Goal: Task Accomplishment & Management: Manage account settings

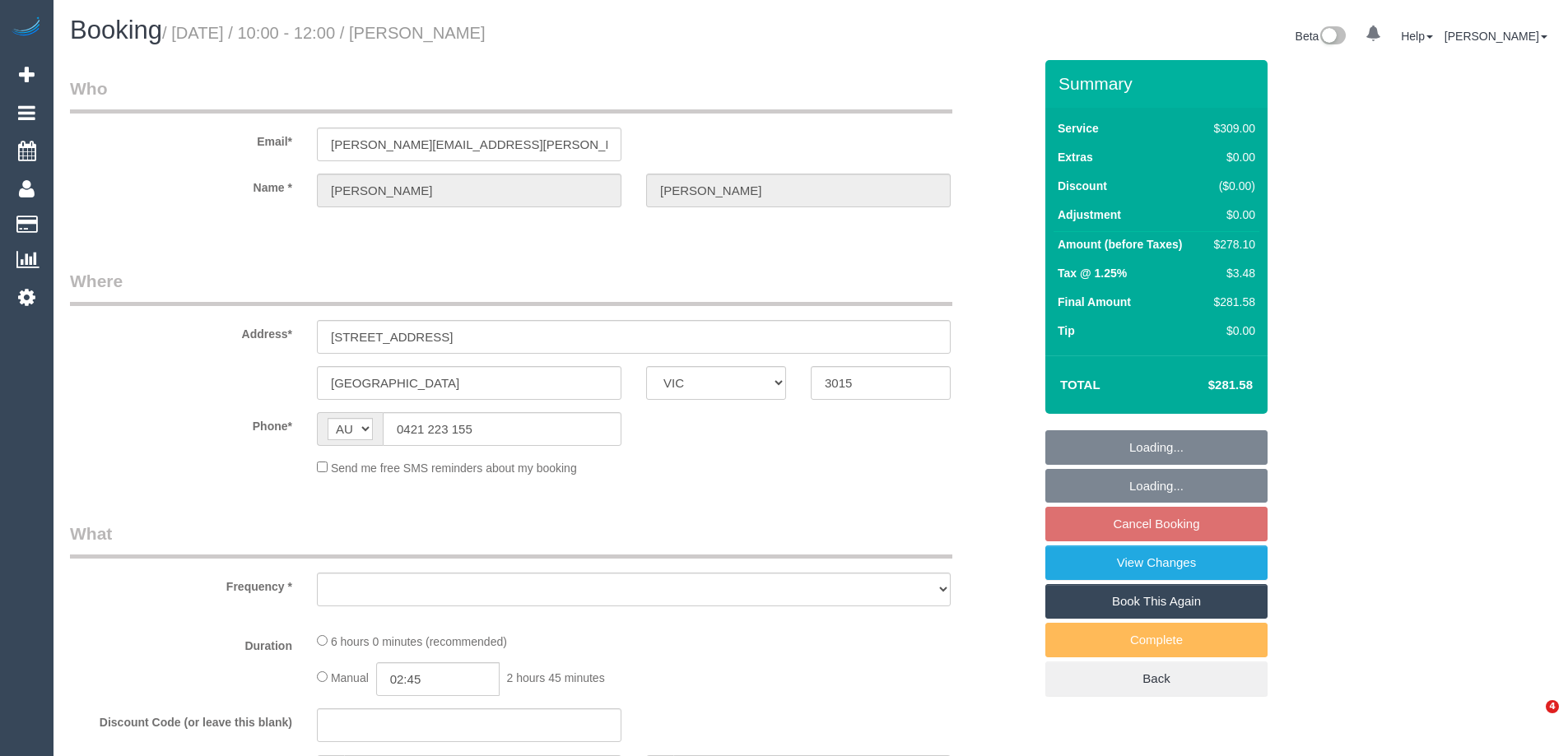
select select "VIC"
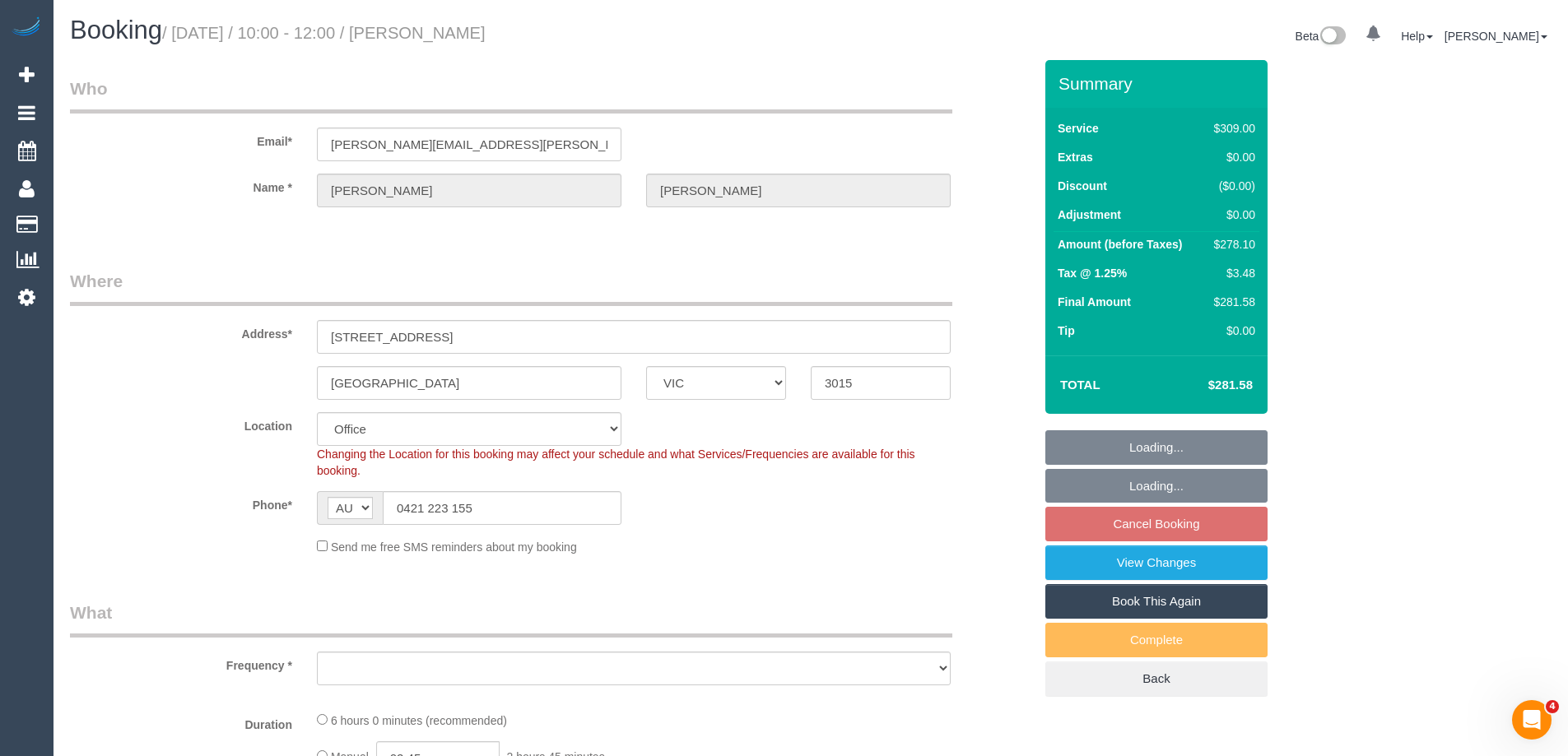
select select "object:612"
select select "string:stripe-pm_1RGuhh2GScqysDRV9eXb6IaF"
select select "object:863"
select select "number:28"
select select "number:16"
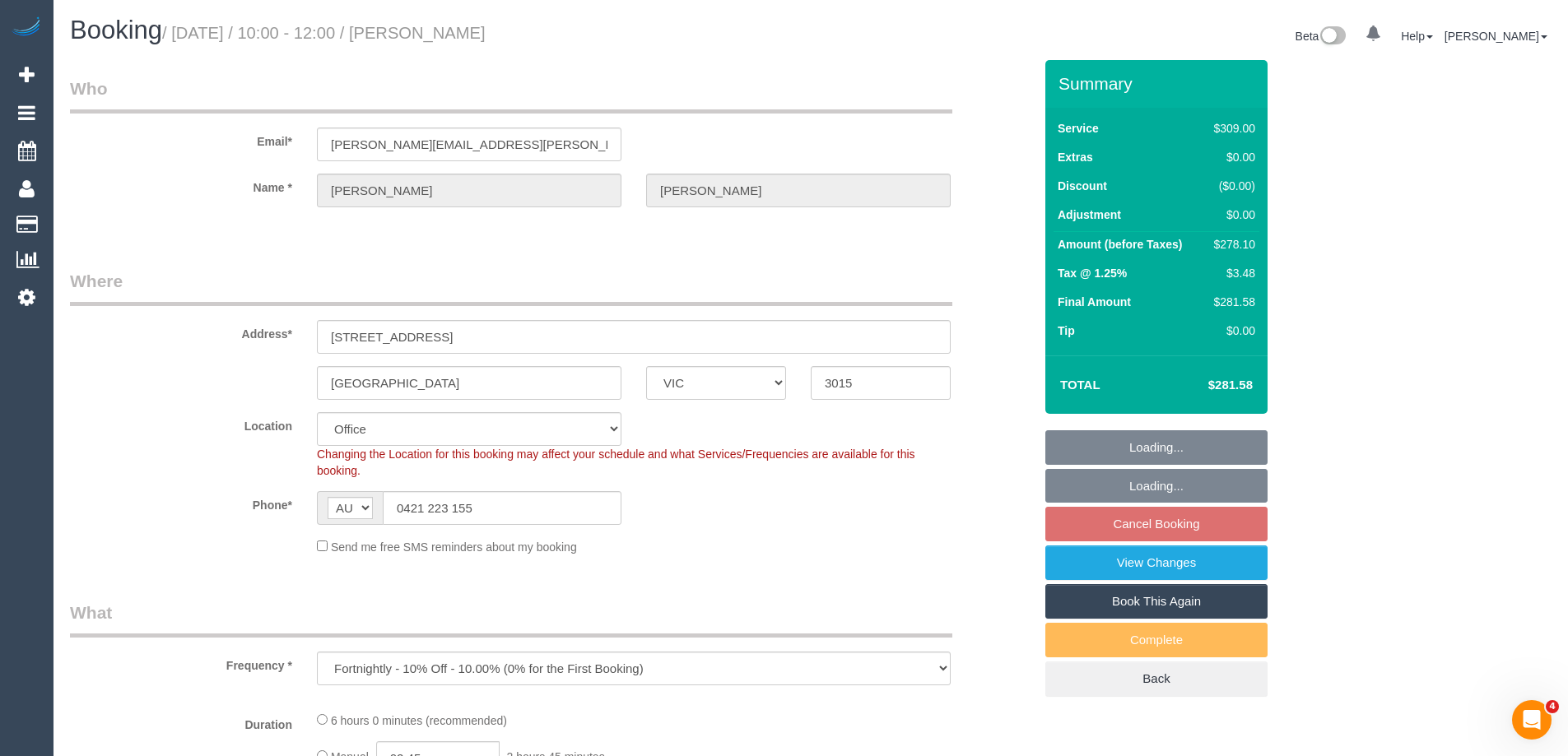
select select "number:19"
select select "number:22"
select select "number:34"
select select "number:26"
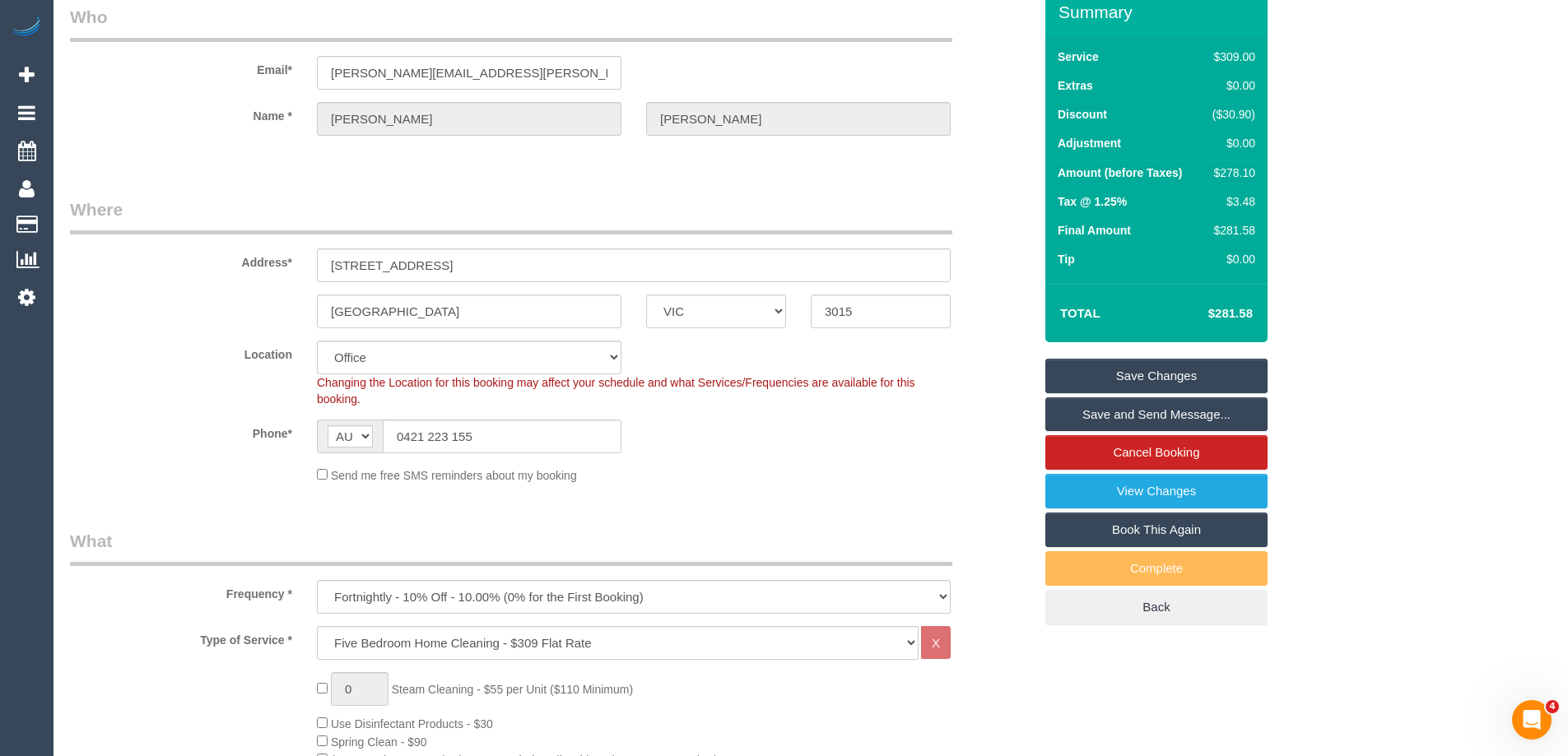
scroll to position [48, 0]
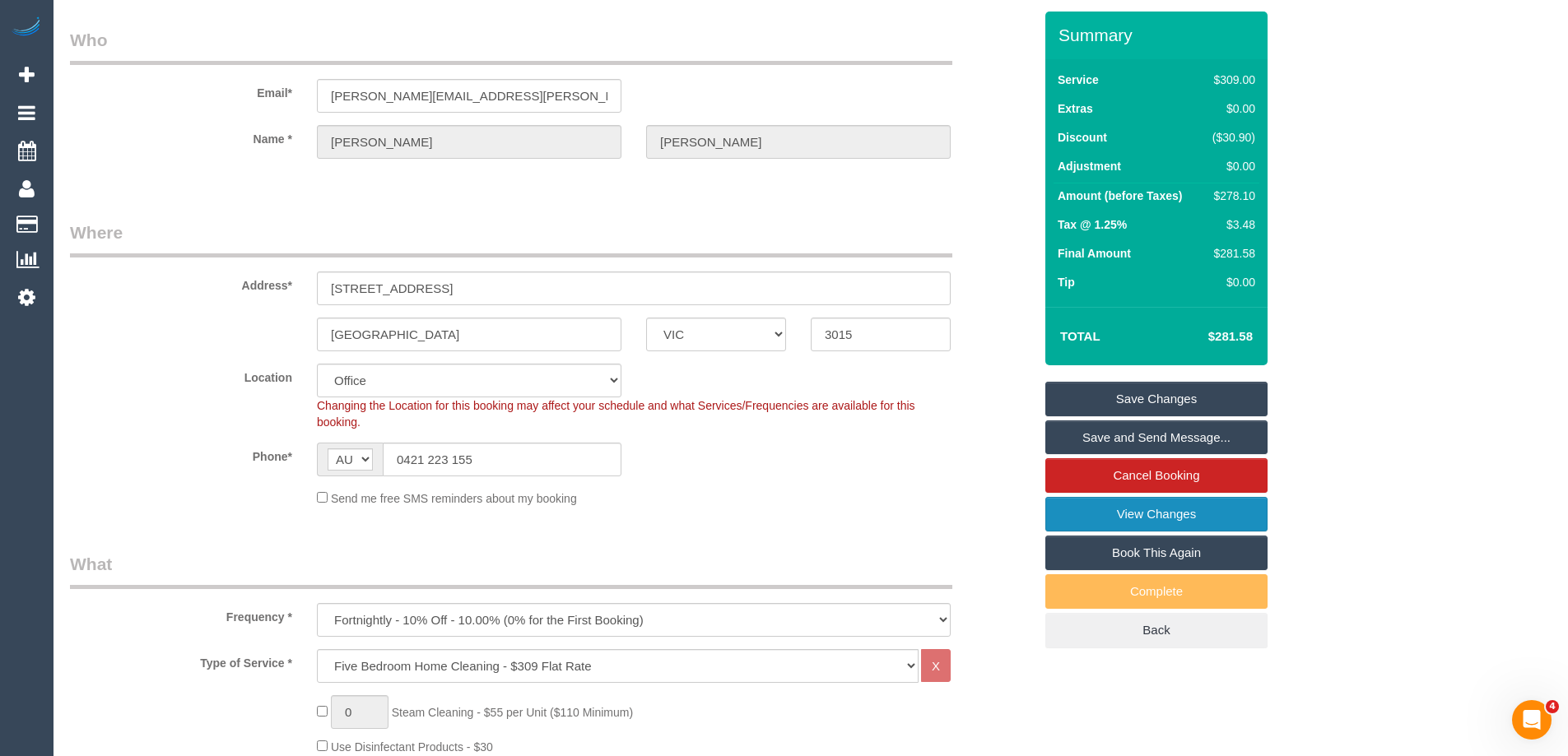
click at [1122, 512] on link "View Changes" at bounding box center [1155, 514] width 223 height 35
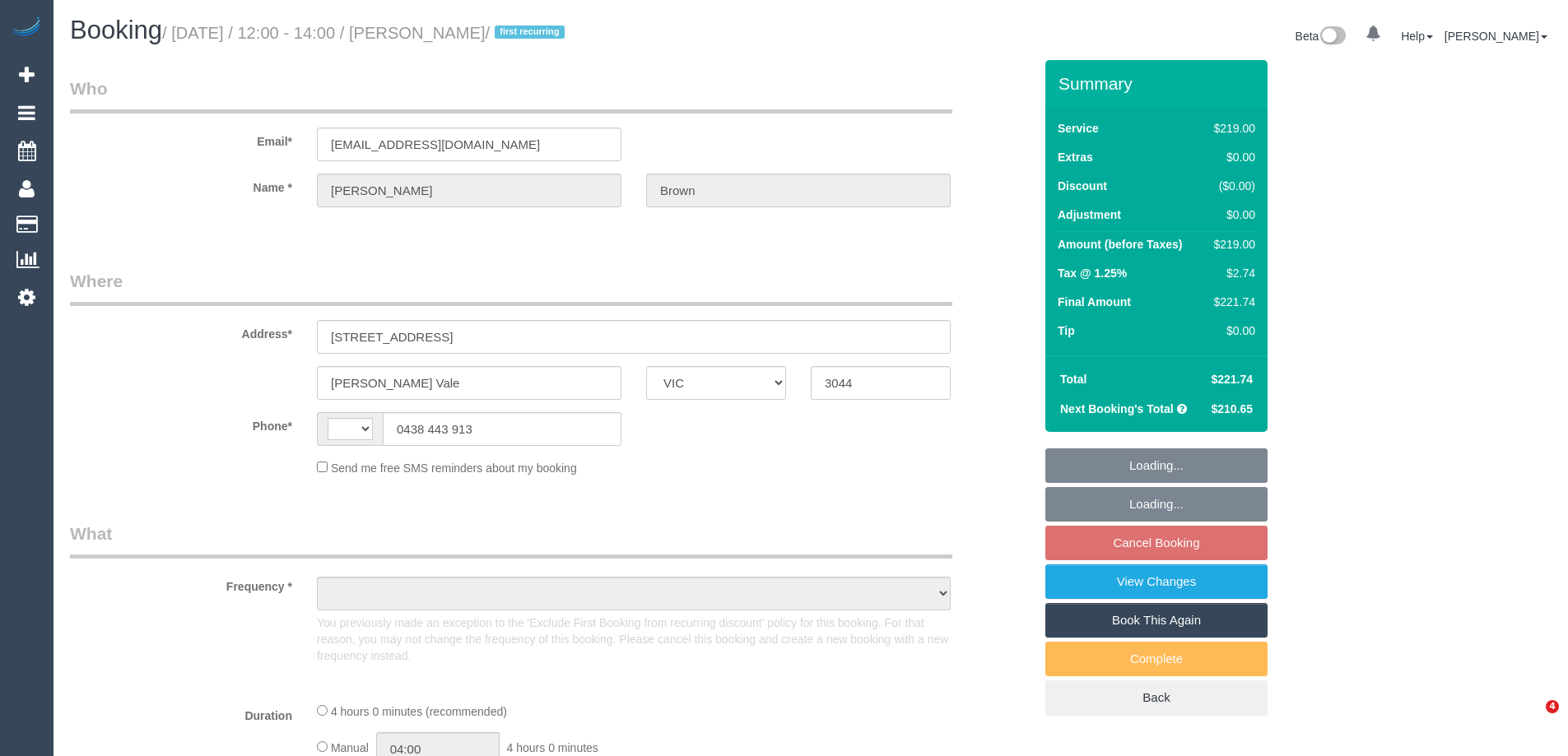
select select "VIC"
select select "string:stripe-pm_1S9im82GScqysDRVtXiYxK0E"
select select "number:28"
select select "number:15"
select select "number:18"
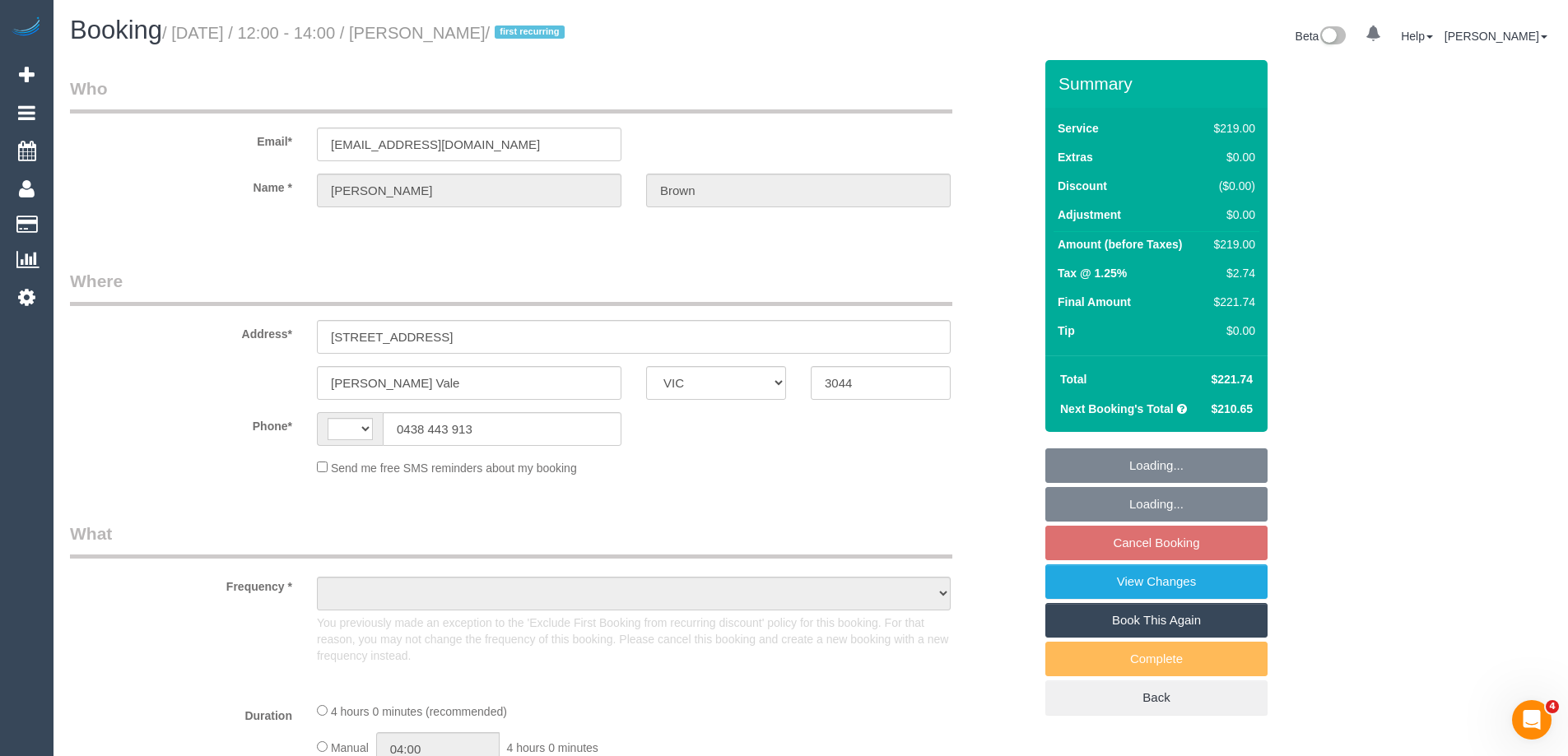
select select "number:24"
select select "number:35"
select select "number:12"
select select "string:AU"
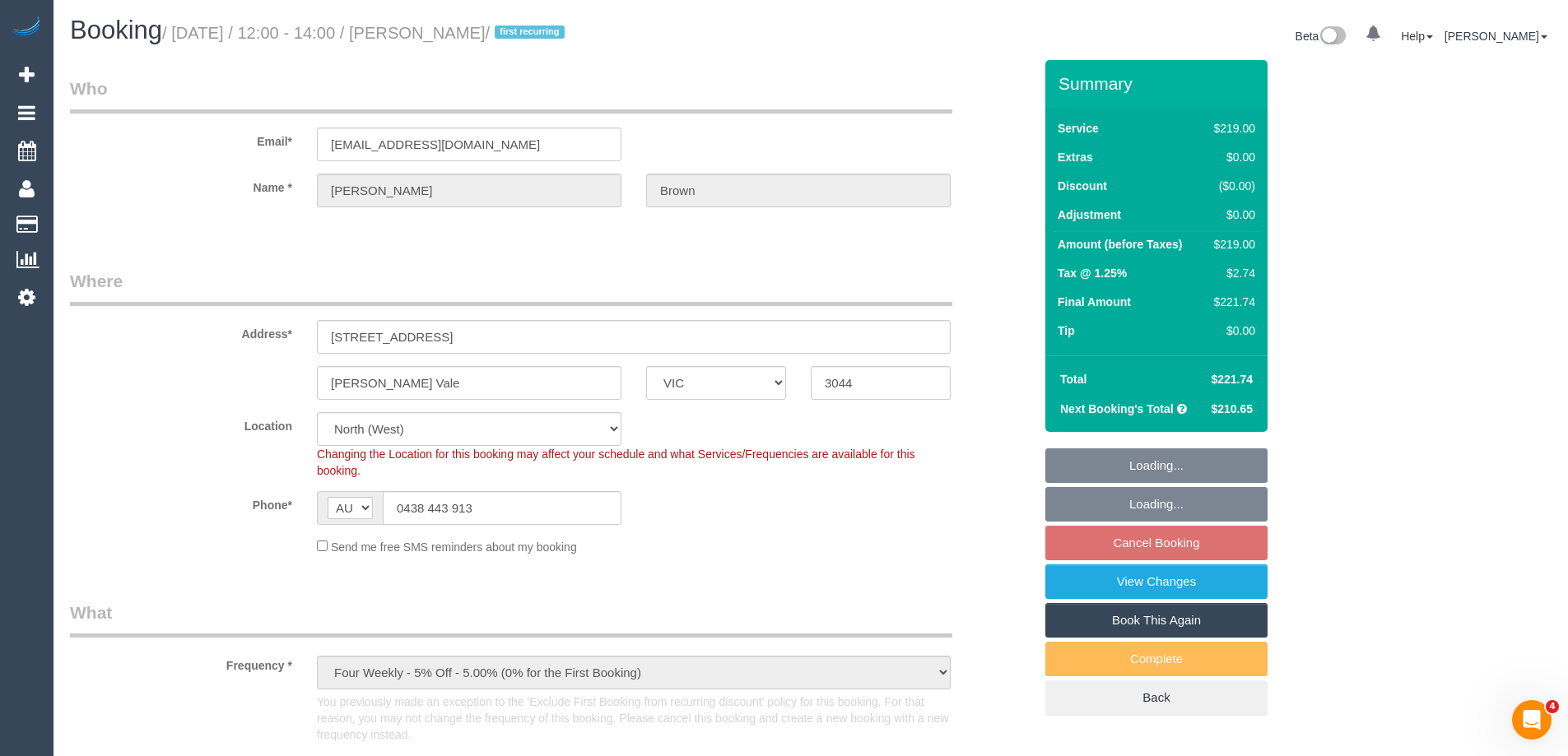
select select "object:836"
select select "spot4"
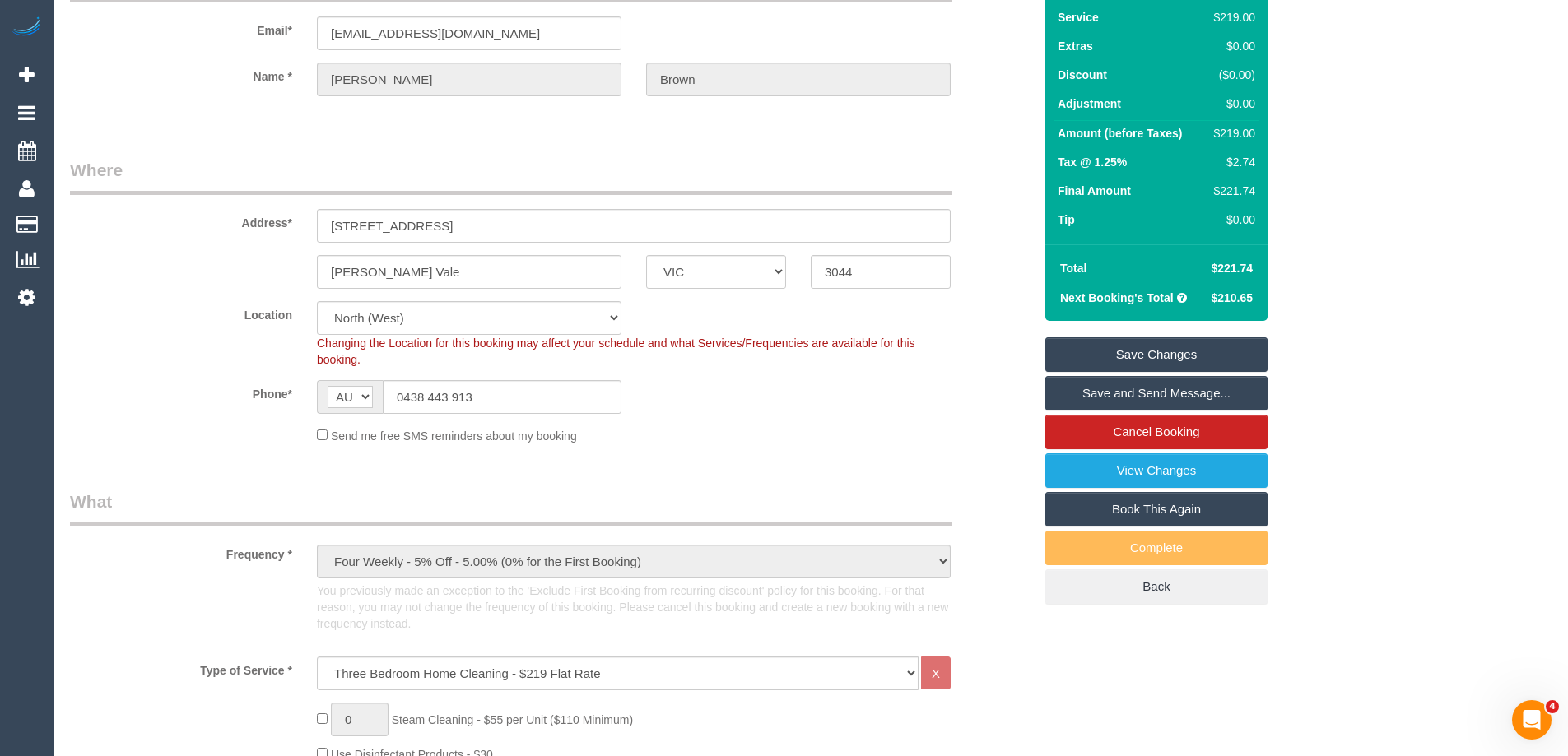
scroll to position [82, 0]
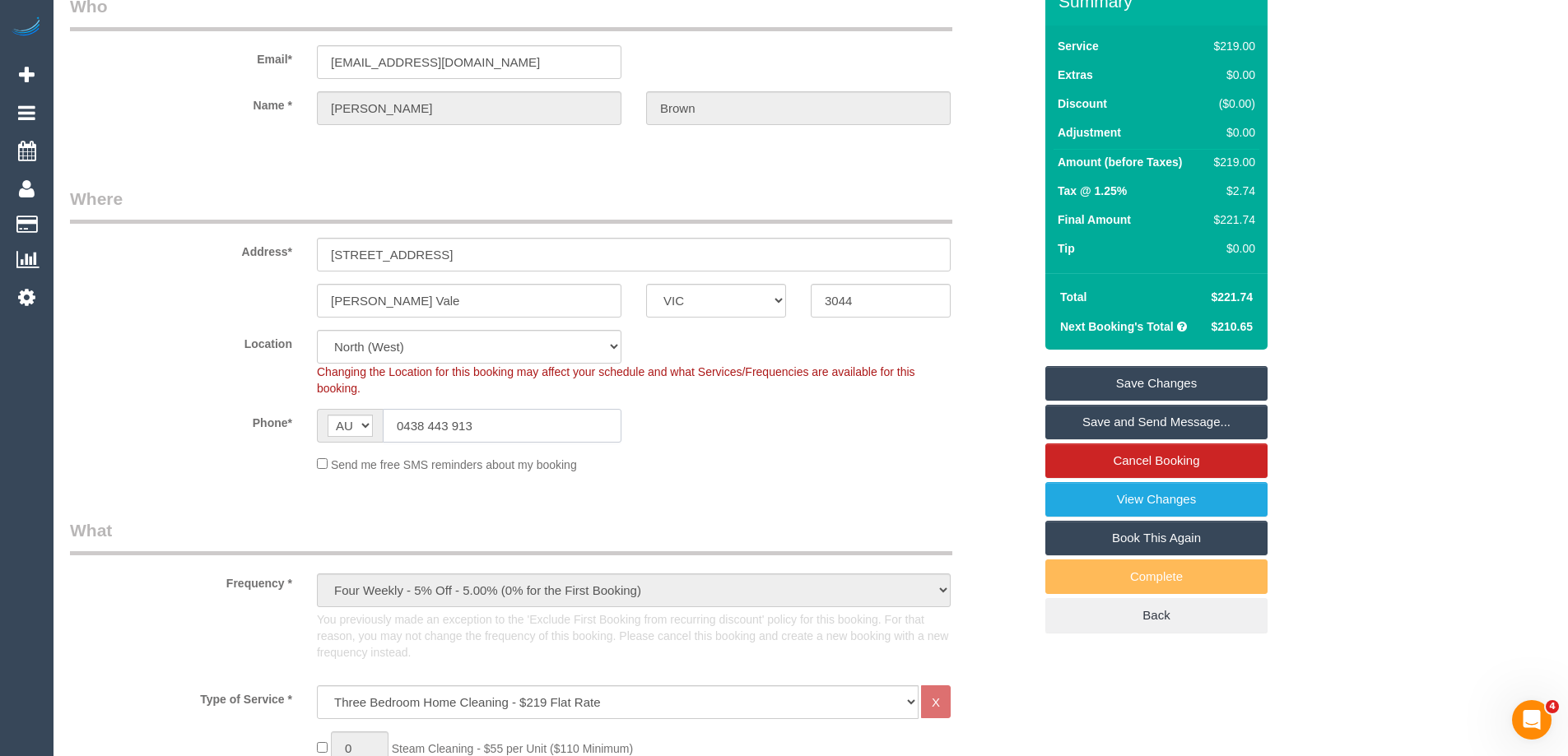
drag, startPoint x: 493, startPoint y: 428, endPoint x: 405, endPoint y: 425, distance: 88.1
click at [405, 425] on input "0438 443 913" at bounding box center [502, 425] width 238 height 34
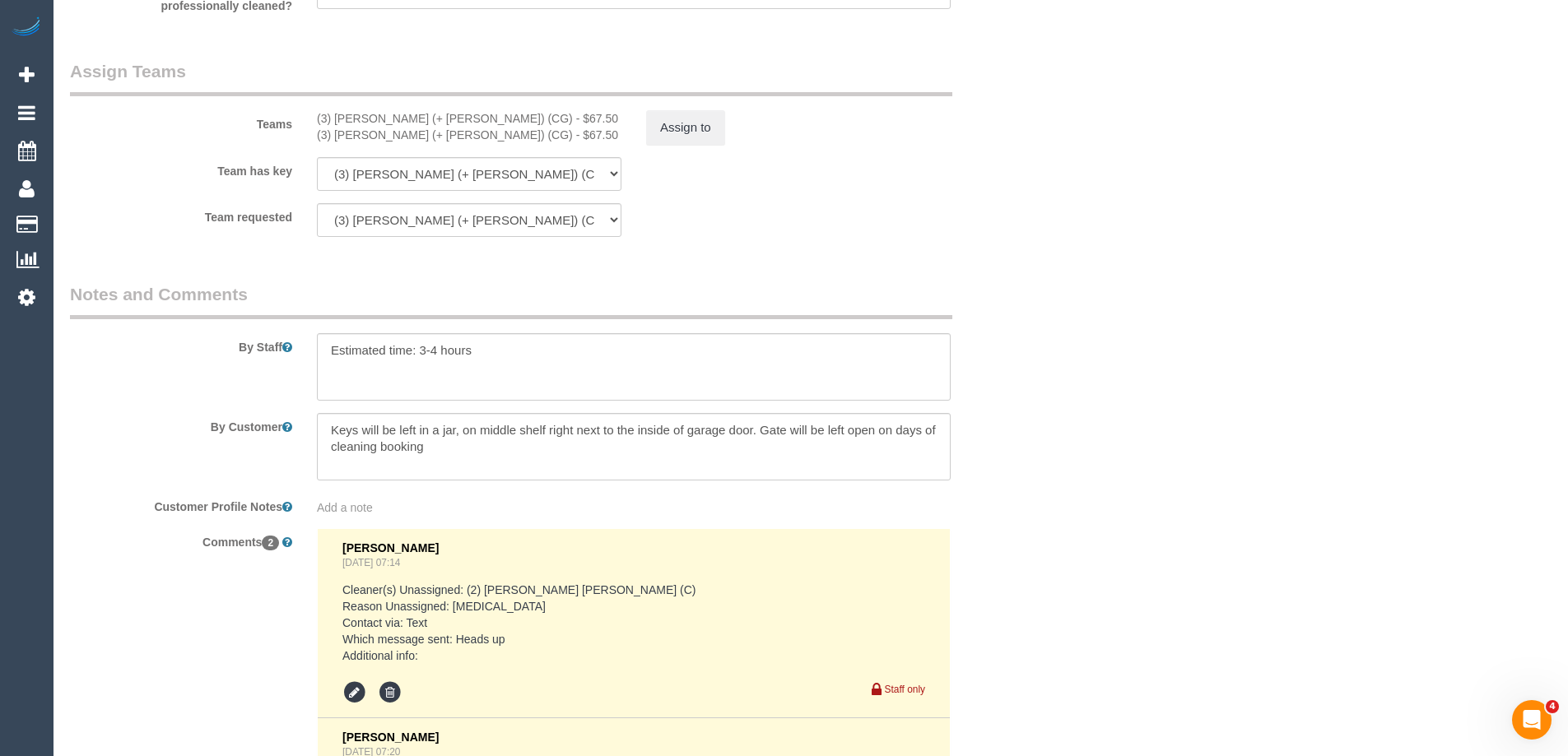
scroll to position [2817, 0]
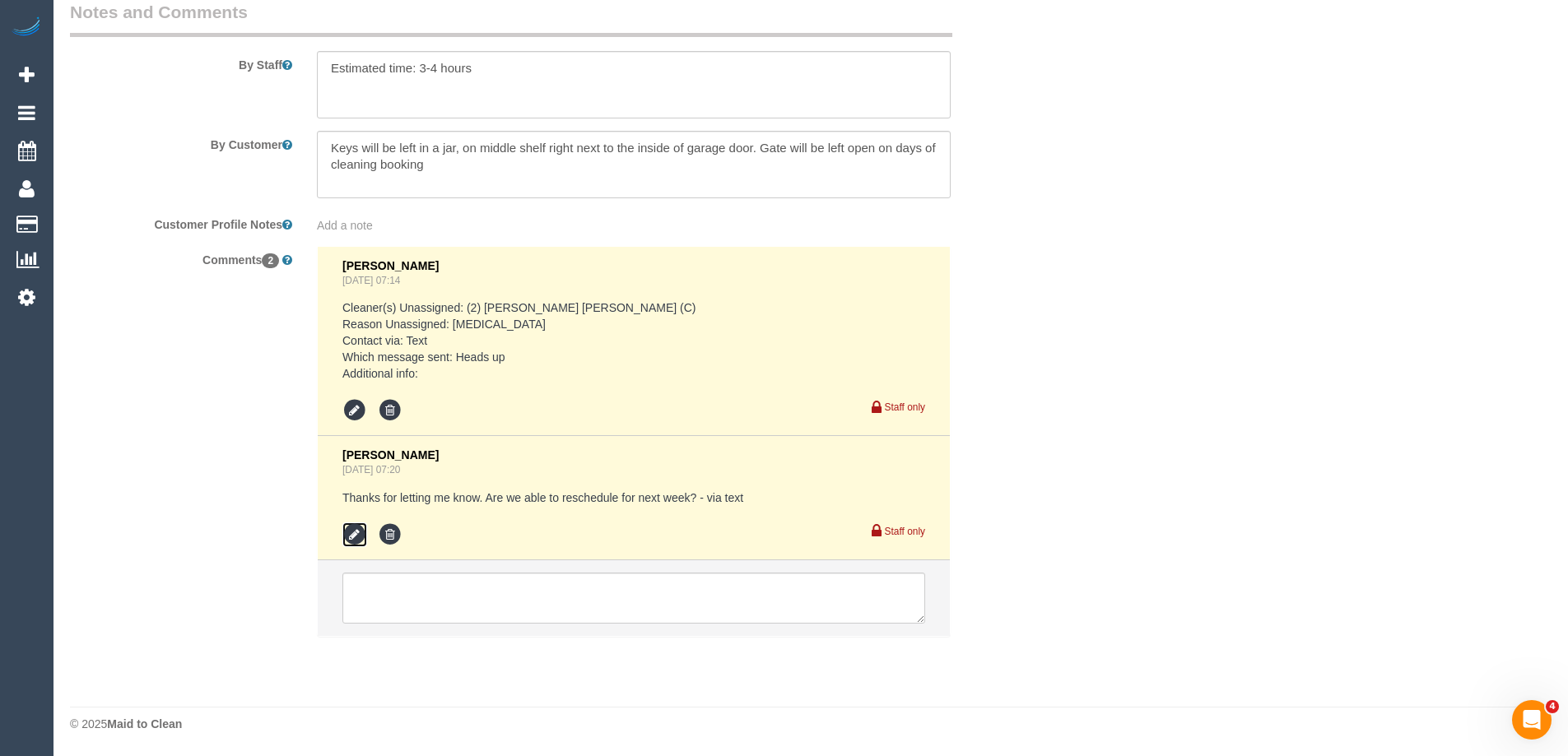
click at [350, 538] on icon at bounding box center [354, 534] width 25 height 25
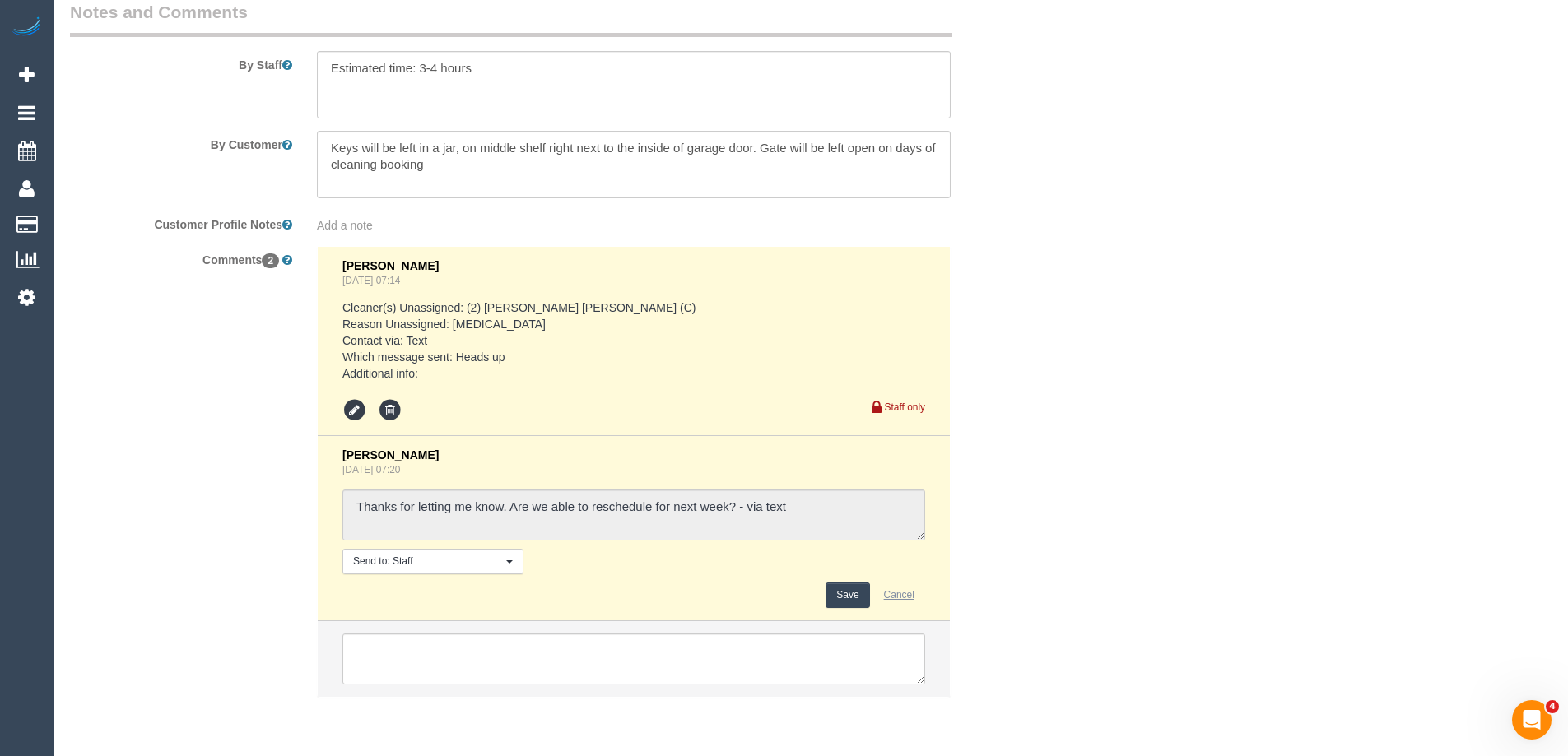
click at [892, 595] on button "Cancel" at bounding box center [899, 596] width 51 height 26
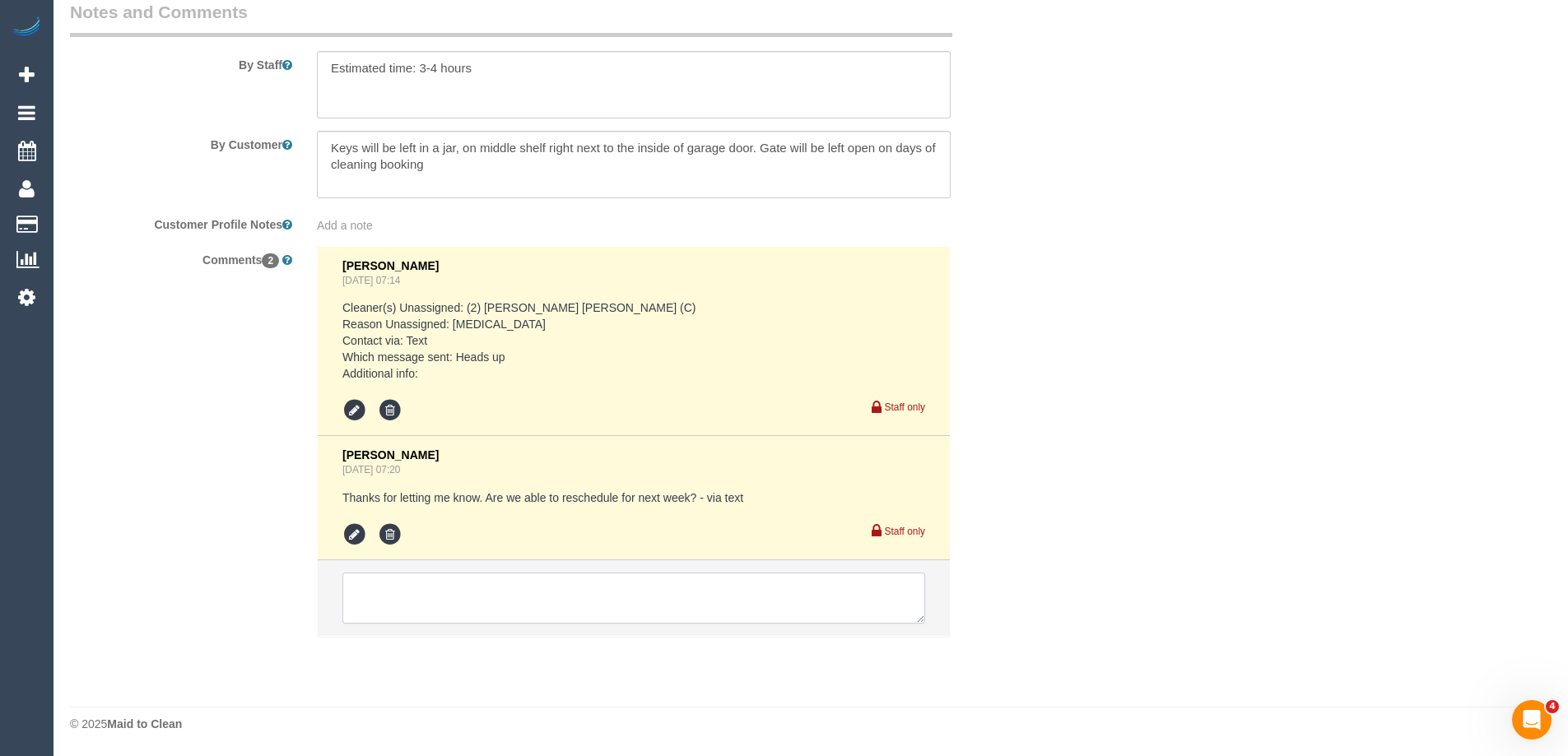
click at [490, 598] on textarea at bounding box center [633, 599] width 583 height 51
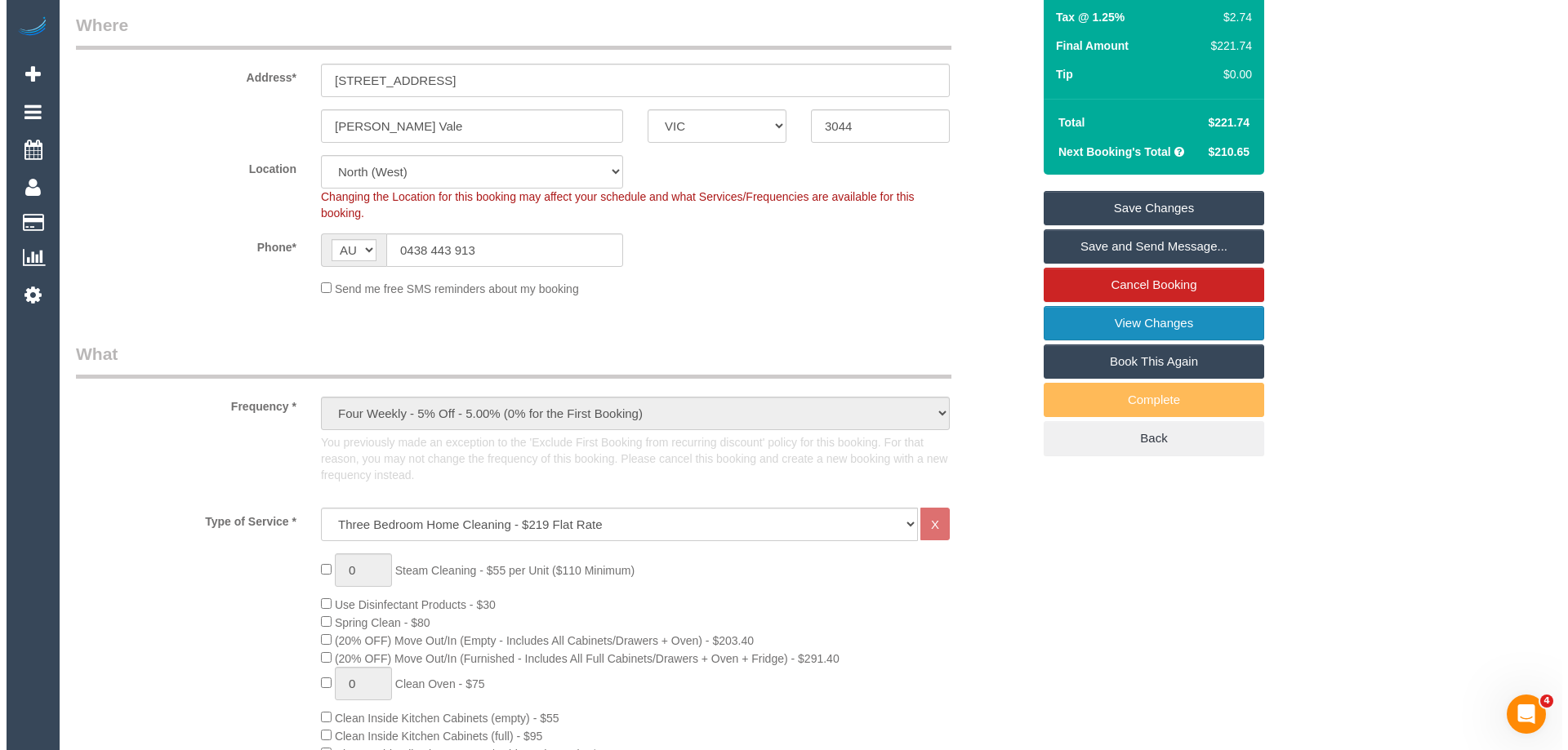
scroll to position [245, 0]
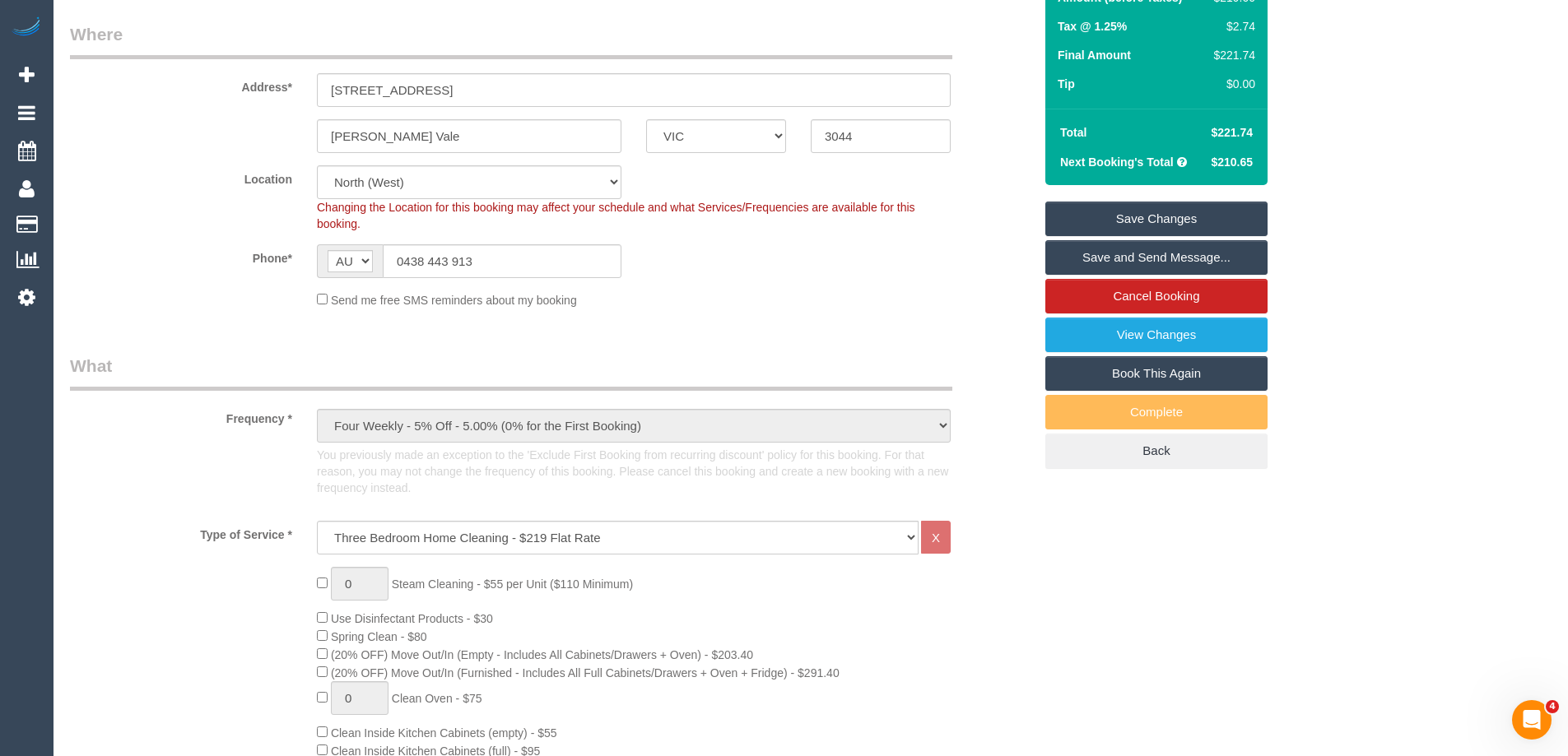
click at [1140, 253] on link "Save and Send Message..." at bounding box center [1155, 257] width 223 height 35
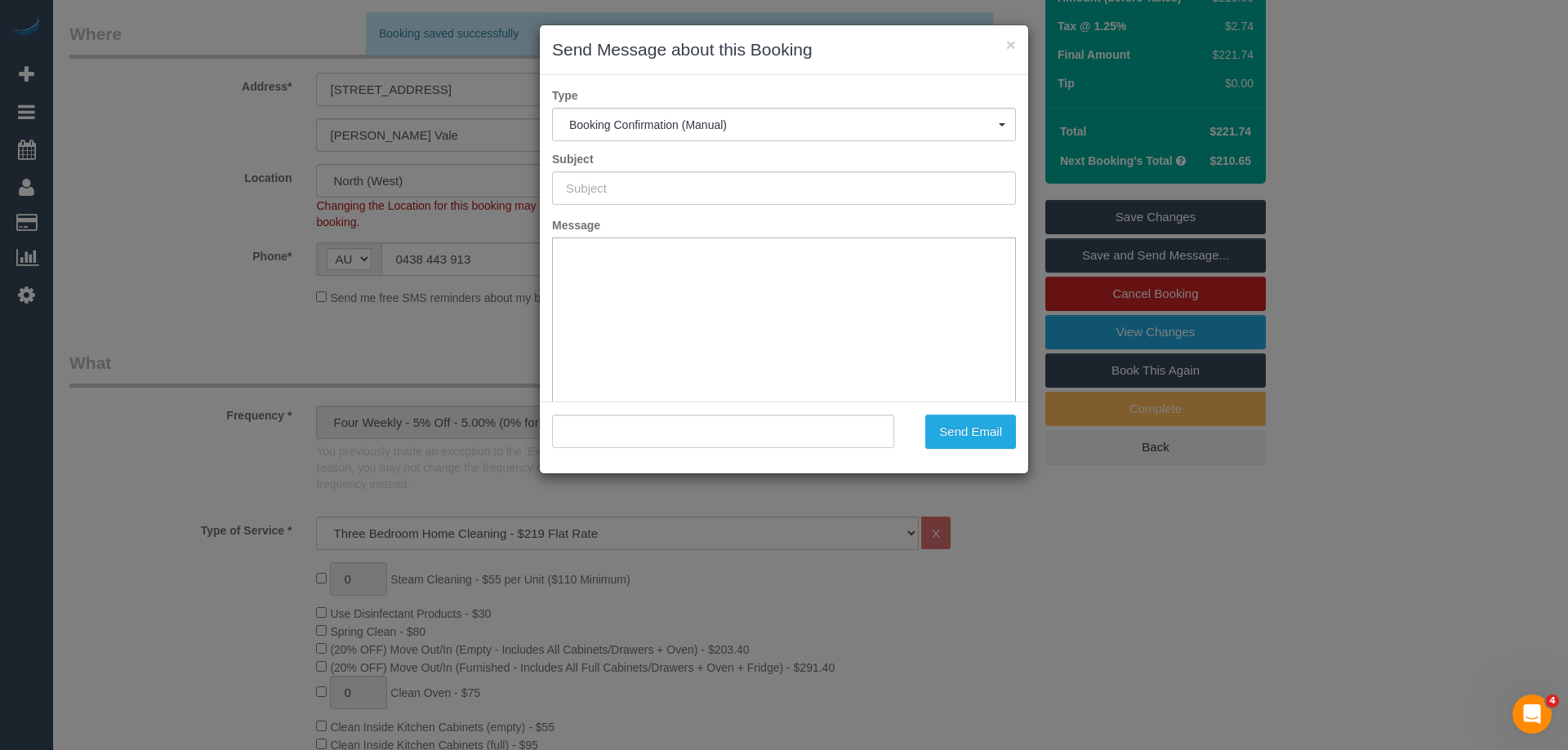
type input "Booking Confirmed"
type input ""Damien Brown" <damien.brown1@gmail.com>"
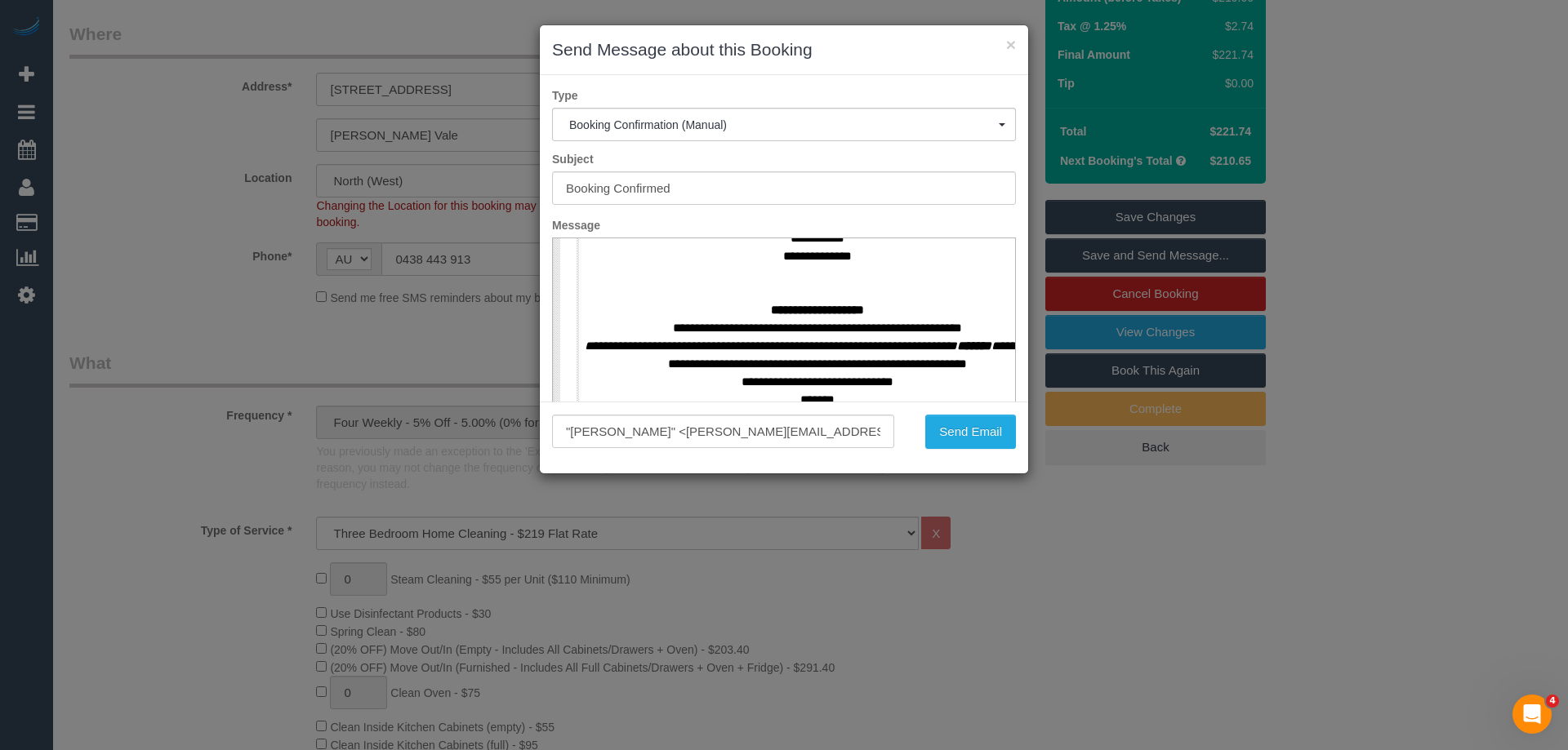
scroll to position [735, 0]
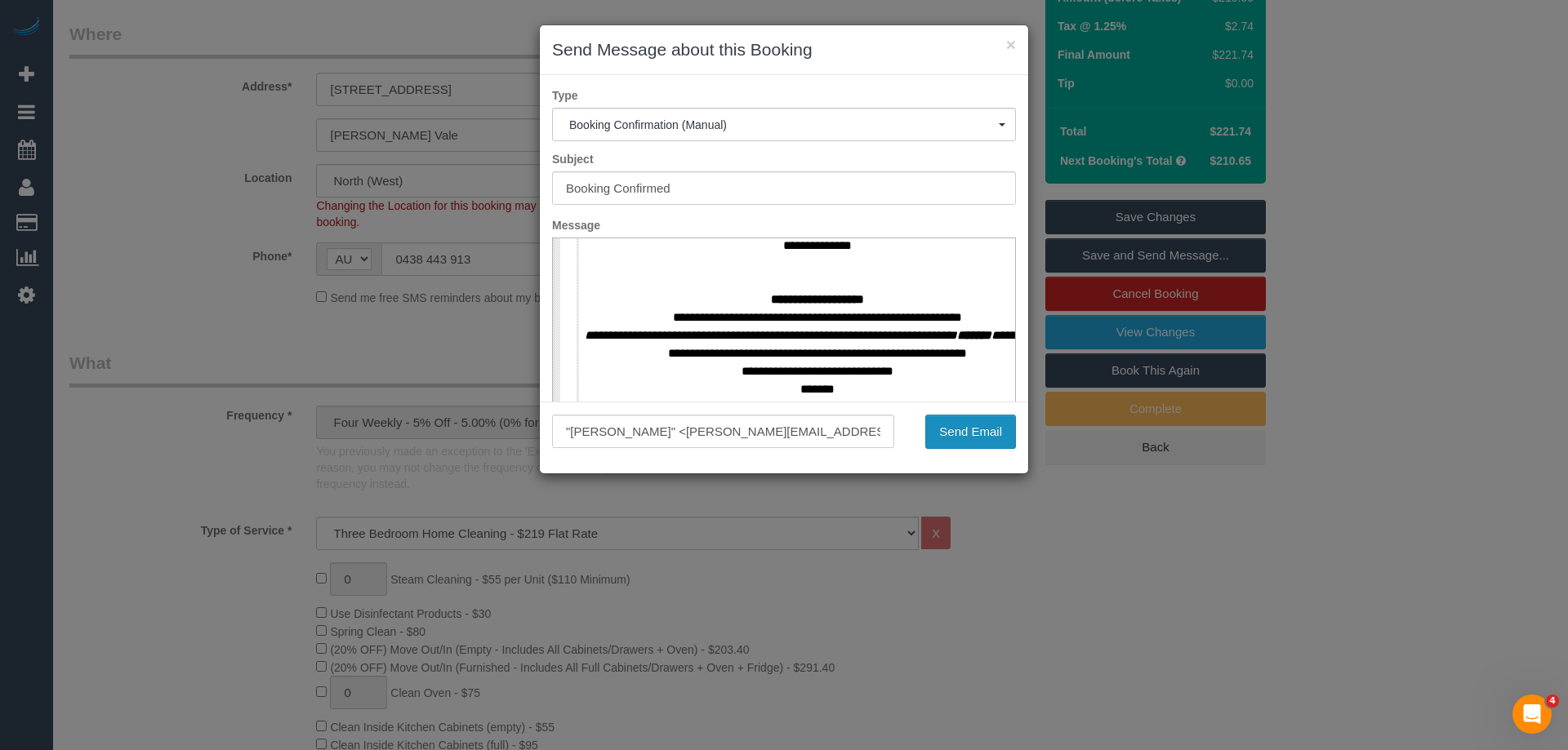
click at [965, 434] on button "Send Email" at bounding box center [970, 432] width 90 height 34
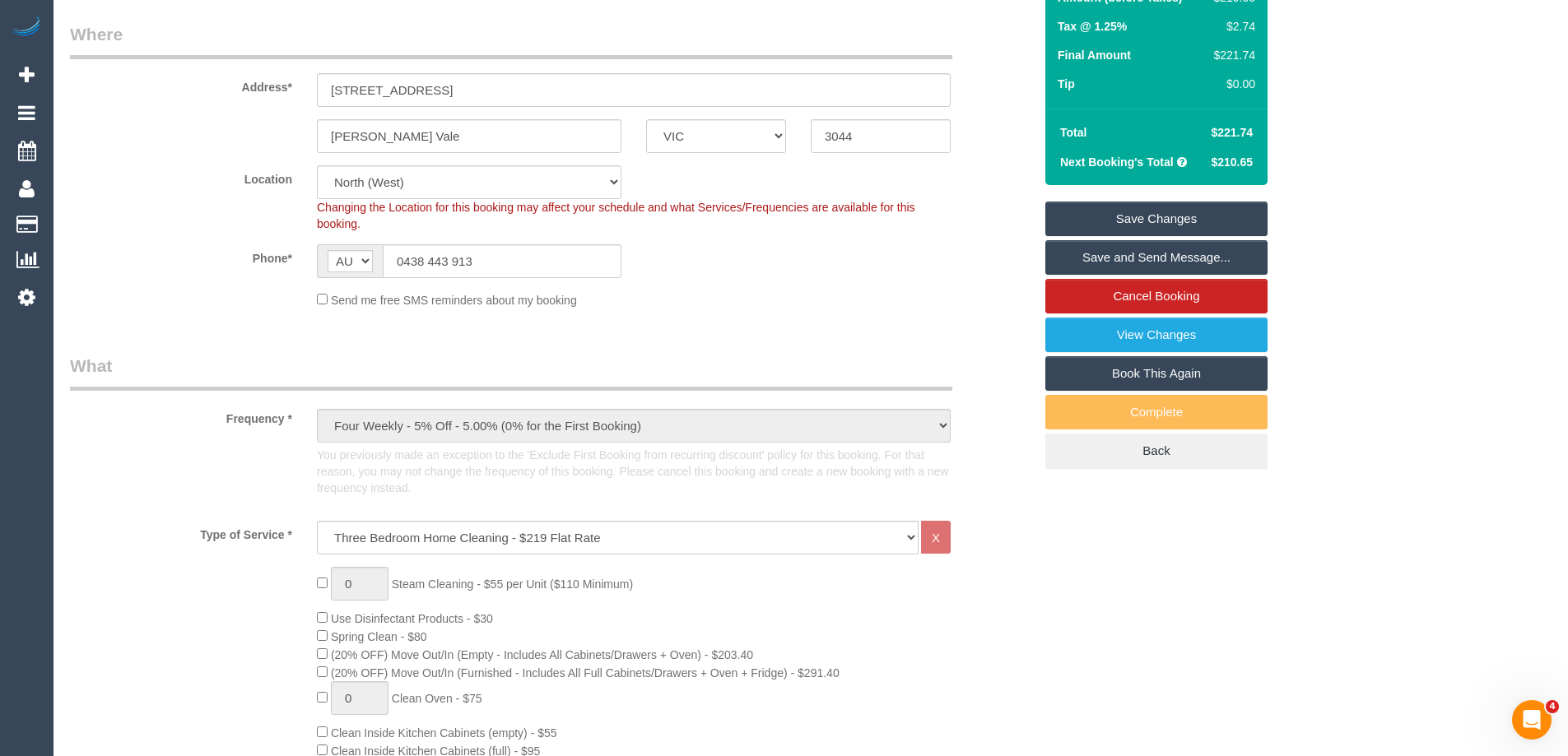
scroll to position [0, 0]
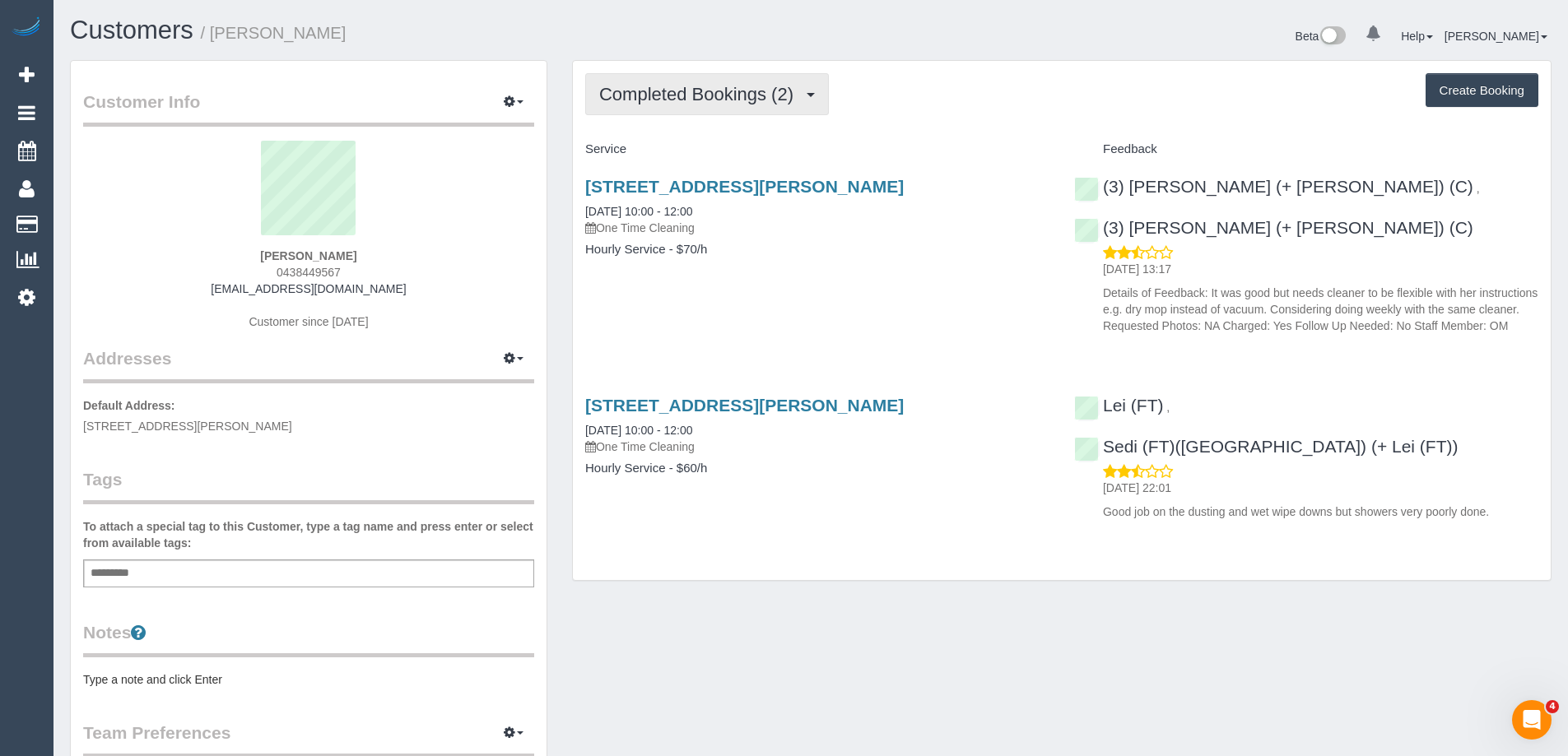
click at [707, 89] on span "Completed Bookings (2)" at bounding box center [700, 94] width 203 height 21
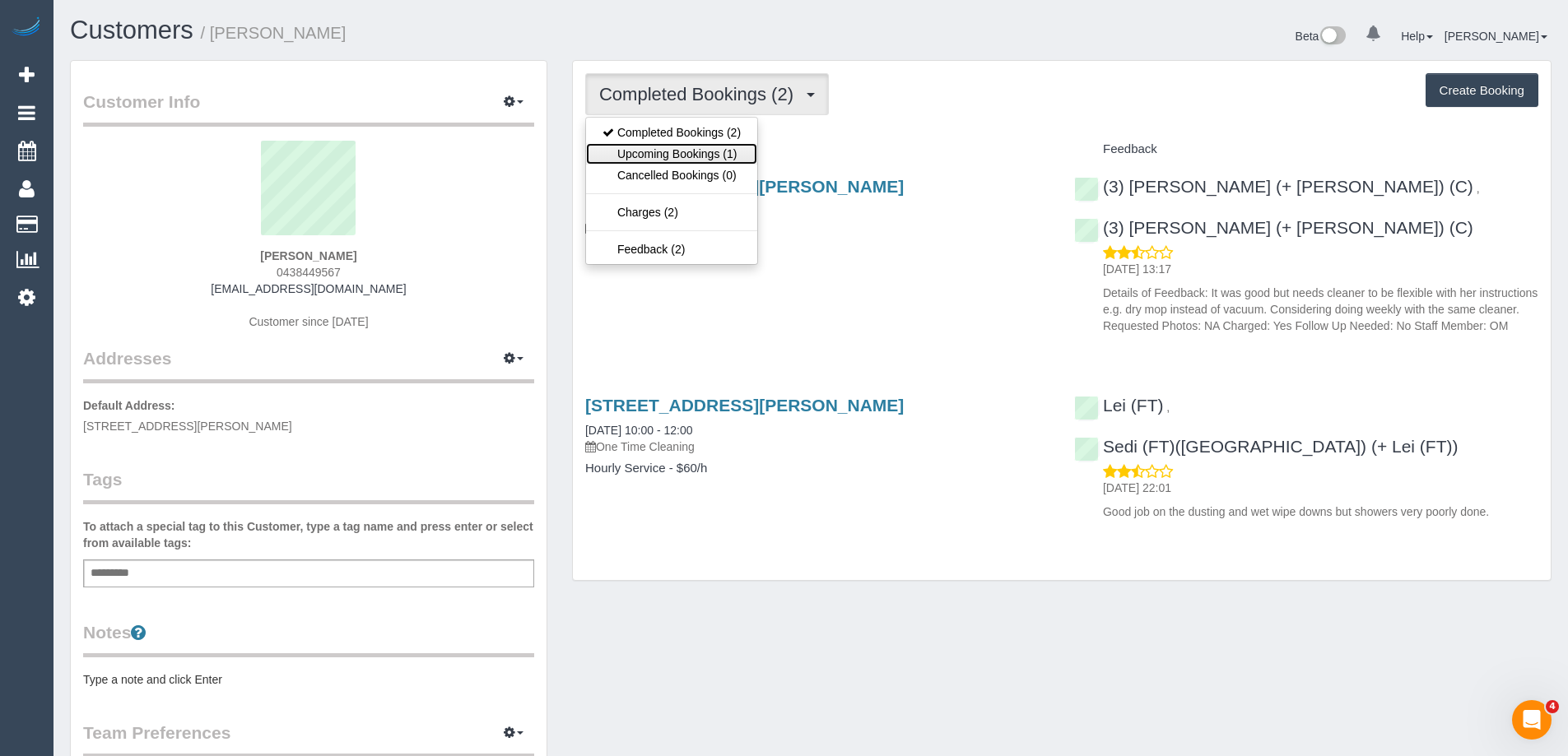
click at [687, 152] on link "Upcoming Bookings (1)" at bounding box center [671, 154] width 171 height 22
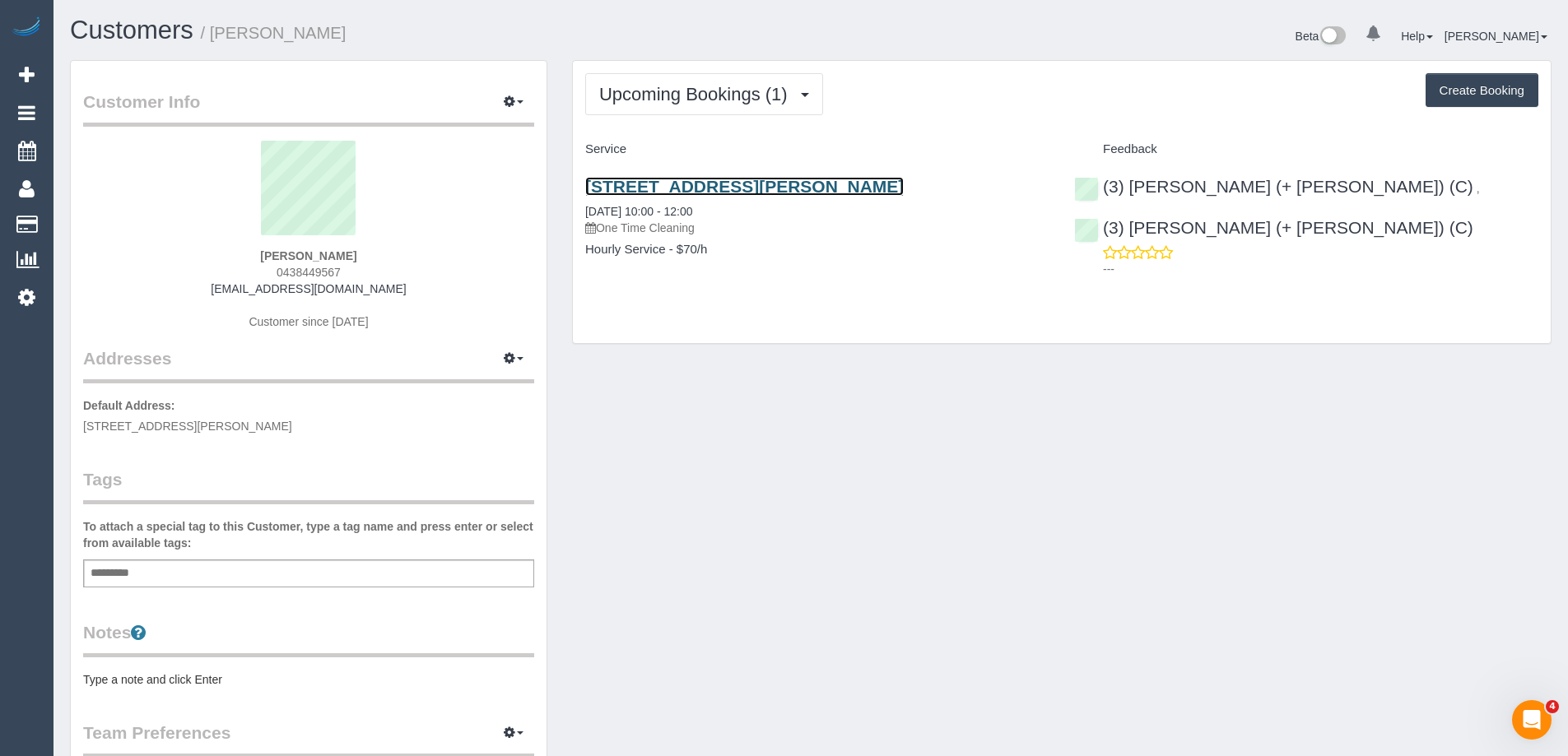
click at [805, 185] on link "11 Norris St, Surrey Hills, VIC 3127" at bounding box center [744, 186] width 319 height 19
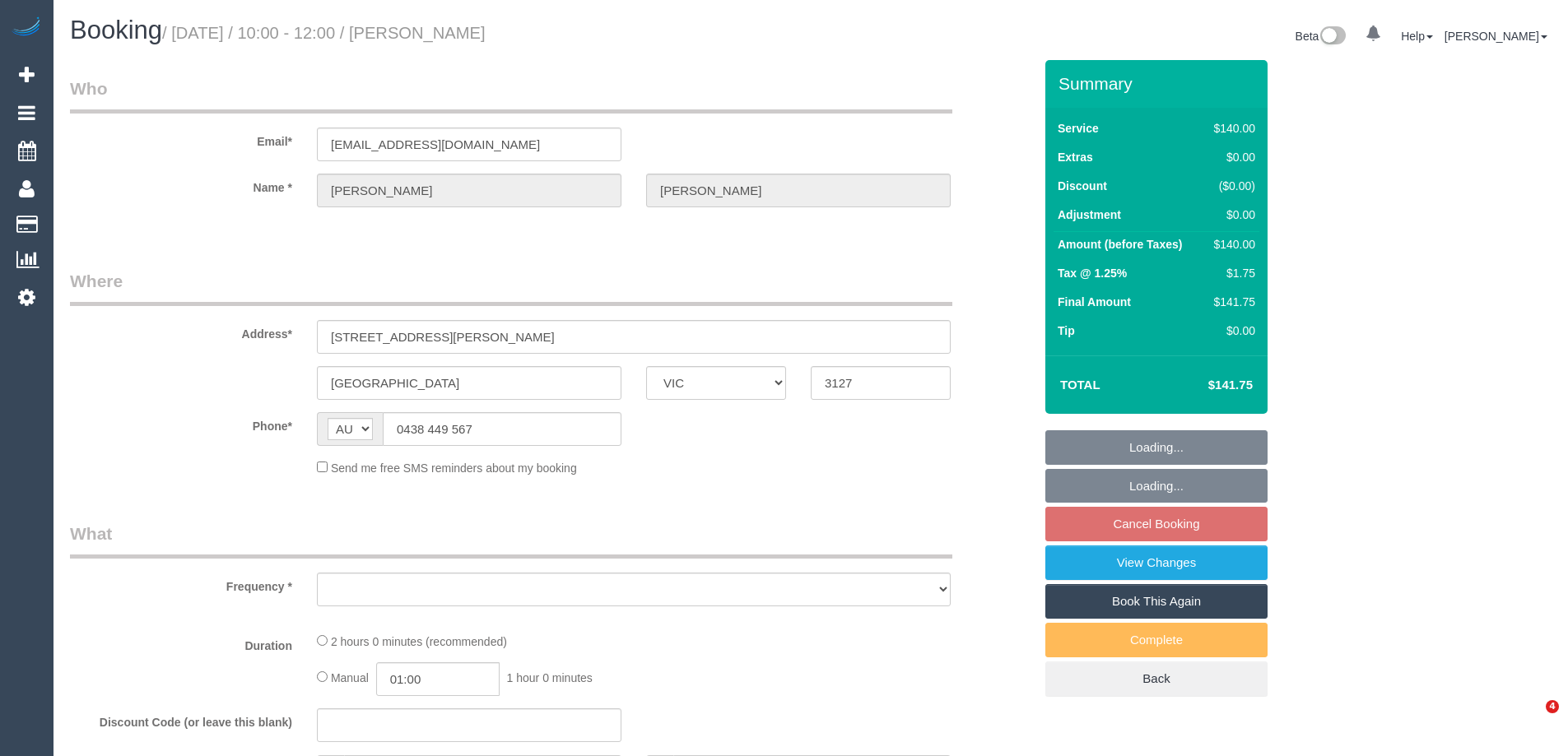
select select "VIC"
select select "object:576"
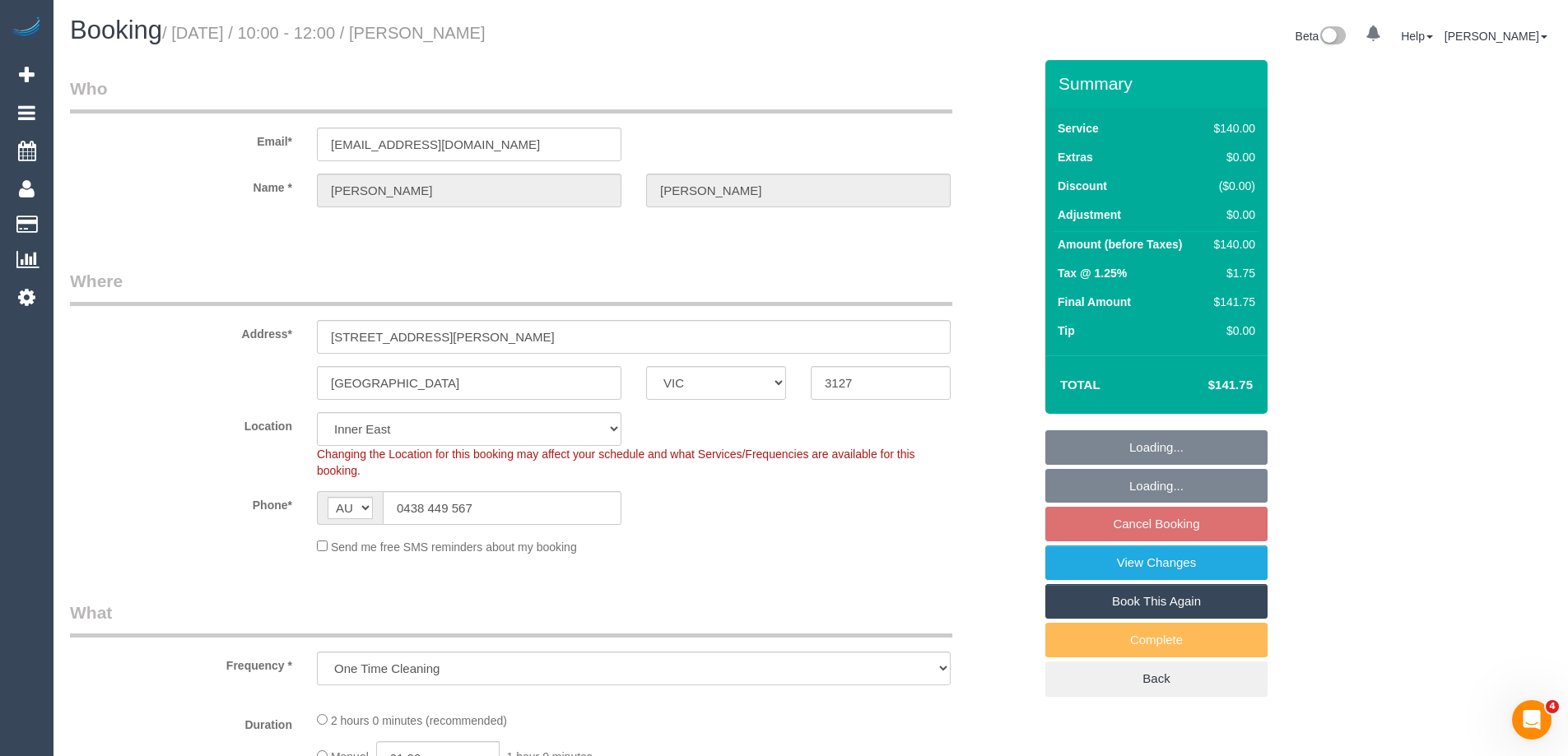
select select "string:stripe-pm_1RcfbX2GScqysDRV6cMESLr1"
select select "number:30"
select select "number:14"
select select "number:19"
select select "number:24"
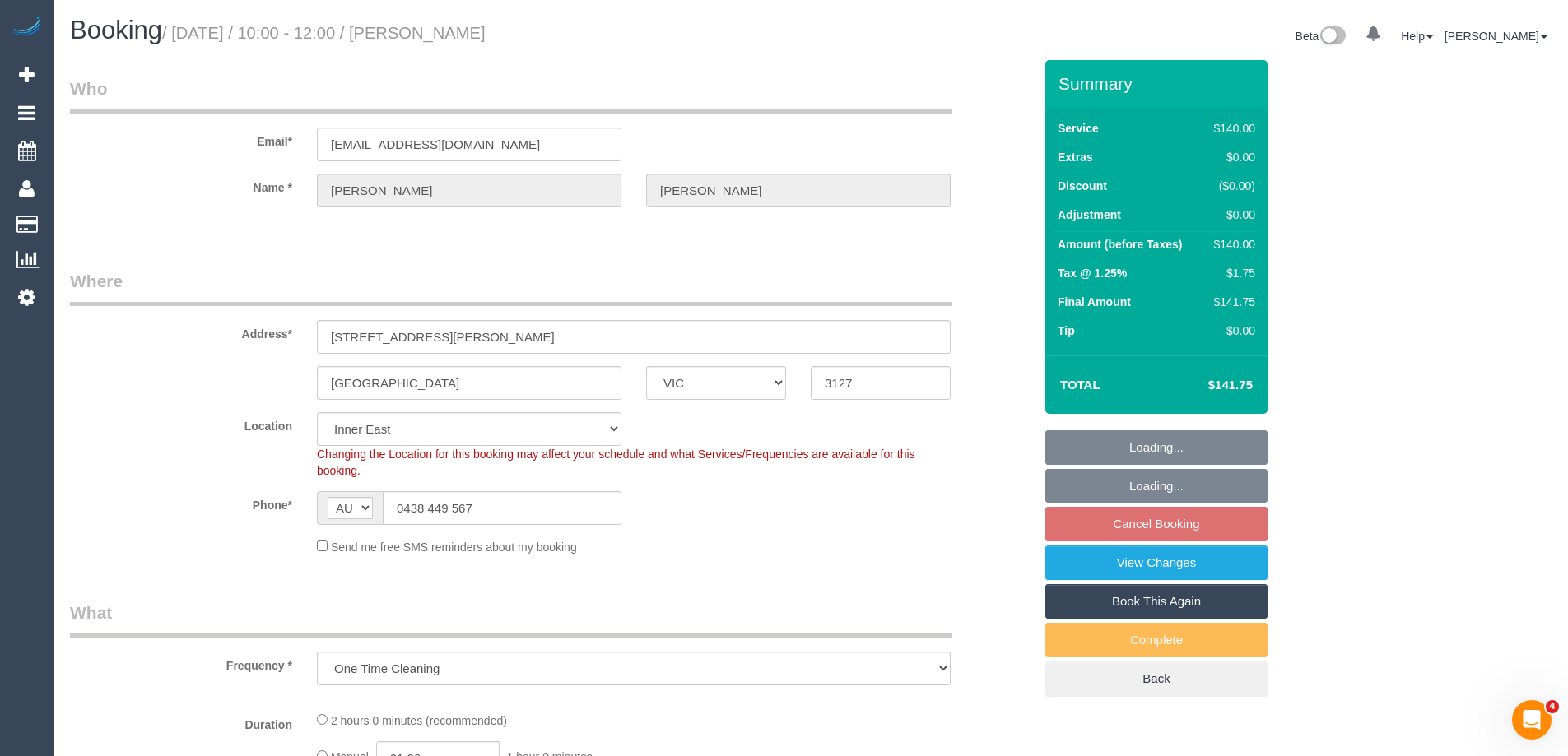
select select "number:12"
select select "object:1387"
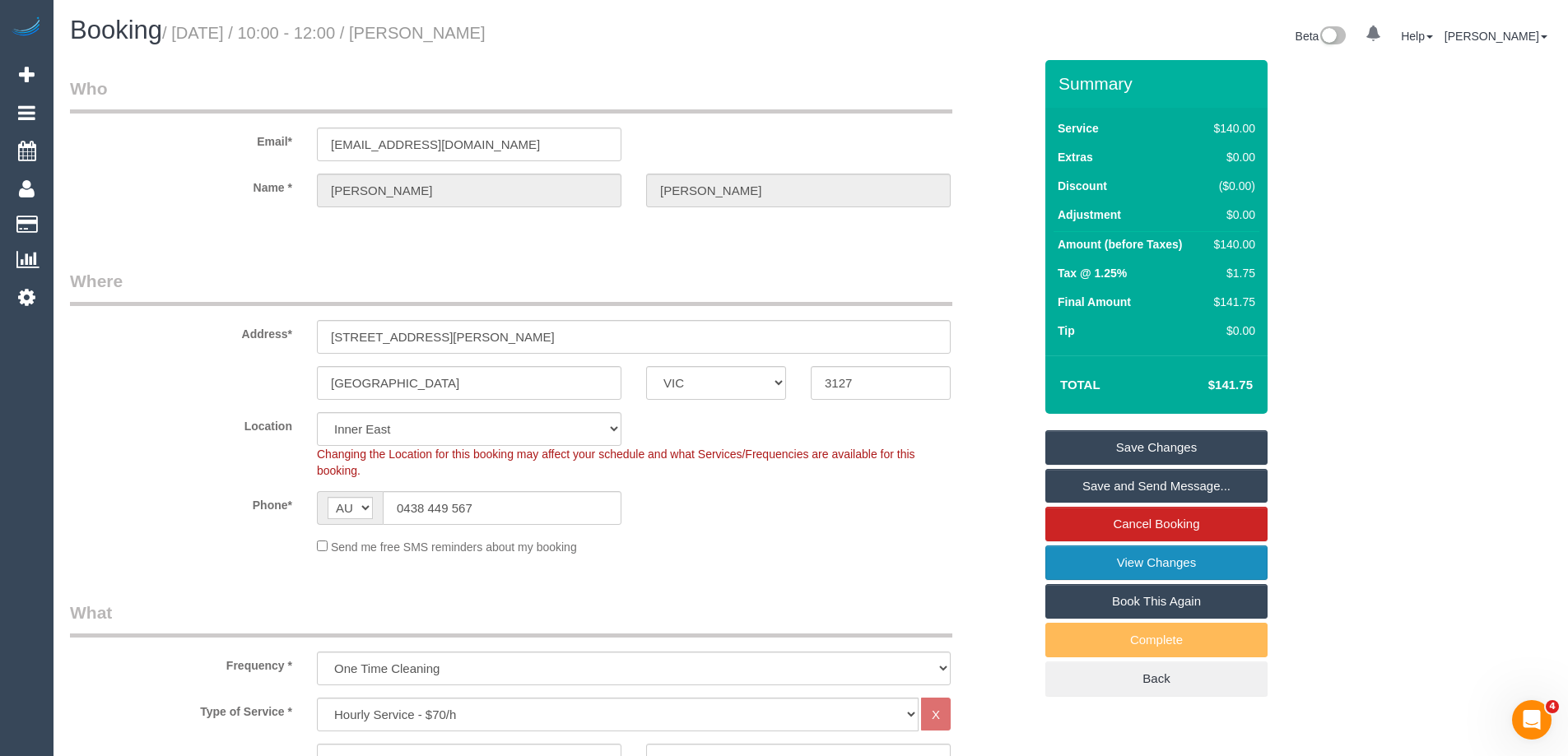
click at [1229, 559] on link "View Changes" at bounding box center [1155, 562] width 223 height 35
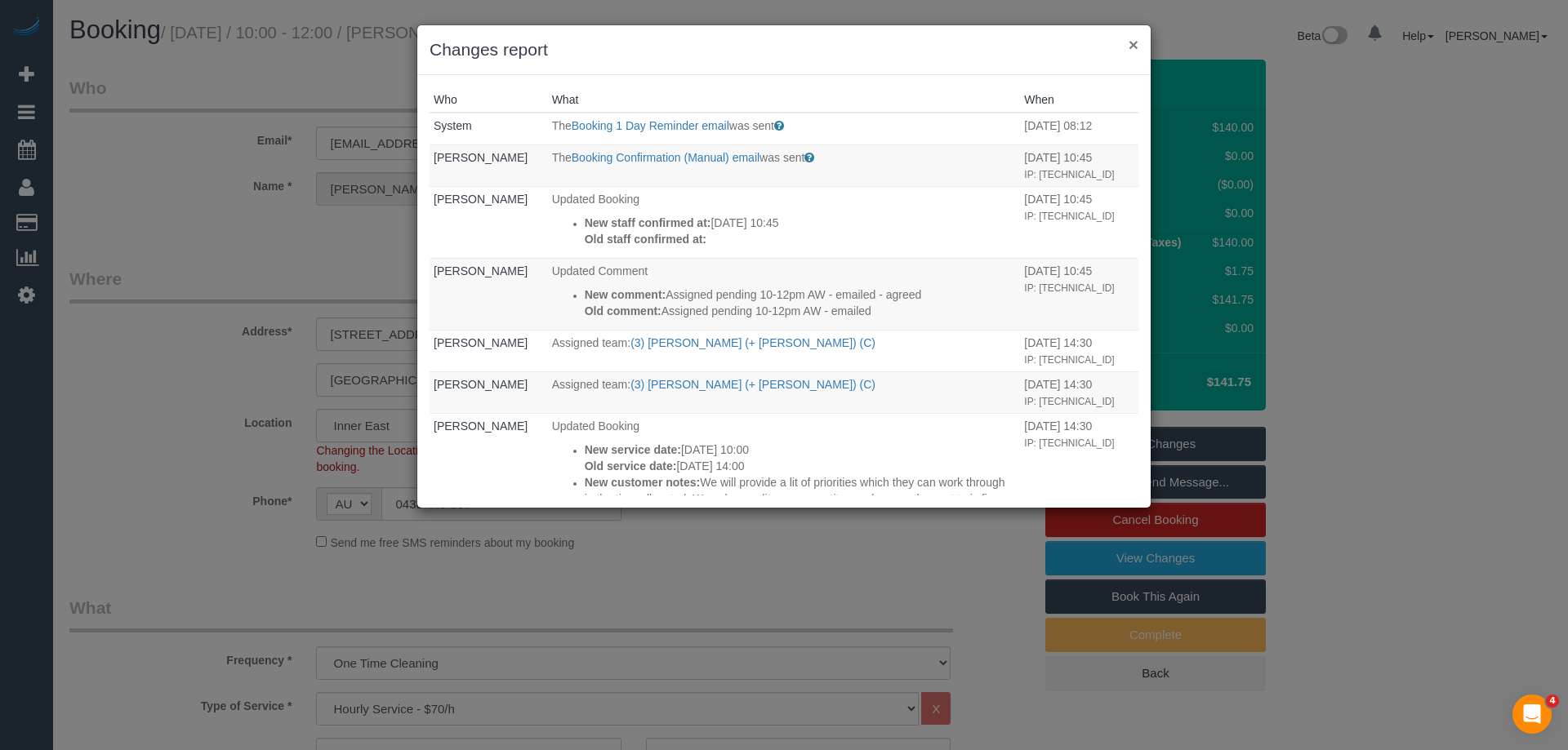
click at [1136, 46] on button "×" at bounding box center [1134, 44] width 10 height 17
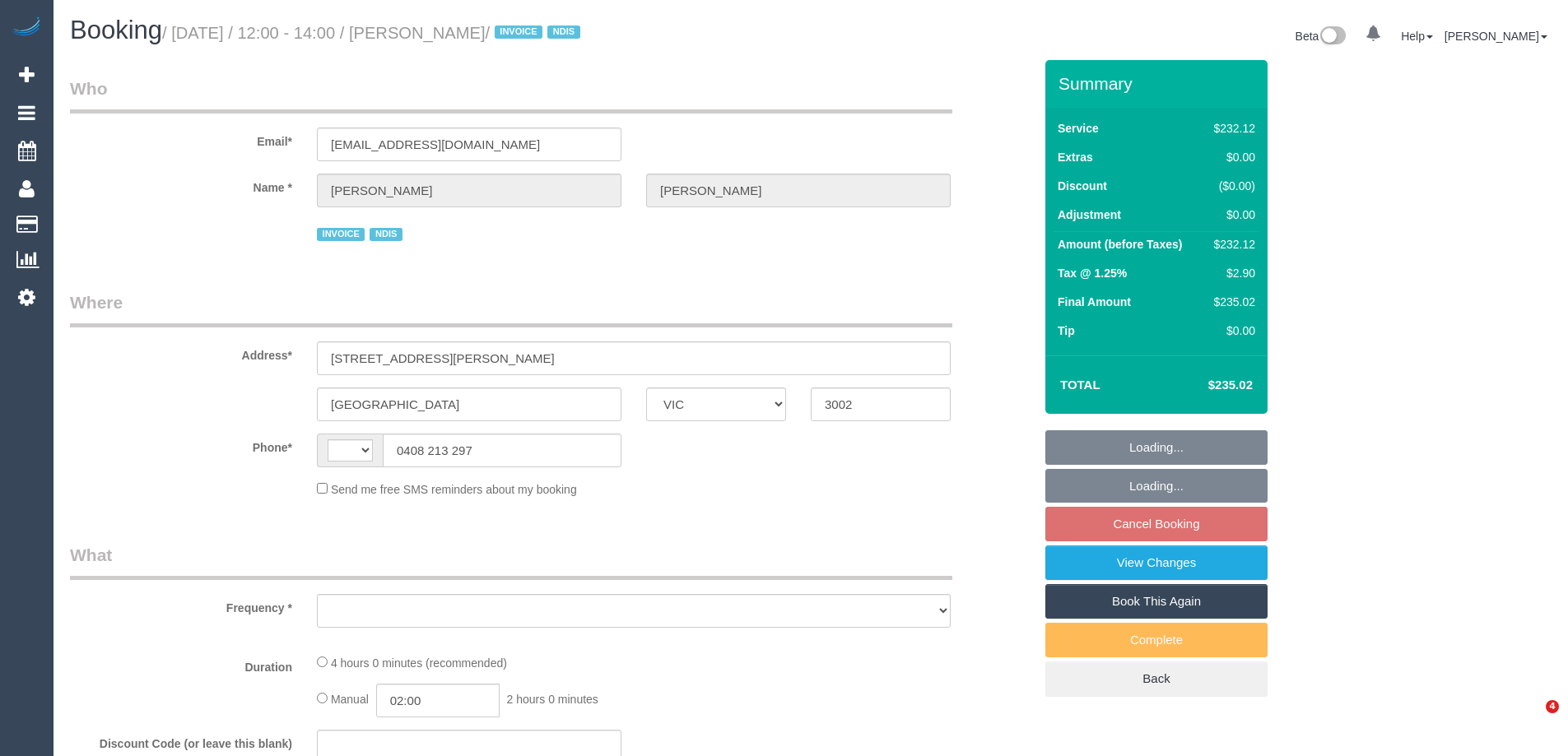
select select "VIC"
select select "string:AU"
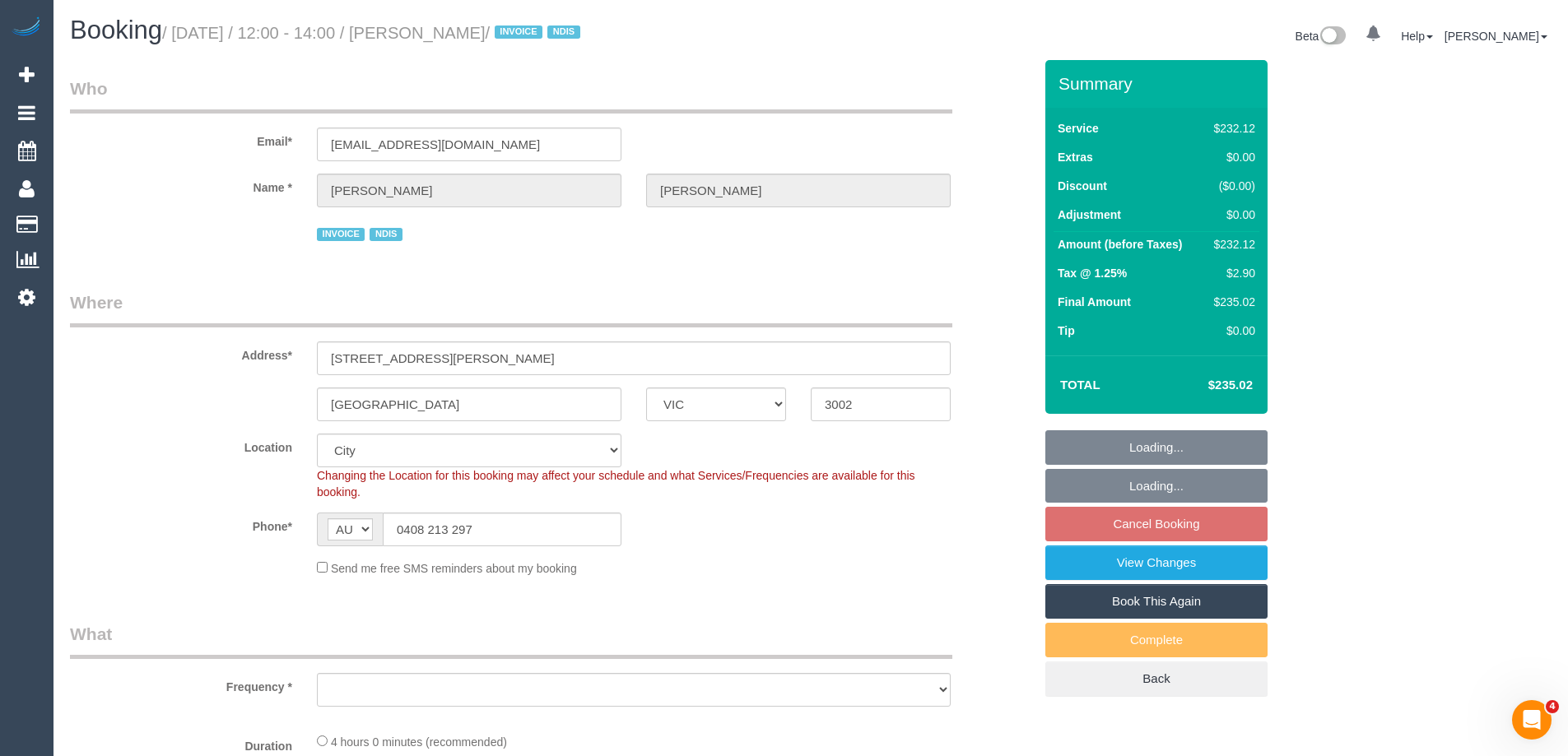
select select "object:640"
select select "240"
select select "number:28"
select select "number:14"
select select "number:19"
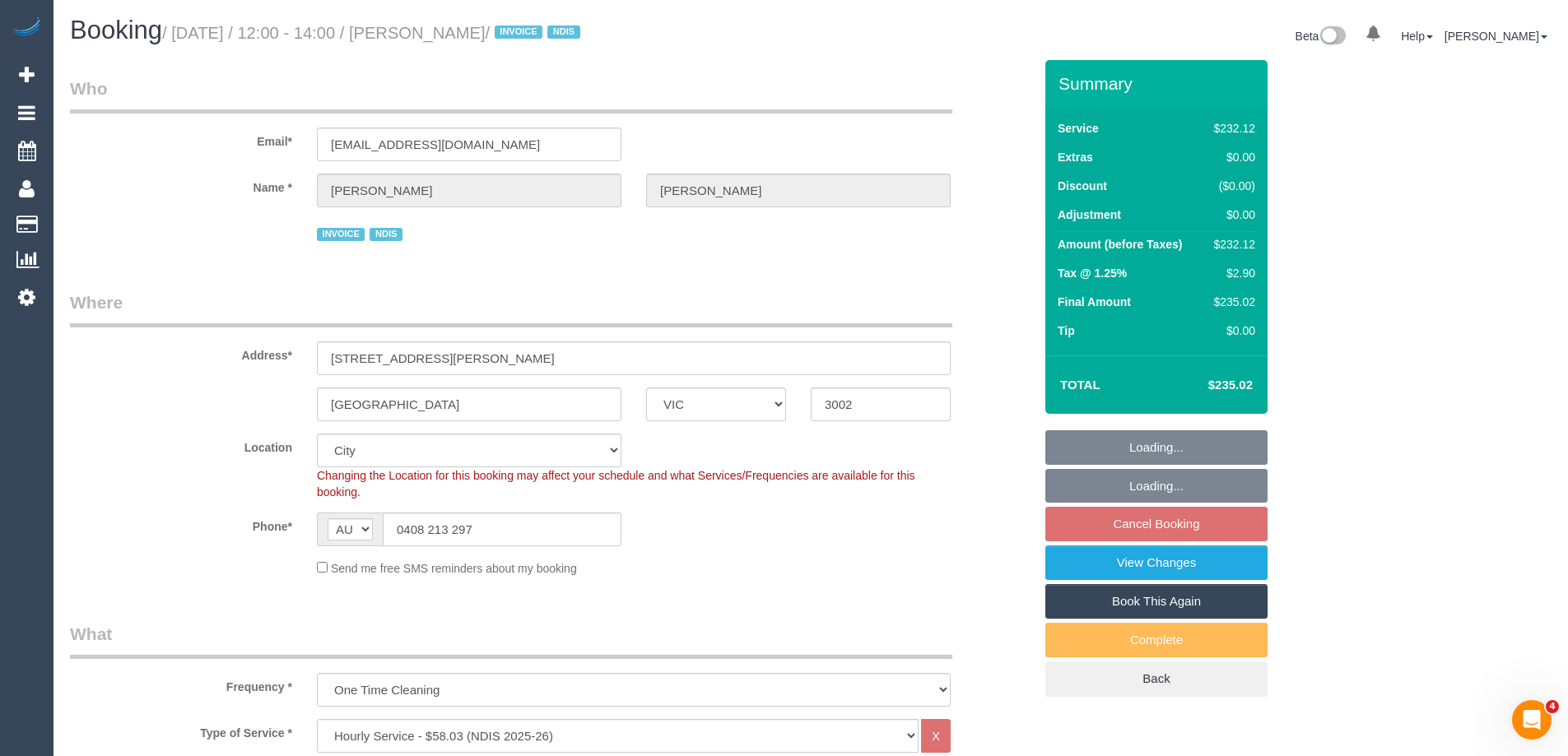
select select "number:23"
select select "object:791"
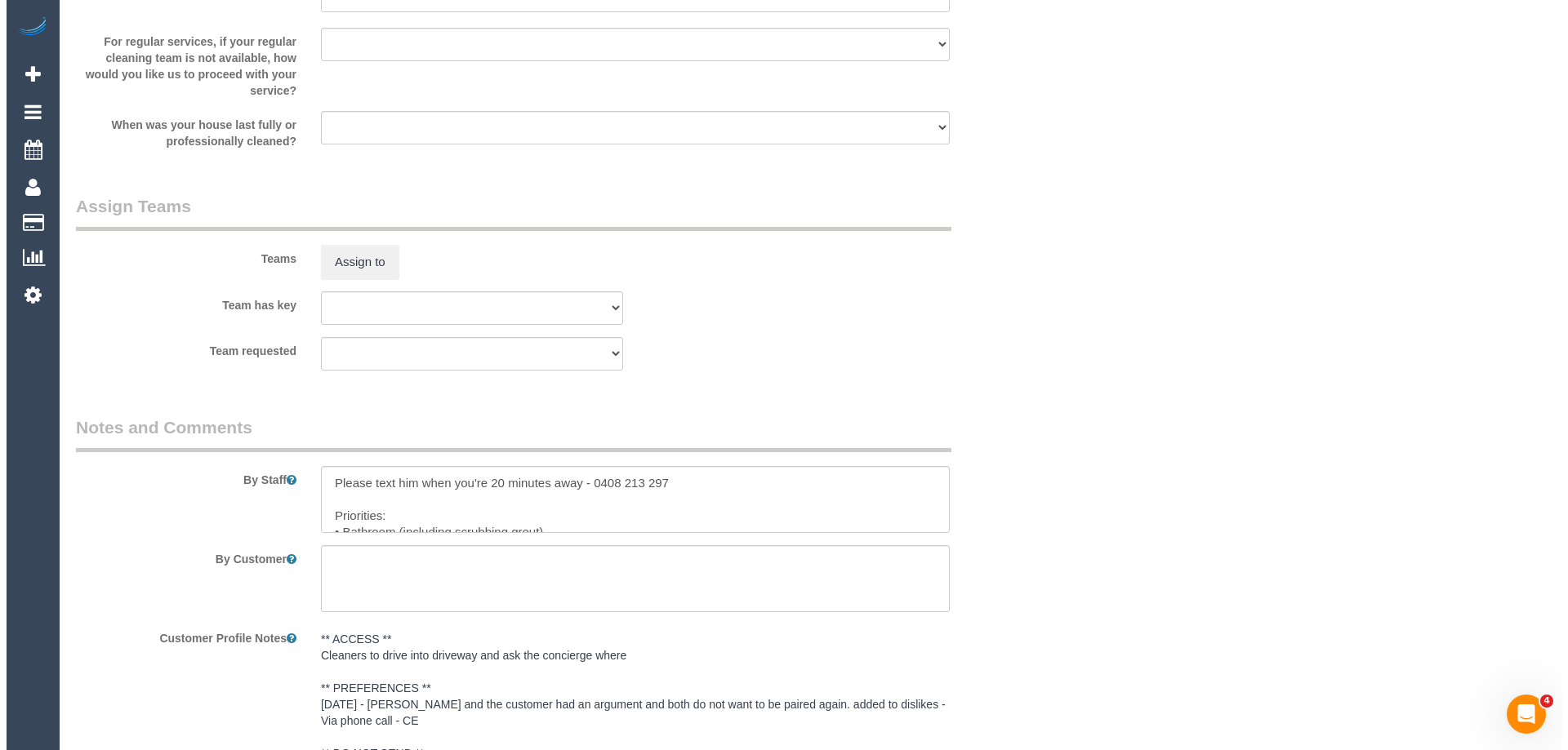
scroll to position [1878, 0]
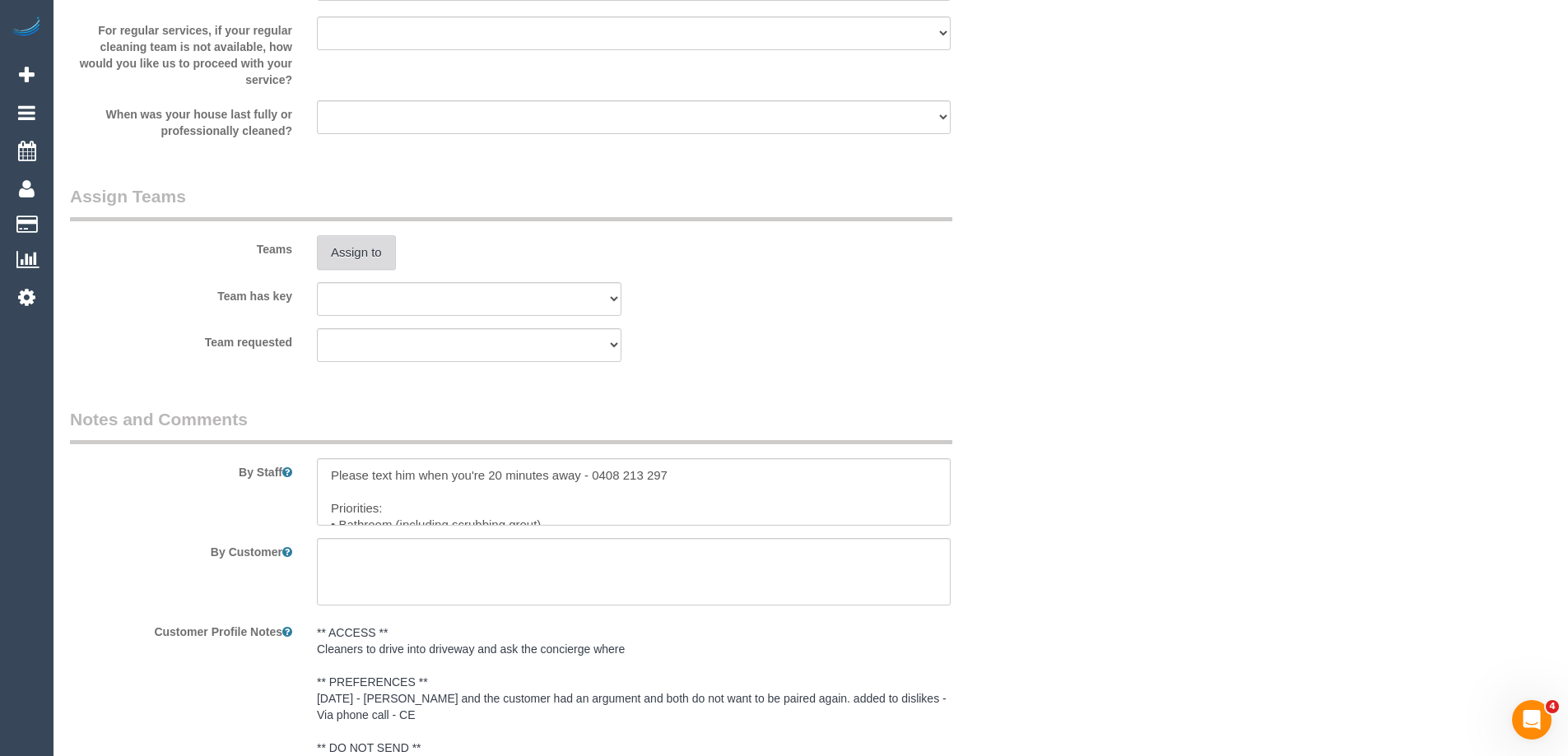
click at [350, 243] on button "Assign to" at bounding box center [356, 252] width 79 height 35
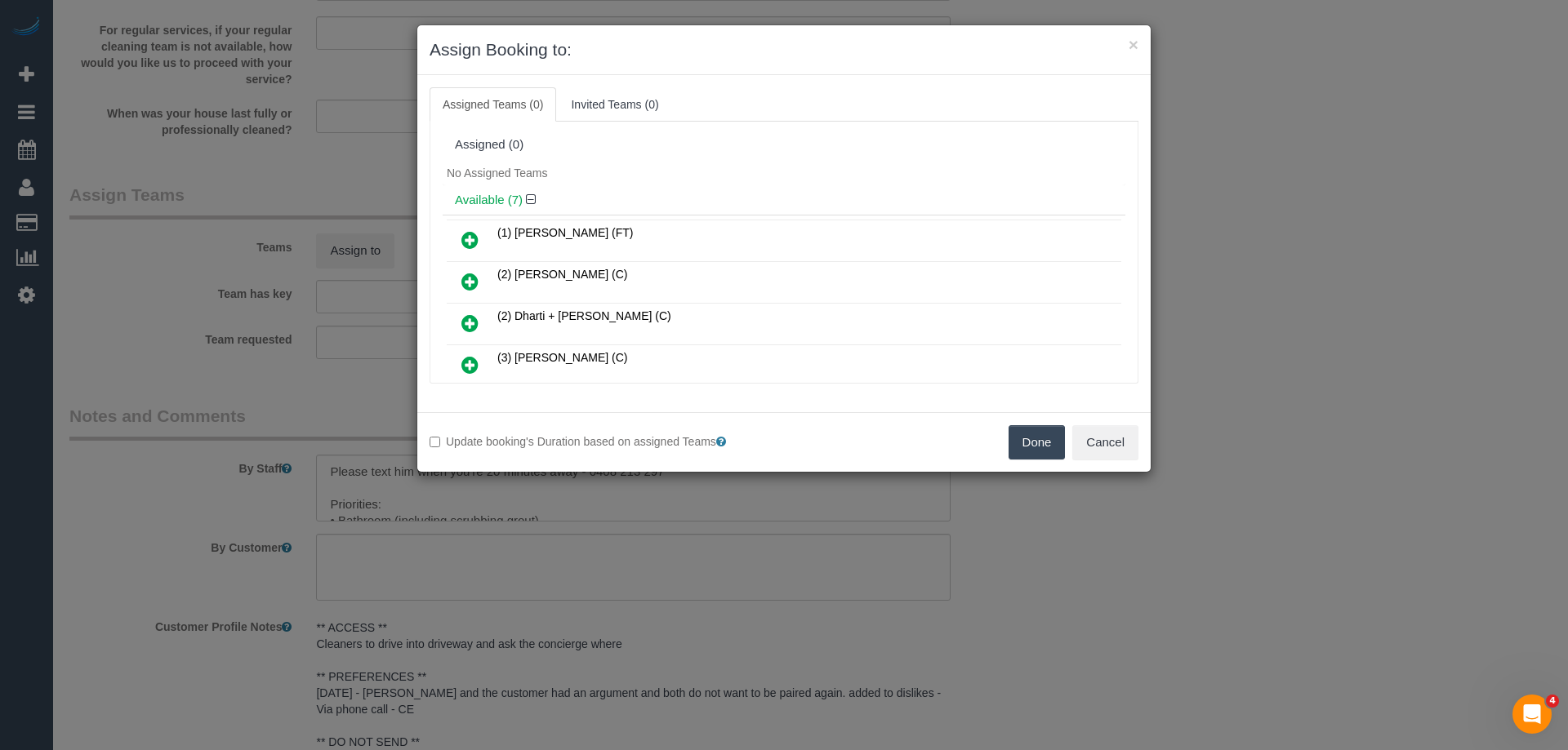
scroll to position [189, 0]
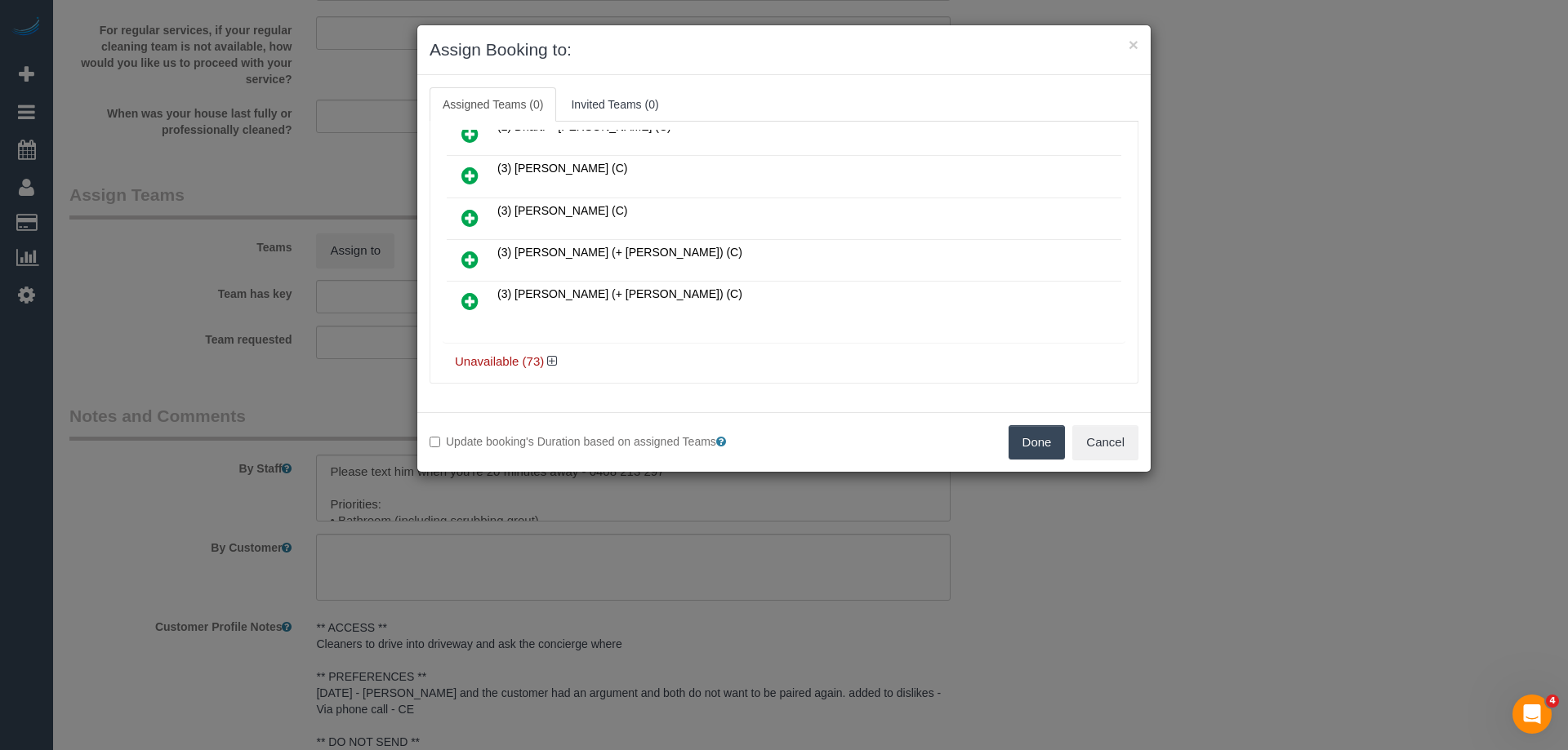
click at [468, 255] on icon at bounding box center [469, 260] width 17 height 20
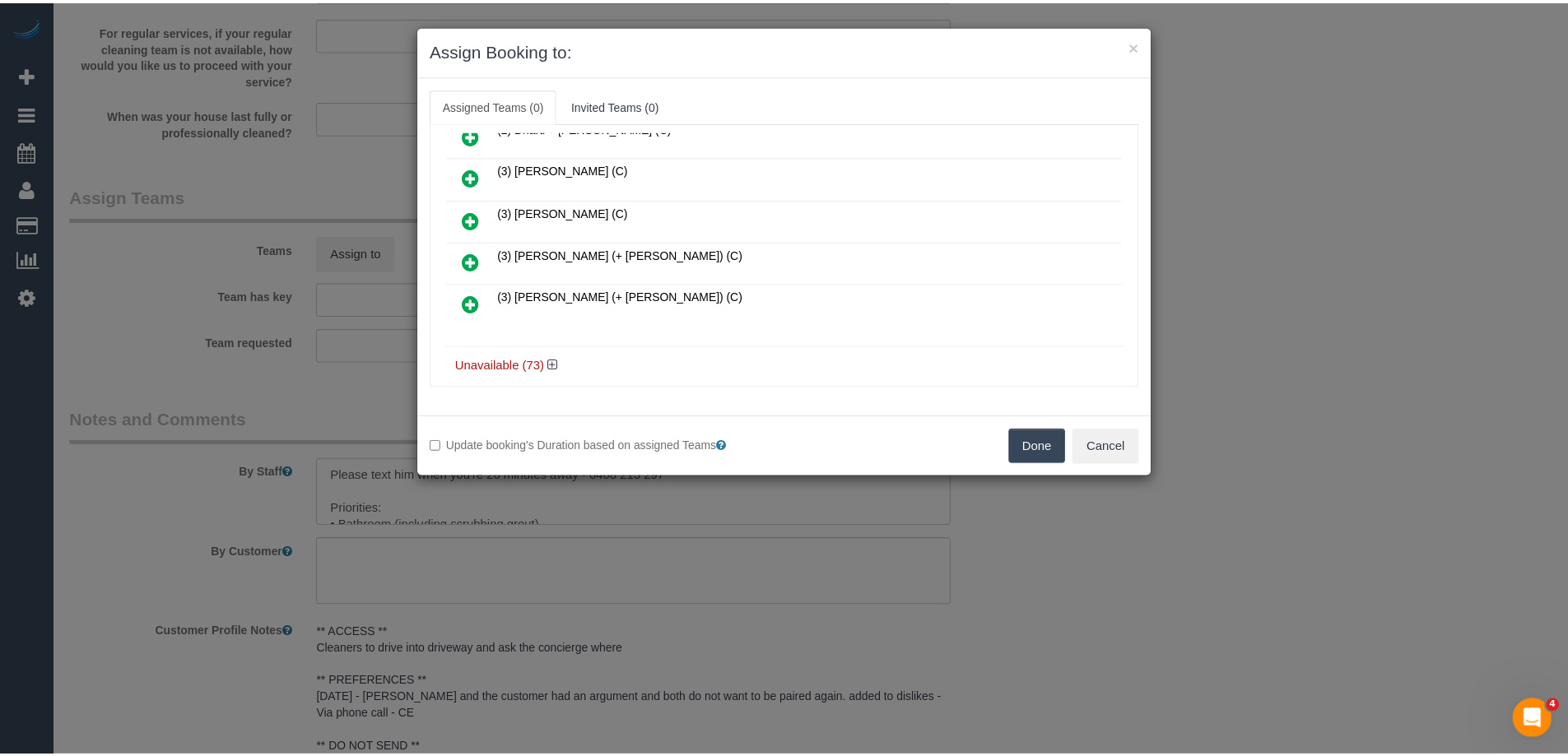
scroll to position [207, 0]
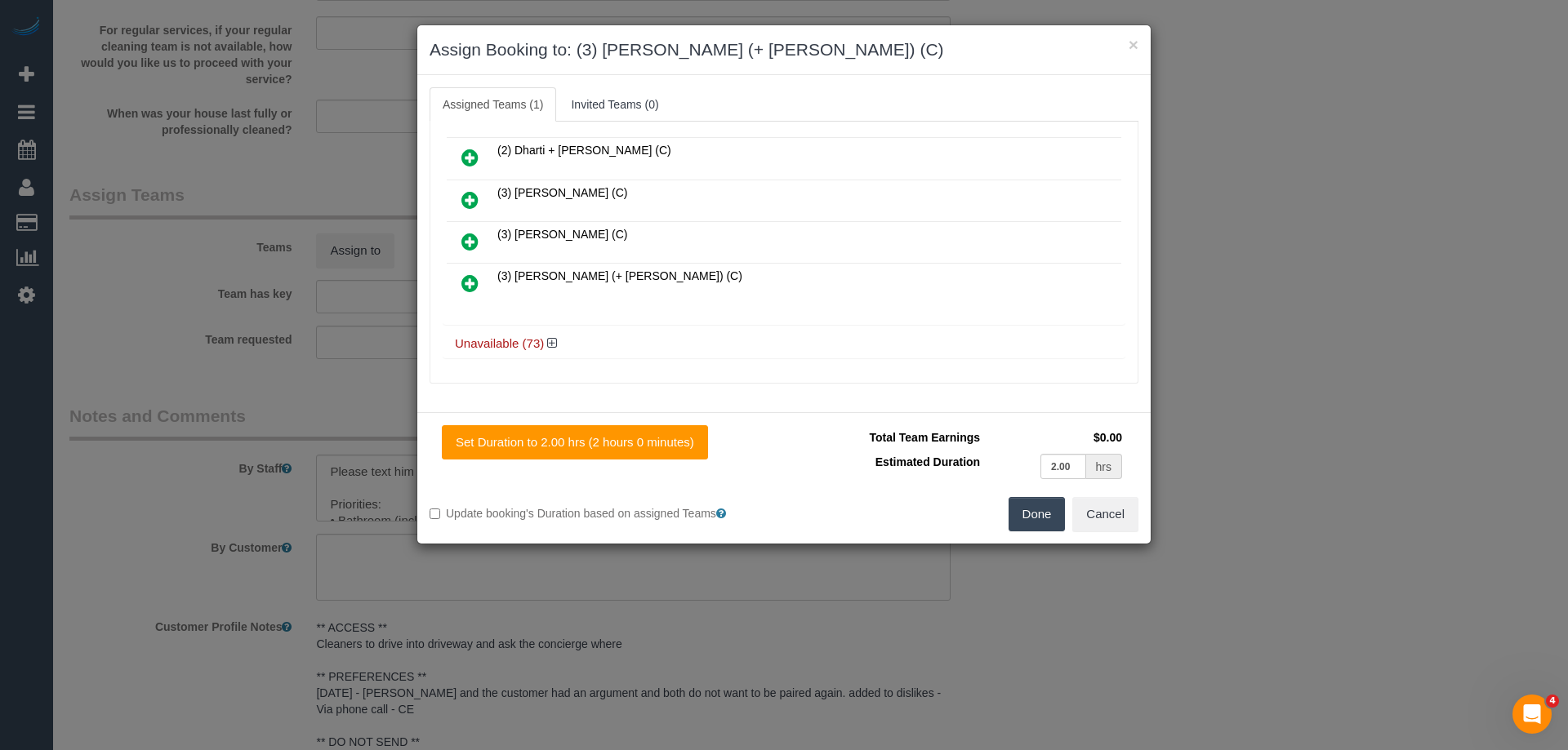
click at [466, 279] on icon at bounding box center [469, 284] width 17 height 20
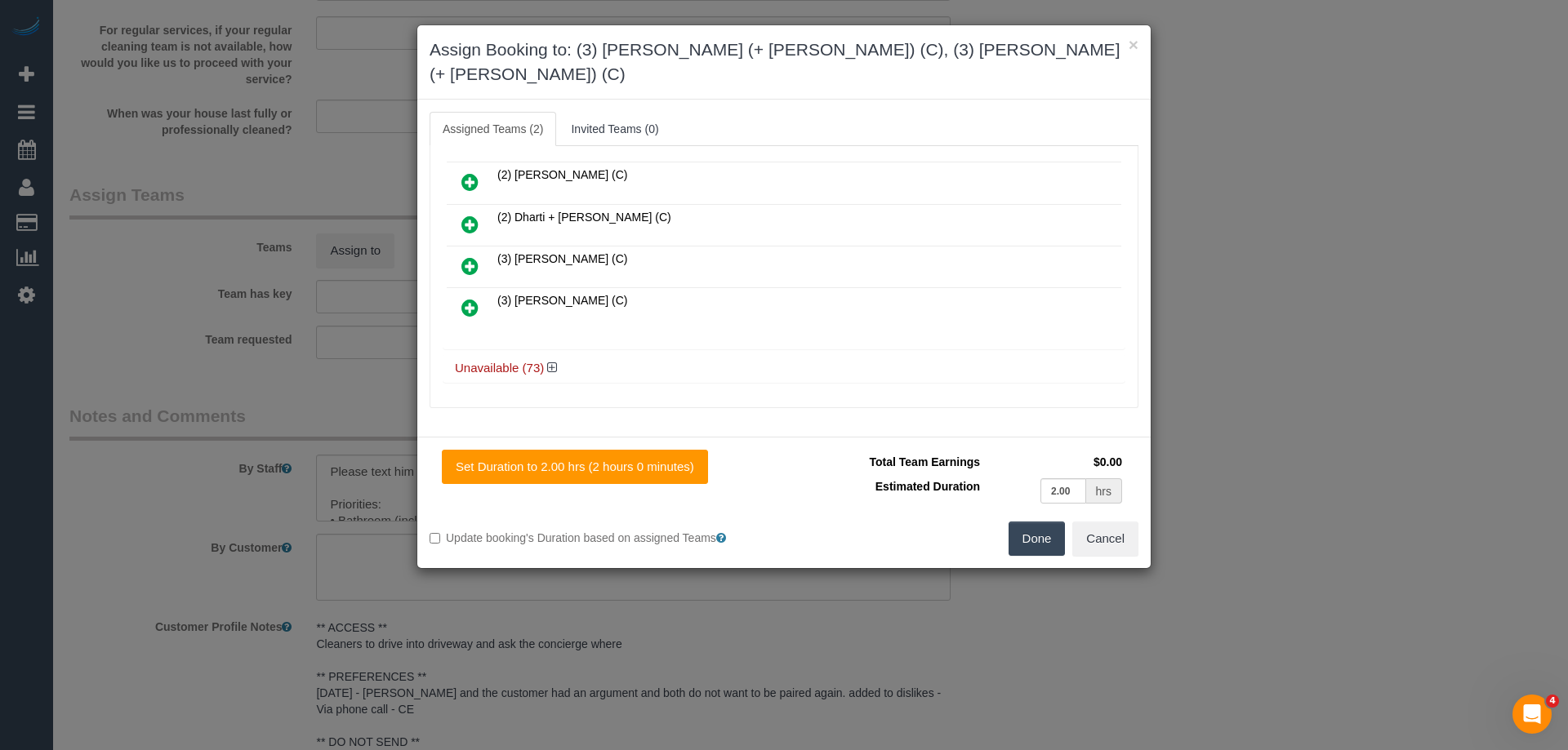
click at [1022, 522] on button "Done" at bounding box center [1037, 539] width 57 height 34
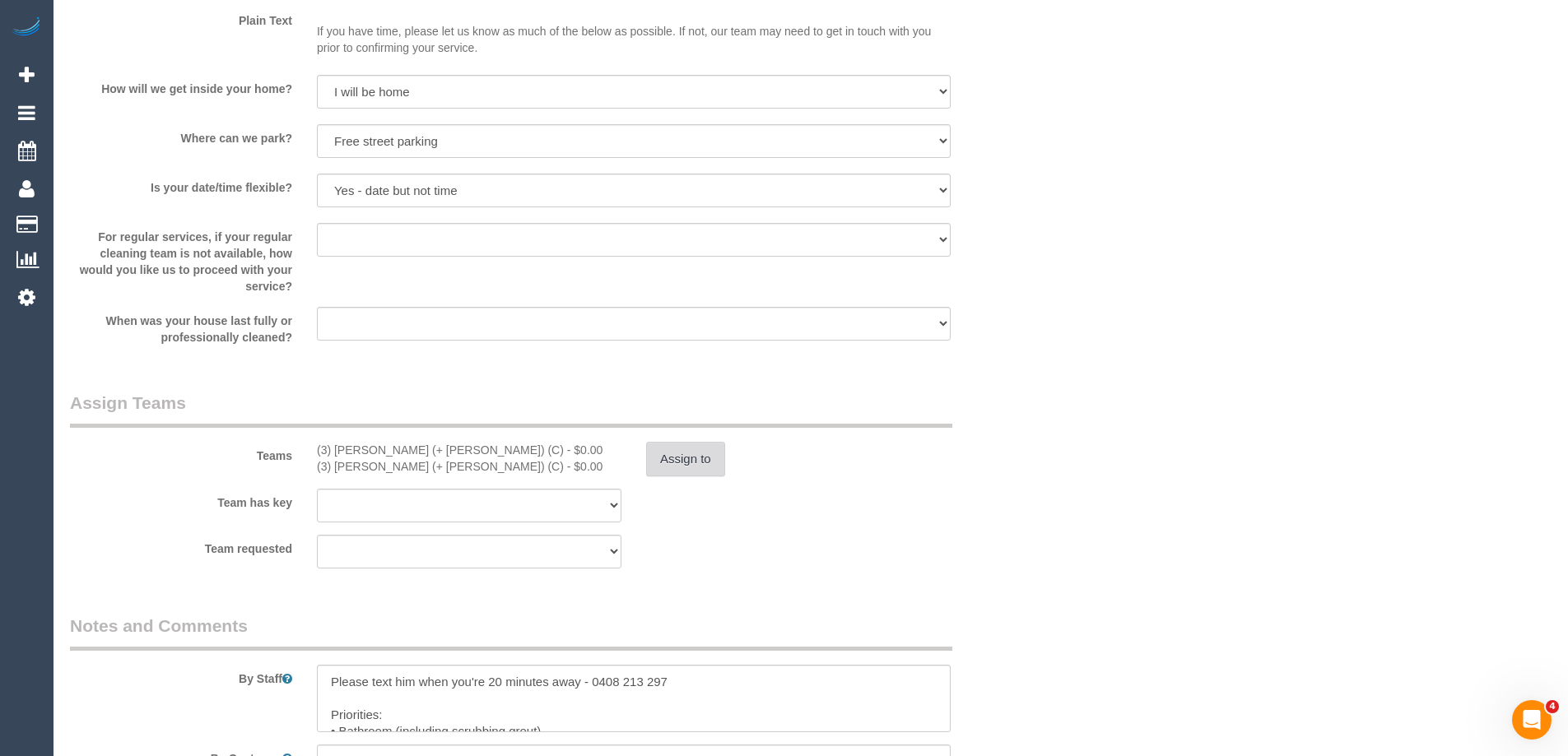
scroll to position [1729, 0]
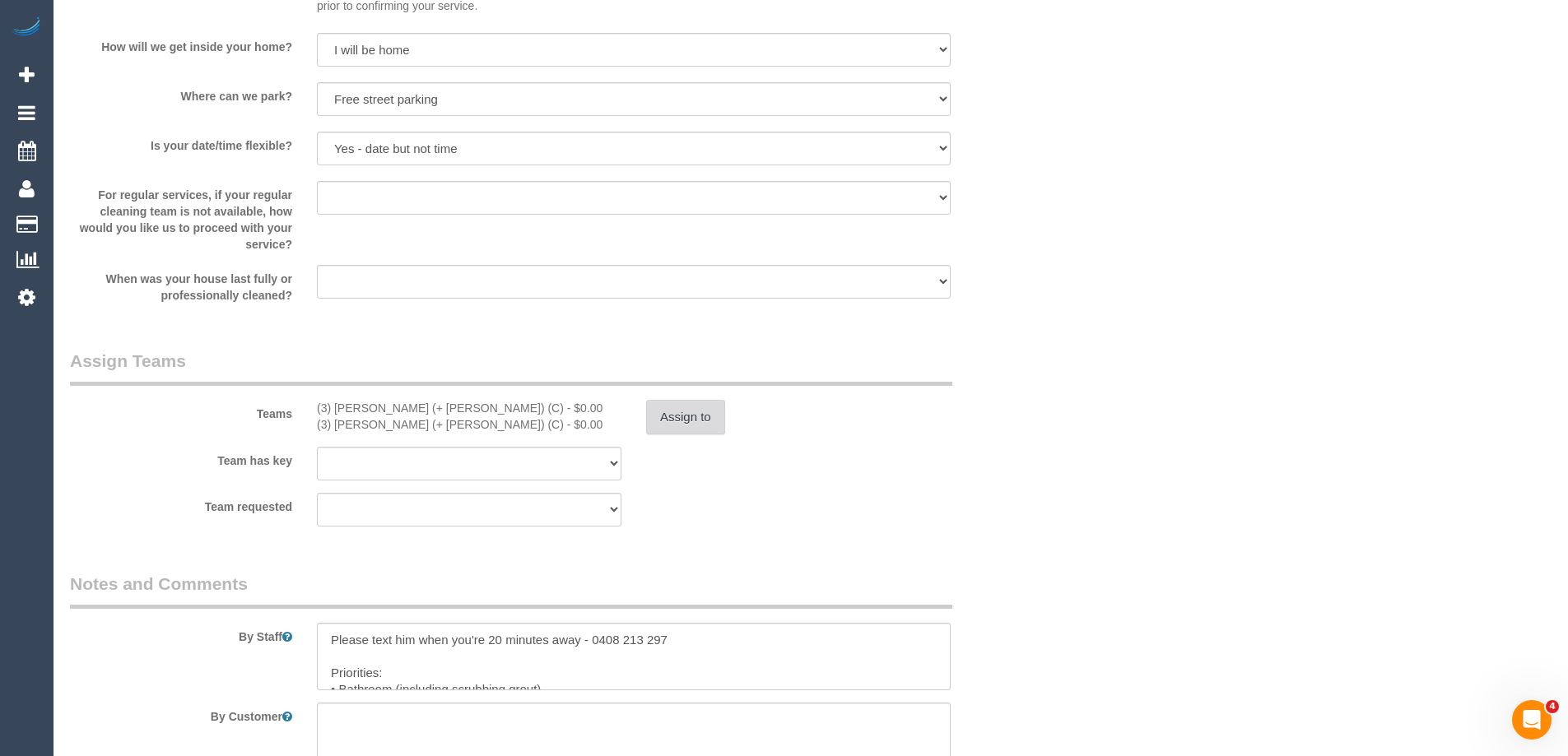
click at [673, 402] on button "Assign to" at bounding box center [686, 417] width 79 height 35
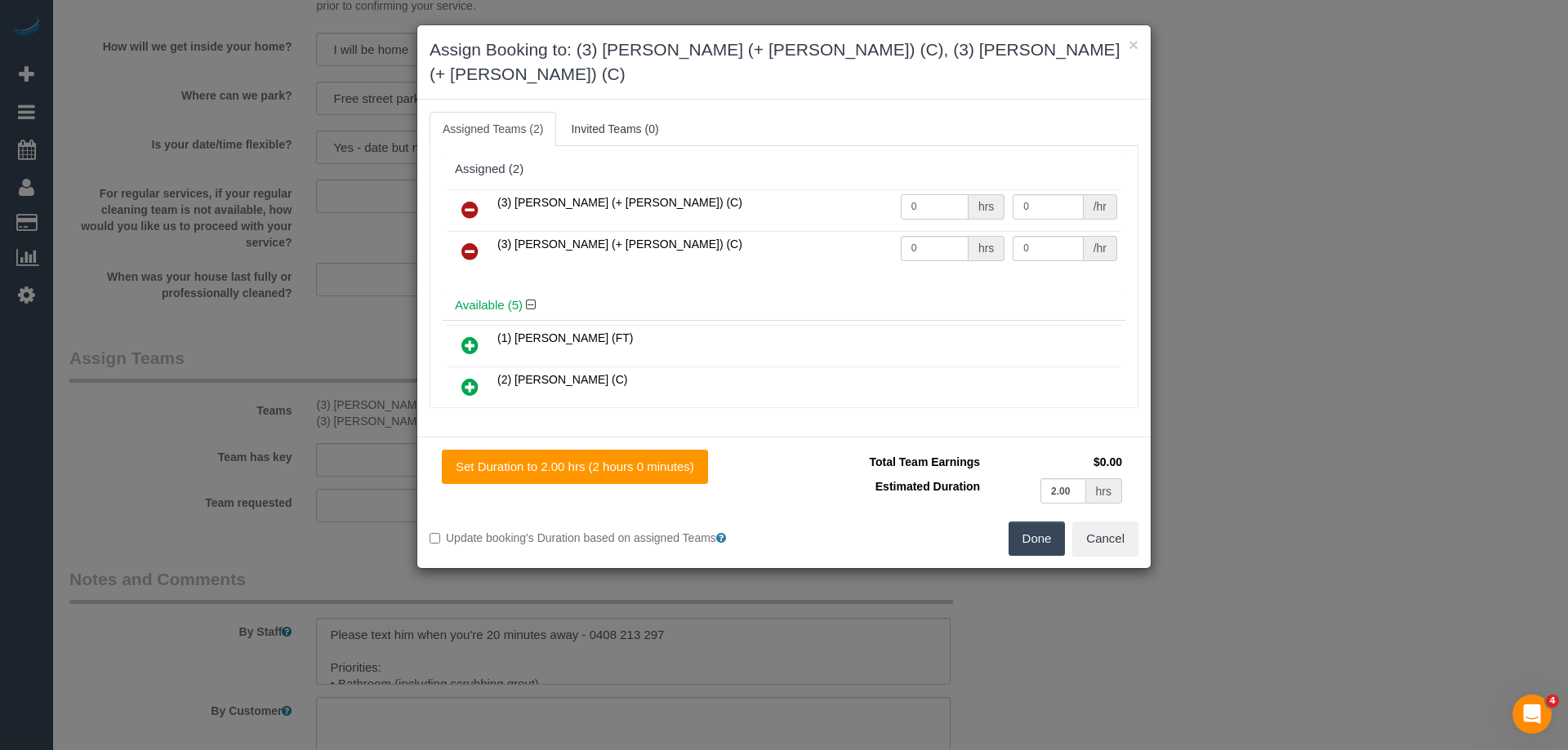
click at [920, 194] on input "0" at bounding box center [934, 207] width 68 height 26
type input "2"
type input "35"
click at [949, 236] on input "0" at bounding box center [934, 248] width 68 height 26
type input "2"
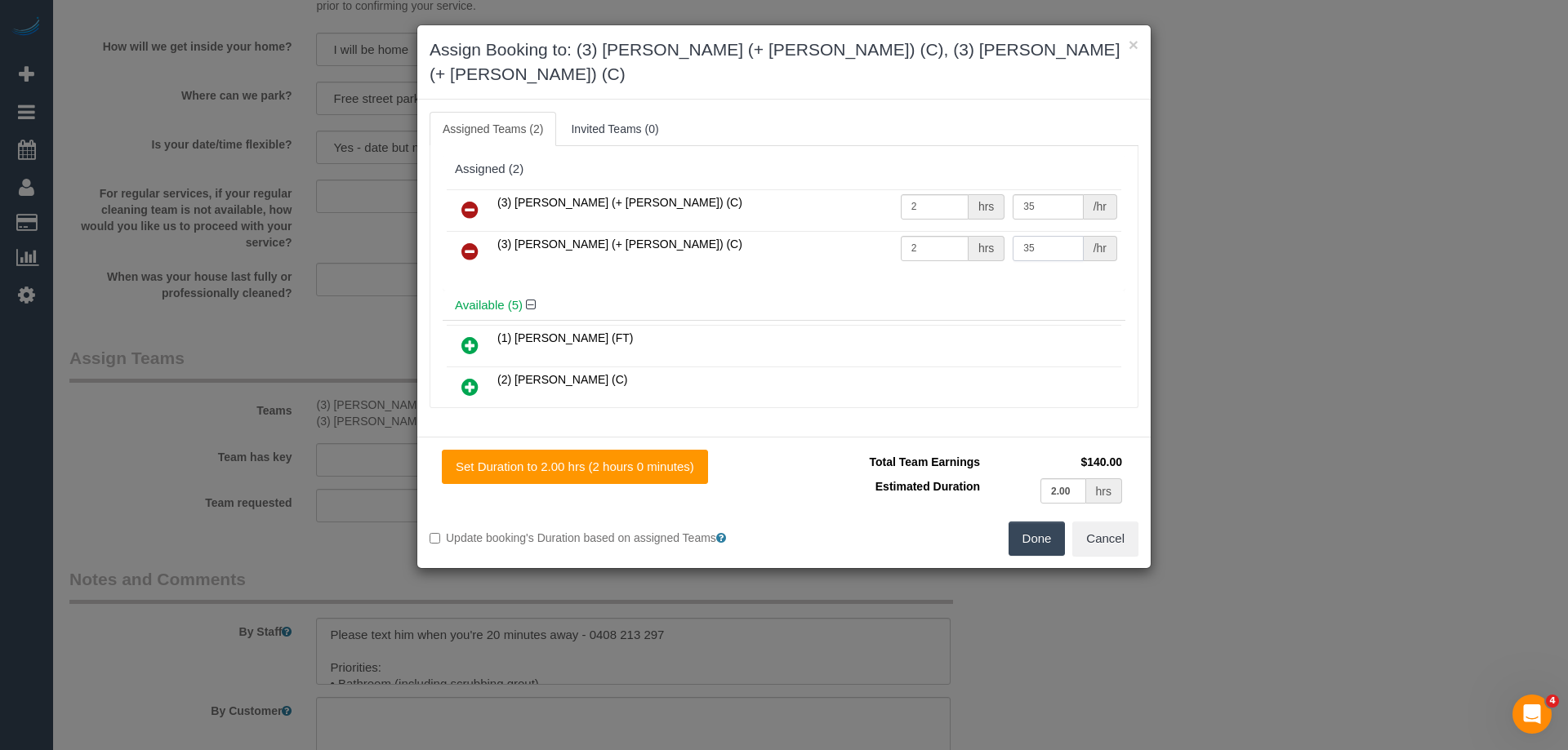
type input "35"
click at [1031, 522] on button "Done" at bounding box center [1037, 539] width 57 height 34
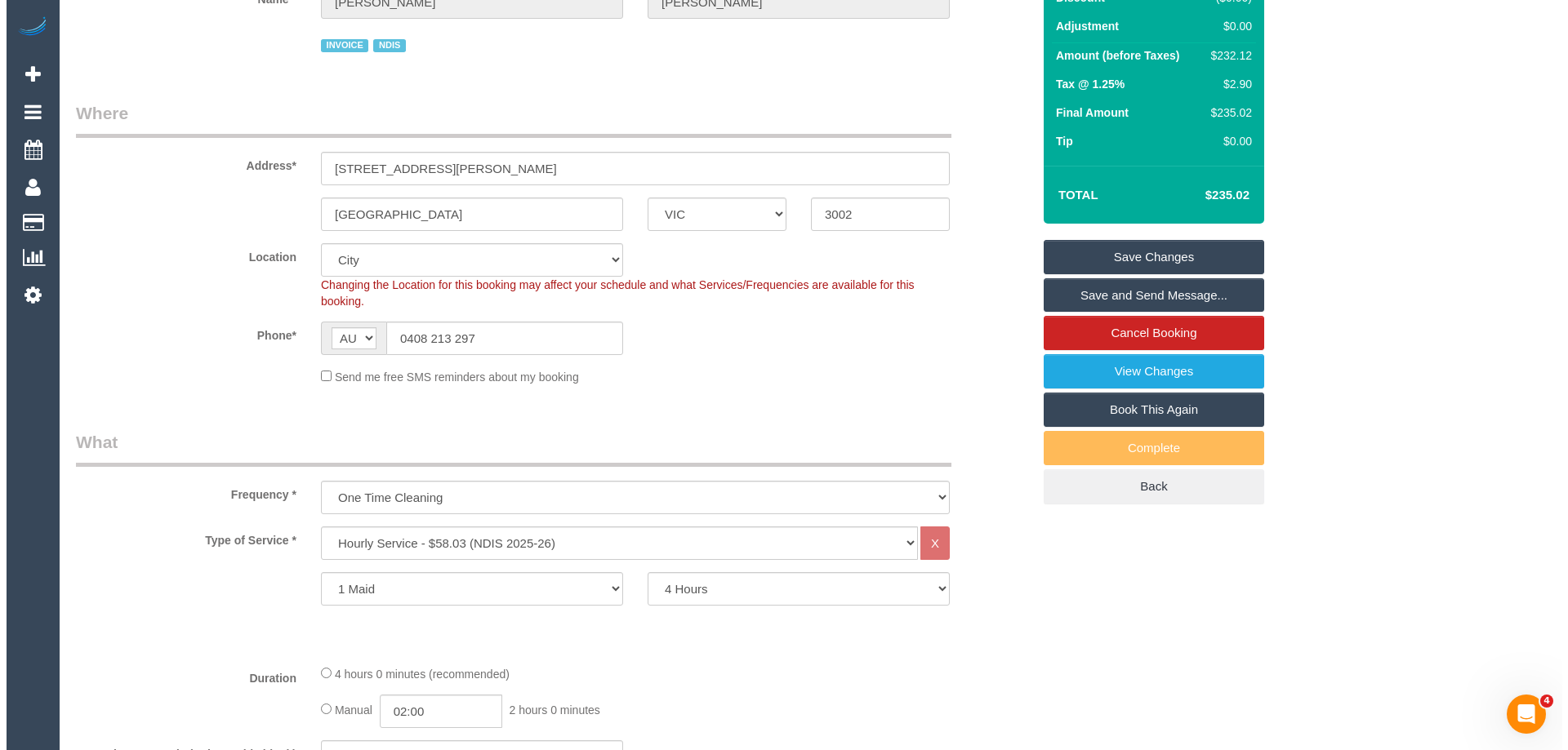
scroll to position [0, 0]
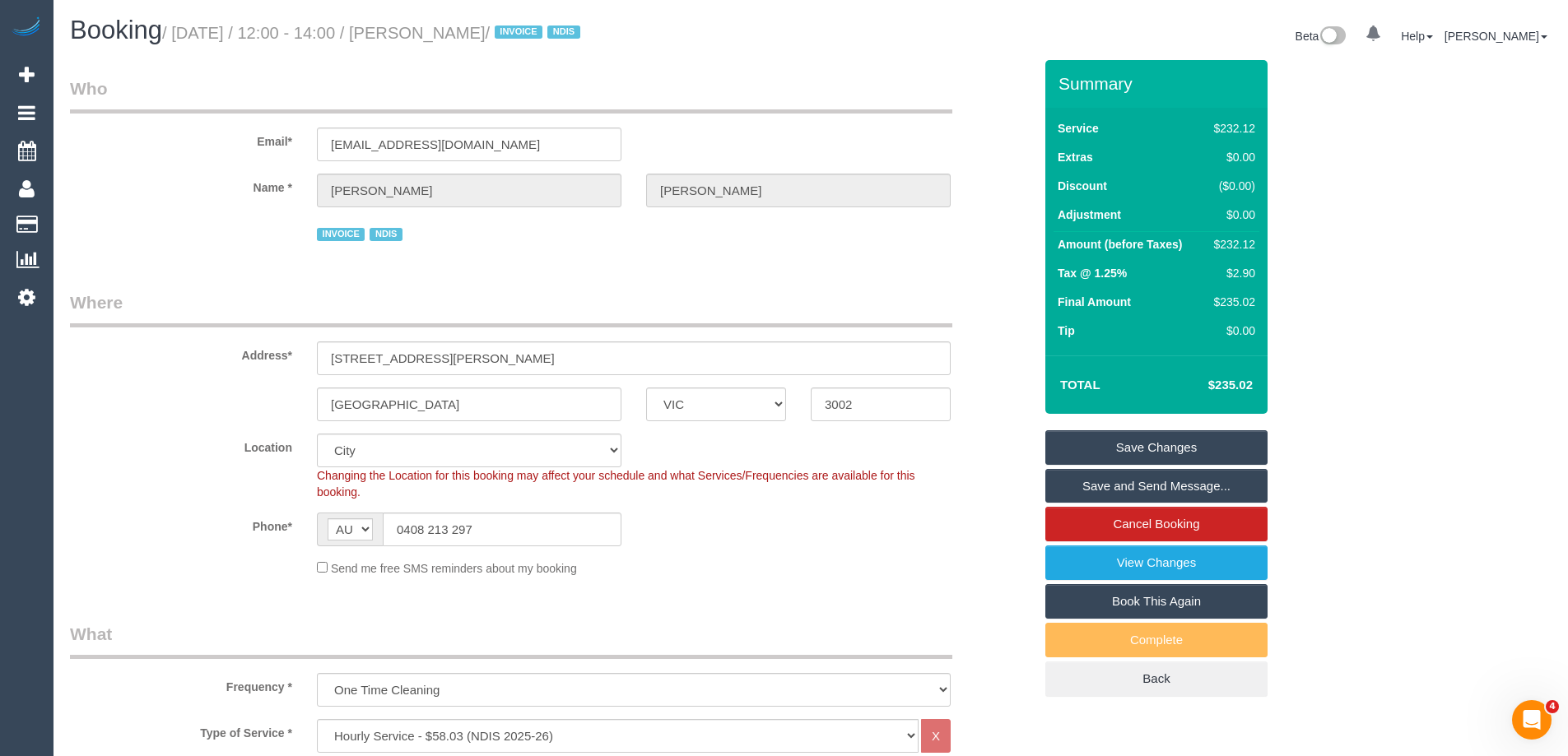
drag, startPoint x: 429, startPoint y: 29, endPoint x: 516, endPoint y: 37, distance: 87.4
click at [516, 37] on small "/ October 04, 2025 / 12:00 - 14:00 / Tom Gilbert / INVOICE NDIS" at bounding box center [374, 33] width 423 height 18
copy small "Tom Gilbert"
click at [1226, 480] on link "Save and Send Message..." at bounding box center [1155, 486] width 223 height 35
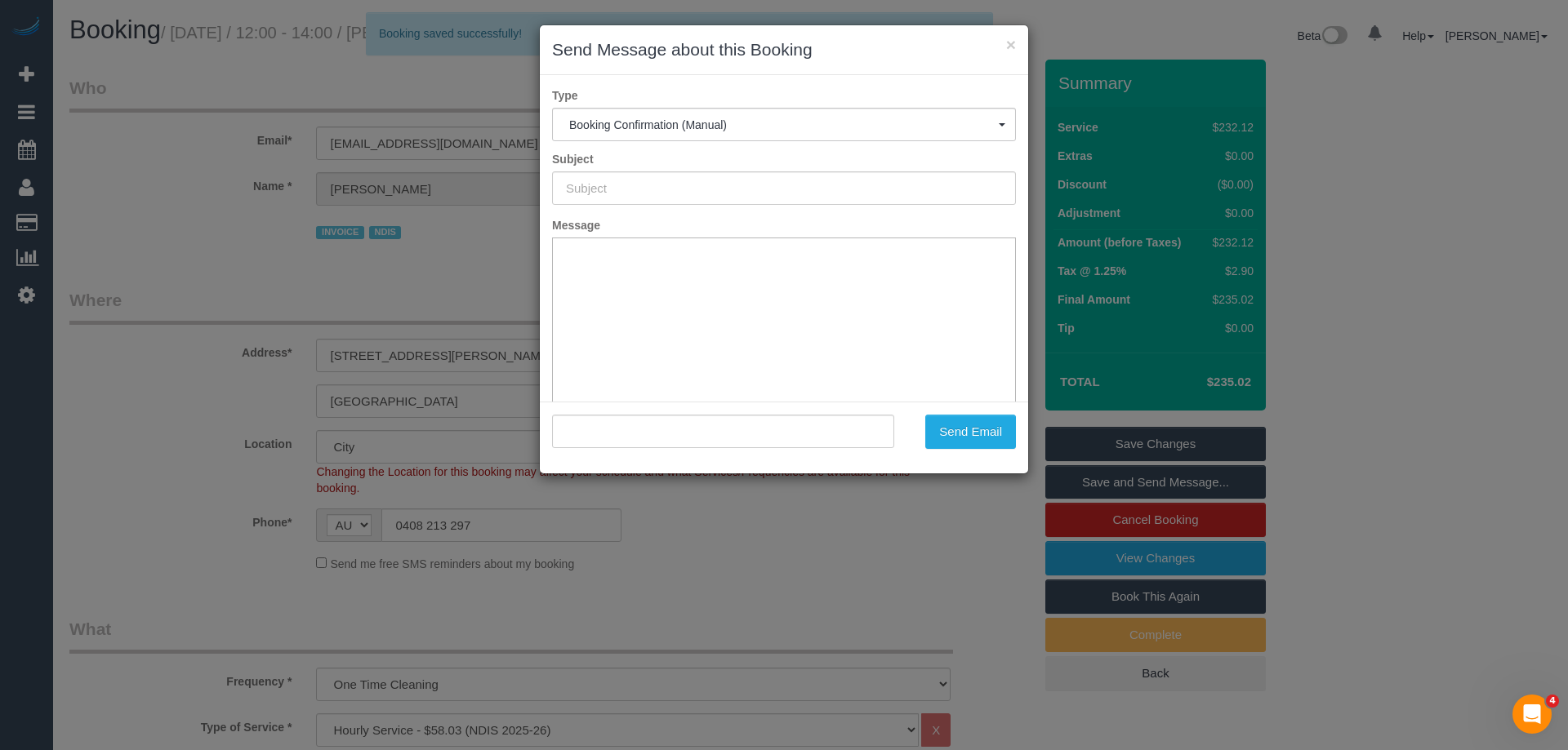
type input "Booking Confirmed"
type input ""Tom Gilbert" <tomgilbert1@icloud.com>"
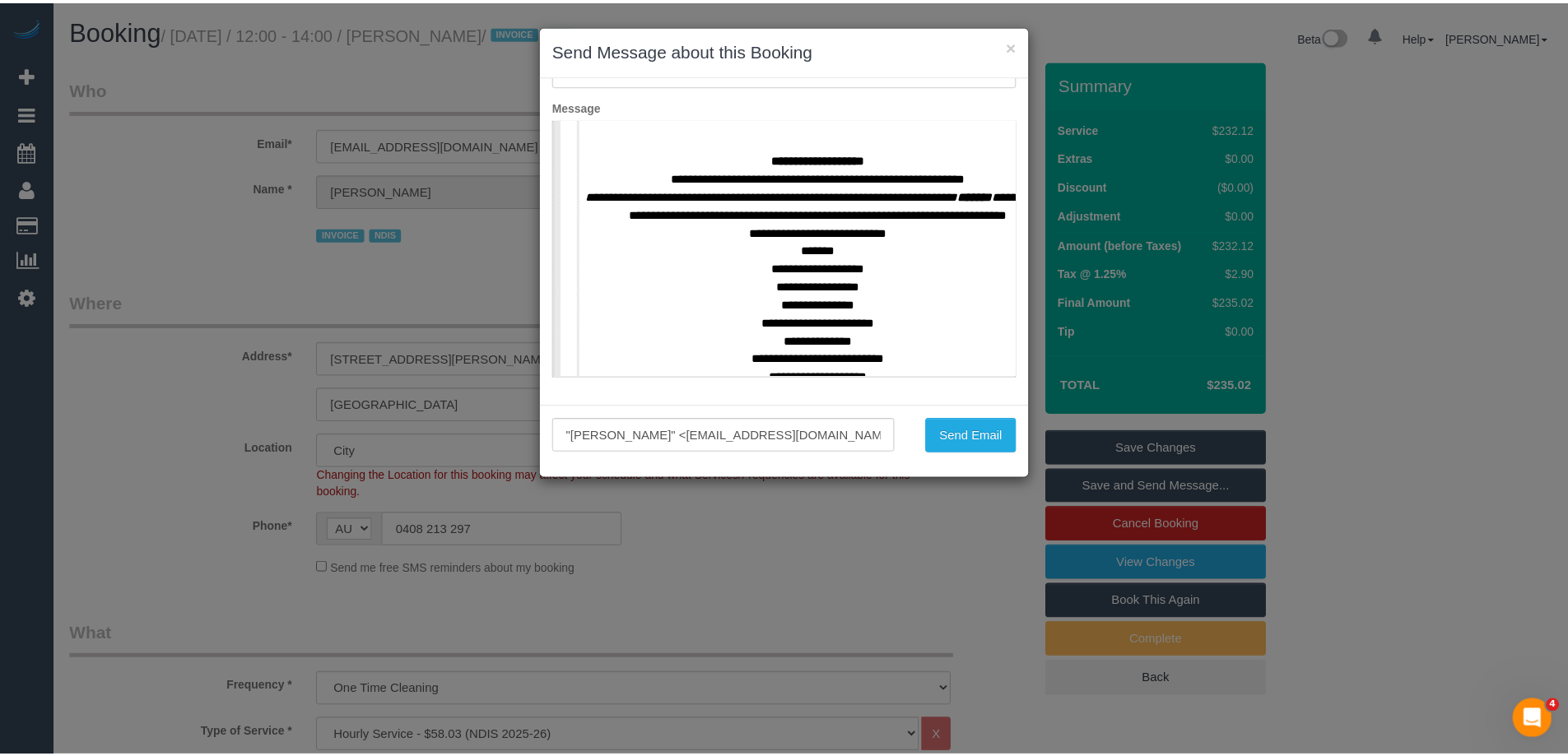
scroll to position [741, 0]
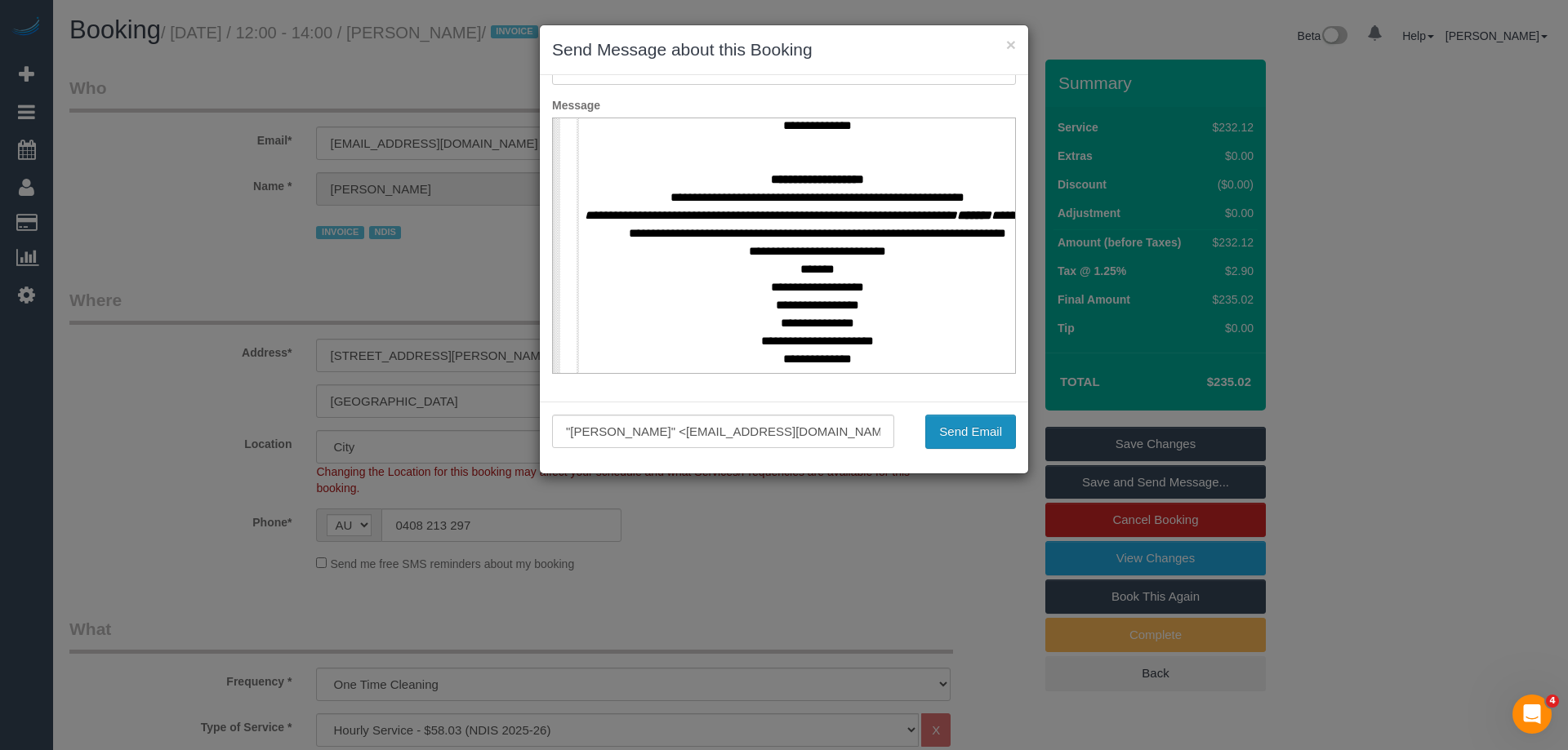
click at [969, 432] on button "Send Email" at bounding box center [970, 432] width 90 height 34
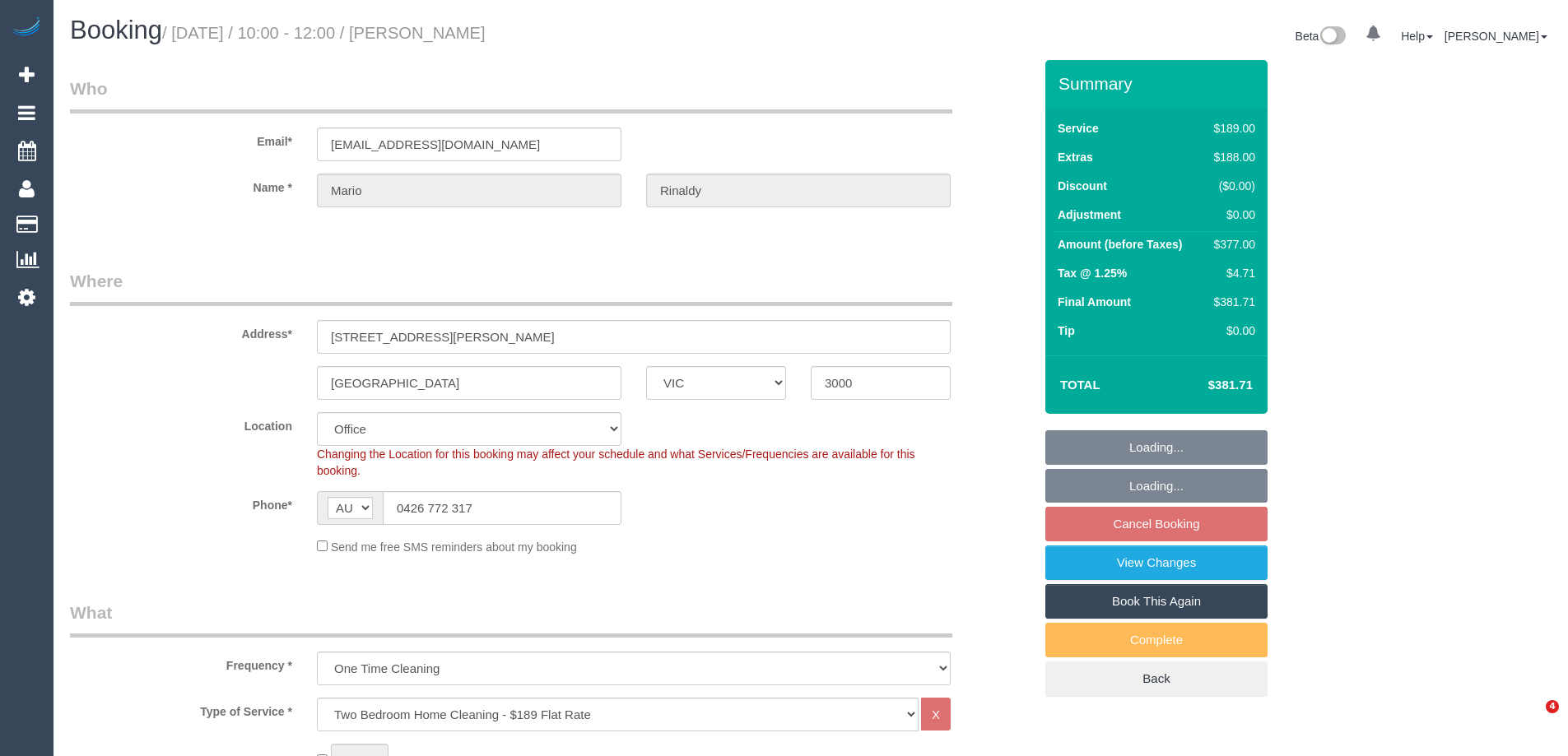
select select "VIC"
select select "string:stripe-pm_1NOBx92GScqysDRVDuItKpyF"
select select "number:28"
select select "number:14"
select select "number:20"
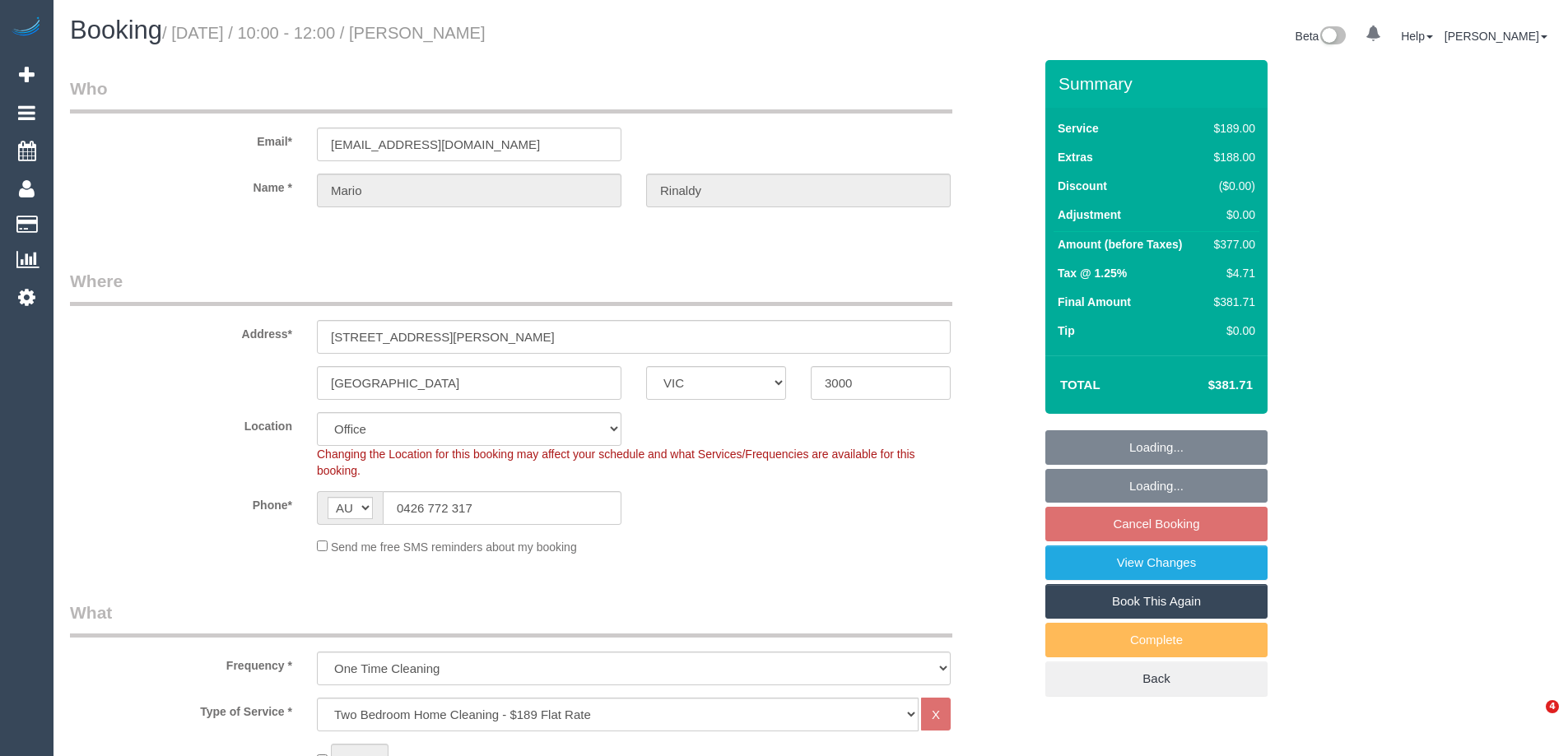
select select "number:36"
select select "object:2196"
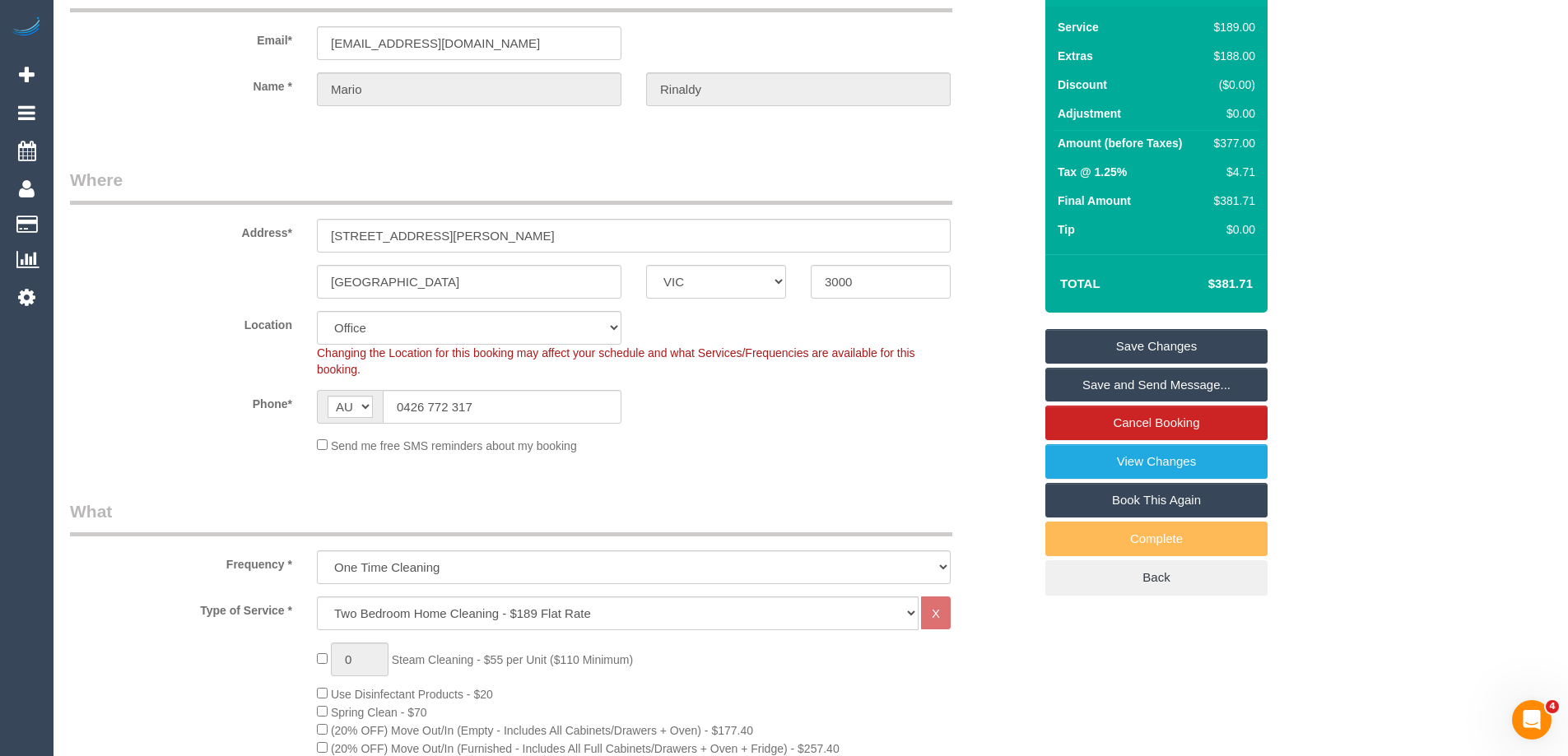
scroll to position [77, 0]
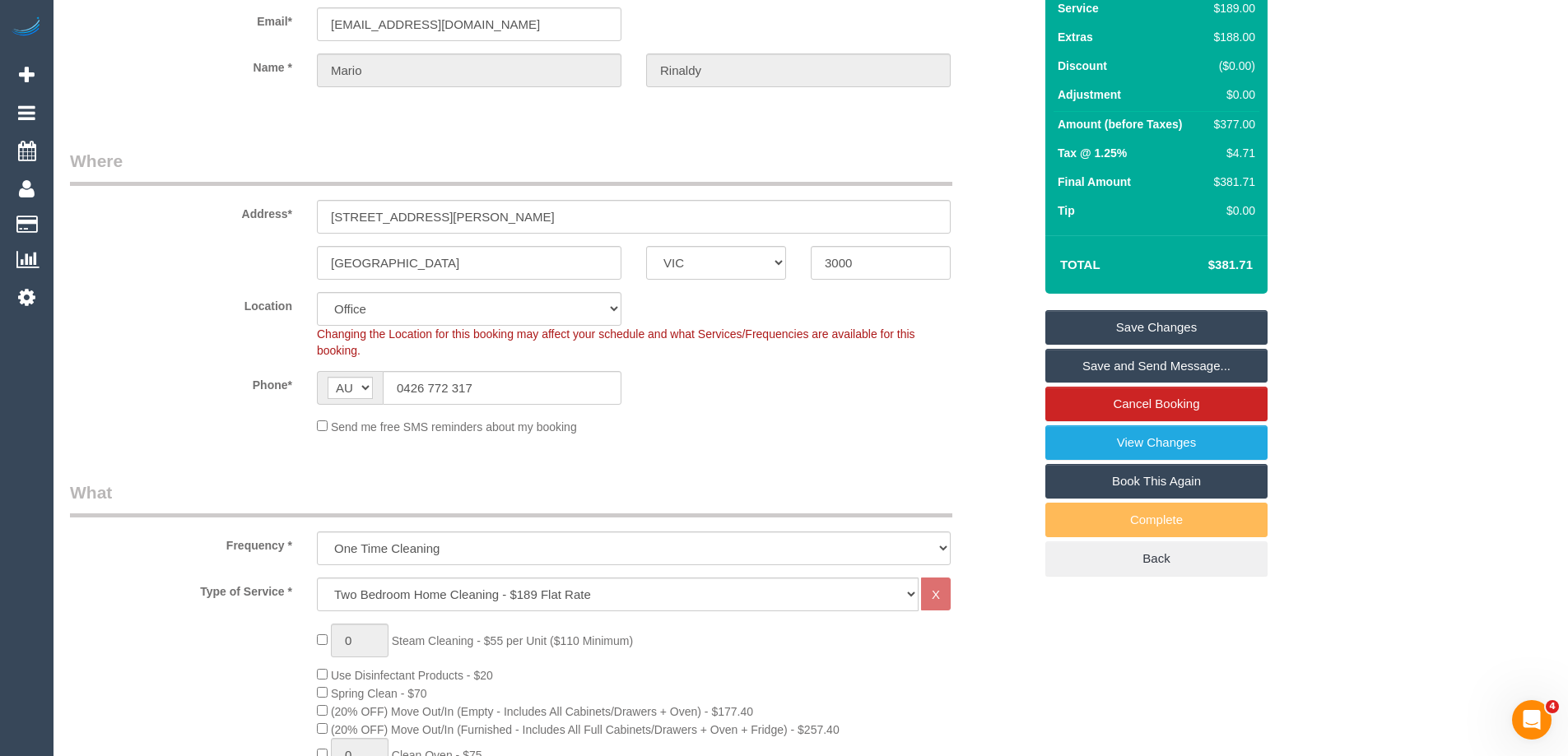
scroll to position [0, 0]
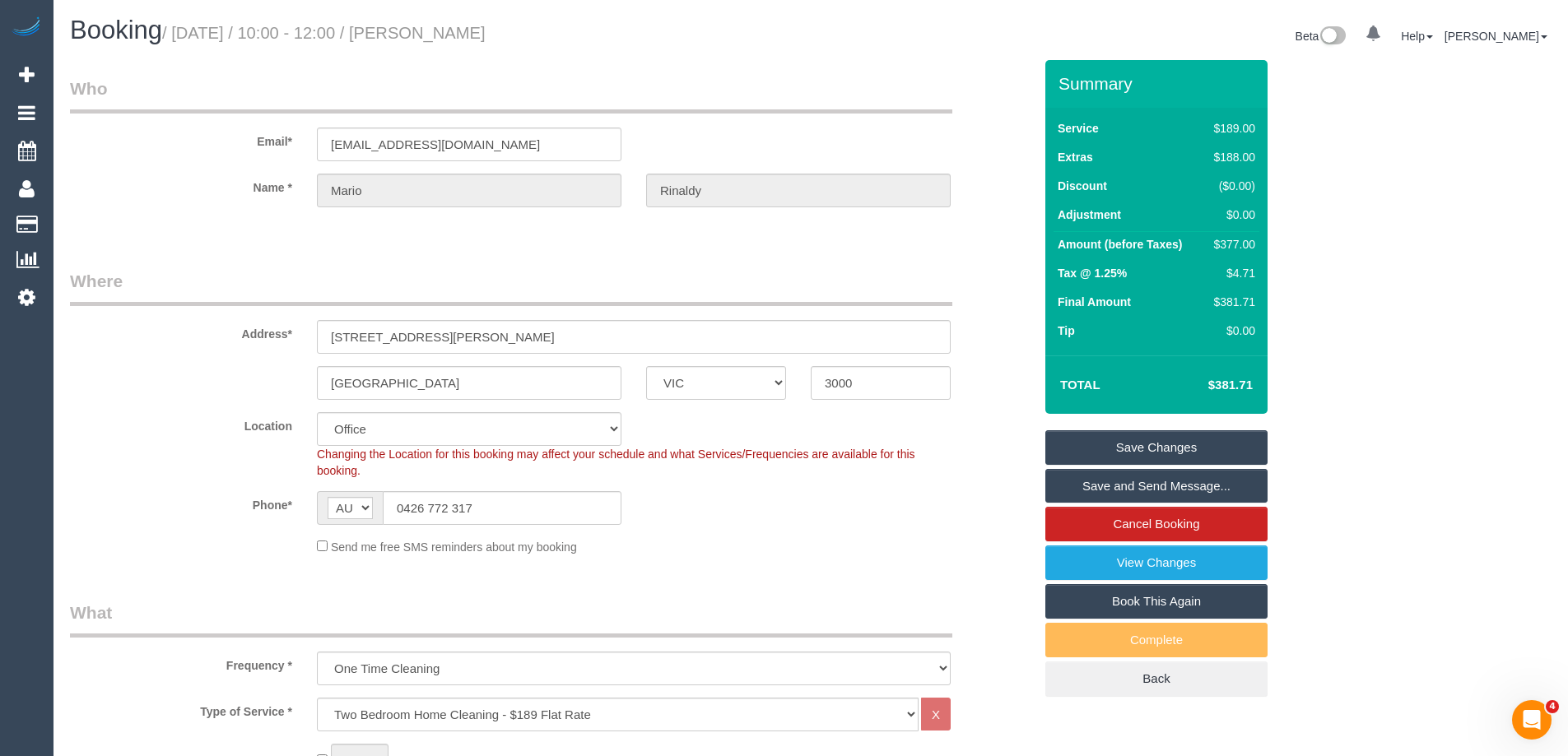
click at [1358, 394] on div "Summary Service $189.00 Extras $188.00 Discount ($0.00) Adjustment $0.00 Amount…" at bounding box center [1218, 395] width 370 height 670
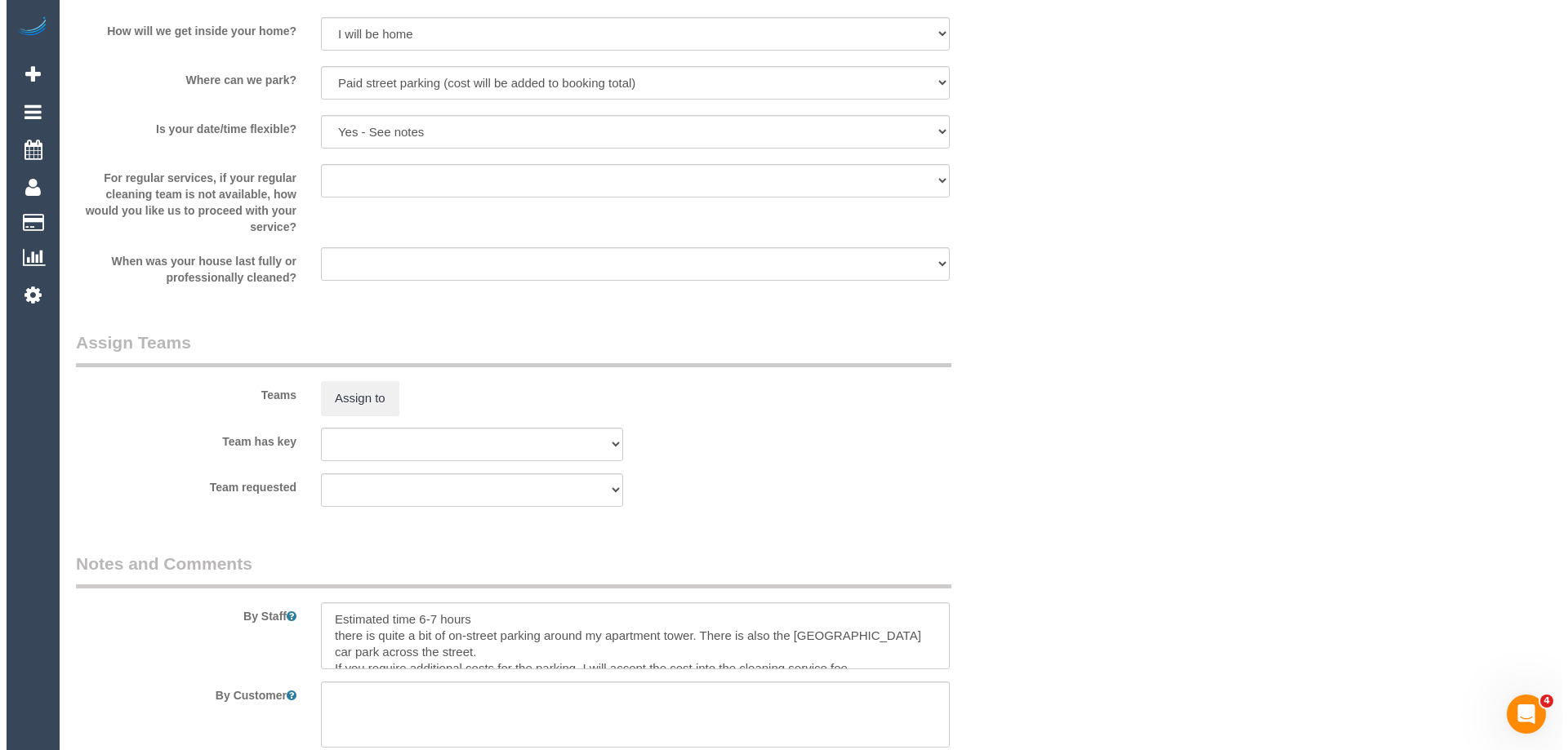
scroll to position [2205, 0]
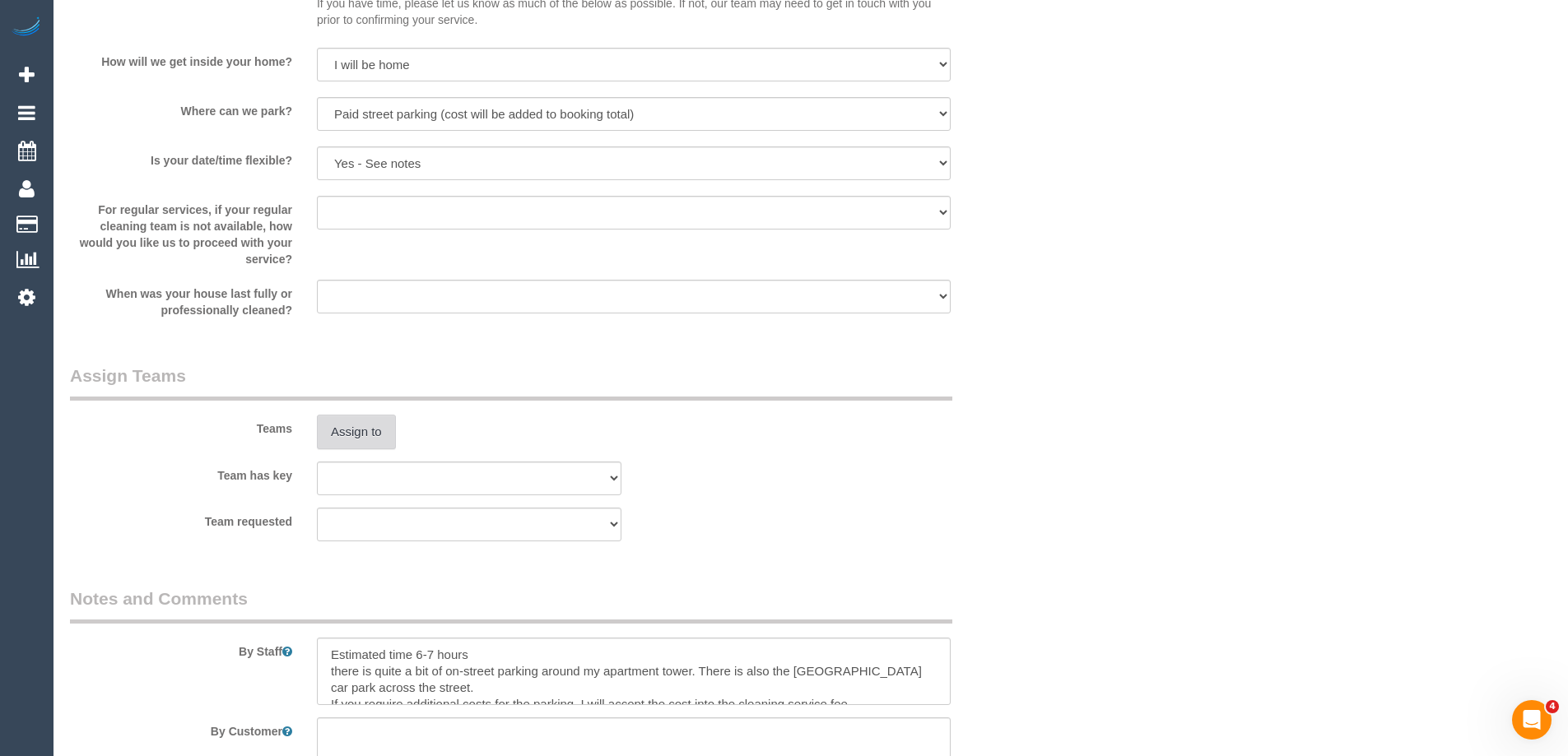
click at [332, 434] on button "Assign to" at bounding box center [356, 431] width 79 height 35
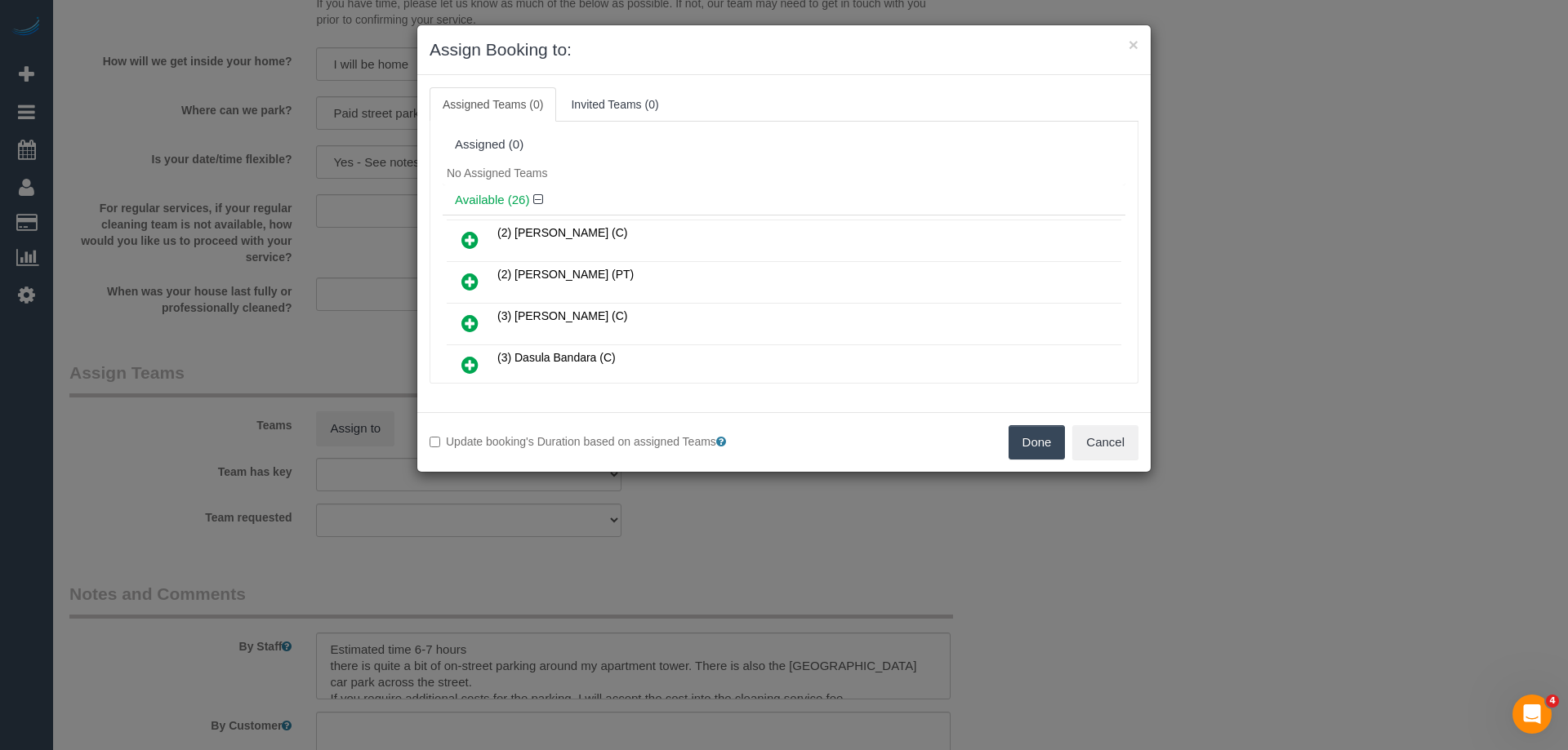
scroll to position [482, 0]
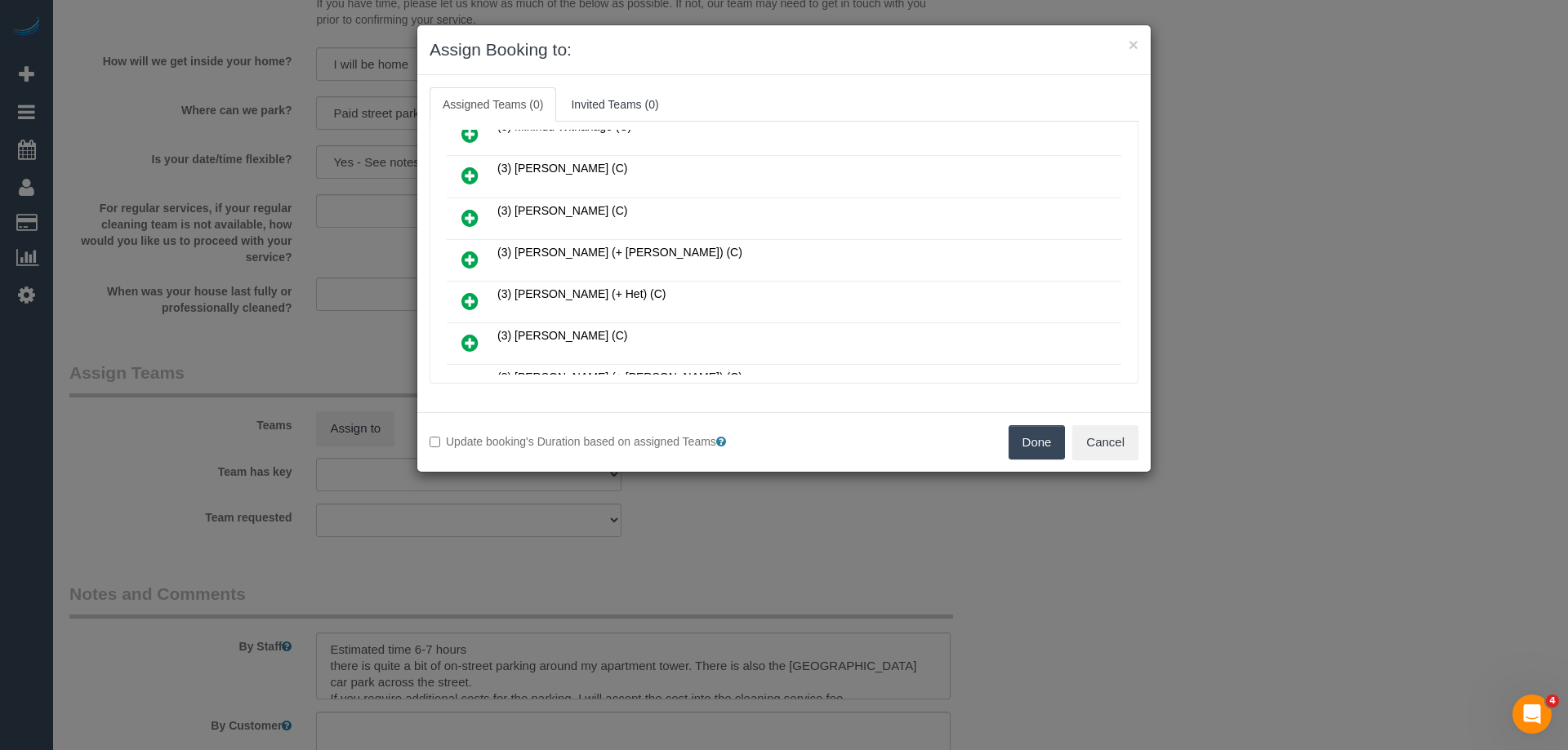
click at [473, 262] on icon at bounding box center [469, 260] width 17 height 20
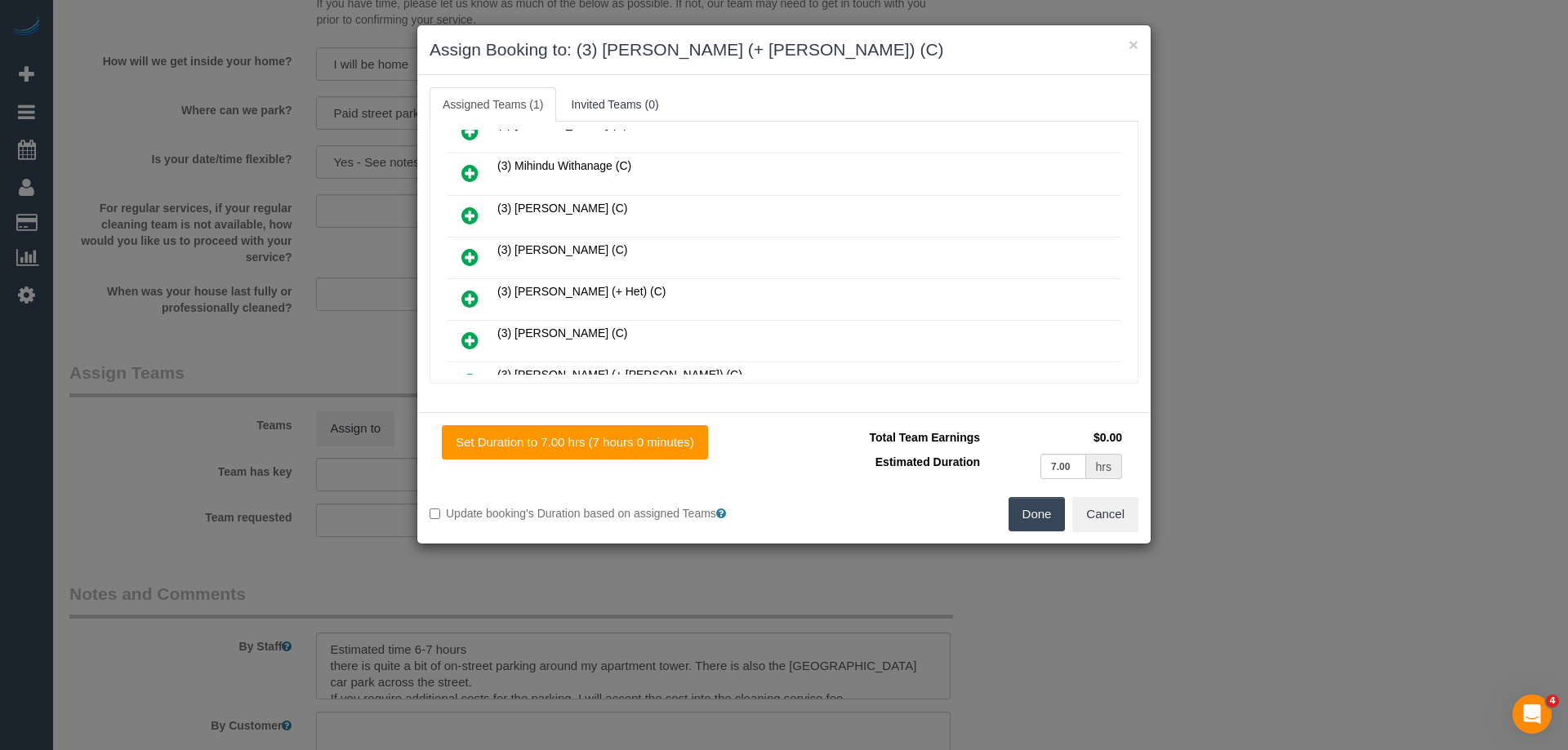
scroll to position [521, 0]
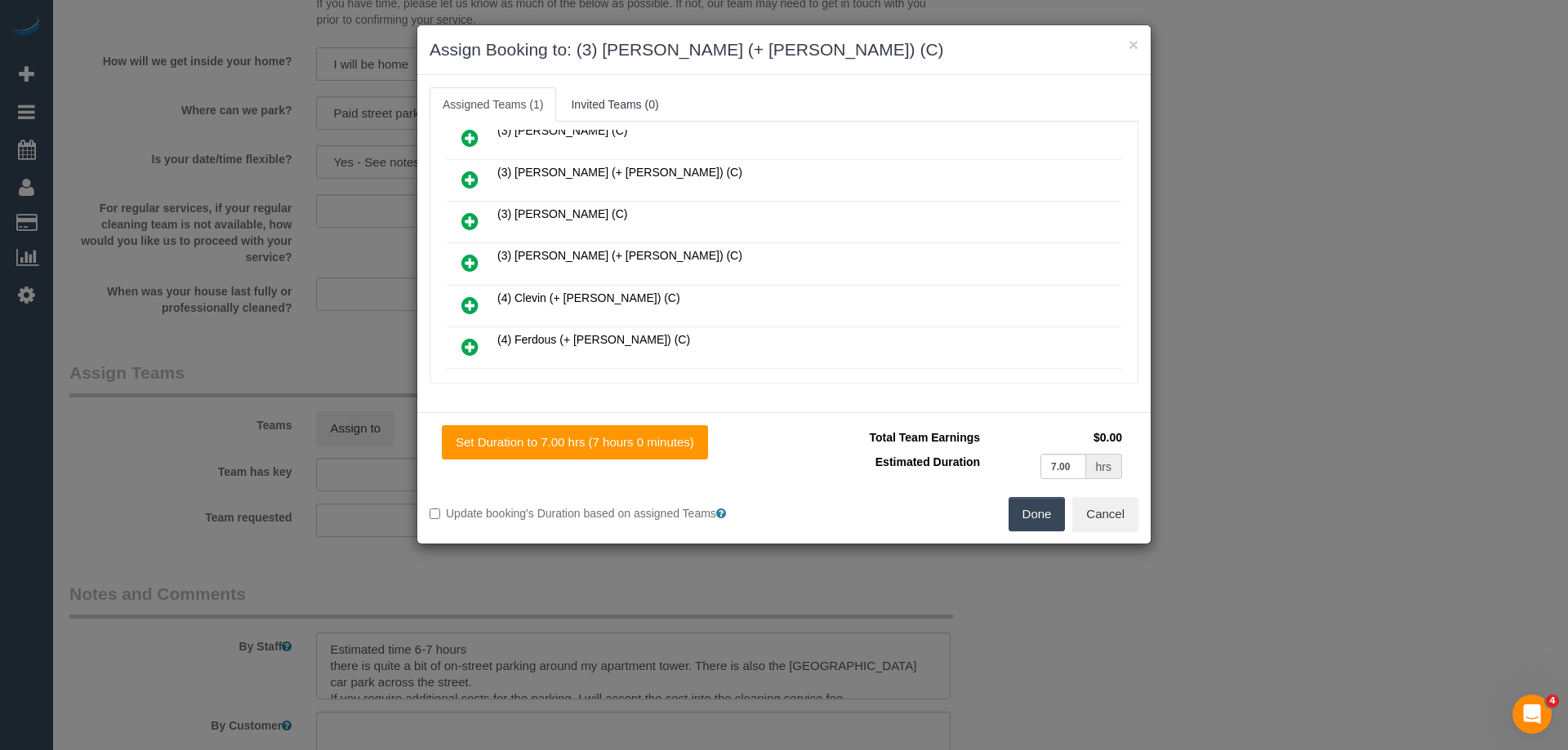
click at [463, 173] on icon at bounding box center [469, 180] width 17 height 20
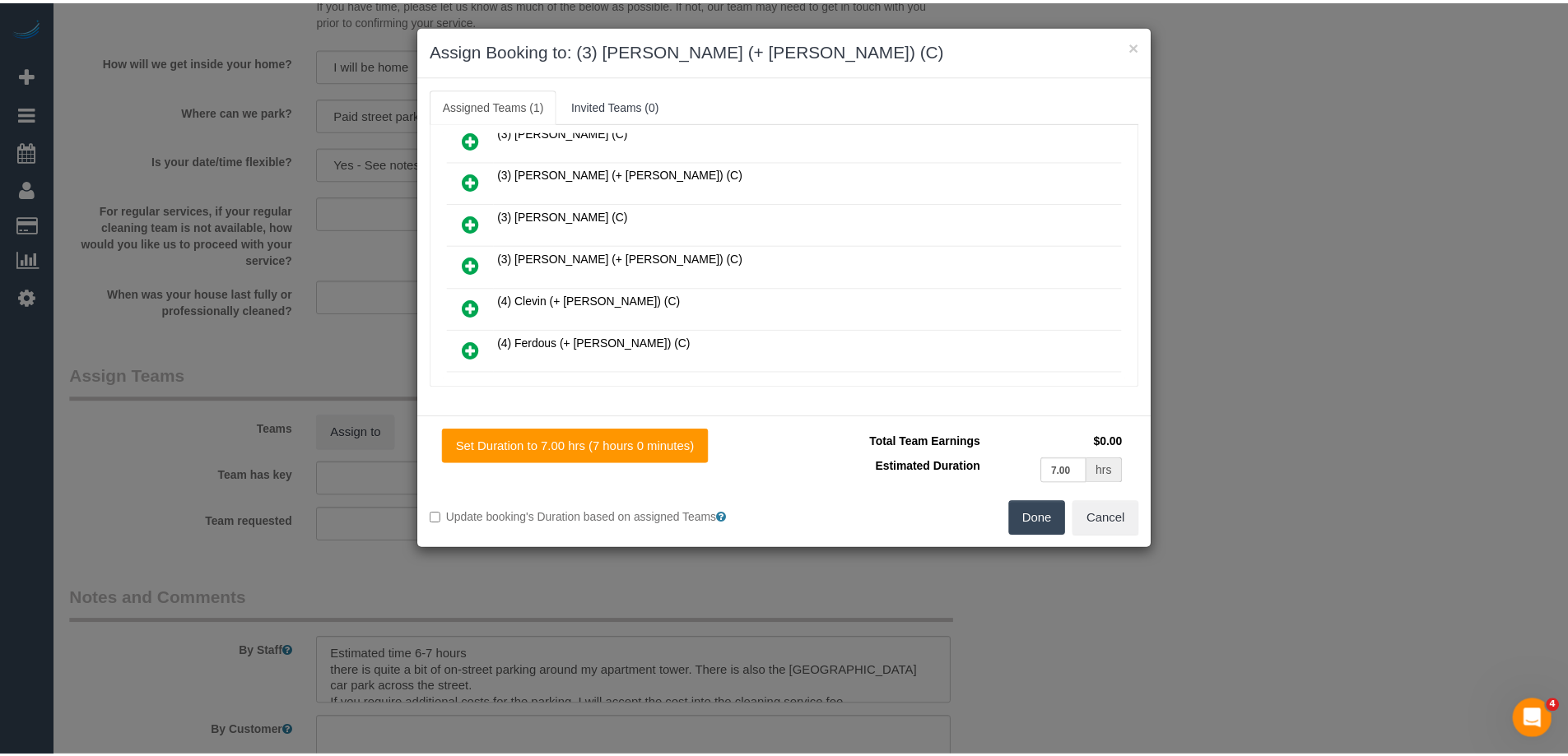
scroll to position [731, 0]
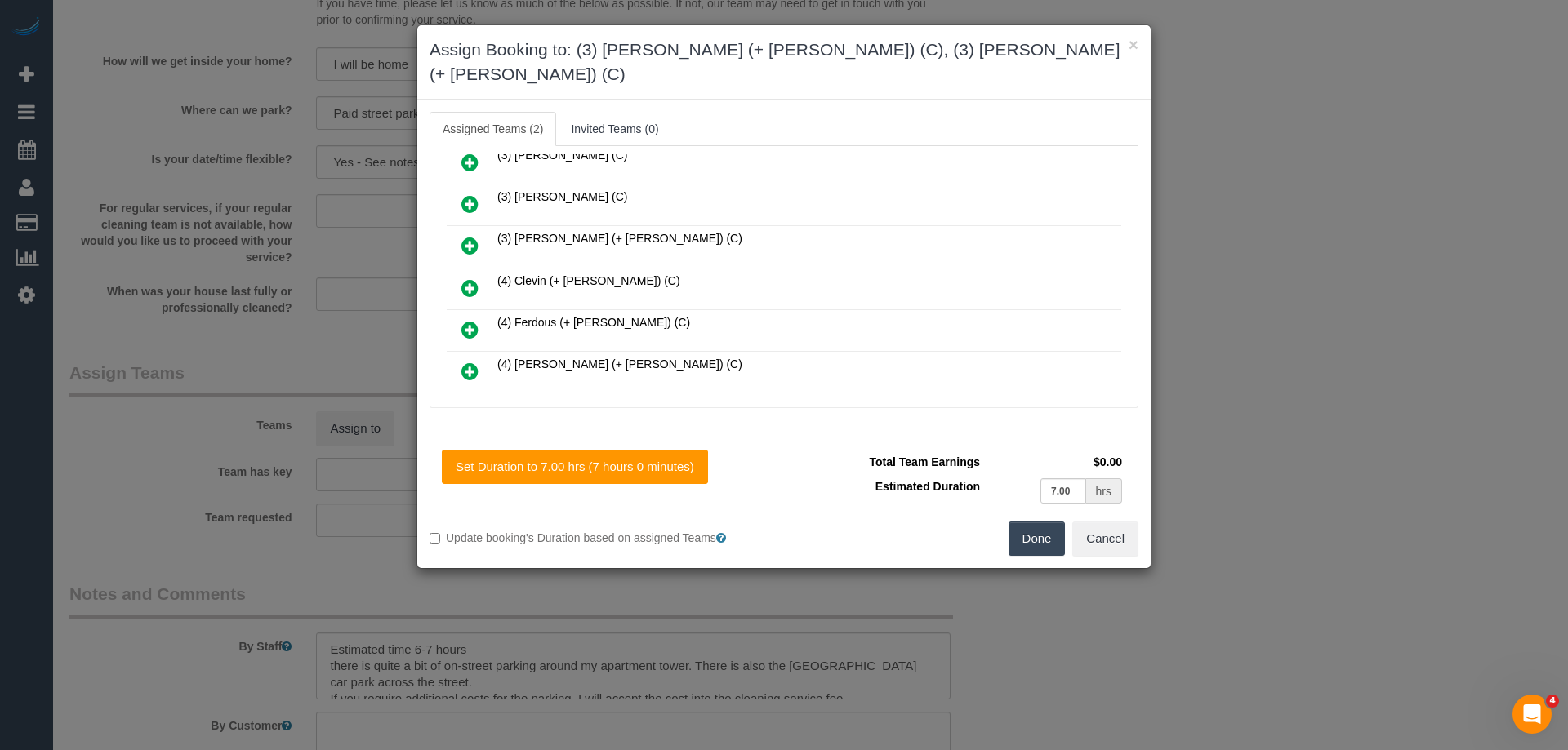
click at [1011, 522] on button "Done" at bounding box center [1037, 539] width 57 height 34
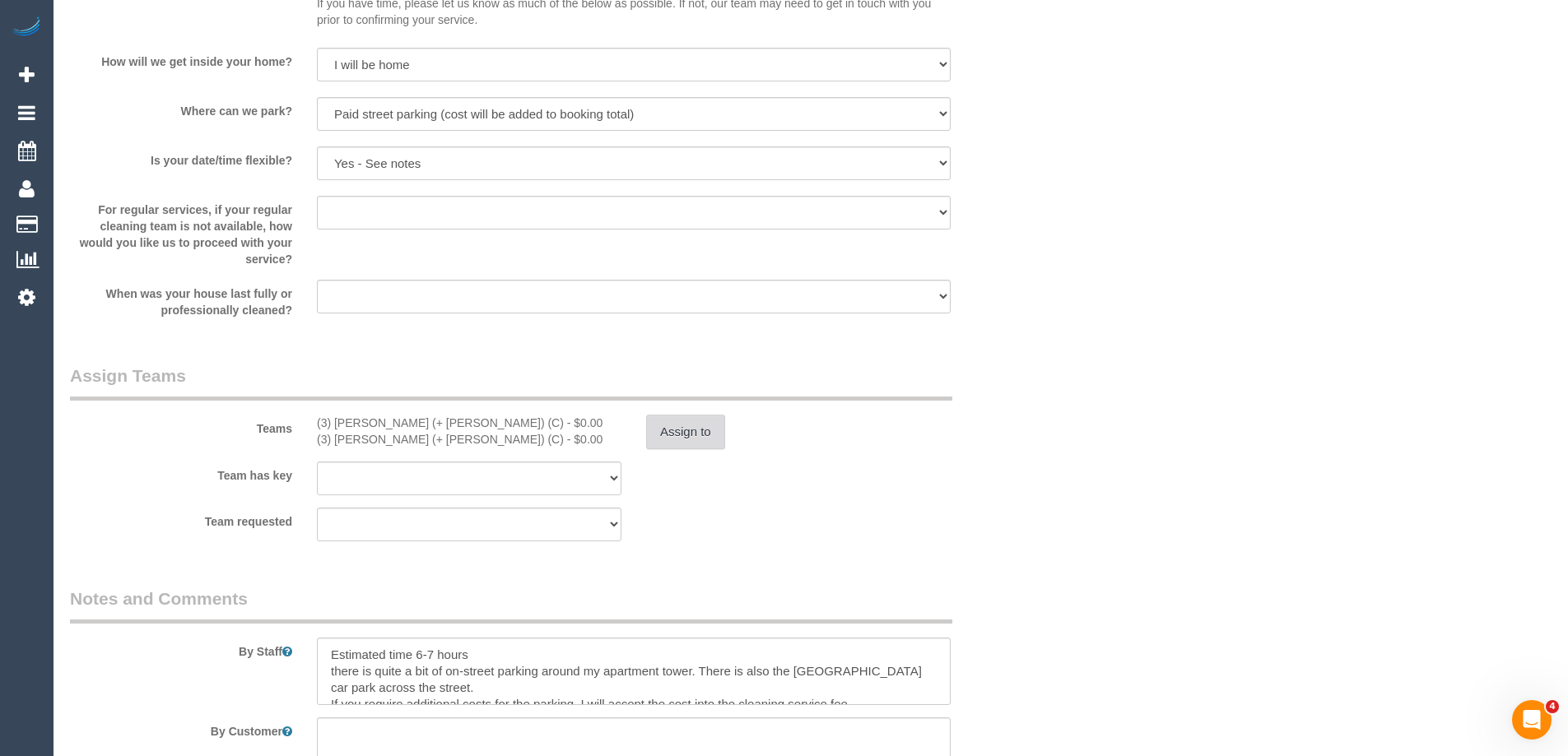
click at [673, 434] on button "Assign to" at bounding box center [686, 431] width 79 height 35
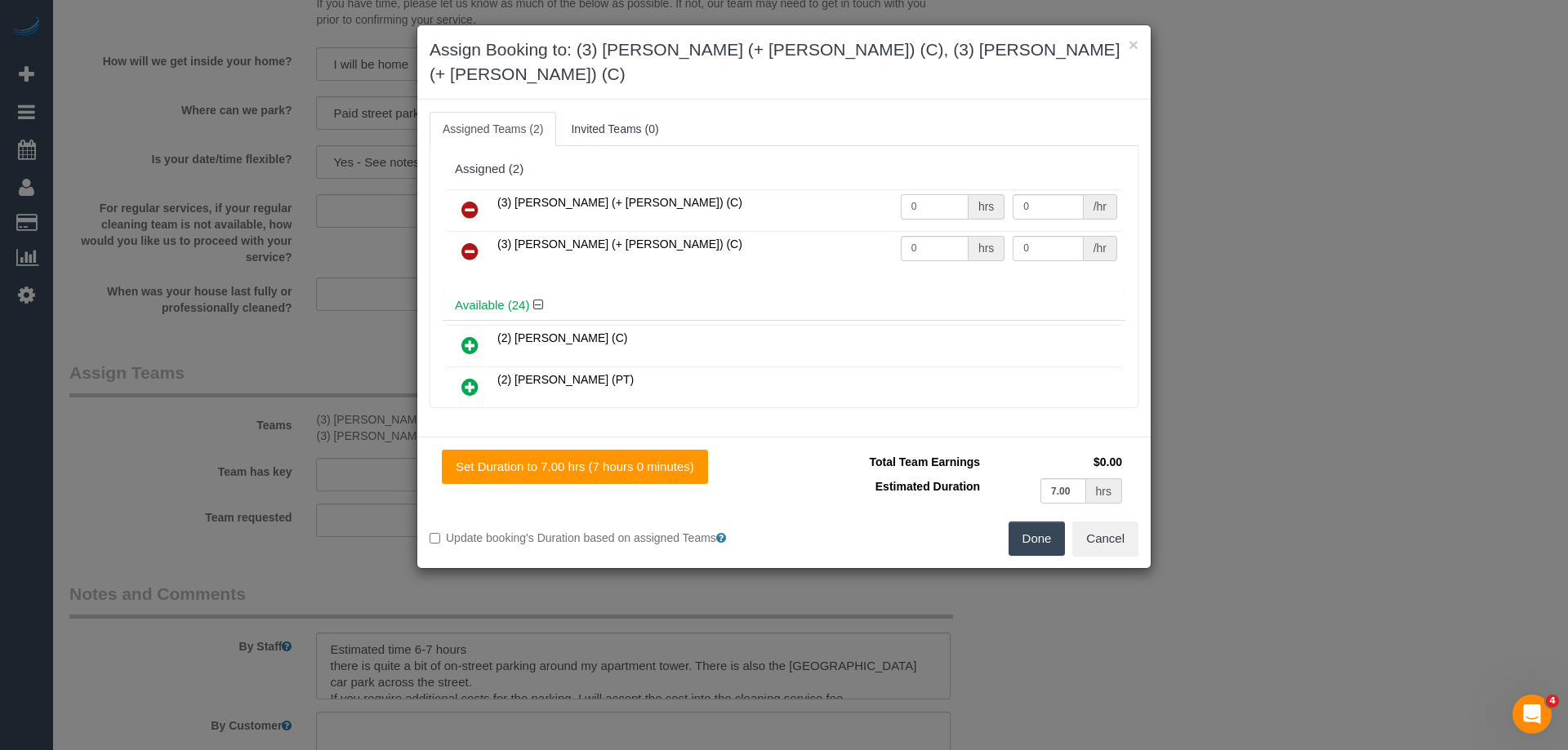
click at [927, 194] on input "0" at bounding box center [934, 207] width 68 height 26
type input "1"
click at [787, 257] on div "(3) Rayhan (+ Shahida) (C) 1 hrs 0 /hr (3) Shahida (+ Rayhan) (C) 0 hrs 0 /hr" at bounding box center [784, 238] width 682 height 105
click at [1032, 194] on input "0" at bounding box center [1048, 207] width 71 height 26
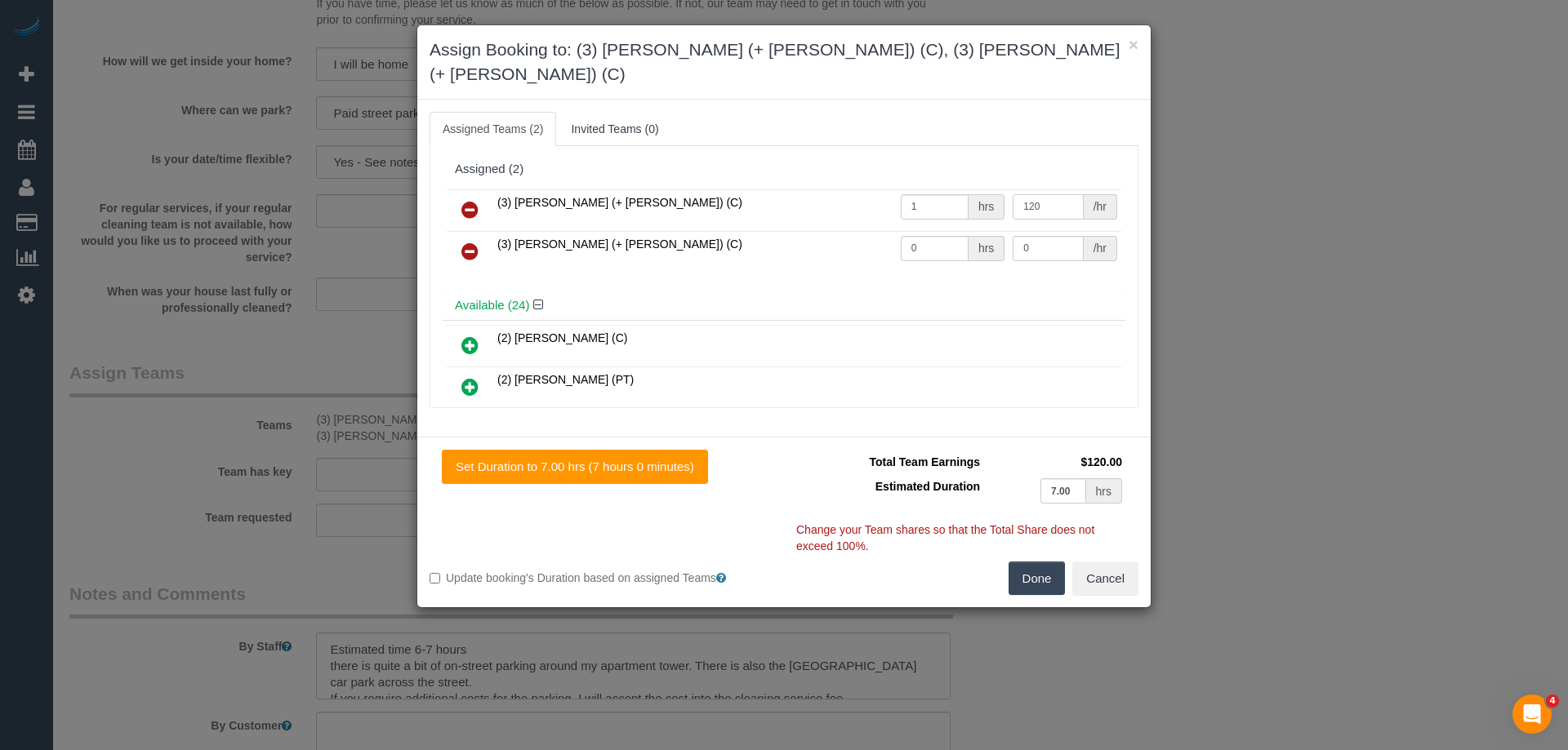
type input "120"
click at [928, 236] on input "0" at bounding box center [934, 248] width 68 height 26
type input "1"
type input "120"
click at [1043, 562] on button "Done" at bounding box center [1037, 578] width 57 height 34
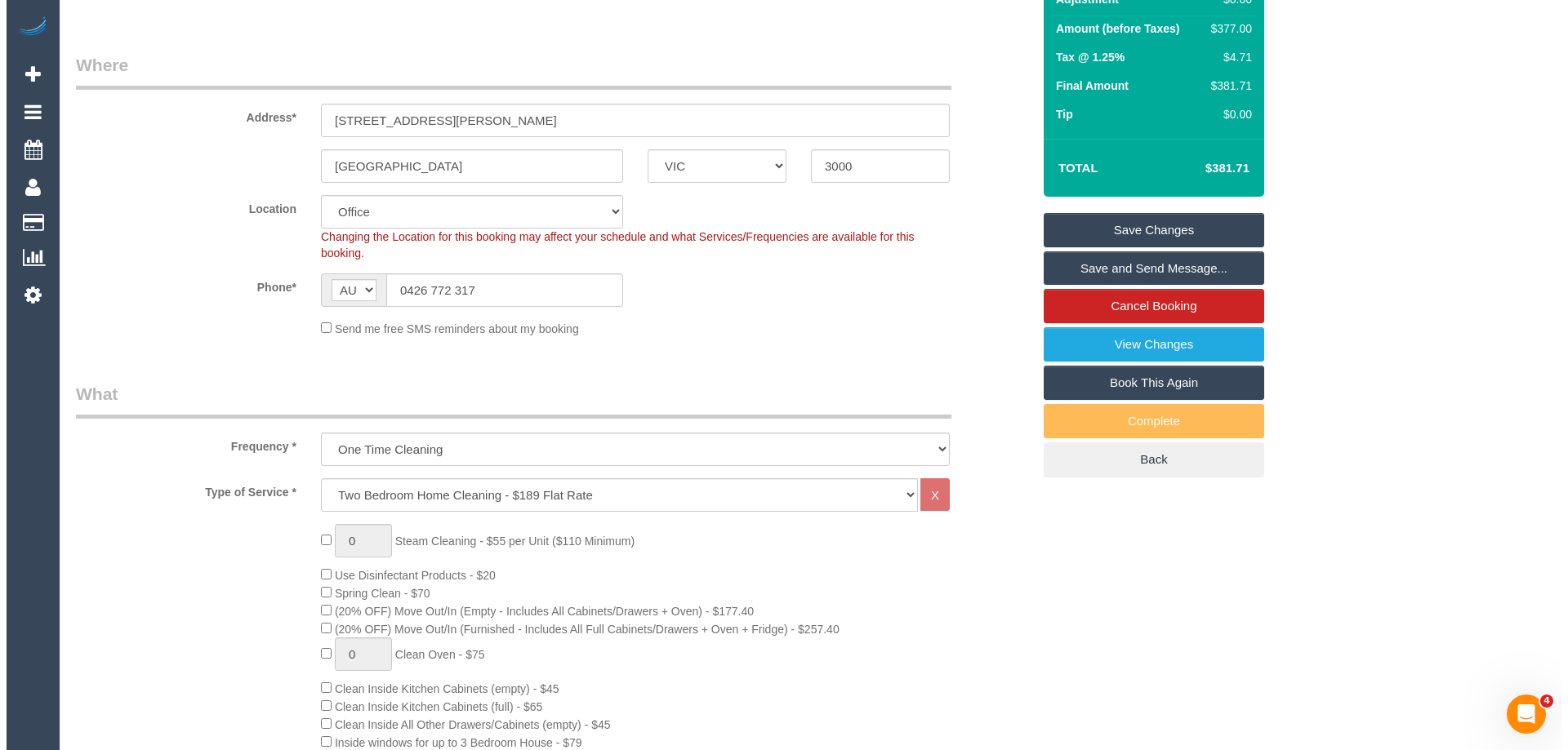
scroll to position [0, 0]
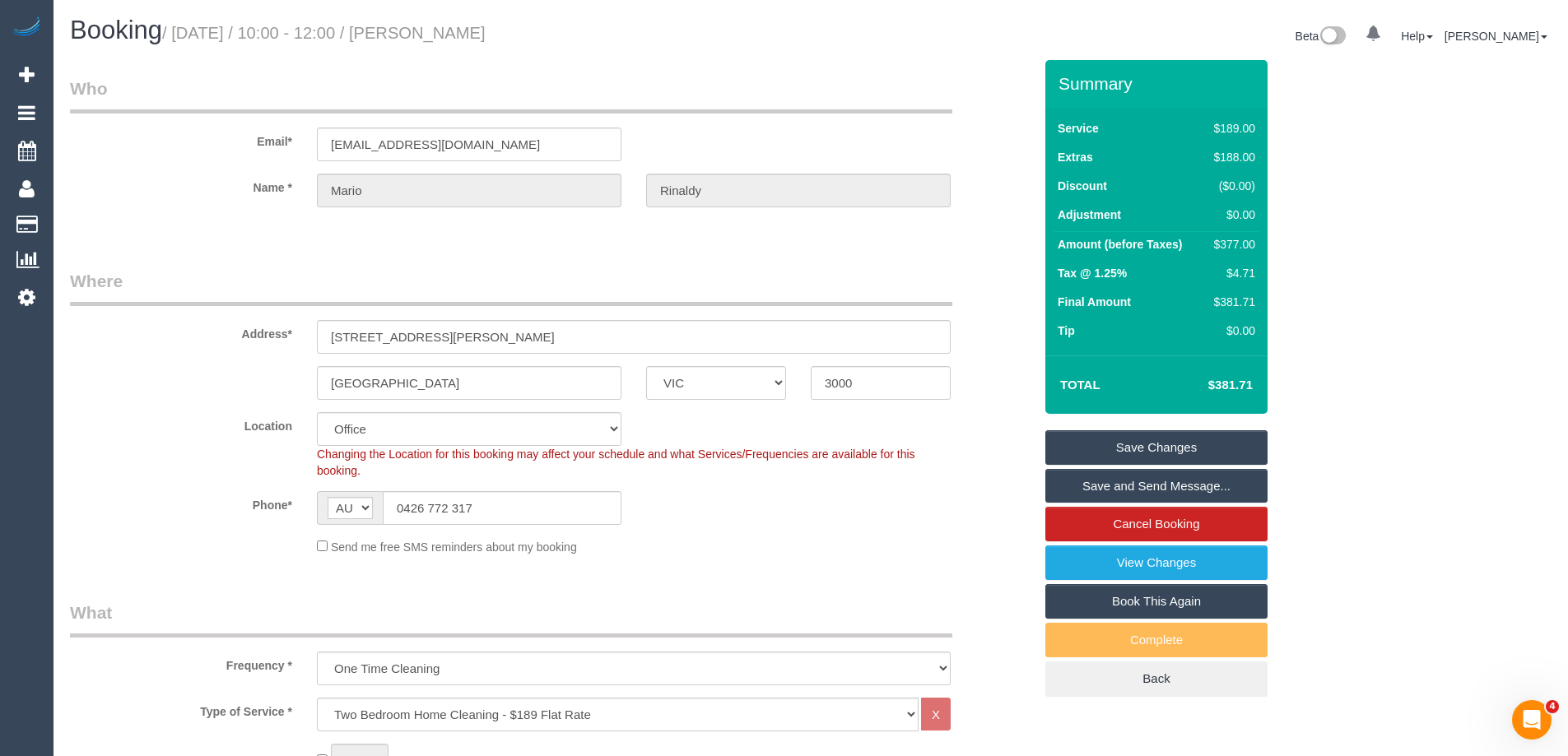
drag, startPoint x: 433, startPoint y: 33, endPoint x: 600, endPoint y: 45, distance: 167.4
click at [600, 45] on h1 "Booking / October 04, 2025 / 10:00 - 12:00 / Mario Rinaldy" at bounding box center [434, 31] width 728 height 28
copy small "Mario Rinaldy"
click at [1136, 482] on link "Save and Send Message..." at bounding box center [1155, 486] width 223 height 35
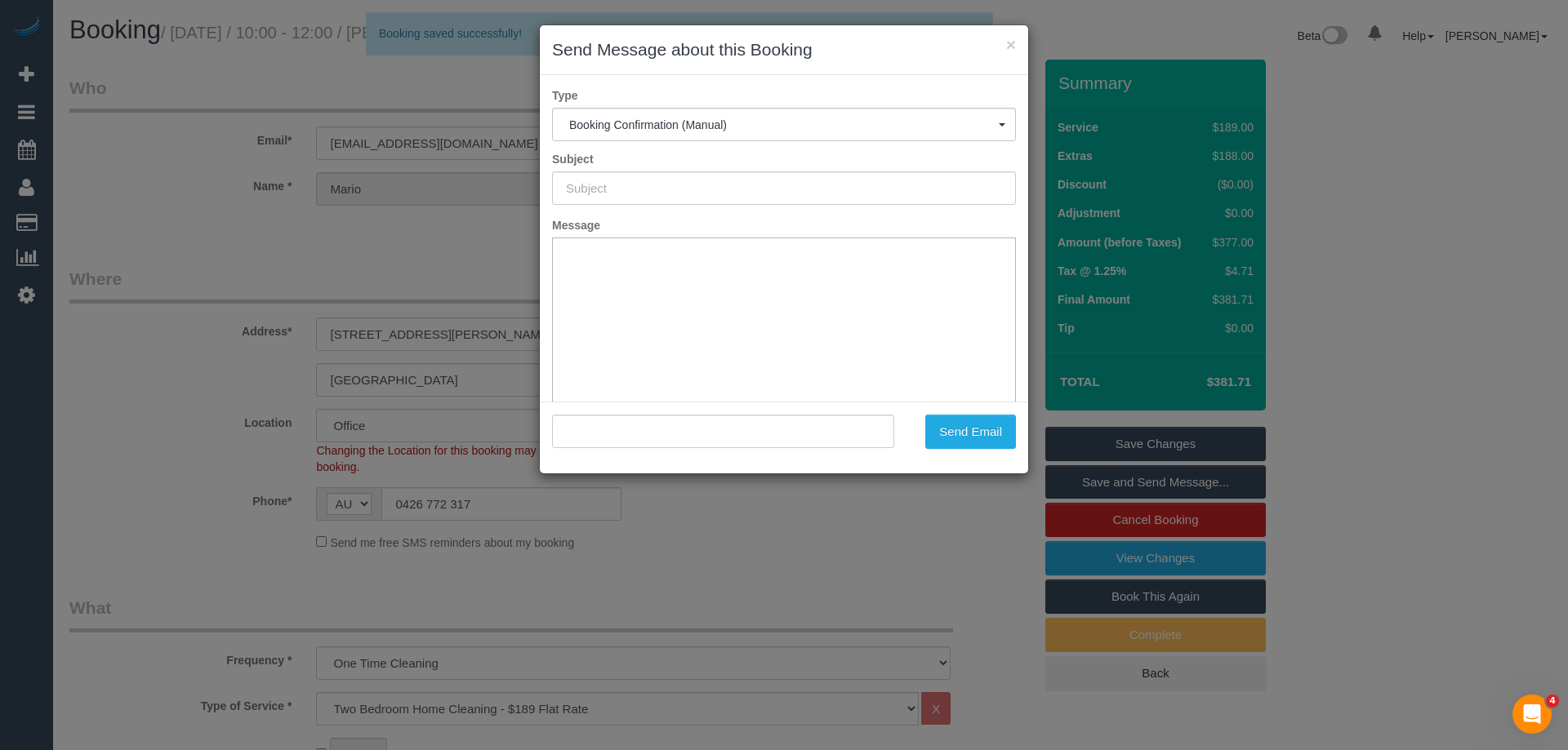
type input "Booking Confirmed"
type input ""Mario Rinaldy" <mario.sihombing44@gmail.com>"
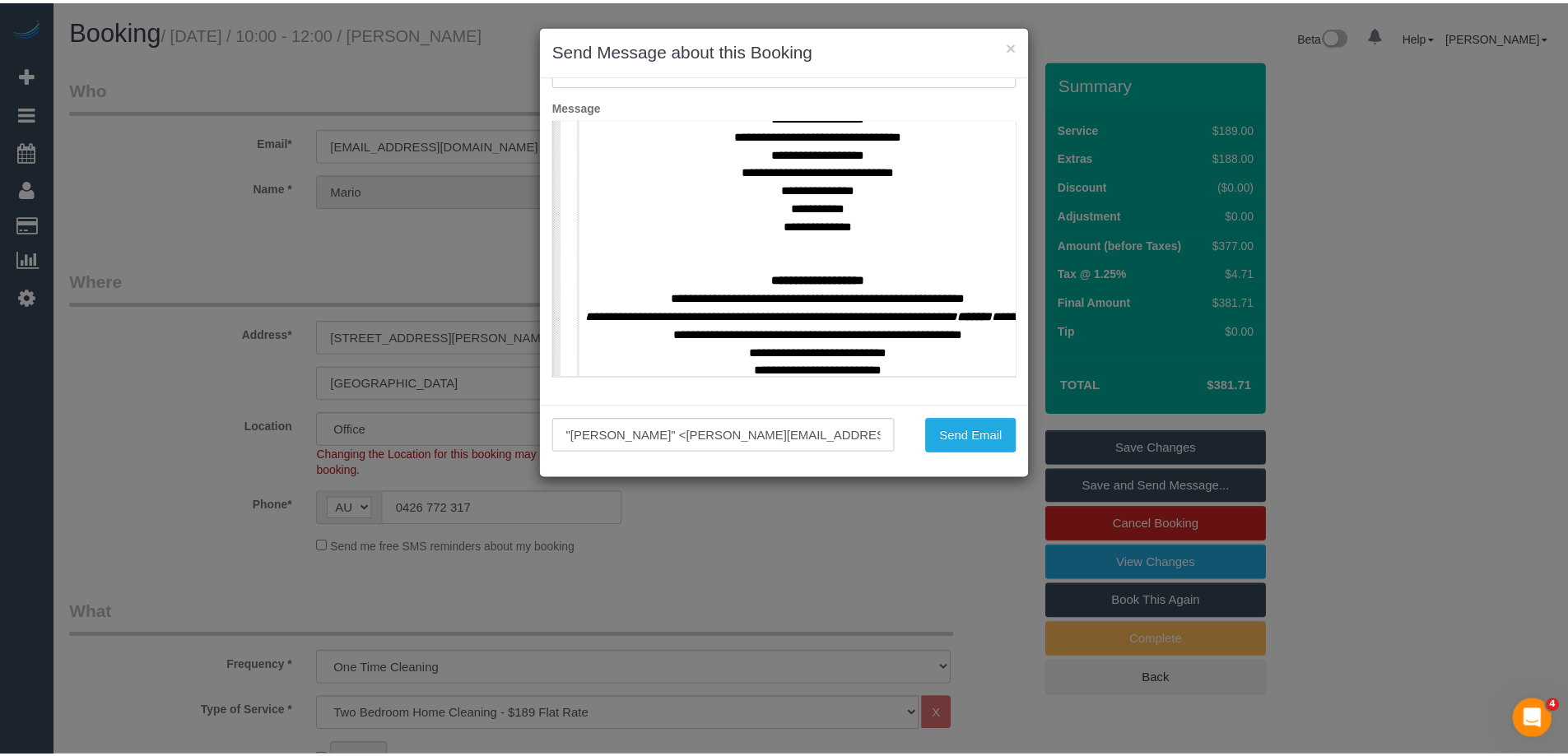
scroll to position [741, 0]
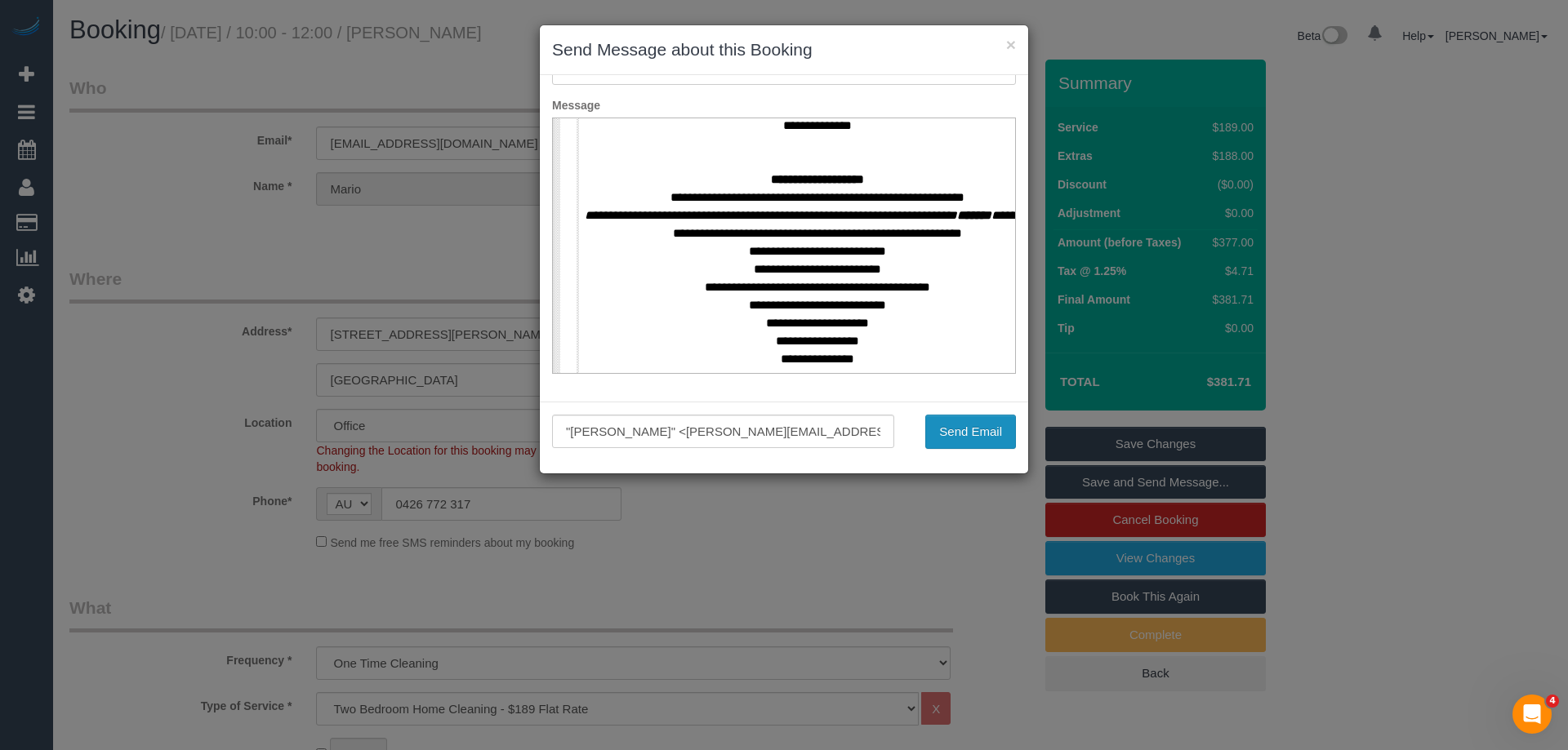
click at [975, 425] on button "Send Email" at bounding box center [970, 432] width 90 height 34
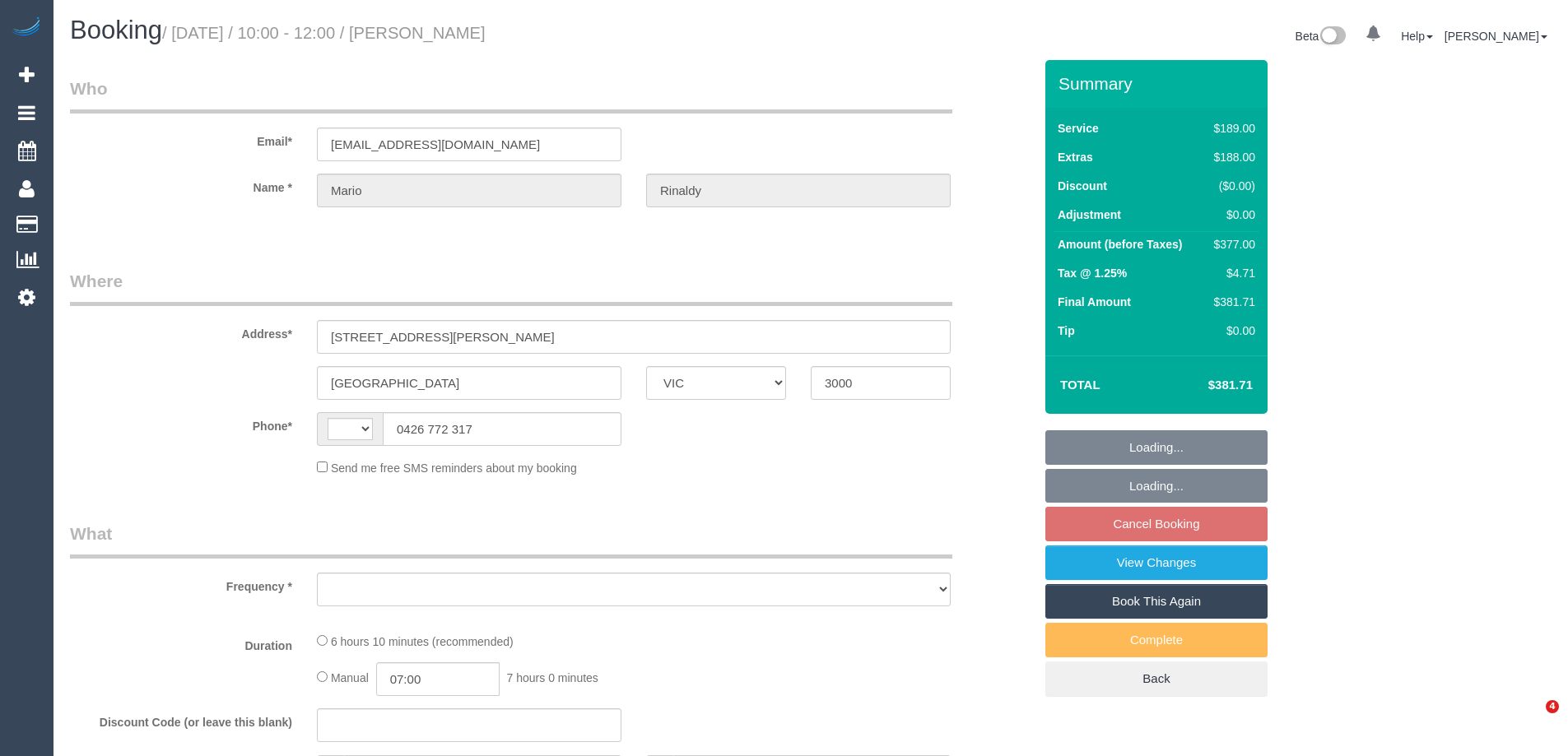
select select "VIC"
select select "object:360"
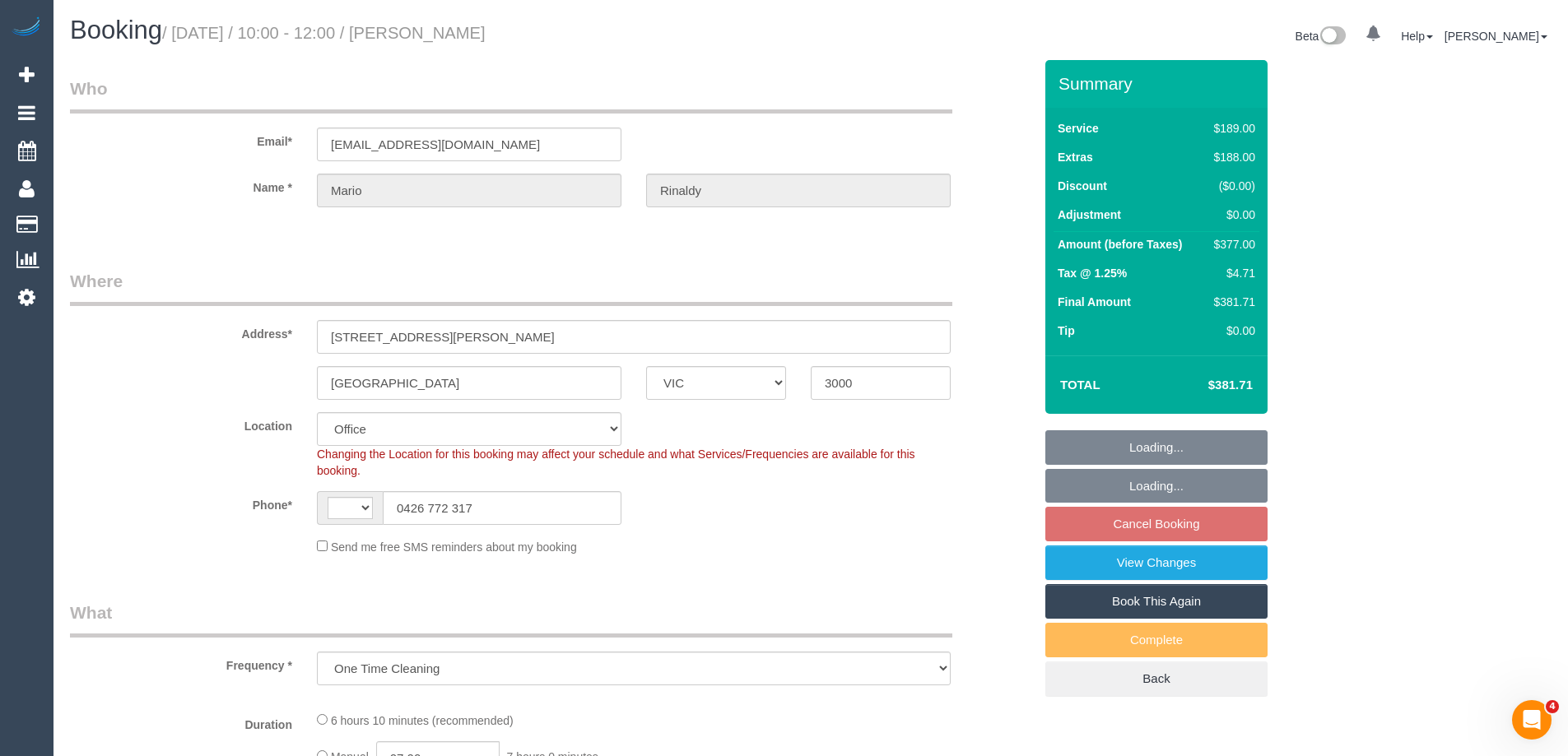
select select "string:AU"
select select "object:614"
select select "string:stripe-pm_1NOBx92GScqysDRVDuItKpyF"
select select "number:28"
select select "number:14"
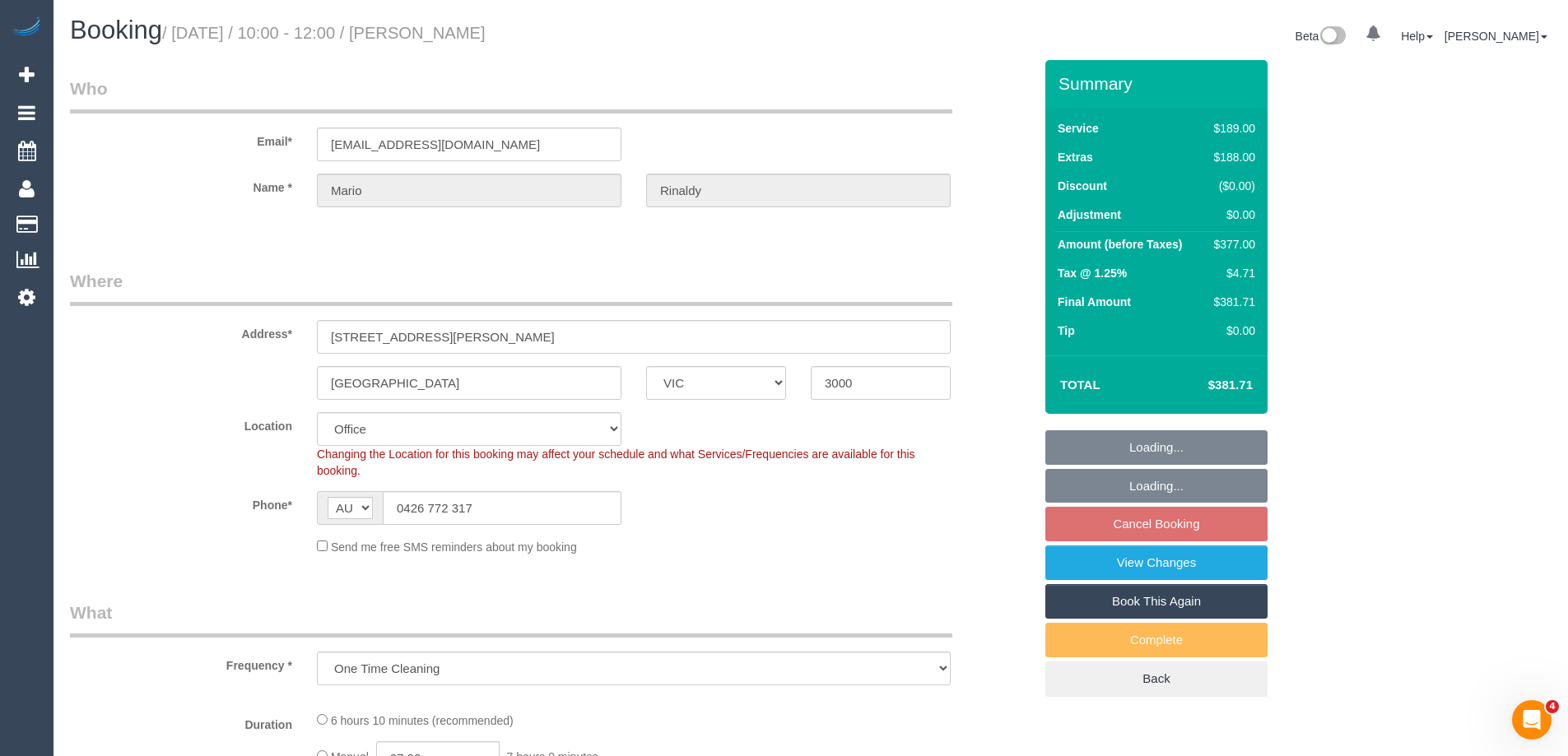
select select "number:20"
select select "number:36"
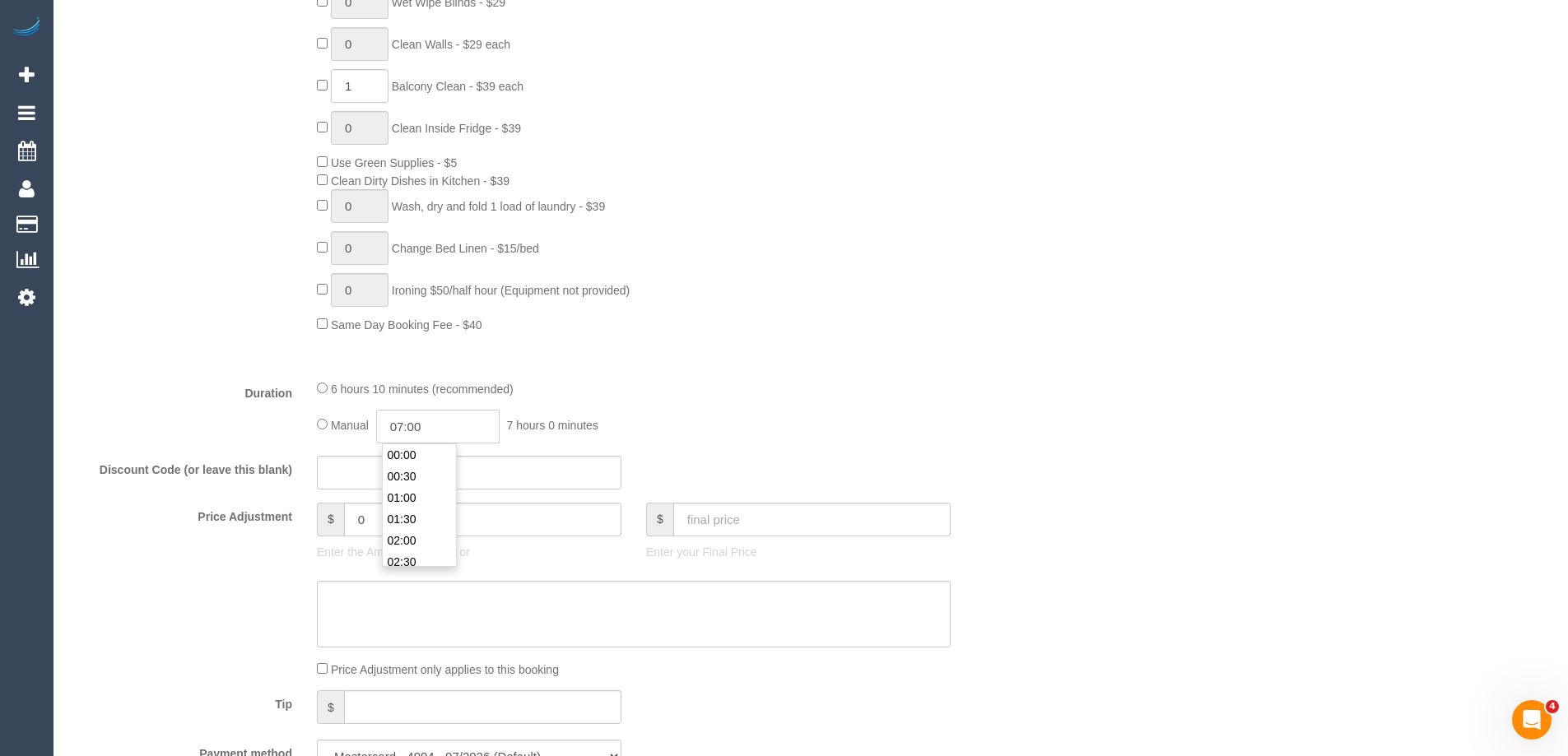
scroll to position [278, 0]
drag, startPoint x: 439, startPoint y: 425, endPoint x: 371, endPoint y: 424, distance: 68.0
click at [371, 424] on div "Manual 07:00 7 hours 0 minutes" at bounding box center [633, 426] width 633 height 34
type input "03:30"
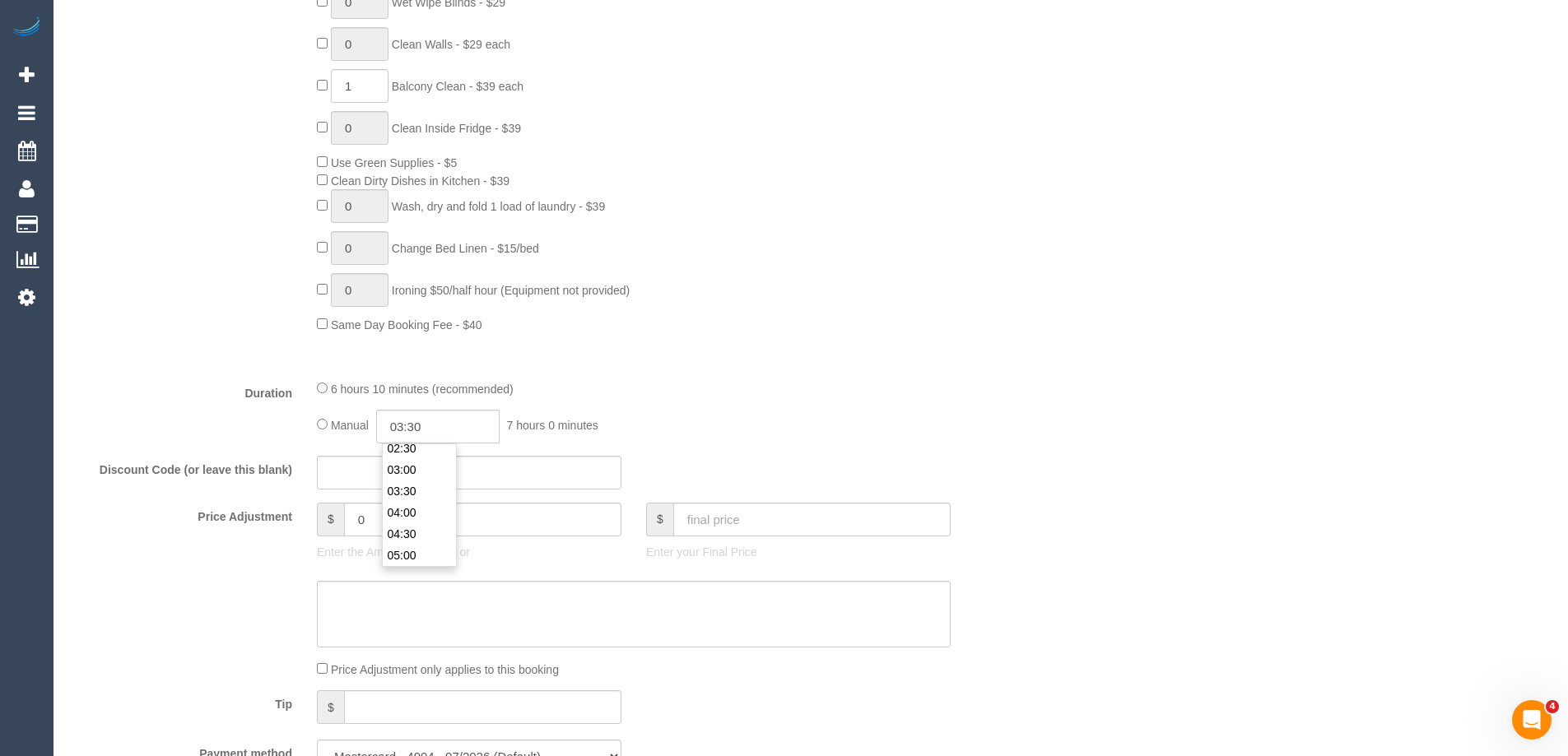
click at [406, 485] on li "03:30" at bounding box center [419, 492] width 73 height 22
click at [852, 379] on div "6 hours 10 minutes (recommended)" at bounding box center [633, 388] width 633 height 18
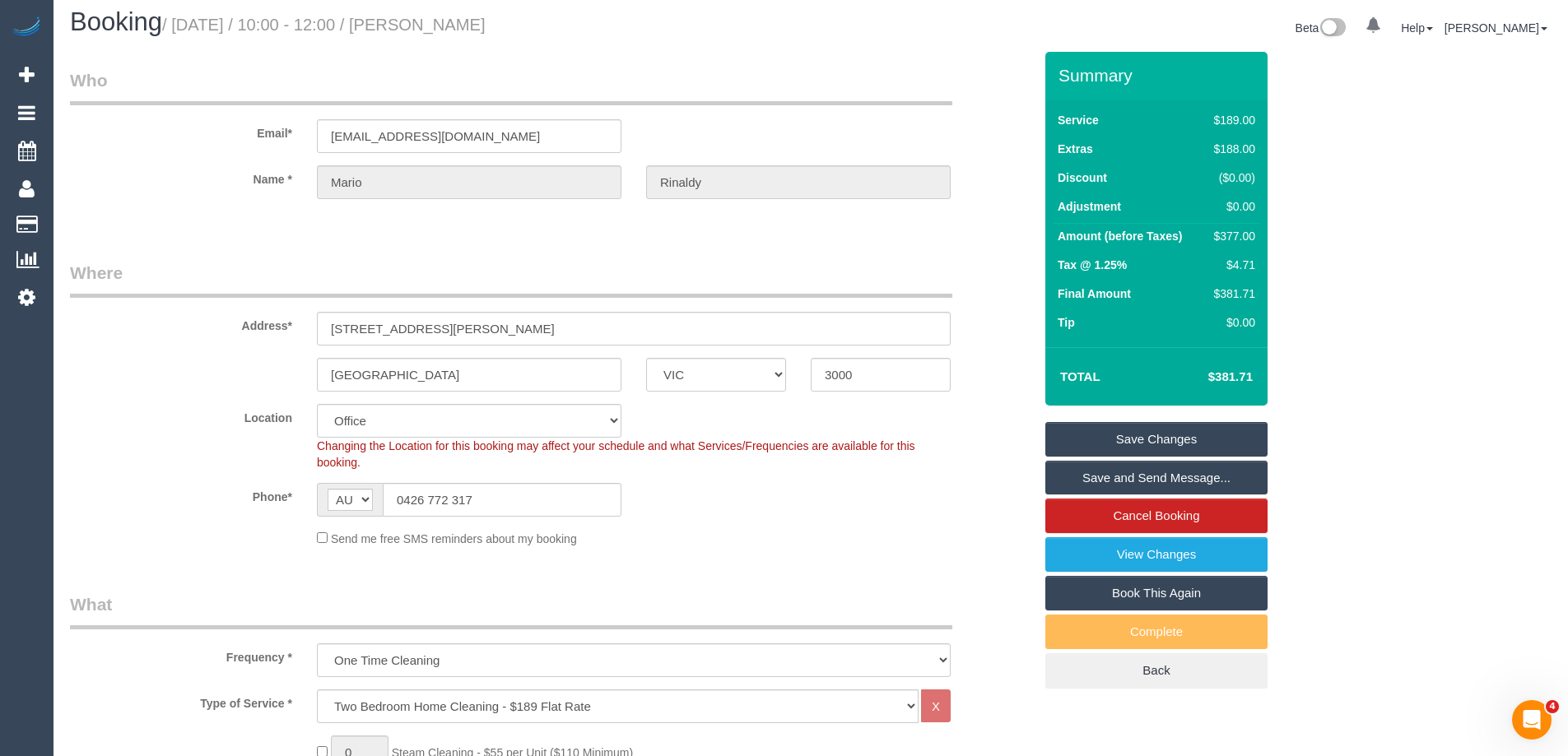
scroll to position [0, 0]
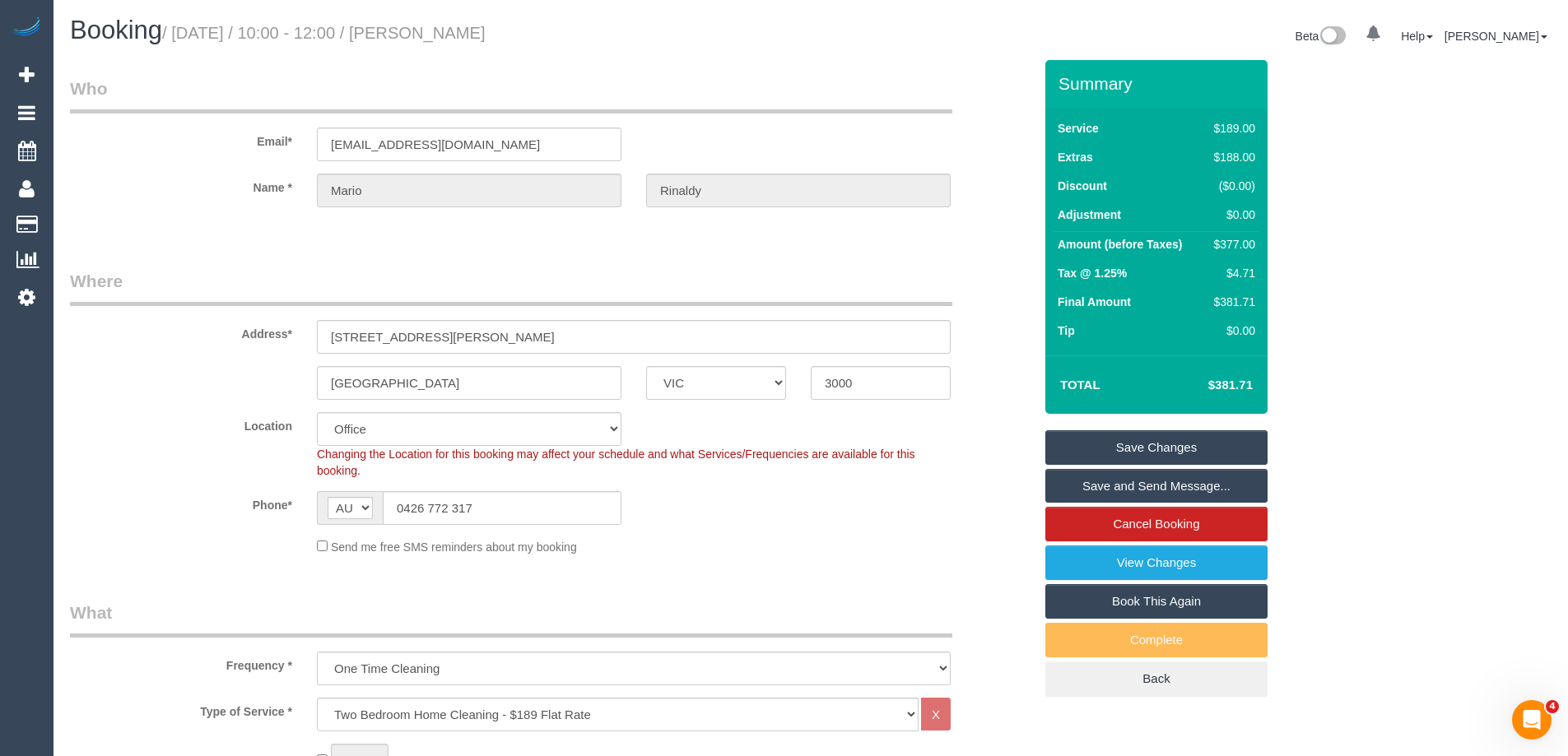
click at [1149, 452] on link "Save Changes" at bounding box center [1155, 447] width 223 height 35
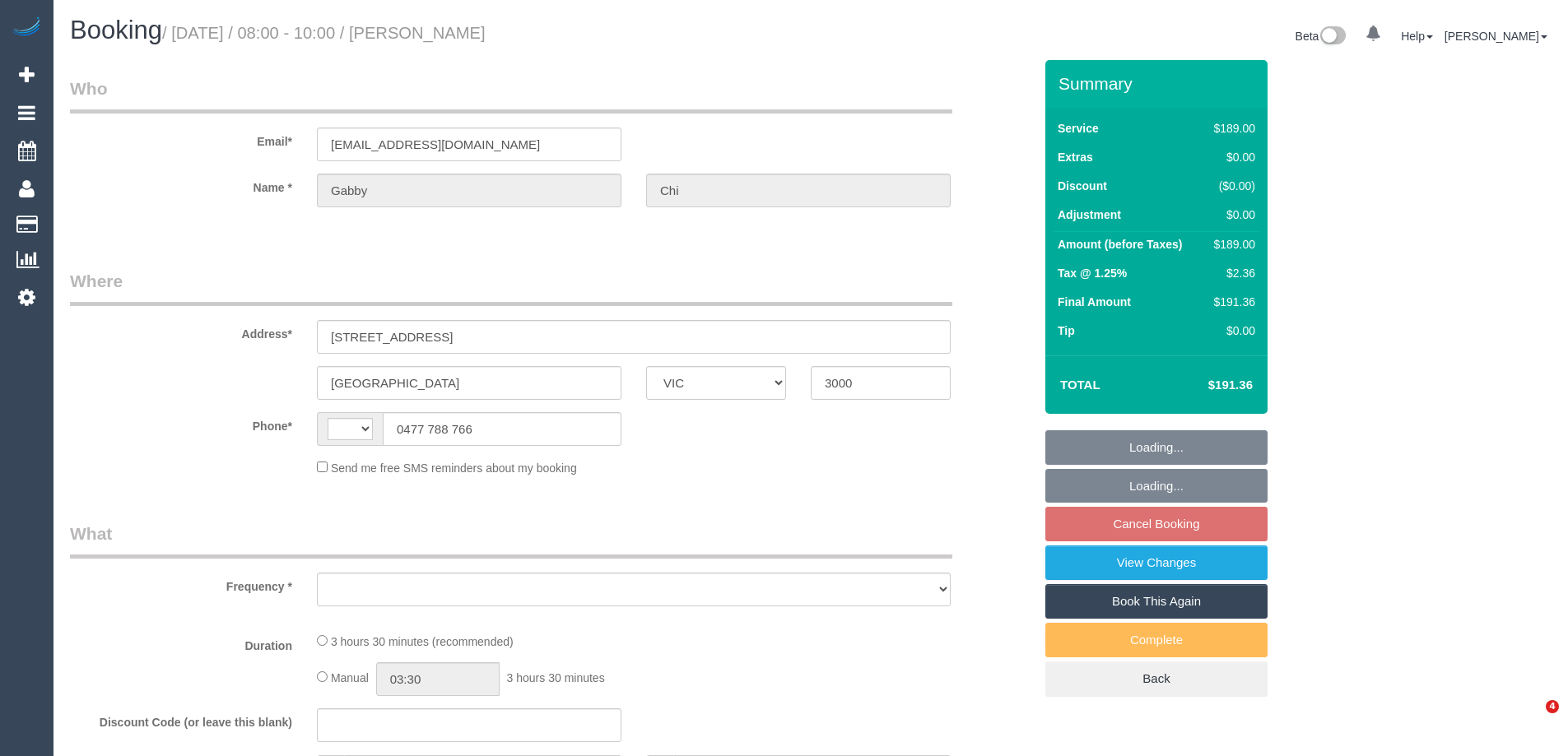
select select "VIC"
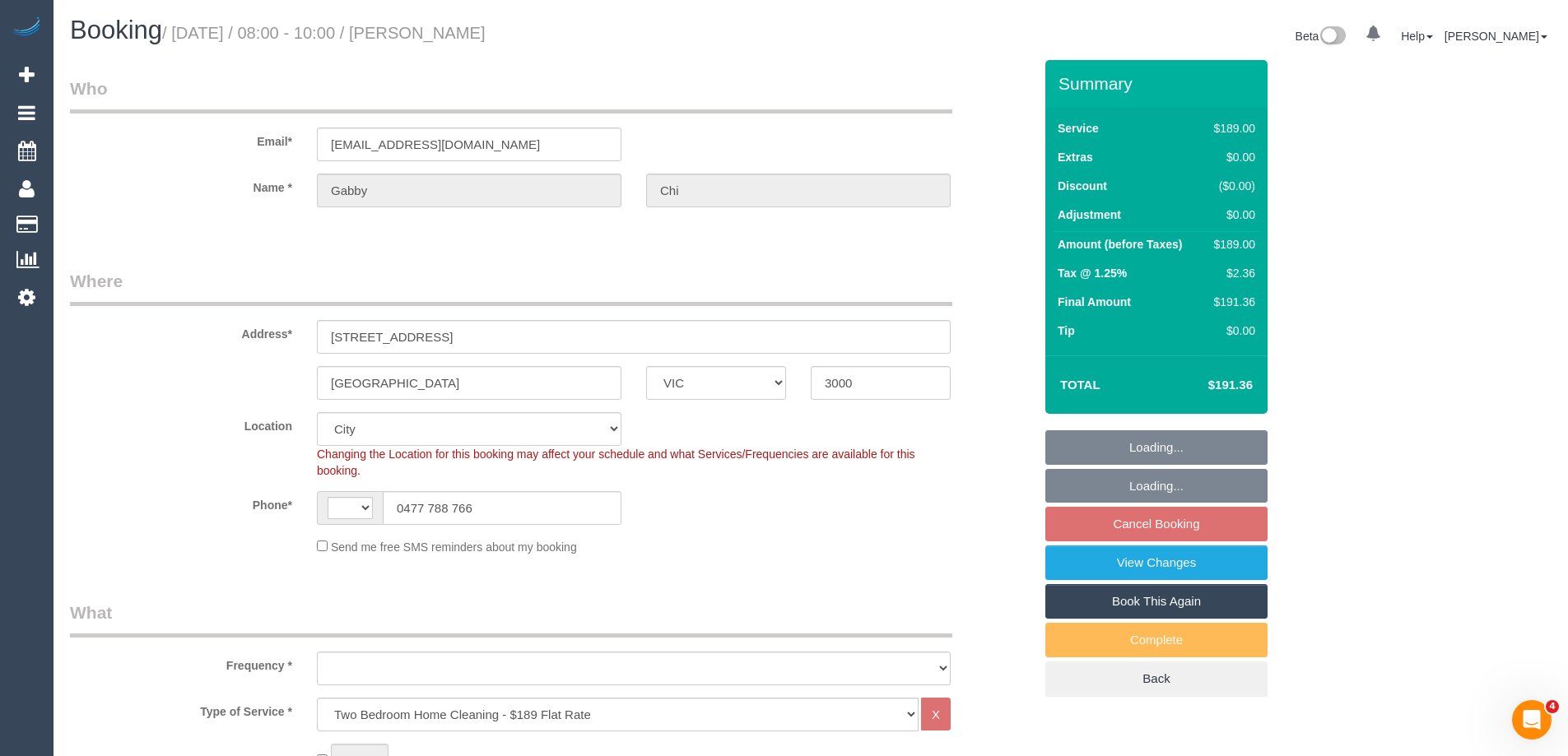
select select "string:AU"
select select "object:659"
select select "string:stripe-pm_1SBB2d2GScqysDRVI4AMUBv3"
select select "number:28"
select select "number:14"
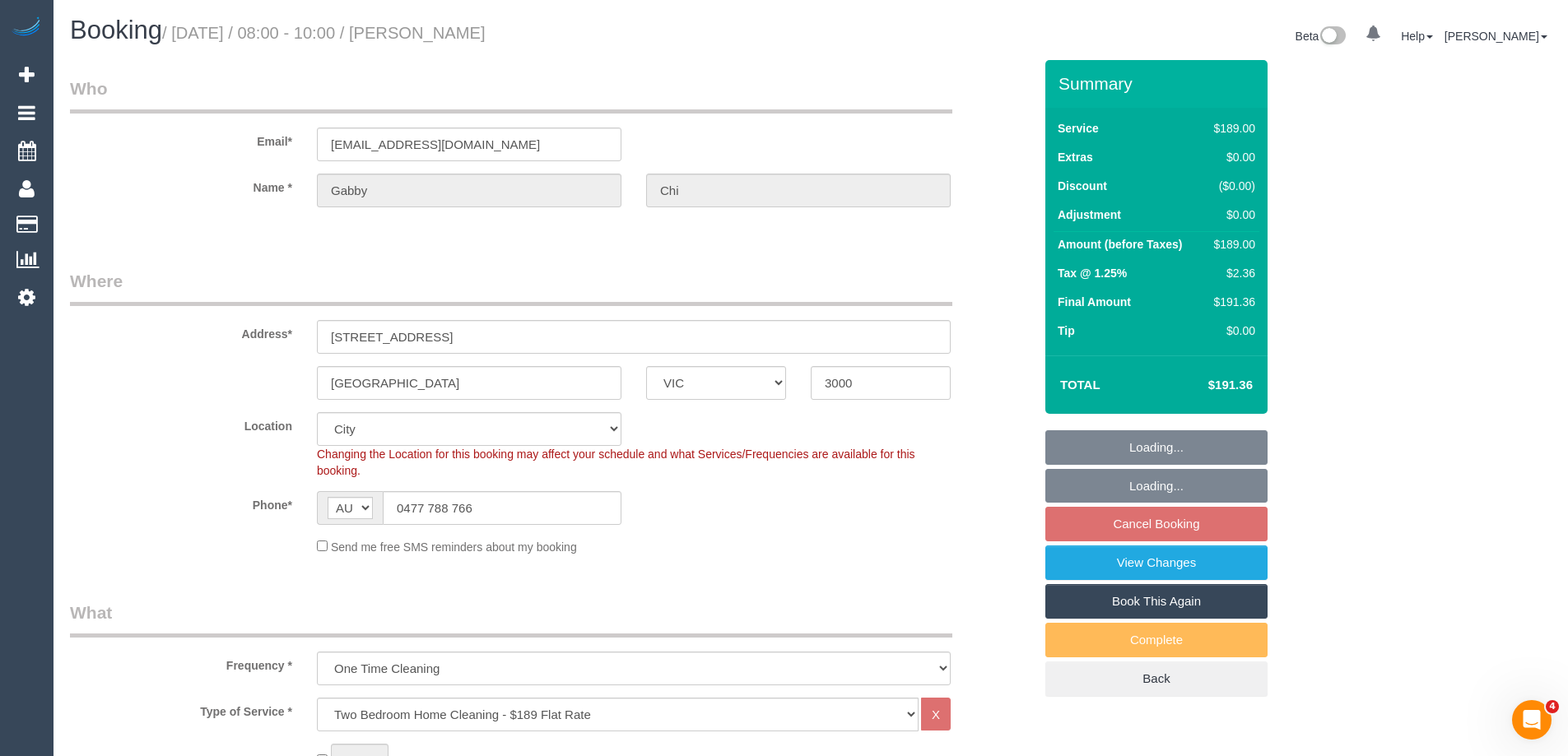
select select "number:20"
select select "number:24"
select select "object:1216"
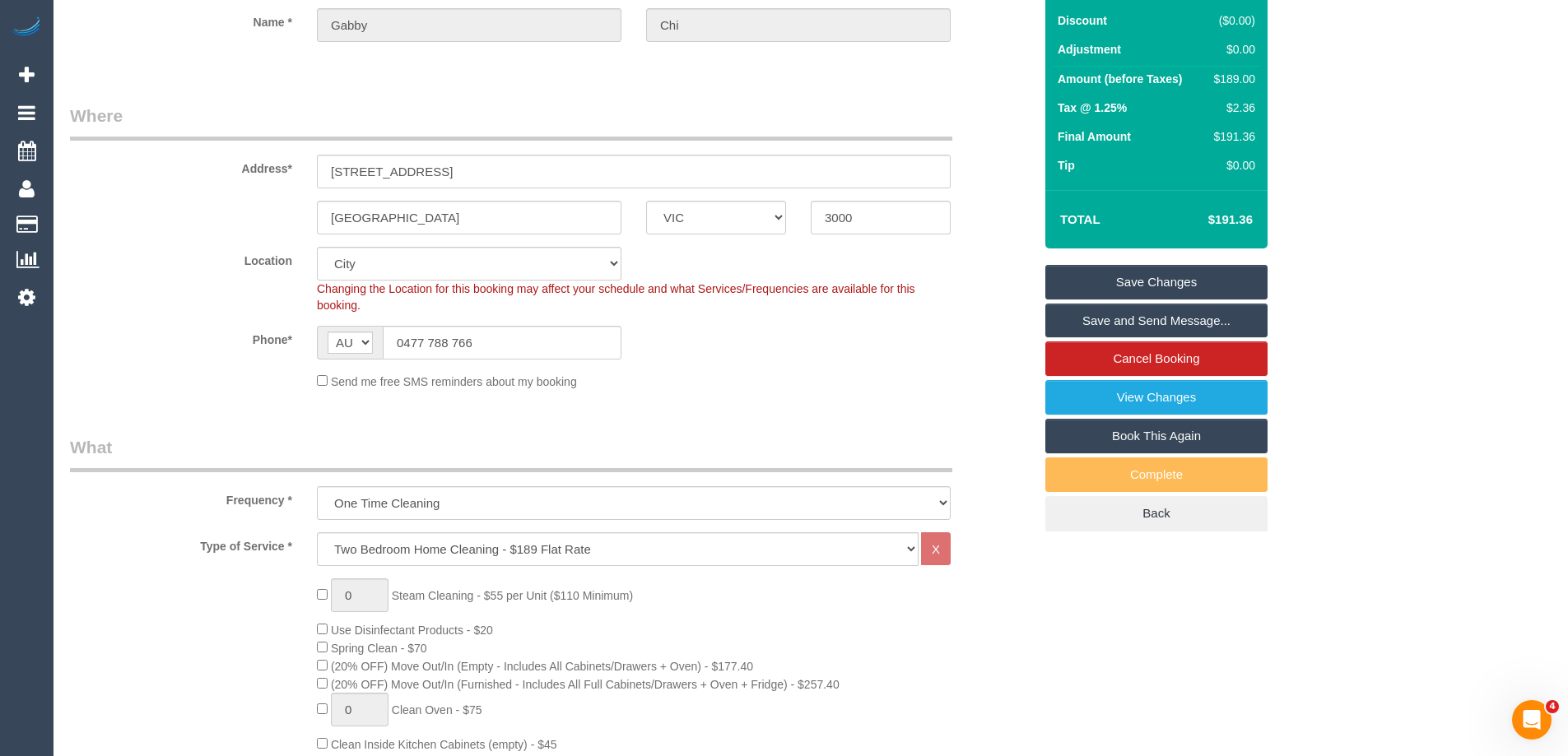
scroll to position [164, 0]
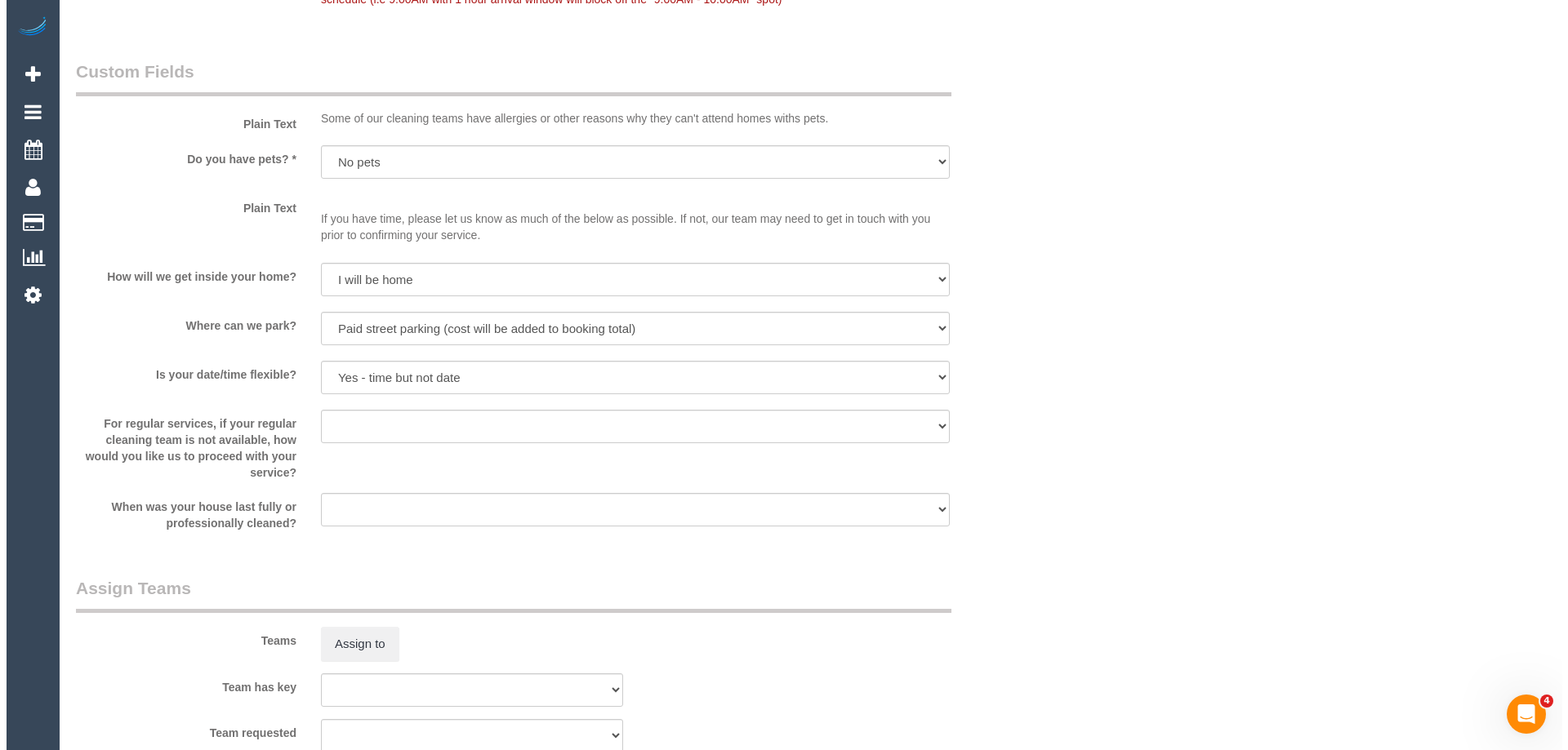
scroll to position [2041, 0]
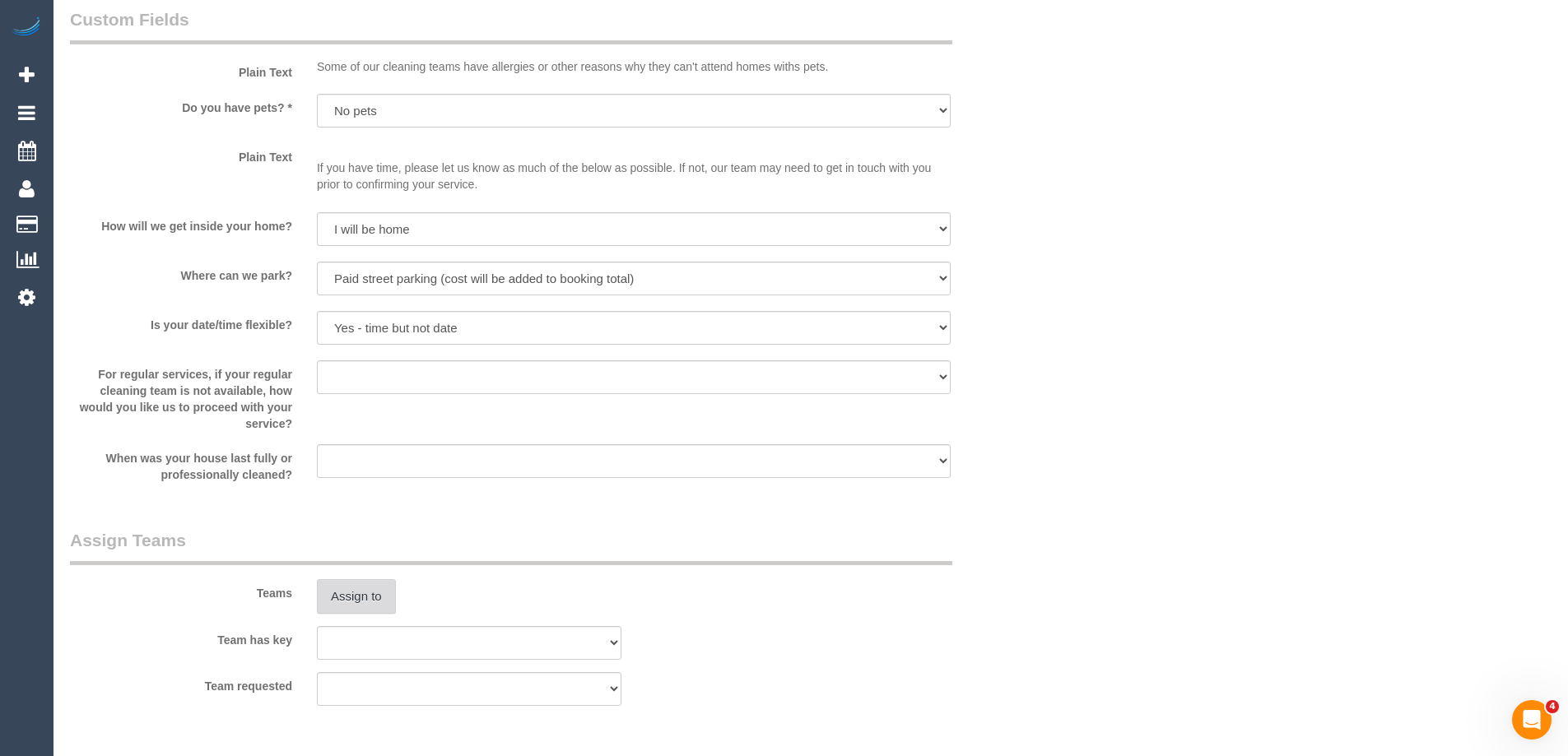
click at [348, 586] on button "Assign to" at bounding box center [356, 597] width 79 height 35
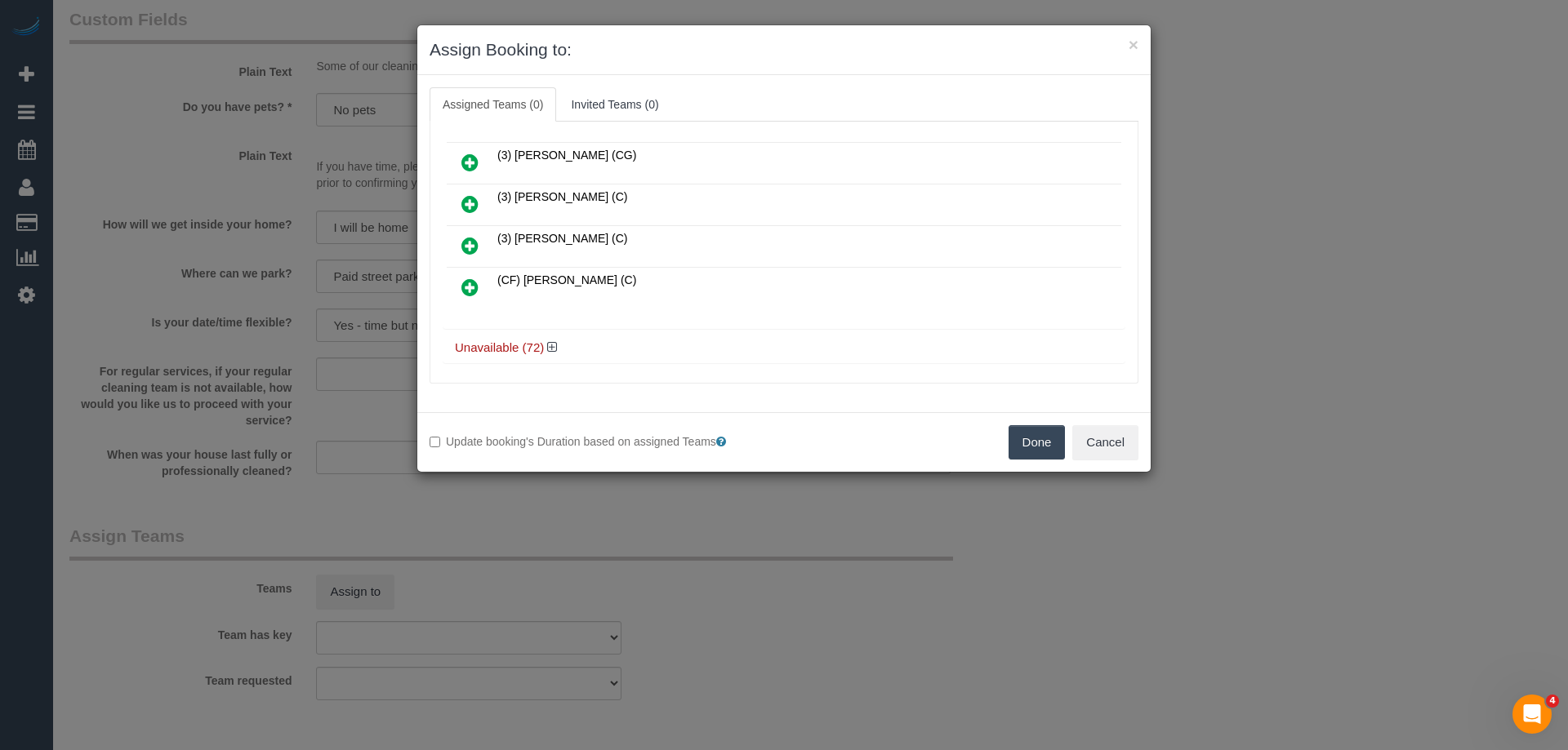
scroll to position [250, 0]
click at [551, 340] on icon at bounding box center [552, 343] width 10 height 12
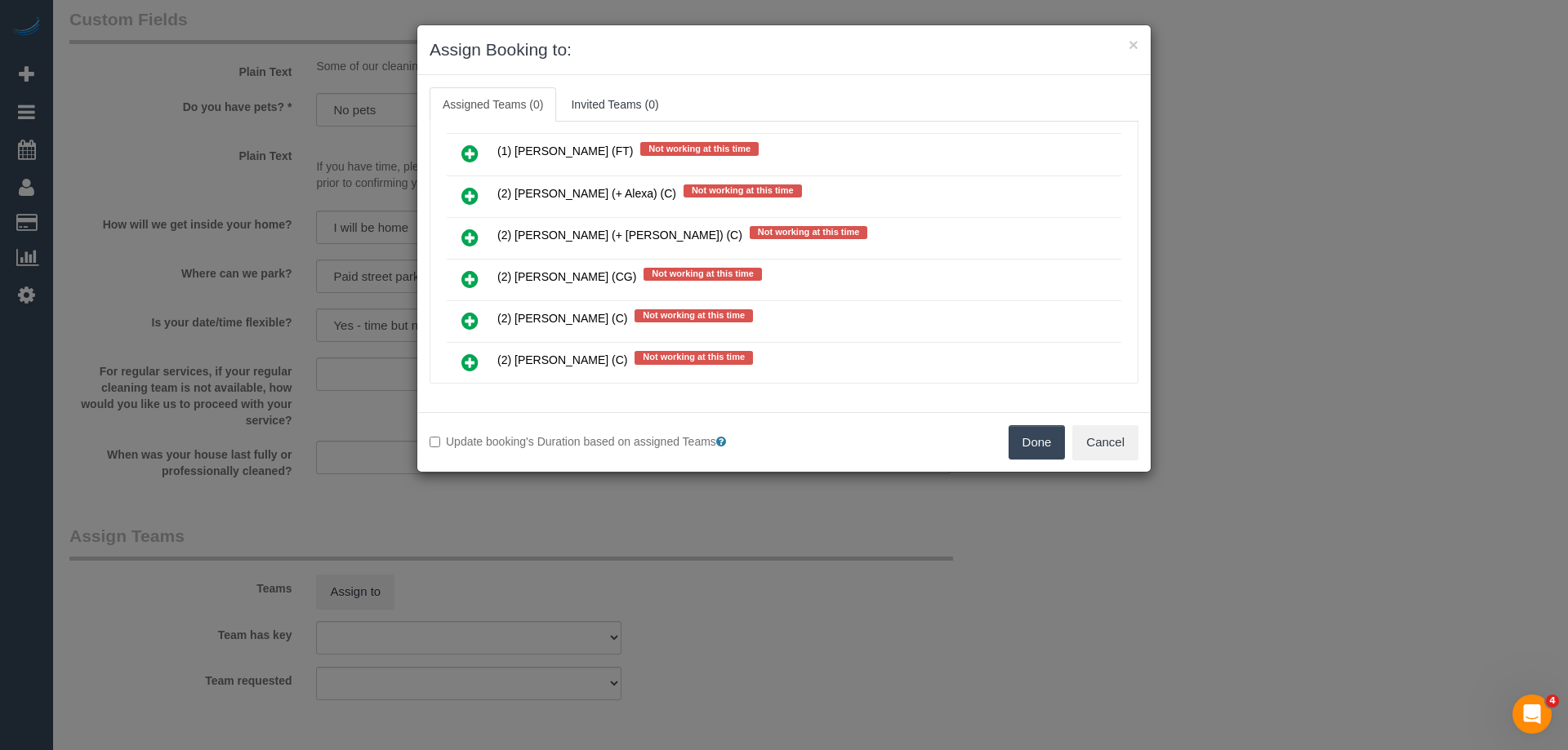
scroll to position [3320, 0]
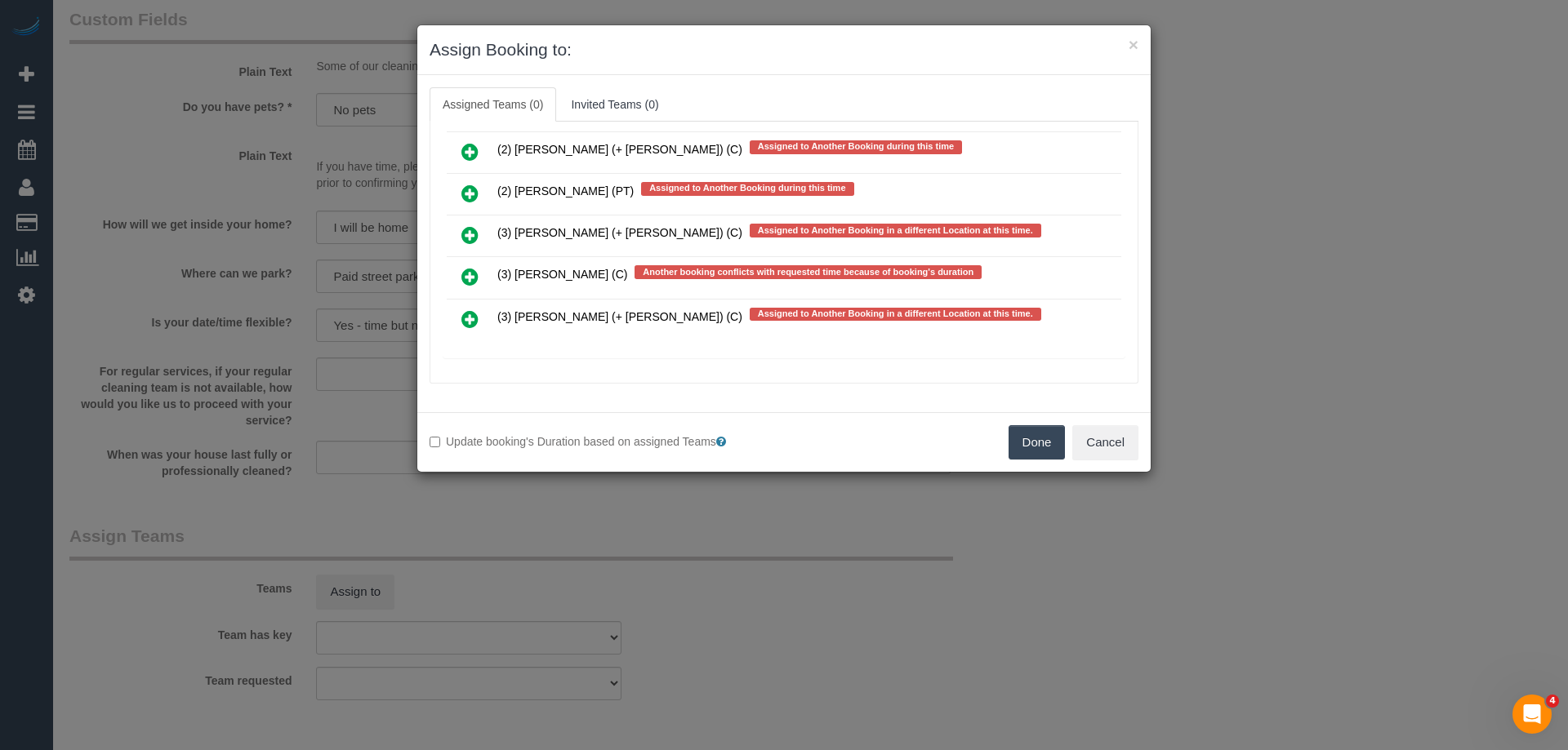
click at [474, 279] on icon at bounding box center [469, 277] width 17 height 20
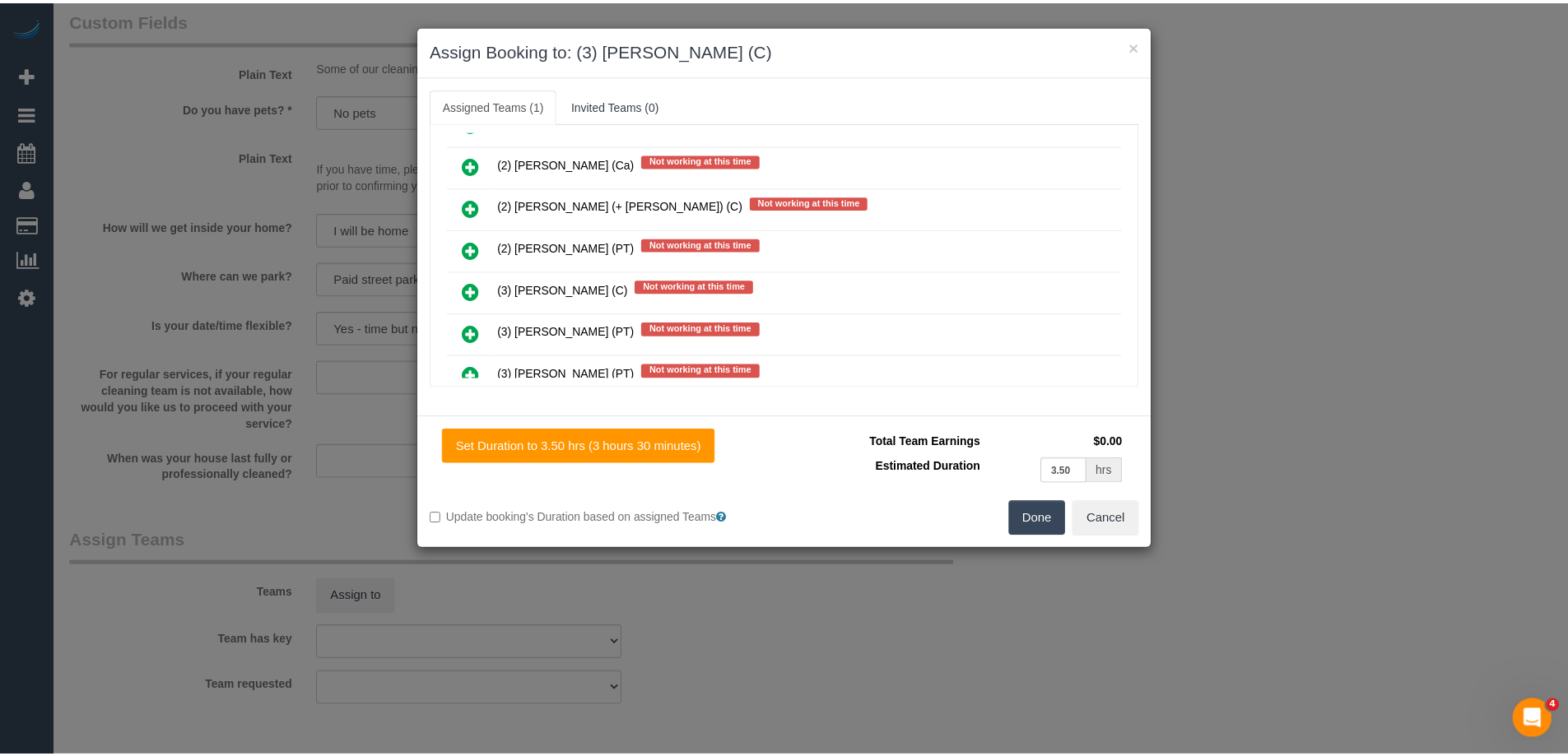
scroll to position [0, 0]
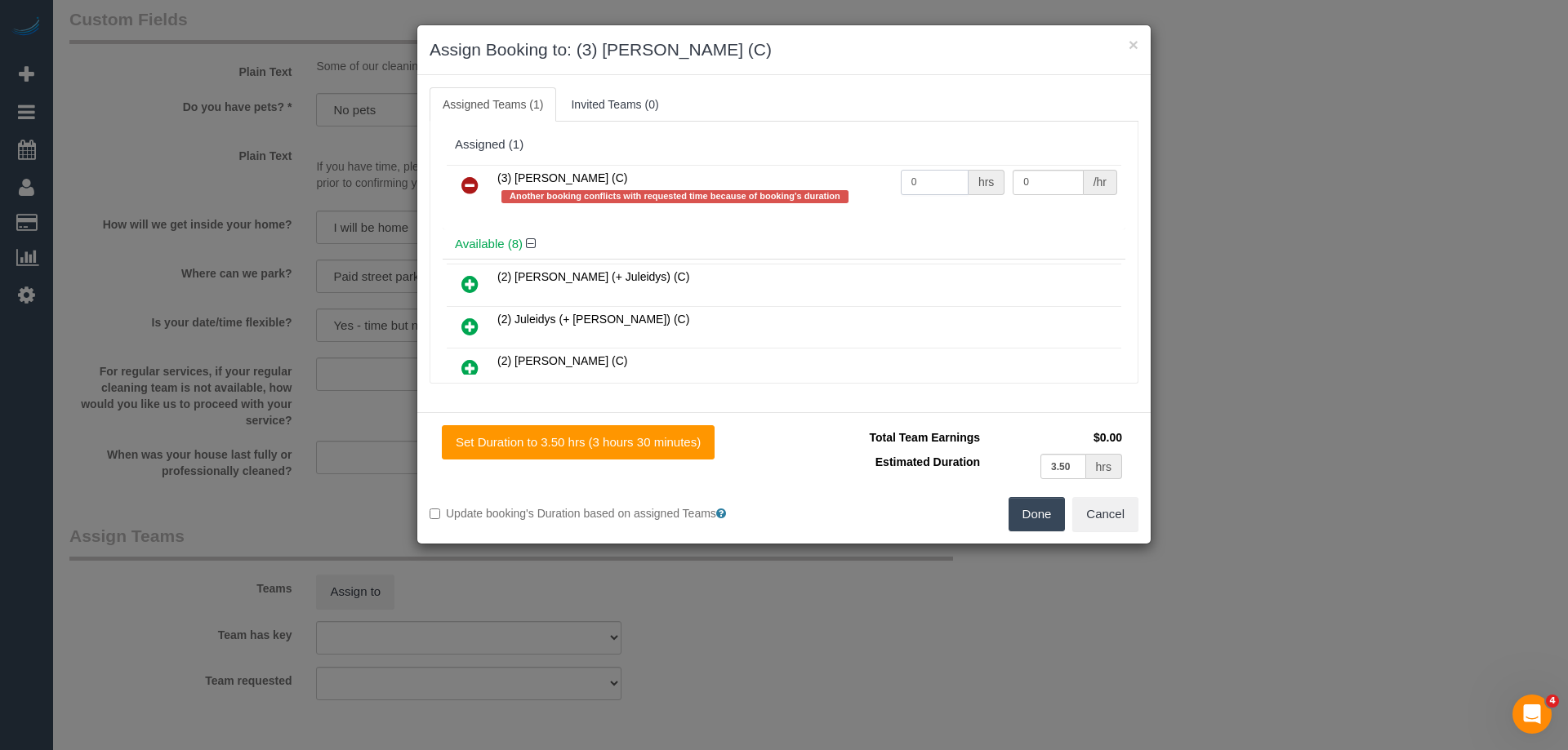
click at [938, 183] on input "0" at bounding box center [934, 183] width 68 height 26
type input "1"
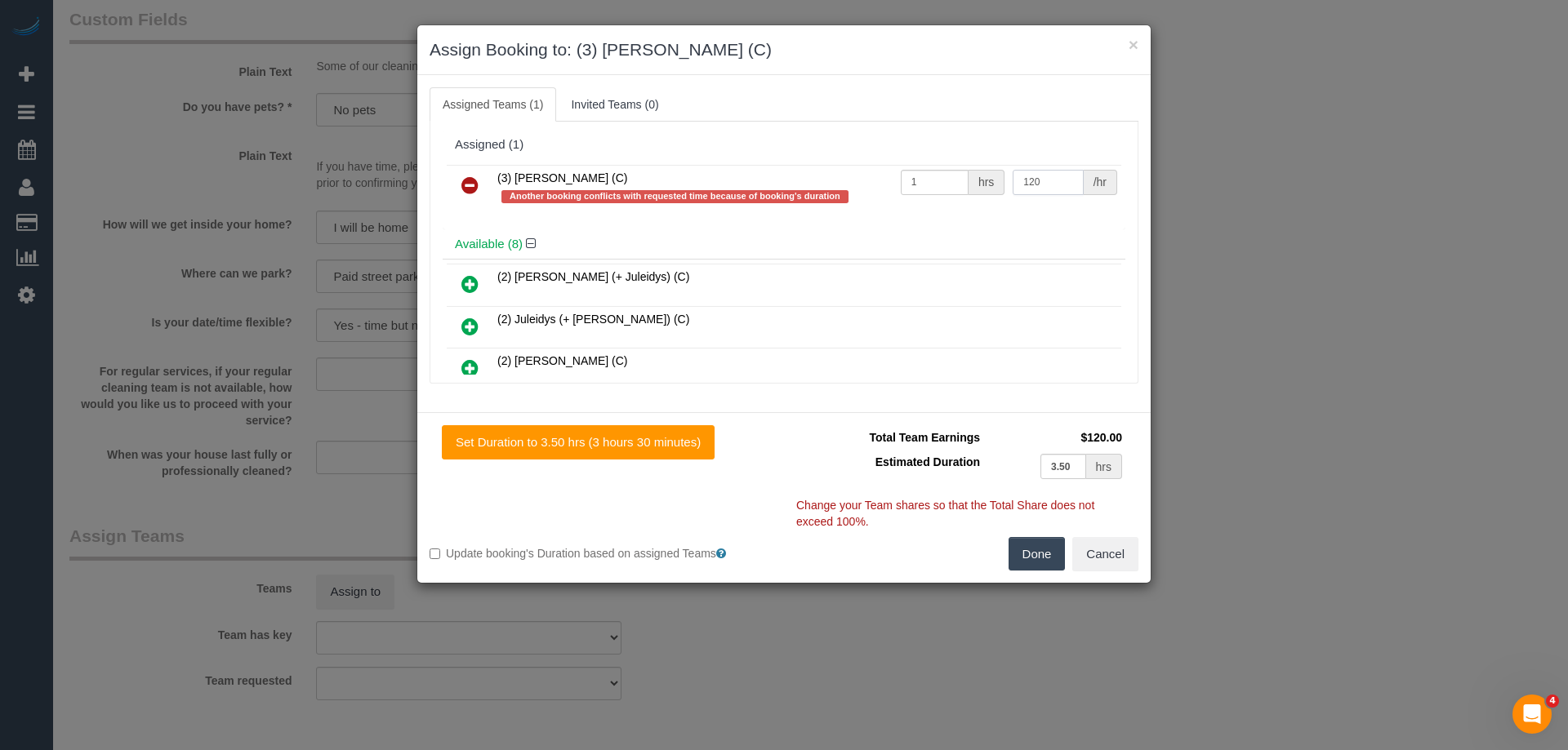
type input "120"
click at [1033, 557] on button "Done" at bounding box center [1037, 554] width 57 height 34
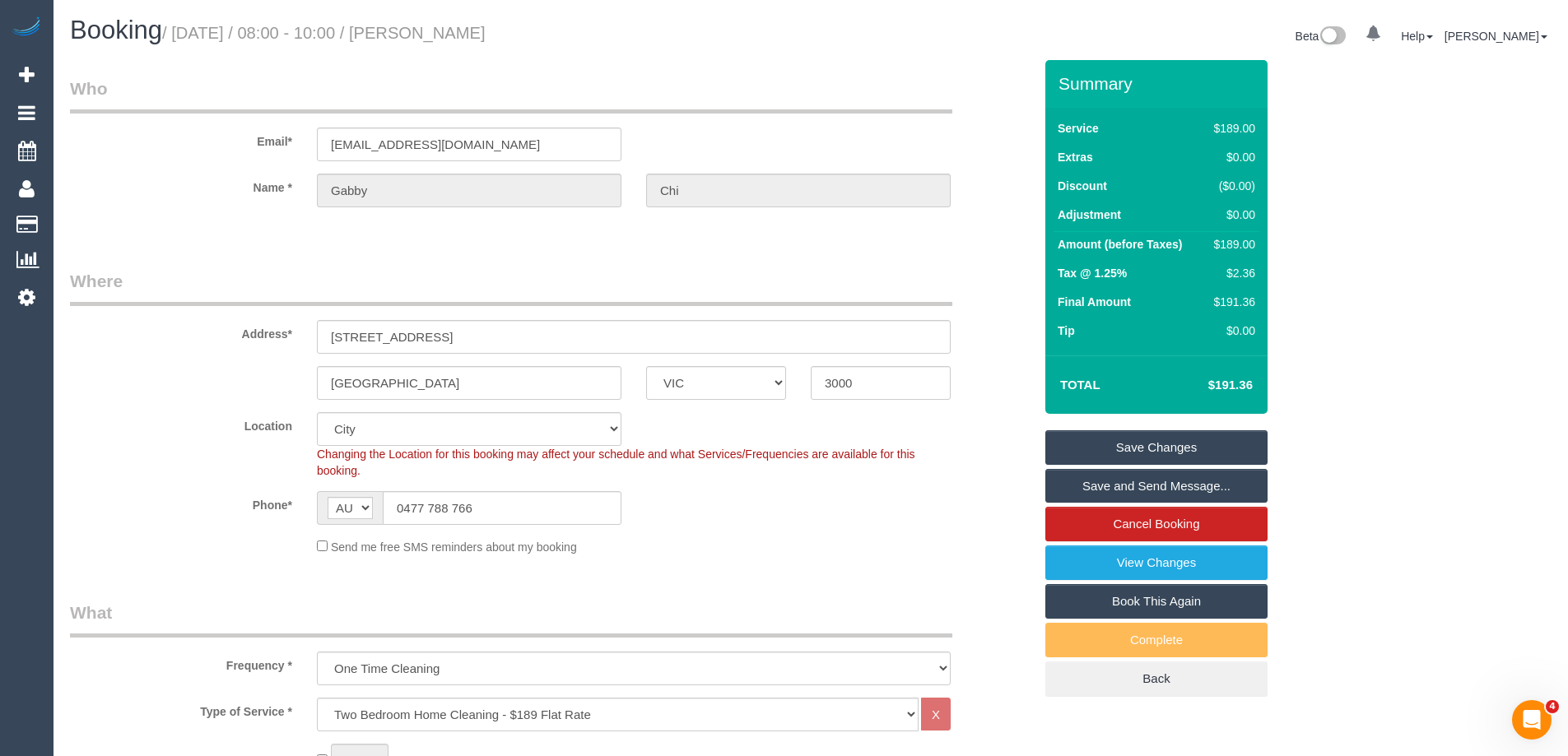
drag, startPoint x: 477, startPoint y: 35, endPoint x: 524, endPoint y: 36, distance: 47.0
click at [524, 36] on h1 "Booking / October 04, 2025 / 08:00 - 10:00 / Gabby Chi" at bounding box center [434, 31] width 728 height 28
copy small "Gabby Chi"
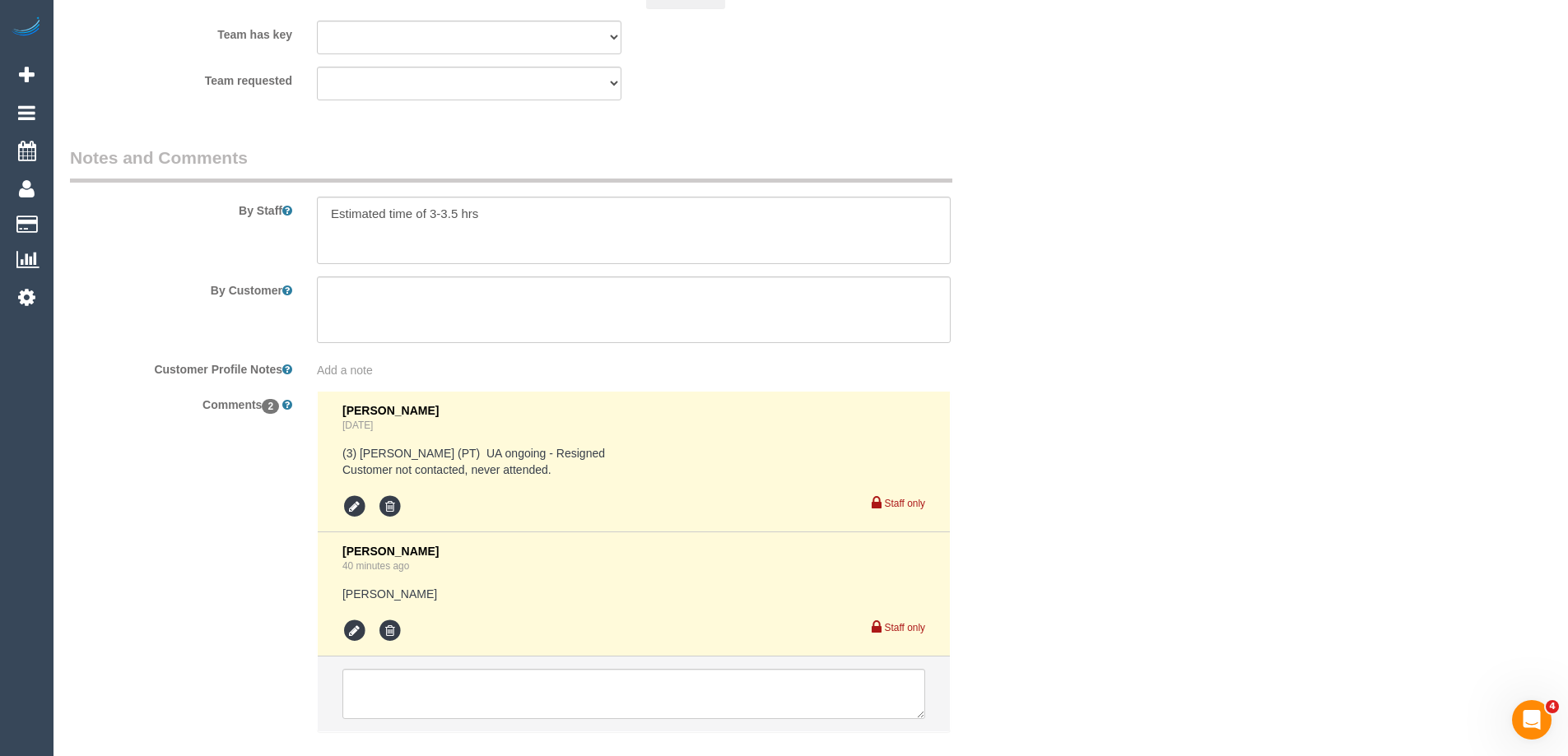
scroll to position [2698, 0]
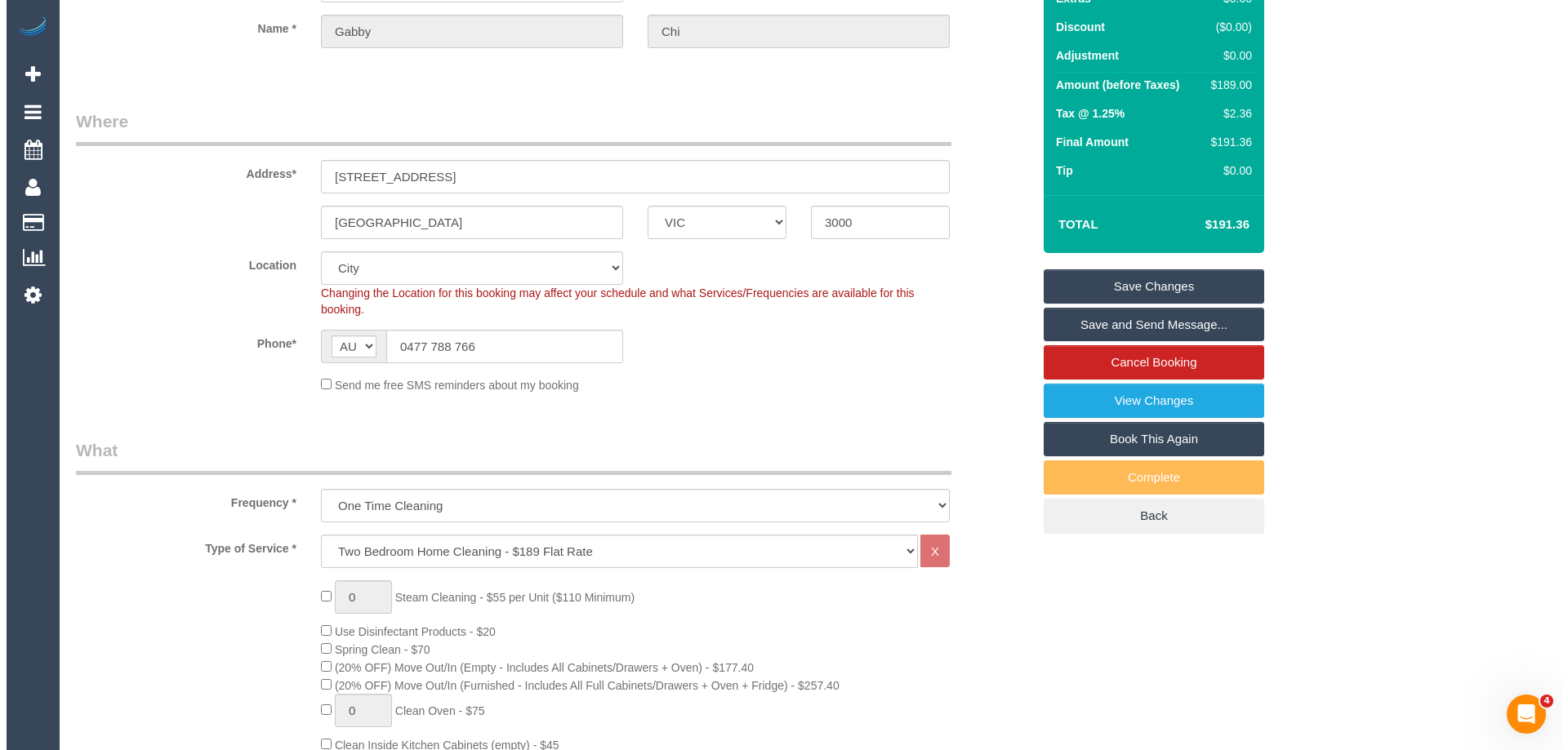
scroll to position [134, 0]
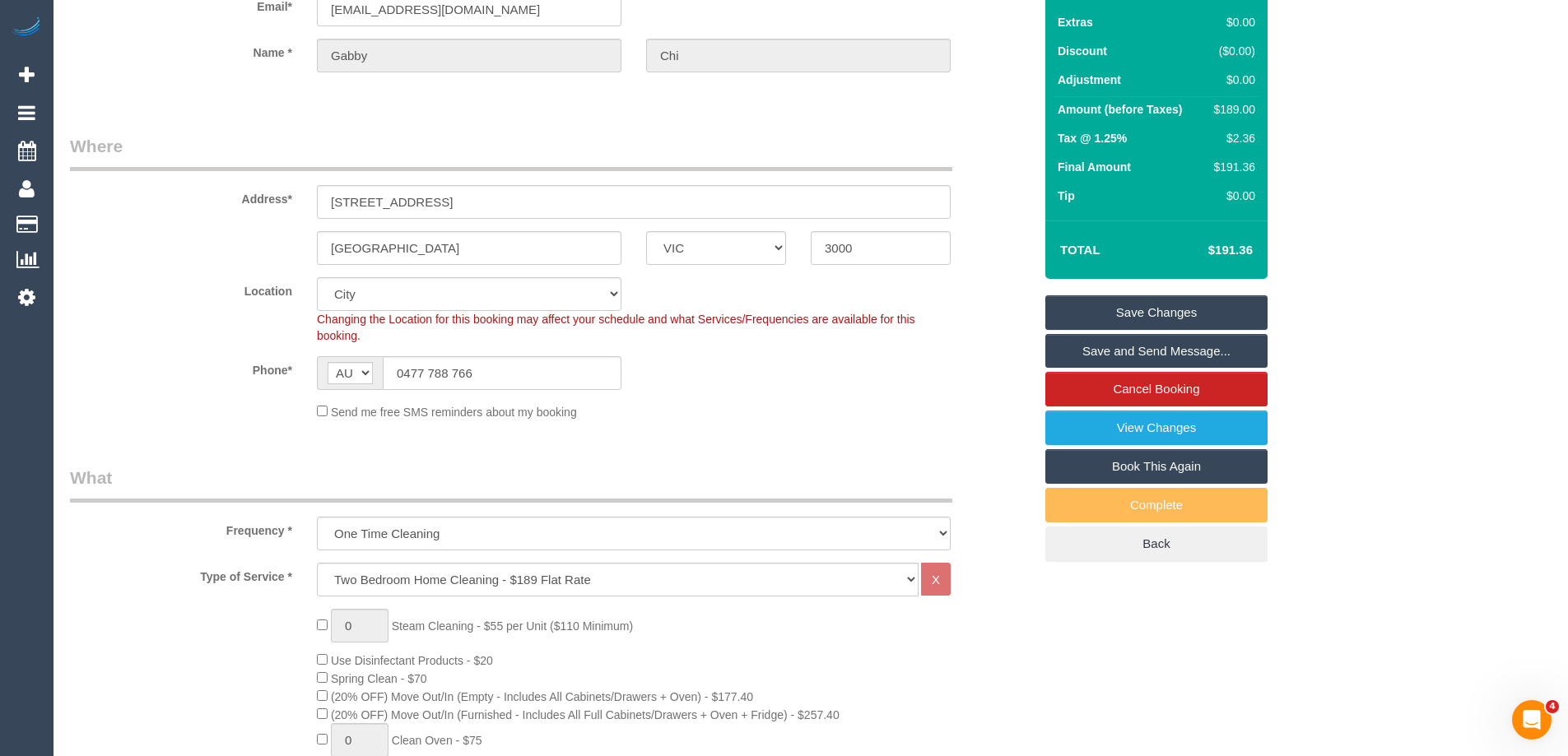
click at [1137, 350] on link "Save and Send Message..." at bounding box center [1155, 351] width 223 height 35
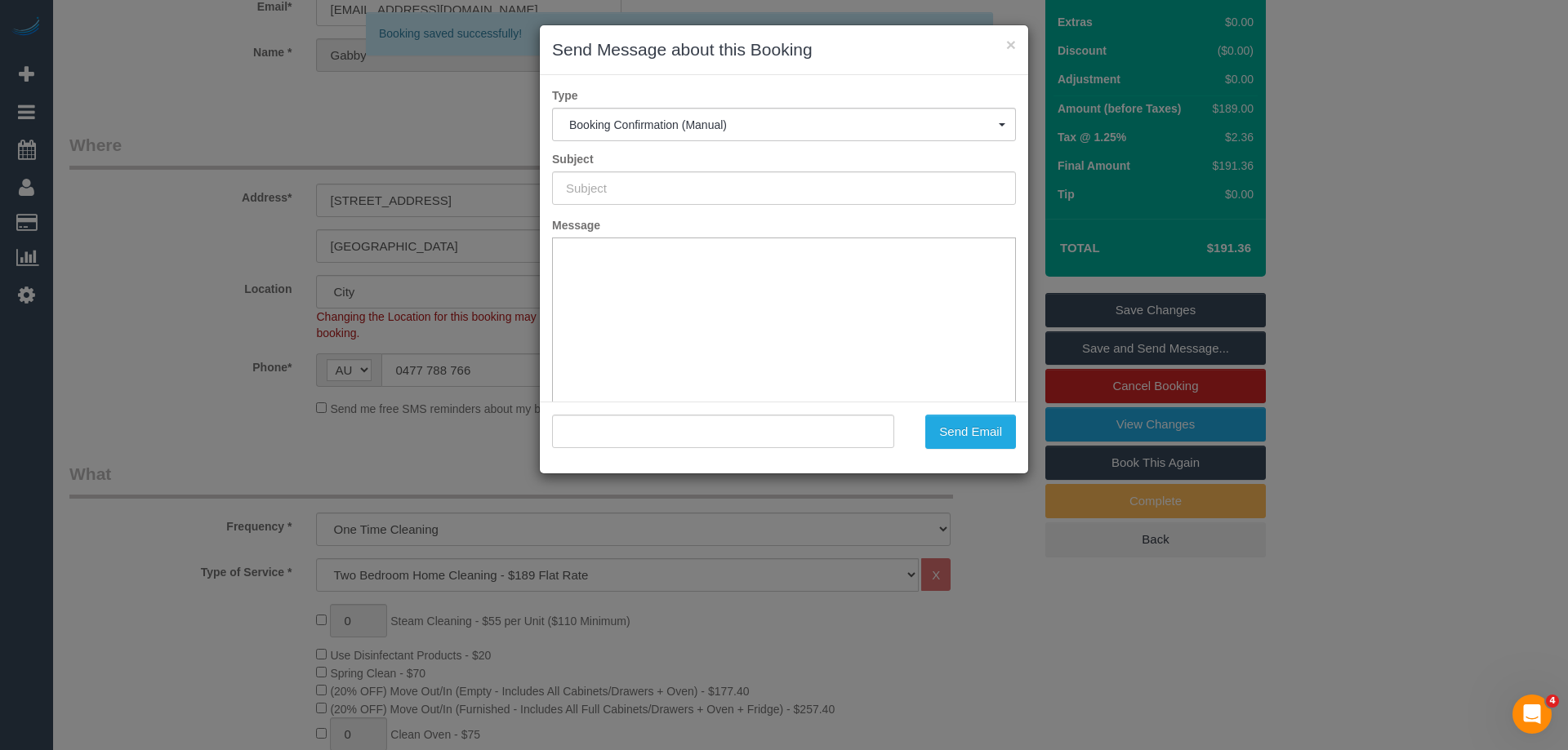
type input "Booking Confirmed"
type input ""Gabby Chi" <gabbychi1107@gmail.com>"
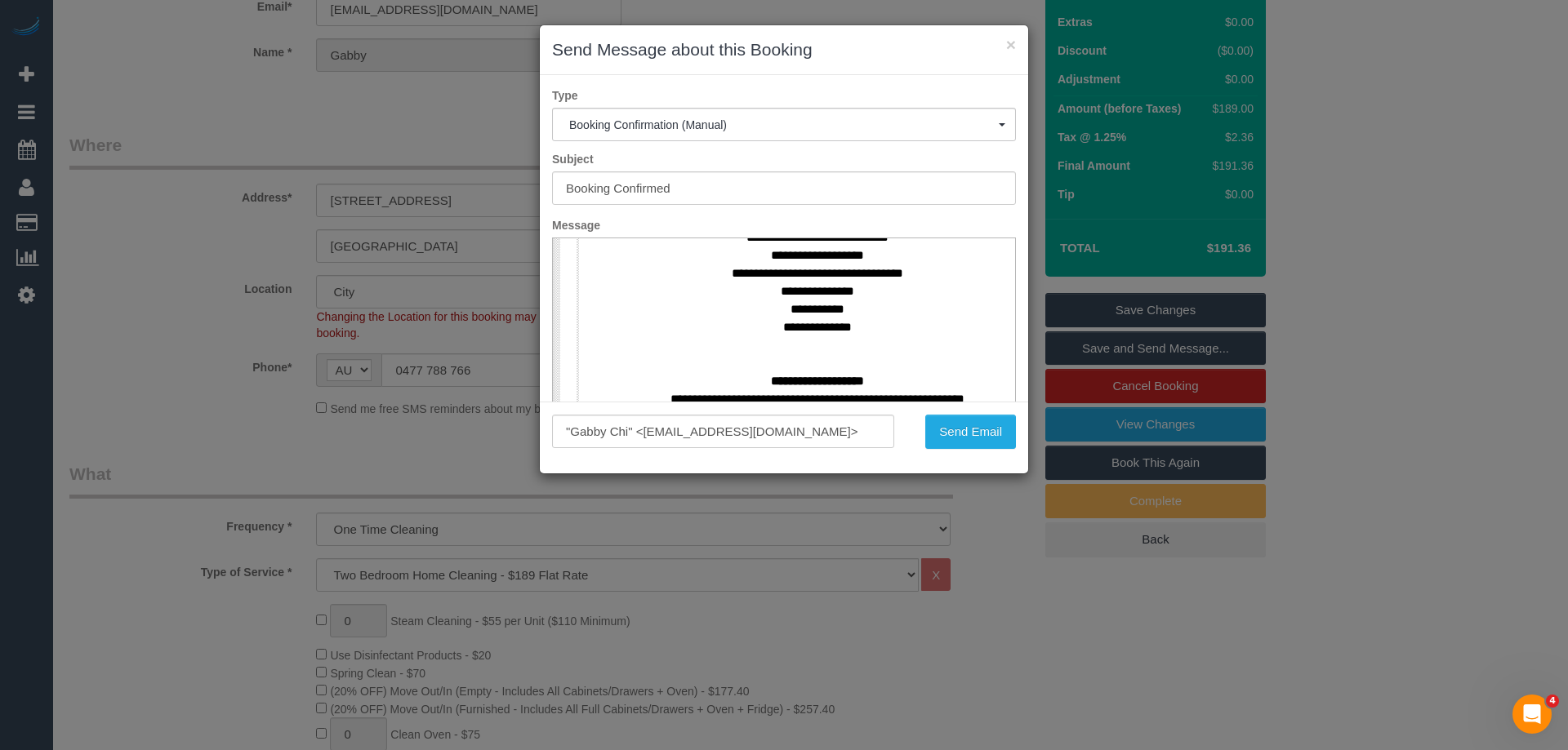
scroll to position [735, 0]
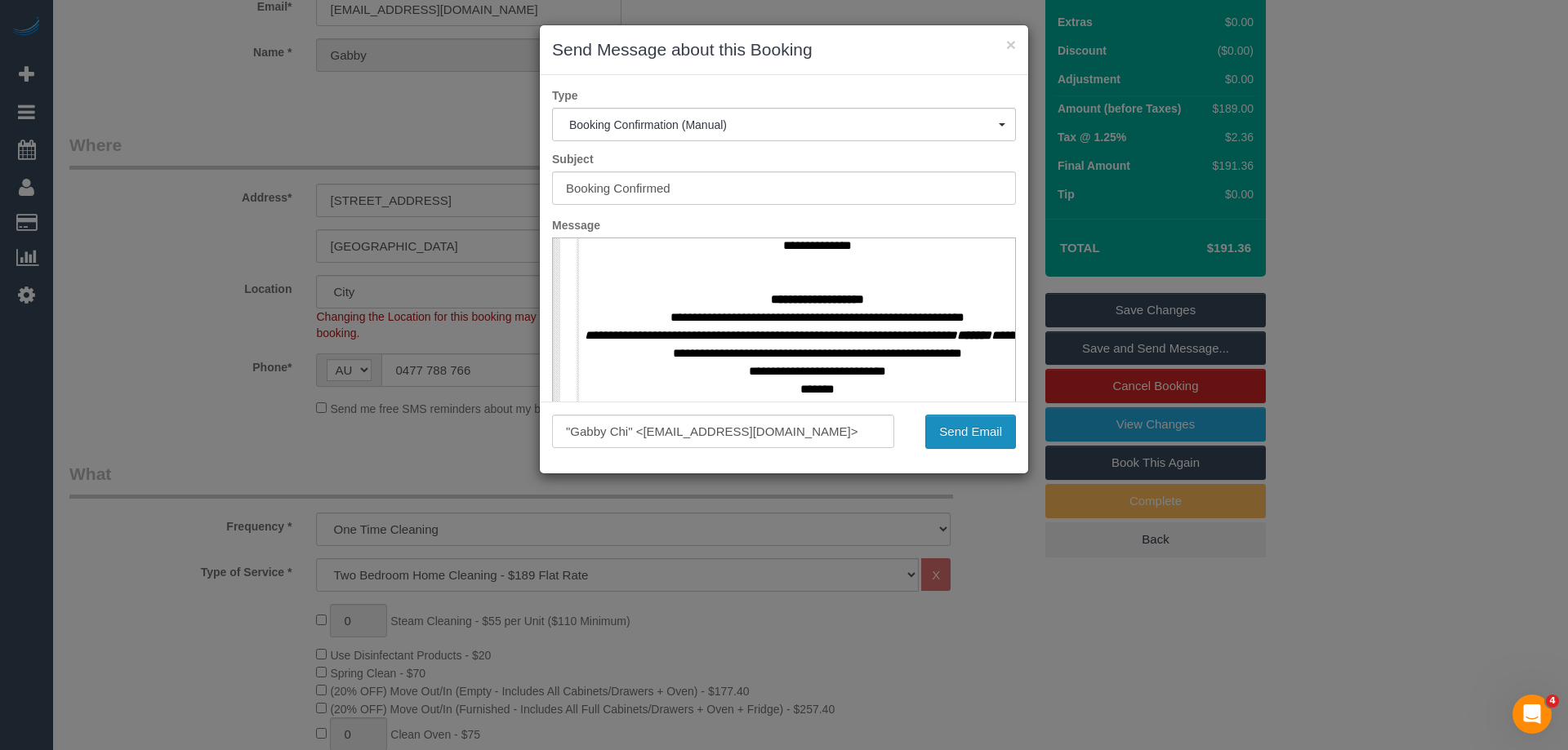
click at [979, 430] on button "Send Email" at bounding box center [970, 432] width 90 height 34
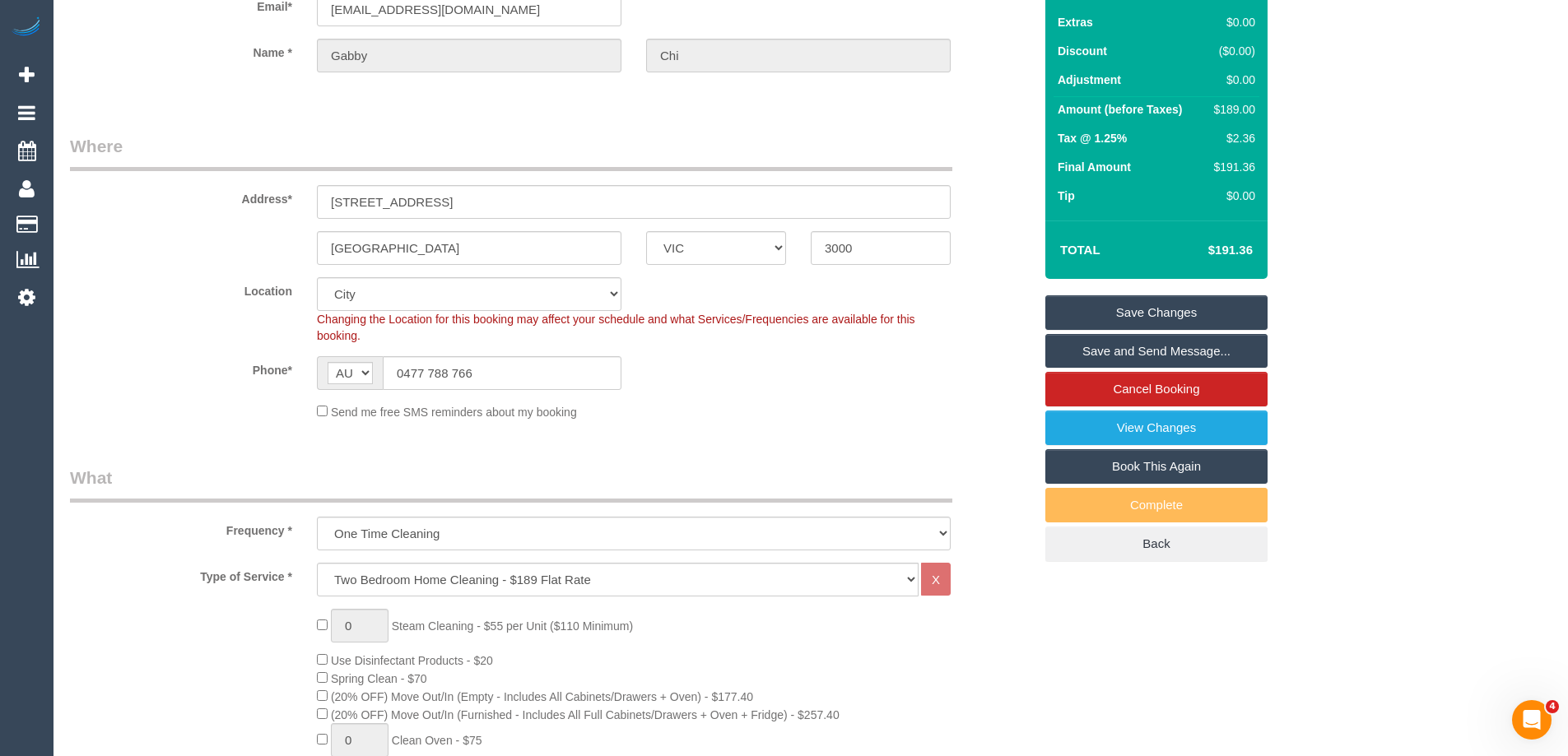
scroll to position [0, 0]
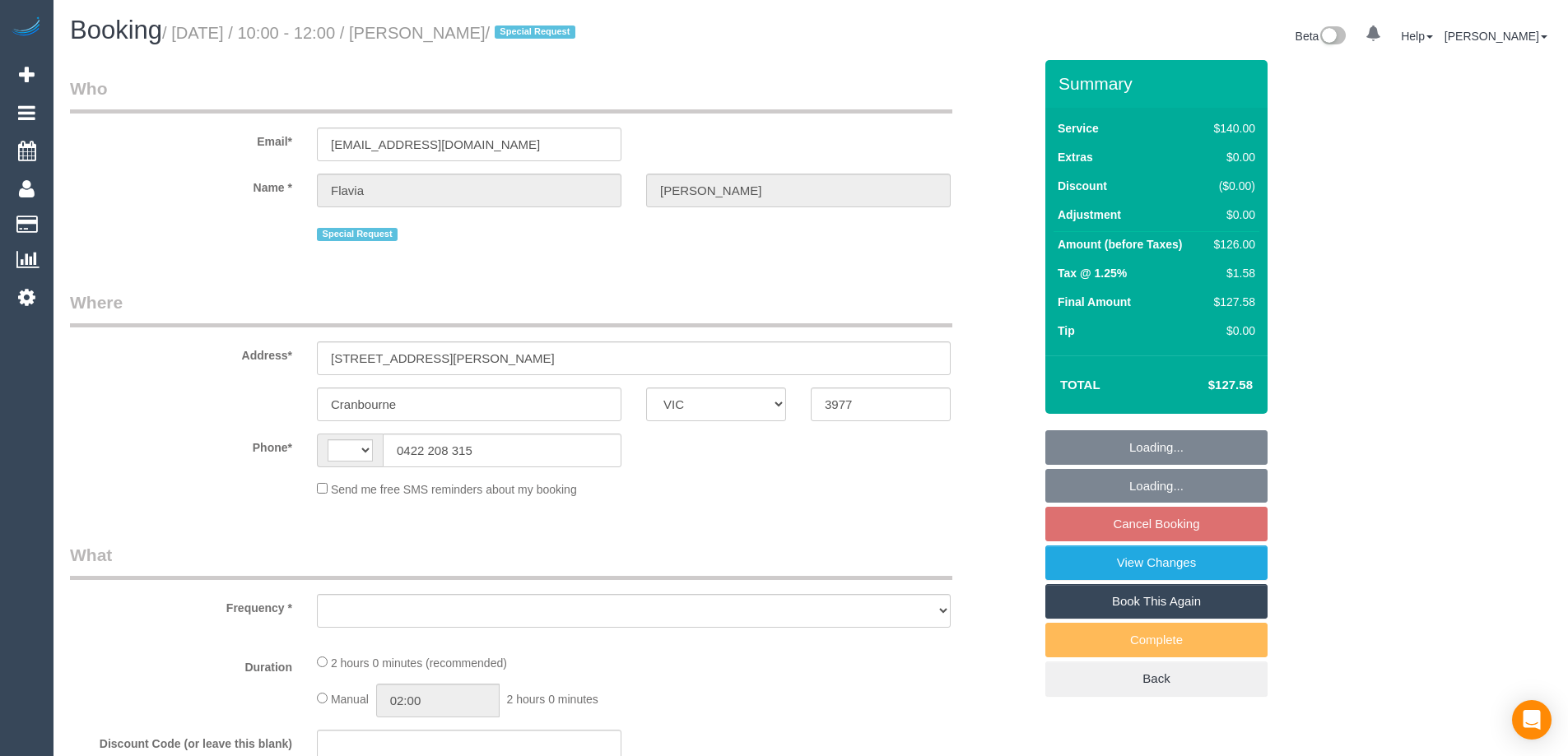
select select "VIC"
select select "object:284"
select select "string:stripe-pm_1NELu12GScqysDRVCbSECFj2"
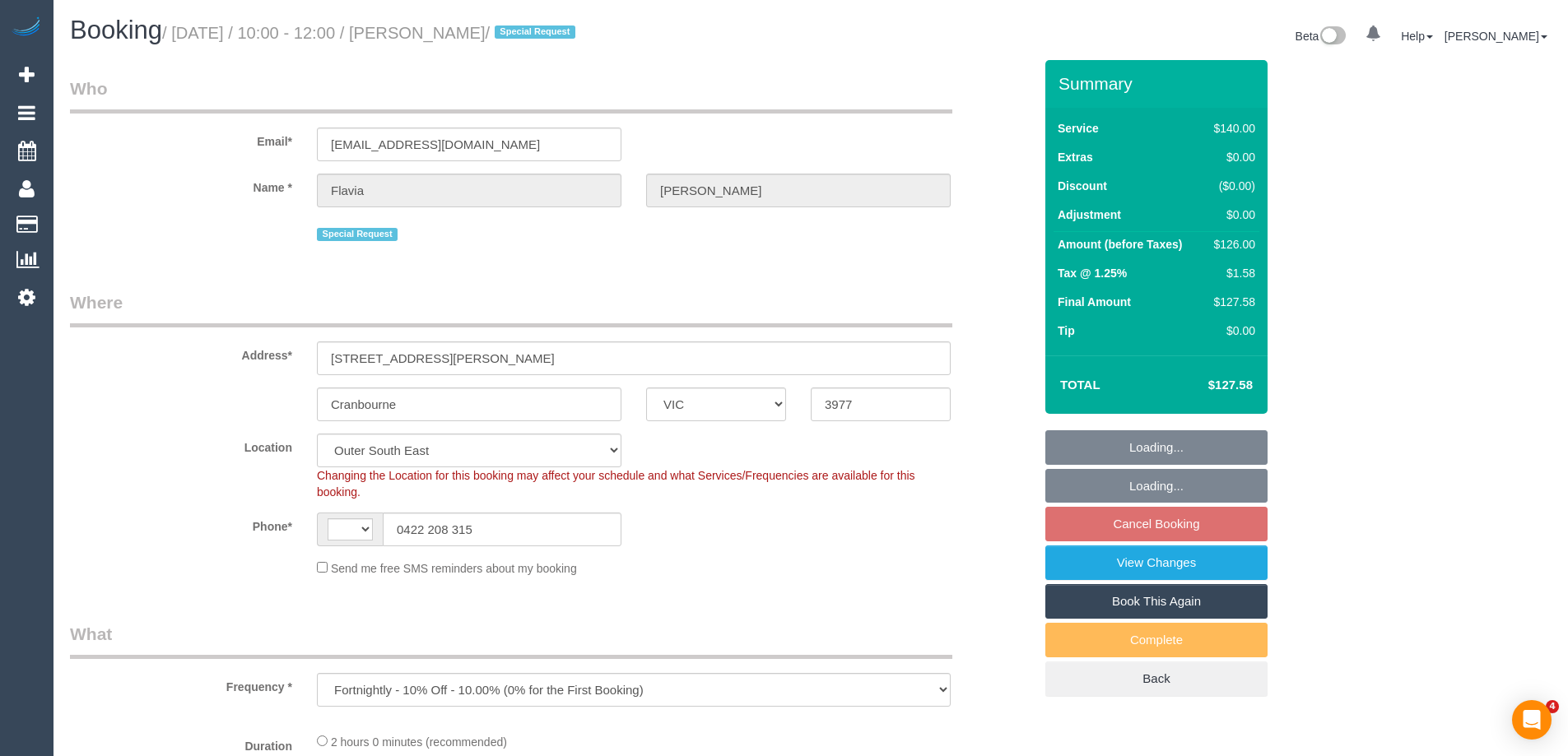
select select "object:598"
select select "string:AU"
select select "number:27"
select select "number:14"
select select "number:19"
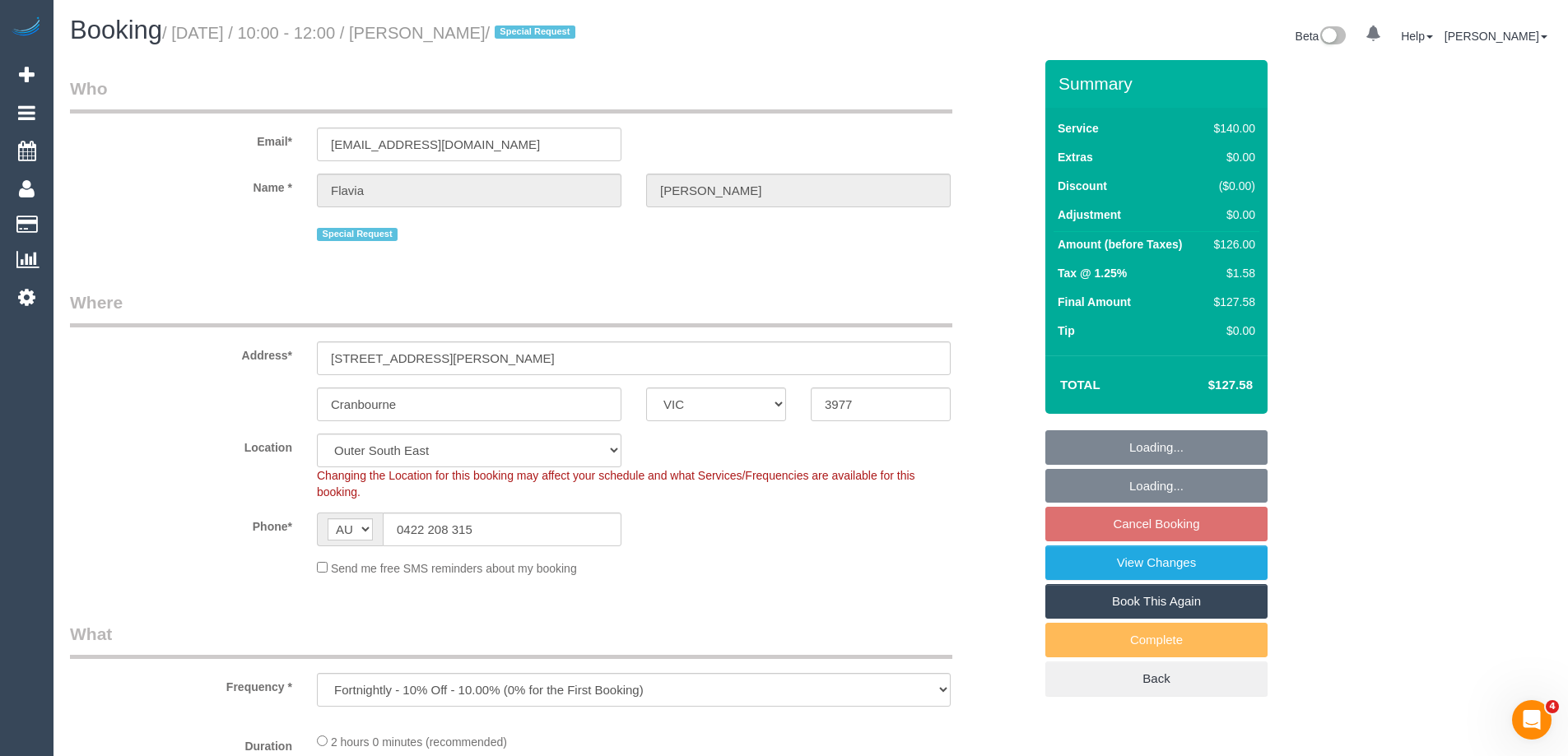
select select "number:36"
select select "number:34"
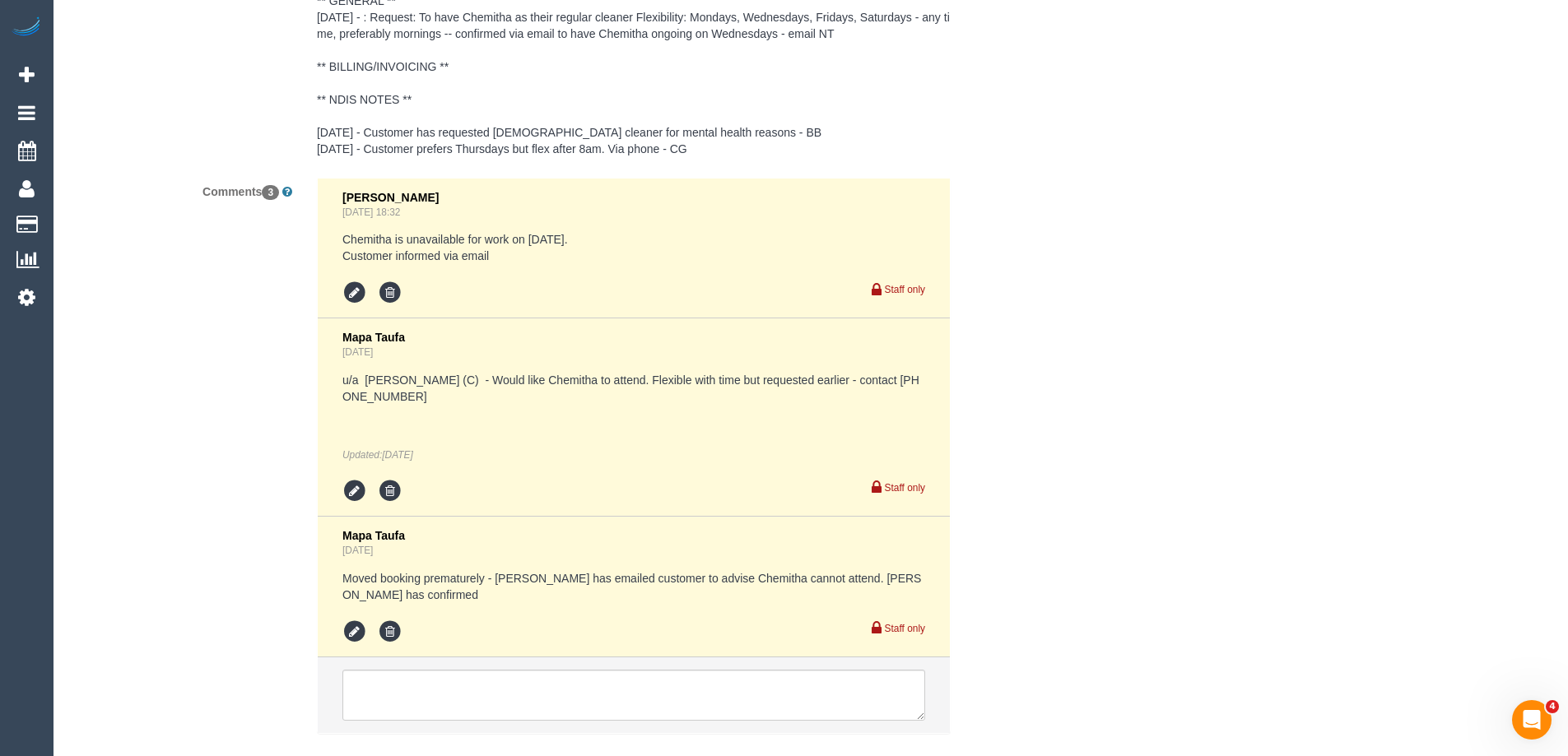
scroll to position [3318, 0]
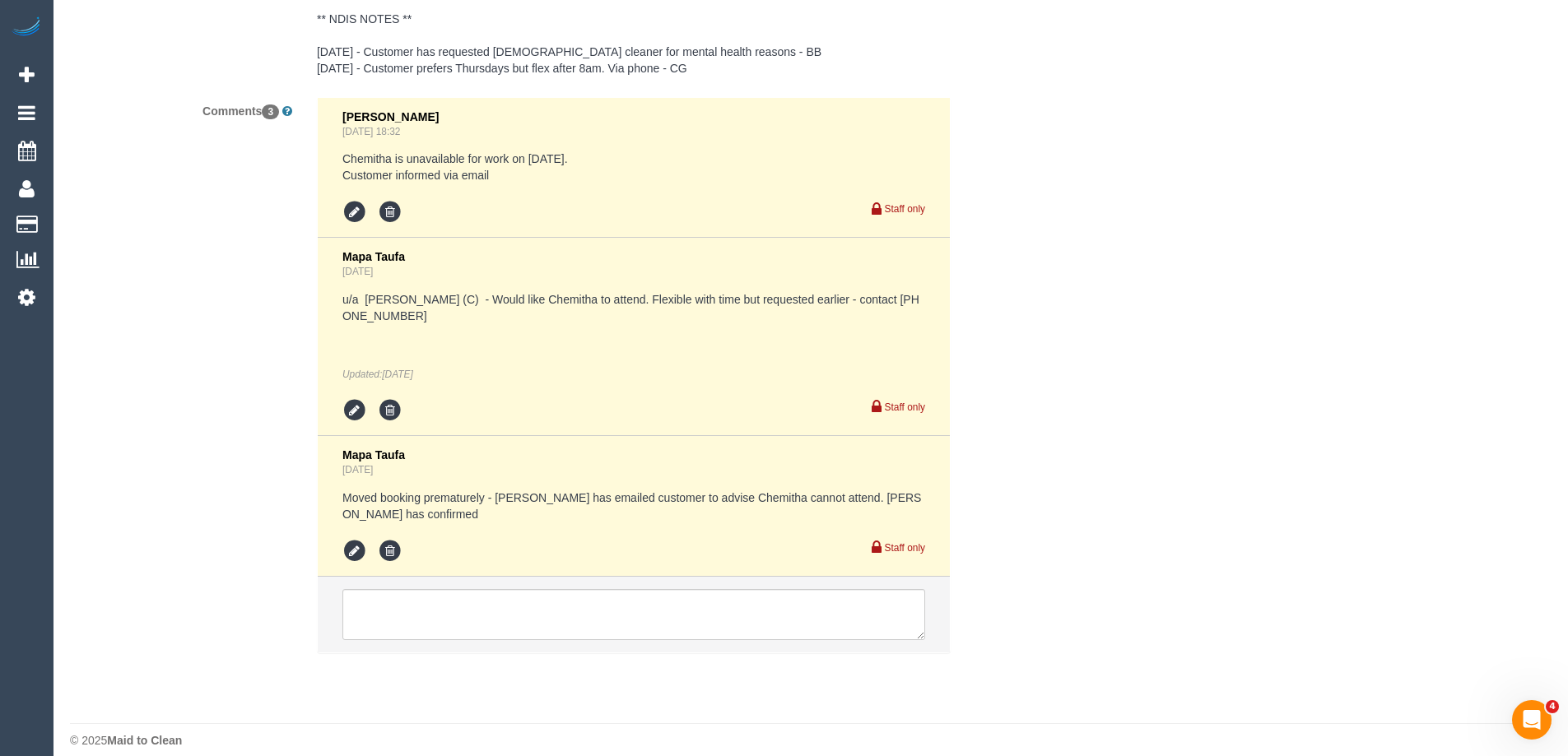
drag, startPoint x: 1573, startPoint y: 251, endPoint x: 36, endPoint y: 12, distance: 1555.5
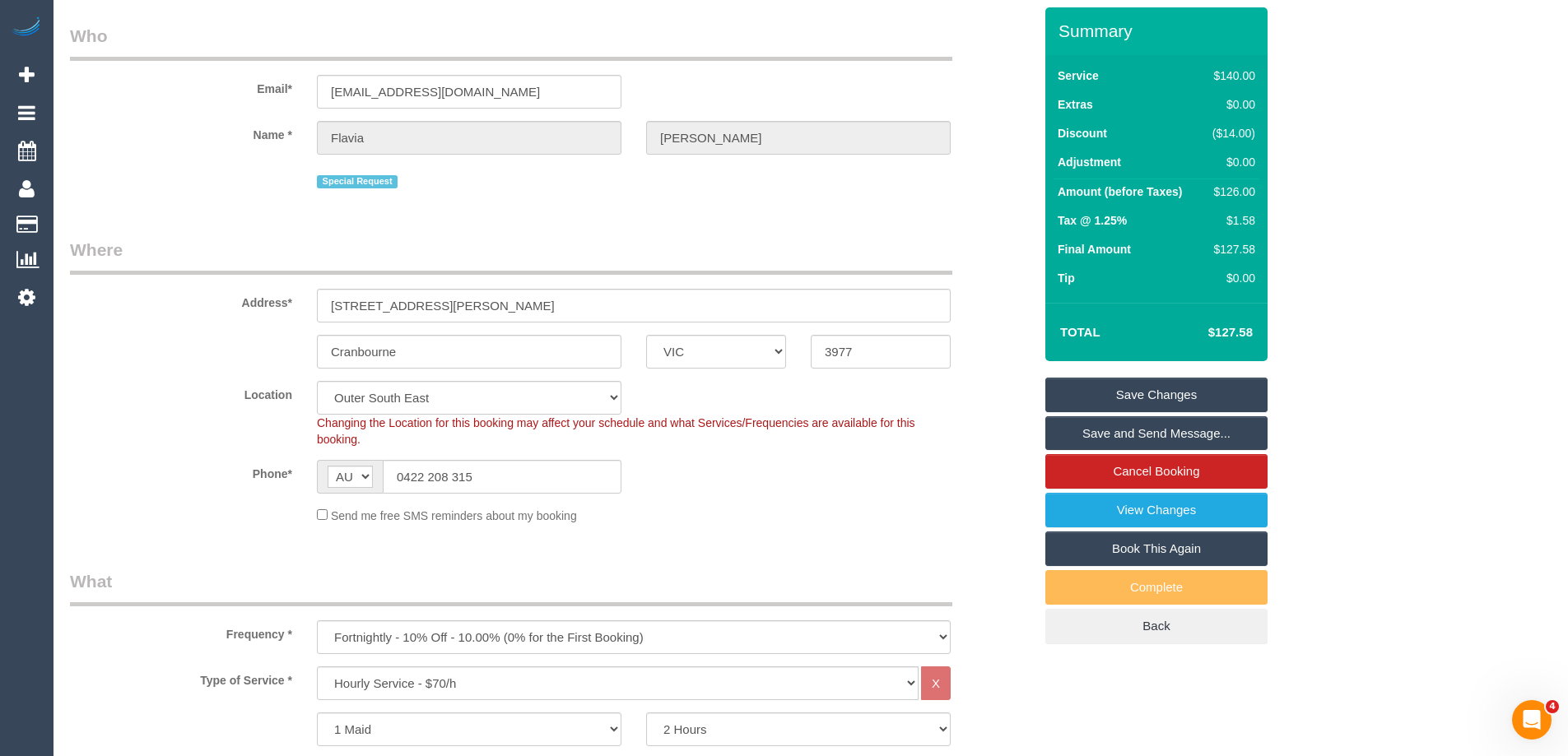
scroll to position [0, 0]
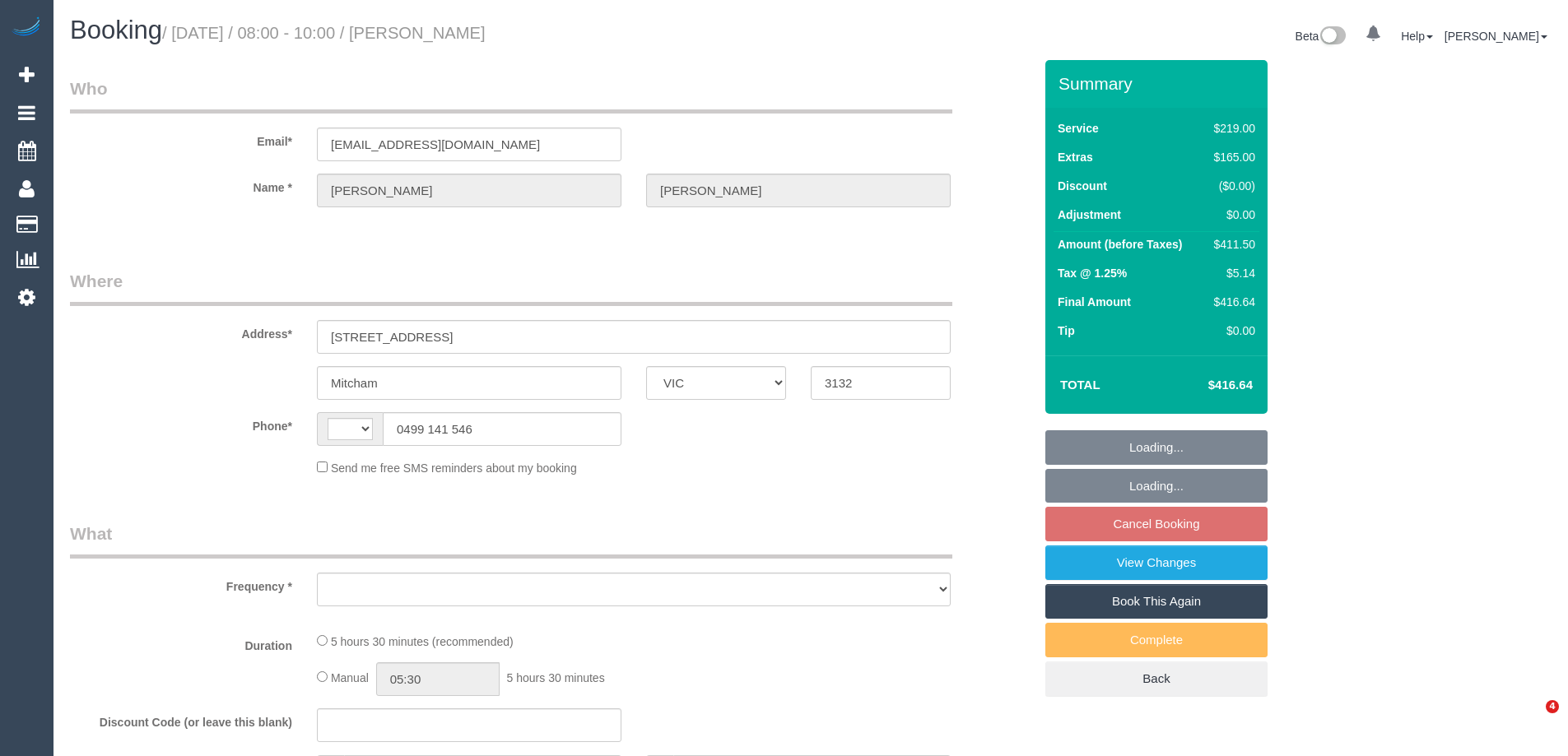
select select "VIC"
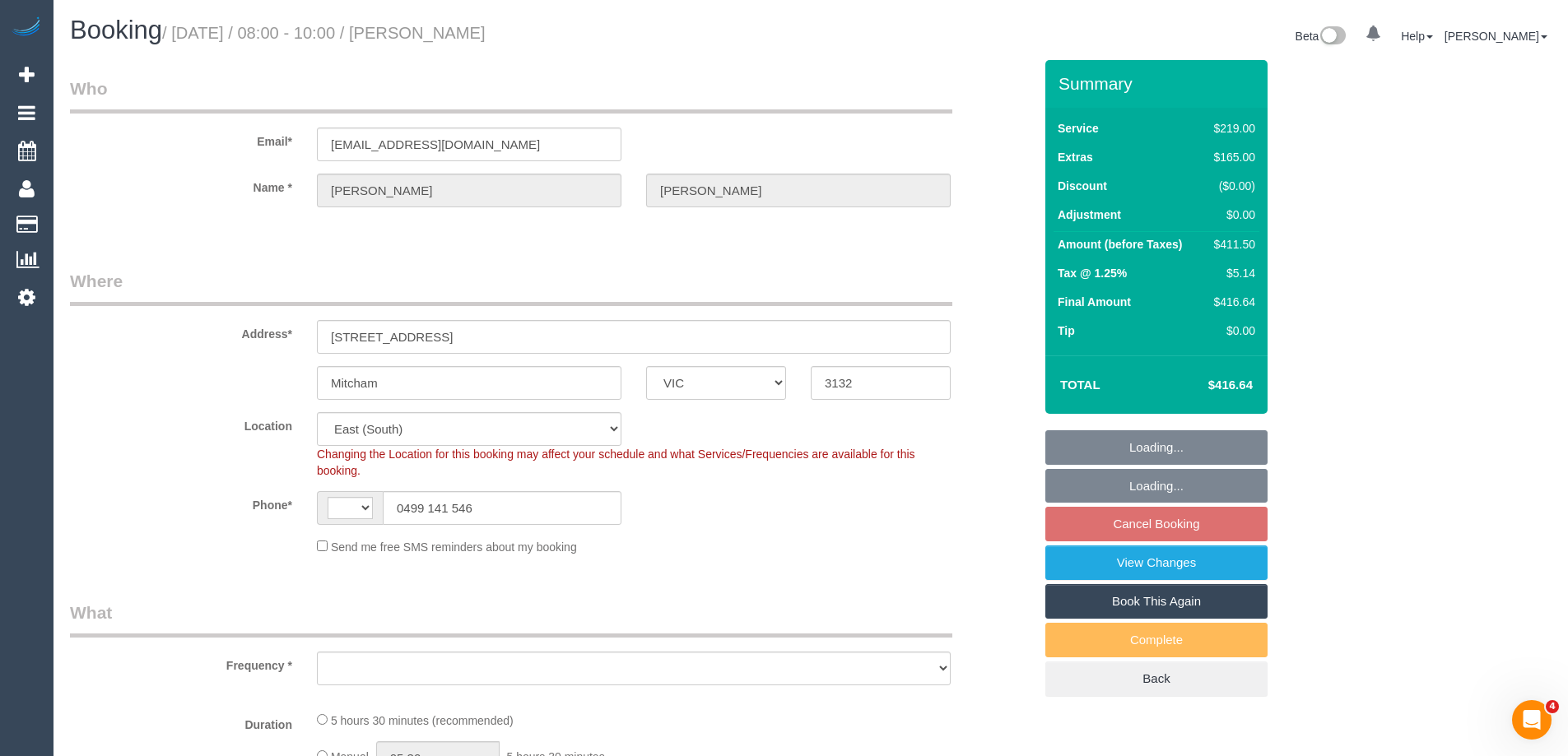
select select "string:AU"
select select "object:805"
select select "number:28"
select select "number:14"
select select "number:19"
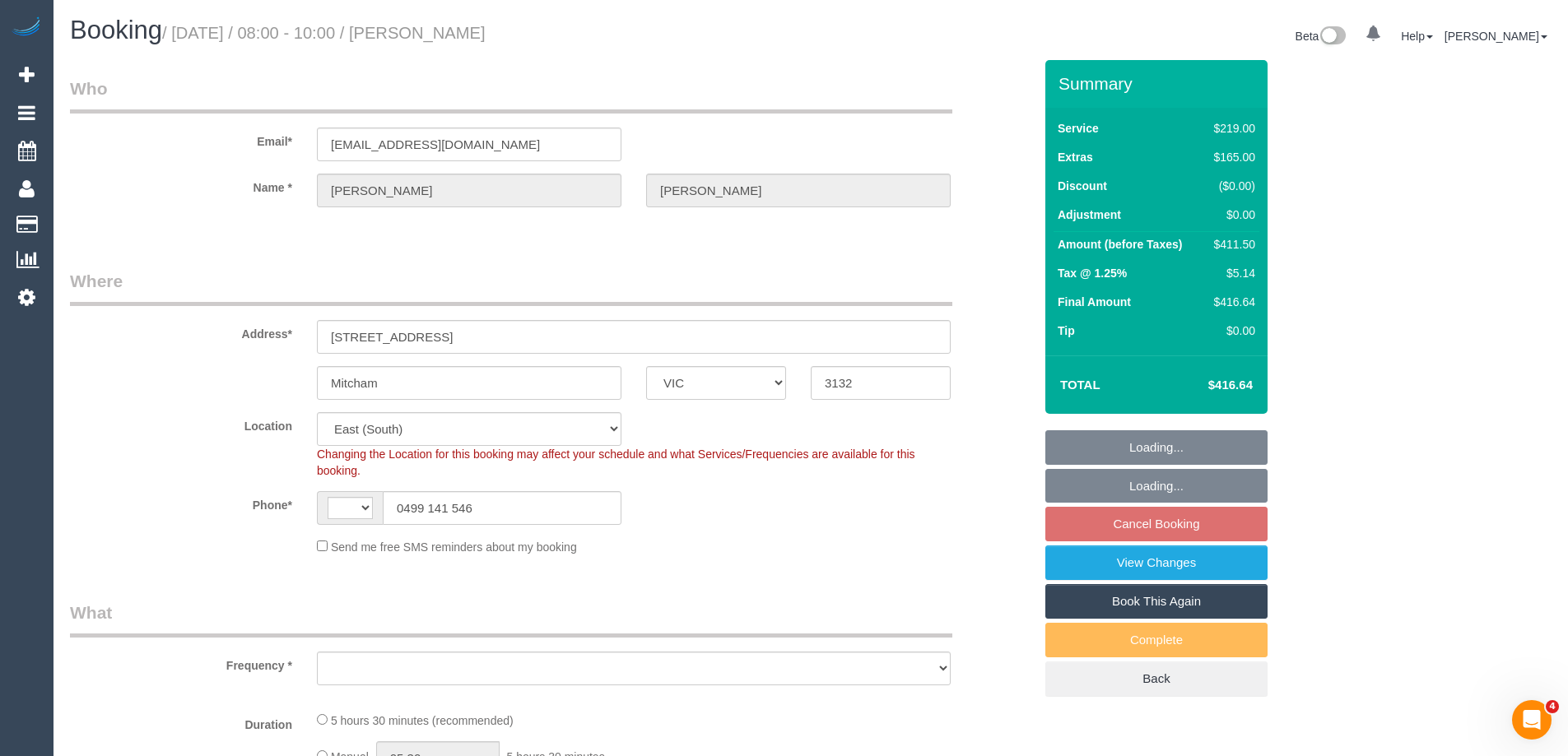
select select "number:25"
select select "object:824"
select select "string:stripe-pm_1RrBSa2GScqysDRVC4zcnyQO"
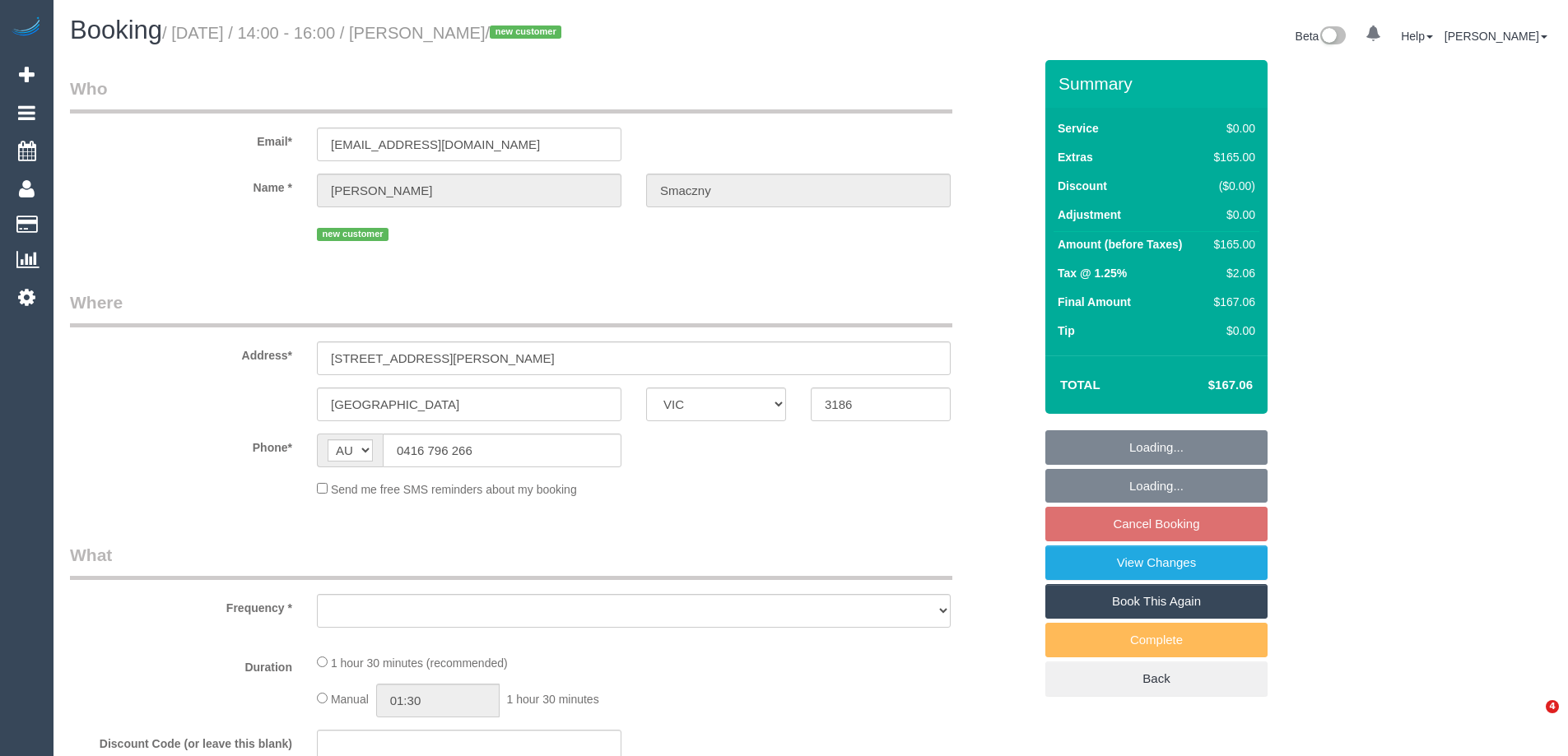
select select "VIC"
select select "string:stripe-pm_1SB0XP2GScqysDRVE8Jdp9VO"
select select "object:581"
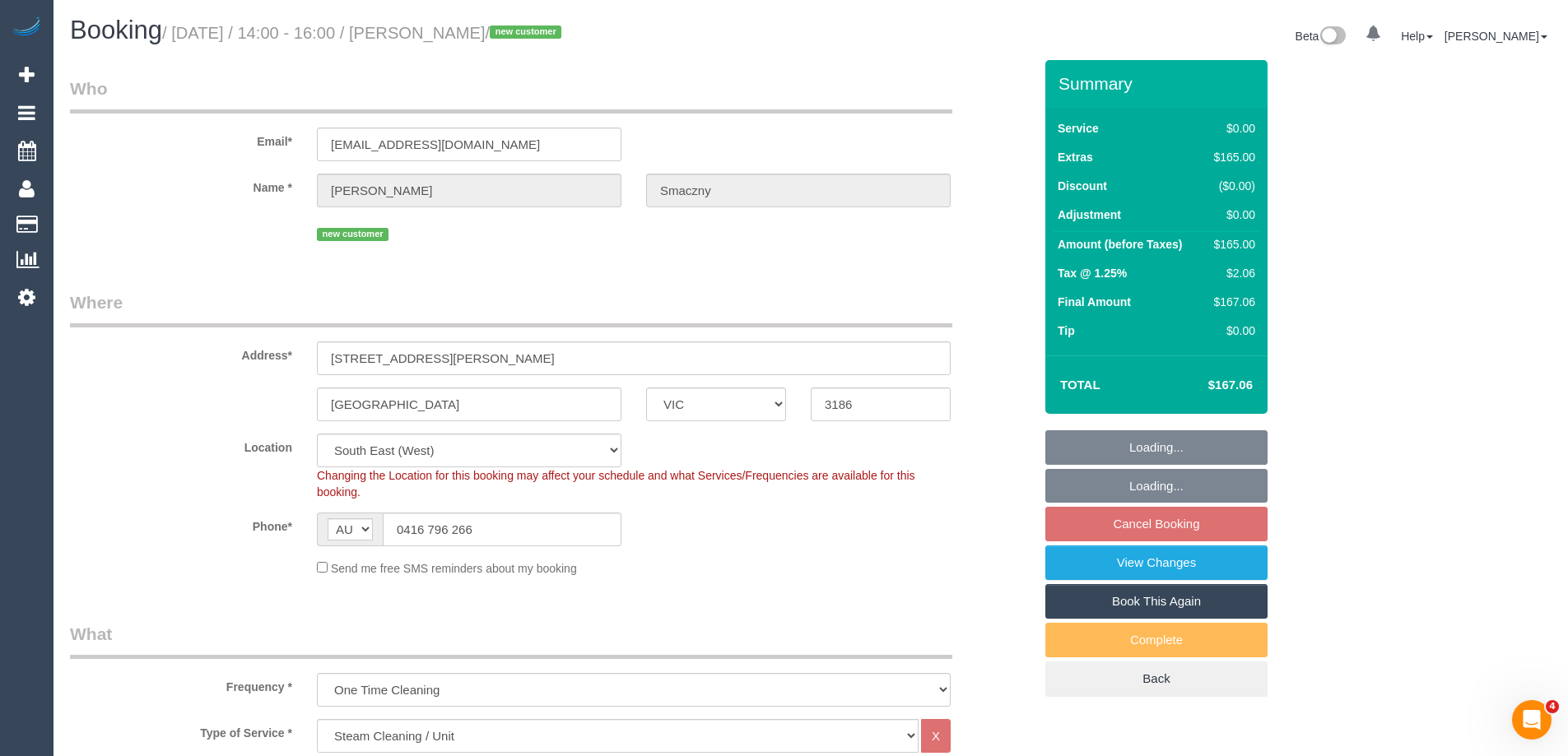
select select "number:28"
select select "number:14"
select select "number:19"
select select "number:25"
select select "number:35"
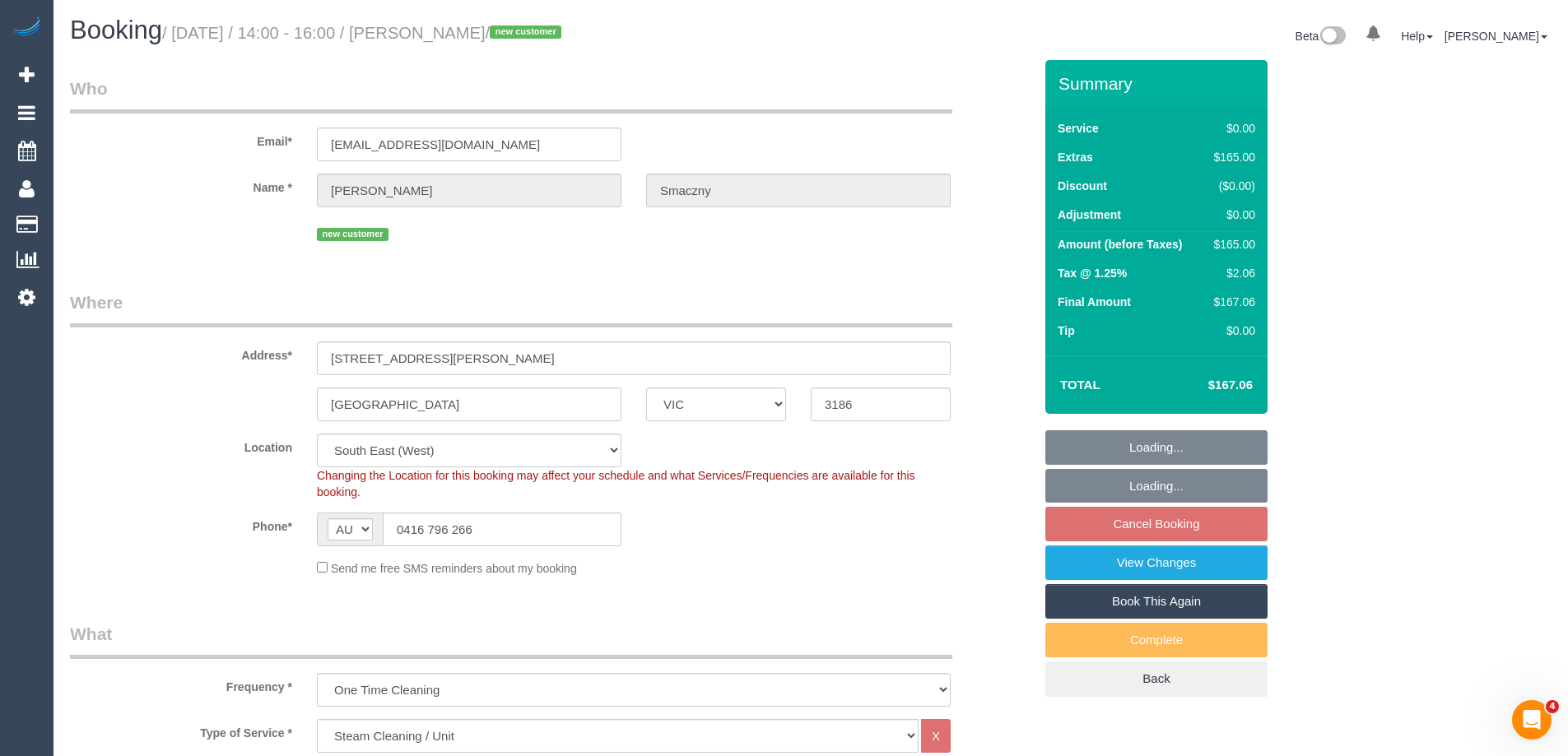
select select "number:11"
select select "object:1272"
select select "VIC"
select select "number:27"
select select "number:14"
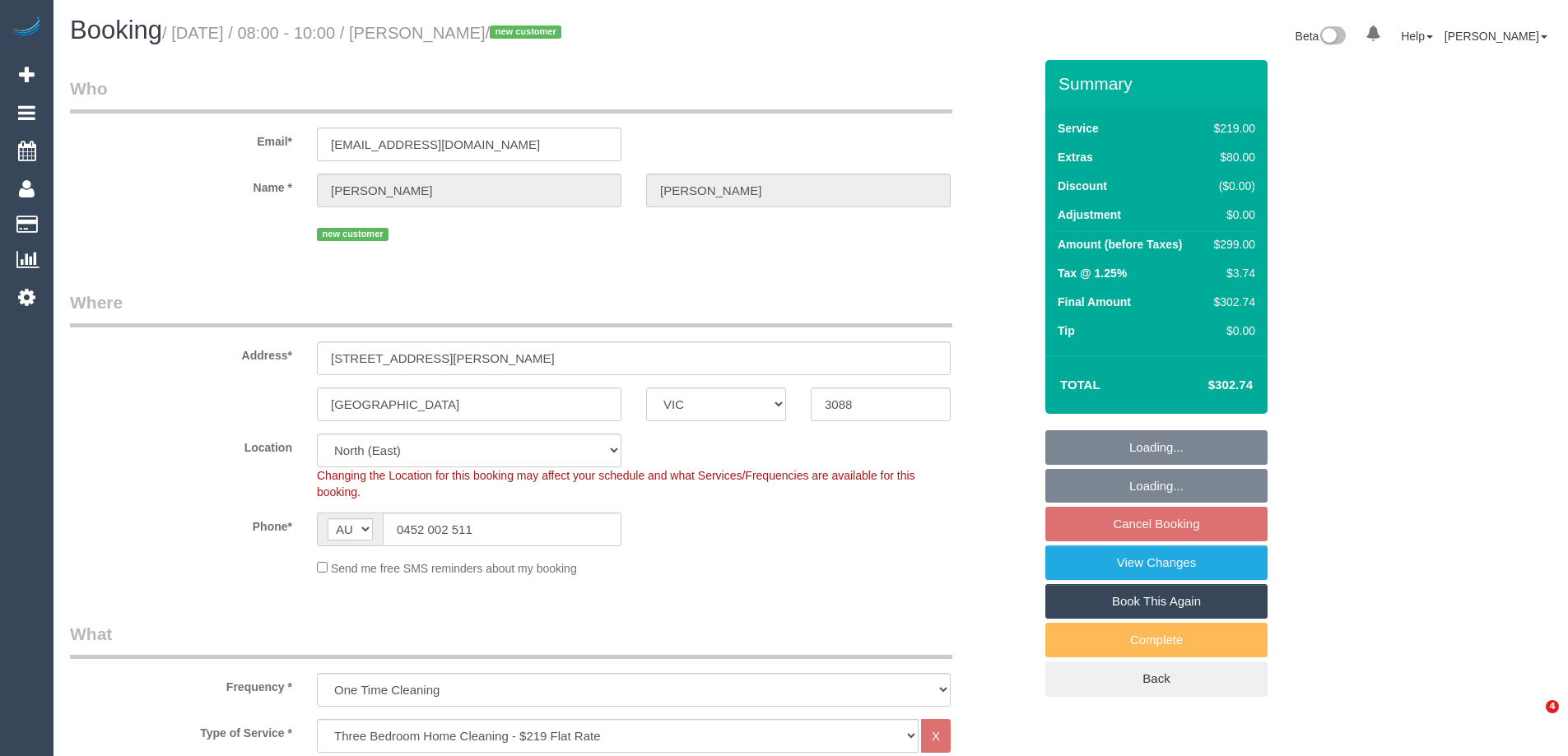
select select "number:19"
select select "number:24"
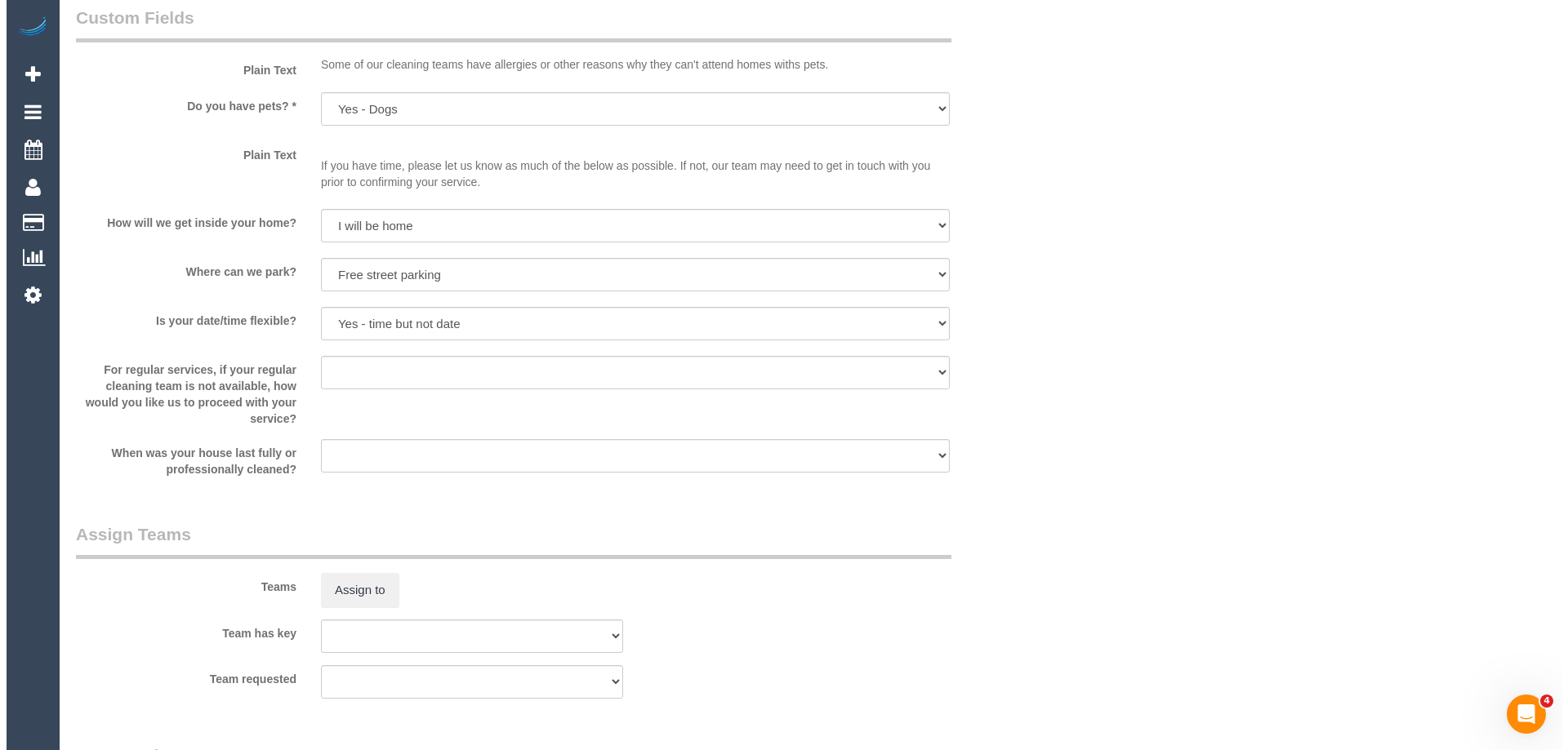
scroll to position [2205, 0]
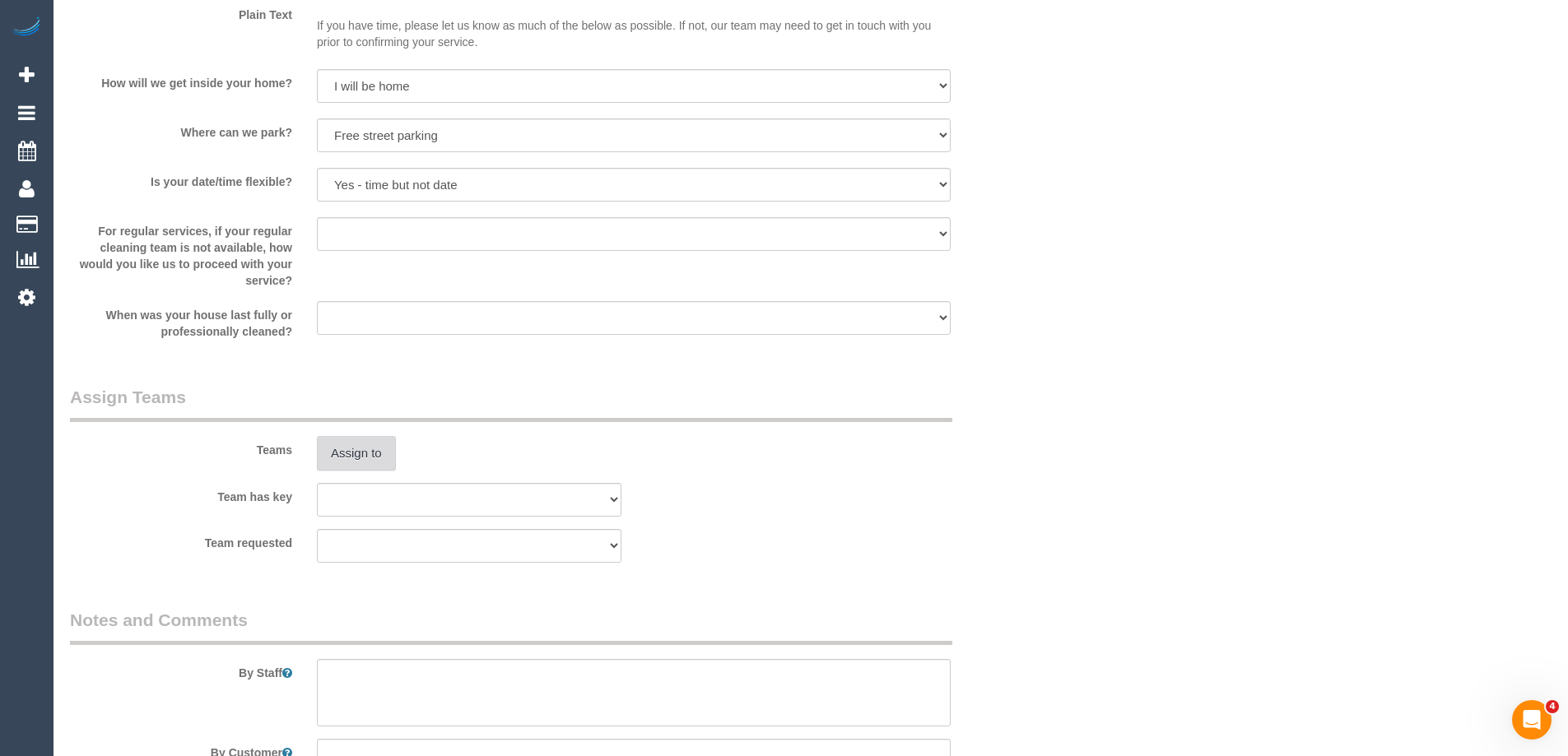
click at [374, 450] on button "Assign to" at bounding box center [356, 453] width 79 height 35
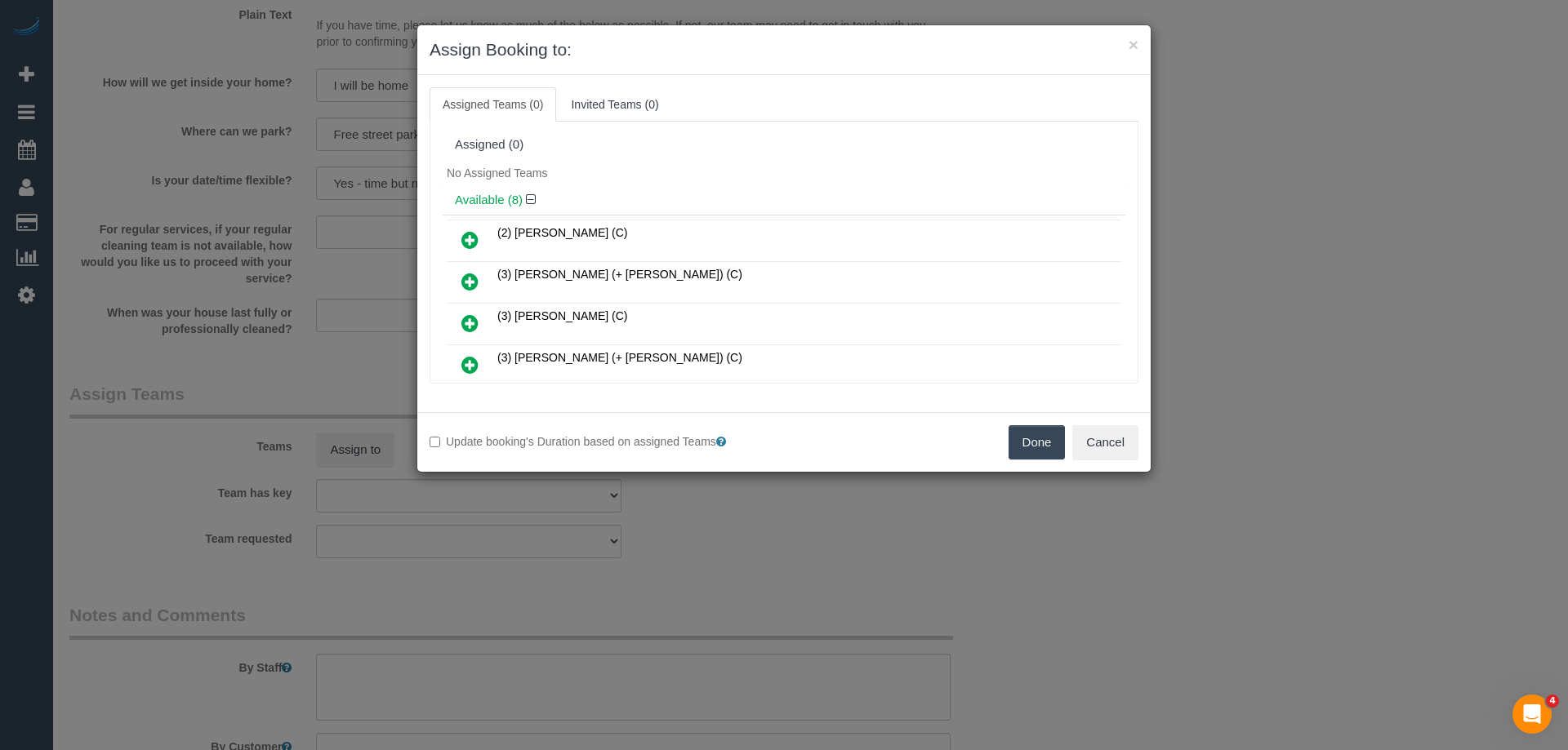
scroll to position [231, 0]
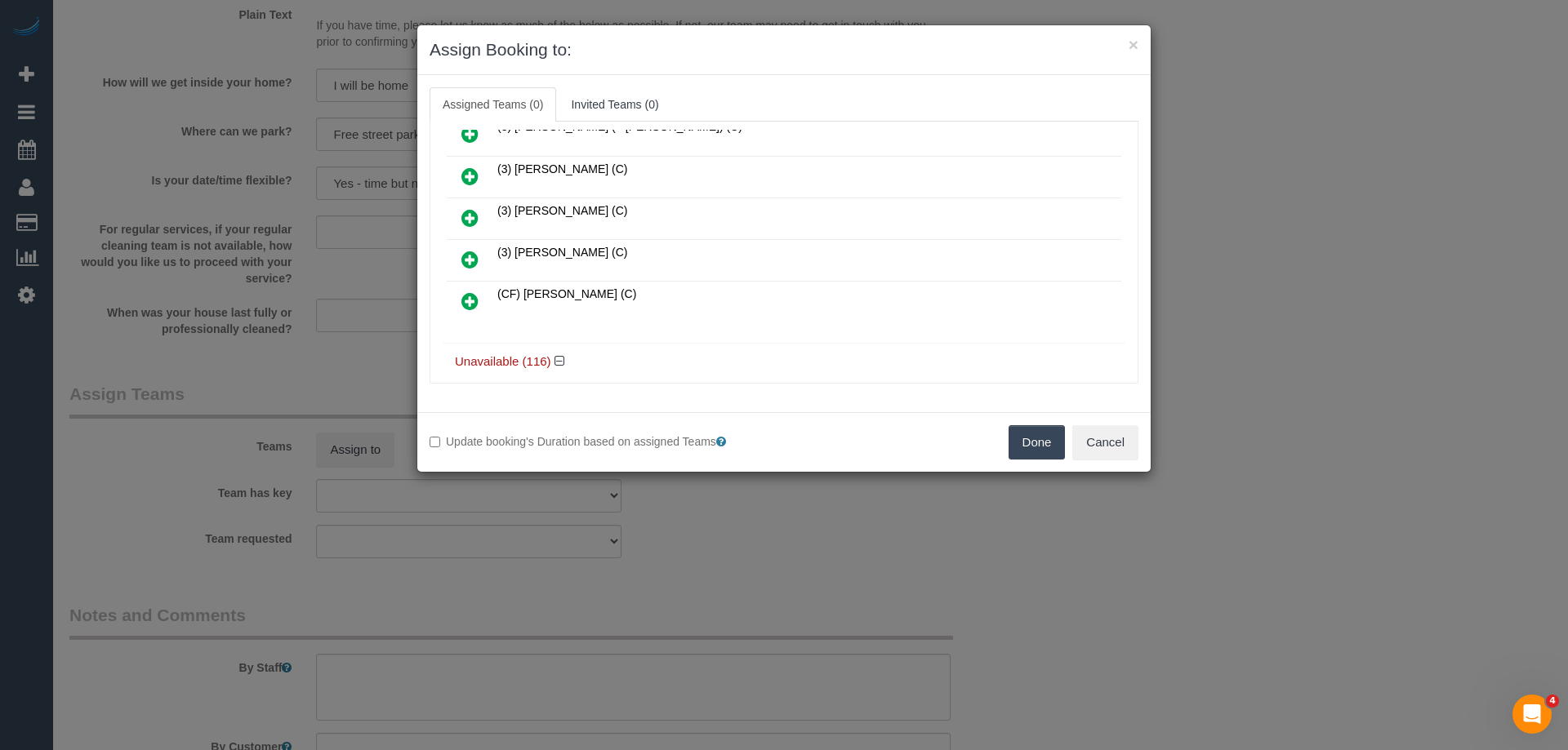
click at [464, 251] on icon at bounding box center [469, 260] width 17 height 20
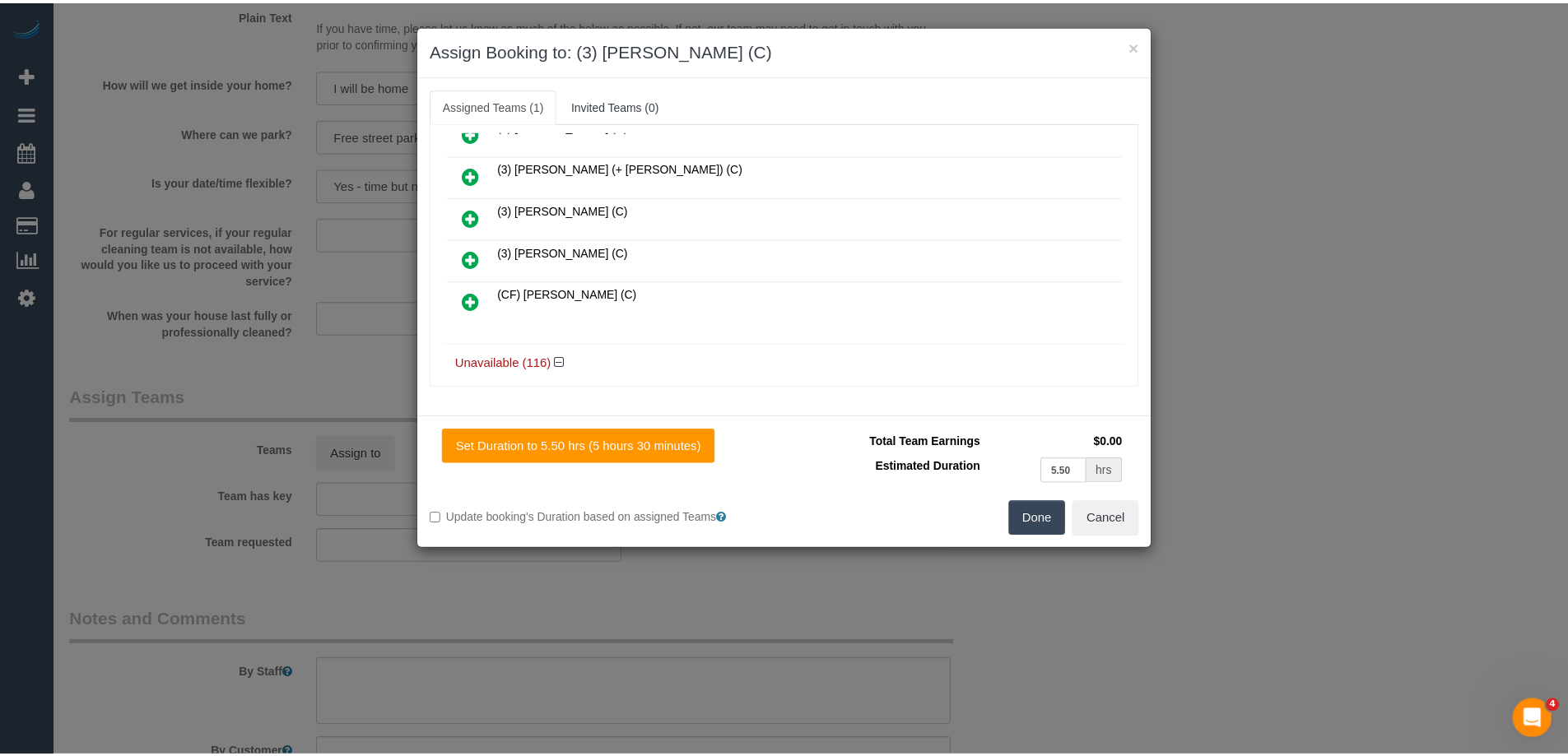
scroll to position [272, 0]
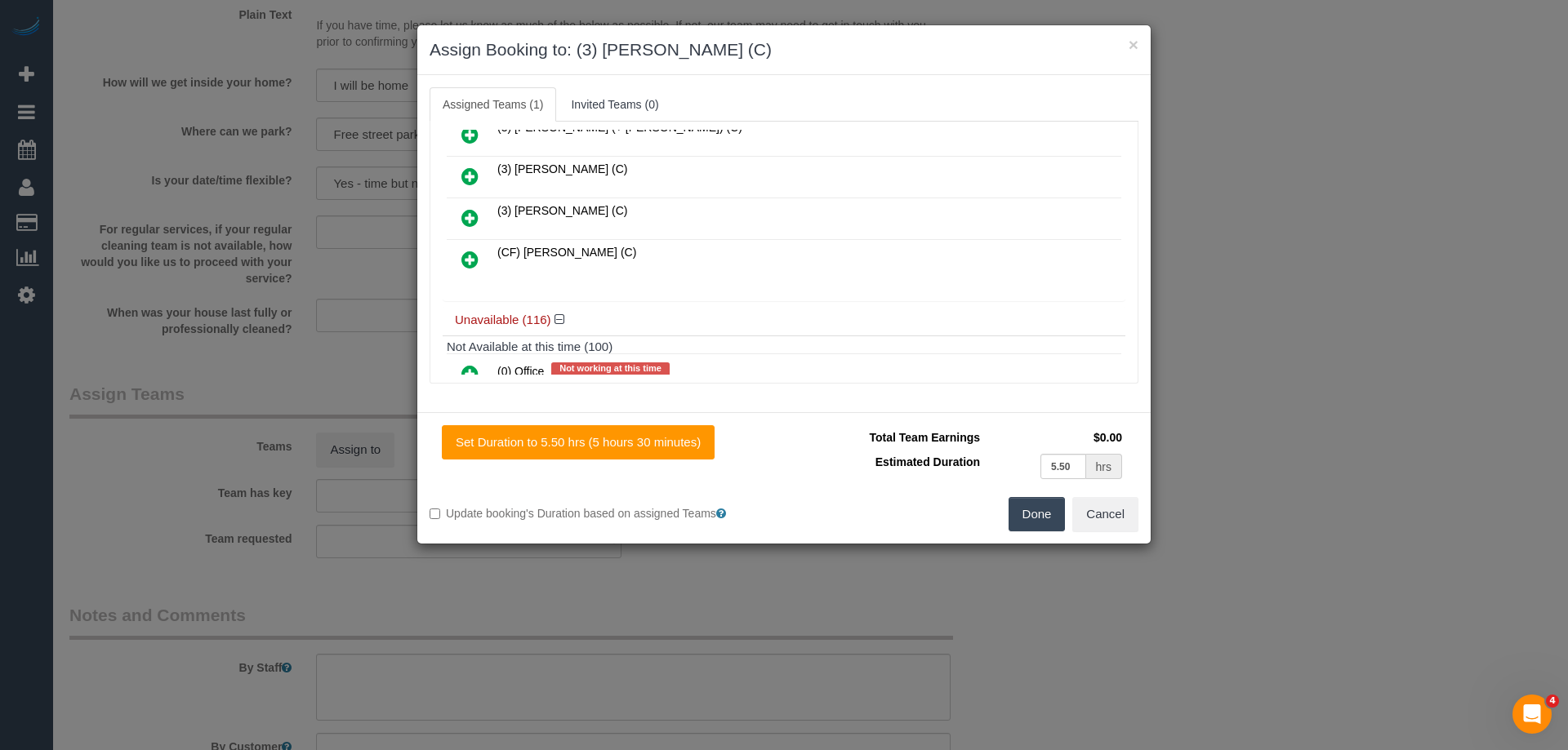
click at [1029, 527] on button "Done" at bounding box center [1037, 514] width 57 height 34
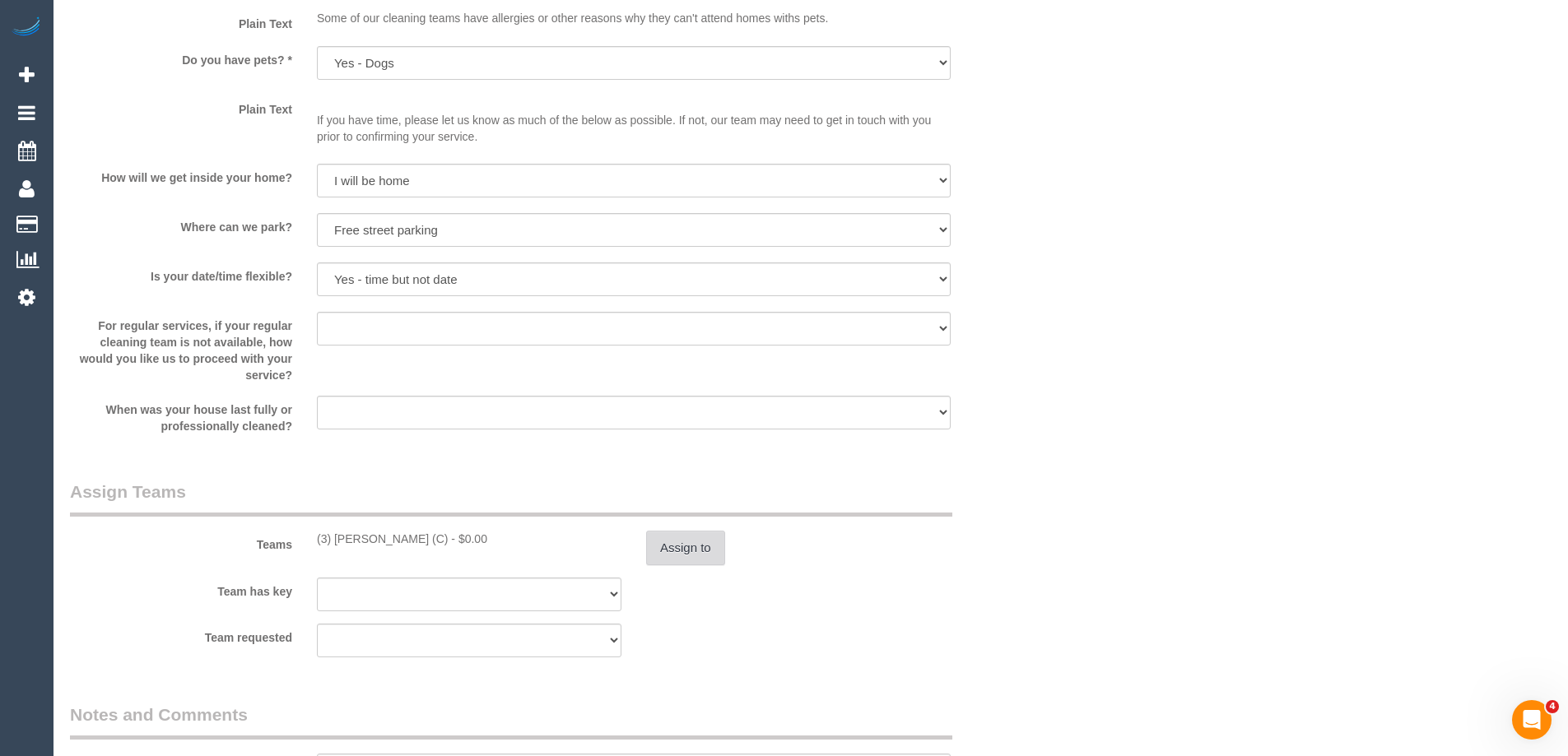
scroll to position [2303, 0]
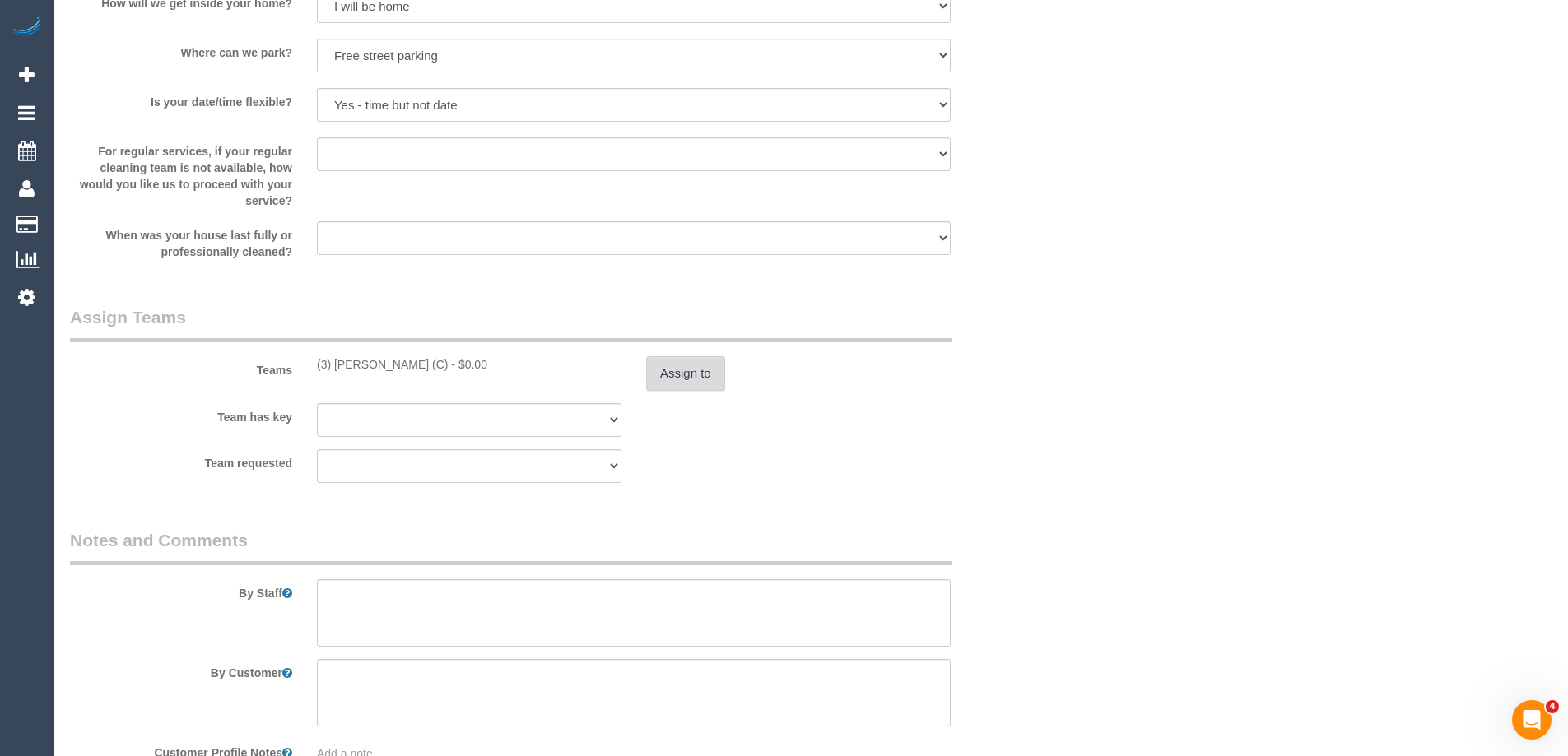
click at [666, 376] on button "Assign to" at bounding box center [686, 373] width 79 height 35
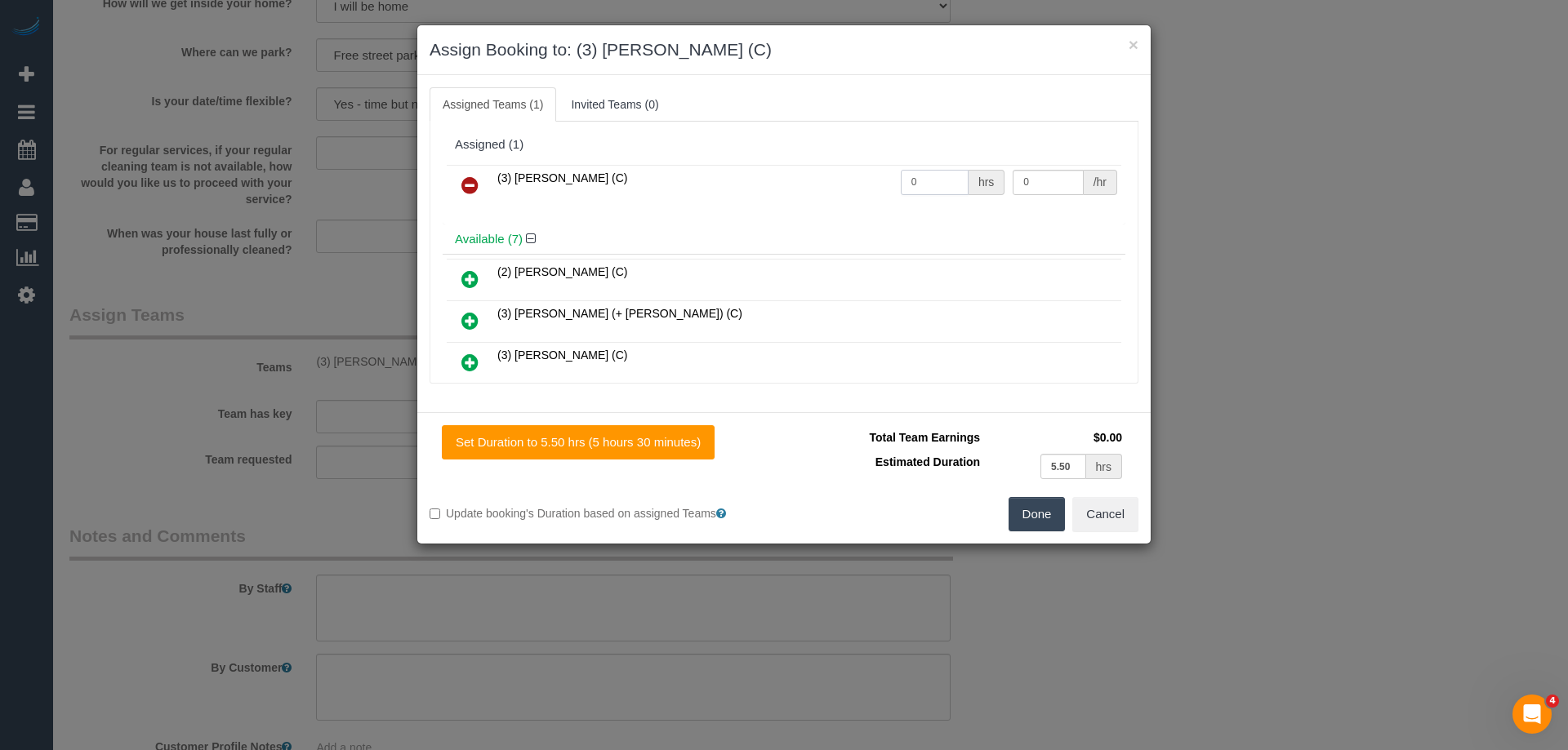
click at [939, 178] on input "0" at bounding box center [934, 183] width 68 height 26
type input "1"
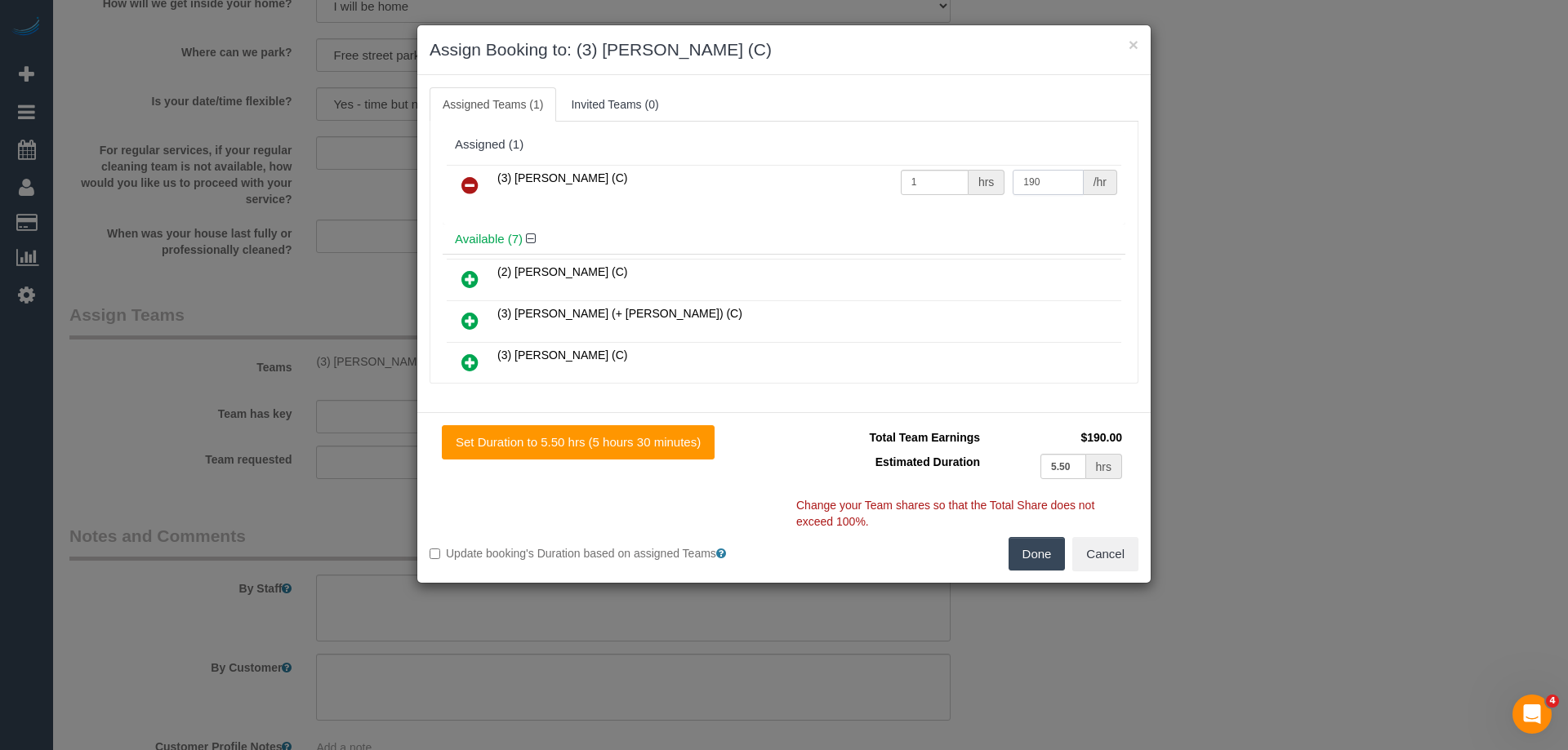
type input "190"
click at [1027, 558] on button "Done" at bounding box center [1037, 554] width 57 height 34
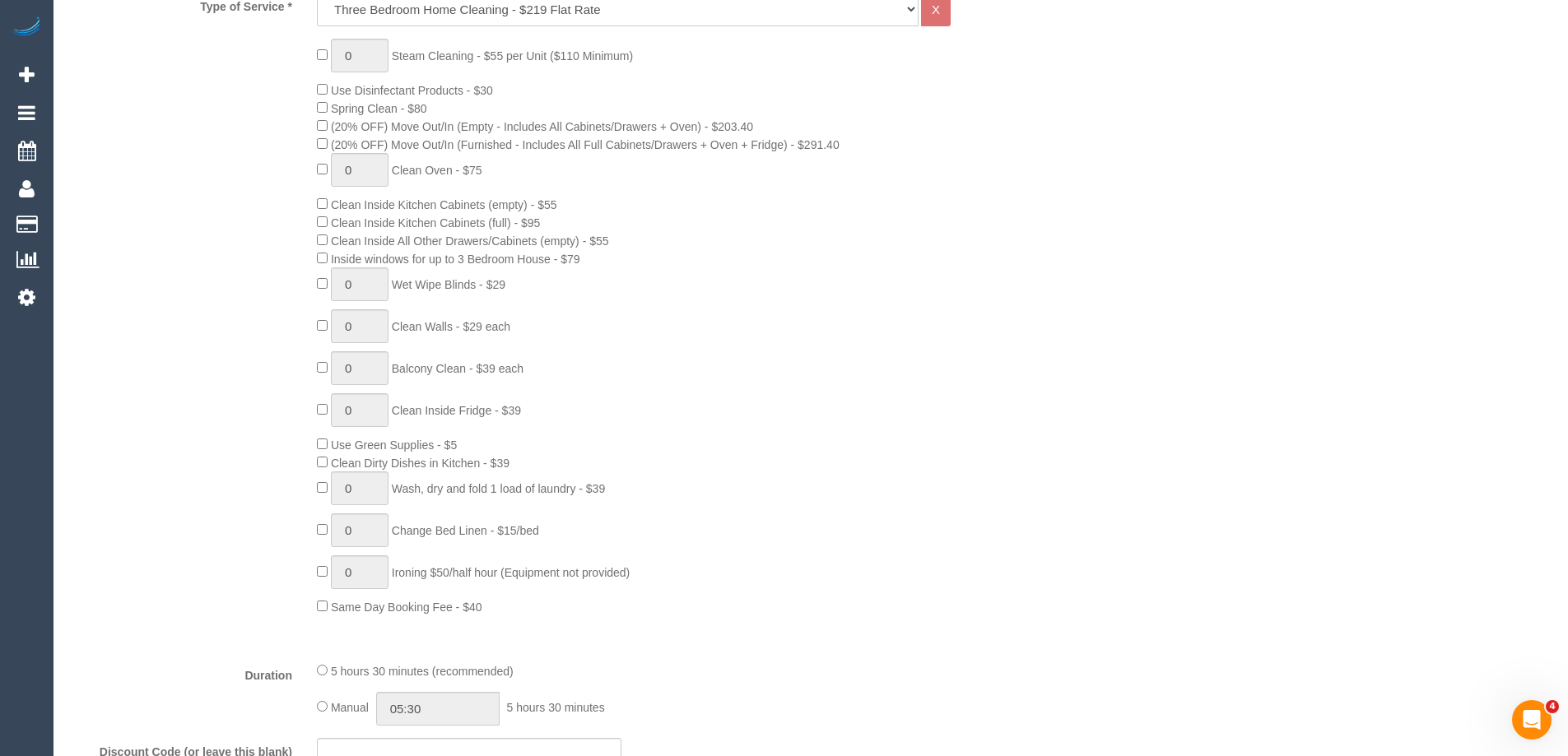
scroll to position [0, 0]
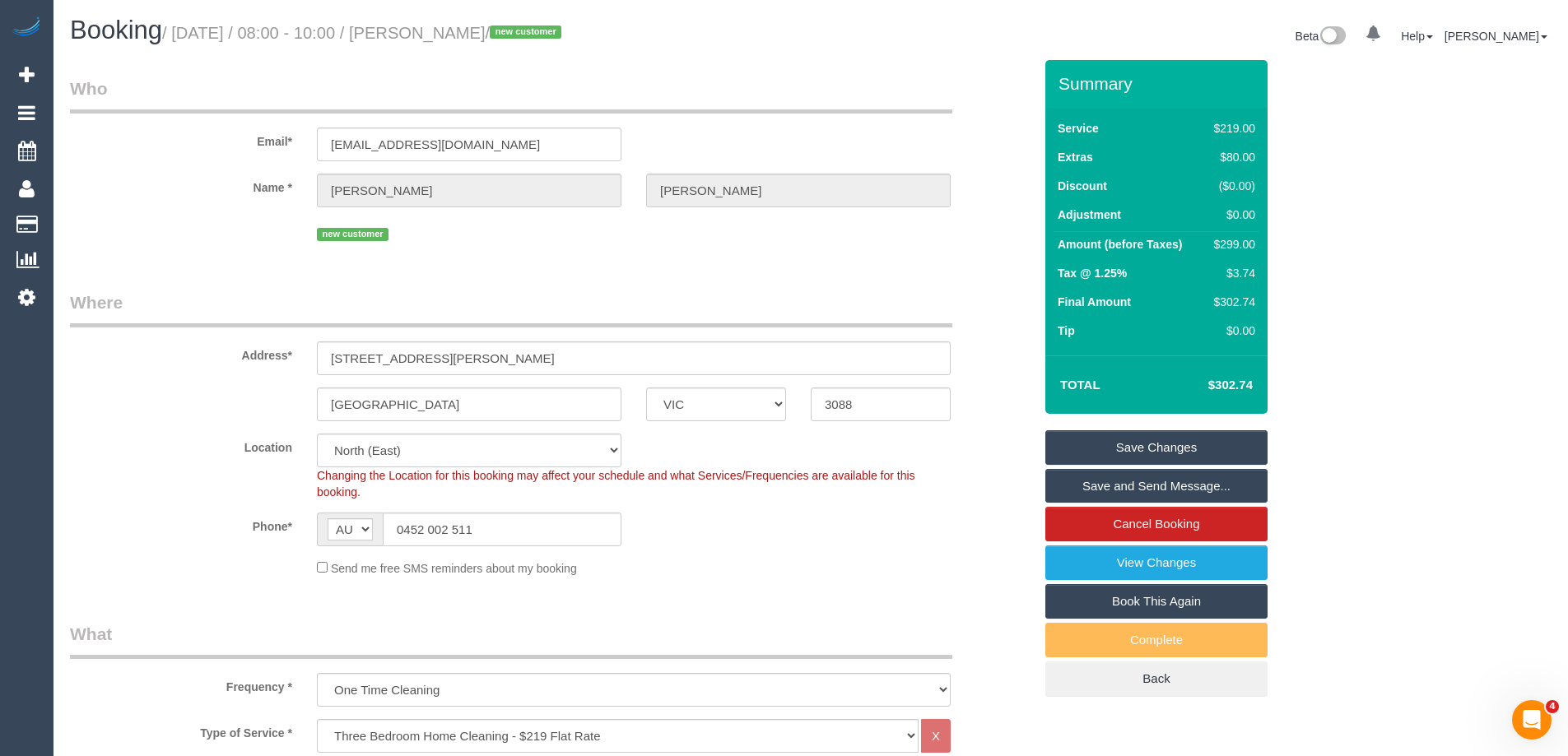
drag, startPoint x: 433, startPoint y: 30, endPoint x: 563, endPoint y: 27, distance: 130.0
click at [563, 27] on small "/ October 04, 2025 / 08:00 - 10:00 / Rheannon Ashby / new customer" at bounding box center [364, 33] width 404 height 18
copy small "Rheannon Ashby"
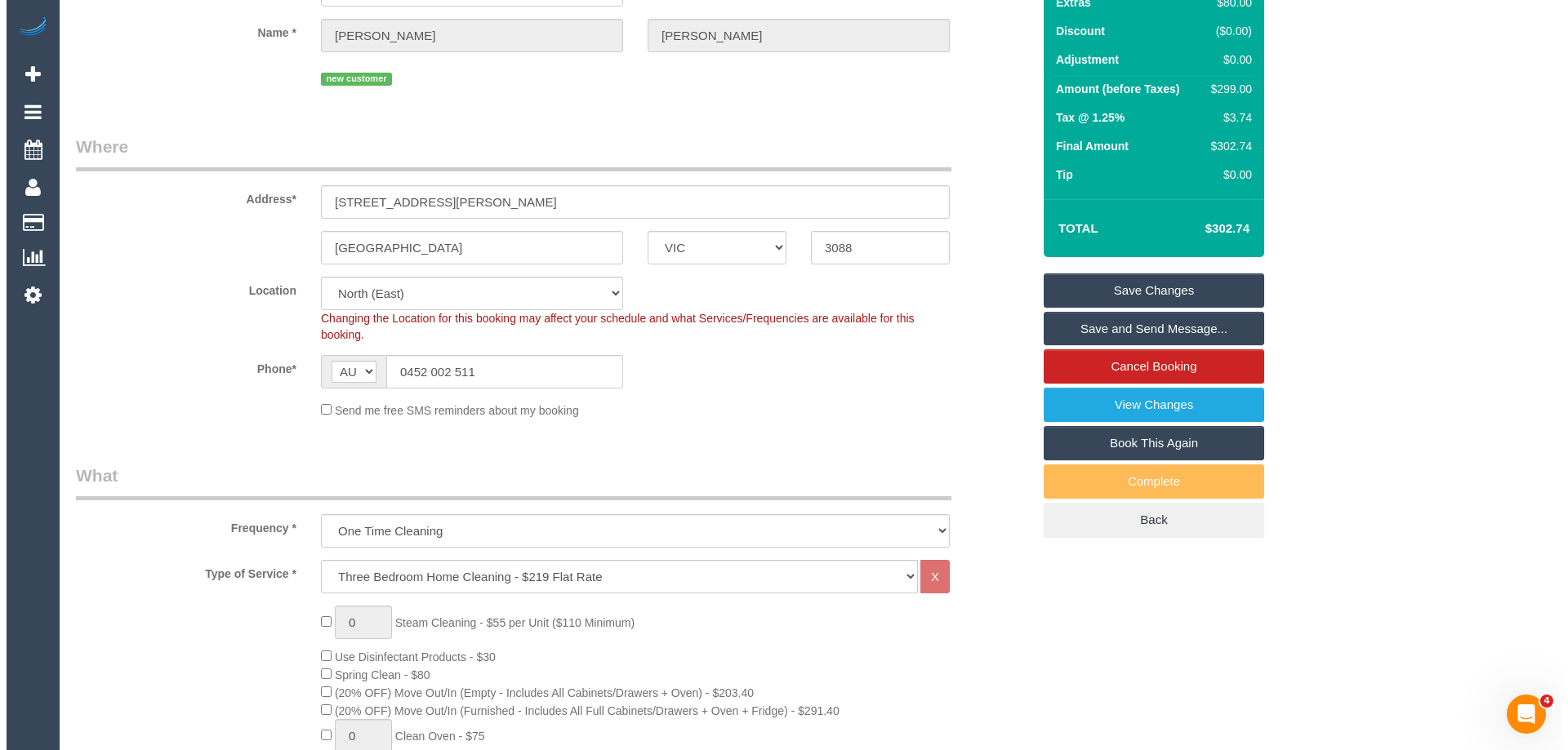
scroll to position [81, 0]
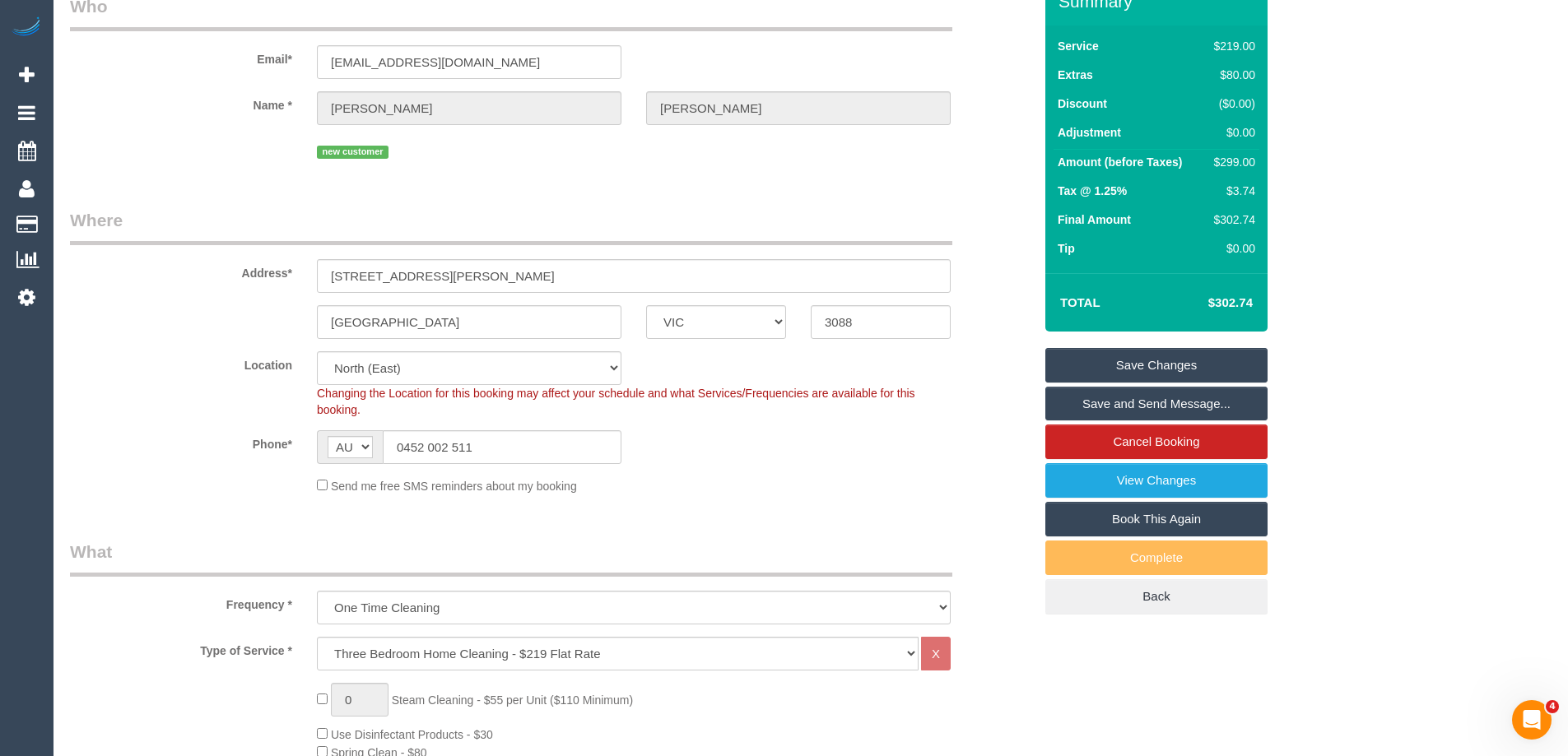
click at [1127, 409] on link "Save and Send Message..." at bounding box center [1155, 404] width 223 height 35
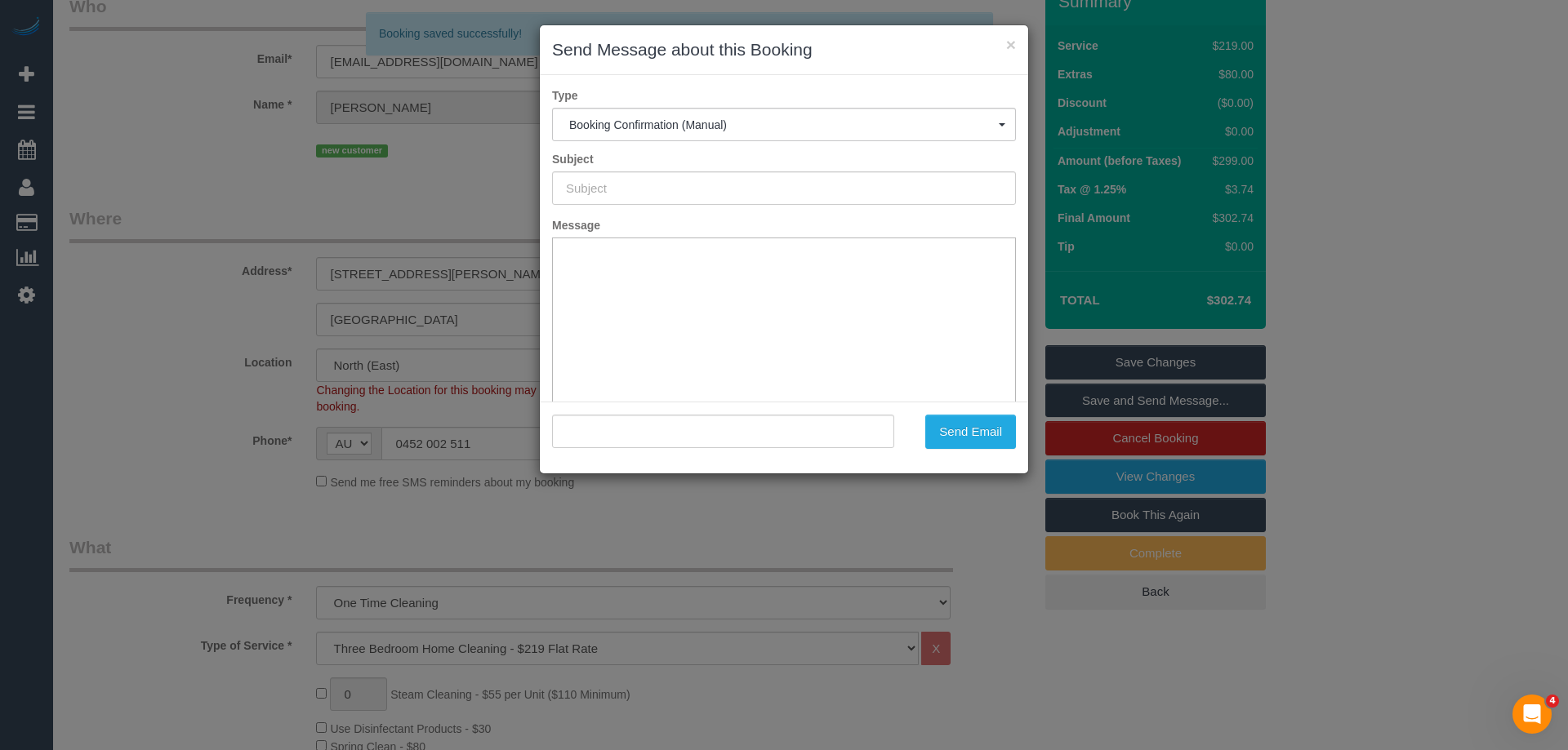
scroll to position [0, 0]
type input "Booking Confirmed"
type input ""Rheannon Ashby" <ashbyrheannon@gmail.com>"
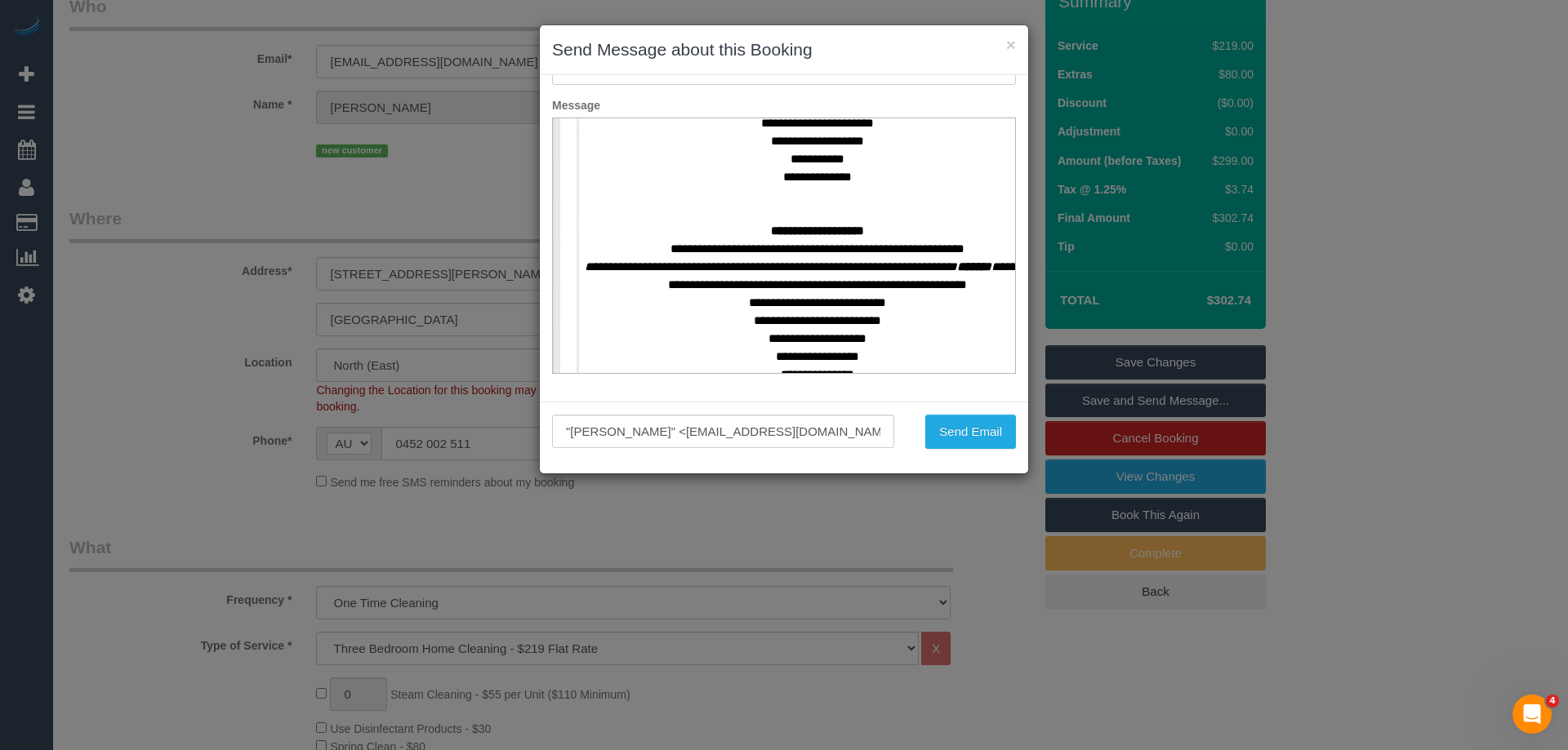
scroll to position [735, 0]
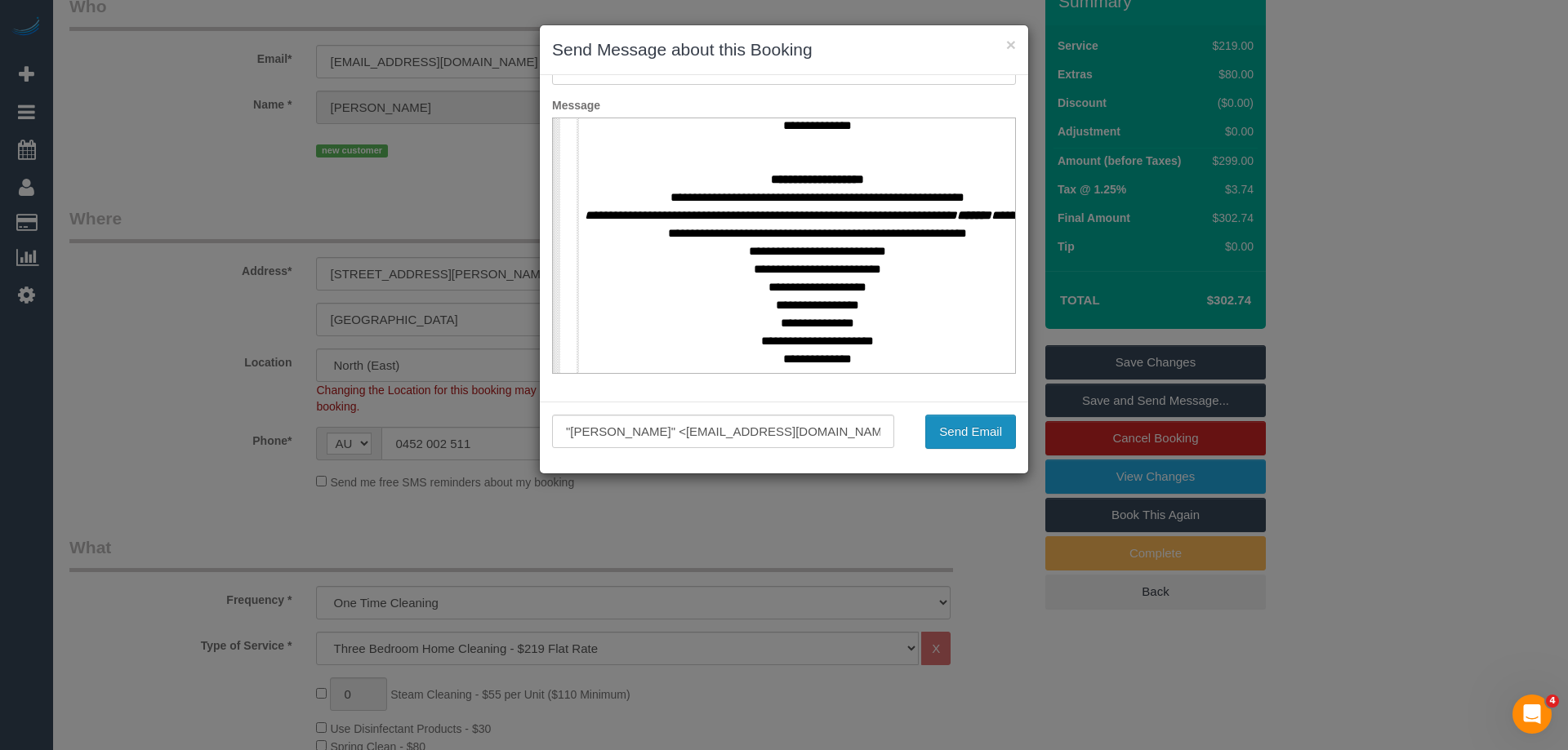
click at [953, 435] on button "Send Email" at bounding box center [970, 432] width 90 height 34
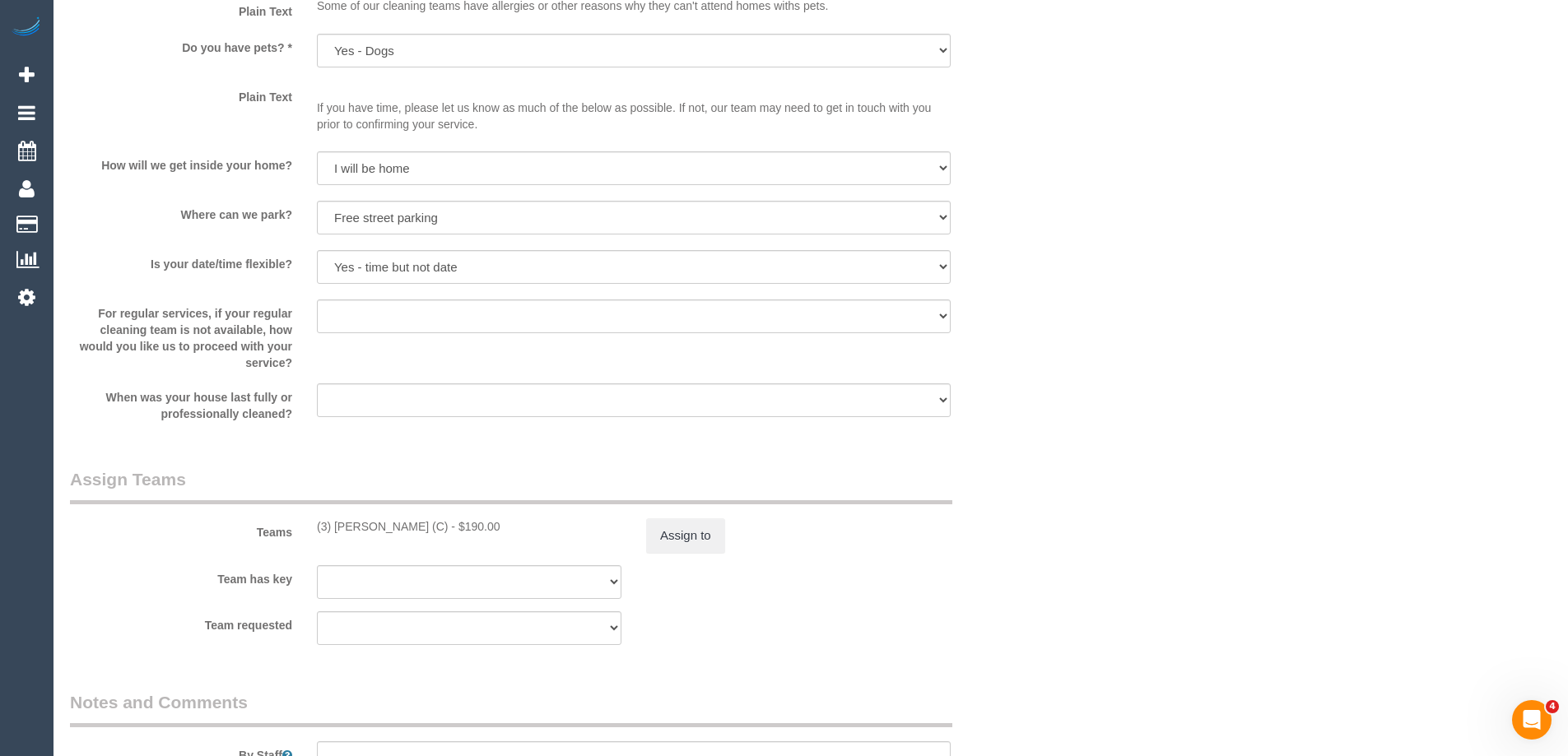
scroll to position [2282, 0]
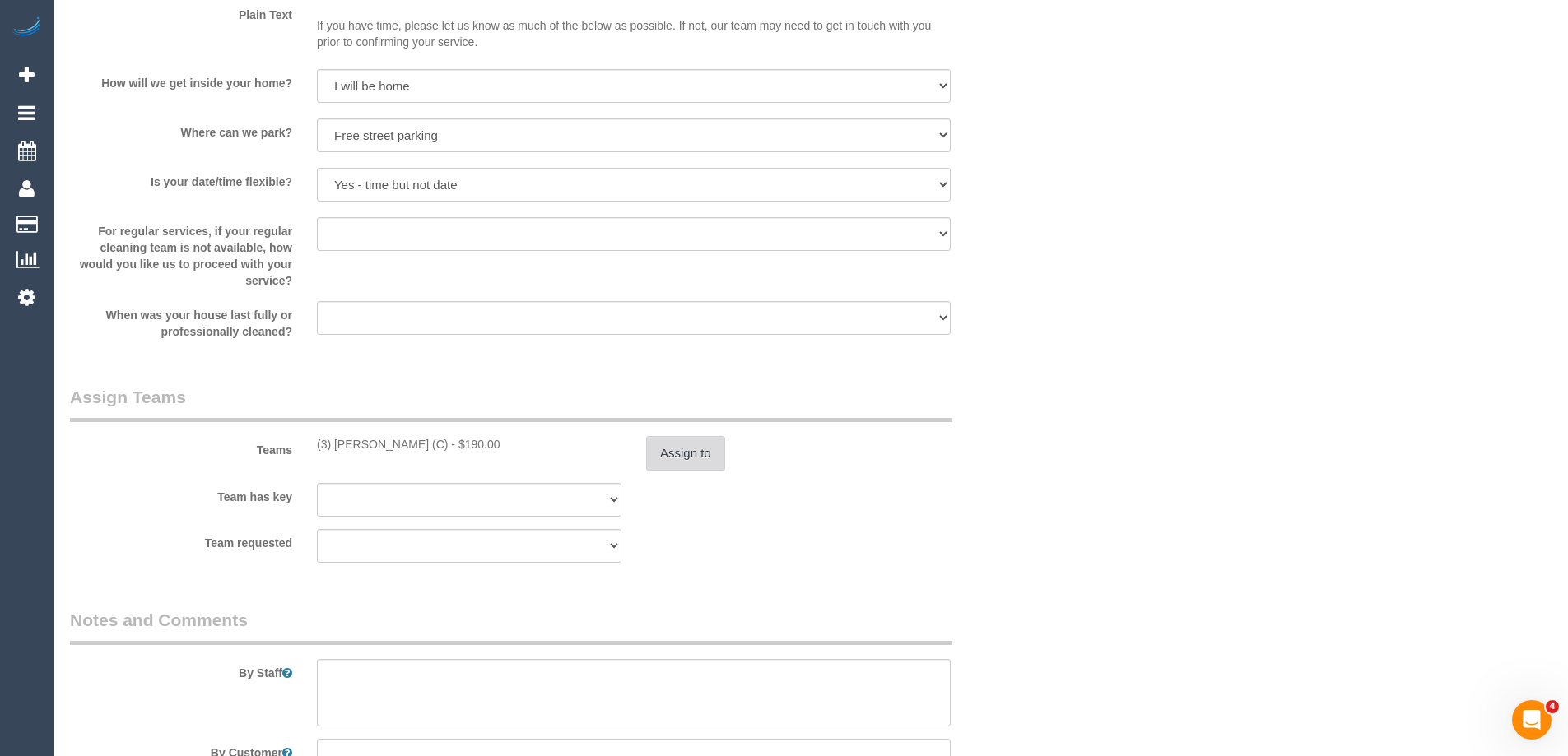
click at [683, 462] on button "Assign to" at bounding box center [686, 453] width 79 height 35
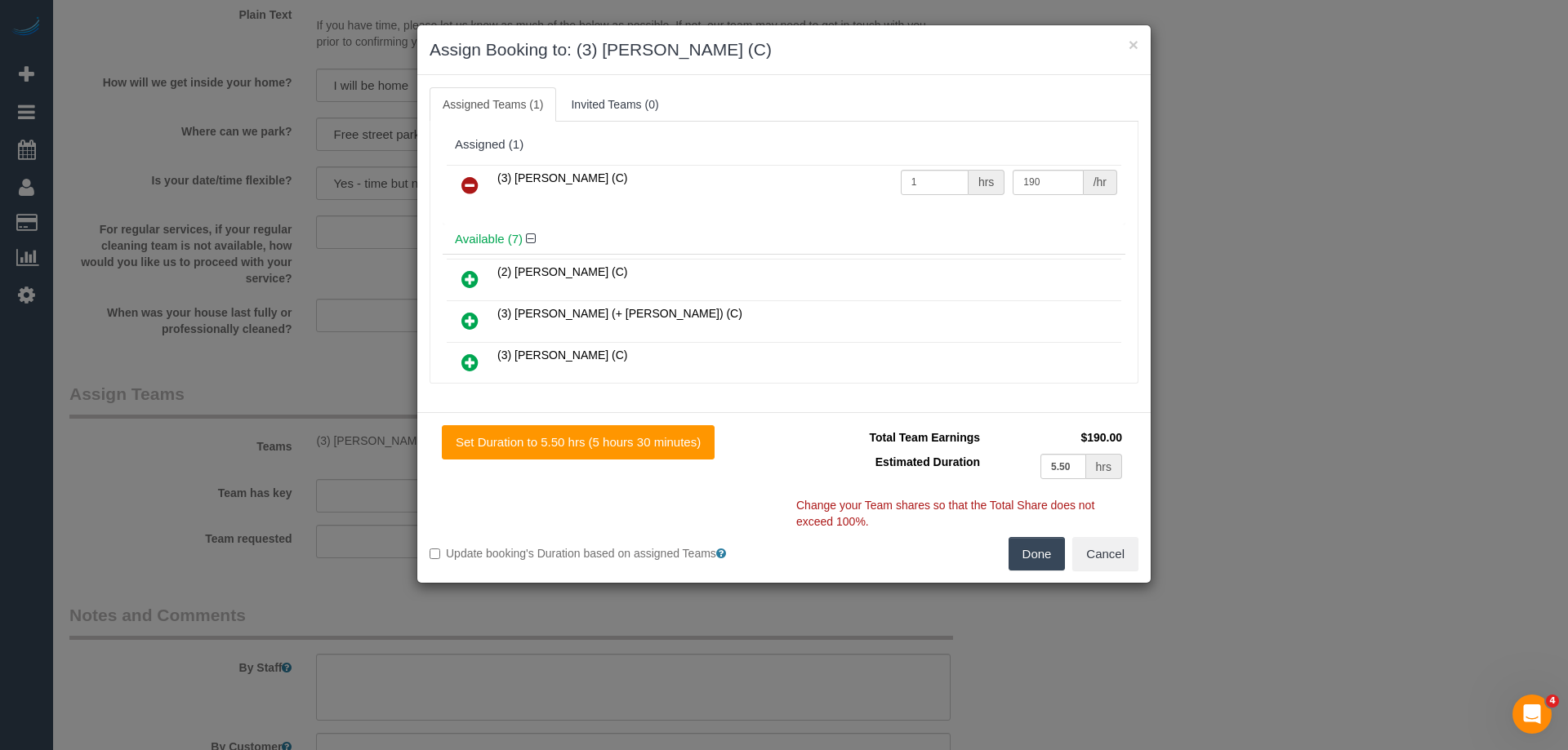
click at [467, 185] on icon at bounding box center [469, 186] width 17 height 20
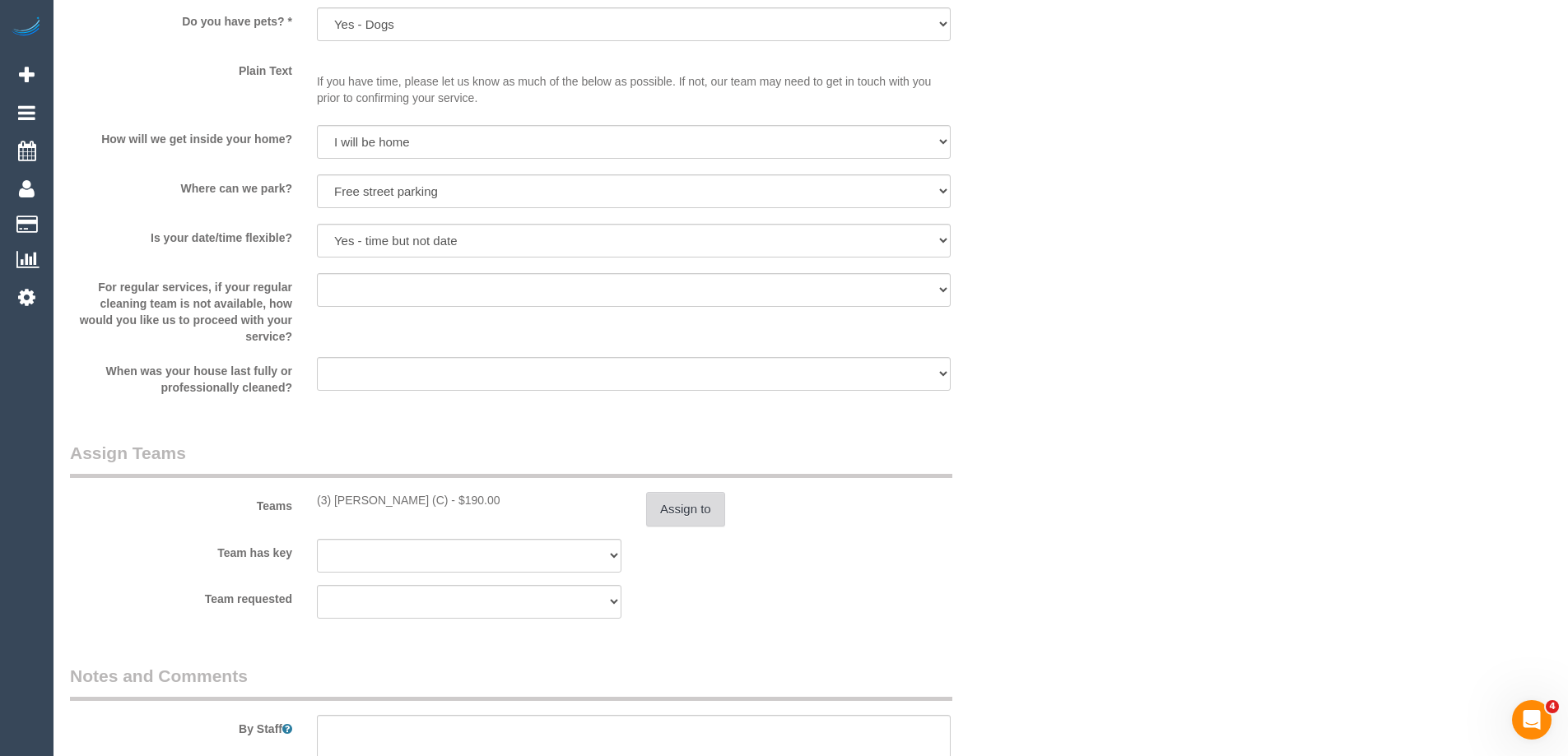
scroll to position [2237, 0]
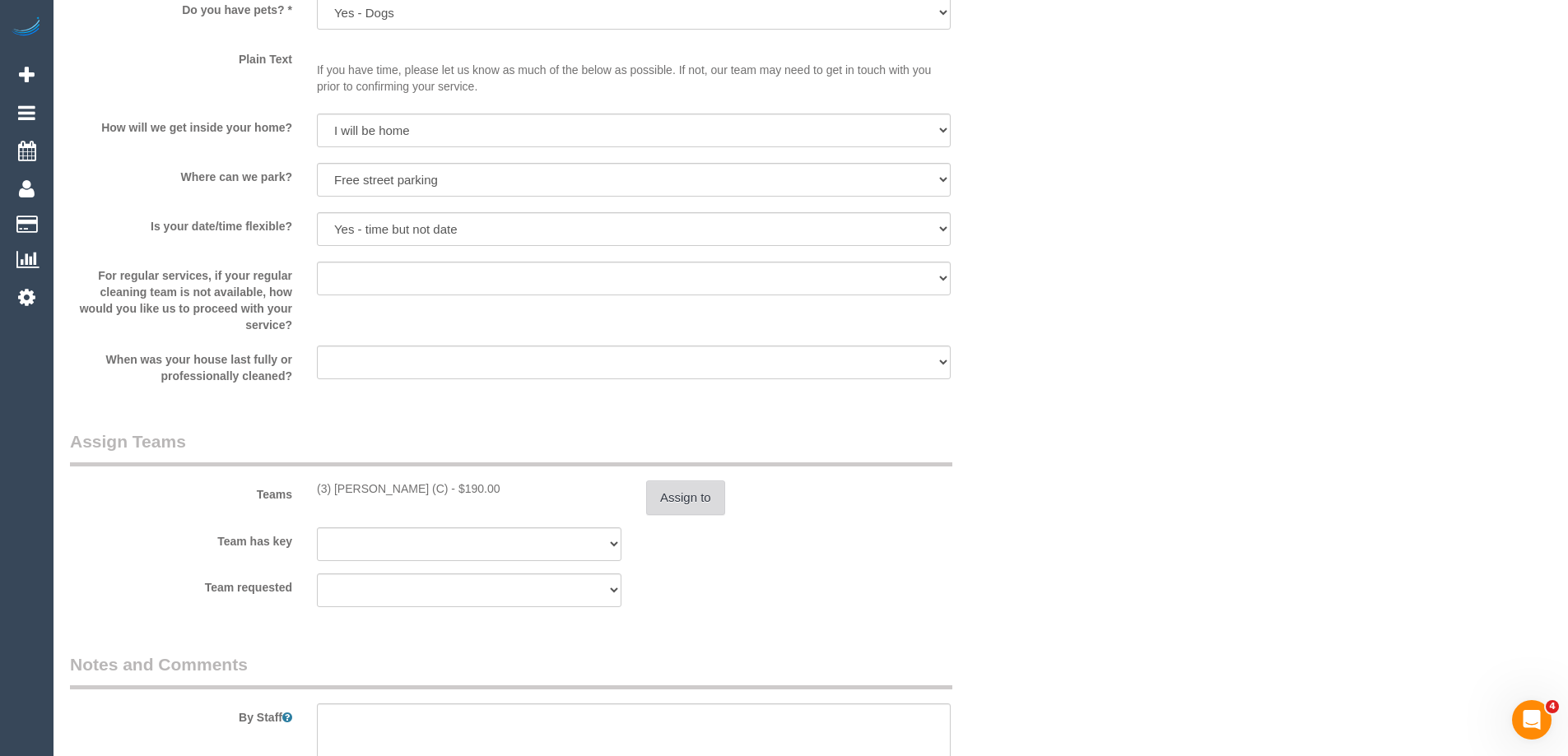
click at [657, 490] on button "Assign to" at bounding box center [686, 498] width 79 height 35
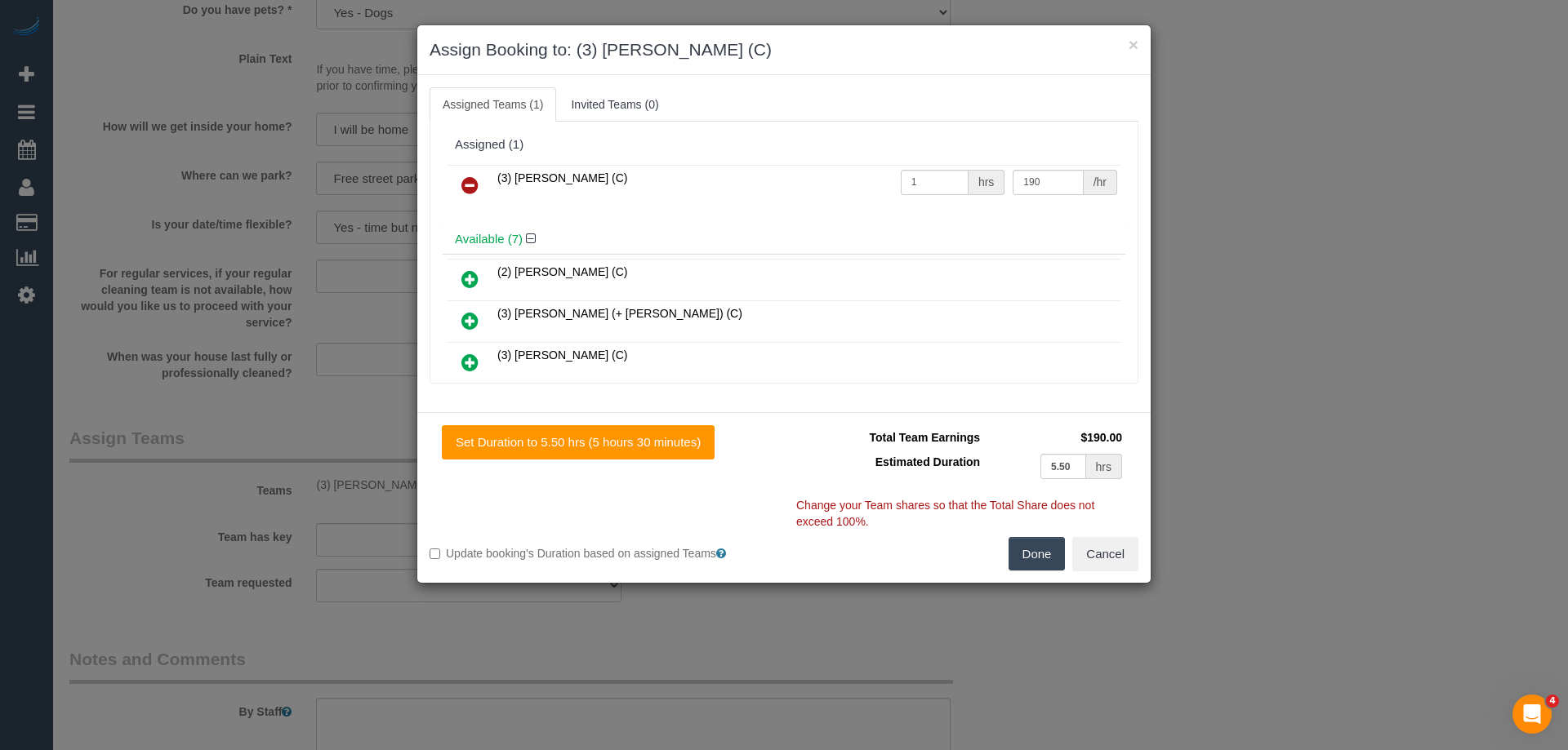
click at [466, 186] on icon at bounding box center [469, 186] width 17 height 20
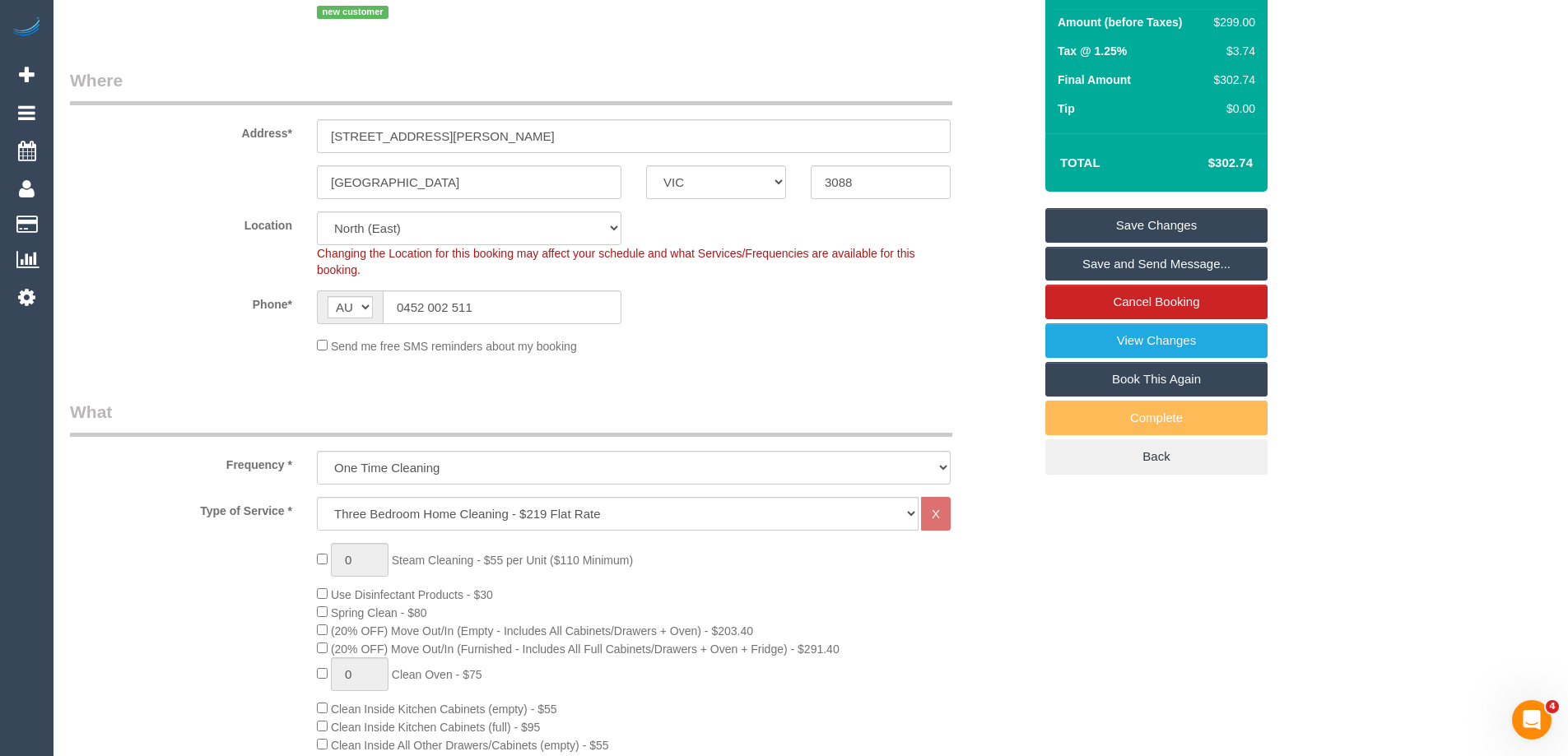
scroll to position [262, 0]
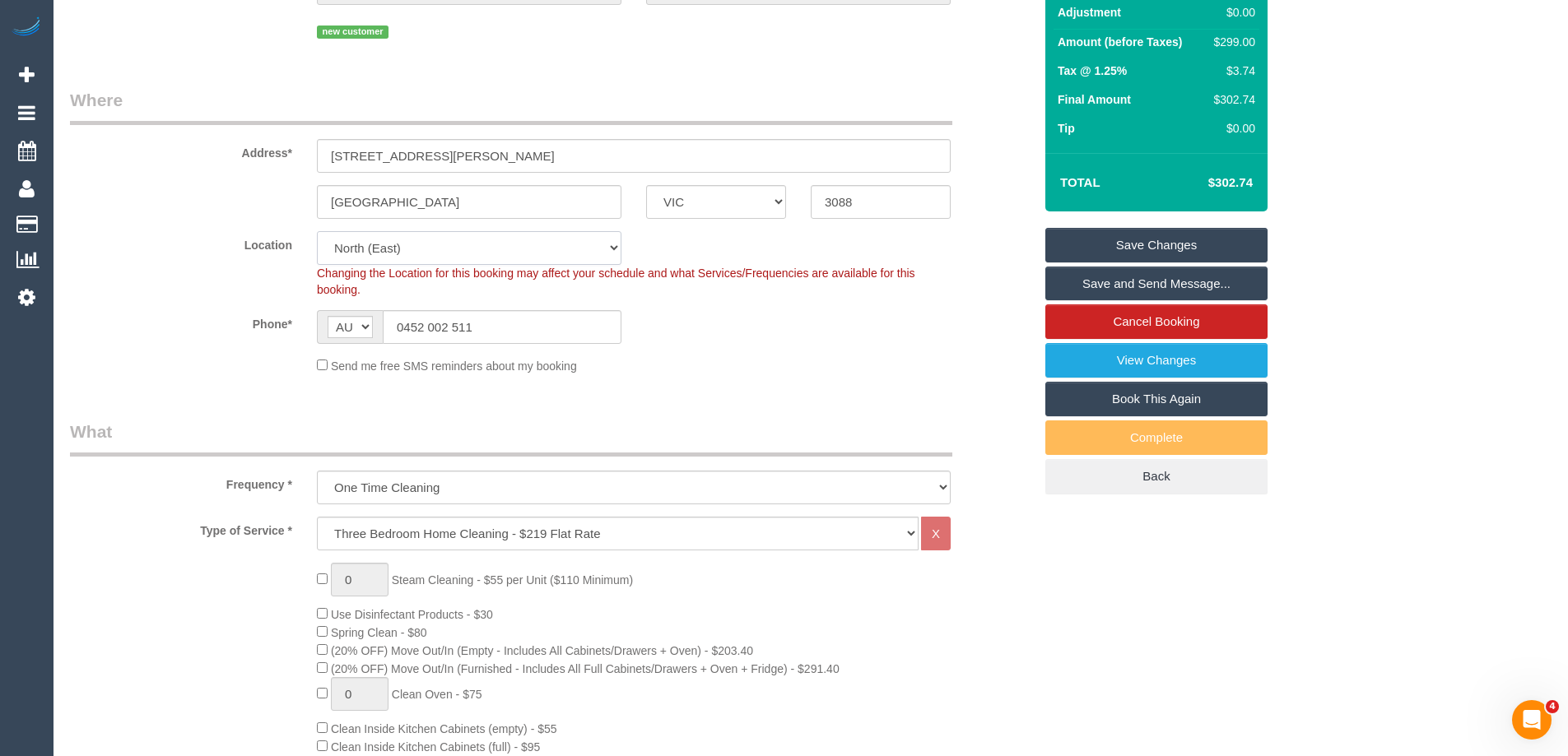
click at [361, 252] on select "Office City East (North) East (South) Inner East Inner North (East) Inner North…" at bounding box center [469, 248] width 305 height 34
select select "50"
click at [317, 232] on select "Office City East (North) East (South) Inner East Inner North (East) Inner North…" at bounding box center [469, 248] width 305 height 34
select select "object:11320"
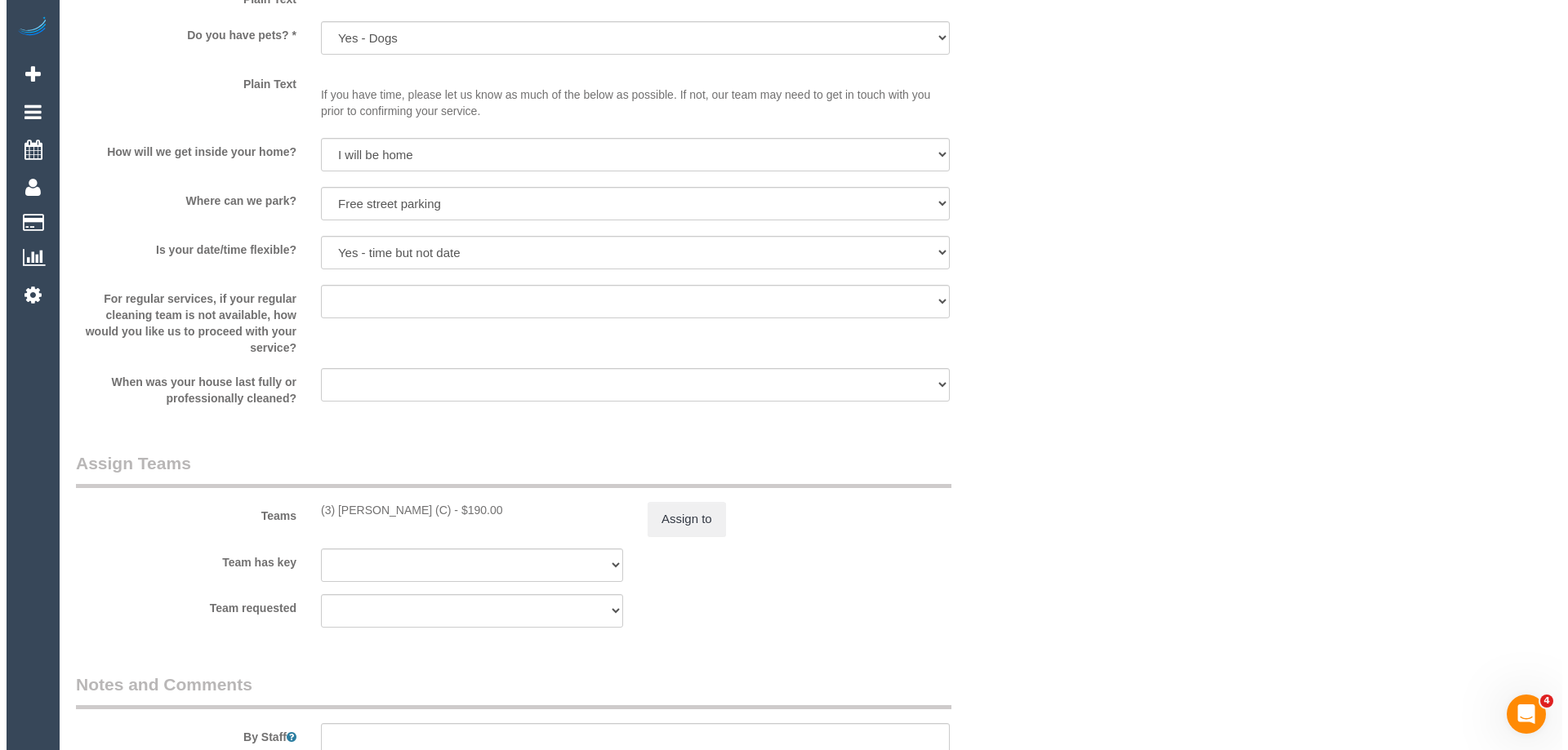
scroll to position [2254, 0]
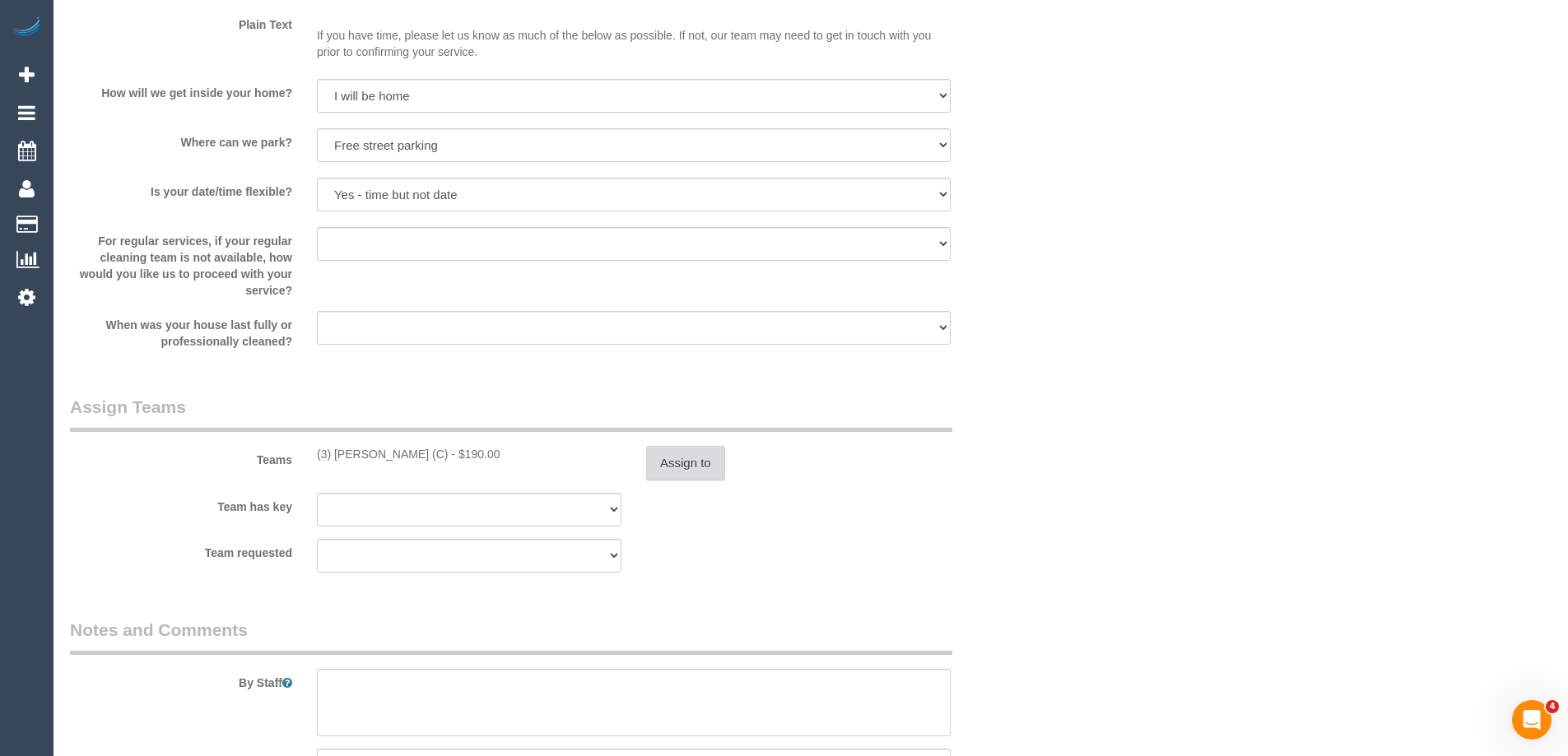
click at [686, 456] on button "Assign to" at bounding box center [686, 463] width 79 height 35
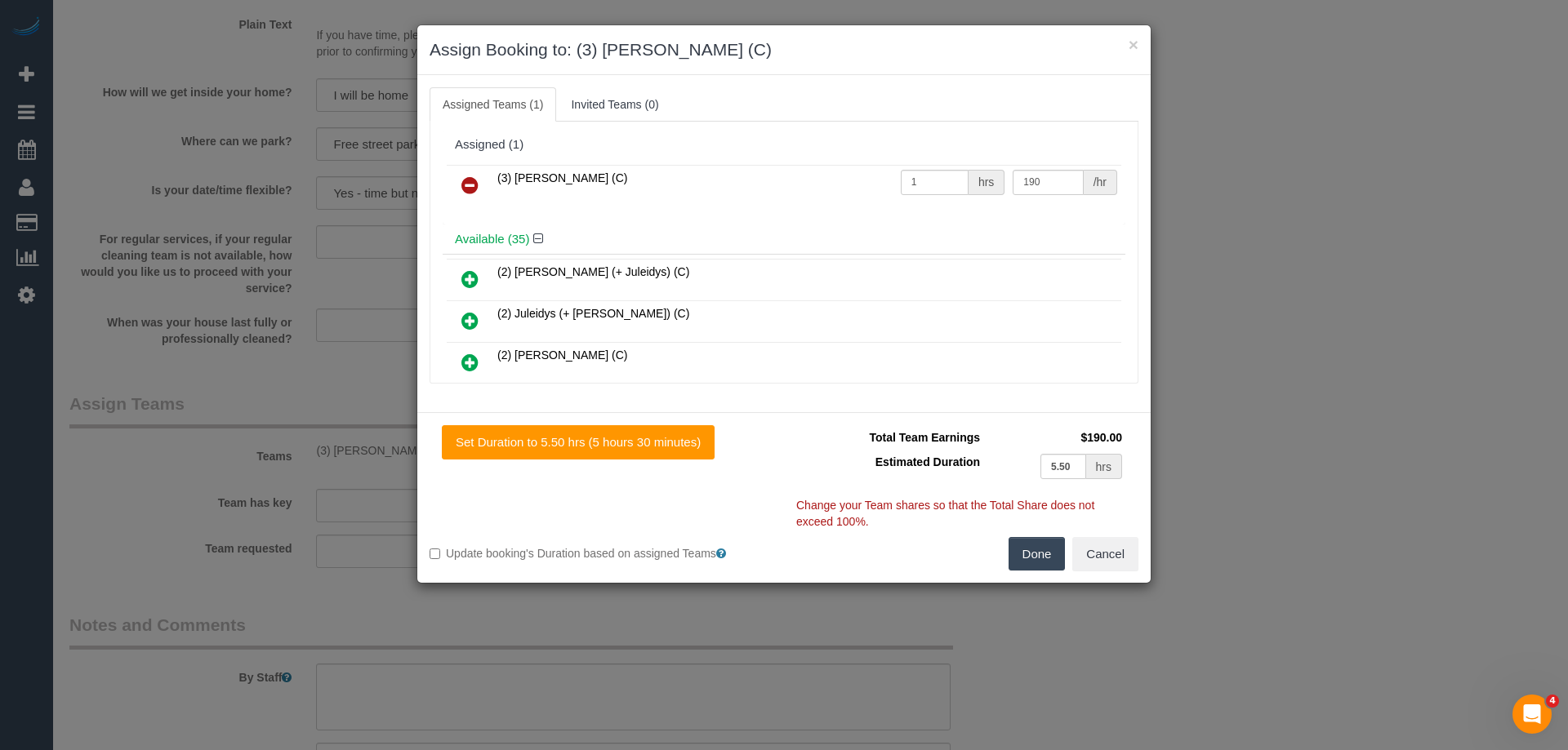
scroll to position [396, 0]
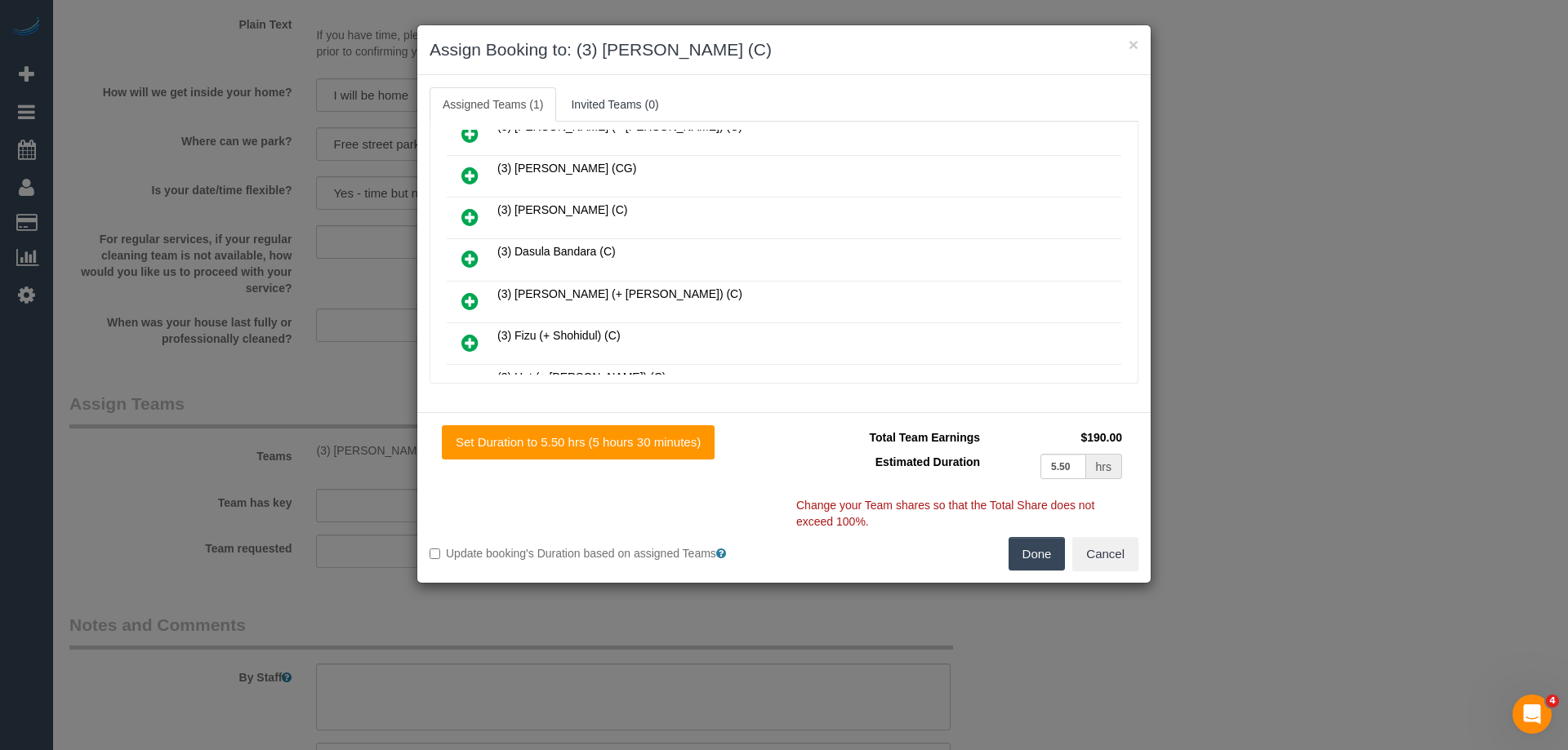
click at [469, 260] on icon at bounding box center [469, 259] width 17 height 20
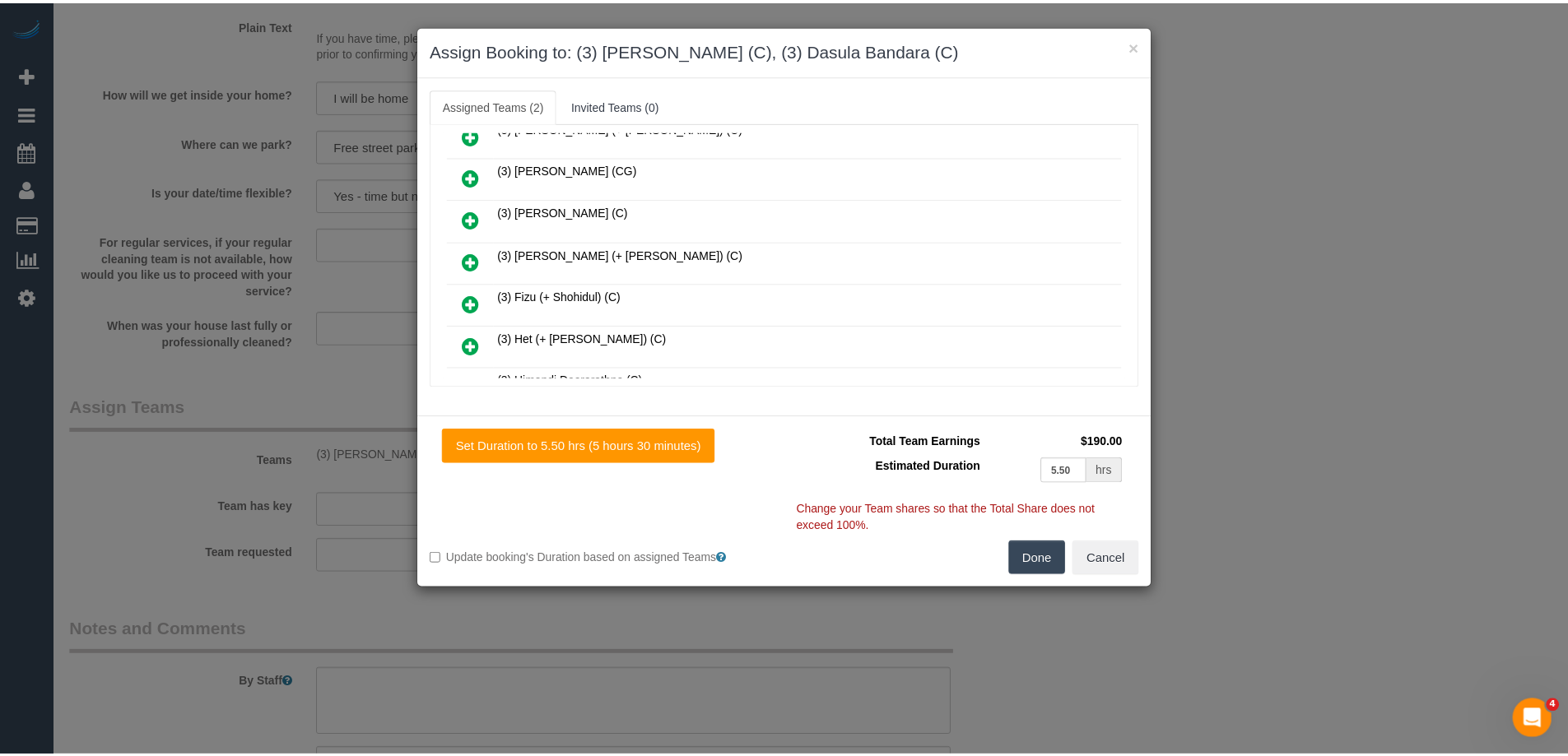
scroll to position [0, 0]
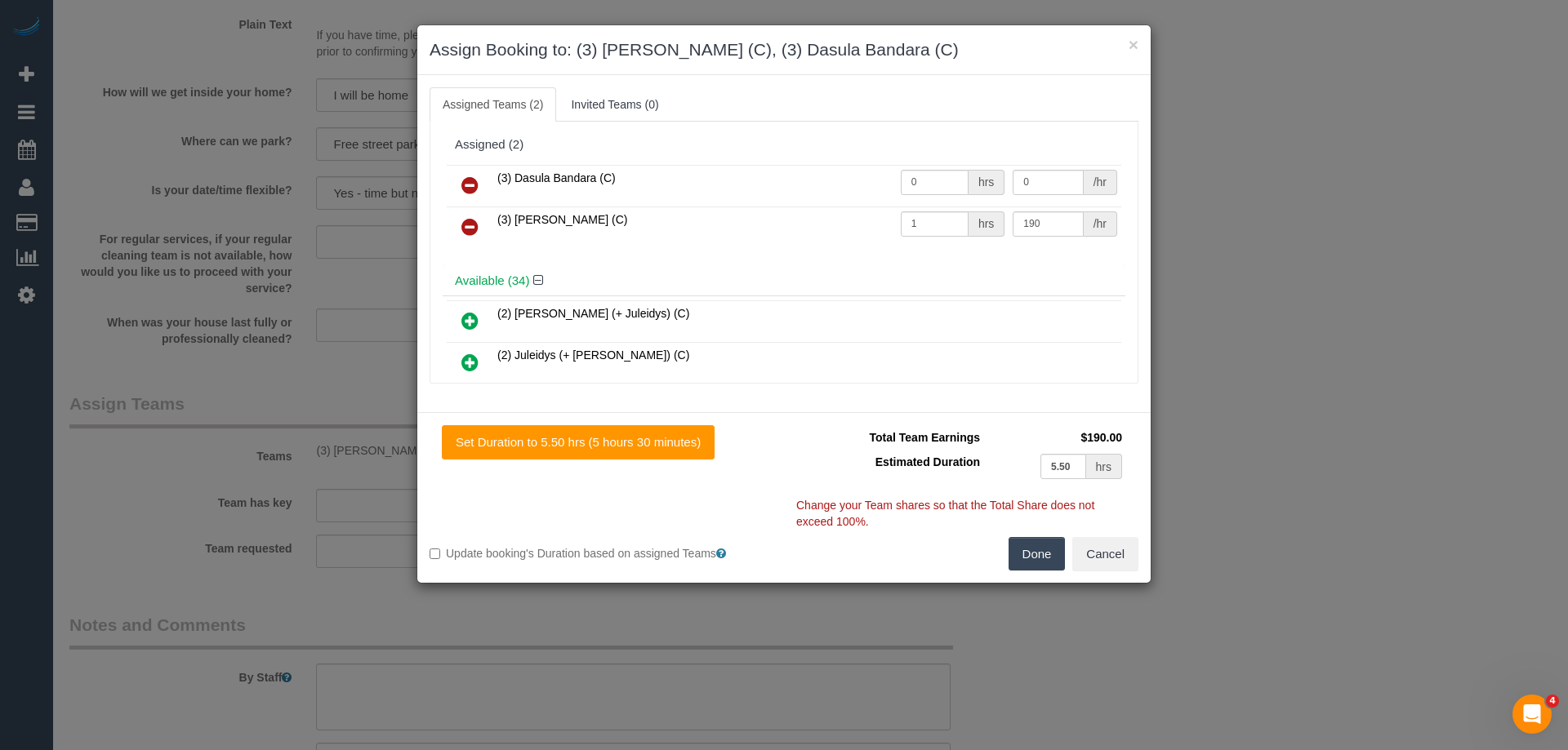
click at [465, 226] on icon at bounding box center [469, 227] width 17 height 20
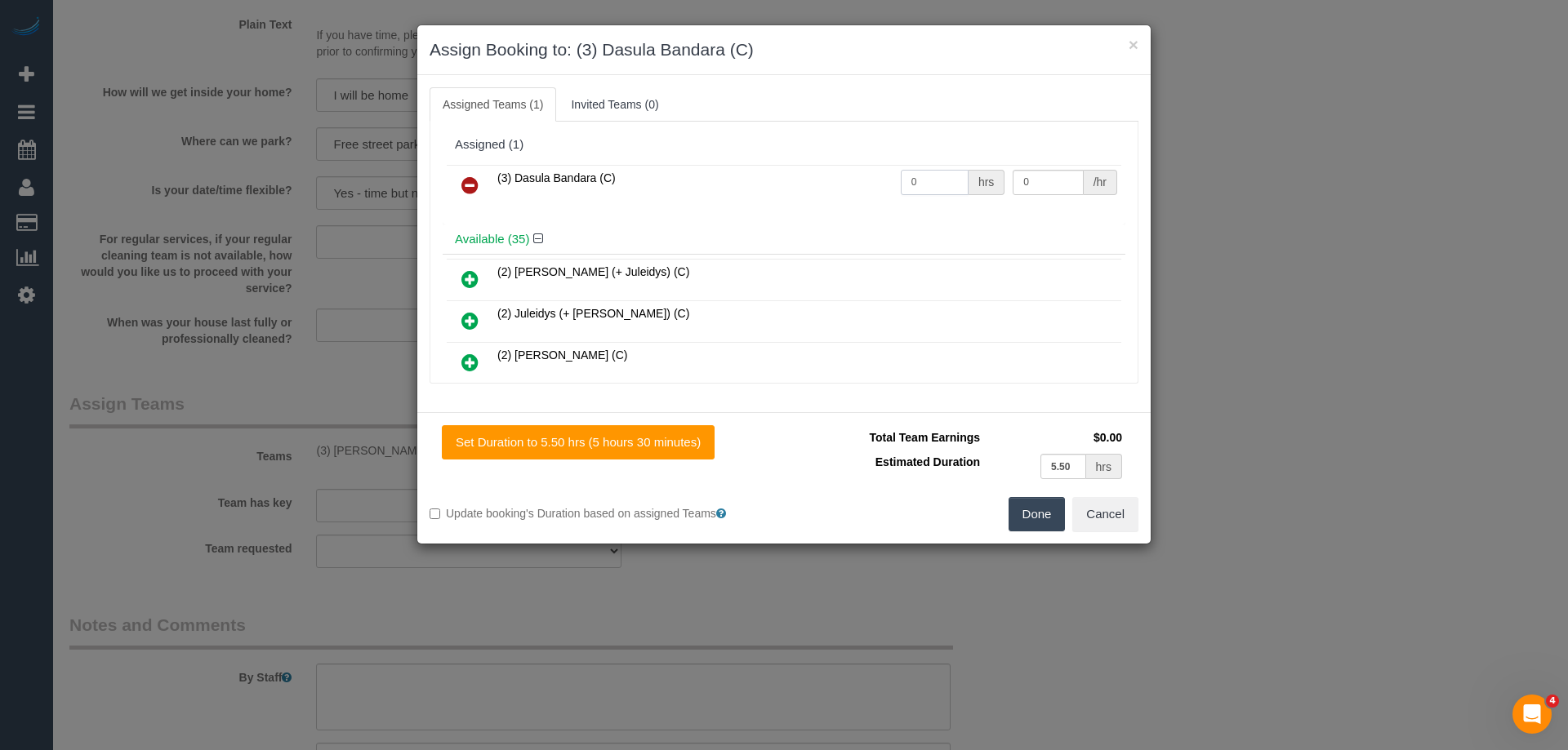
click at [931, 185] on input "0" at bounding box center [934, 183] width 68 height 26
type input "1"
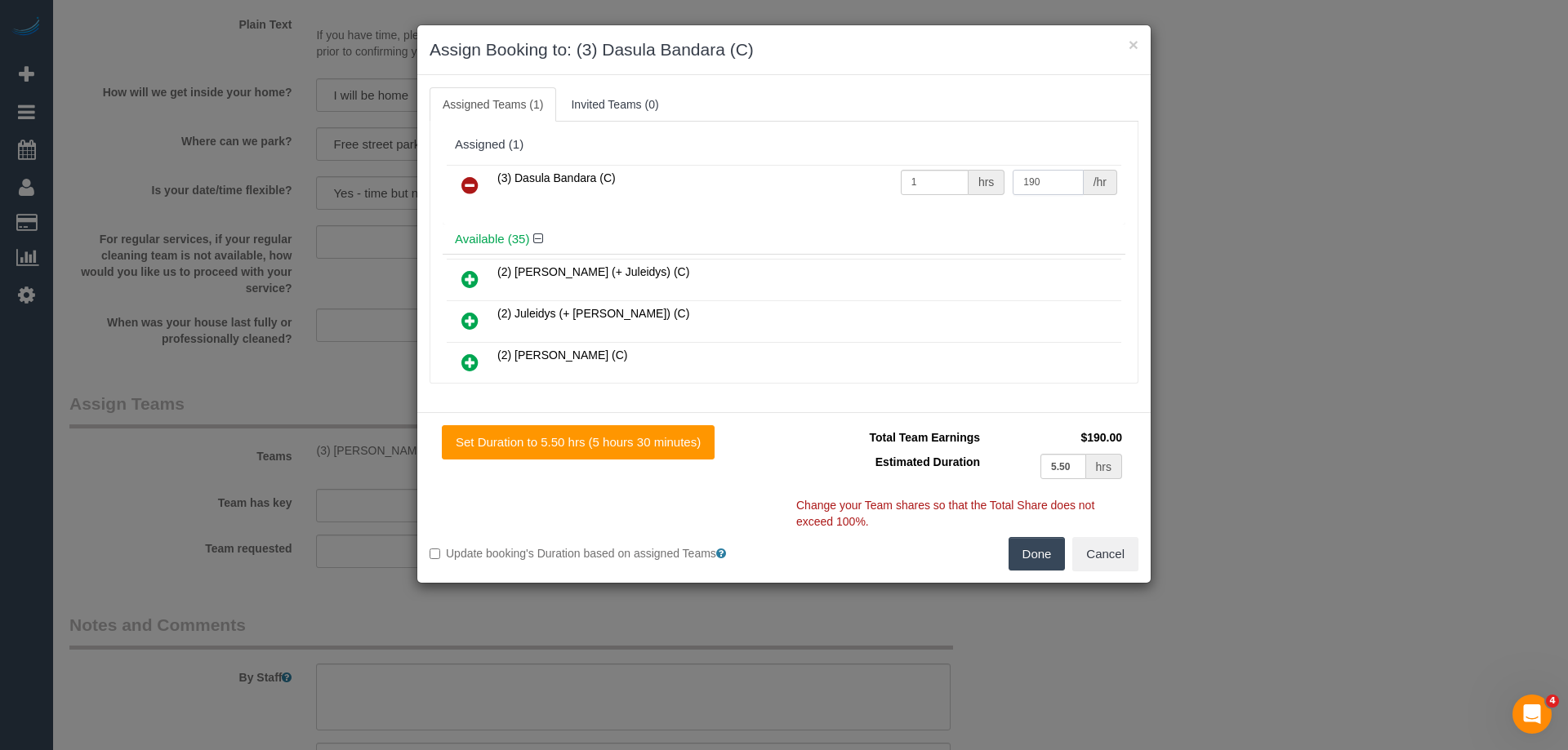
type input "190"
click at [1035, 556] on button "Done" at bounding box center [1037, 554] width 57 height 34
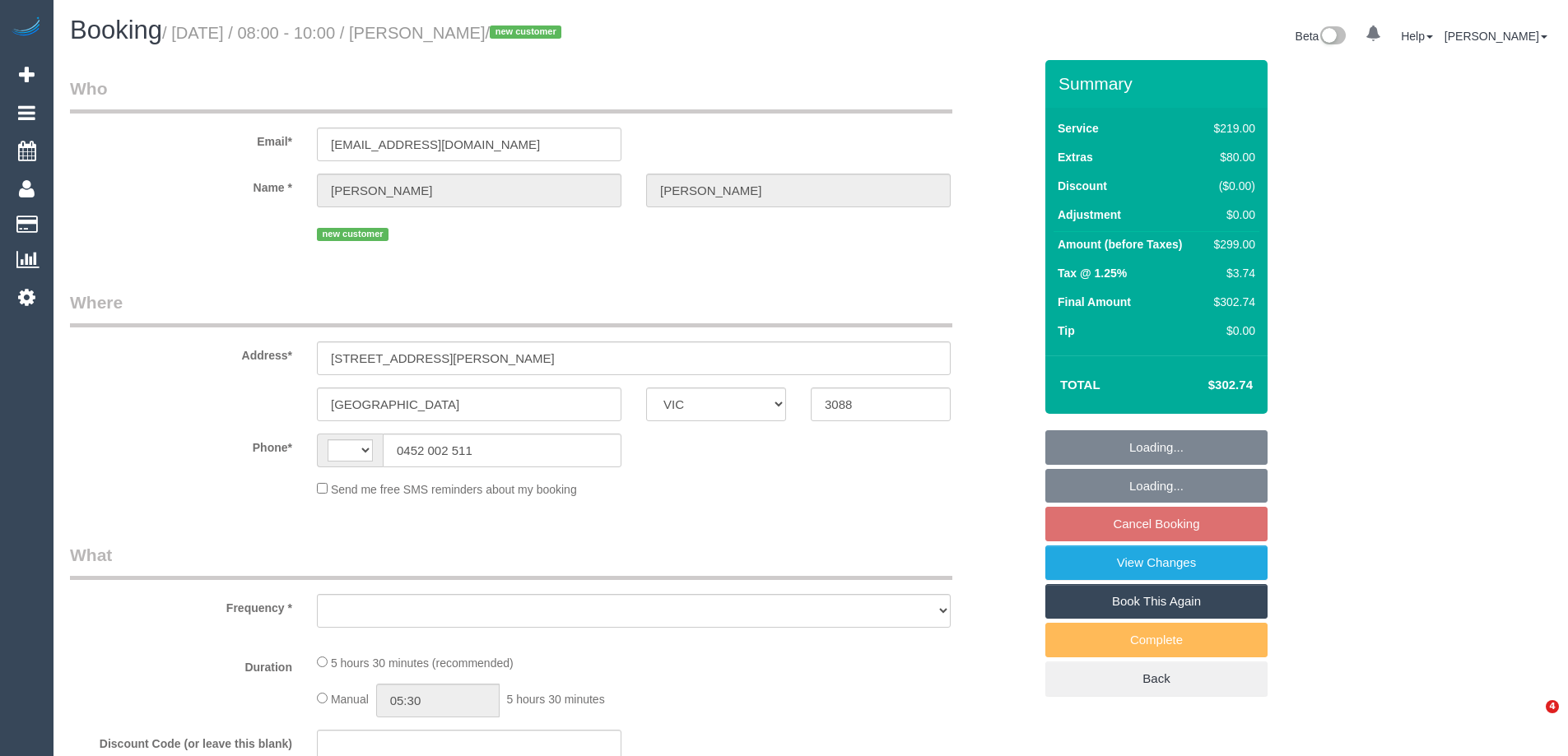
select select "VIC"
select select "string:stripe-pm_1SCFHi2GScqysDRVVpyHidHc"
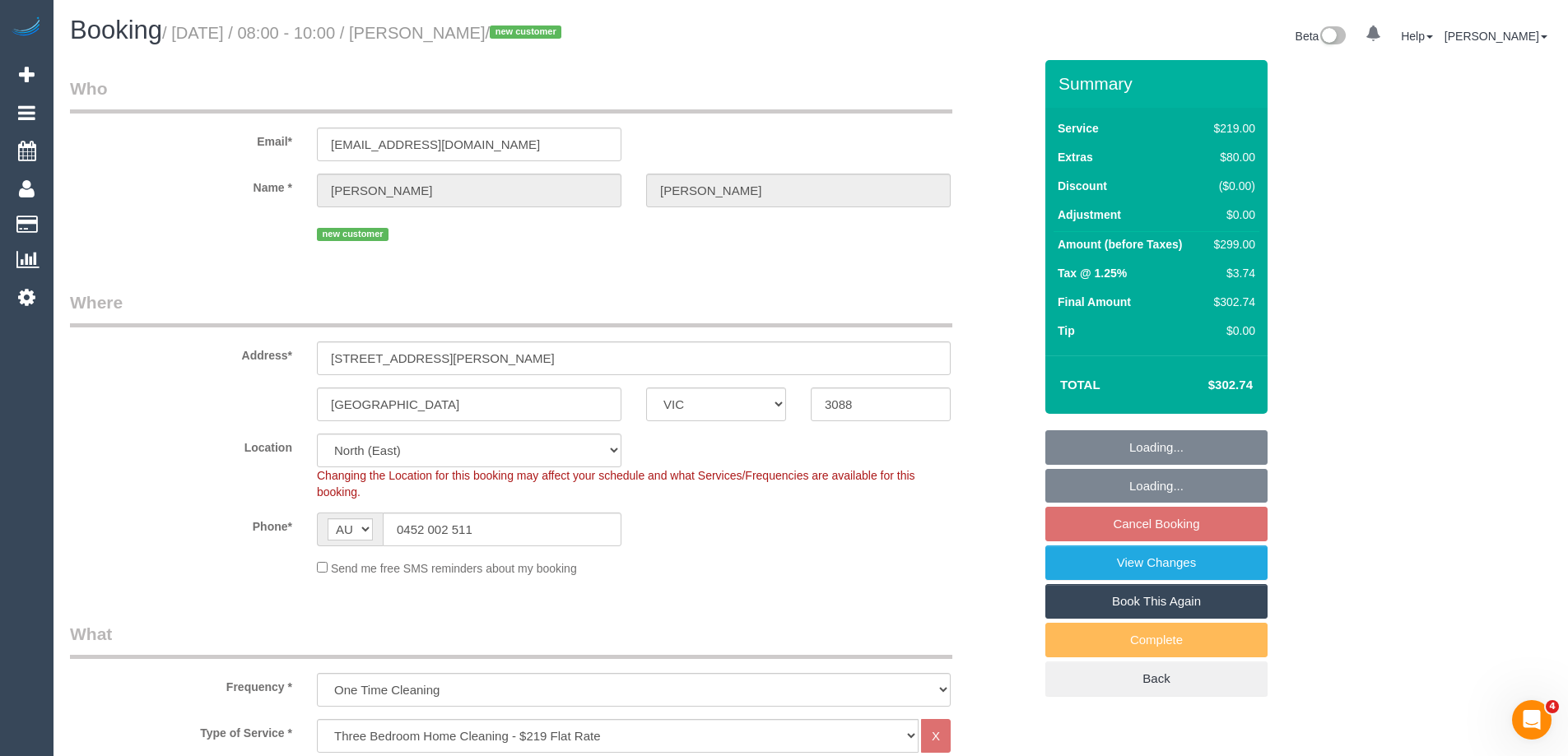
select select "string:AU"
select select "object:1277"
select select "number:27"
select select "number:14"
select select "number:19"
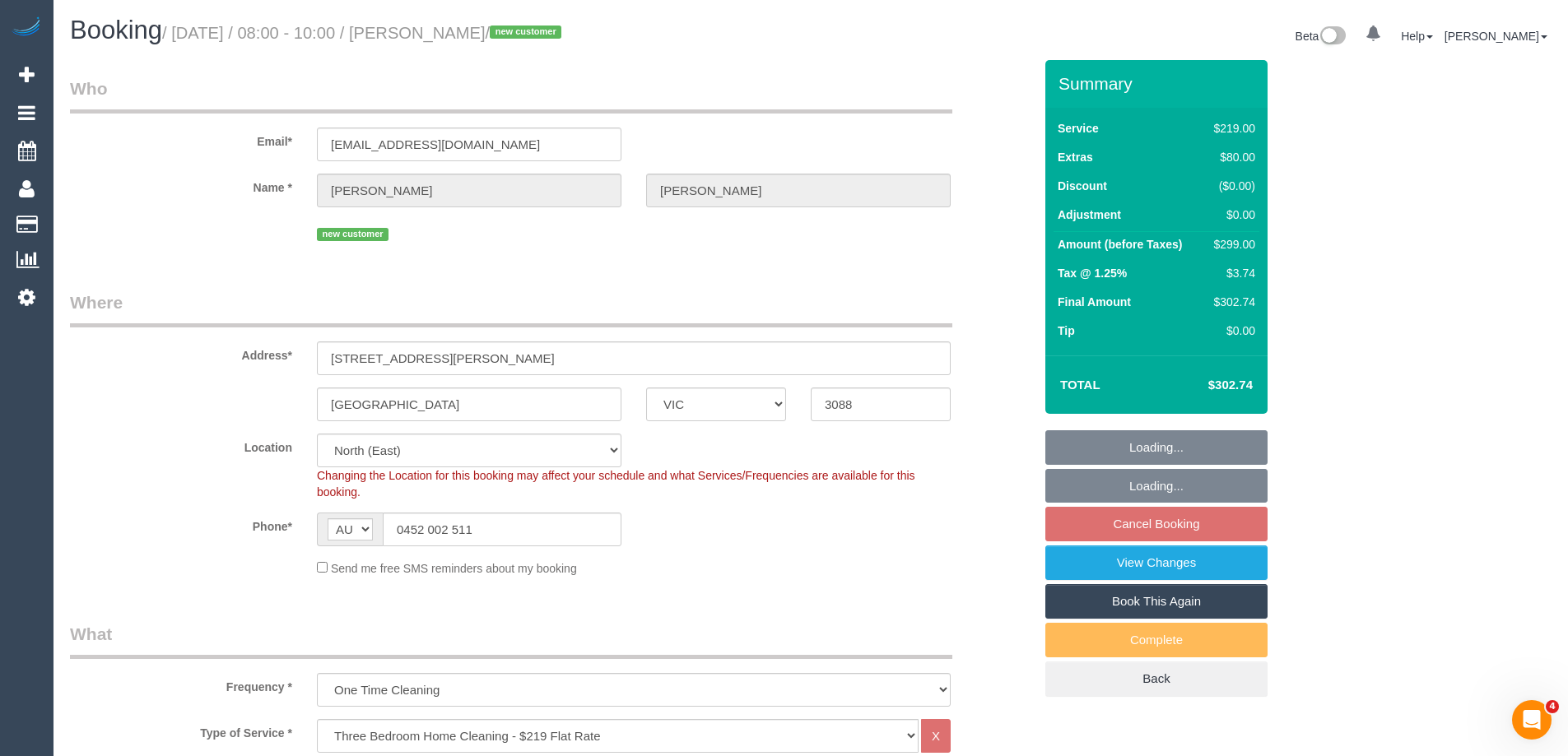
select select "number:24"
select select "object:1428"
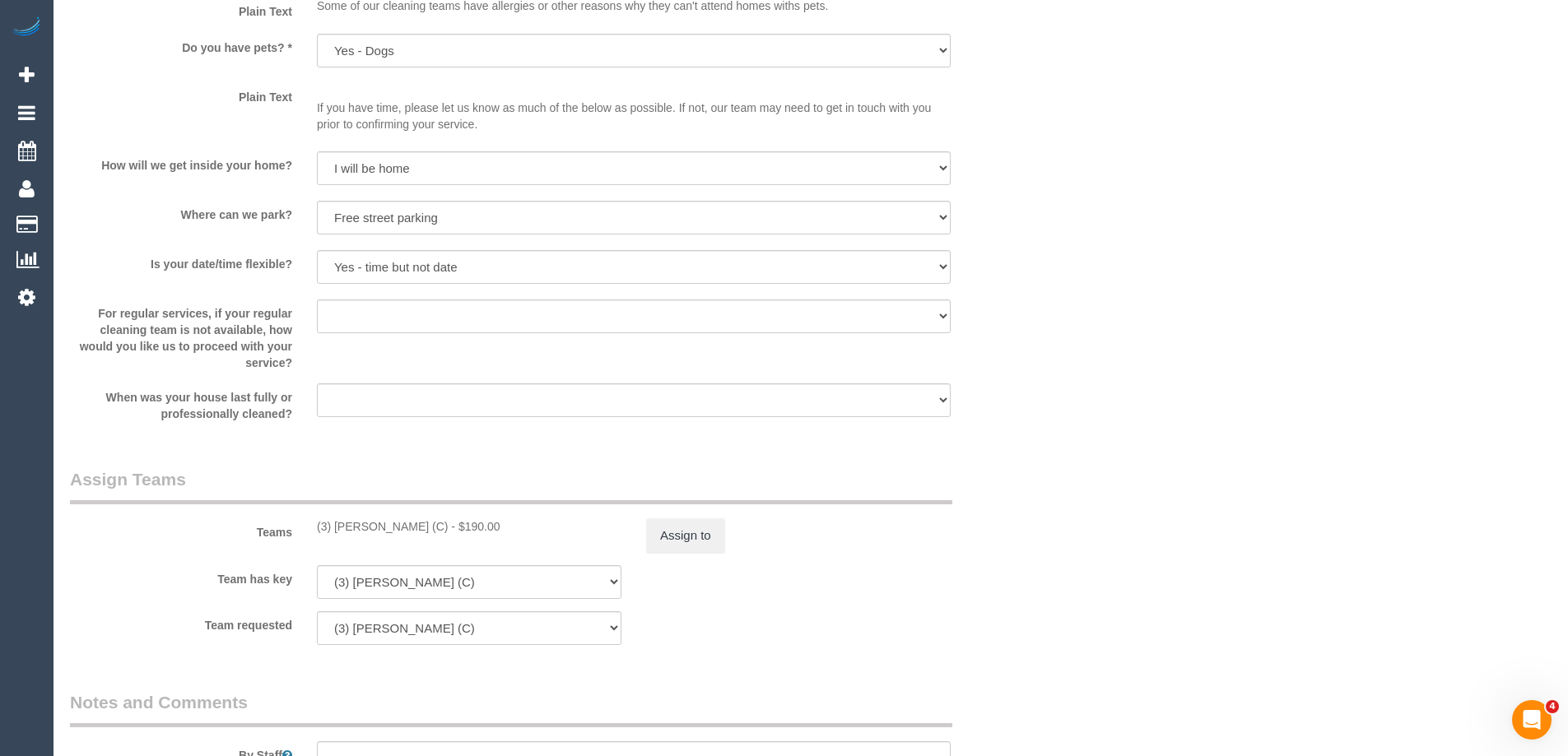
scroll to position [2305, 0]
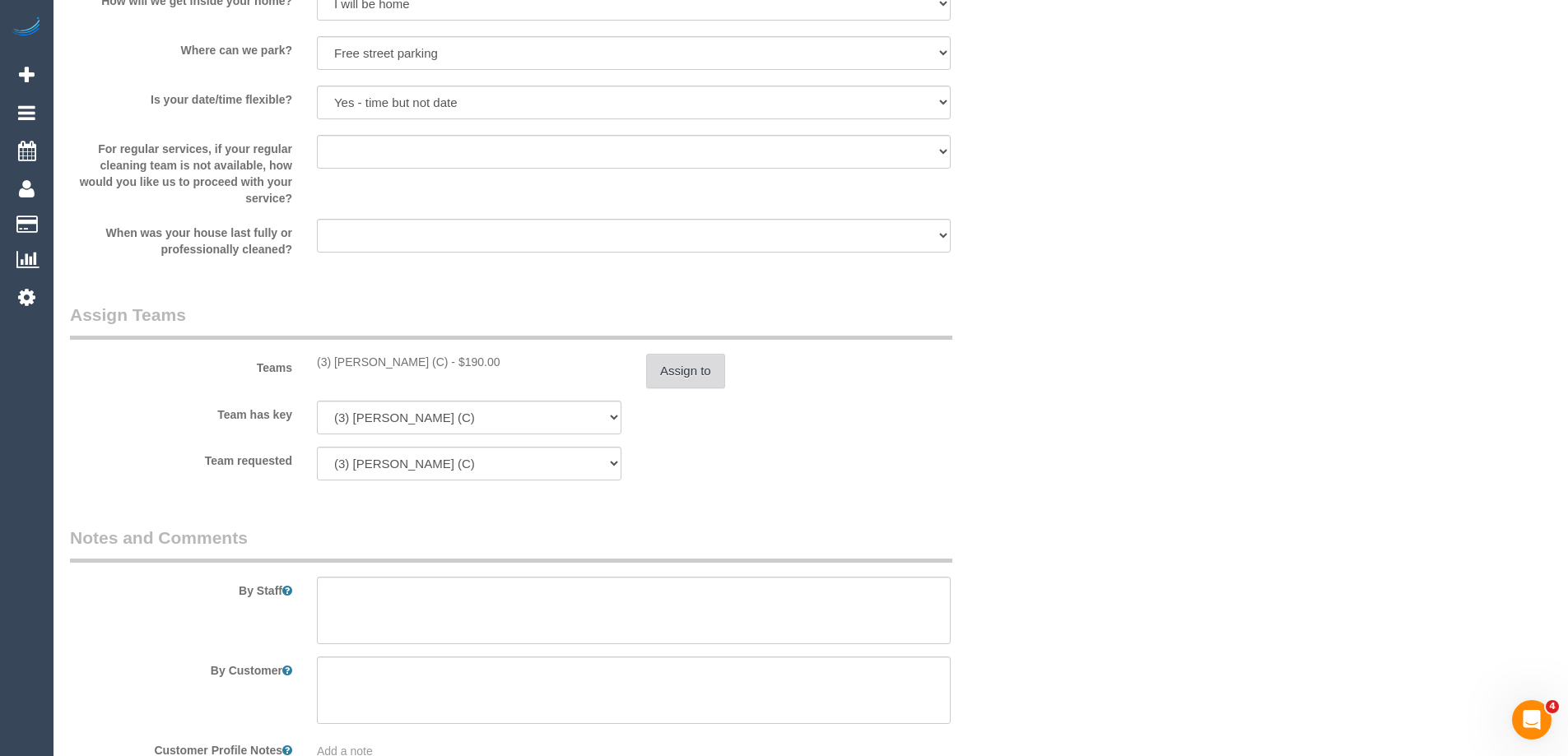
click at [683, 375] on button "Assign to" at bounding box center [686, 371] width 79 height 35
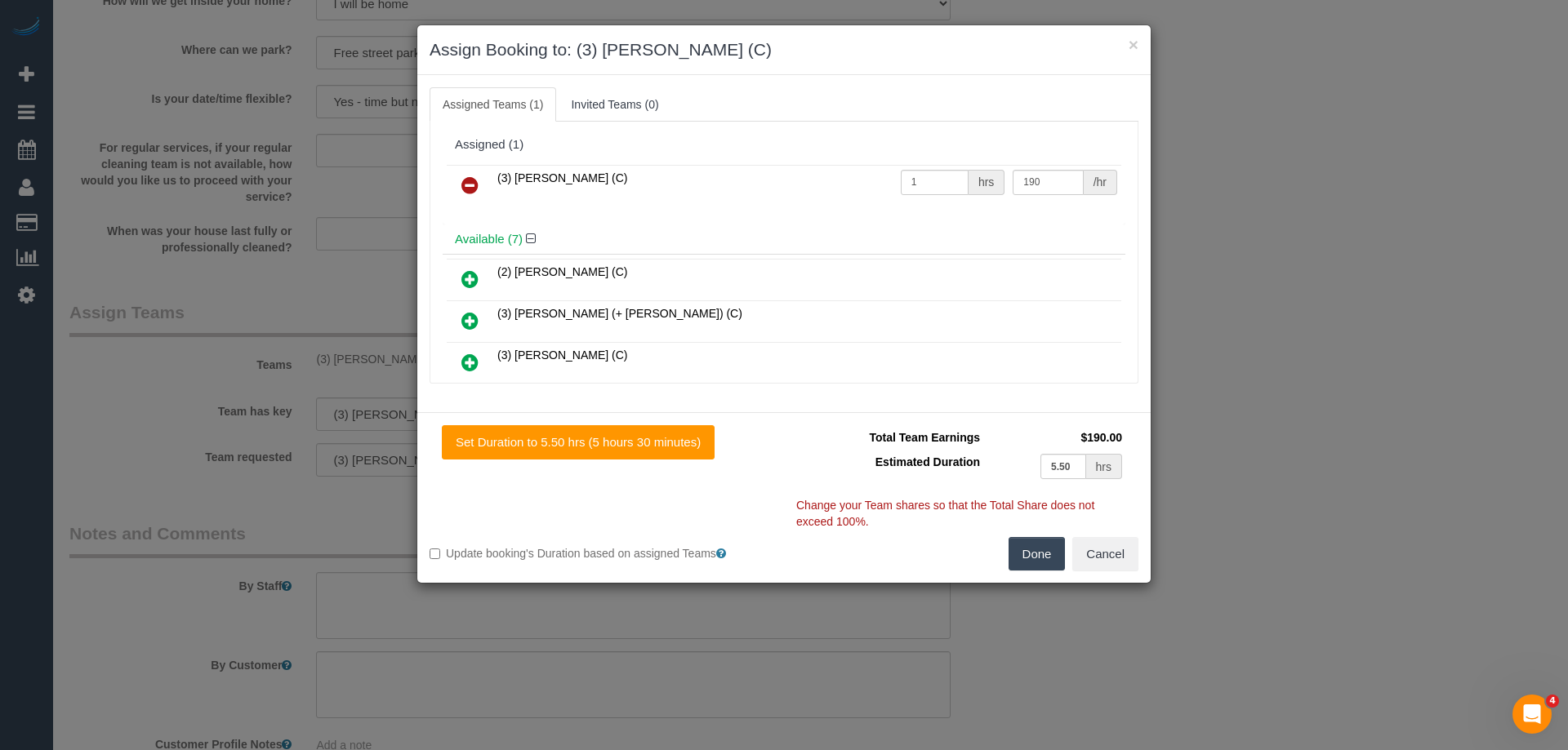
click at [465, 184] on icon at bounding box center [469, 186] width 17 height 20
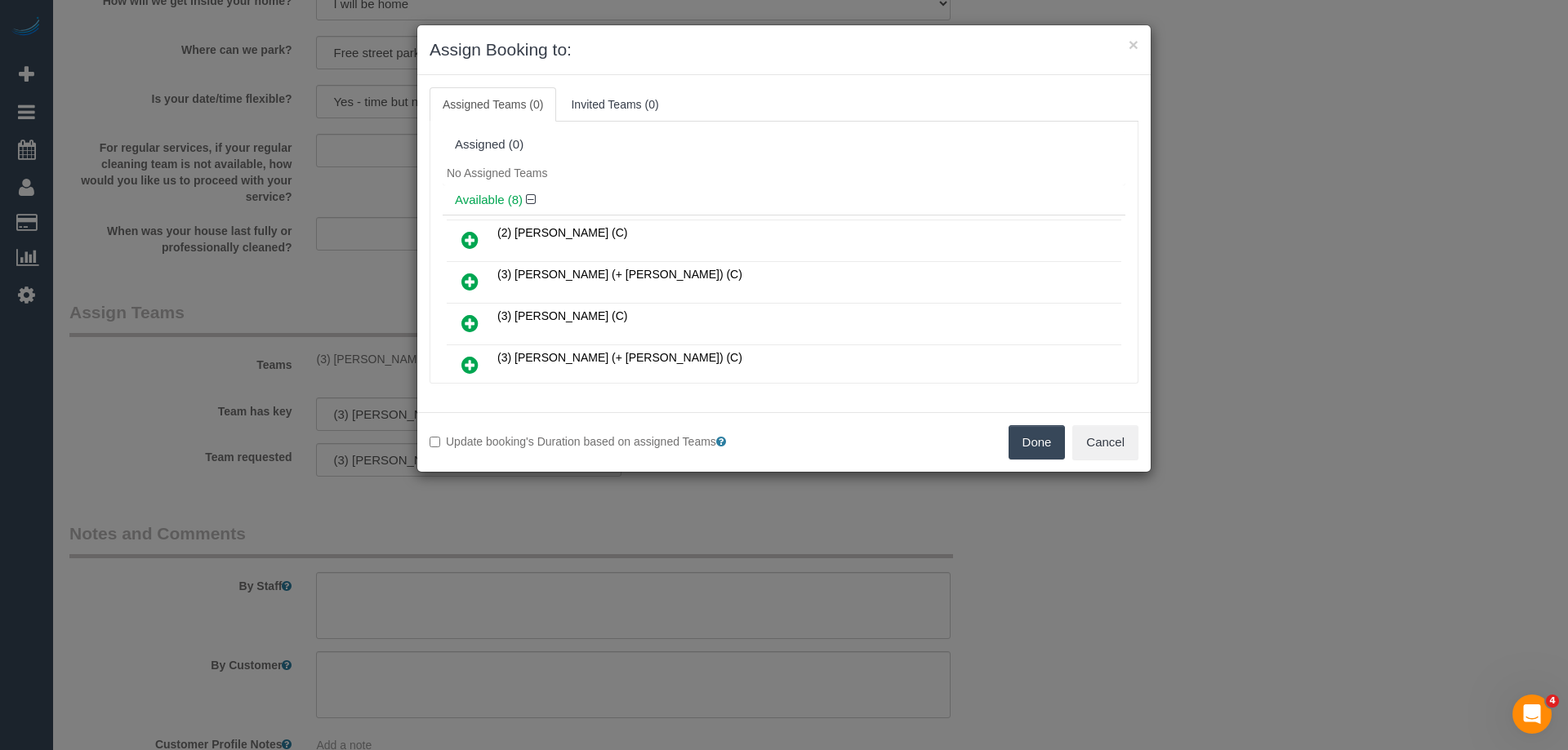
click at [1039, 442] on button "Done" at bounding box center [1037, 442] width 57 height 34
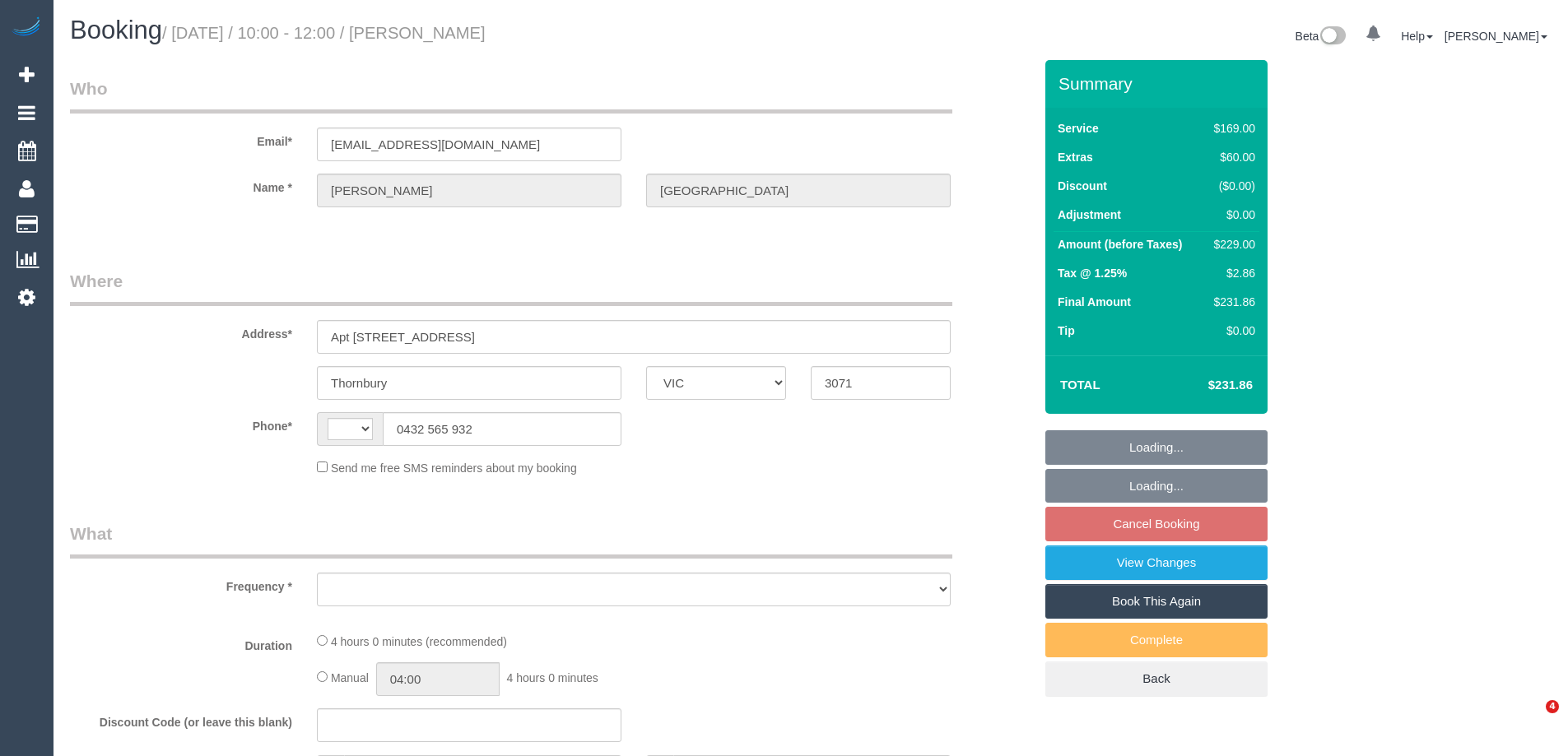
select select "VIC"
select select "string:stripe-pm_1R8SoF2GScqysDRVPToBlbHv"
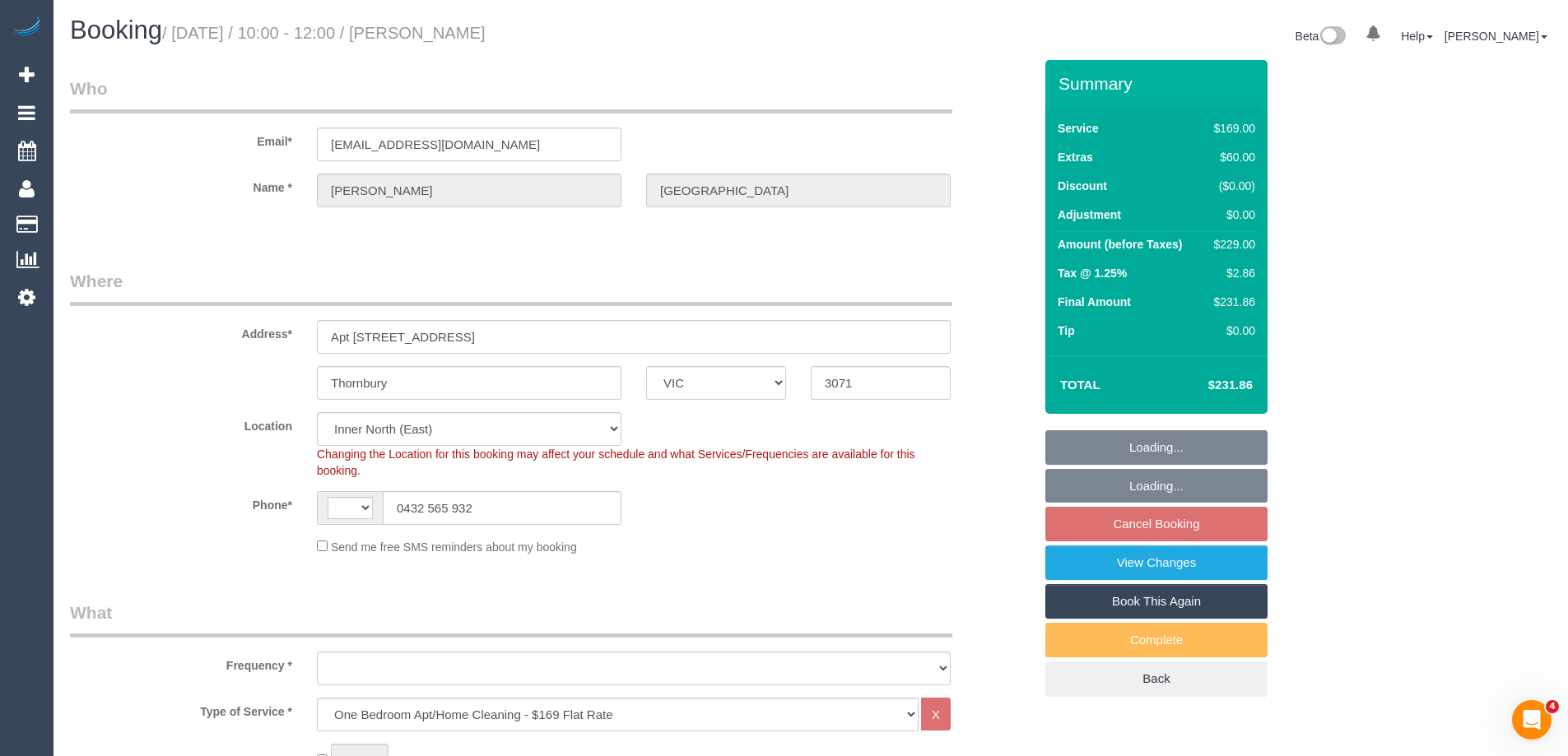
select select "string:AU"
select select "object:811"
select select "number:28"
select select "number:14"
select select "number:19"
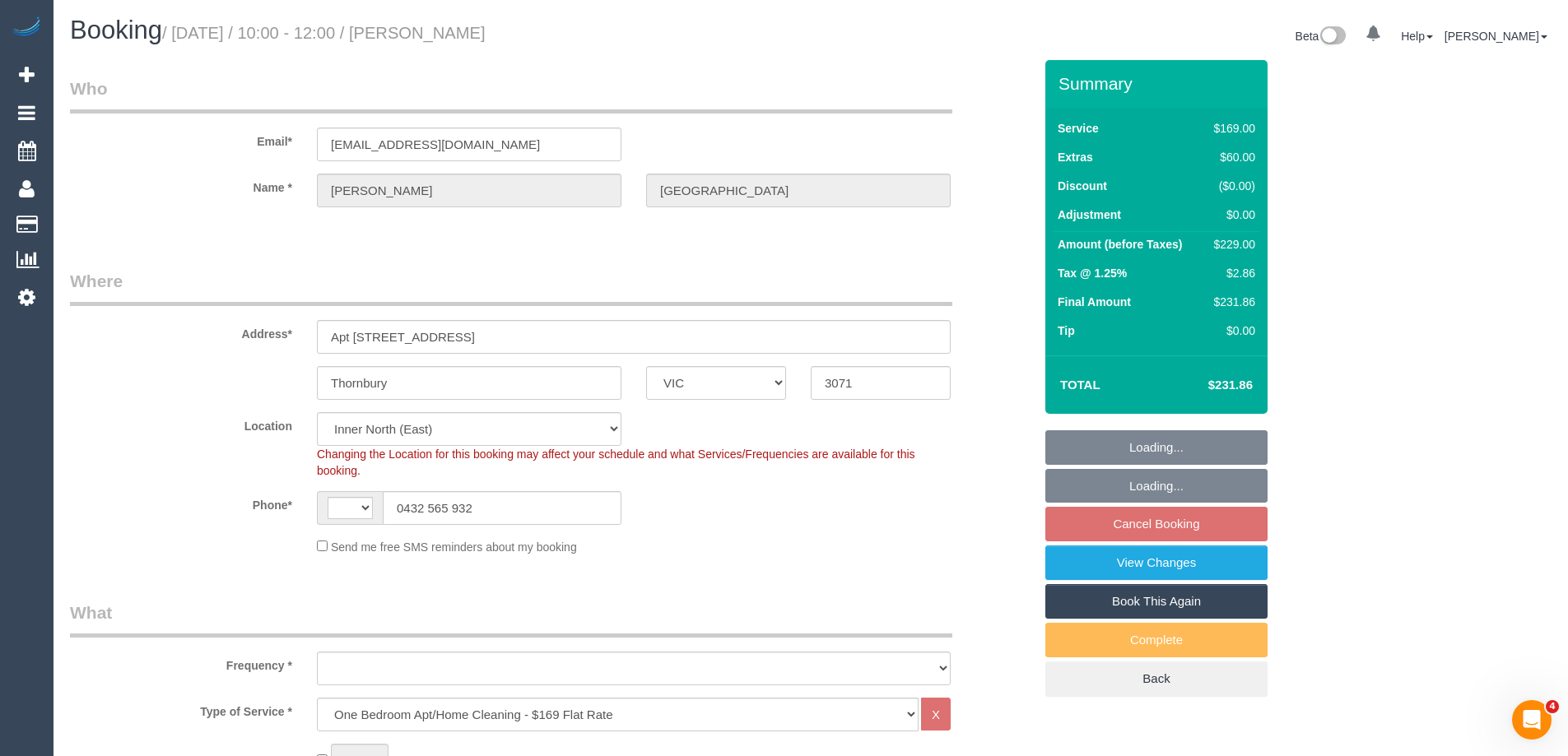
select select "number:25"
select select "number:35"
select select "number:26"
select select "object:1639"
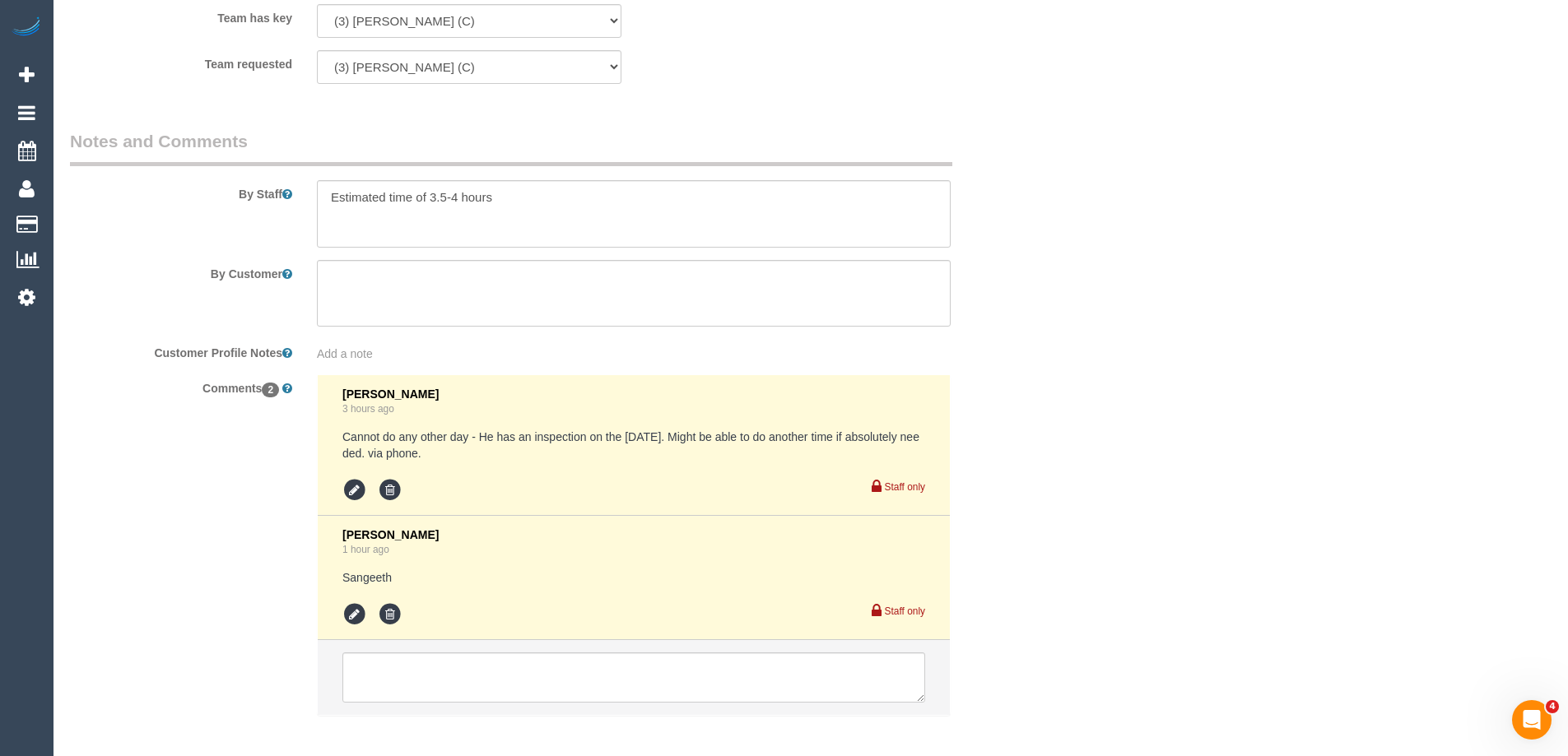
scroll to position [2759, 0]
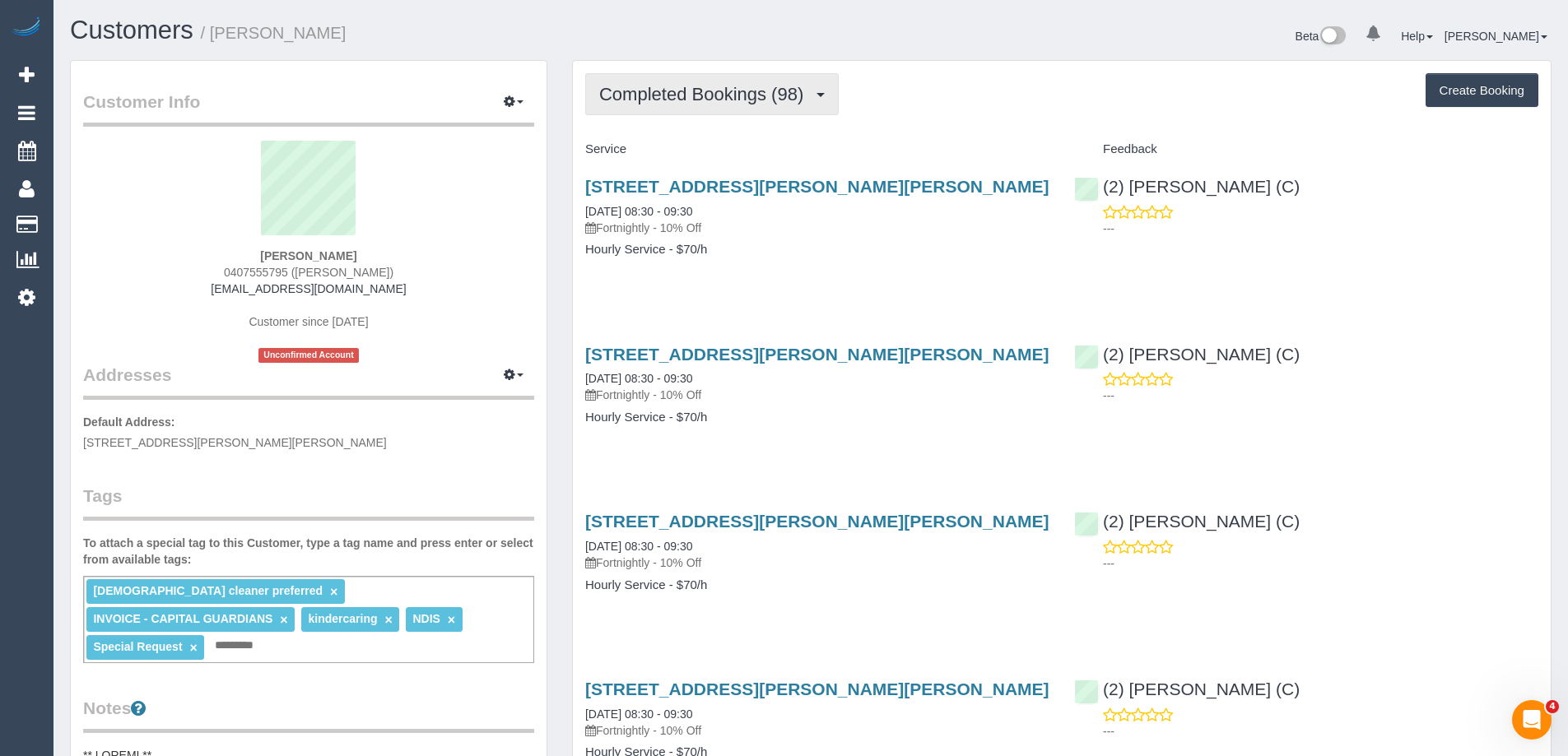
click at [694, 105] on button "Completed Bookings (98)" at bounding box center [711, 94] width 253 height 42
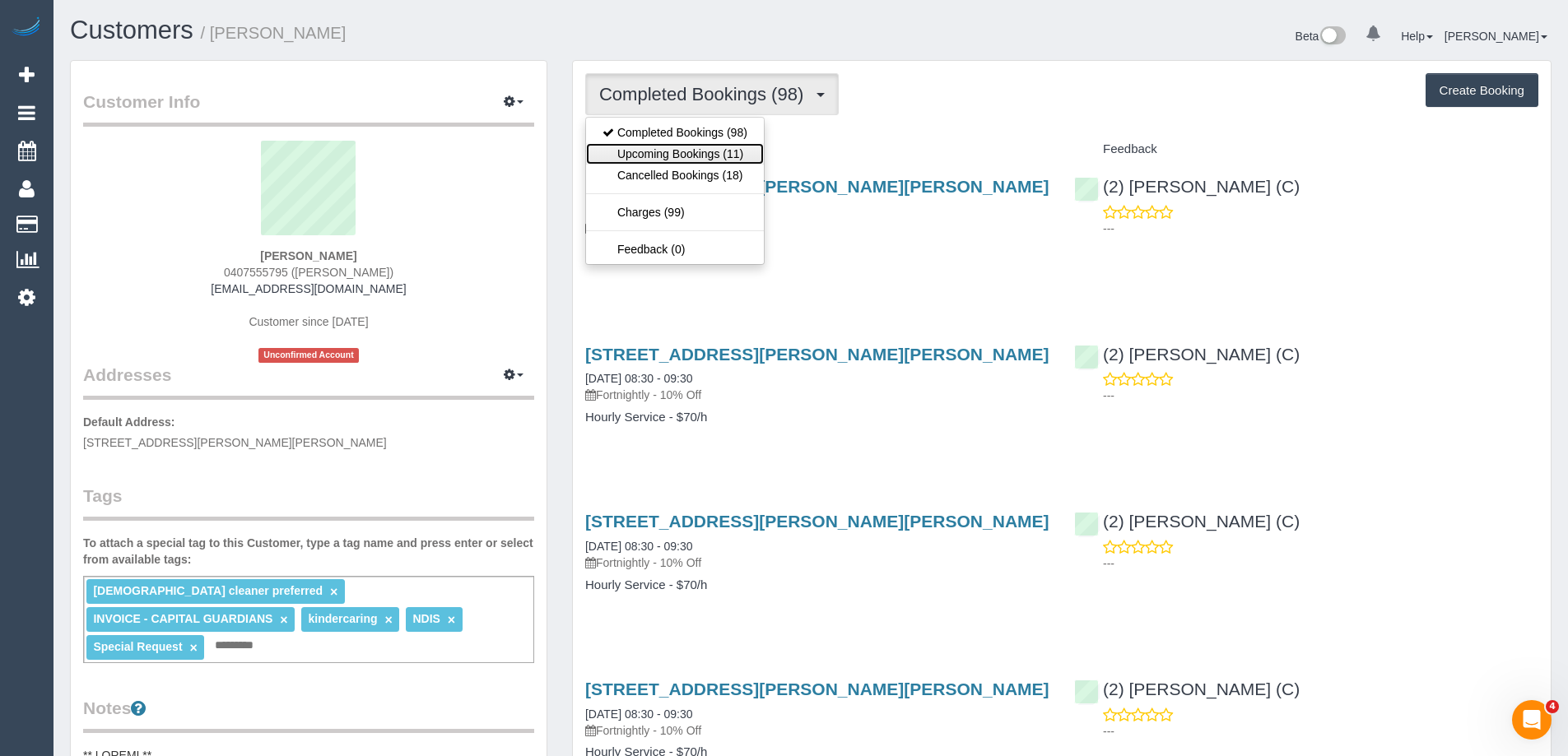
click at [688, 148] on link "Upcoming Bookings (11)" at bounding box center [675, 154] width 178 height 22
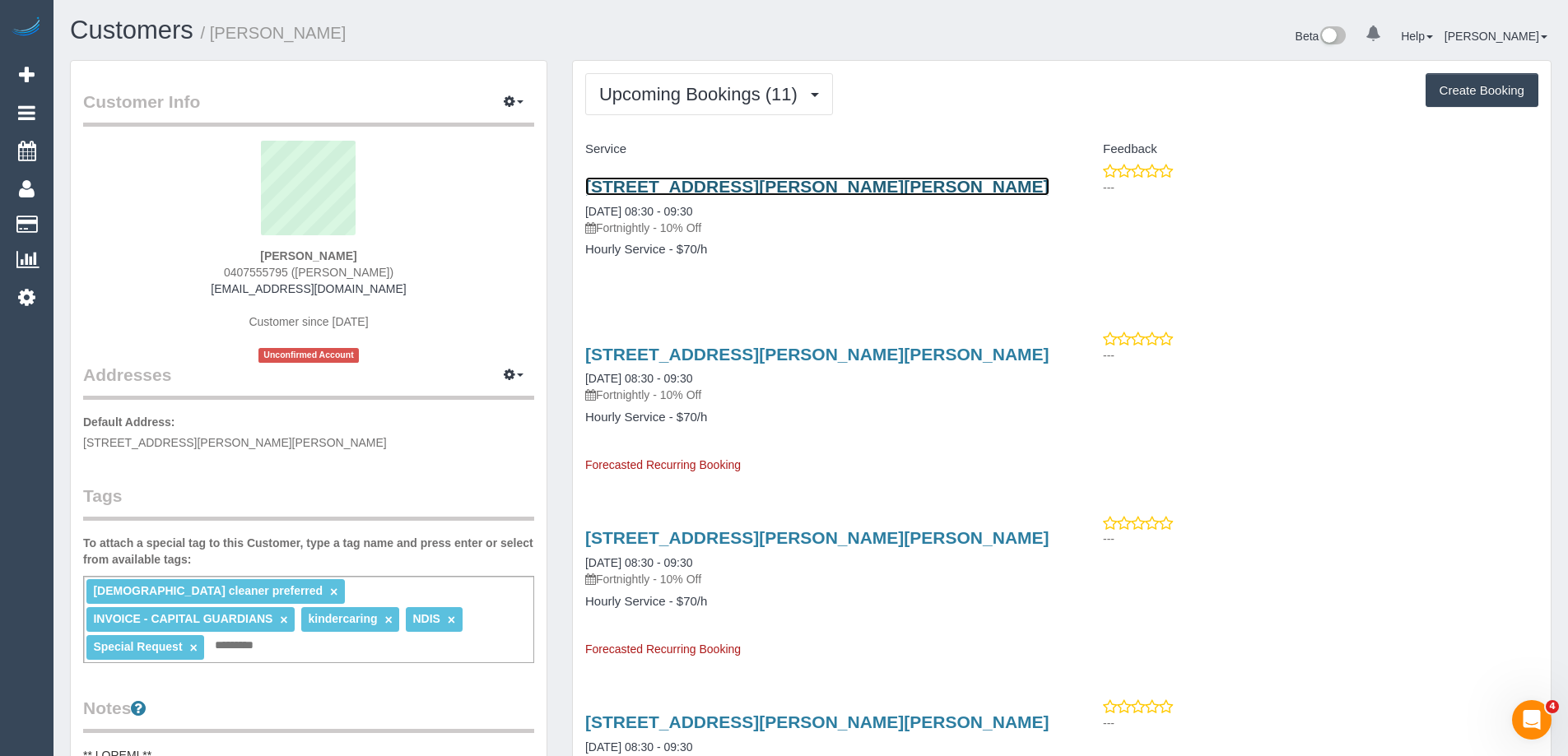
click at [724, 185] on link "[STREET_ADDRESS][PERSON_NAME][PERSON_NAME]" at bounding box center [816, 186] width 464 height 19
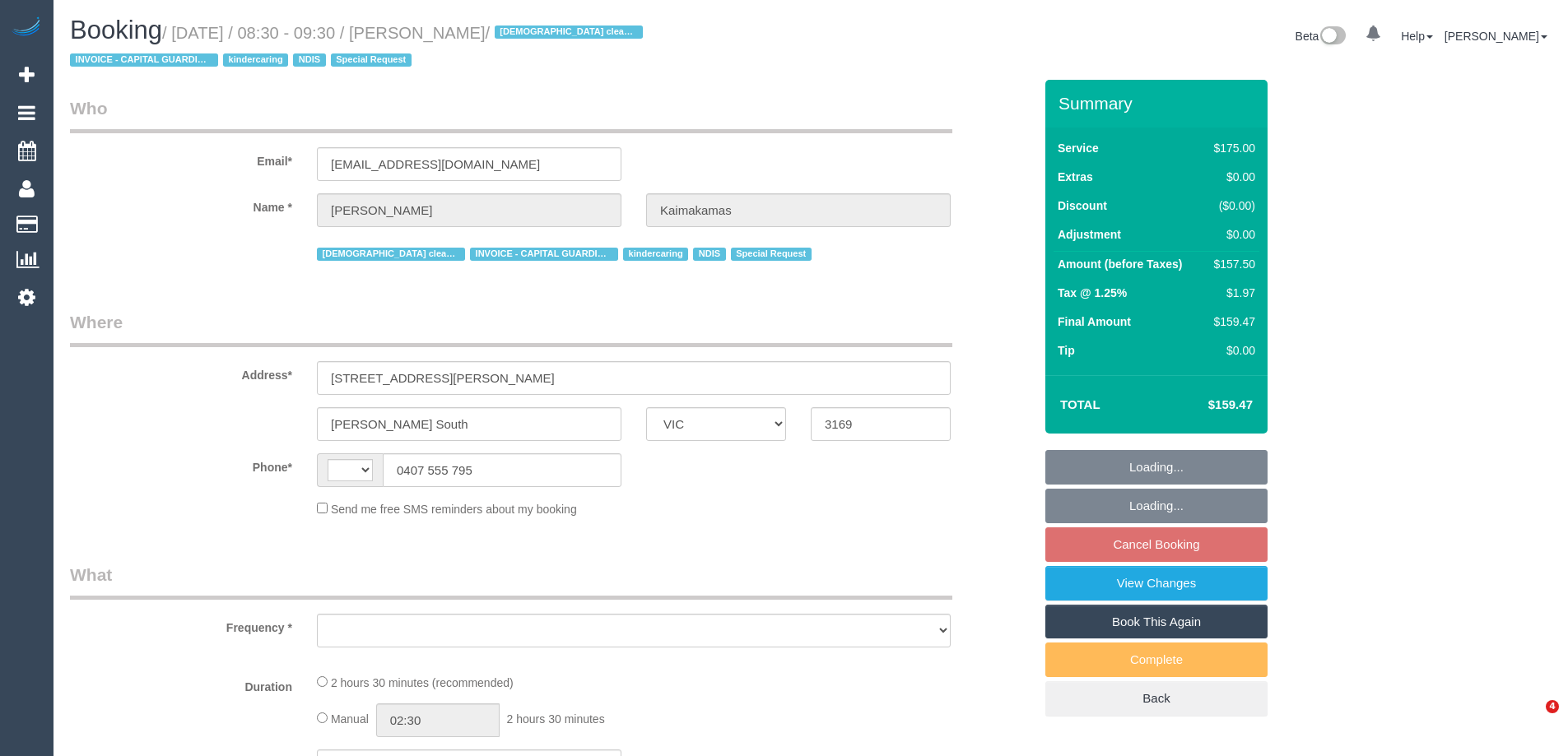
select select "VIC"
select select "object:284"
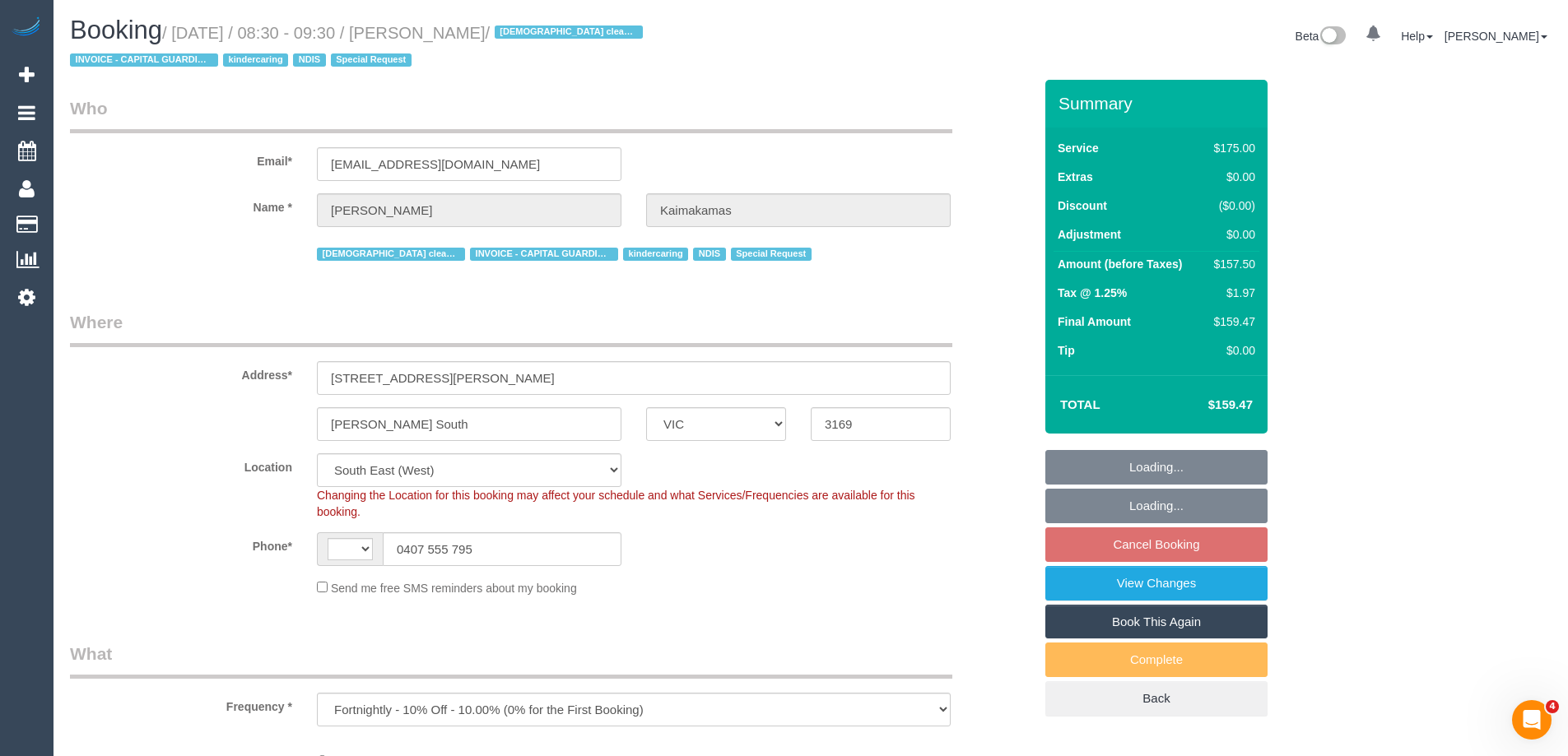
select select "string:AU"
select select "150"
select select "number:27"
select select "number:14"
select select "number:19"
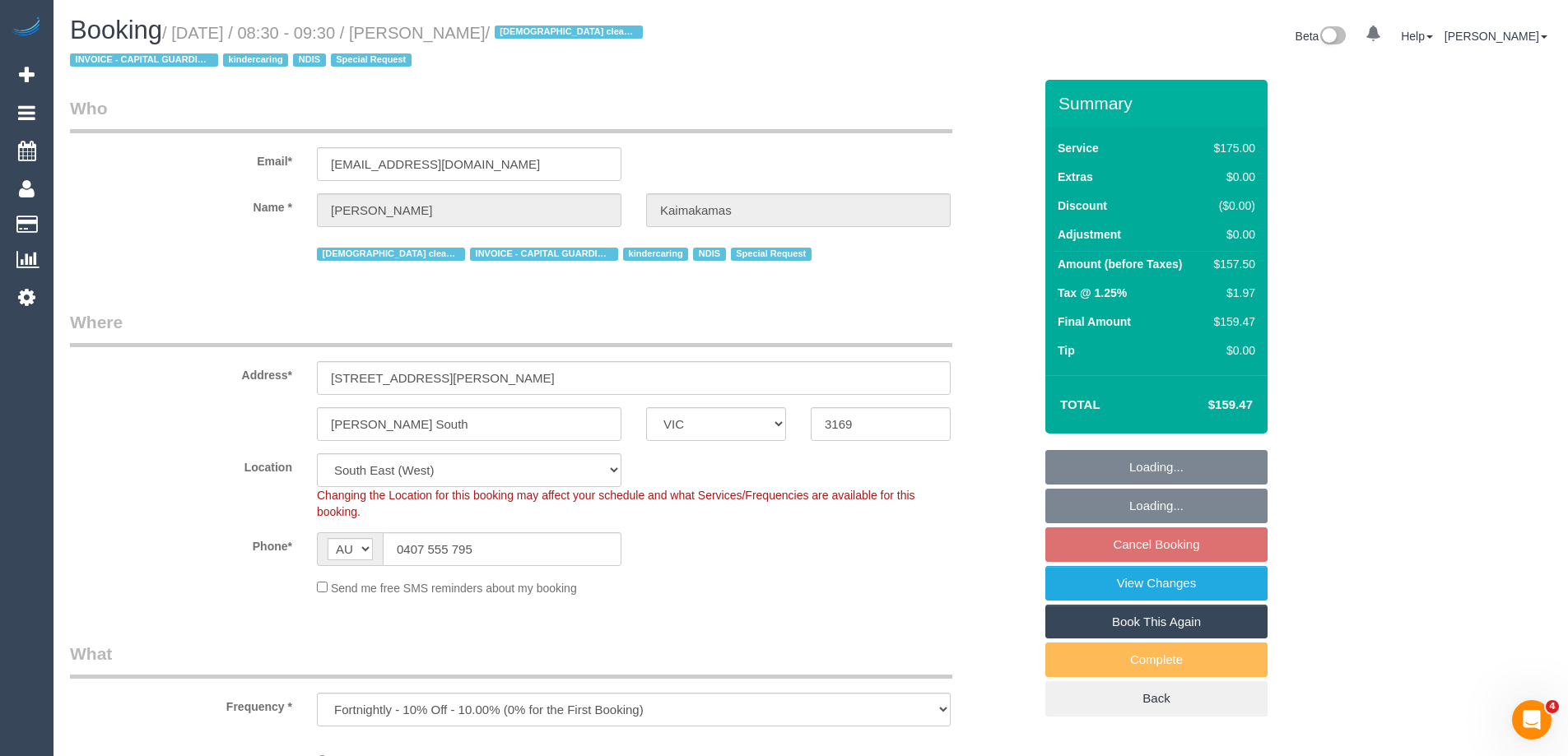
select select "number:22"
select select "number:12"
select select "object:887"
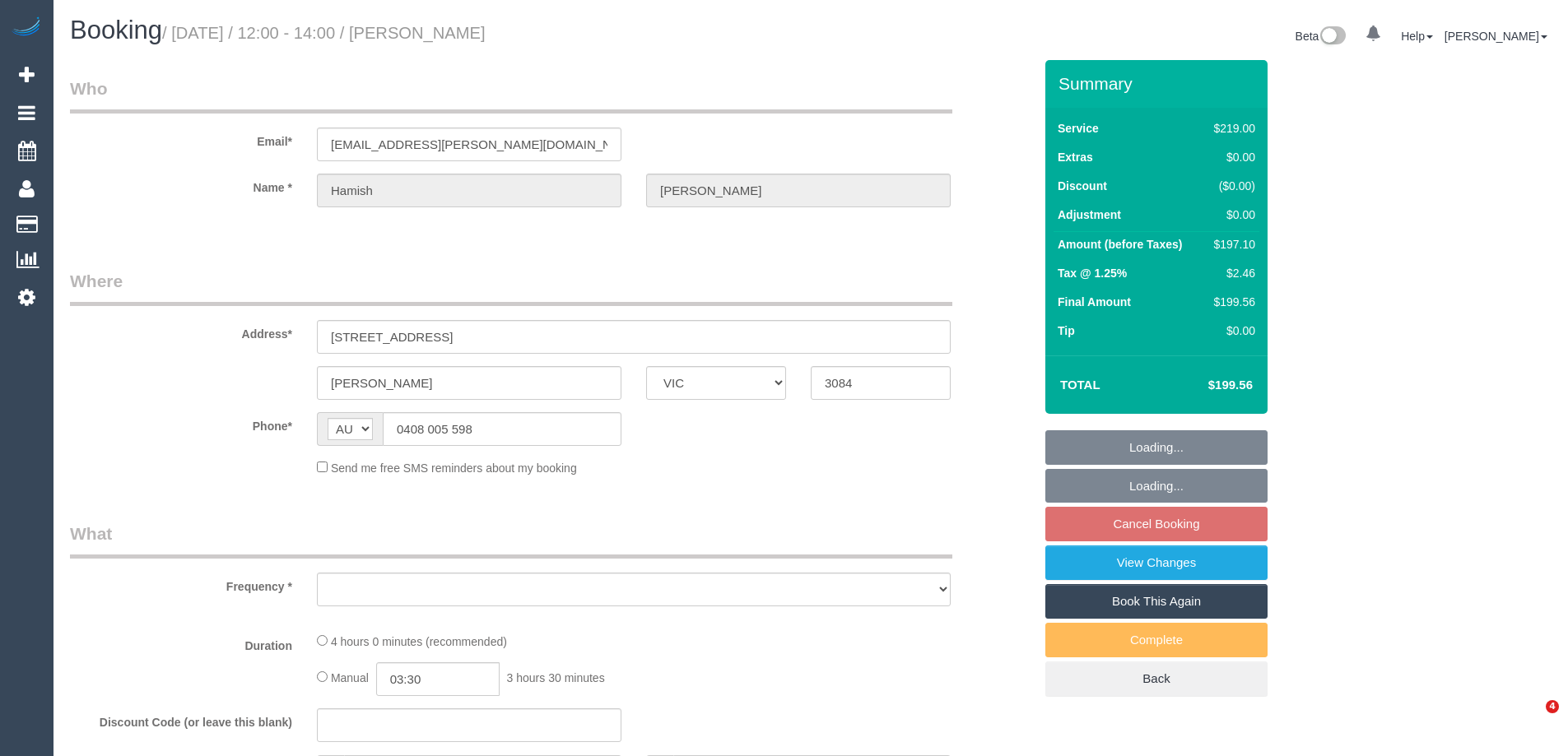
select select "VIC"
select select "object:567"
select select "string:stripe-pm_1R4ZRq2GScqysDRVUhNjCurR"
select select "number:27"
select select "number:14"
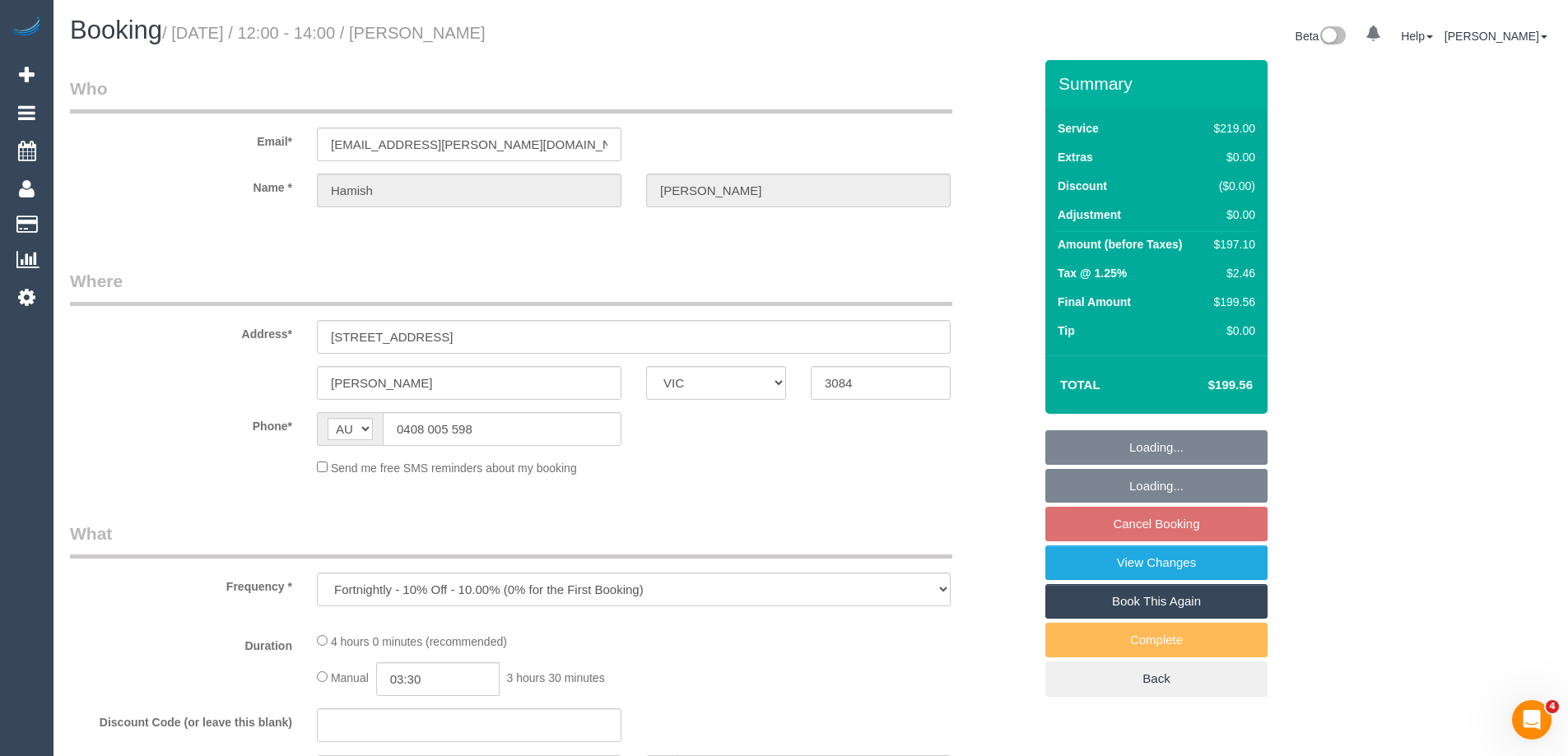
select select "number:19"
select select "number:25"
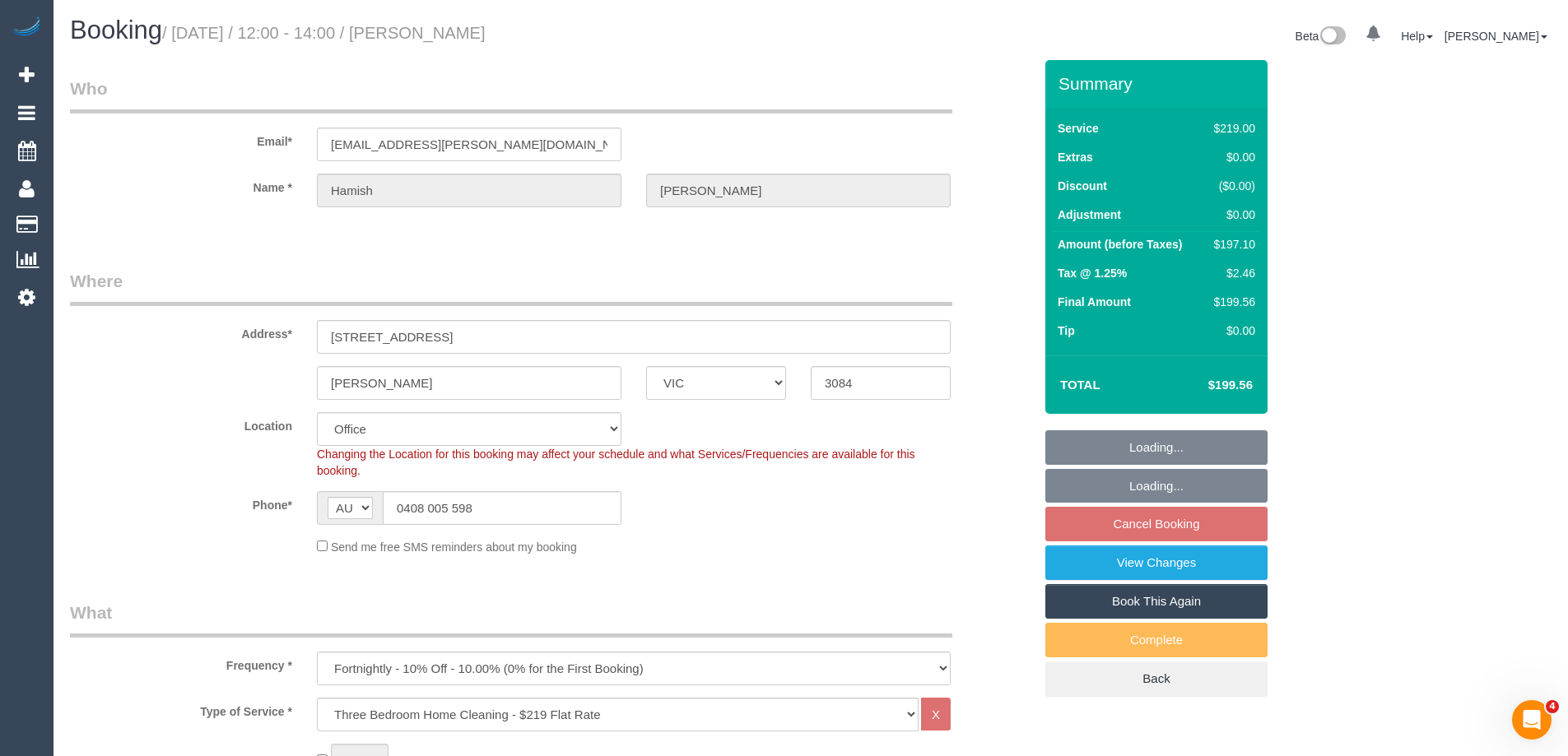
select select "object:820"
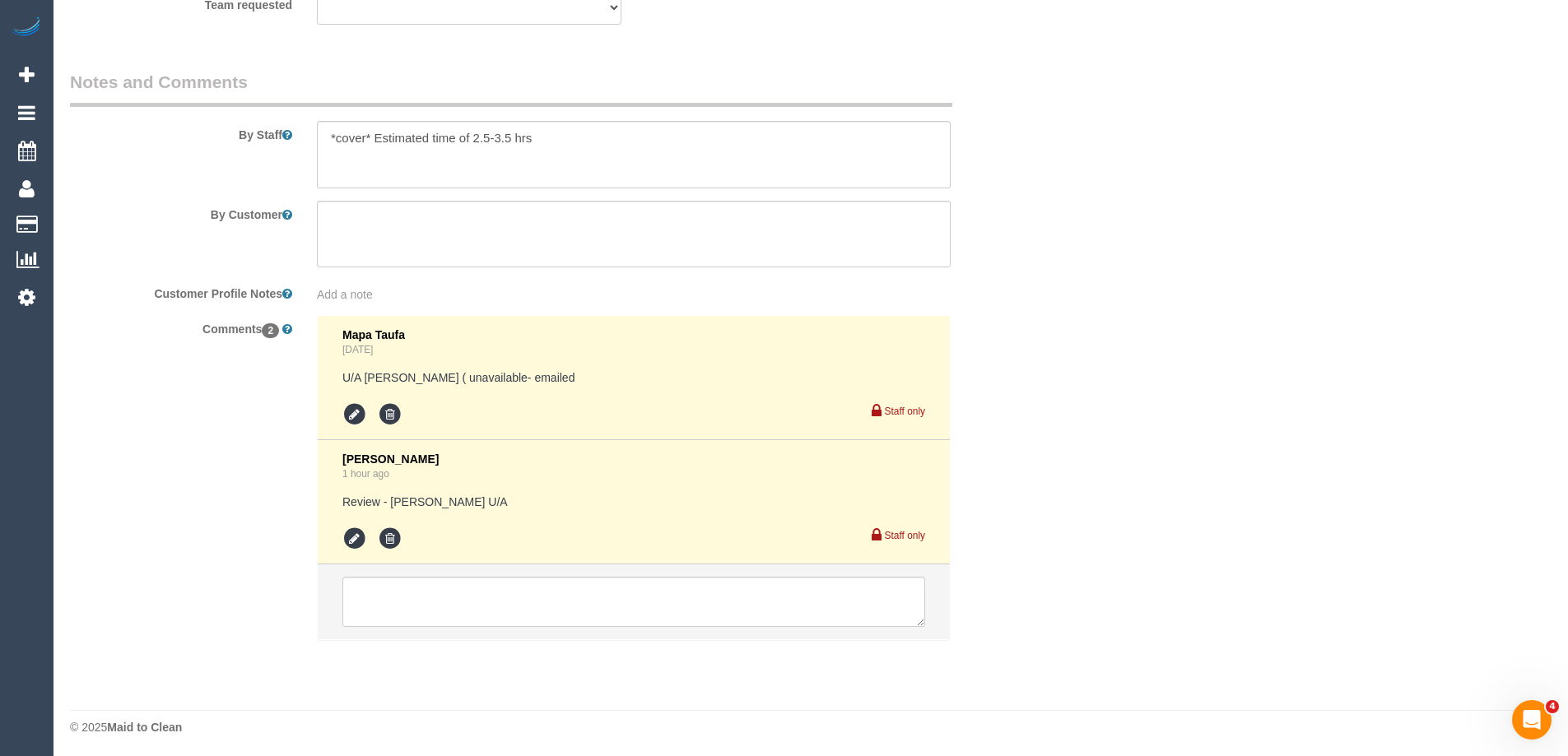
scroll to position [2772, 0]
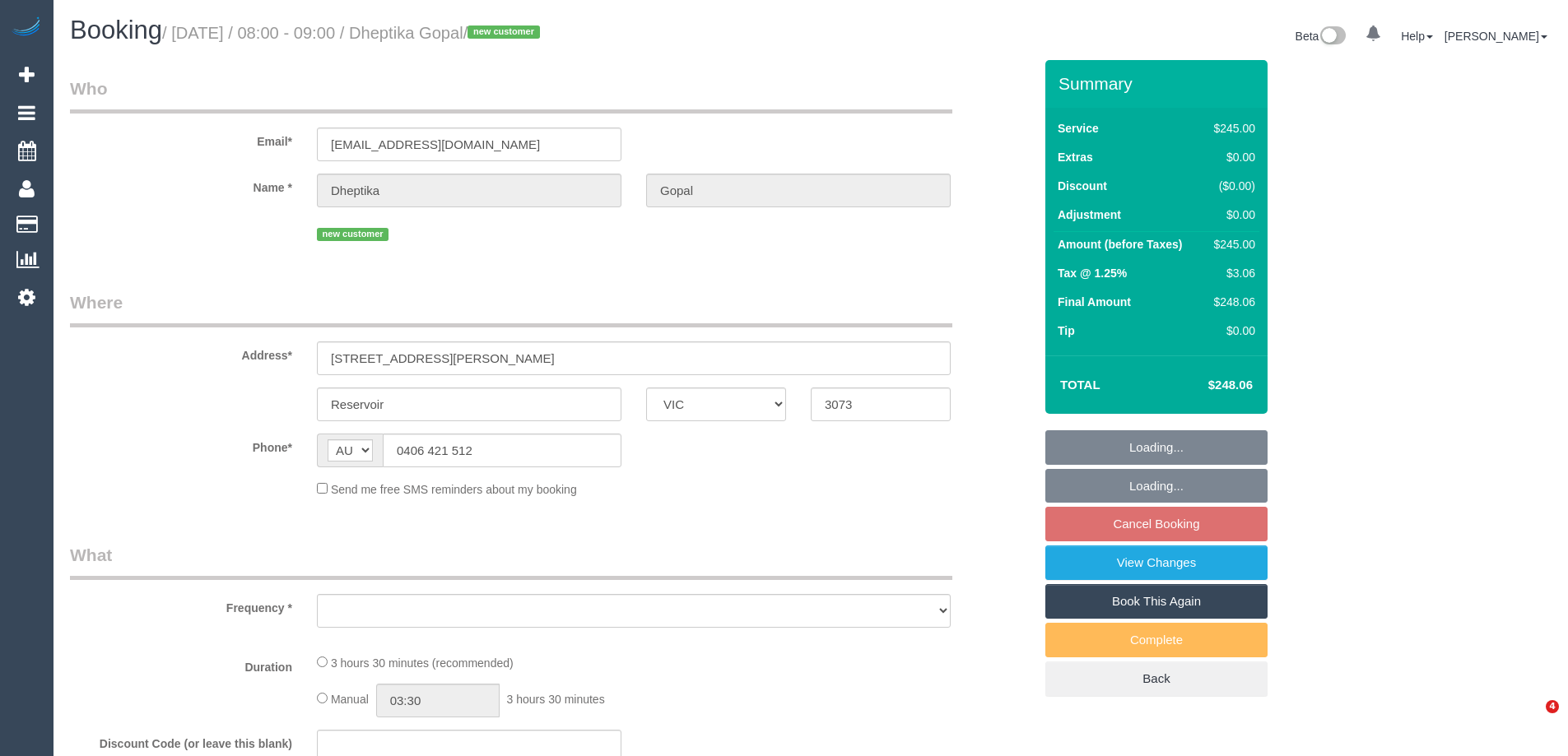
select select "VIC"
select select "string:stripe-pm_1SCZYS2GScqysDRVflSFuu7y"
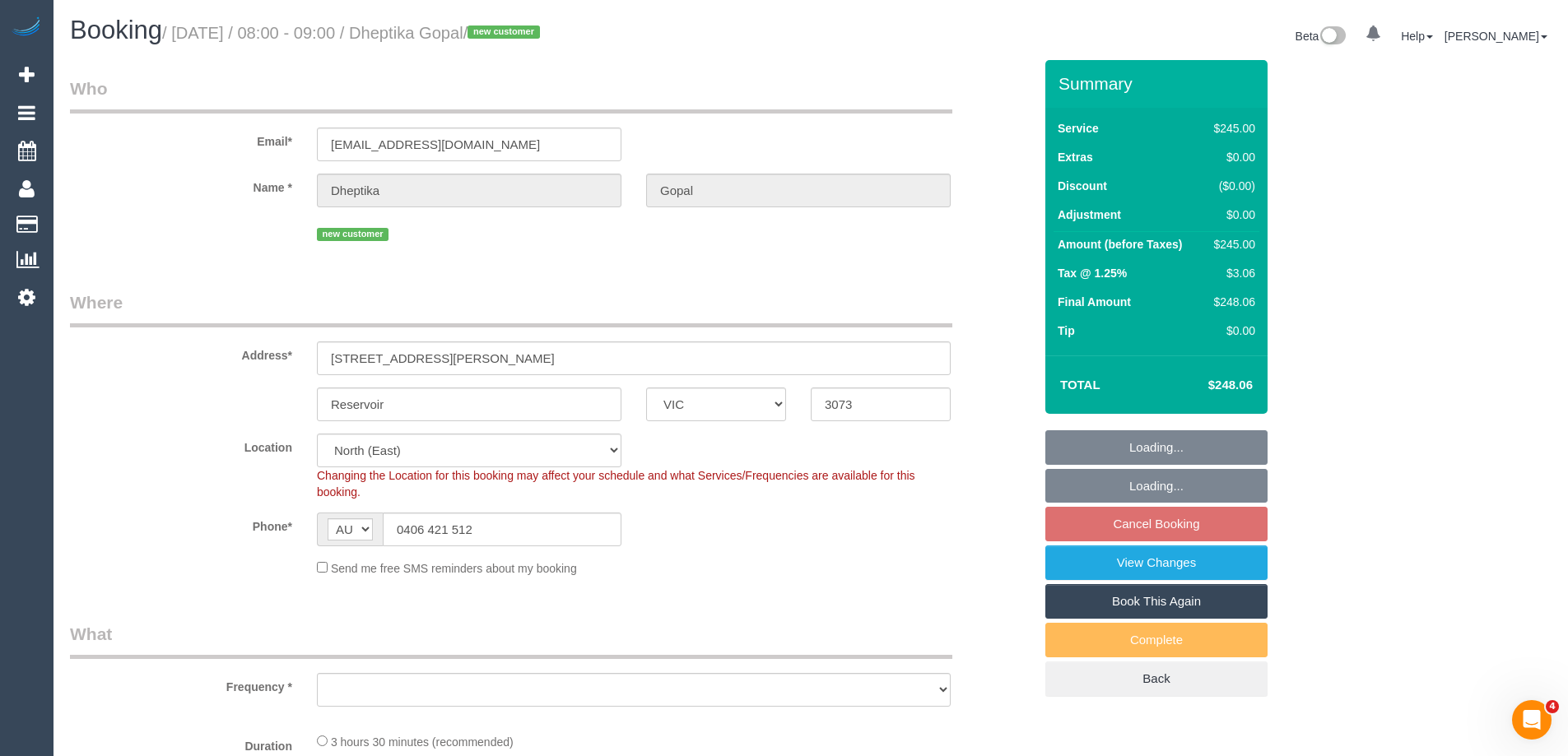
select select "object:888"
select select "210"
select select "number:28"
select select "number:14"
select select "number:19"
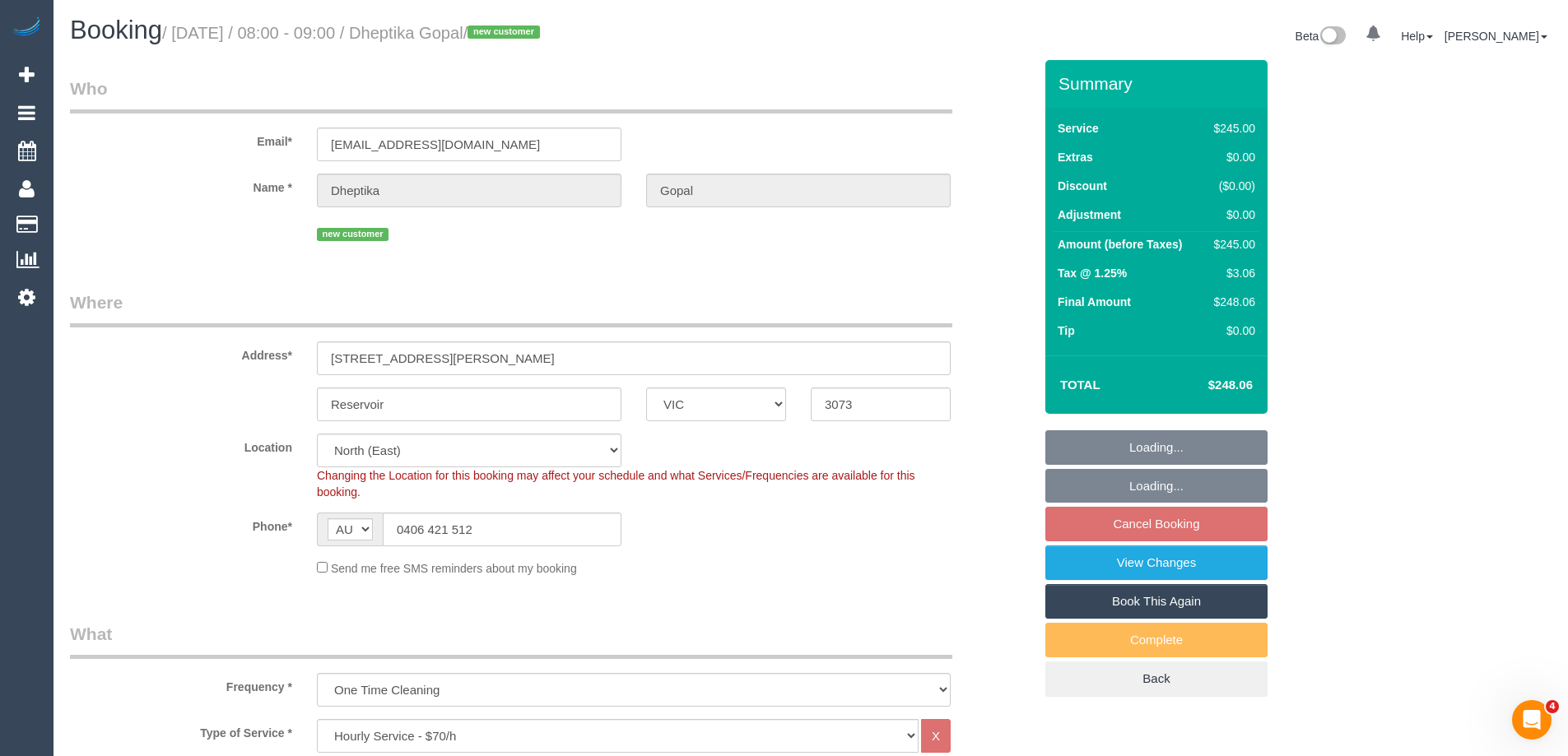
select select "object:1521"
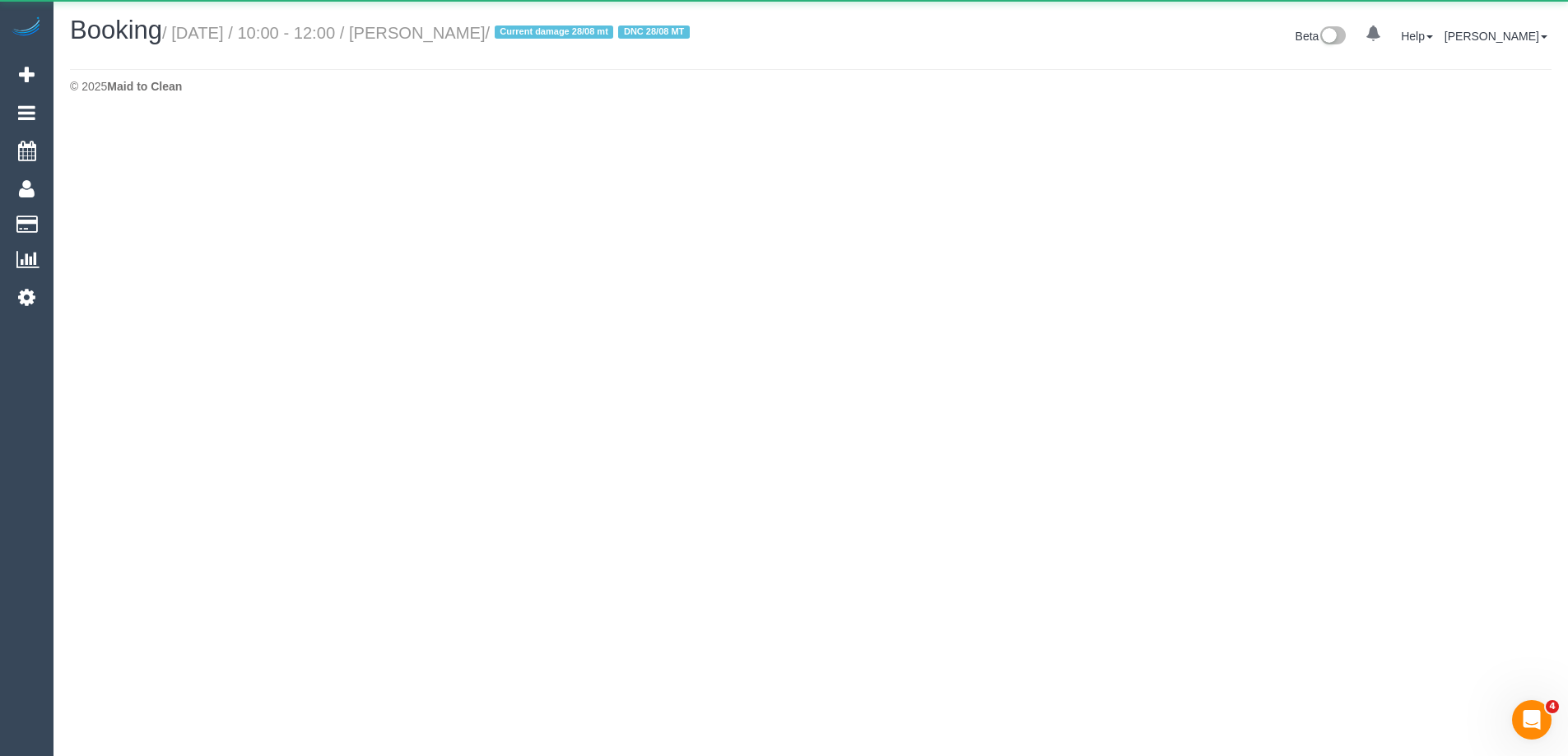
select select "VIC"
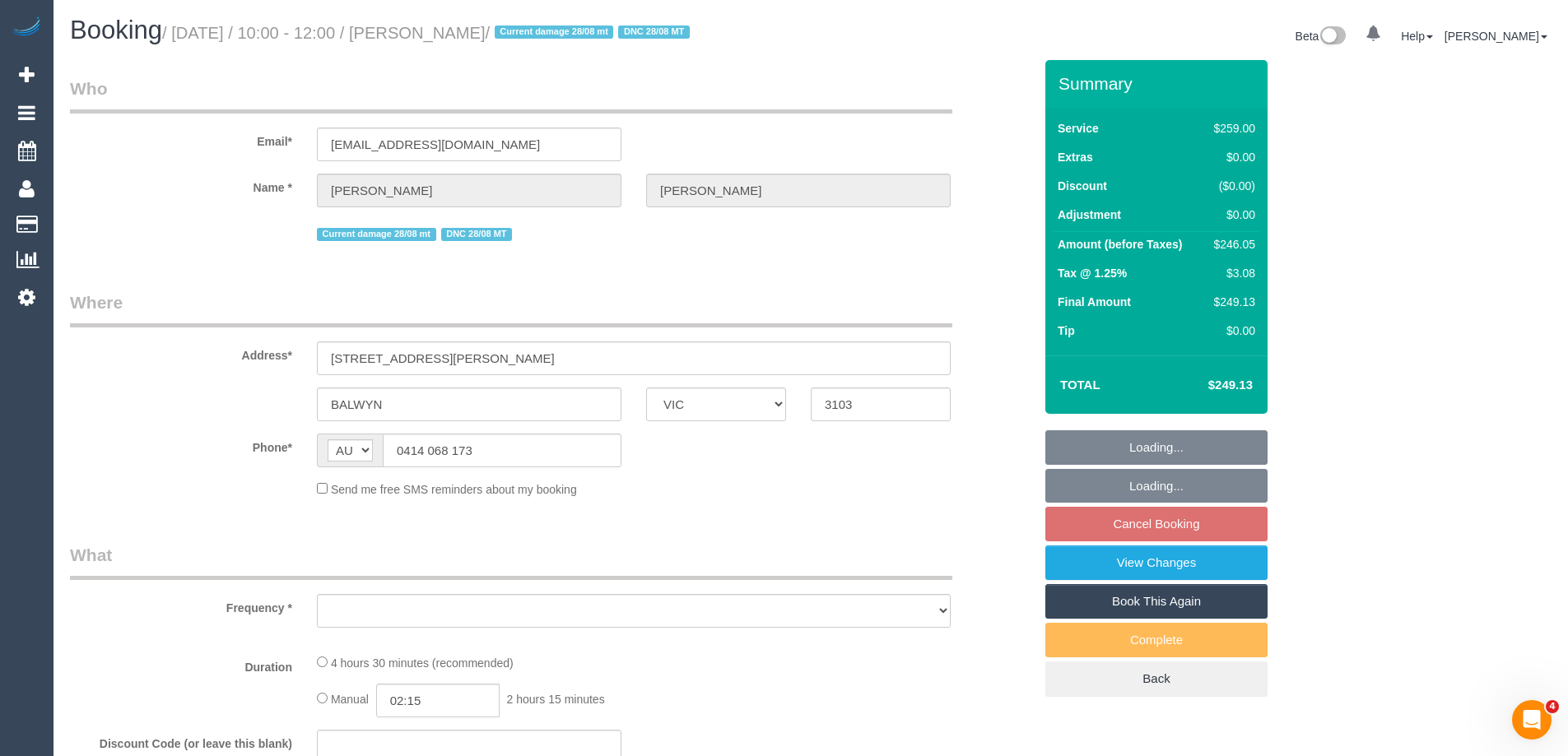
select select "object:3305"
select select "string:stripe-pm_1RIO802GScqysDRVtVtZynzm"
select select "number:28"
select select "number:14"
select select "number:19"
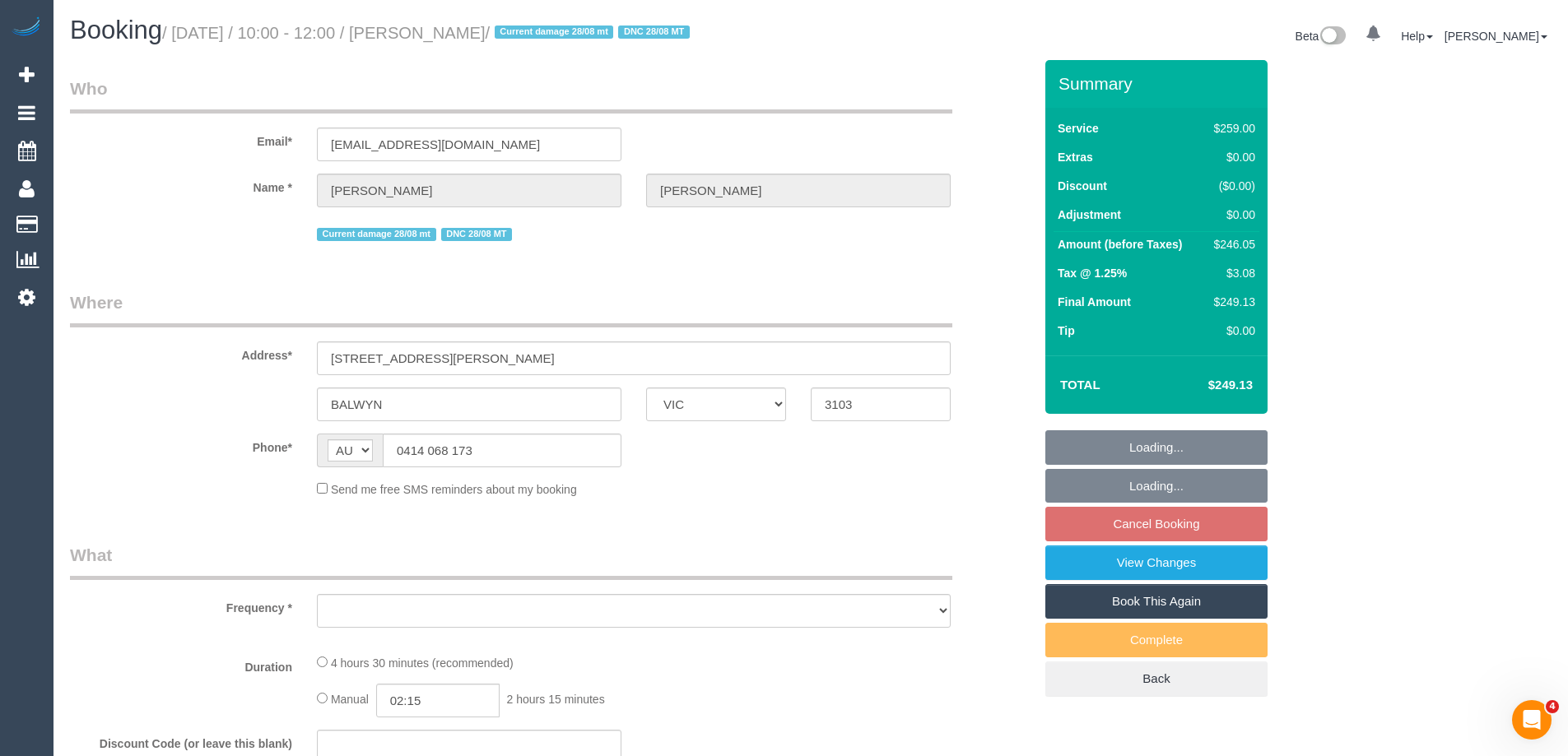
select select "number:22"
select select "number:34"
select select "number:12"
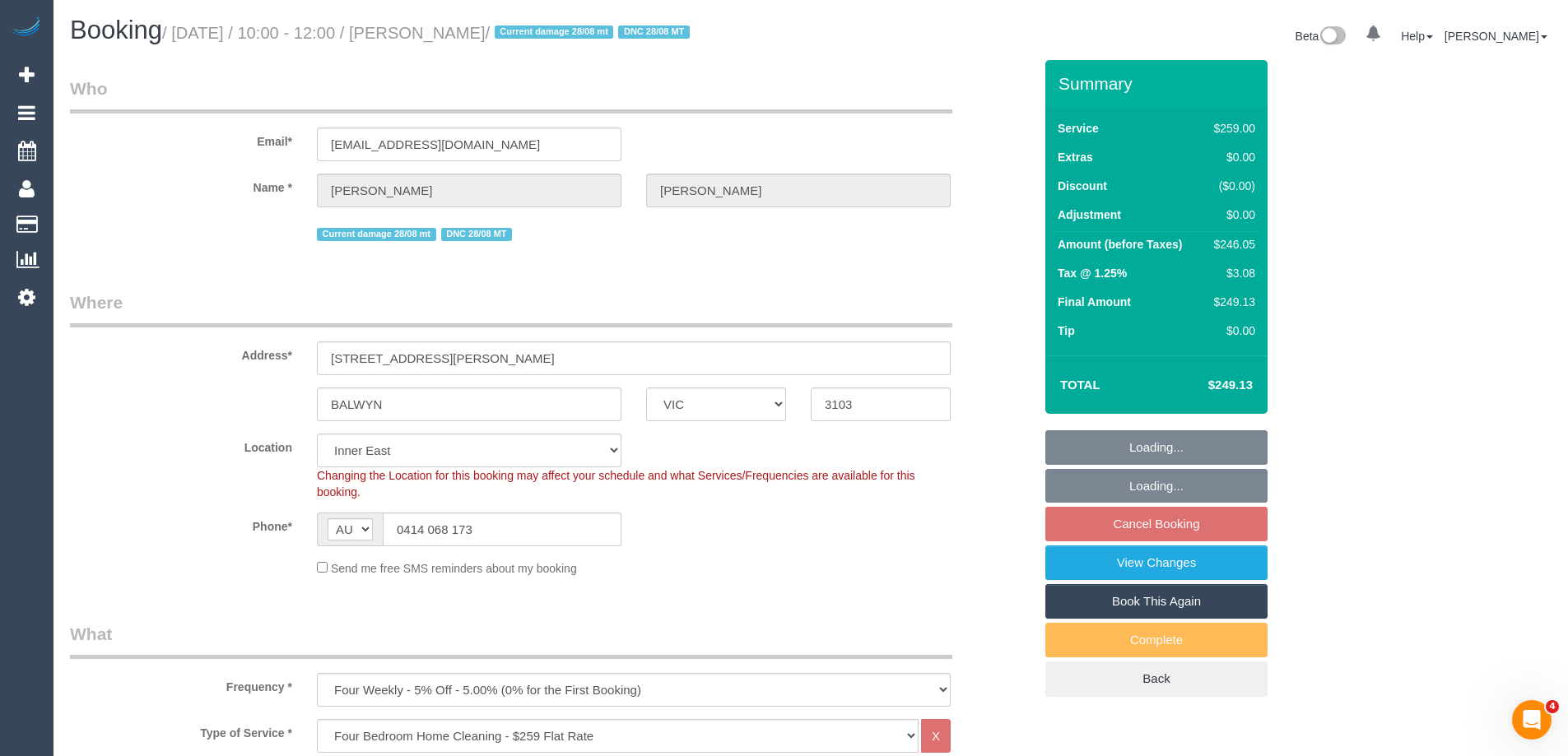
select select "spot19"
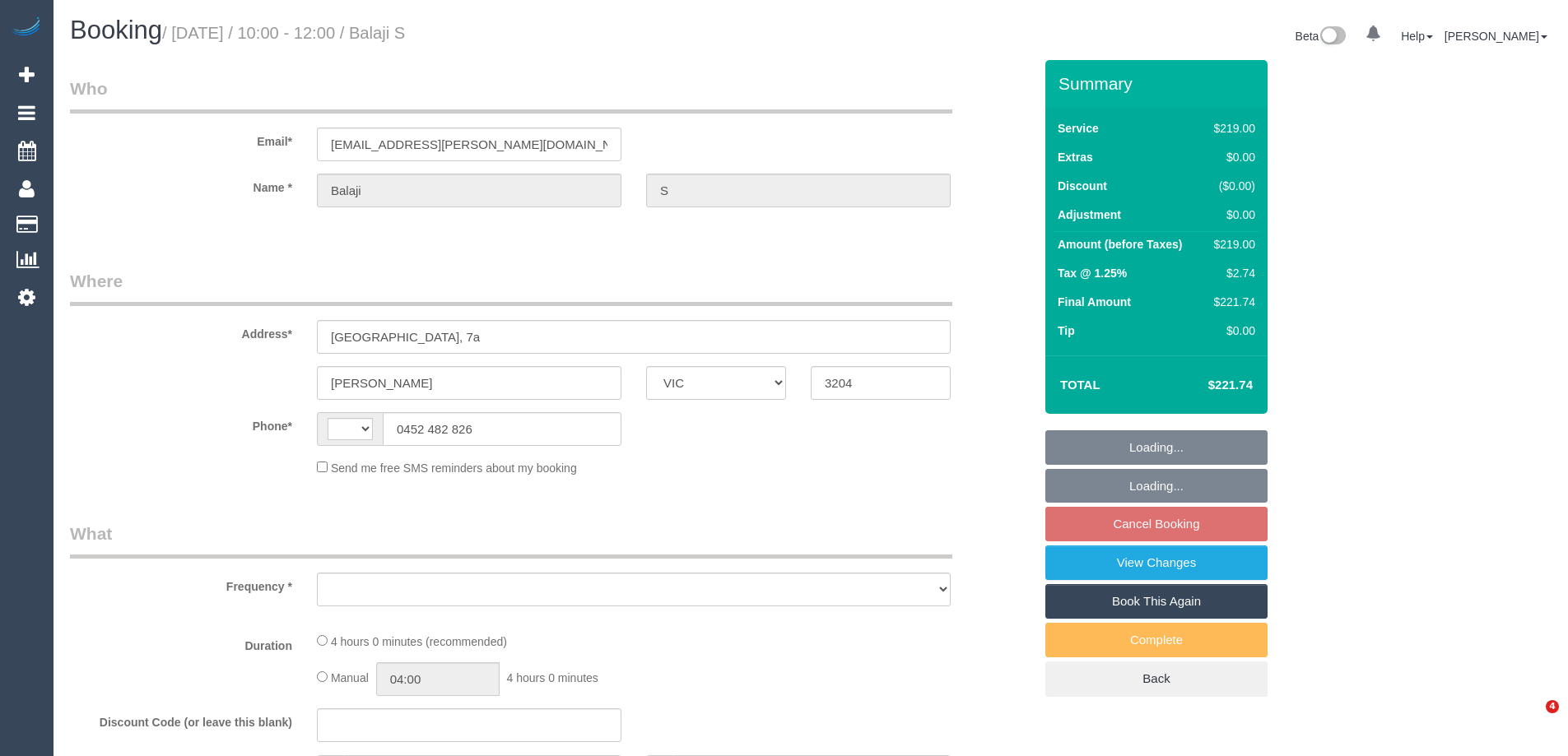
select select "VIC"
select select "string:stripe-pm_1RFXuu2GScqysDRVXX5D74Md"
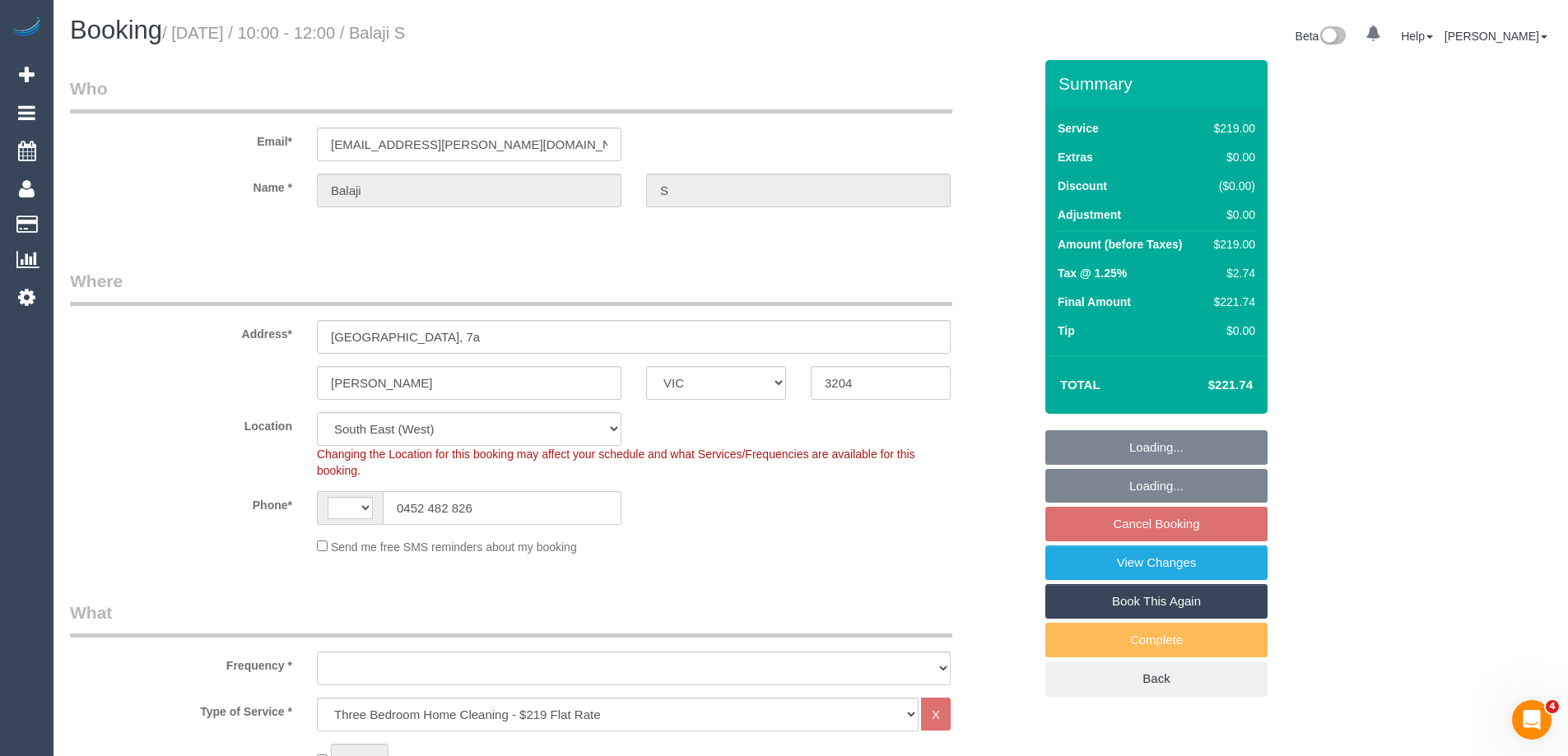
select select "string:AU"
select select "object:777"
select select "number:28"
select select "number:14"
select select "number:19"
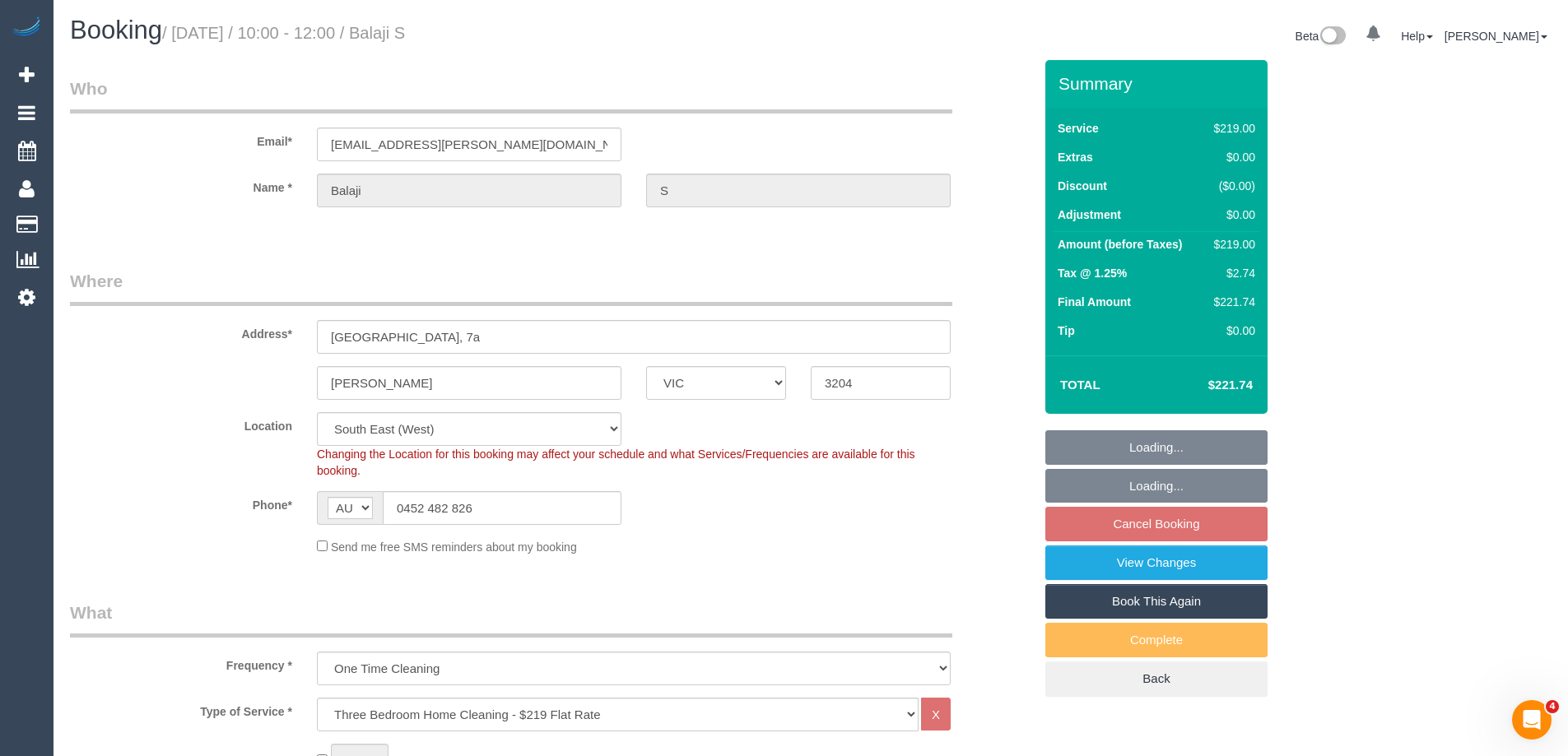
select select "number:25"
select select "number:34"
select select "number:13"
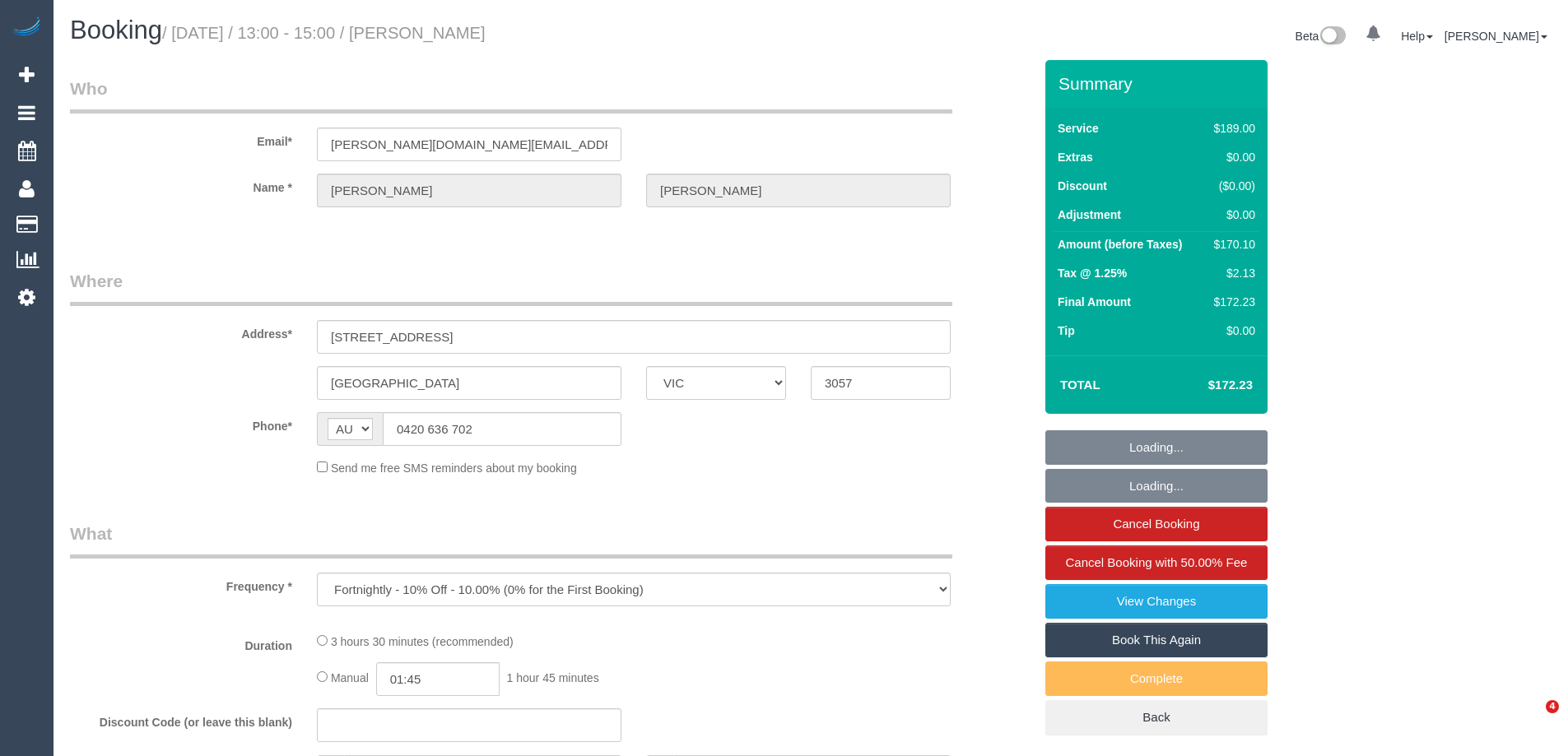
select select "VIC"
select select "string:stripe-pm_1Ljd4p2GScqysDRVO7uyB0E7"
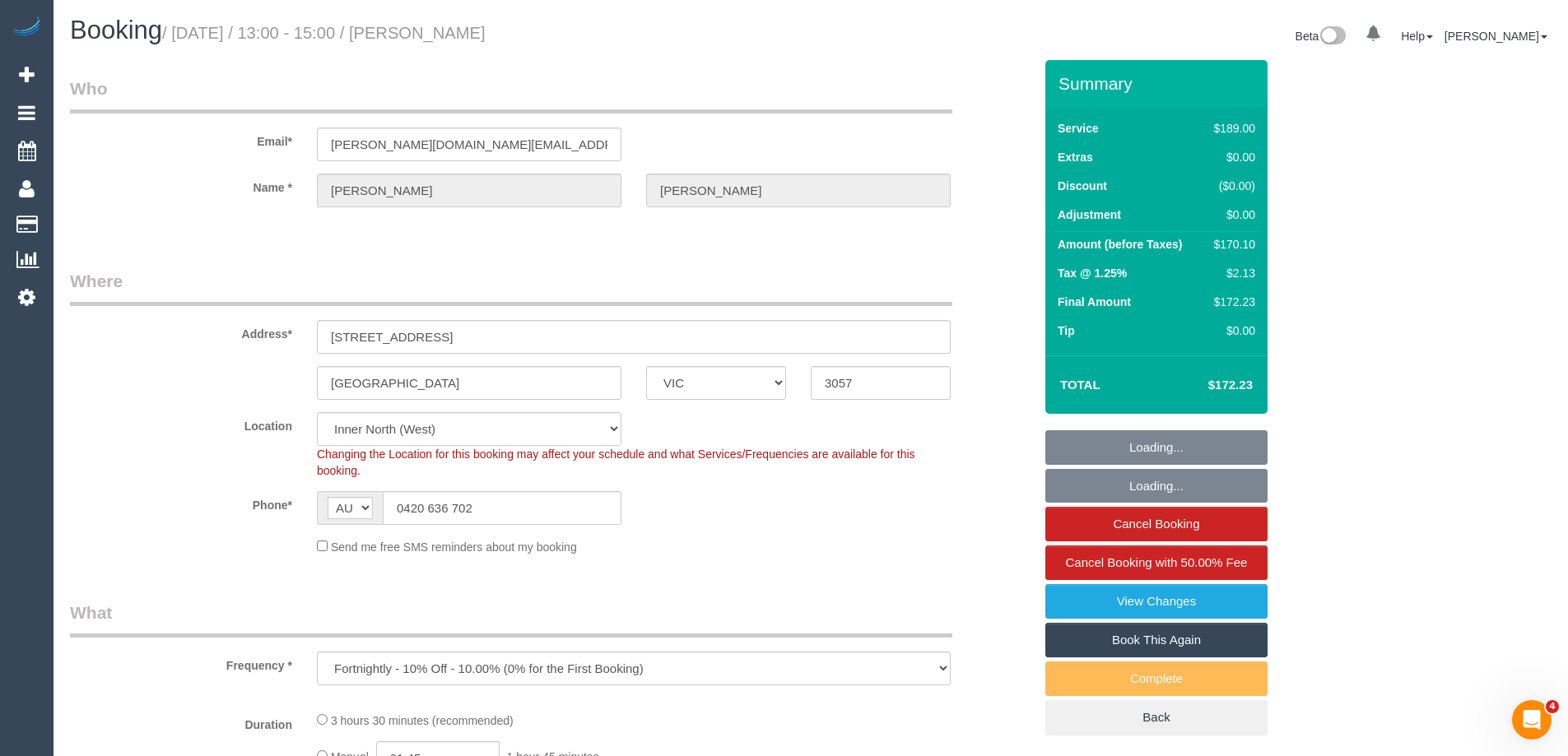
select select "object:572"
select select "number:28"
select select "number:16"
select select "number:19"
select select "number:23"
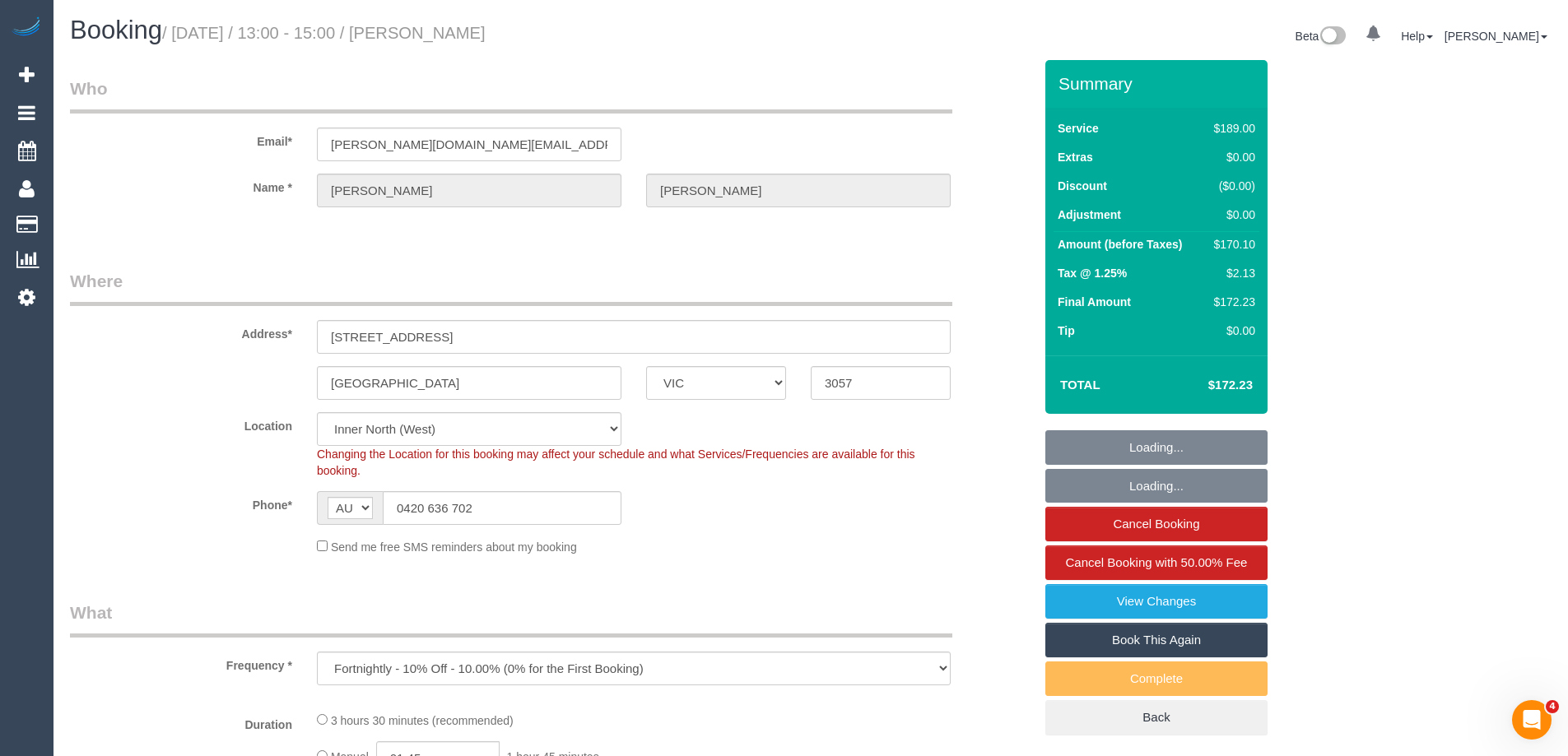
select select "number:35"
select select "number:26"
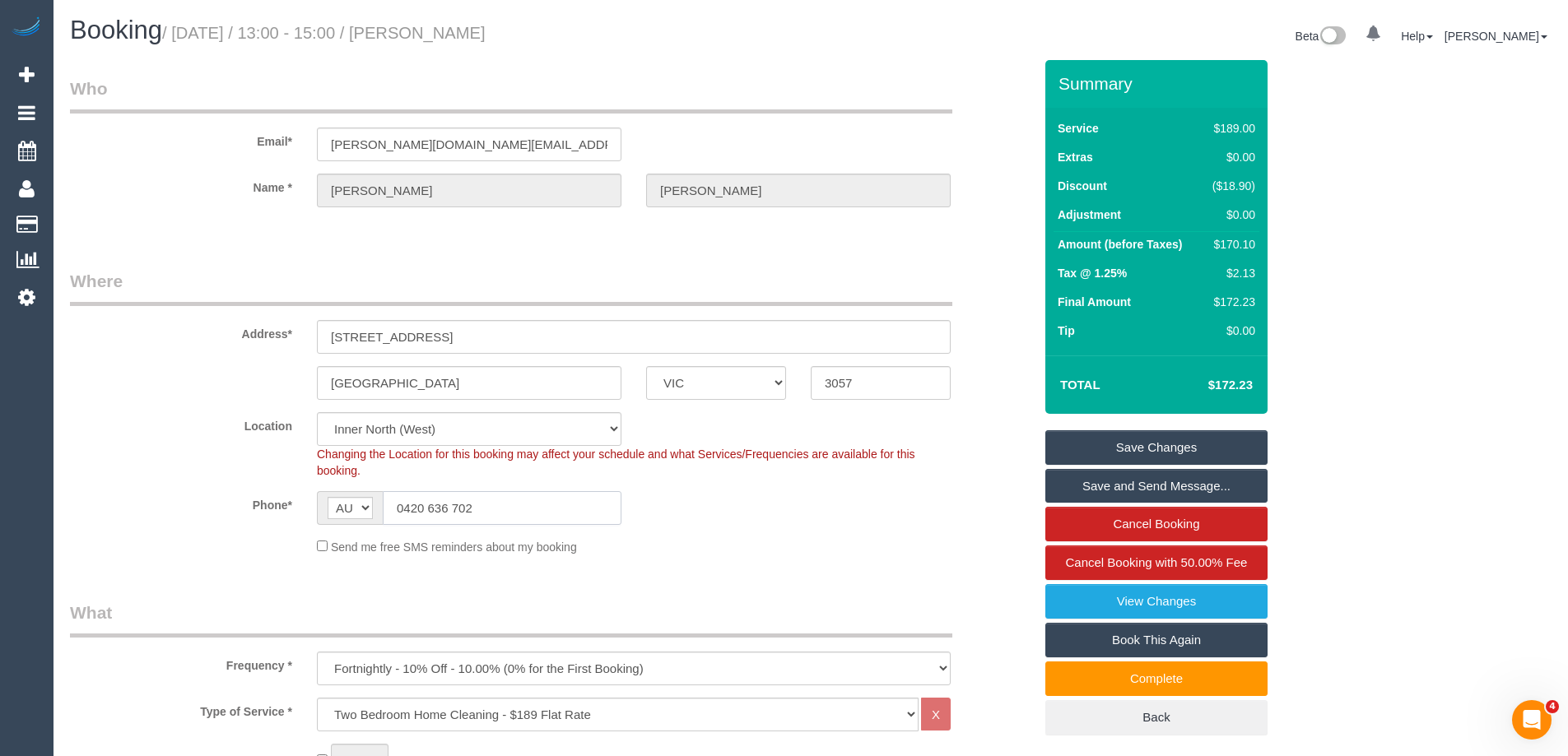
drag, startPoint x: 496, startPoint y: 510, endPoint x: 405, endPoint y: 511, distance: 91.0
click at [405, 511] on input "0420 636 702" at bounding box center [502, 509] width 238 height 34
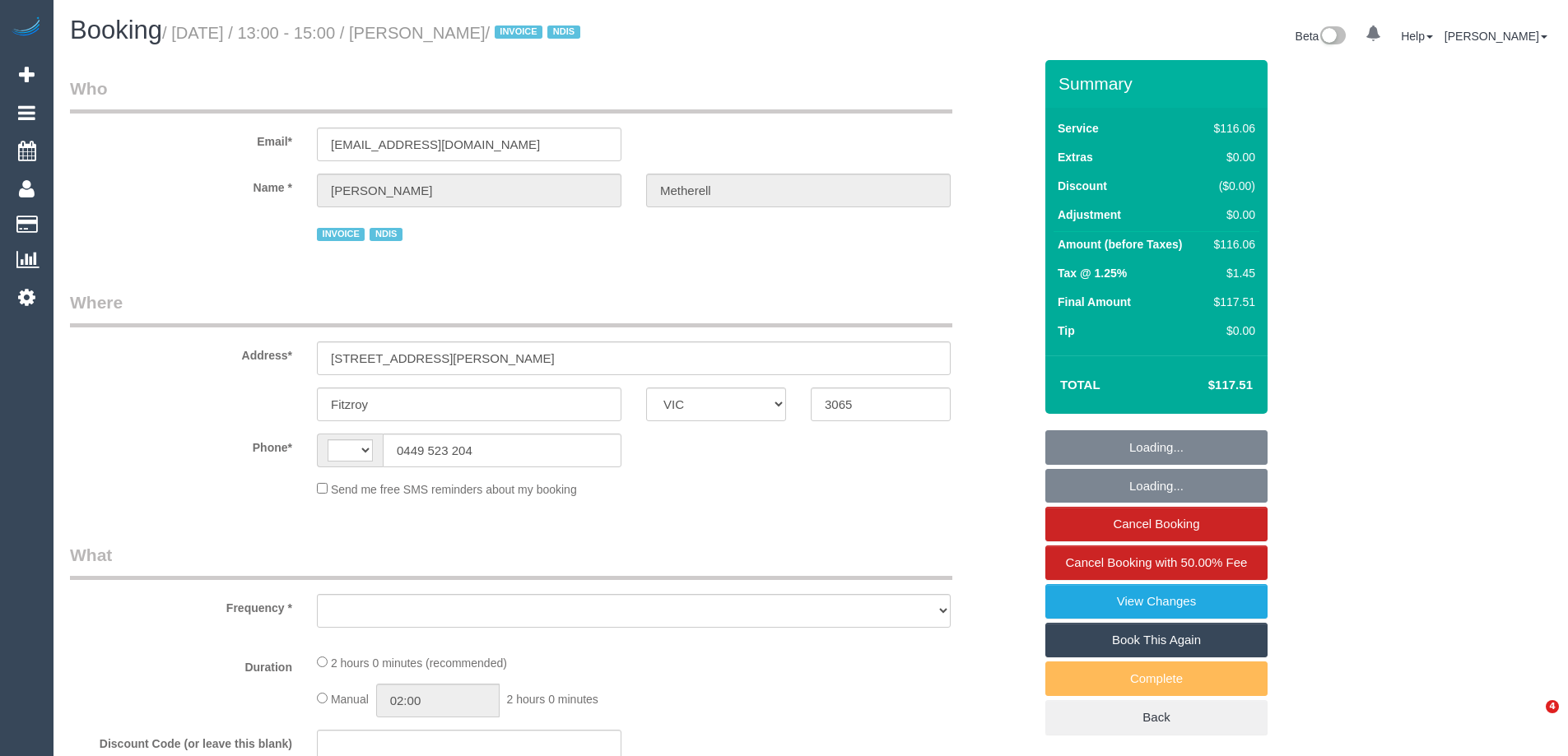
select select "VIC"
select select "object:276"
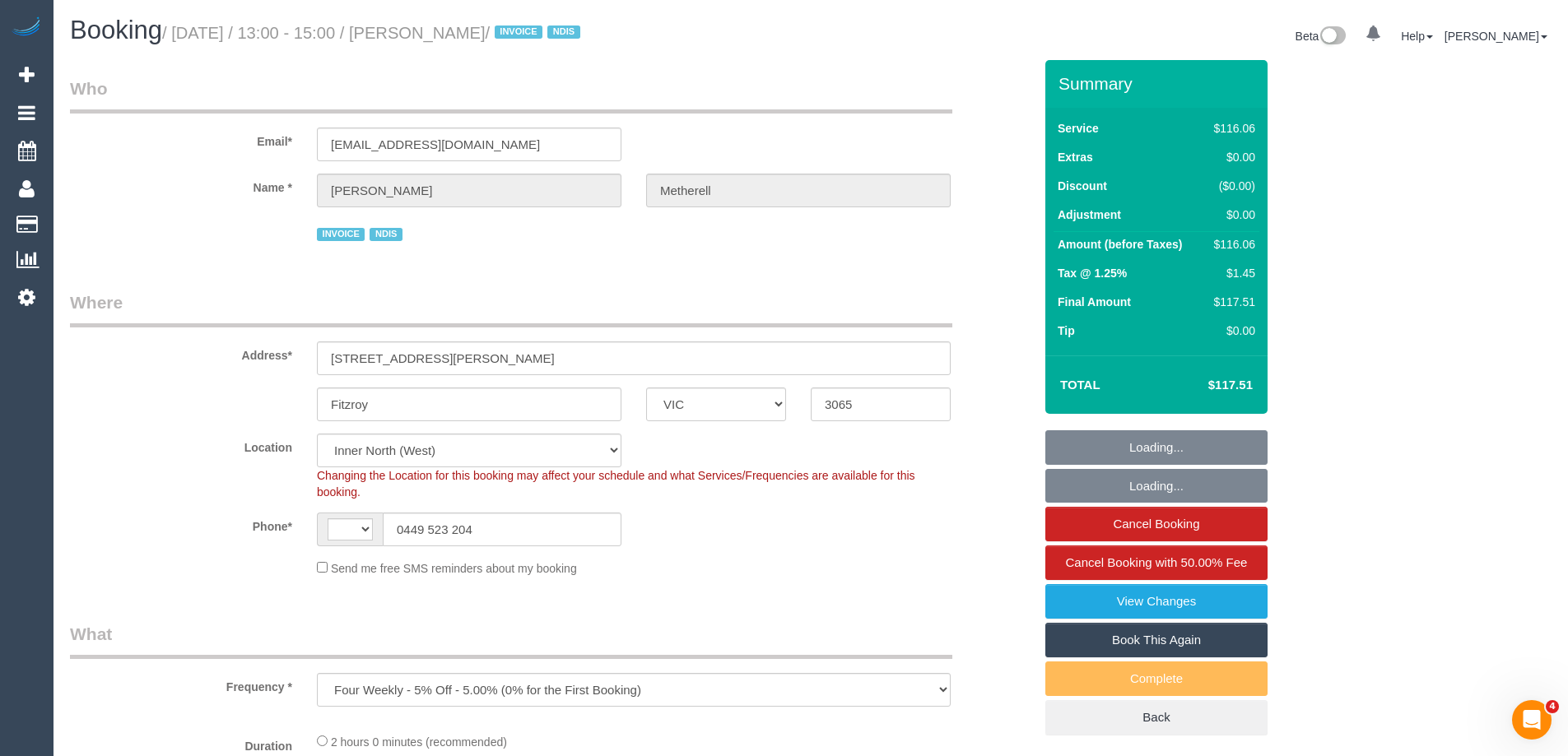
select select "string:AU"
select select "number:29"
select select "number:14"
select select "number:20"
select select "number:36"
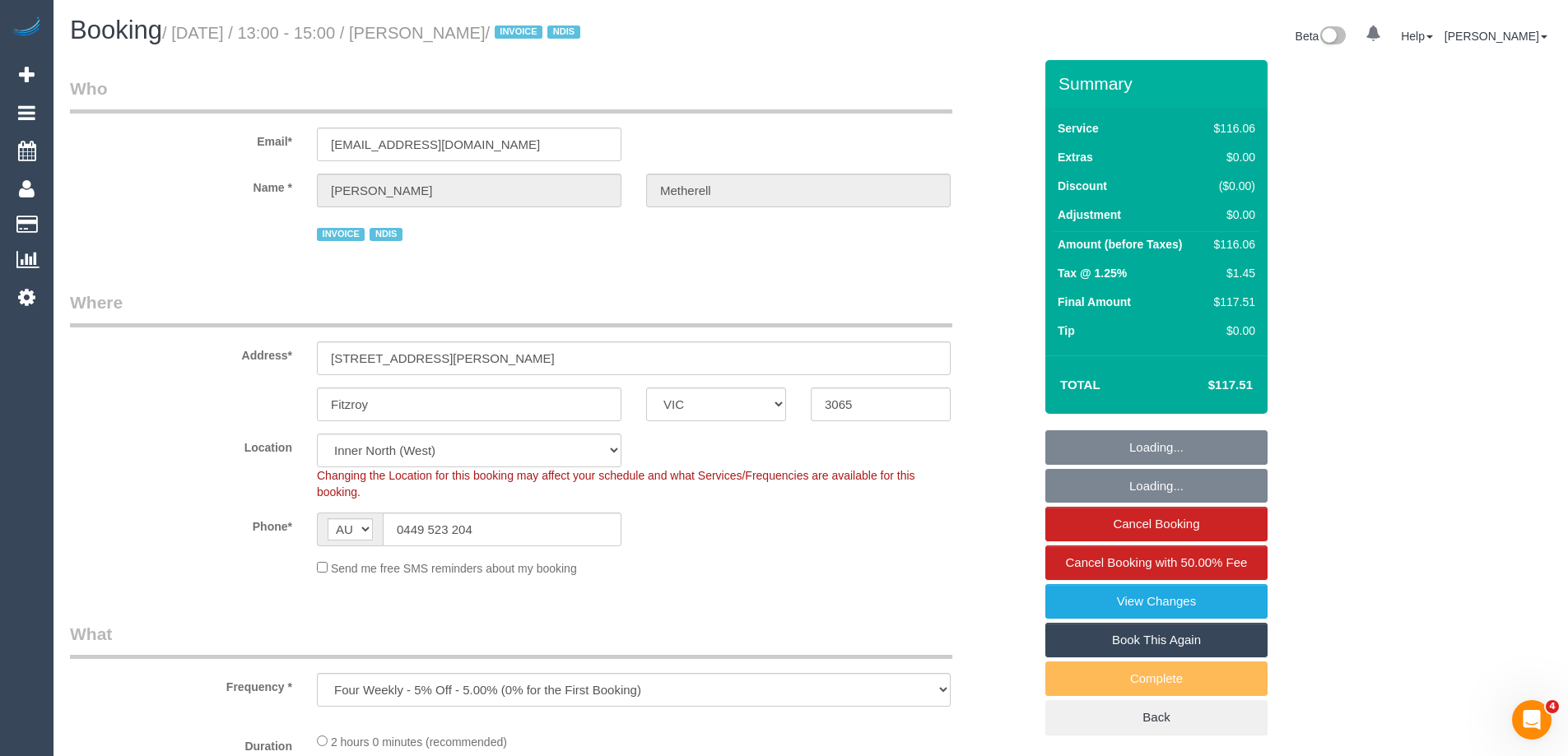
select select "object:697"
drag, startPoint x: 466, startPoint y: 531, endPoint x: 419, endPoint y: 472, distance: 75.4
click at [404, 522] on input "0449 523 204" at bounding box center [502, 529] width 238 height 34
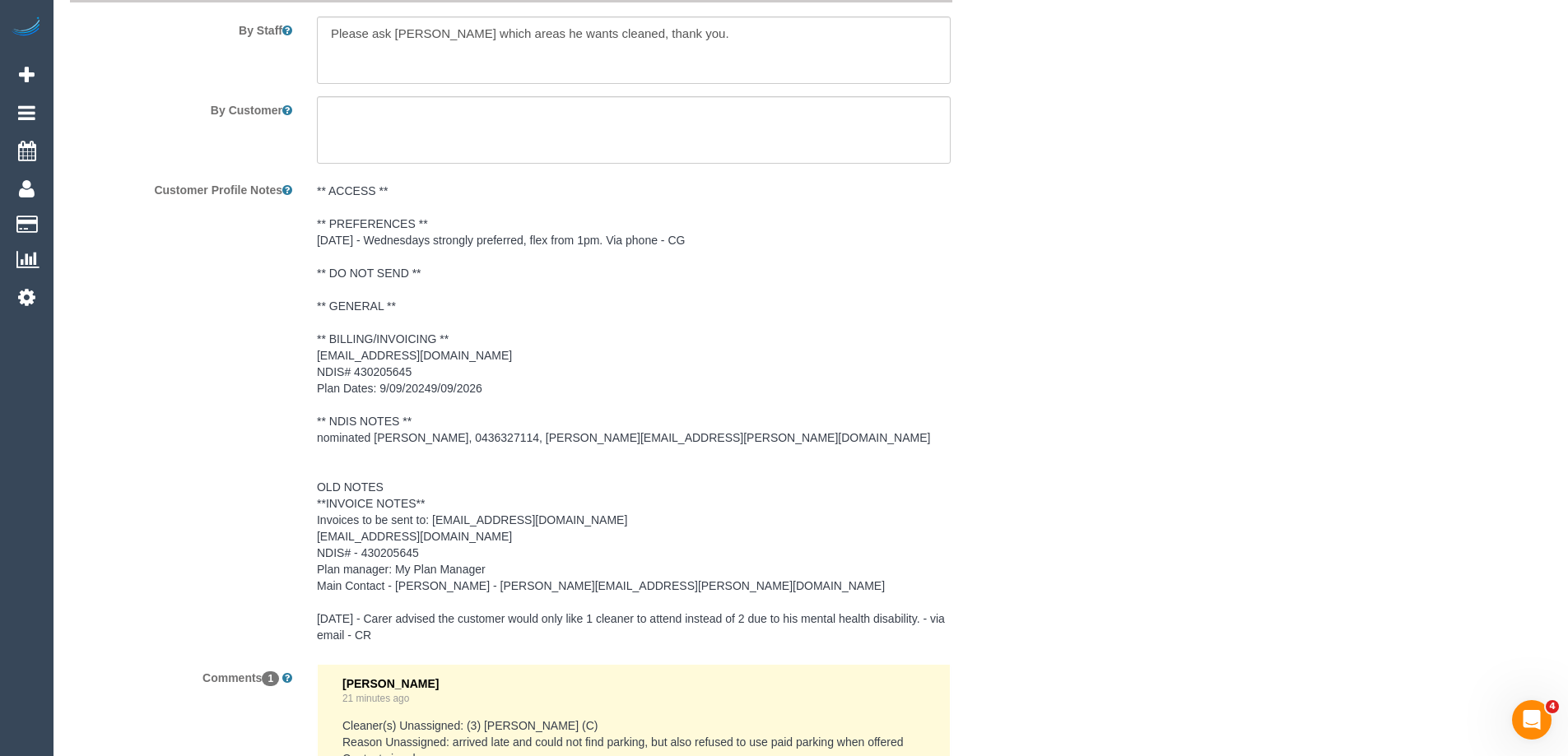
scroll to position [2658, 0]
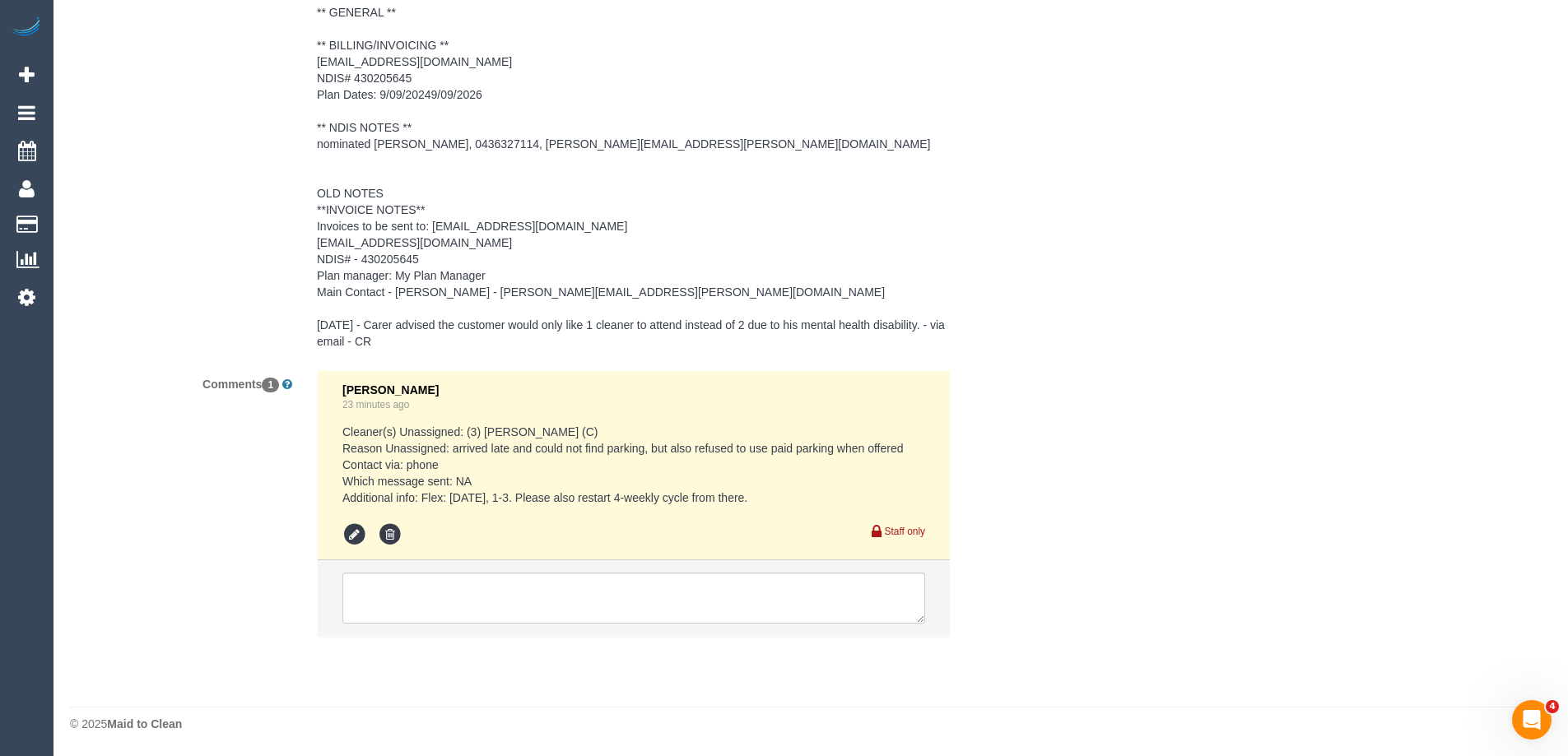
drag, startPoint x: 596, startPoint y: 498, endPoint x: 771, endPoint y: 506, distance: 175.2
click at [771, 506] on pre "Cleaner(s) Unassigned: (3) Jahidul Islam (C) Reason Unassigned: arrived late an…" at bounding box center [633, 464] width 583 height 82
copy pre "restart 4-weekly cycle from there."
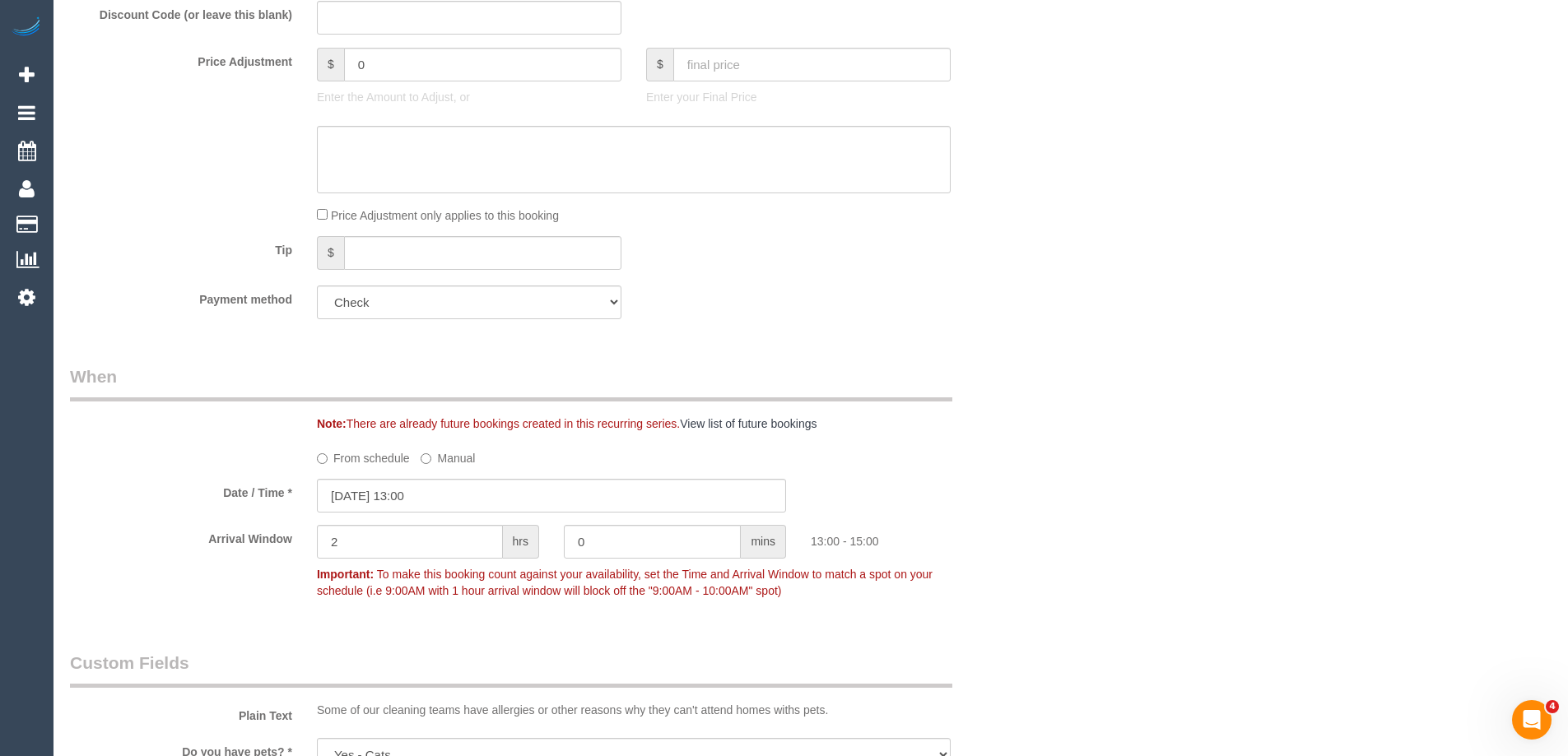
scroll to position [929, 0]
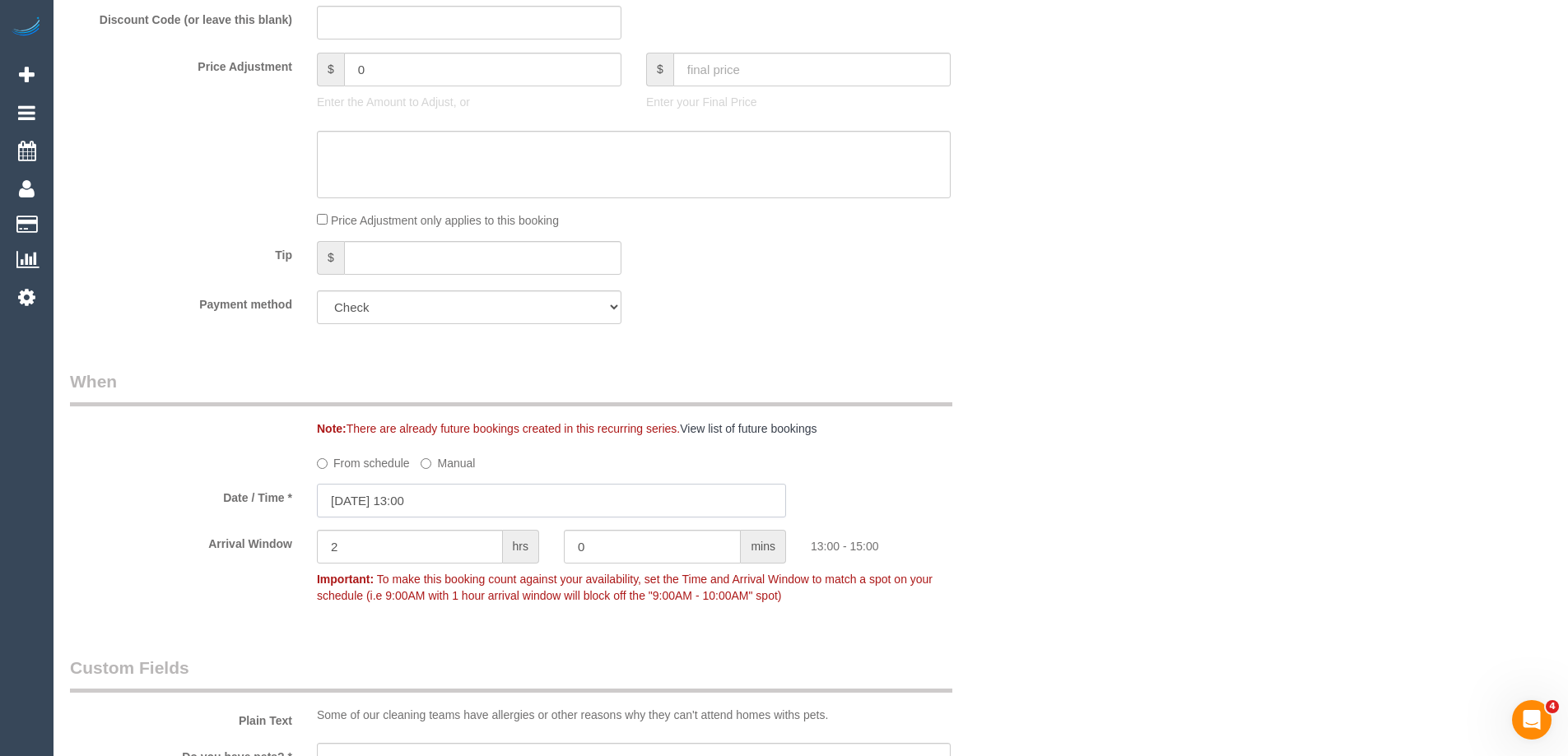
click at [381, 496] on input "01/10/2025 13:00" at bounding box center [551, 501] width 469 height 34
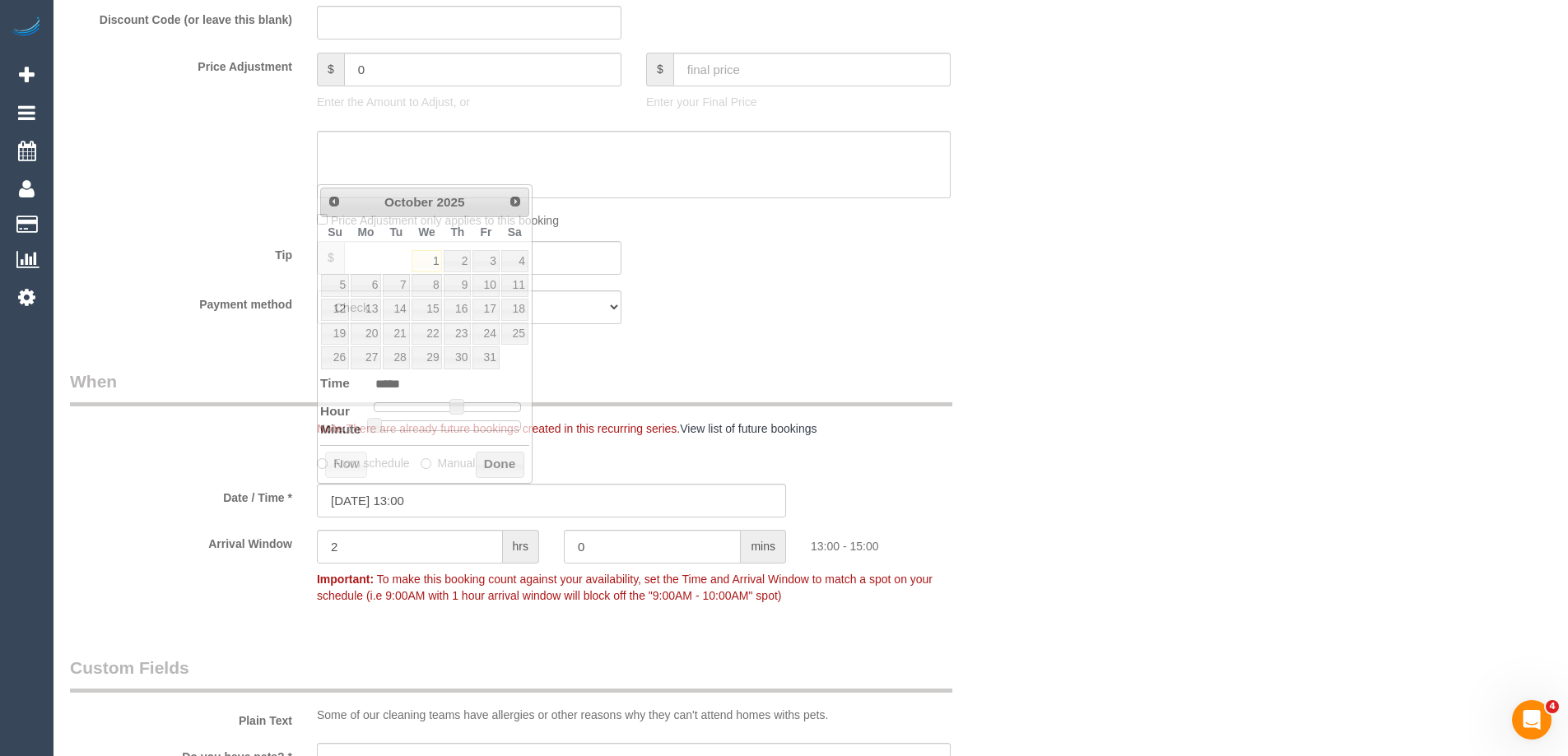
drag, startPoint x: 1141, startPoint y: 409, endPoint x: 1150, endPoint y: 404, distance: 10.3
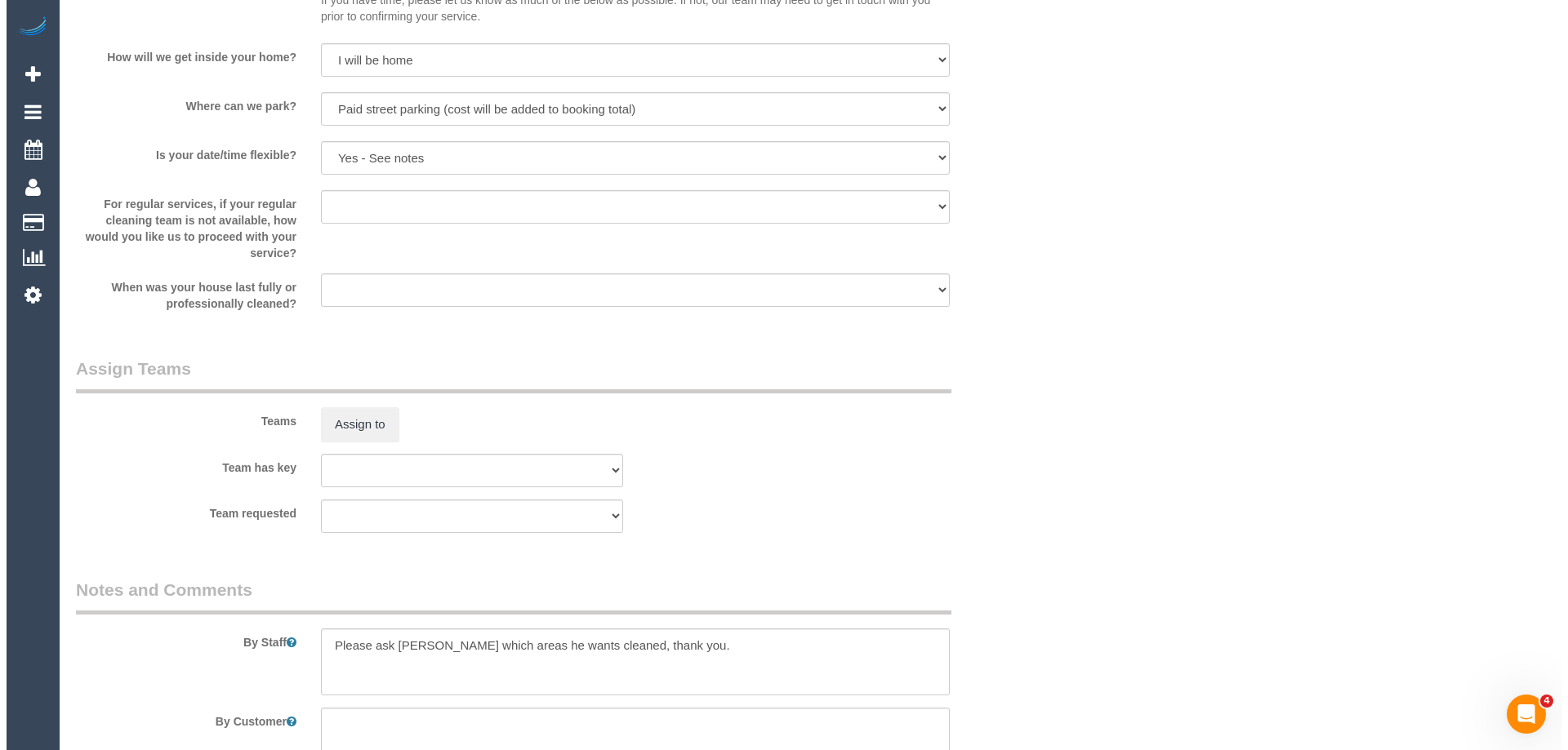
scroll to position [1739, 0]
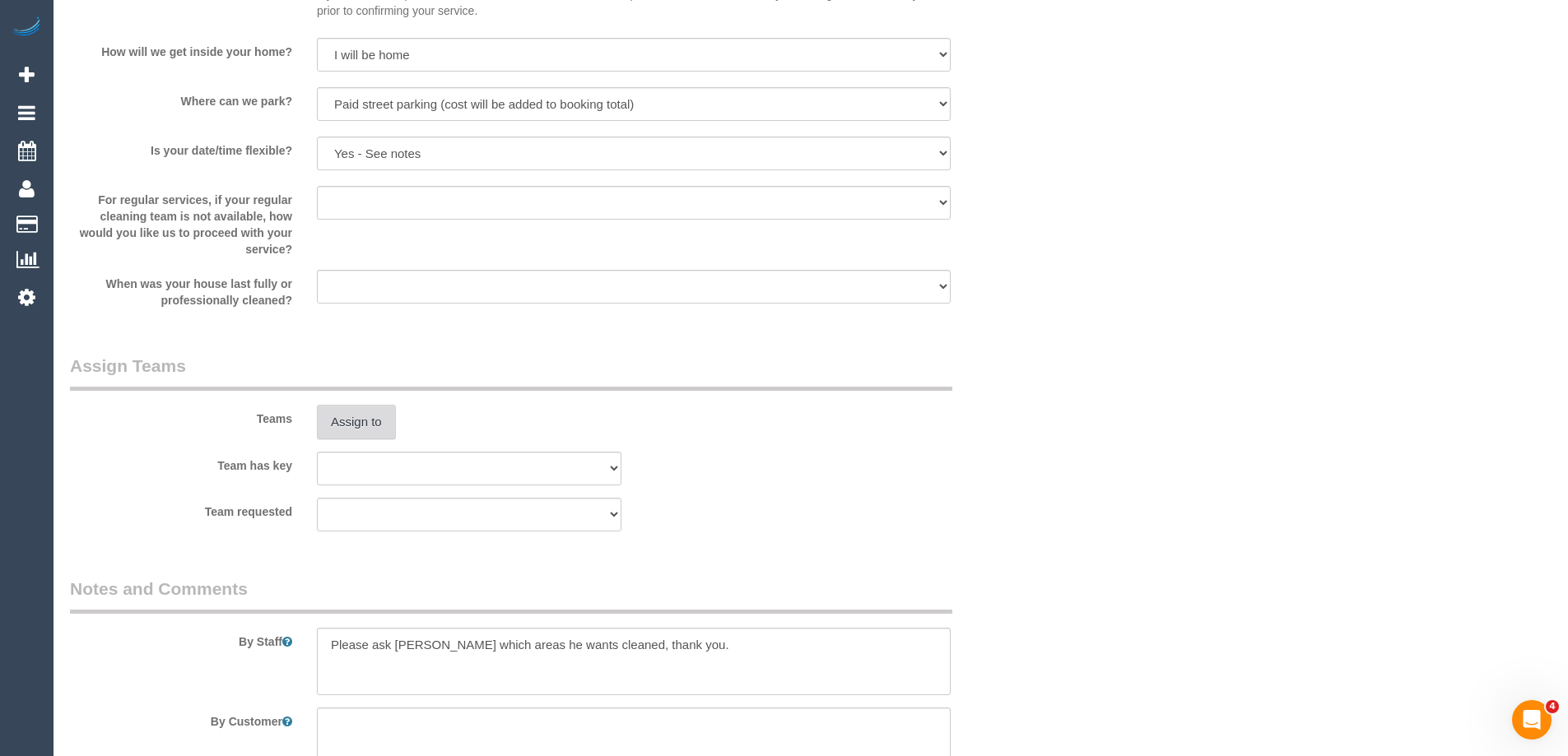
click at [355, 423] on button "Assign to" at bounding box center [356, 422] width 79 height 35
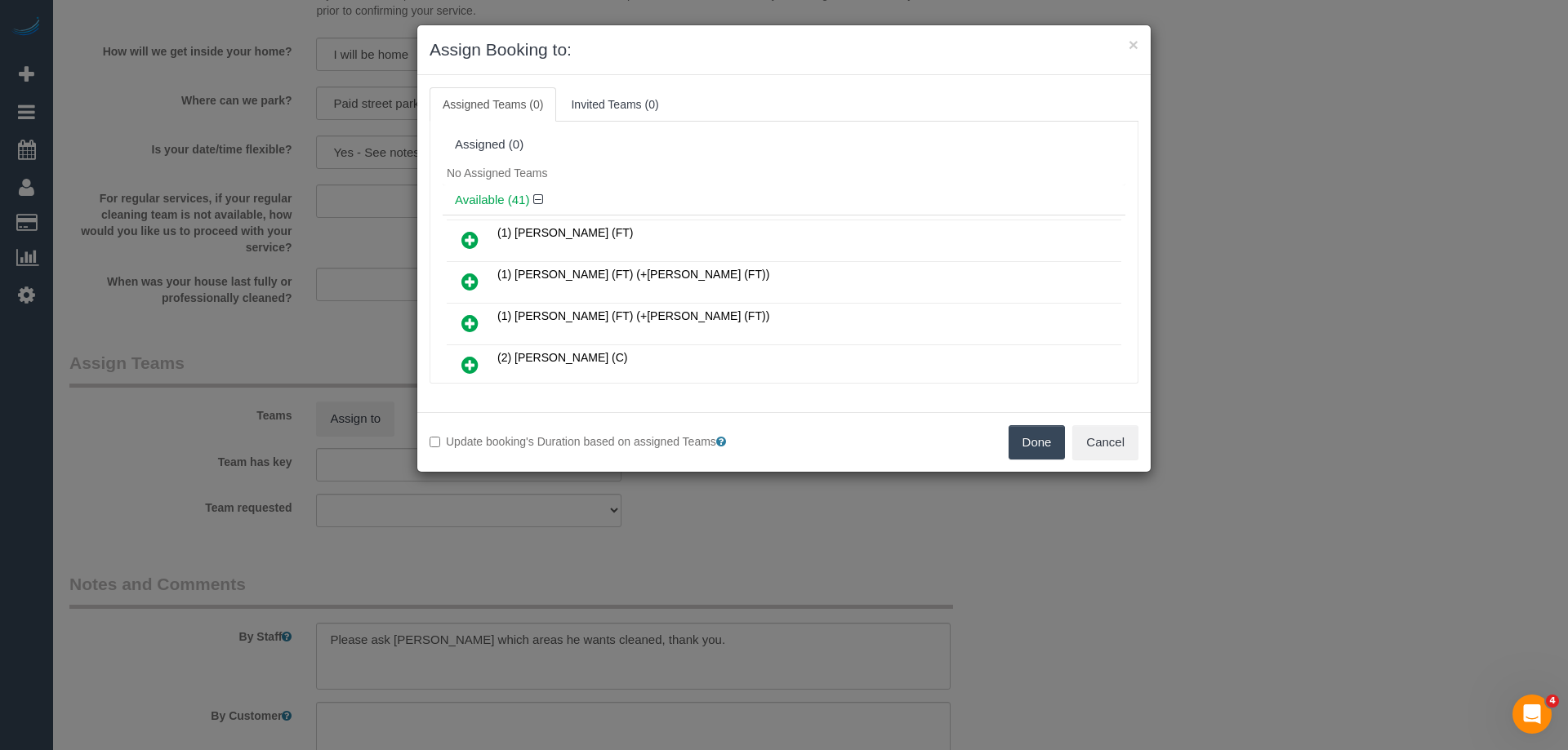
scroll to position [7101, 0]
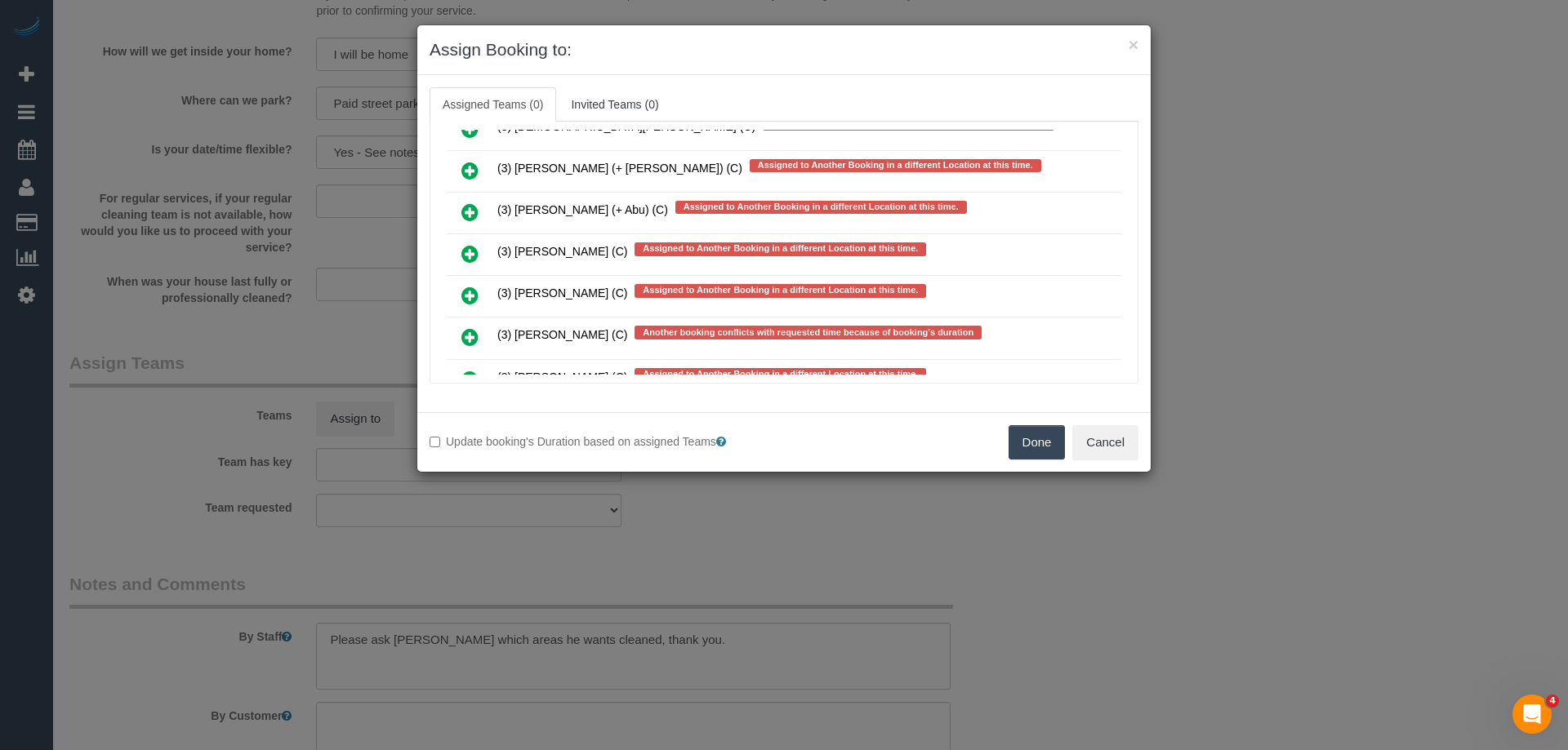
click at [468, 255] on icon at bounding box center [469, 254] width 17 height 20
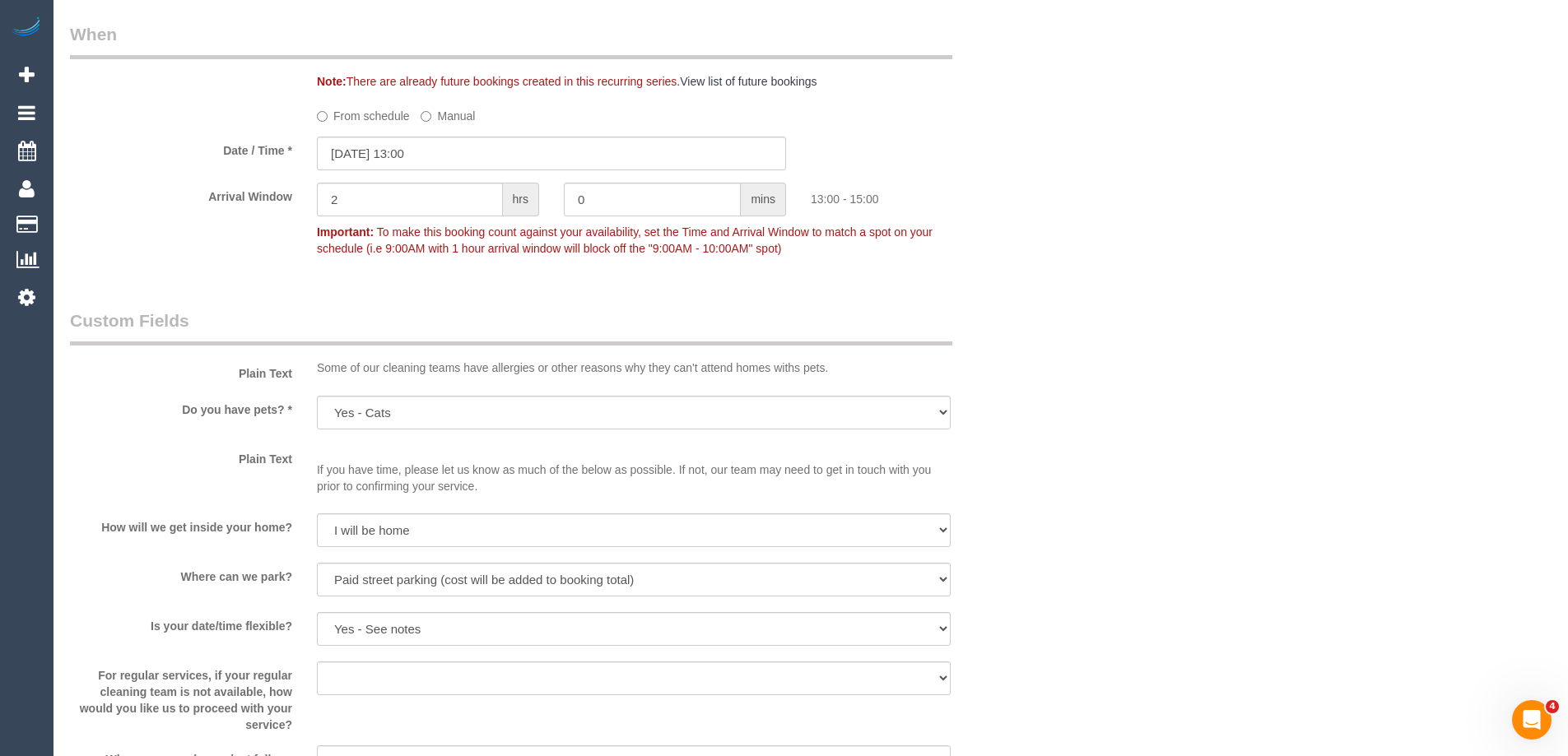
scroll to position [1177, 0]
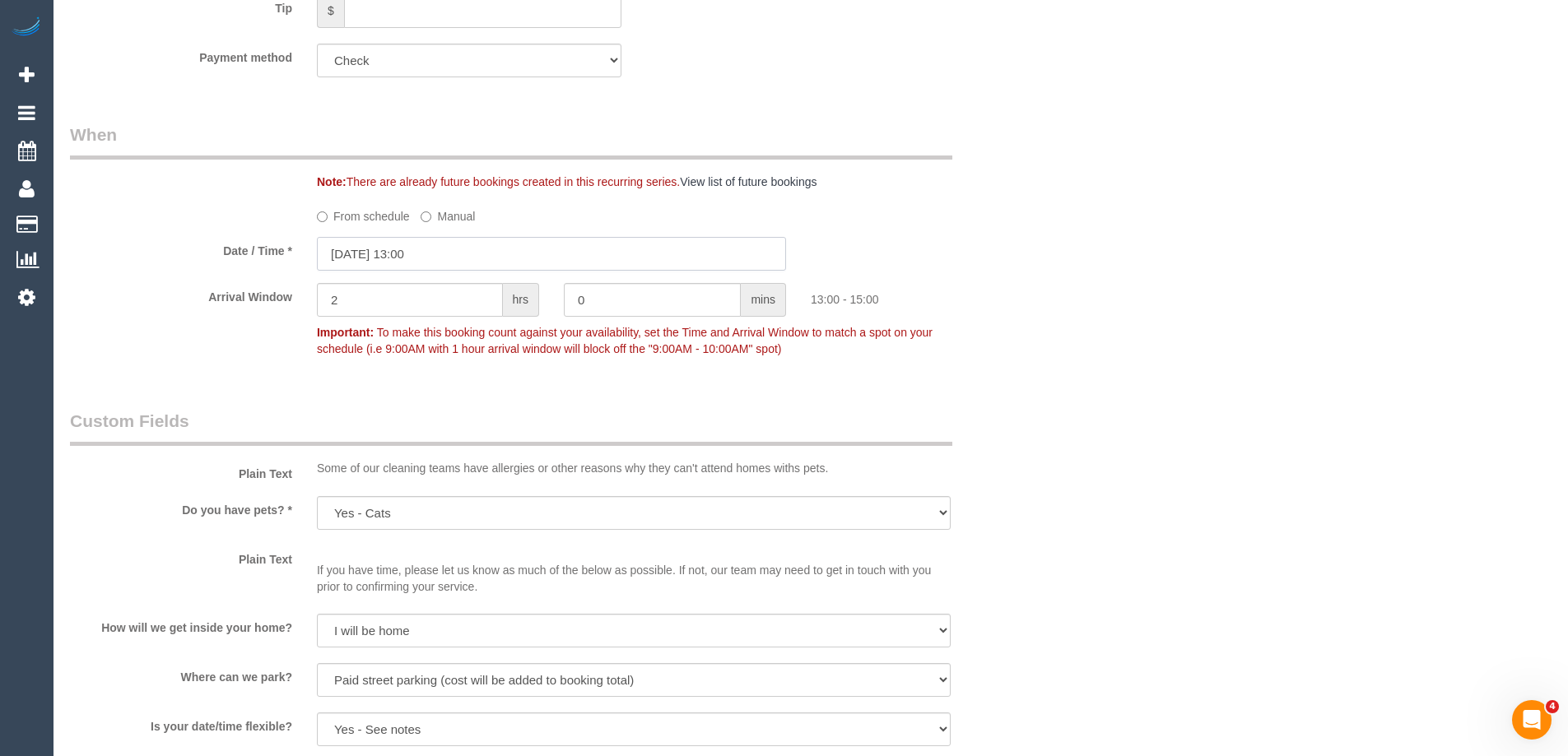
click at [409, 242] on input "01/10/2025 13:00" at bounding box center [551, 254] width 469 height 34
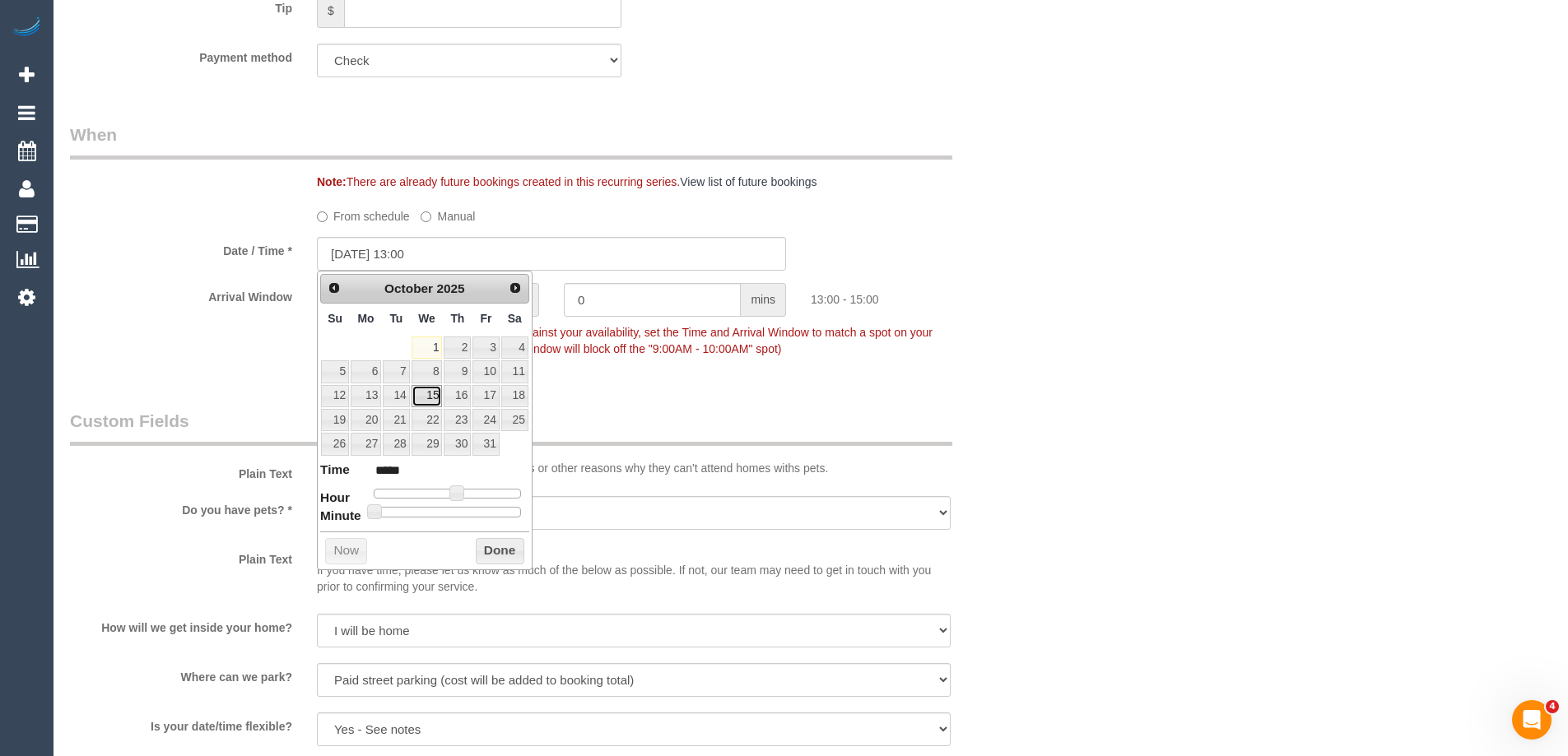
click at [437, 391] on link "15" at bounding box center [427, 396] width 32 height 22
type input "15/10/2025 13:00"
click at [494, 550] on button "Done" at bounding box center [500, 551] width 48 height 27
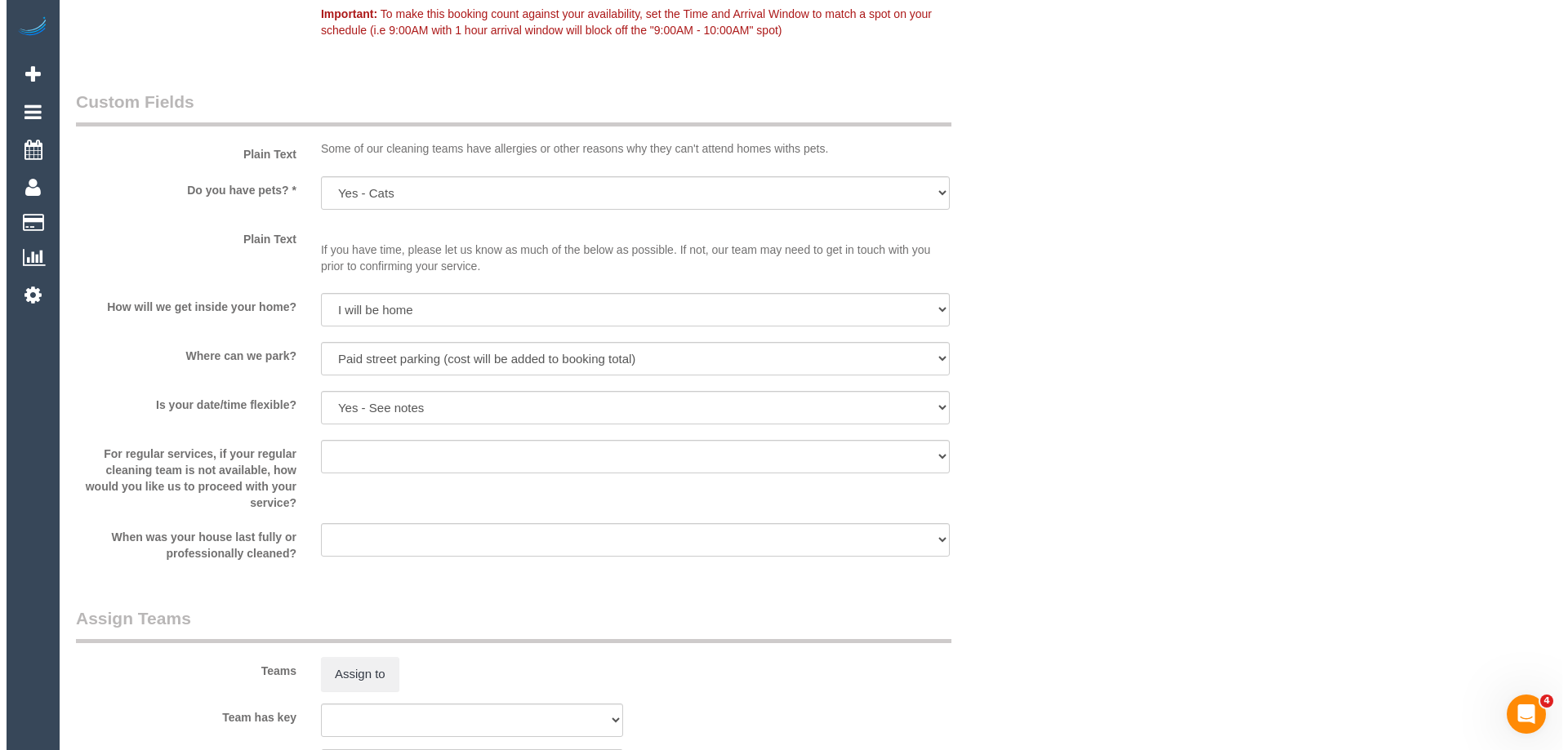
scroll to position [1739, 0]
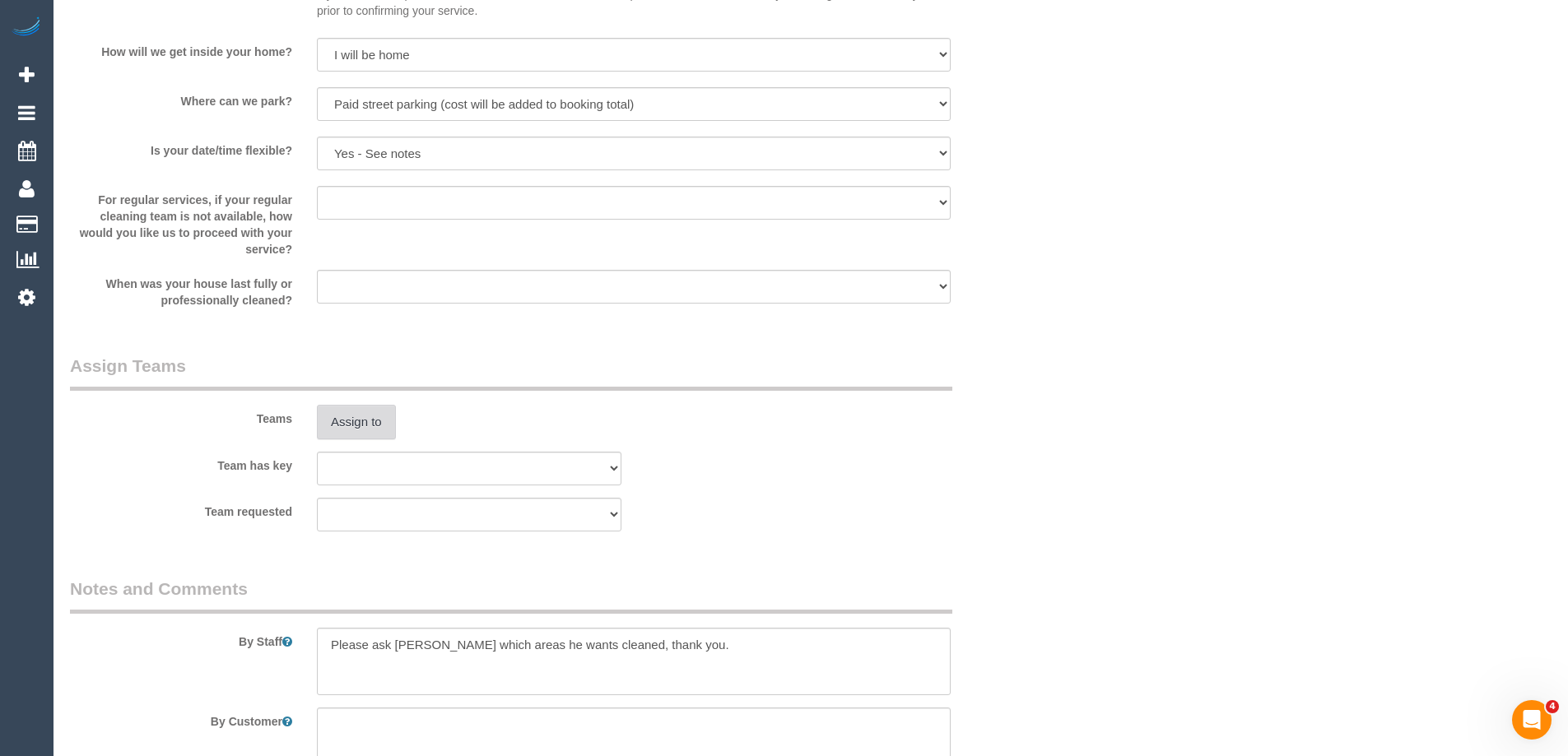
click at [362, 428] on button "Assign to" at bounding box center [356, 422] width 79 height 35
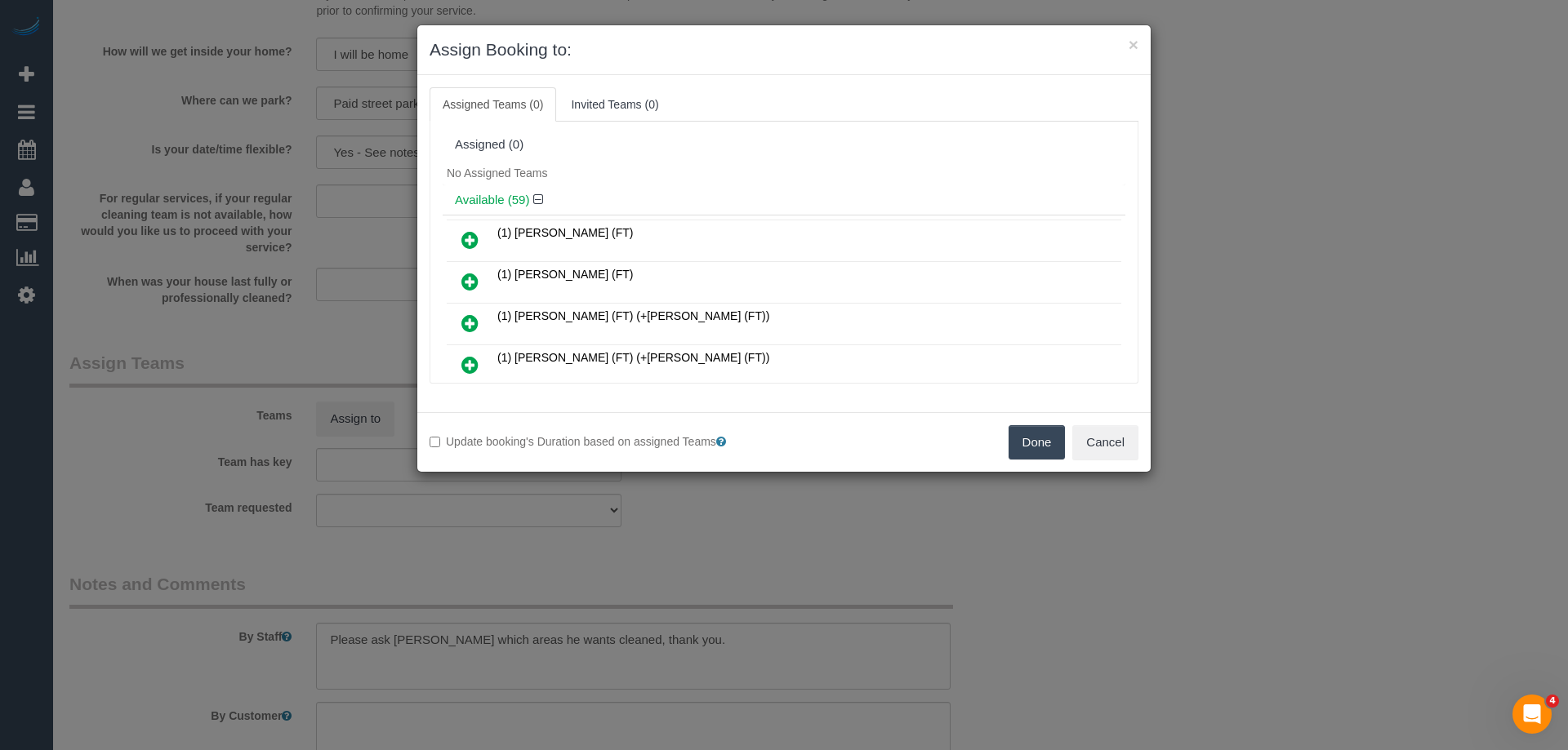
scroll to position [7269, 0]
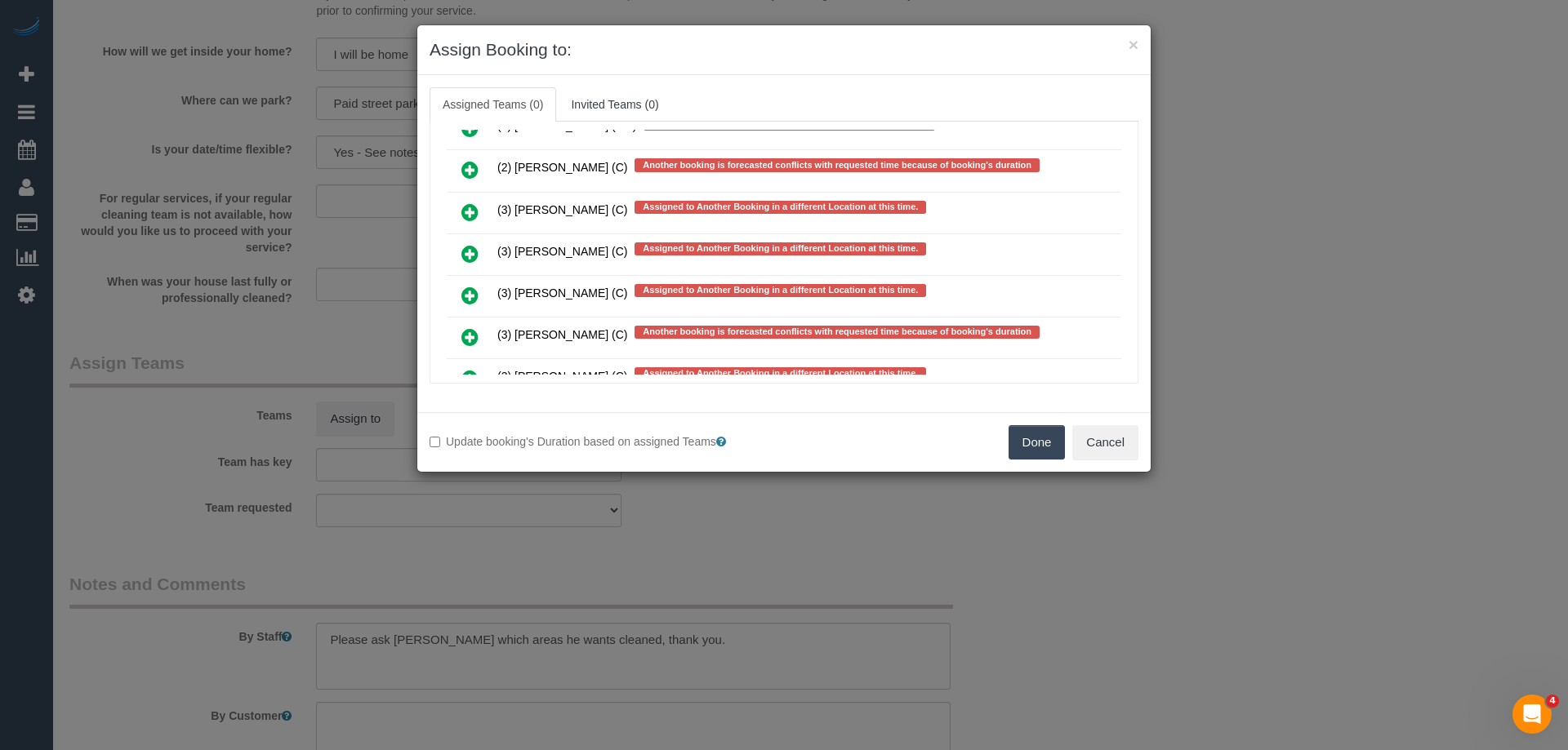
click at [473, 254] on icon at bounding box center [469, 254] width 17 height 20
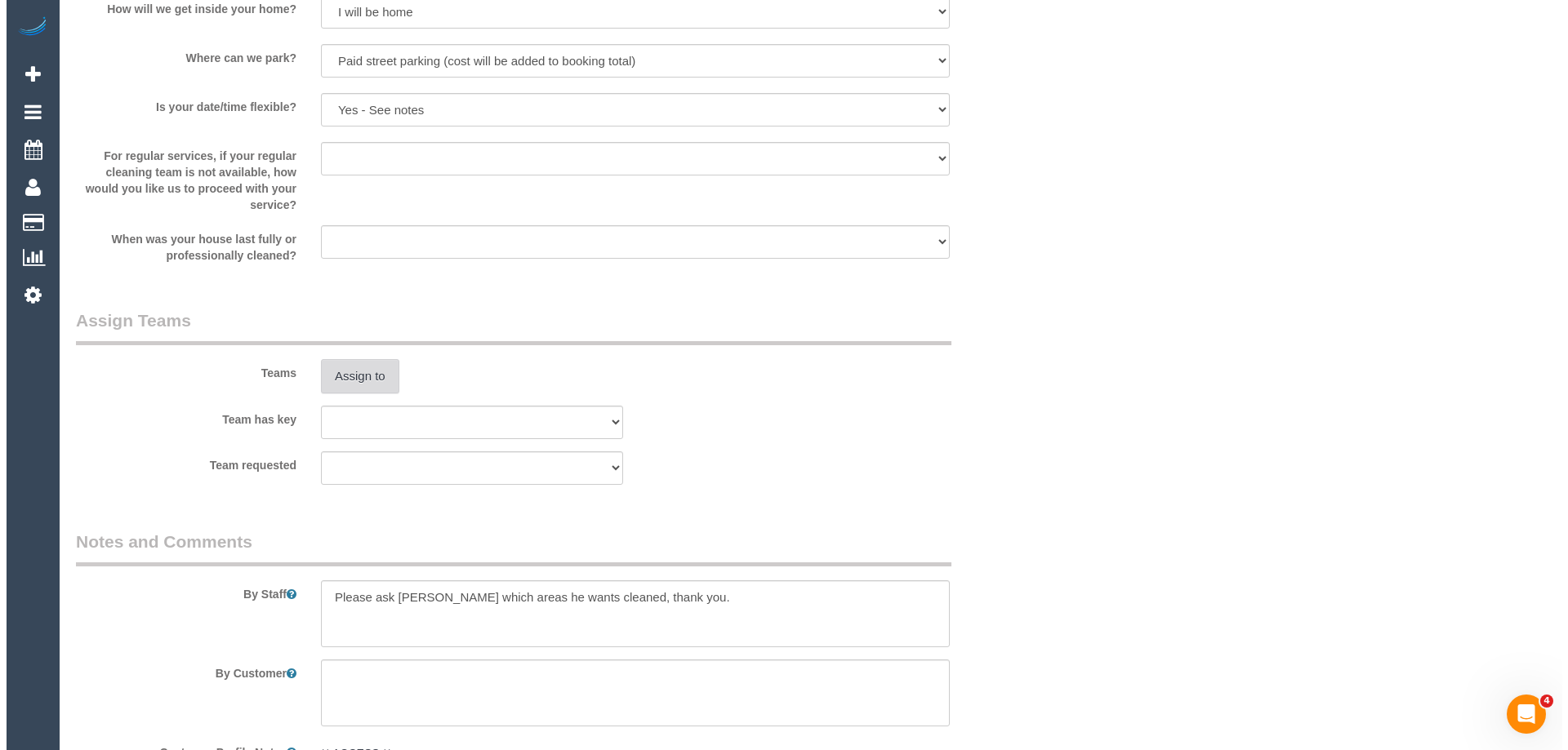
scroll to position [1789, 0]
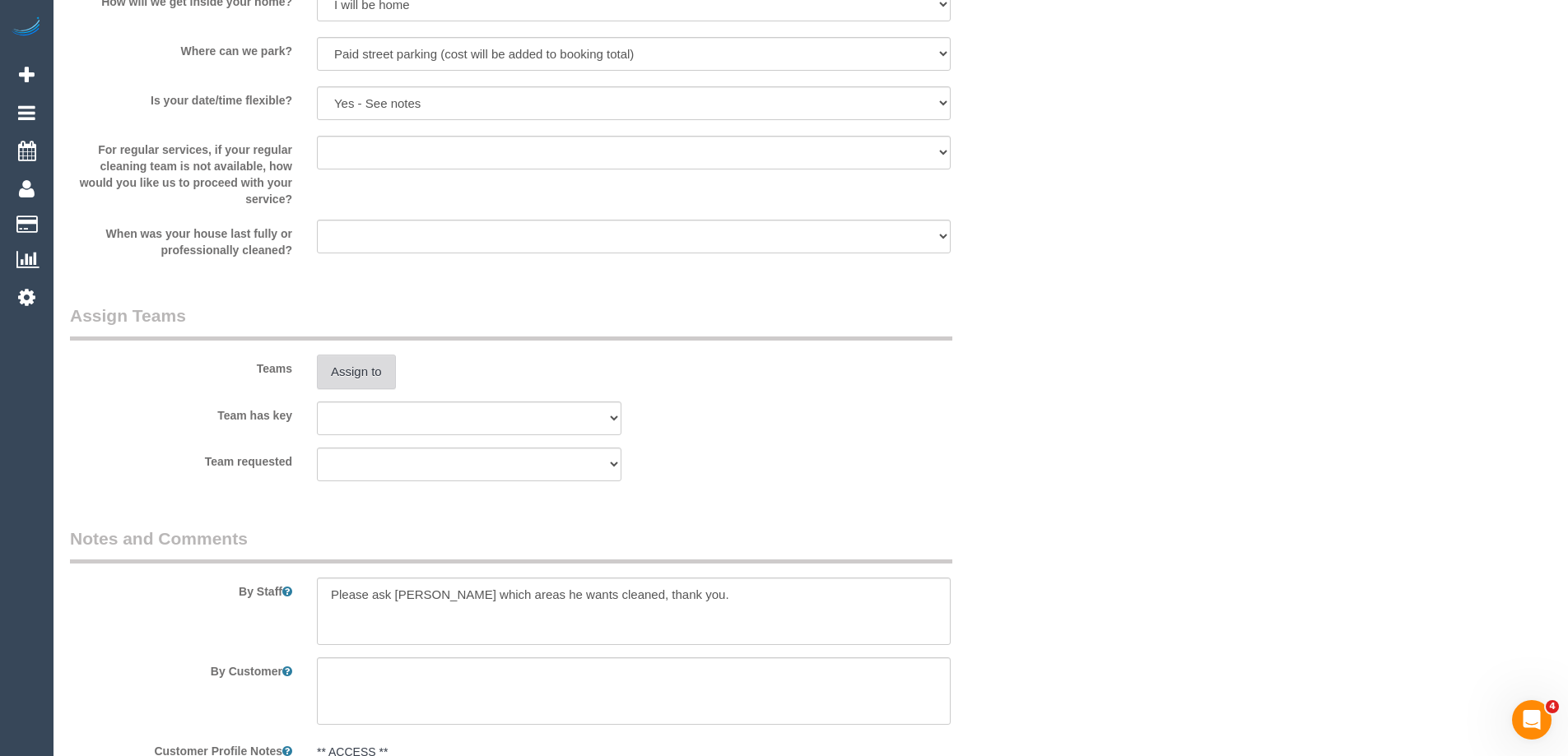
click at [381, 378] on button "Assign to" at bounding box center [356, 372] width 79 height 35
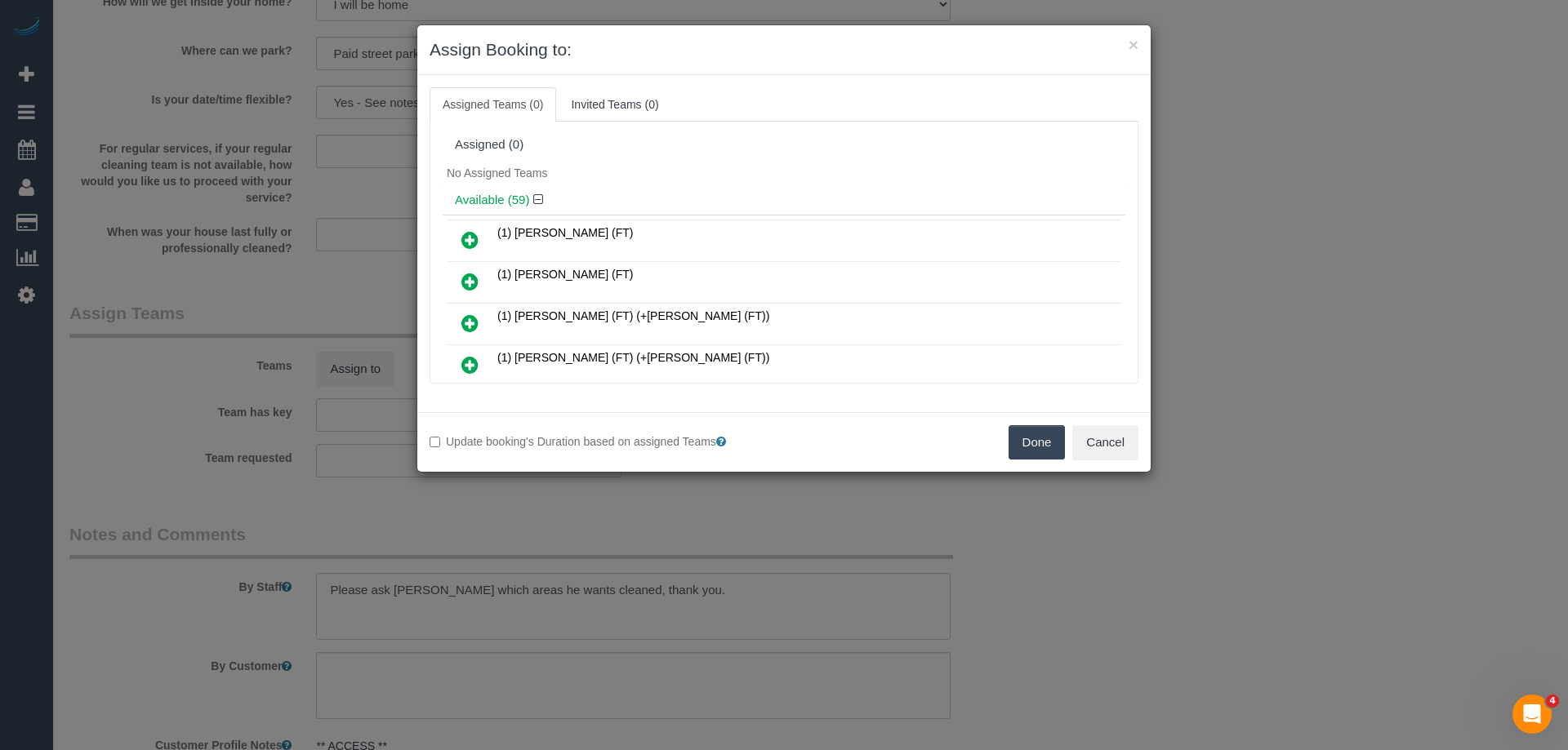
scroll to position [7269, 0]
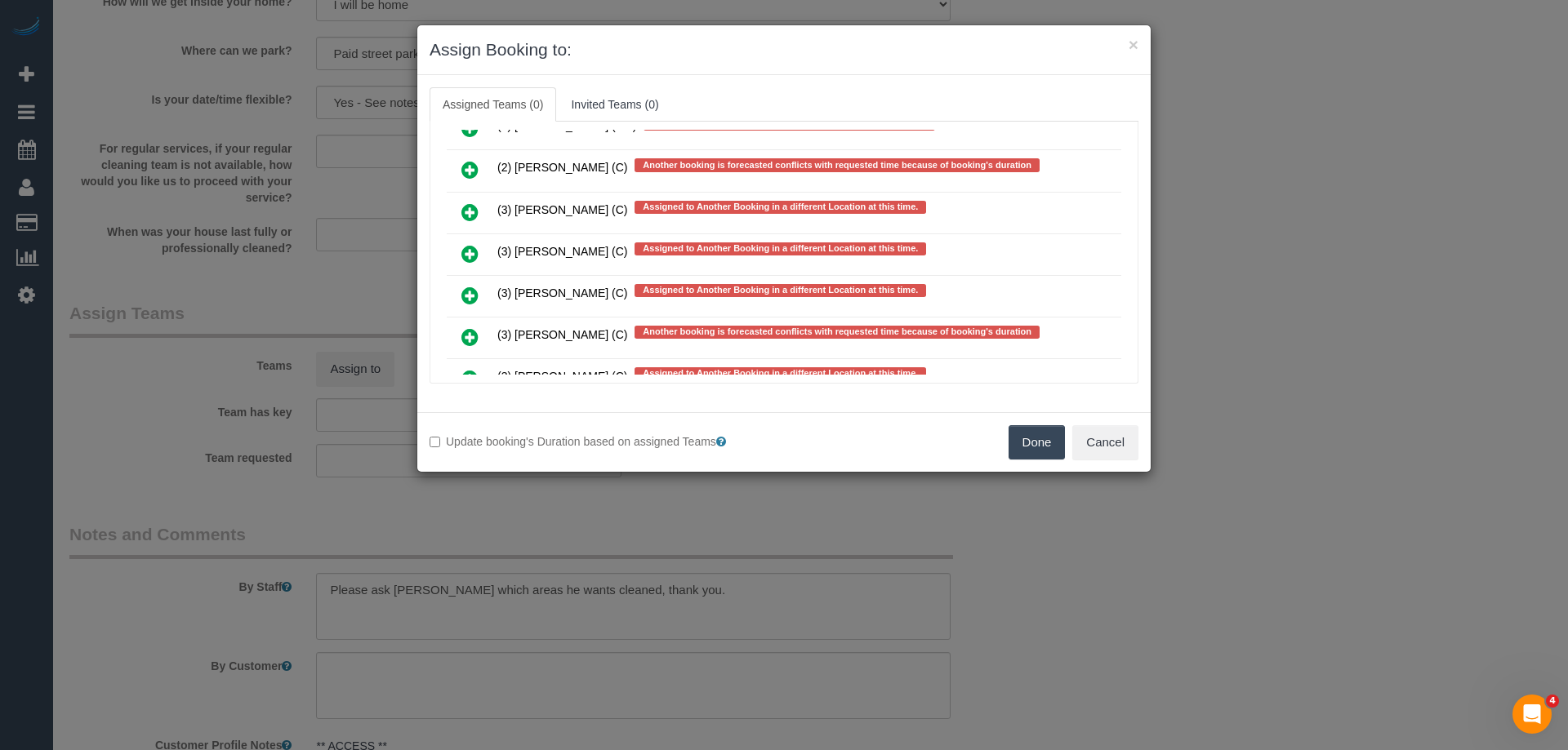
click at [470, 248] on icon at bounding box center [469, 254] width 17 height 20
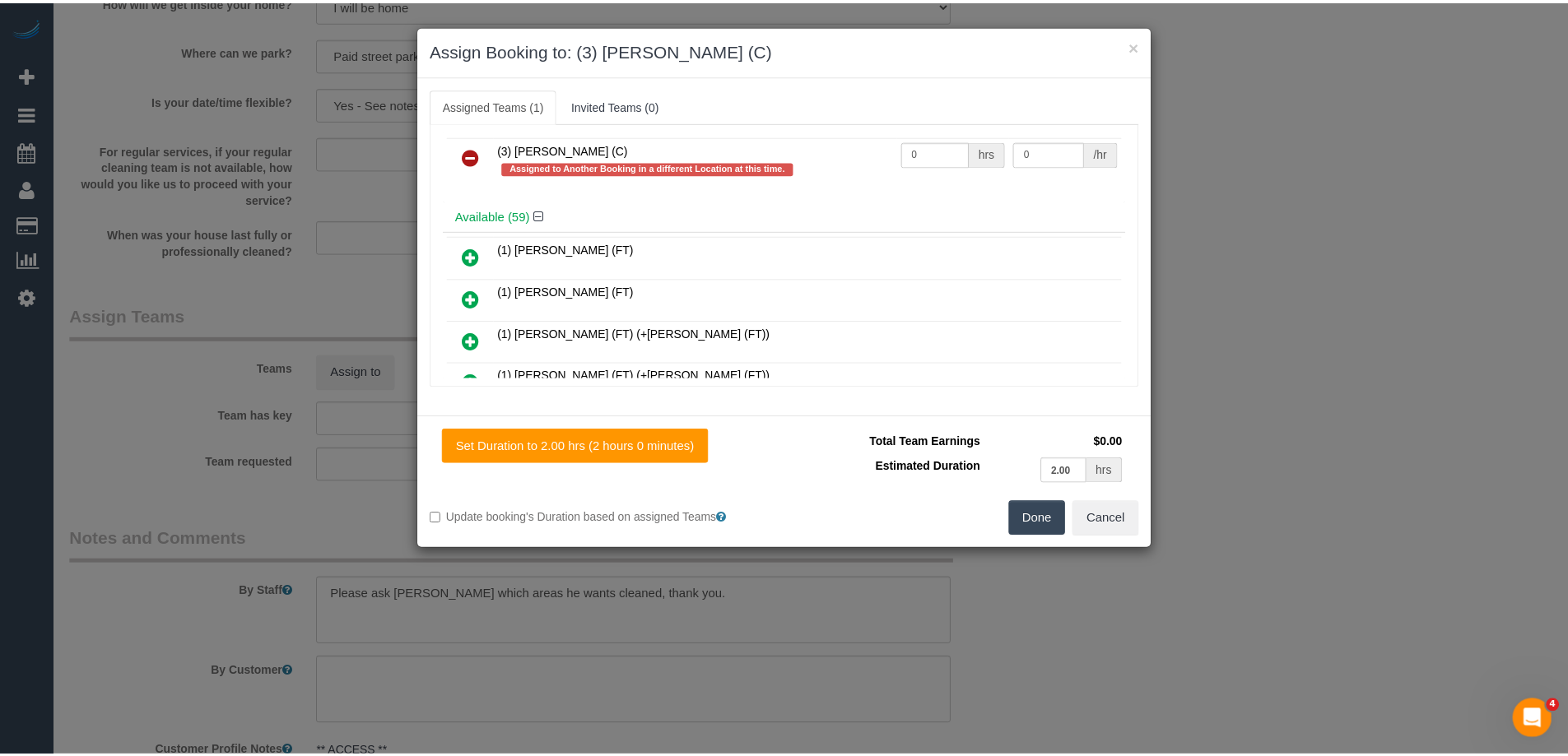
scroll to position [0, 0]
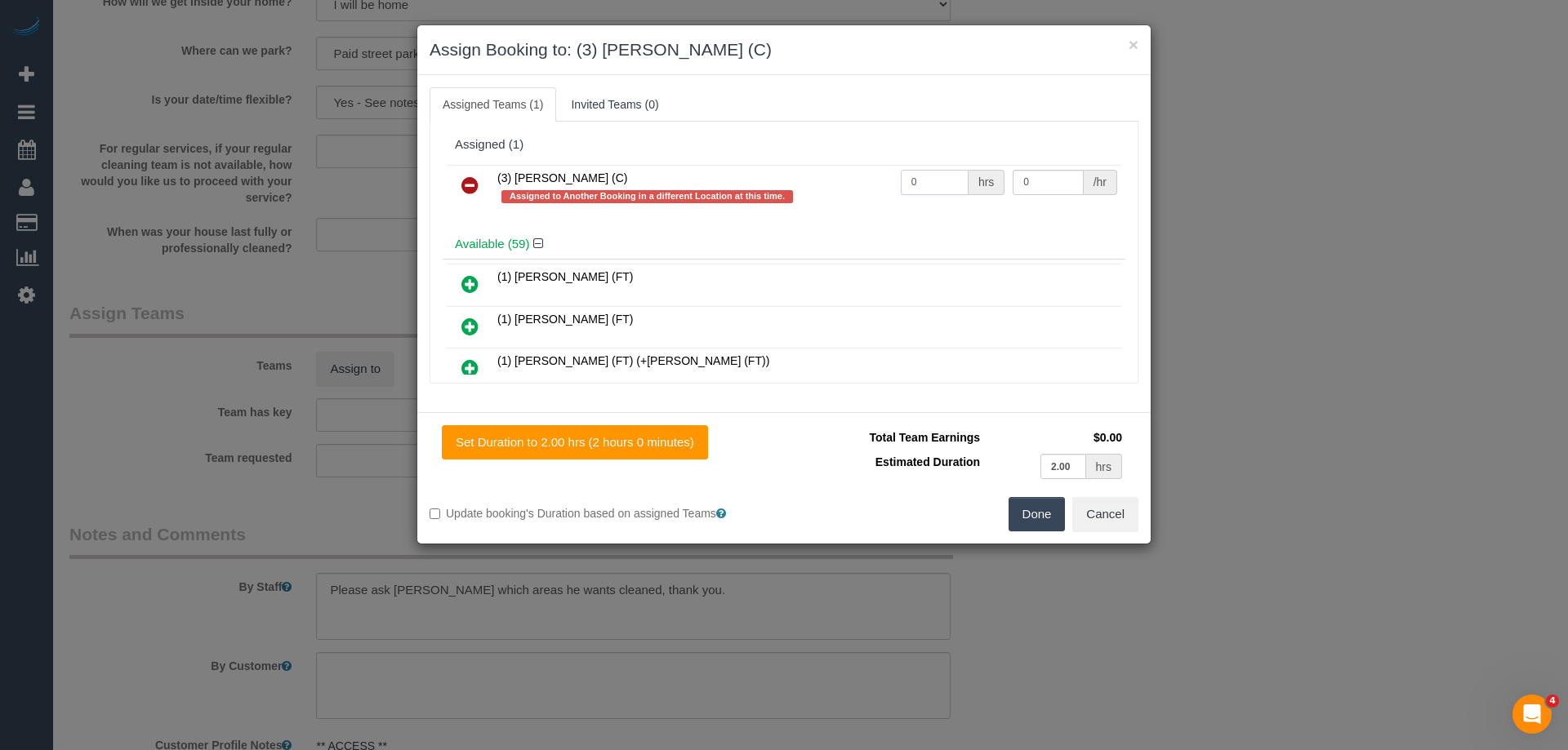
click at [928, 182] on input "0" at bounding box center [934, 183] width 68 height 26
type input "0"
click at [1052, 512] on button "Done" at bounding box center [1037, 514] width 57 height 34
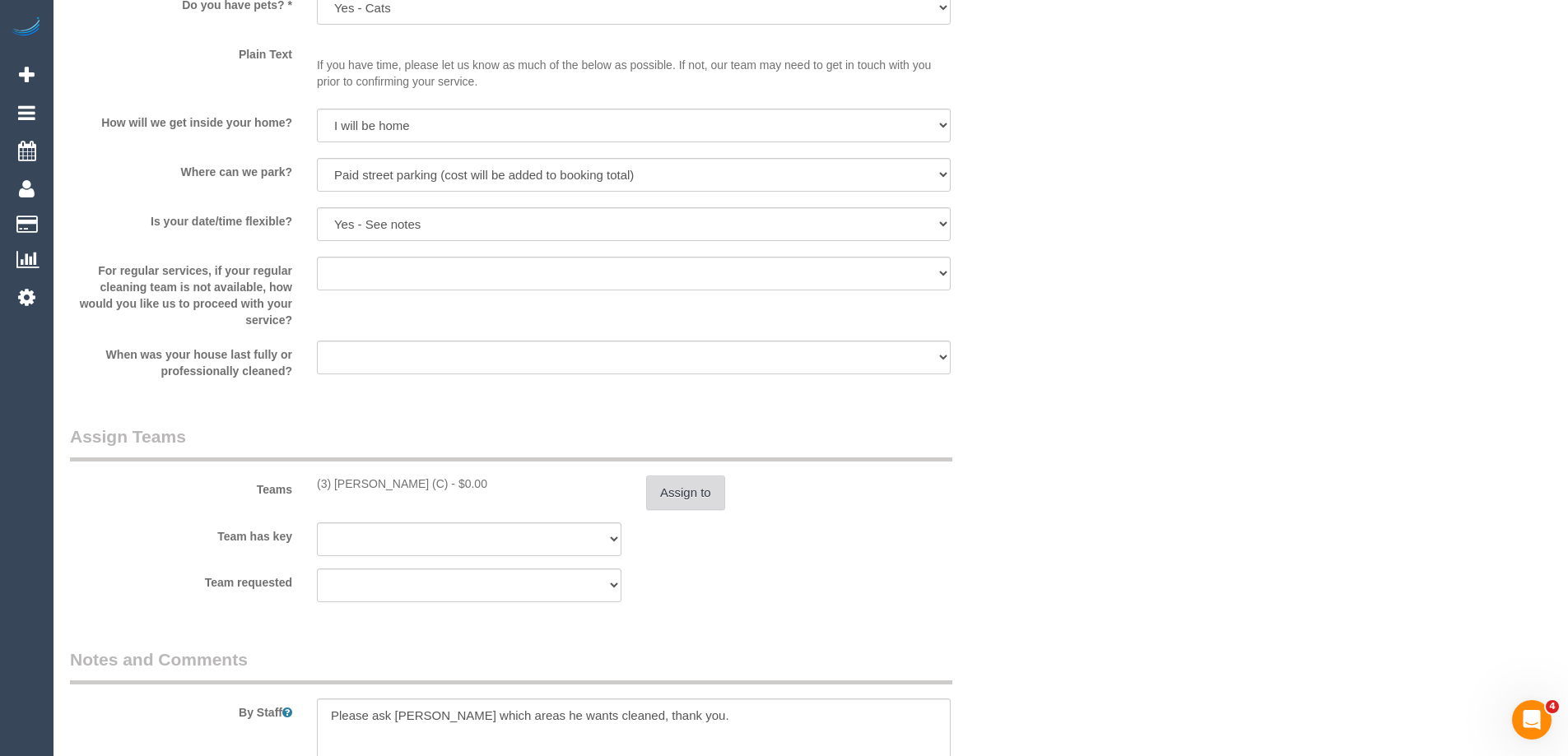
scroll to position [1720, 0]
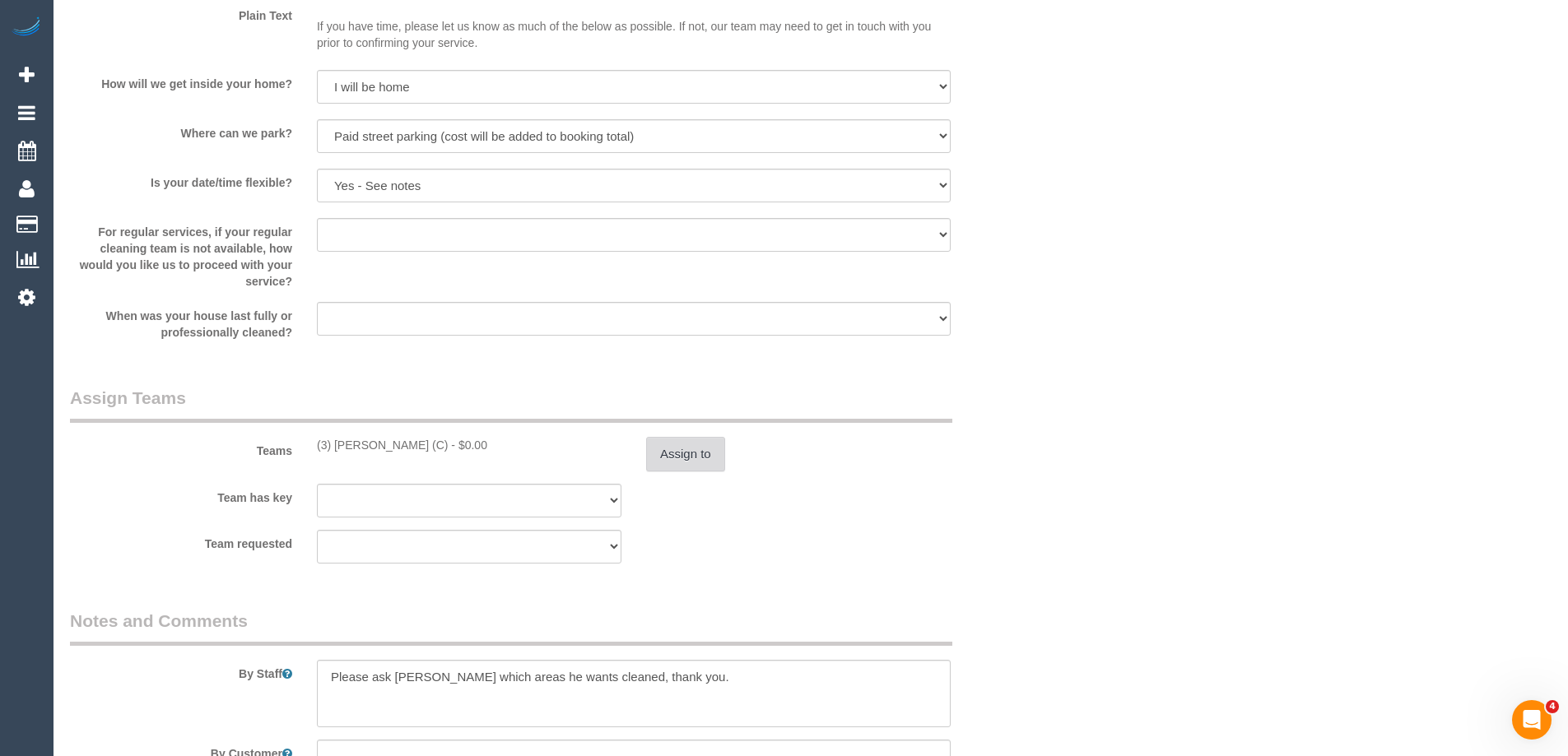
click at [678, 458] on button "Assign to" at bounding box center [686, 454] width 79 height 35
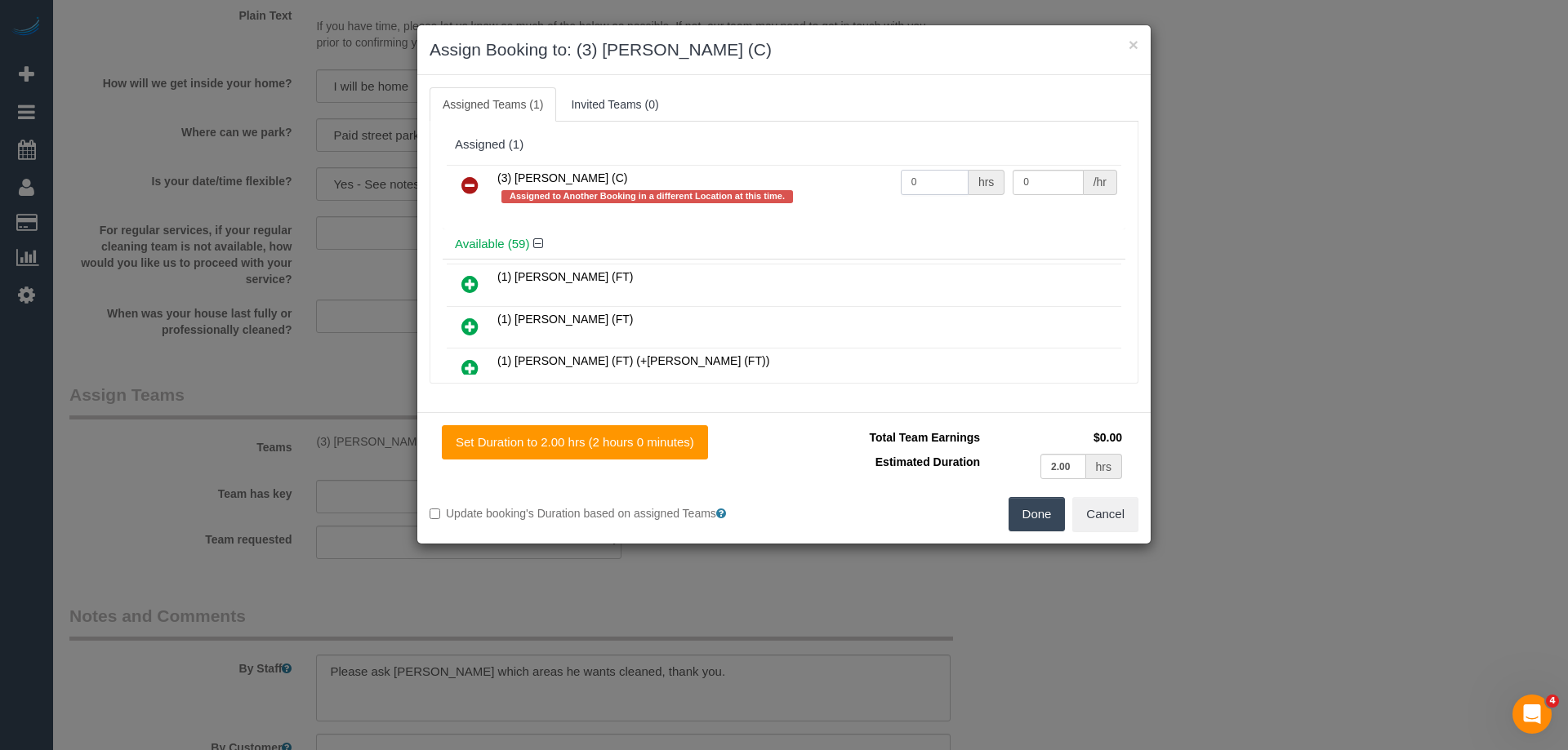
click at [936, 181] on input "0" at bounding box center [934, 183] width 68 height 26
type input "2"
type input "35"
click at [1028, 517] on button "Done" at bounding box center [1037, 514] width 57 height 34
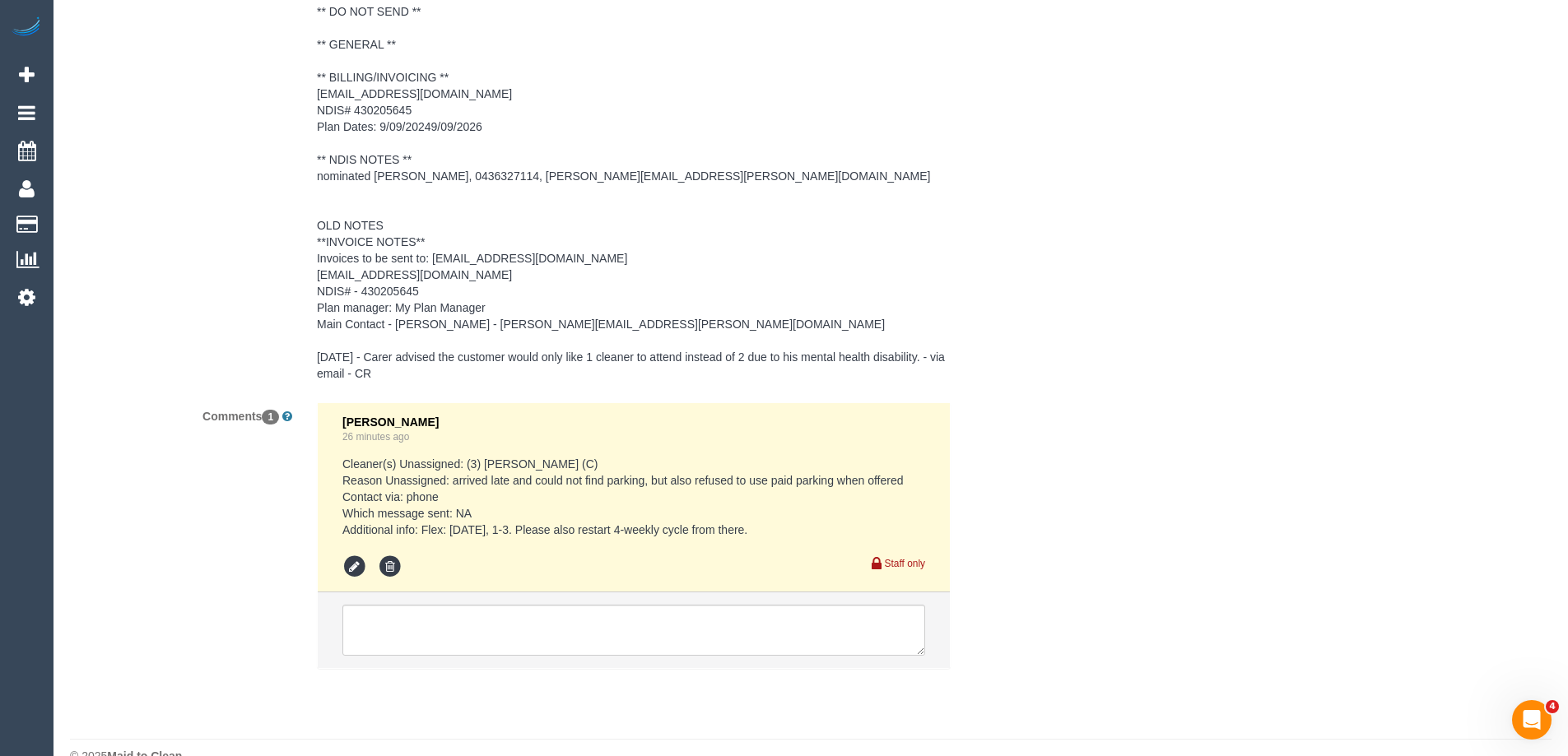
scroll to position [2658, 0]
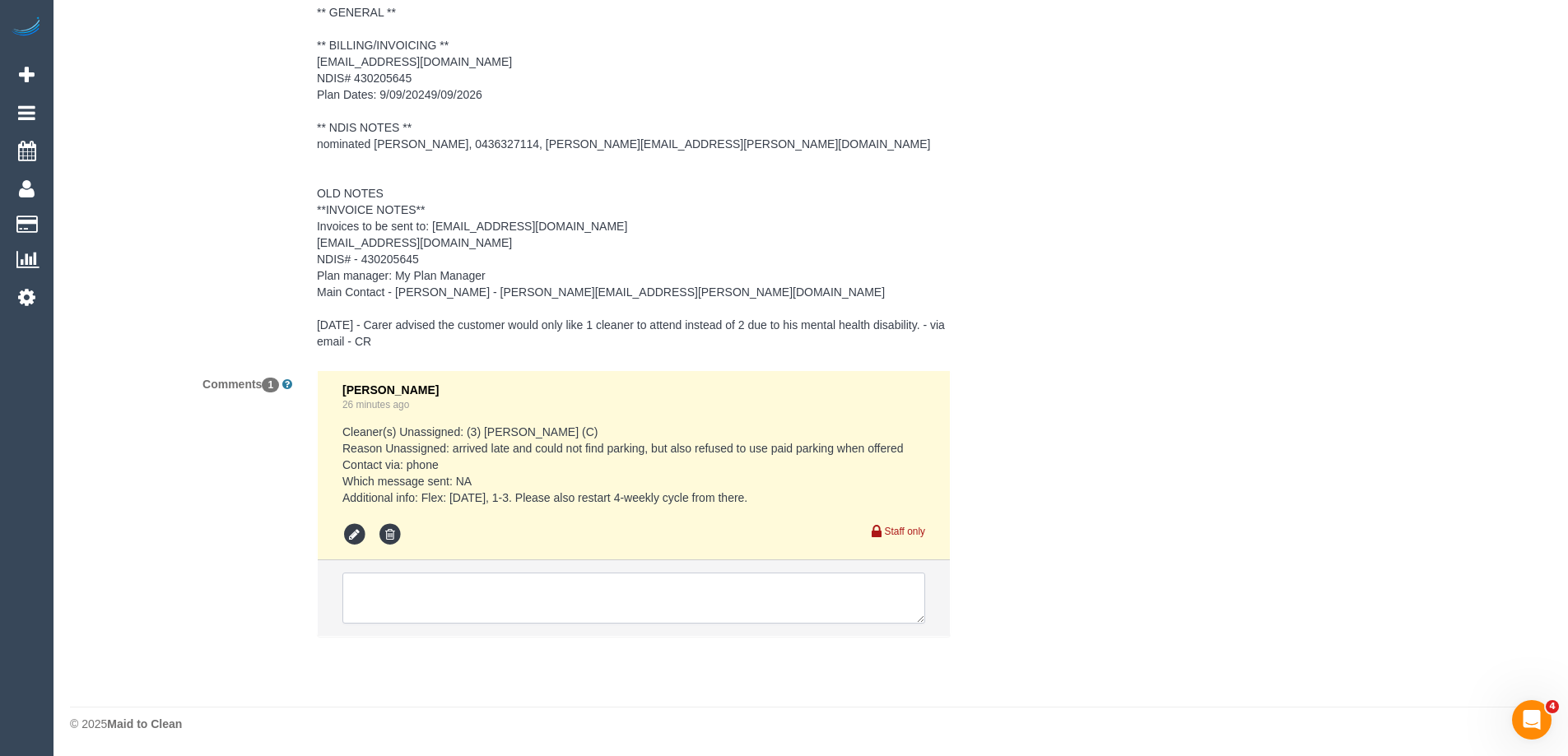
click at [419, 601] on textarea at bounding box center [633, 599] width 583 height 51
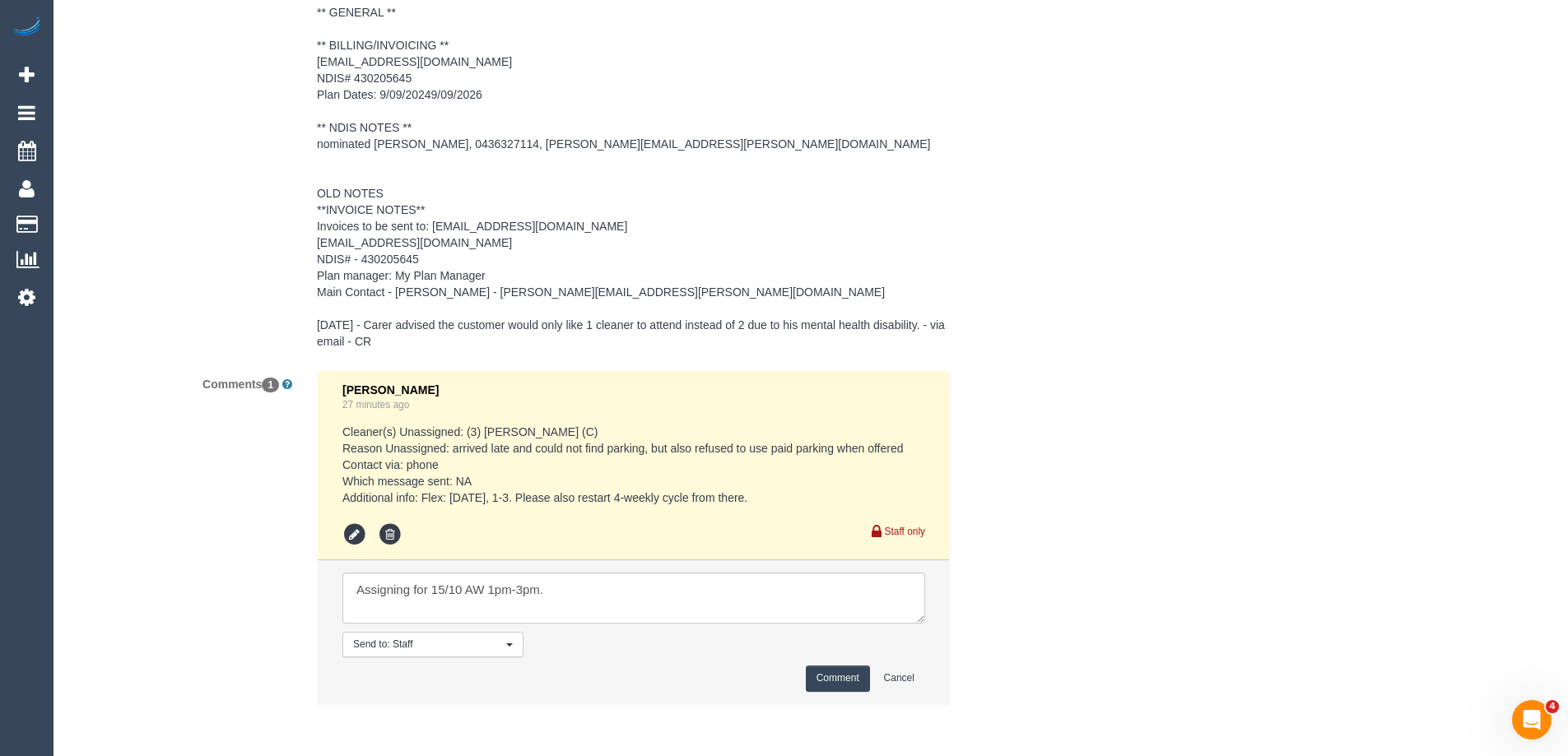
drag, startPoint x: 595, startPoint y: 497, endPoint x: 797, endPoint y: 507, distance: 202.2
click at [797, 507] on pre "Cleaner(s) Unassigned: (3) Jahidul Islam (C) Reason Unassigned: arrived late an…" at bounding box center [633, 464] width 583 height 82
copy pre "restart 4-weekly cycle from there."
click at [600, 594] on textarea at bounding box center [633, 599] width 583 height 51
paste textarea "restart 4-weekly cycle from there."
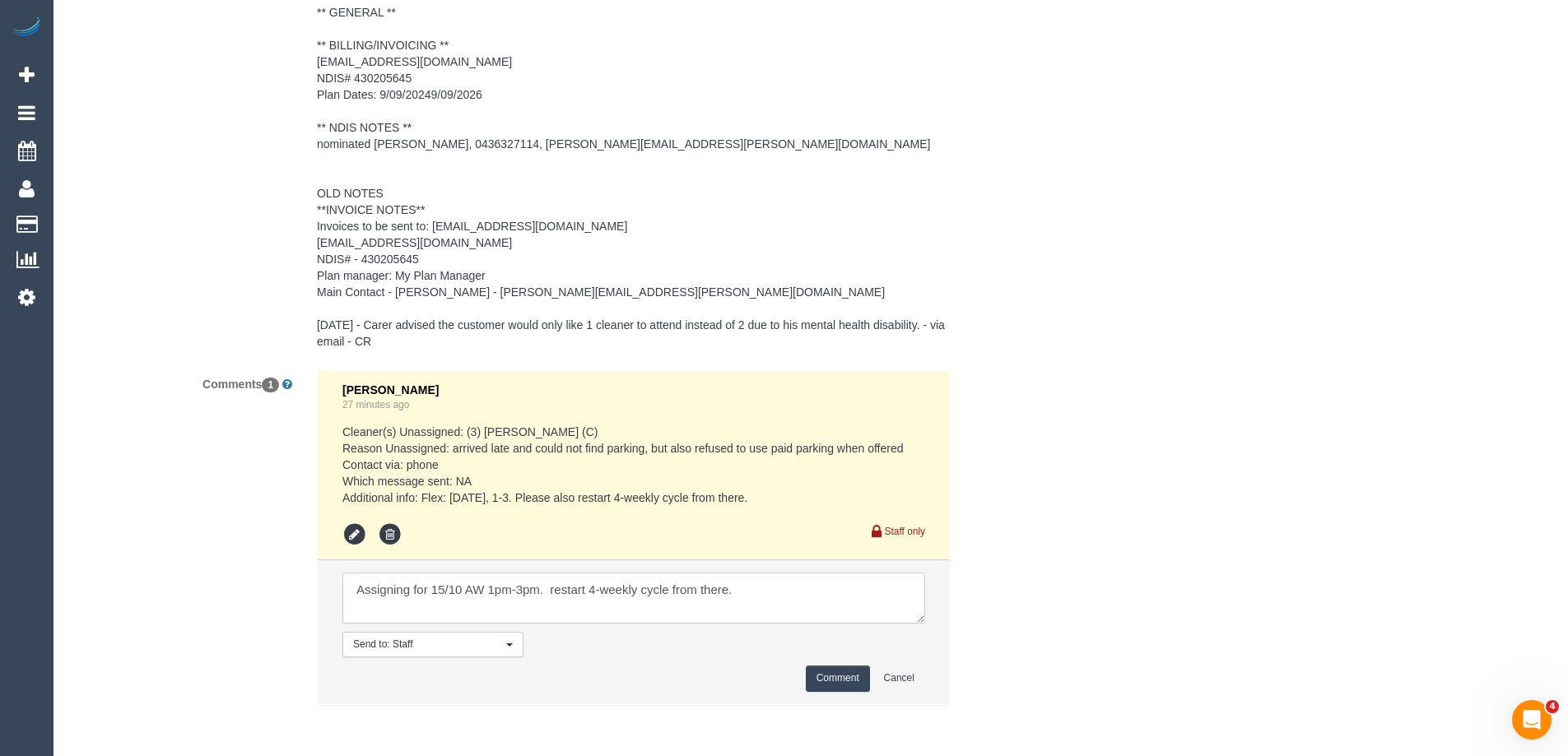
click at [555, 587] on textarea at bounding box center [633, 599] width 583 height 51
click at [782, 591] on textarea at bounding box center [633, 599] width 583 height 51
type textarea "Assigning for 15/10 AW 1pm-3pm. Restarting 4-weekly cycle from there as per not…"
click at [837, 673] on button "Comment" at bounding box center [837, 679] width 64 height 26
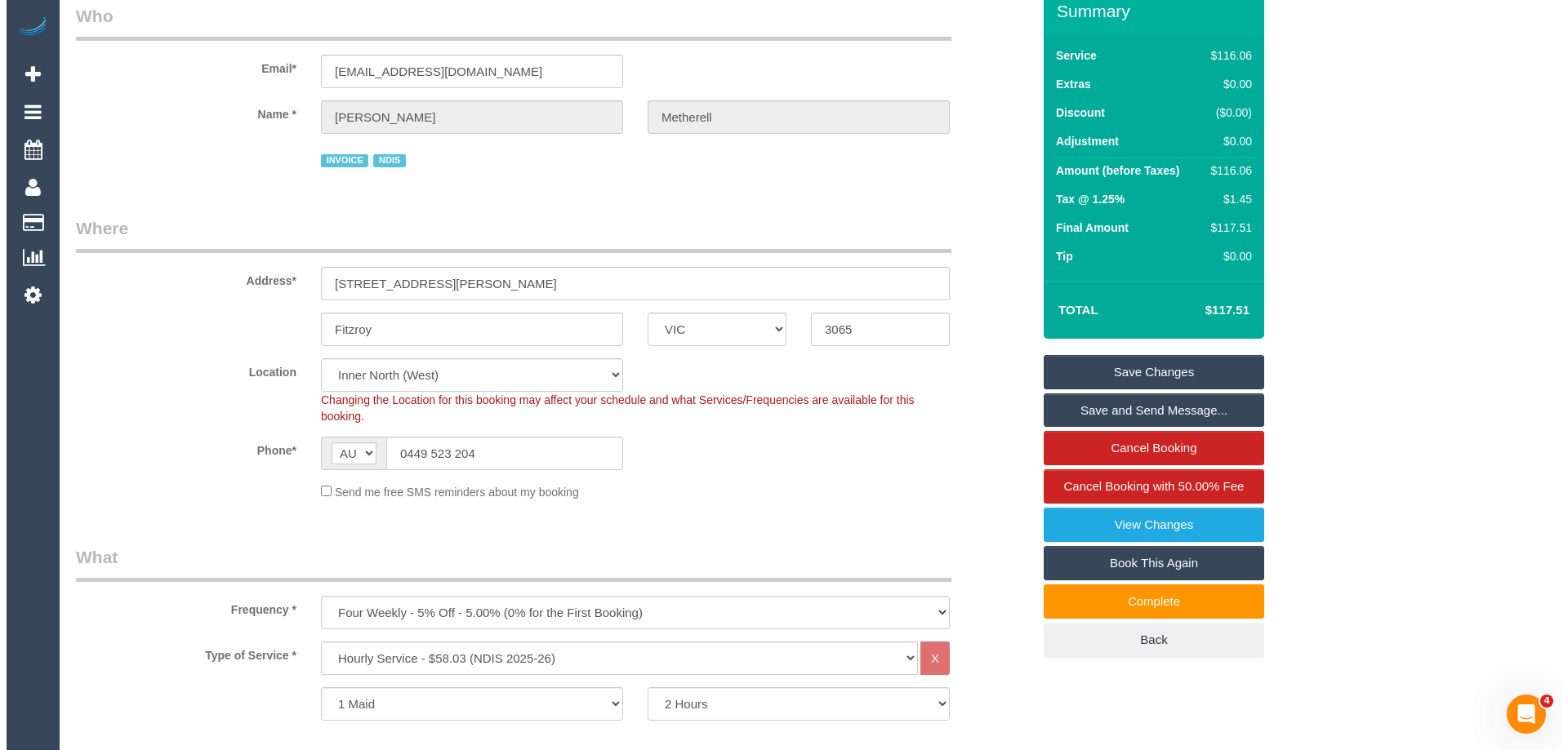
scroll to position [52, 0]
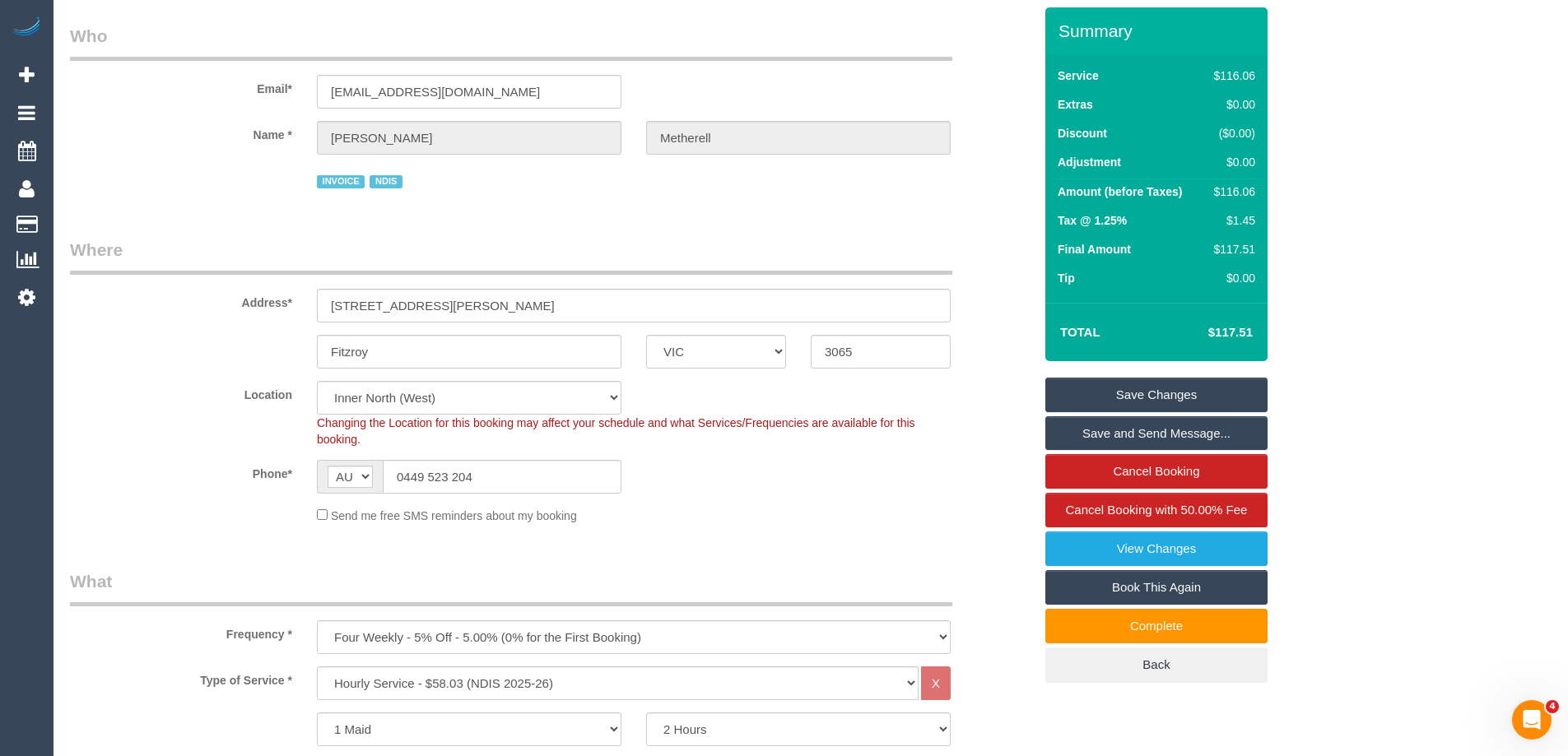
click at [1165, 429] on link "Save and Send Message..." at bounding box center [1155, 433] width 223 height 35
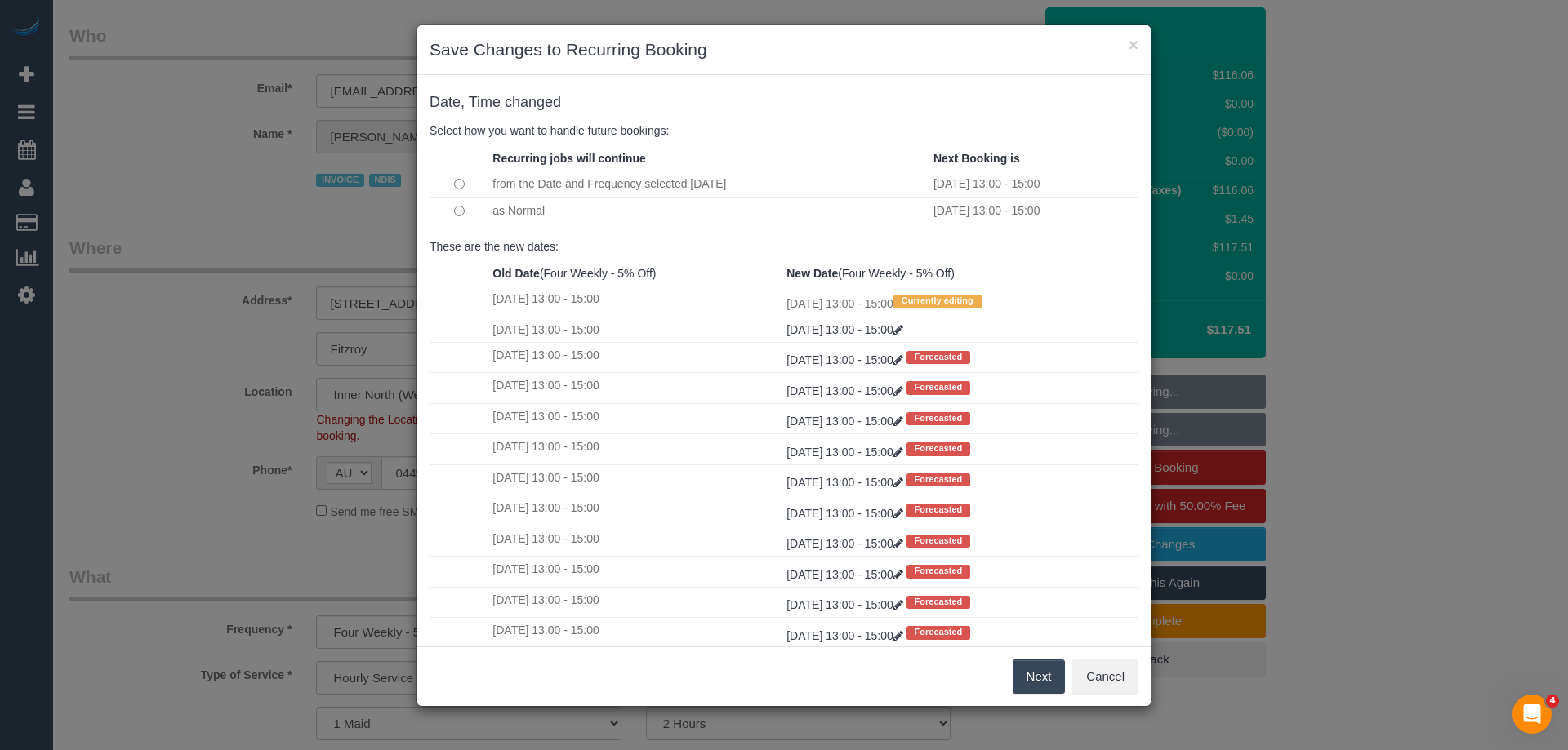
click at [1045, 677] on button "Next" at bounding box center [1039, 676] width 53 height 34
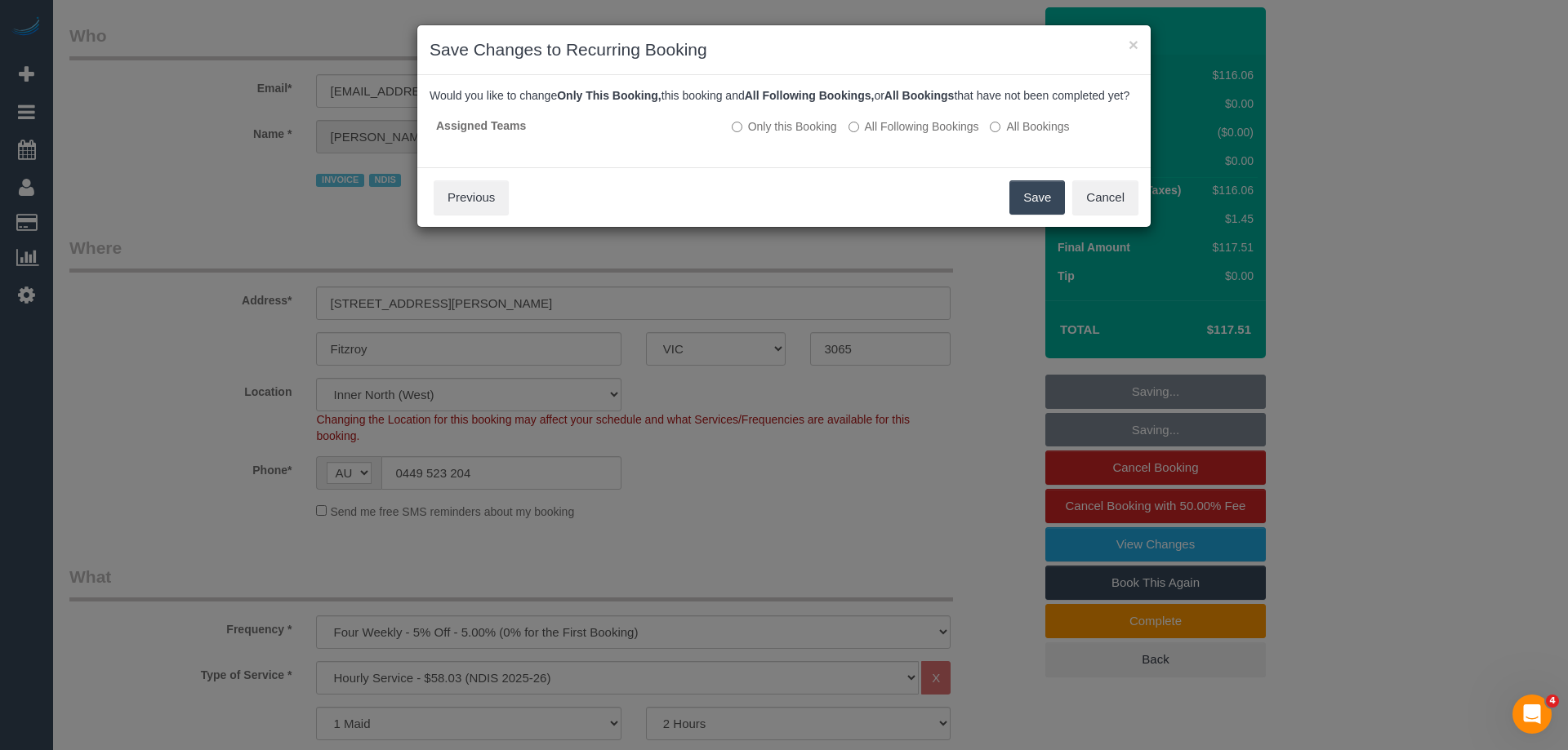
click at [1024, 207] on button "Save" at bounding box center [1037, 197] width 56 height 34
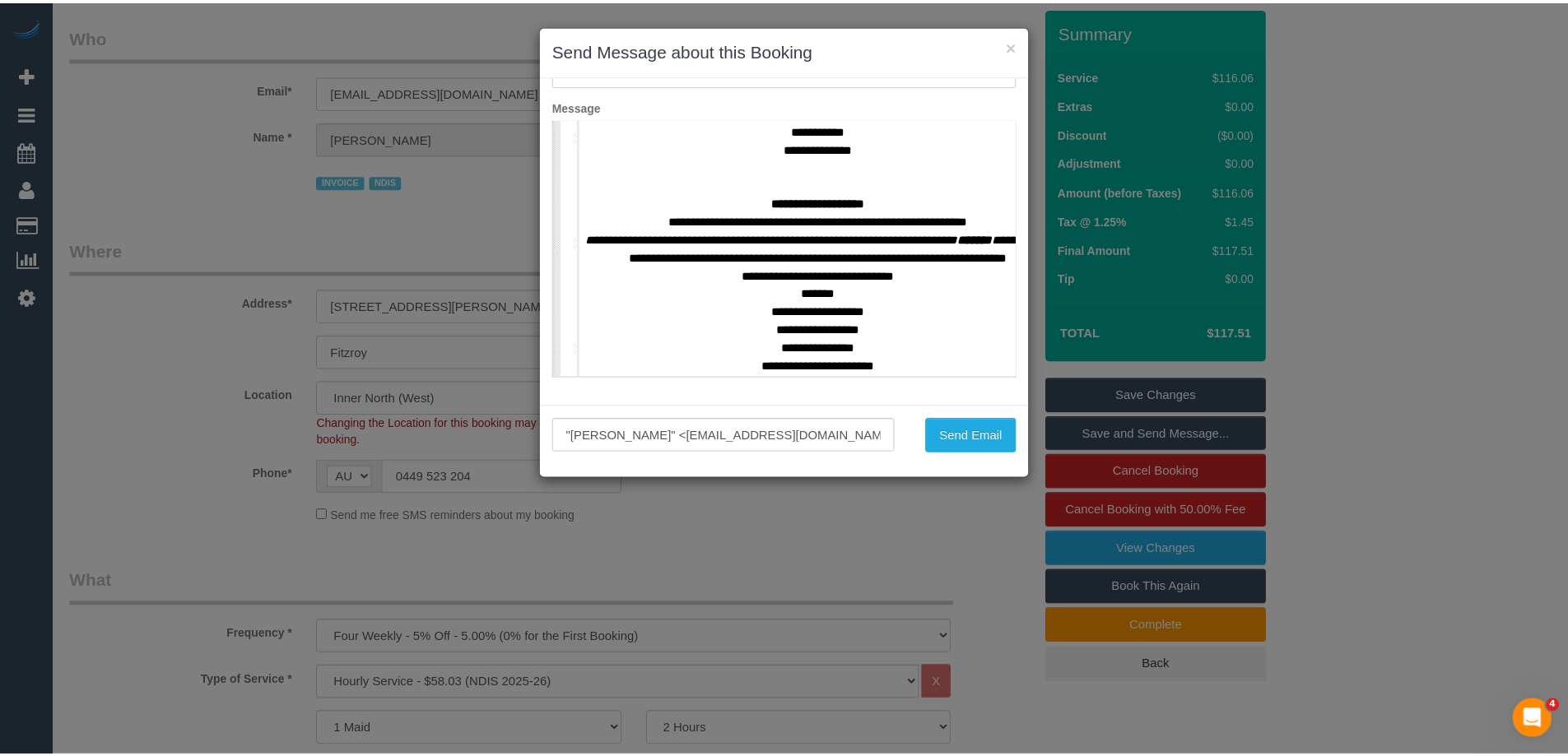
scroll to position [741, 0]
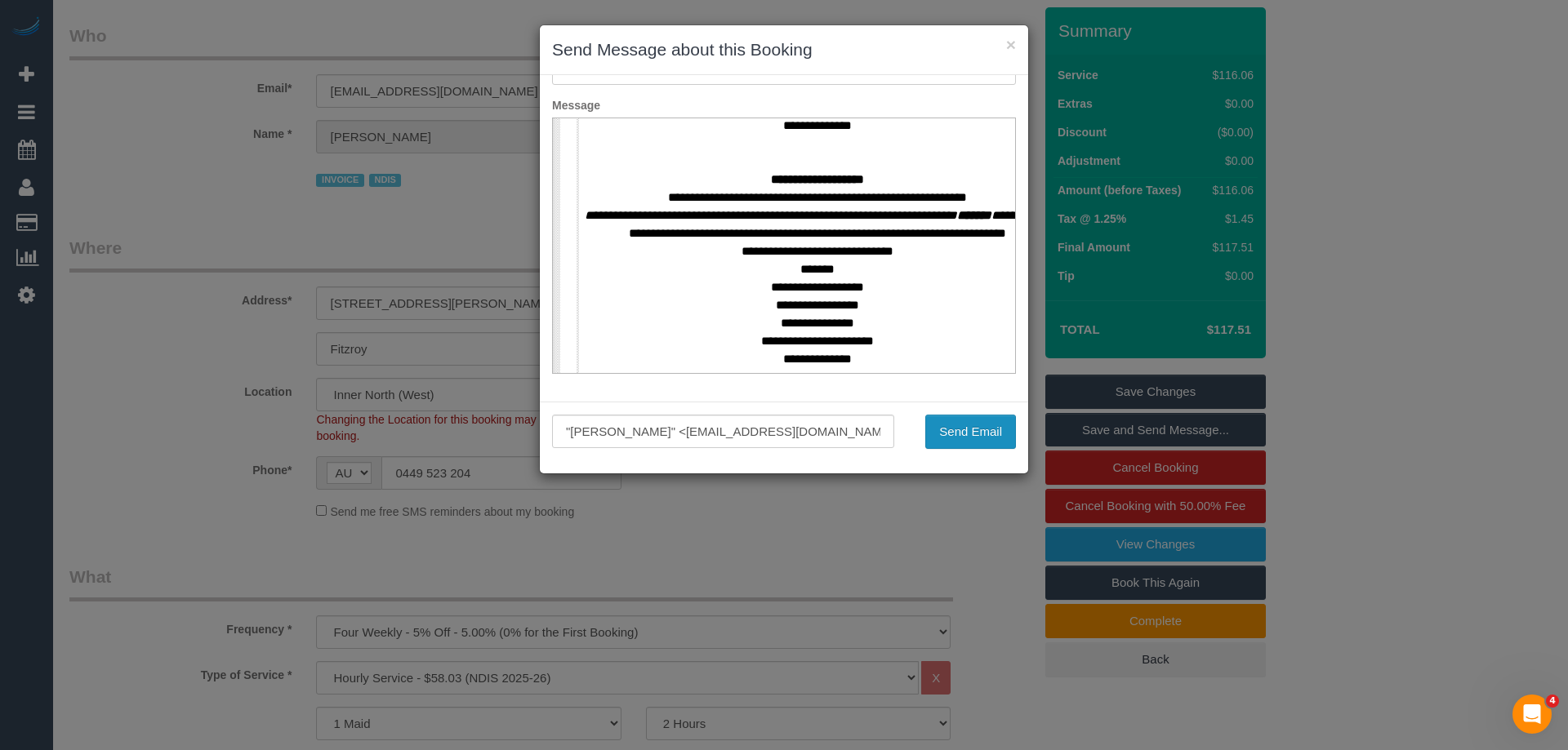
click at [963, 433] on button "Send Email" at bounding box center [970, 432] width 90 height 34
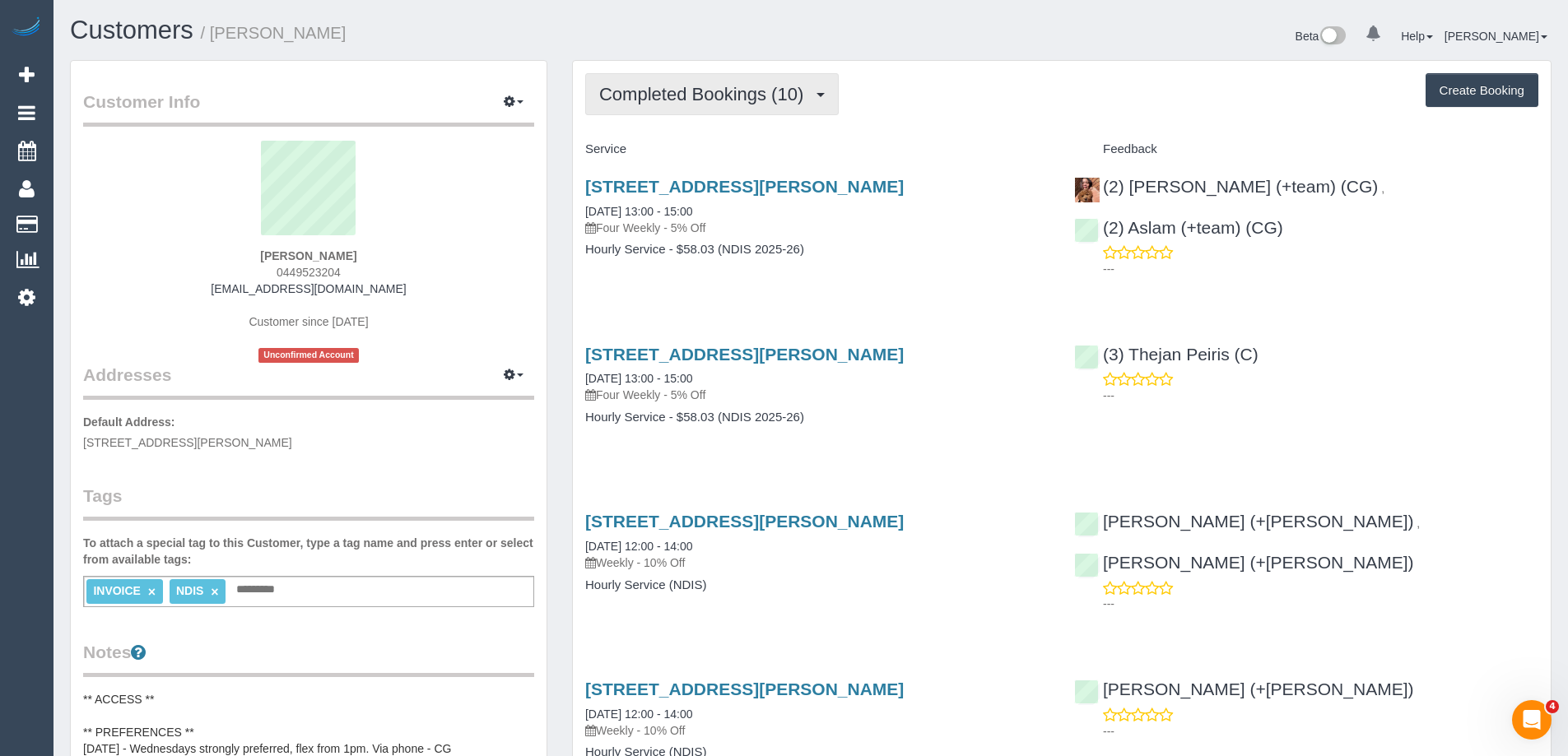
click at [732, 87] on span "Completed Bookings (10)" at bounding box center [705, 94] width 213 height 21
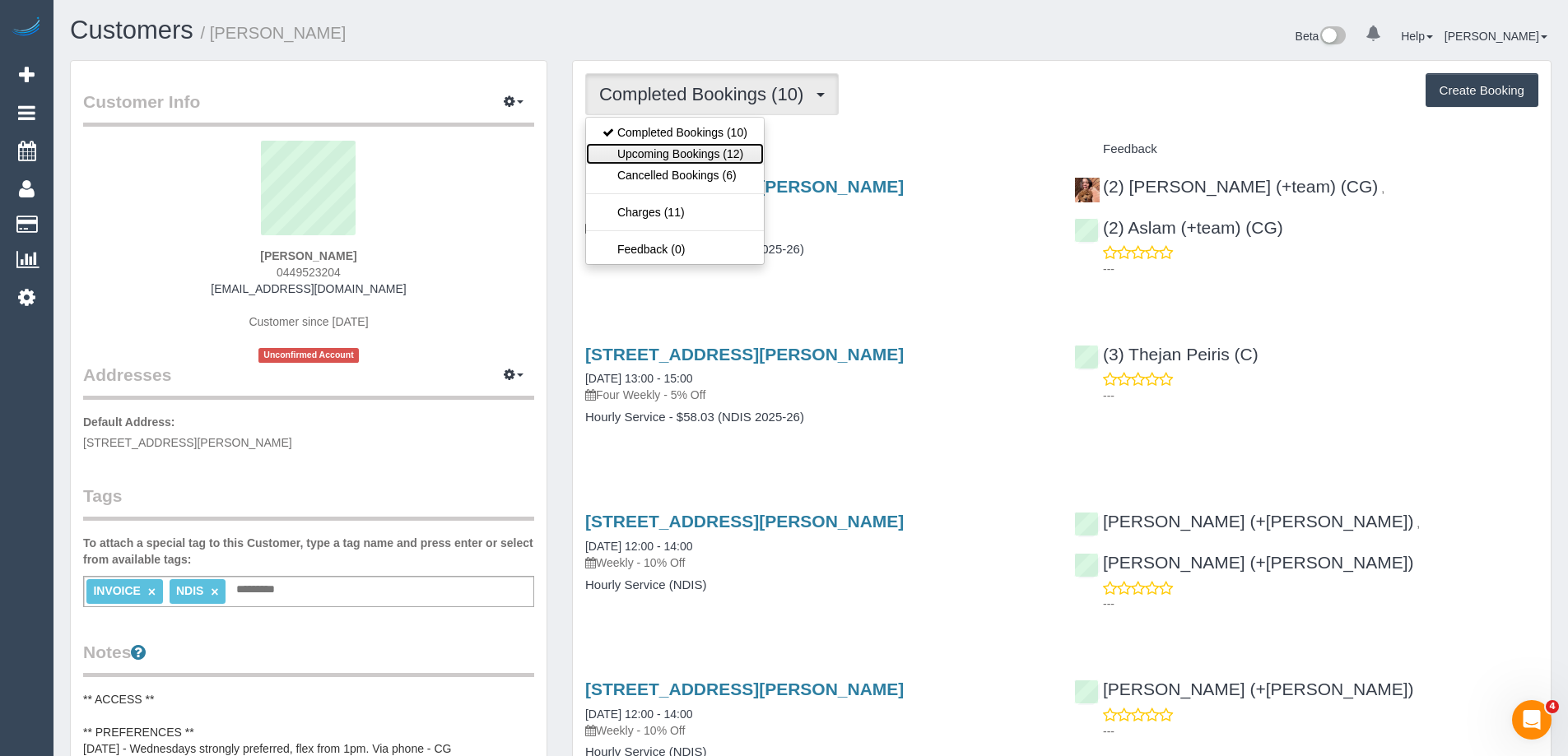
click at [709, 143] on link "Upcoming Bookings (12)" at bounding box center [675, 154] width 178 height 22
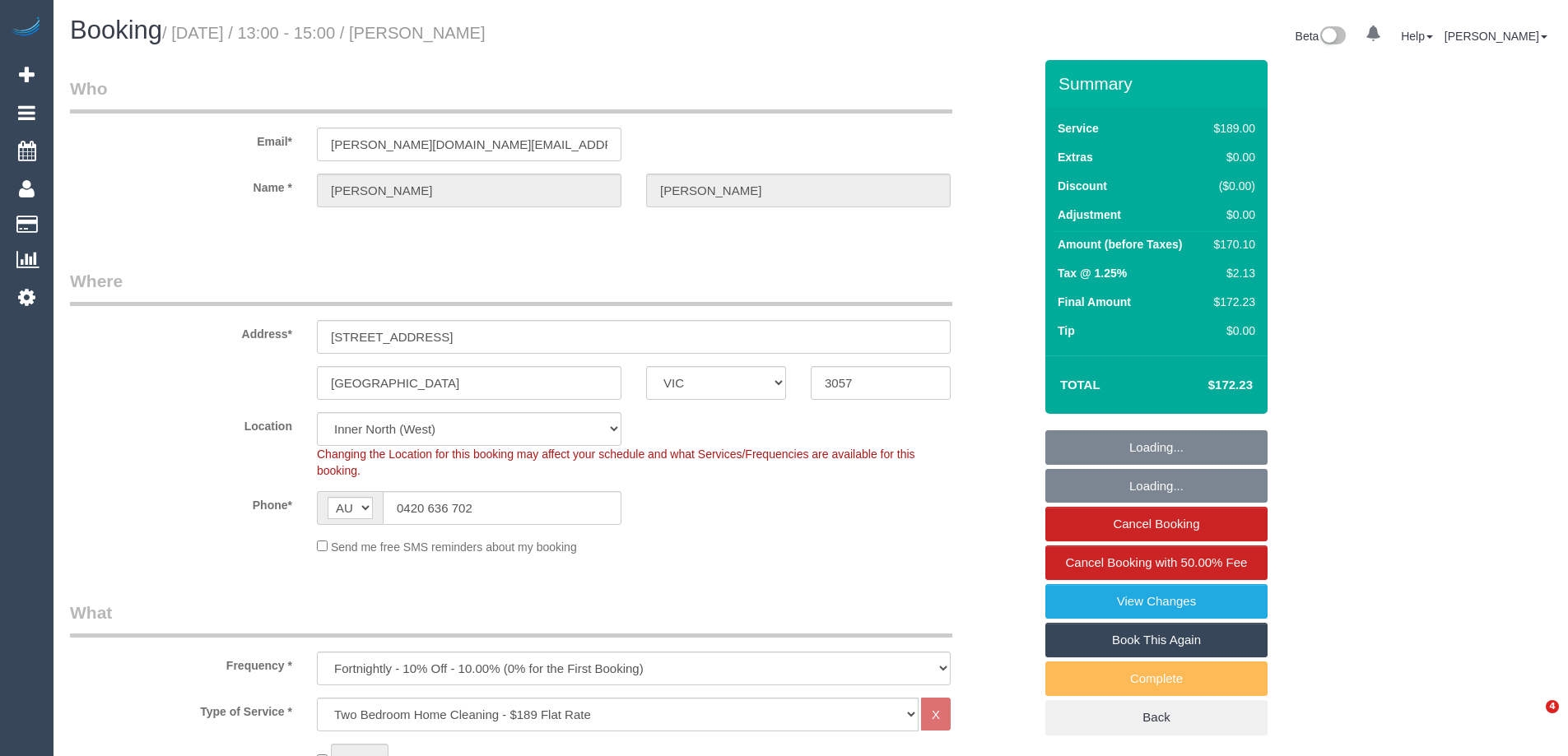
select select "VIC"
select select "number:28"
select select "number:16"
select select "number:19"
select select "number:23"
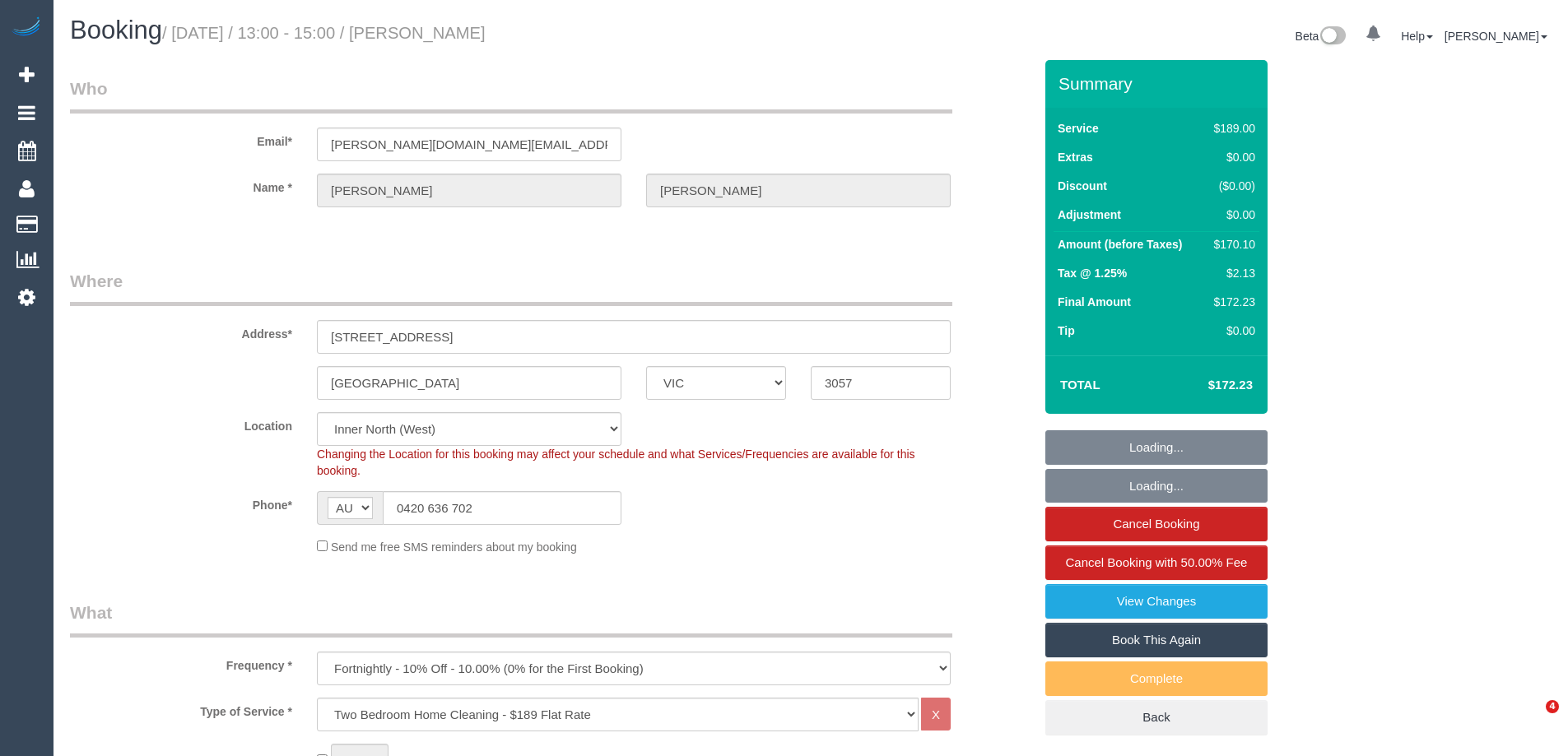
select select "number:35"
select select "number:26"
select select "object:1722"
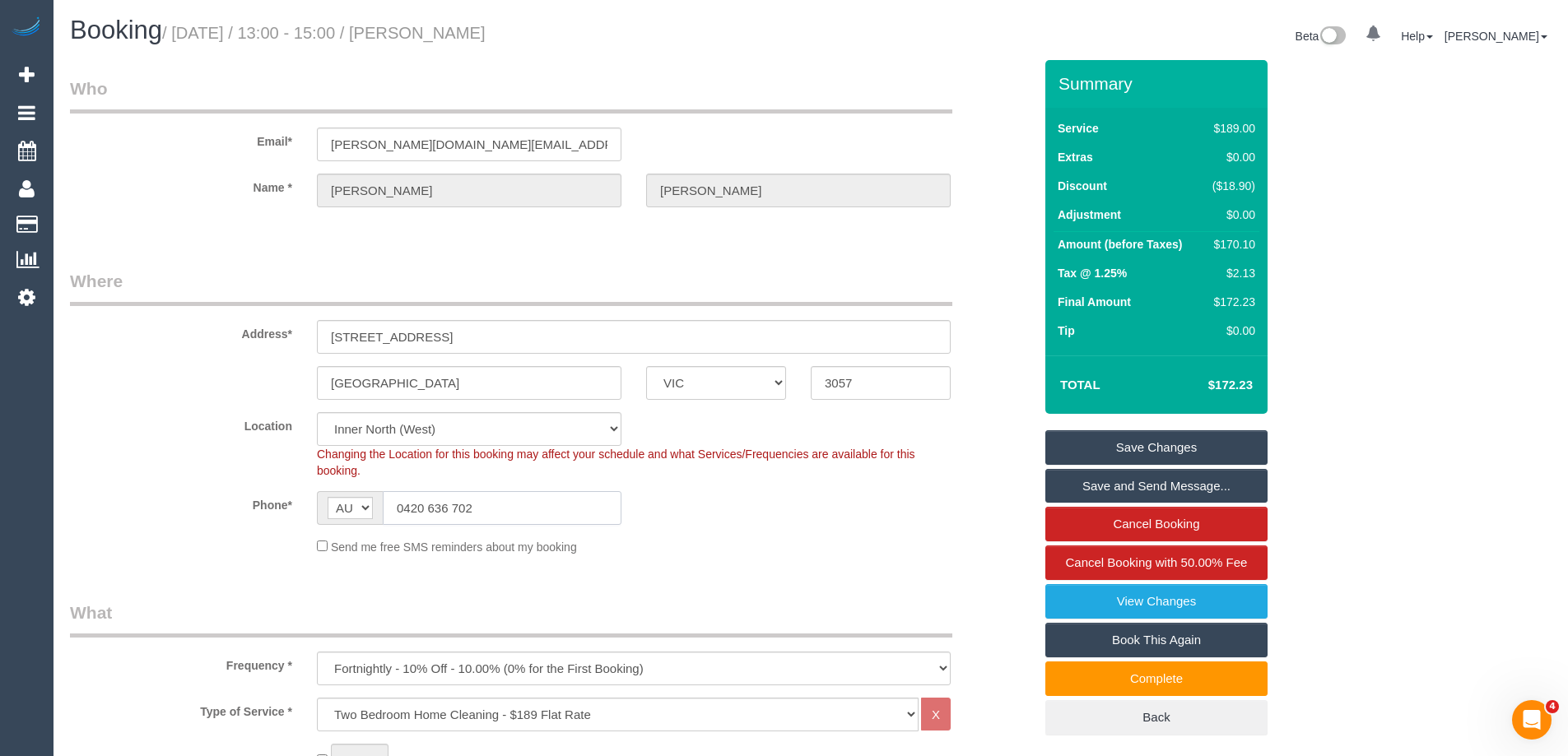
drag, startPoint x: 486, startPoint y: 504, endPoint x: 407, endPoint y: 505, distance: 79.0
click at [407, 505] on input "0420 636 702" at bounding box center [502, 509] width 238 height 34
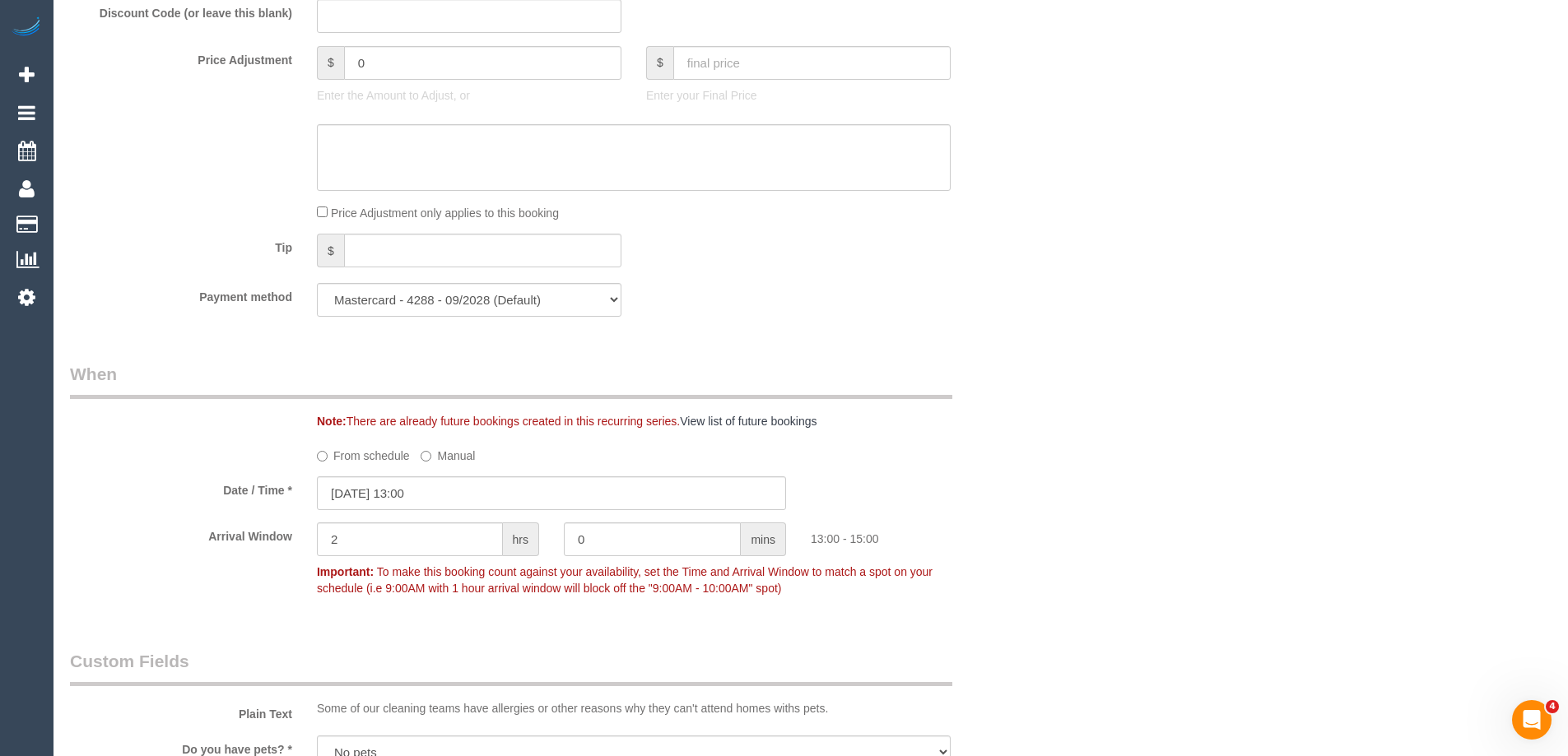
scroll to position [1481, 0]
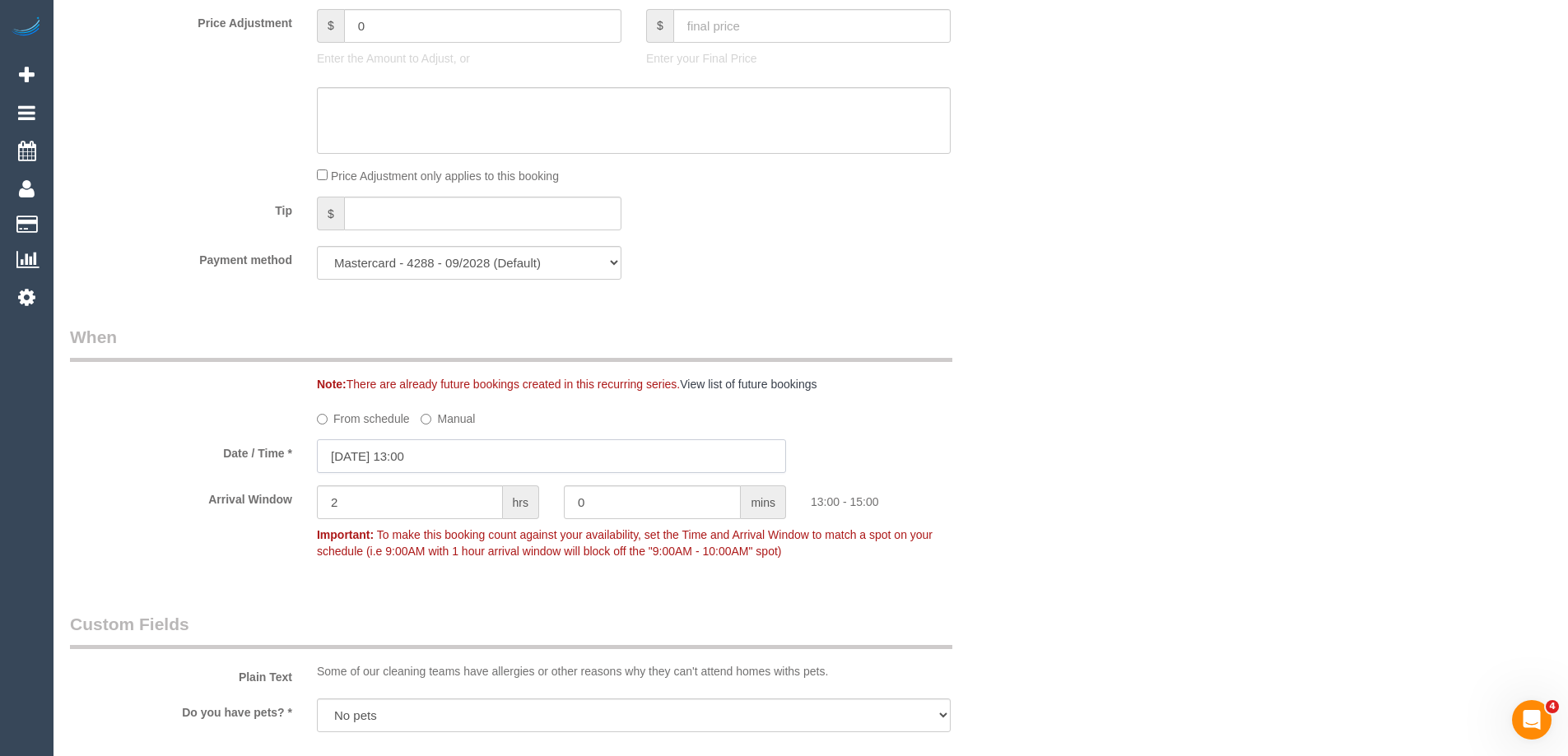
click at [377, 445] on input "[DATE] 13:00" at bounding box center [551, 456] width 469 height 34
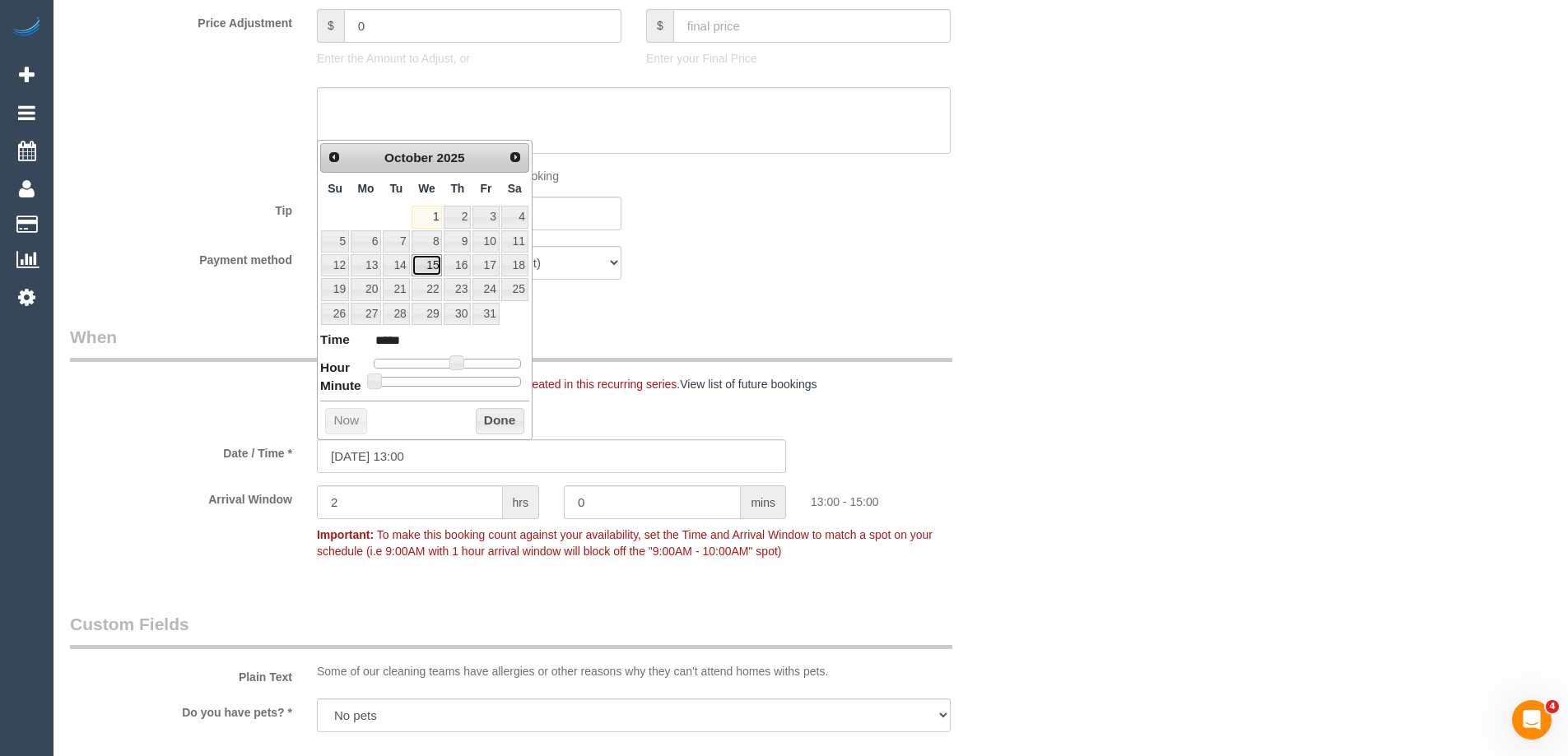
click at [436, 261] on link "15" at bounding box center [427, 265] width 32 height 22
type input "[DATE] 13:00"
click at [492, 425] on button "Done" at bounding box center [500, 422] width 48 height 27
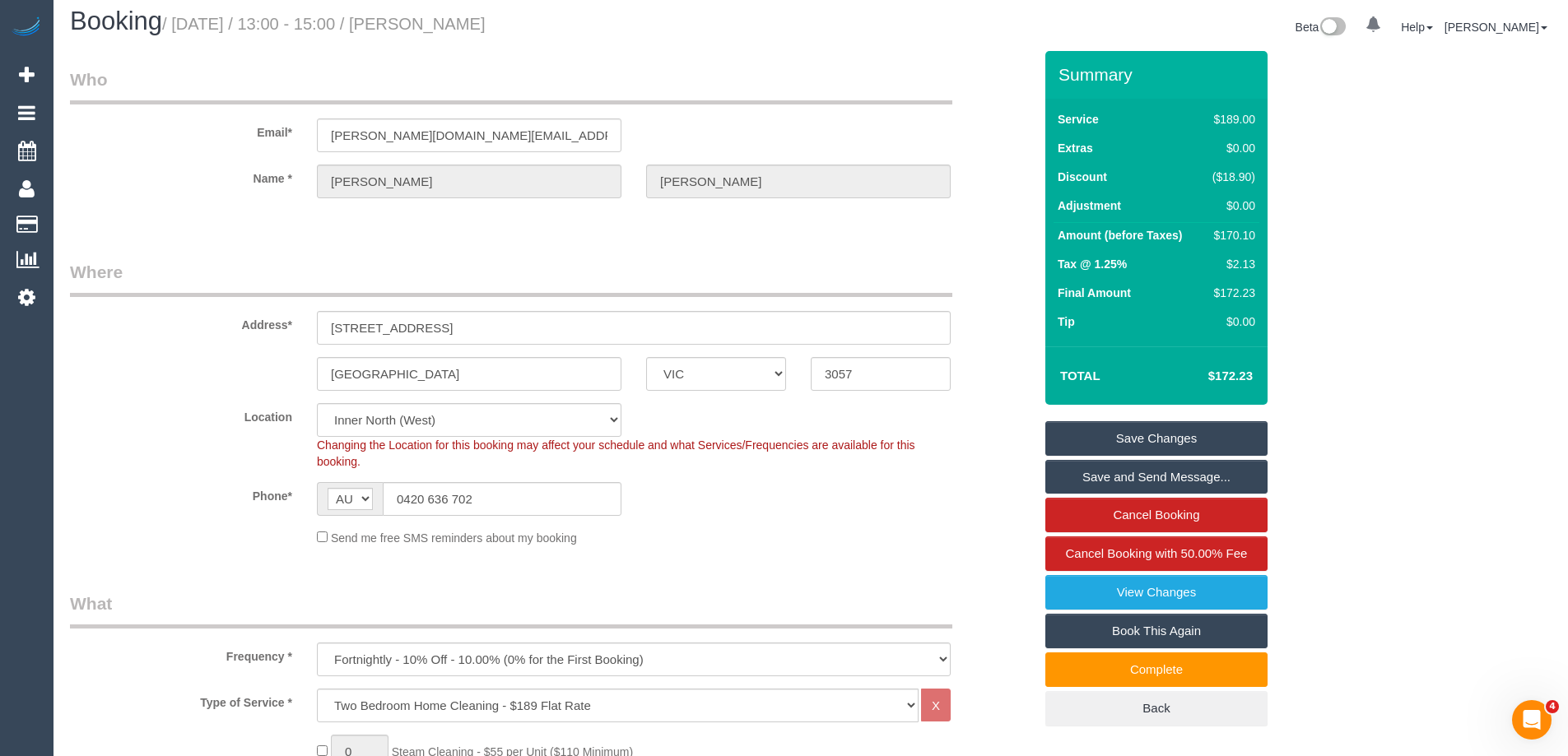
scroll to position [0, 0]
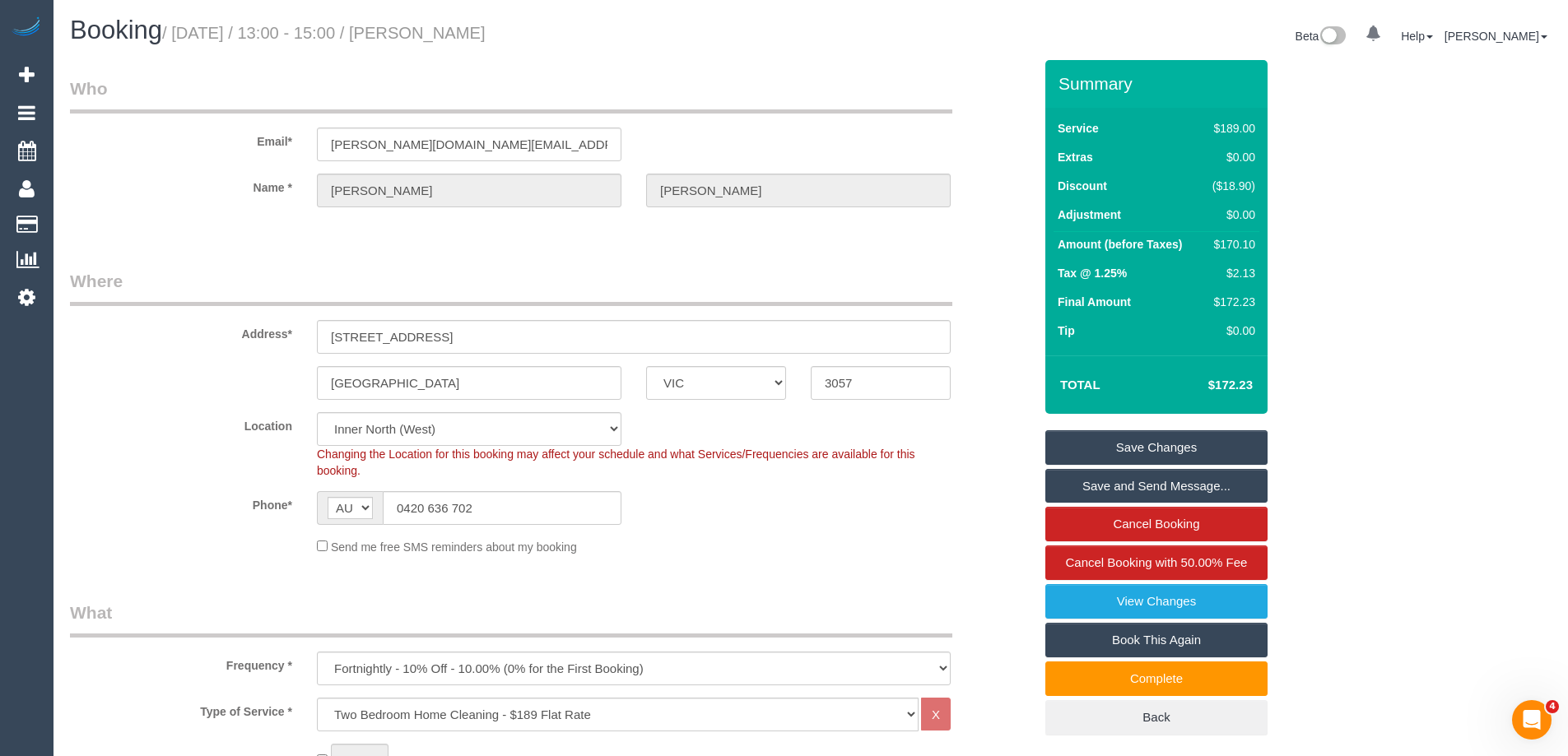
click at [1140, 447] on link "Save Changes" at bounding box center [1155, 447] width 223 height 35
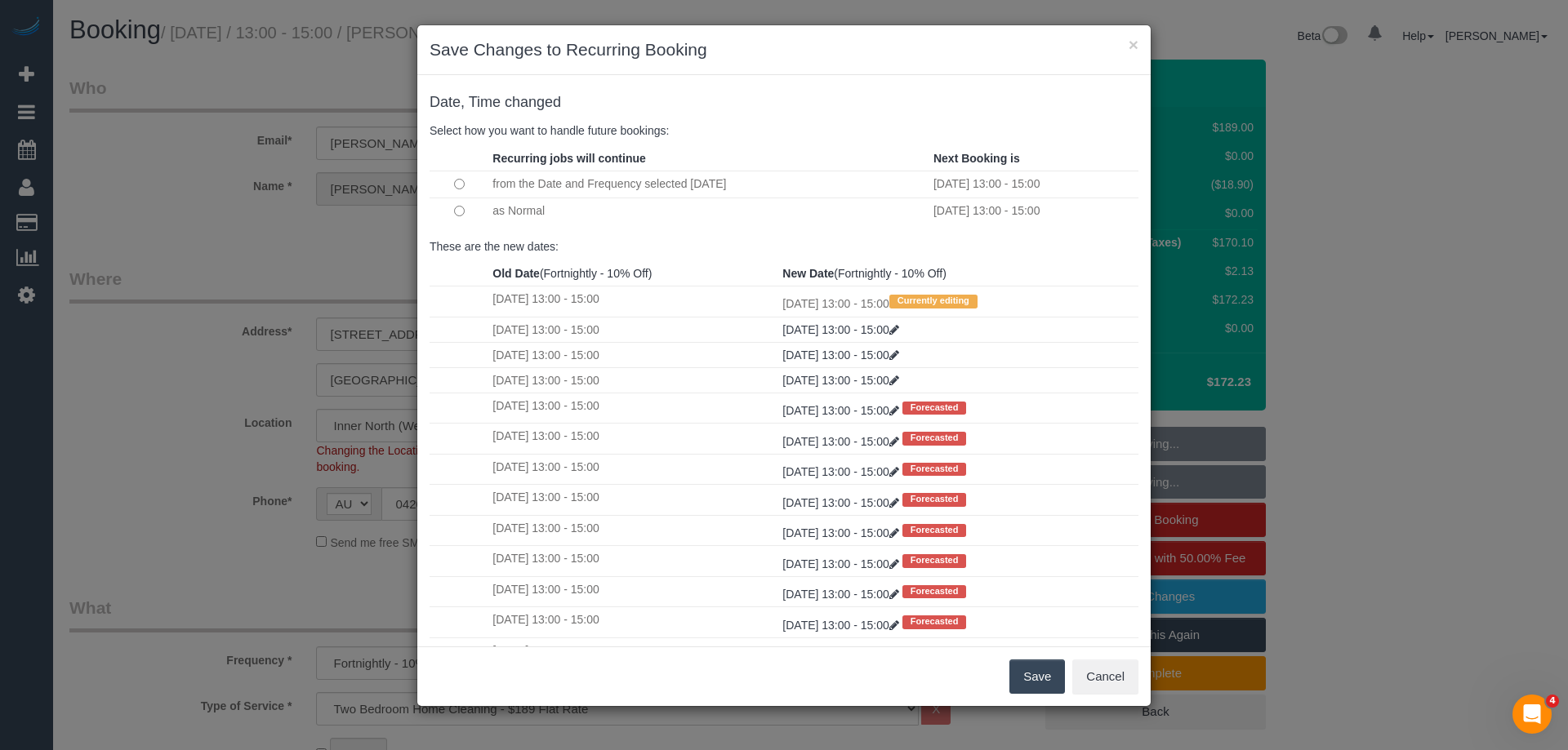
click at [1031, 679] on button "Save" at bounding box center [1037, 676] width 56 height 34
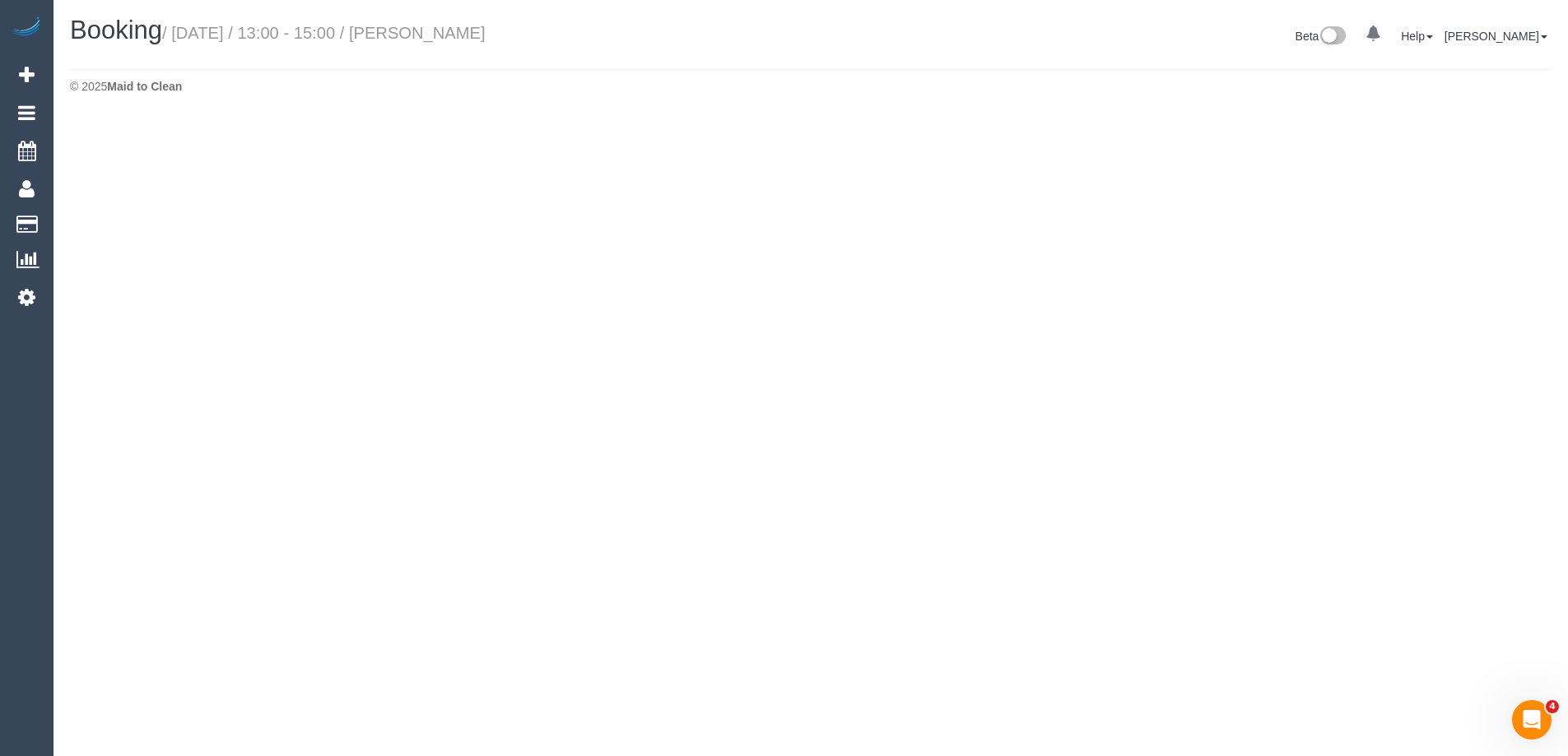
select select "VIC"
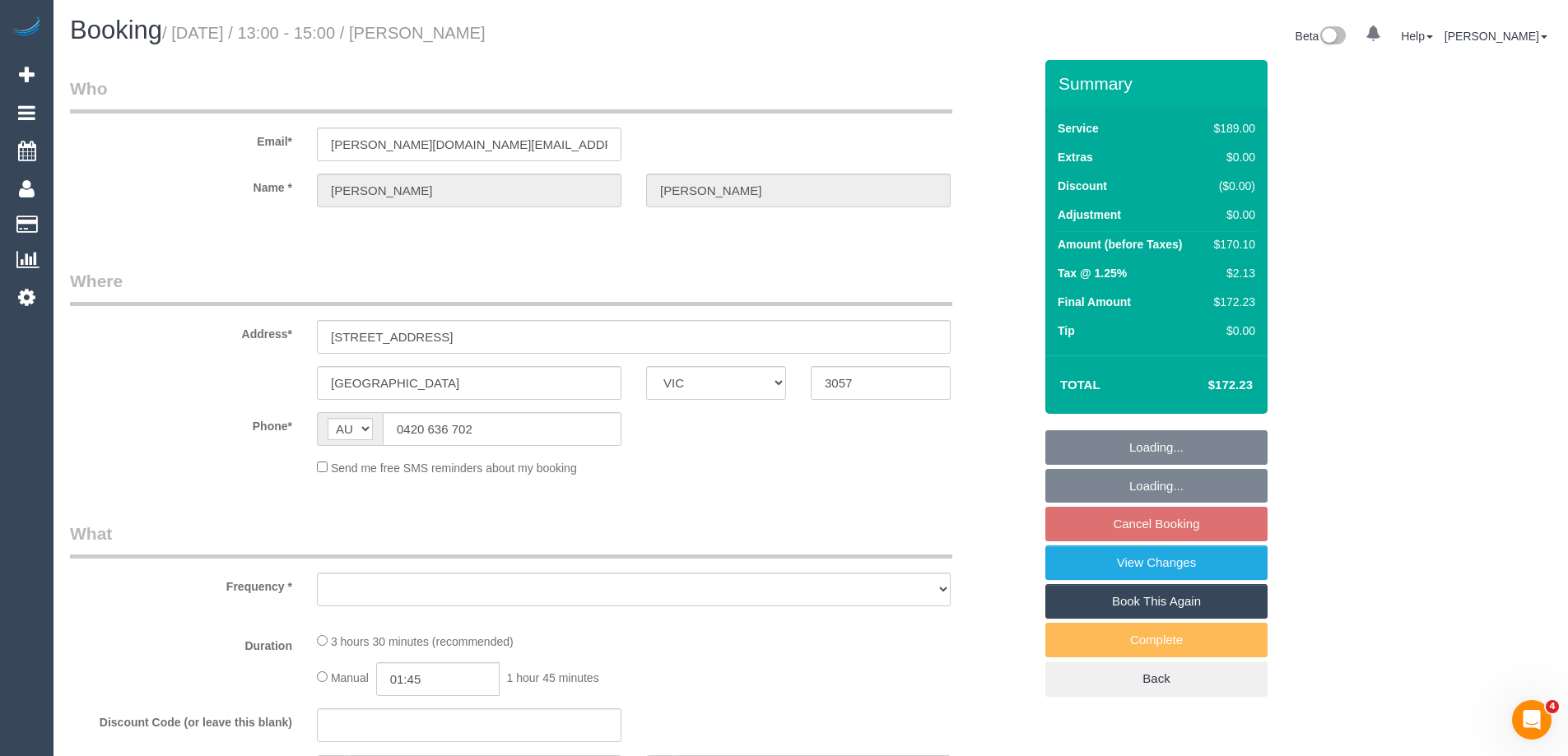
select select "object:3543"
select select "string:stripe-pm_1Ljd4p2GScqysDRVO7uyB0E7"
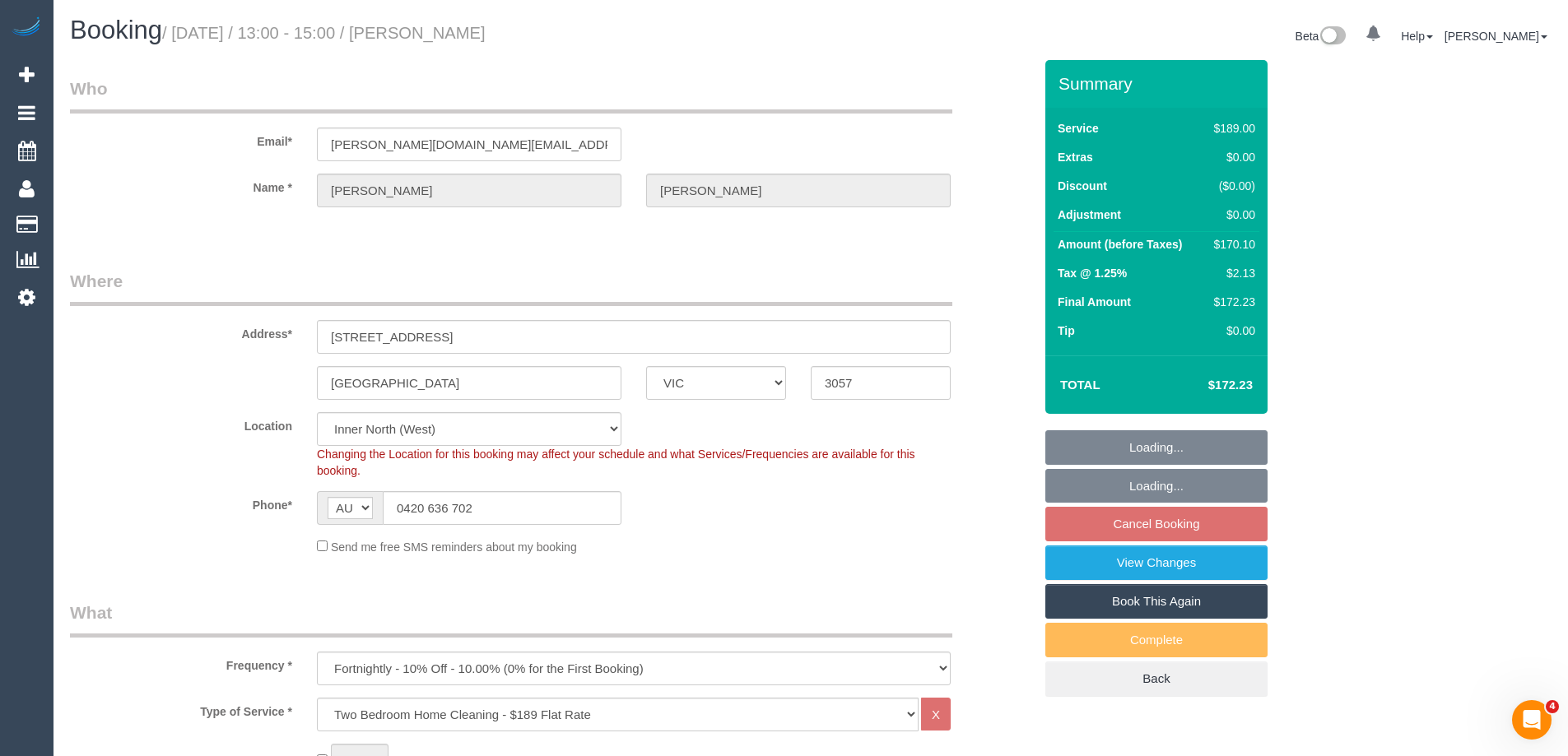
select select "object:3792"
select select "number:28"
select select "number:16"
select select "number:19"
select select "number:23"
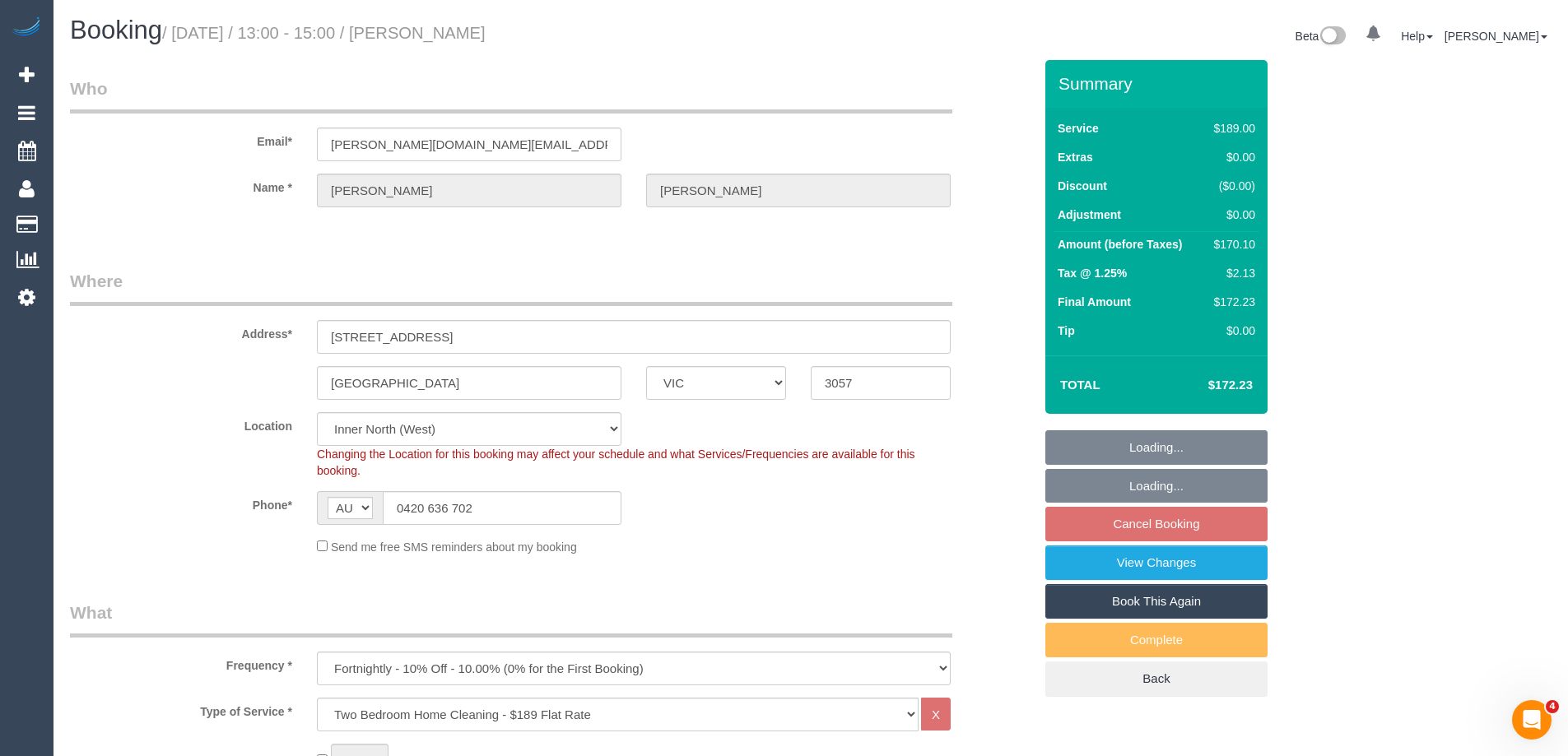
select select "number:35"
select select "number:26"
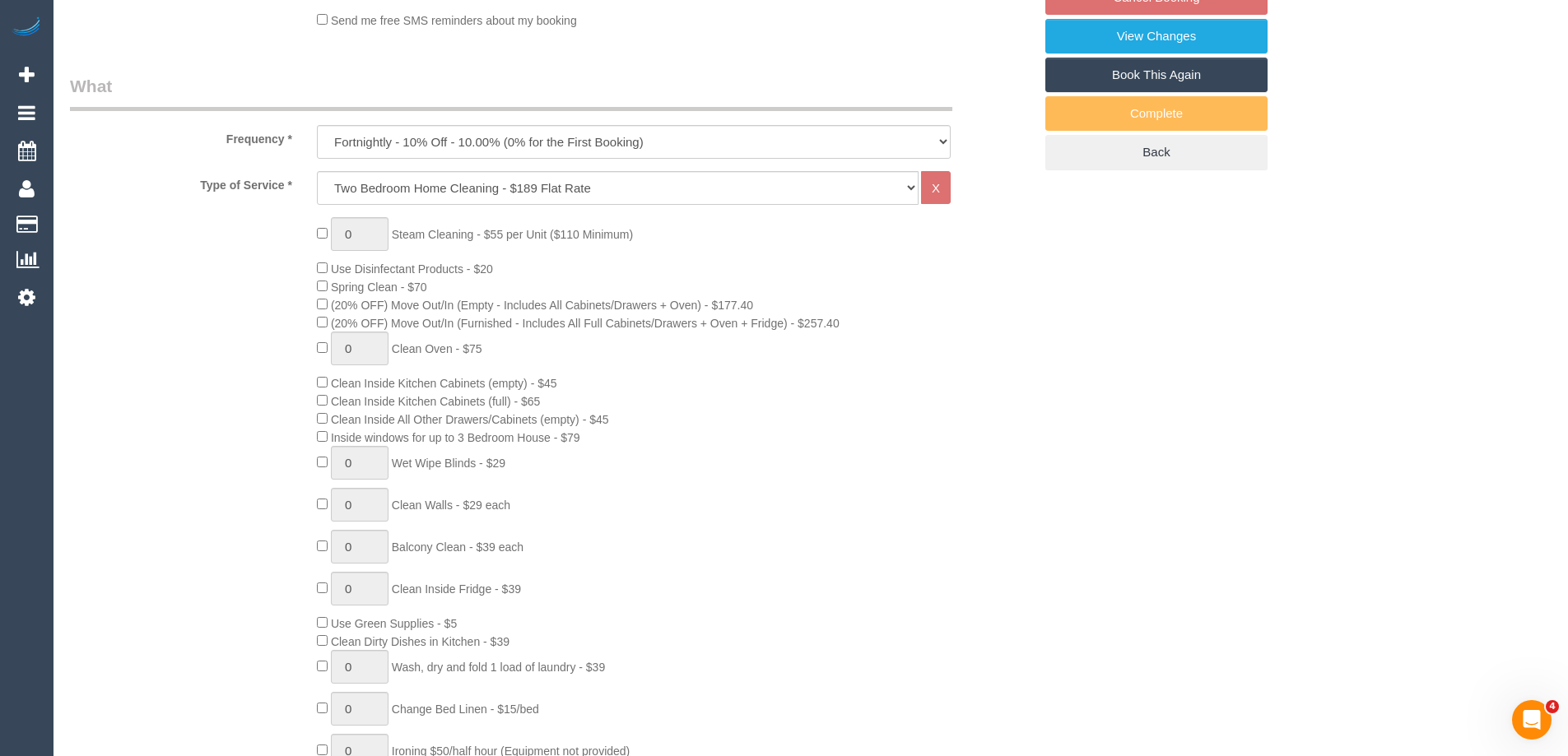
select select "spot12"
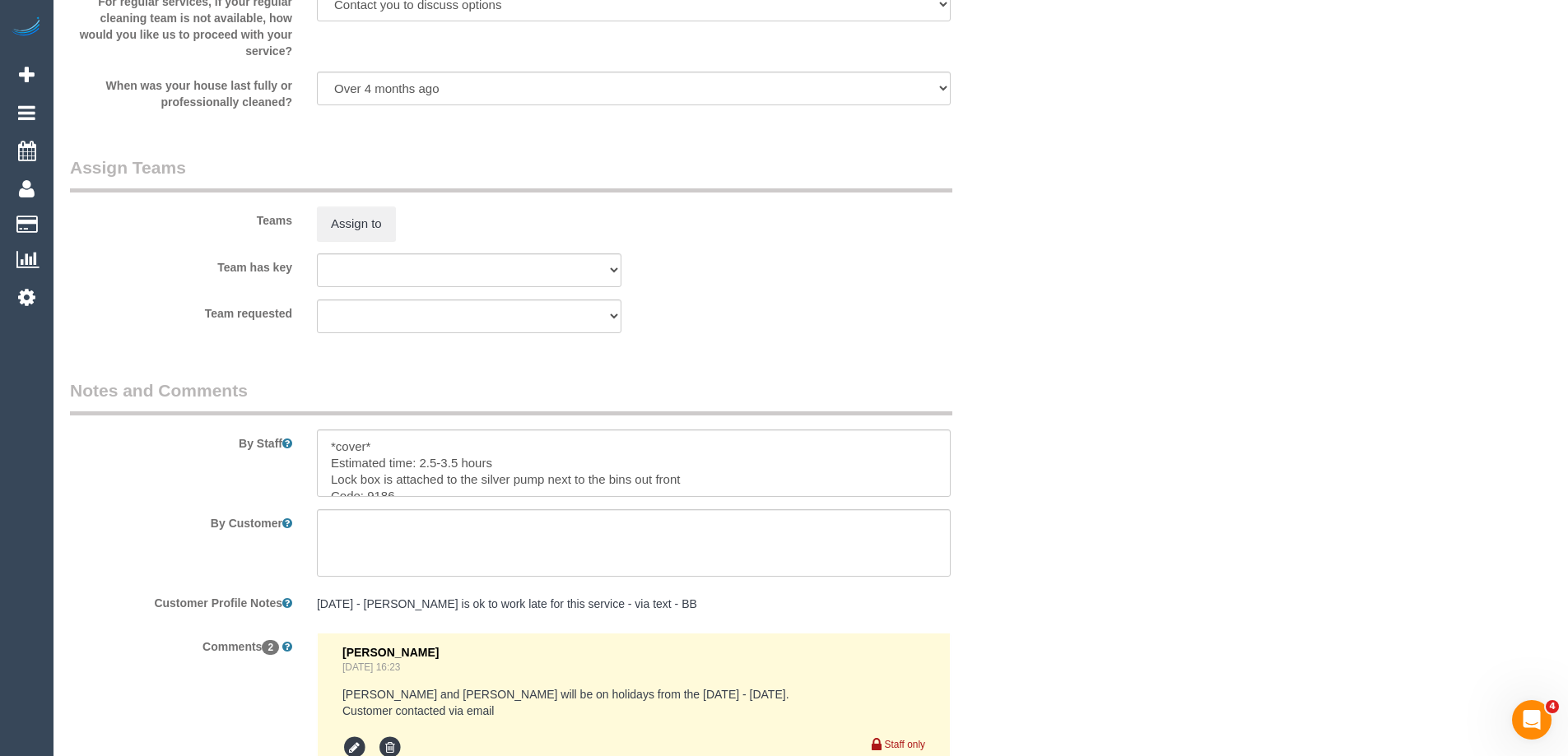
scroll to position [2772, 0]
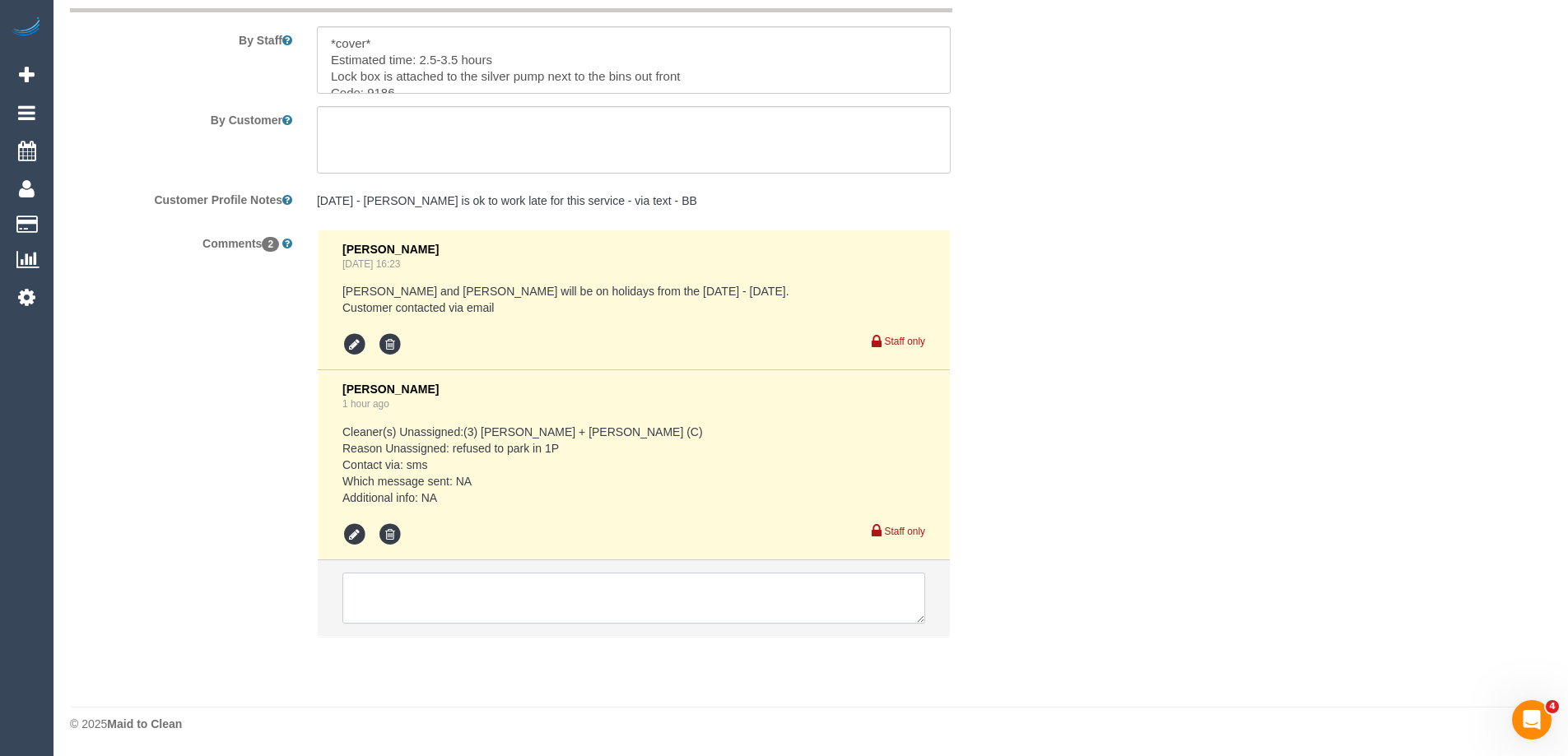
drag, startPoint x: 561, startPoint y: 595, endPoint x: 576, endPoint y: 576, distance: 24.2
click at [562, 593] on textarea at bounding box center [633, 599] width 583 height 51
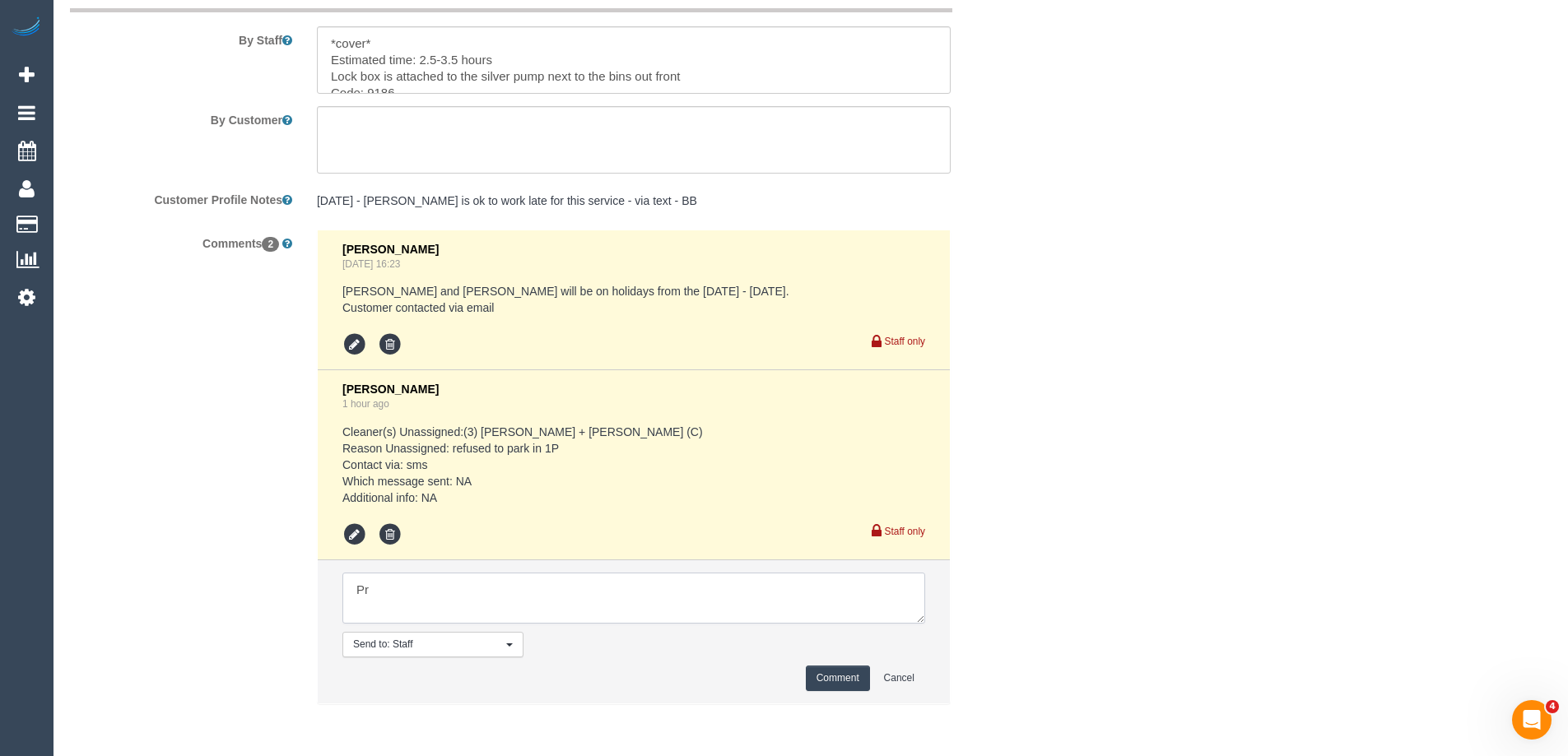
type textarea "P"
type textarea "Rescheduling to next scheduled date 15/10 but asked for flex via text"
click at [817, 668] on button "Comment" at bounding box center [837, 679] width 64 height 26
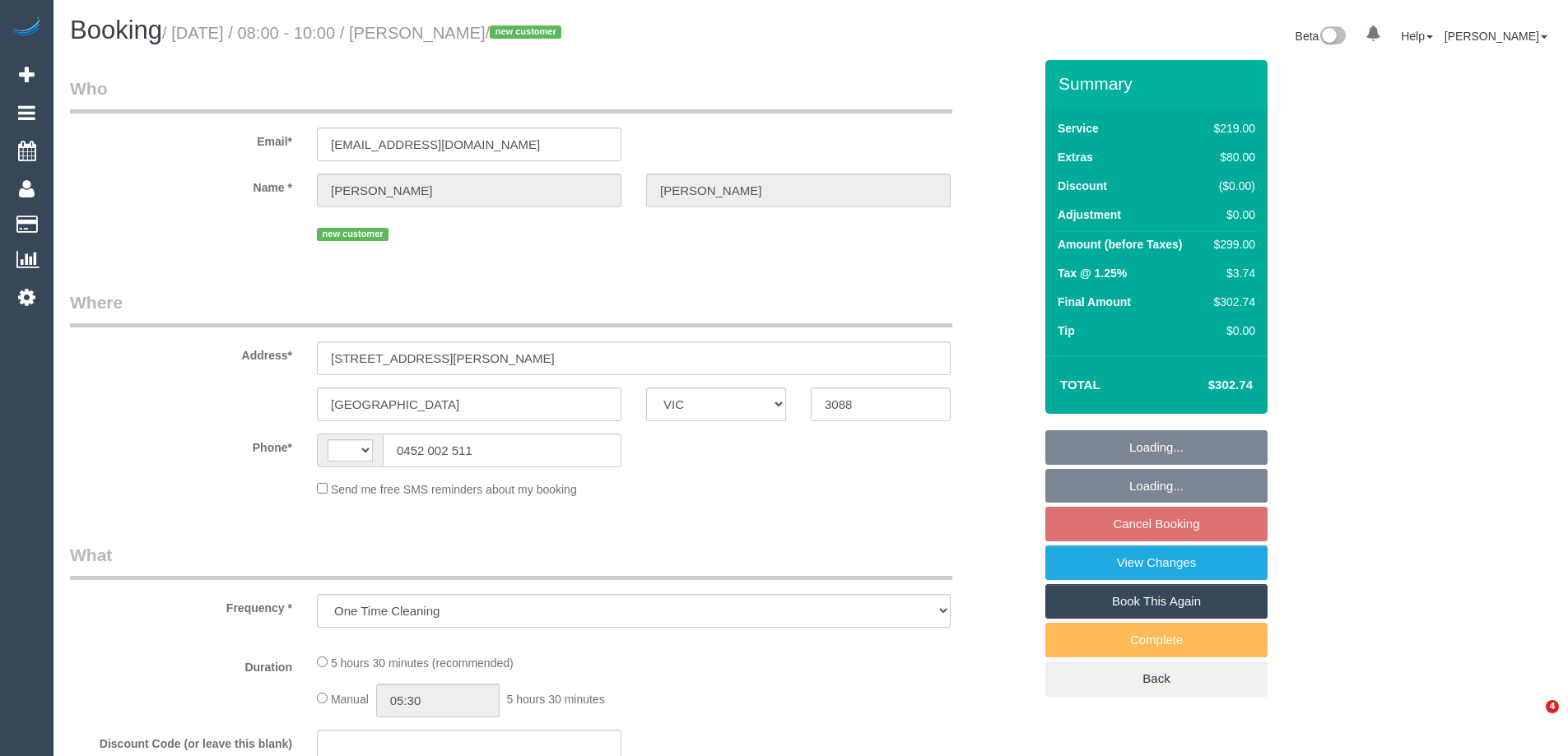
select select "VIC"
select select "string:stripe-pm_1SCFHi2GScqysDRVVpyHidHc"
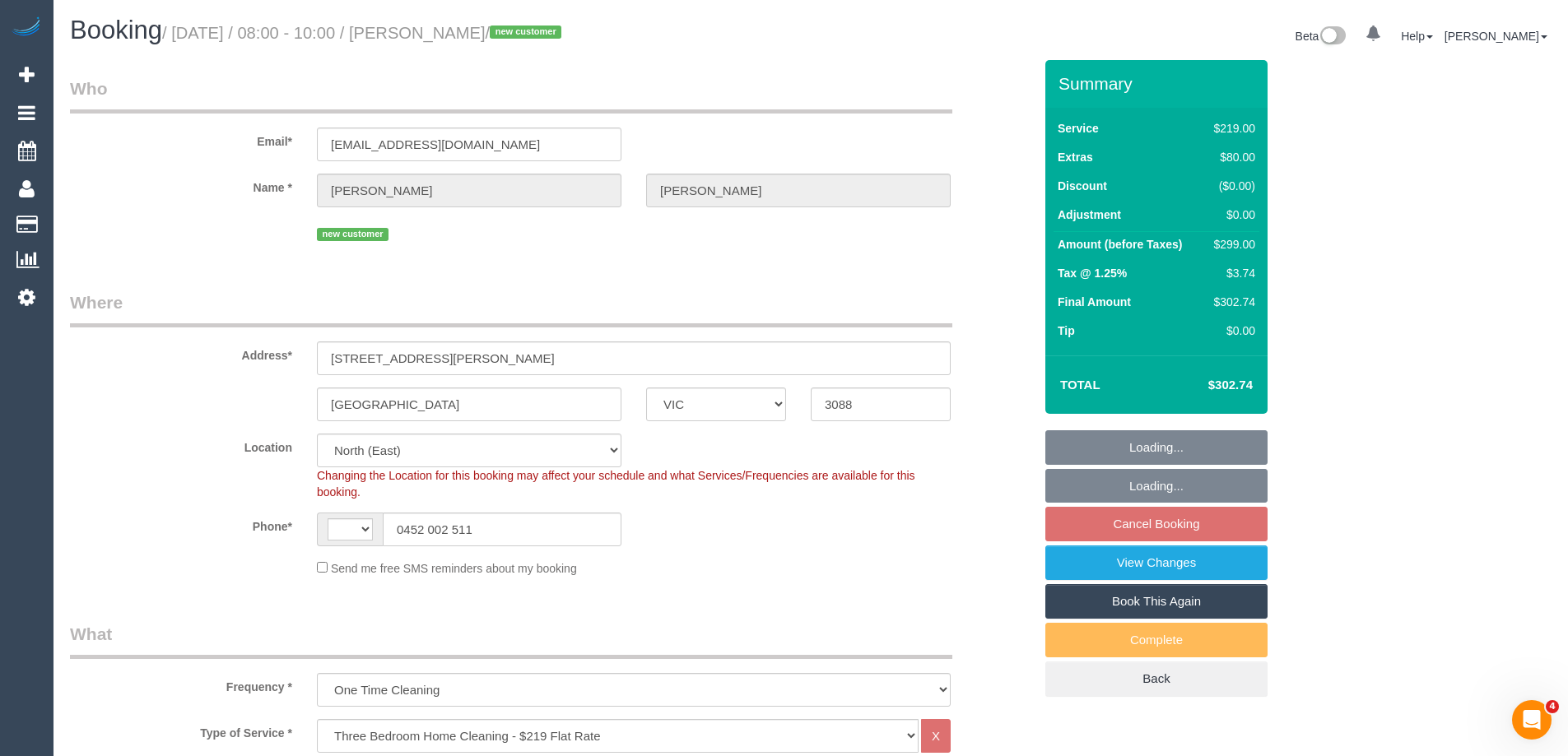
select select "object:393"
select select "string:AU"
select select "number:27"
select select "number:14"
select select "number:19"
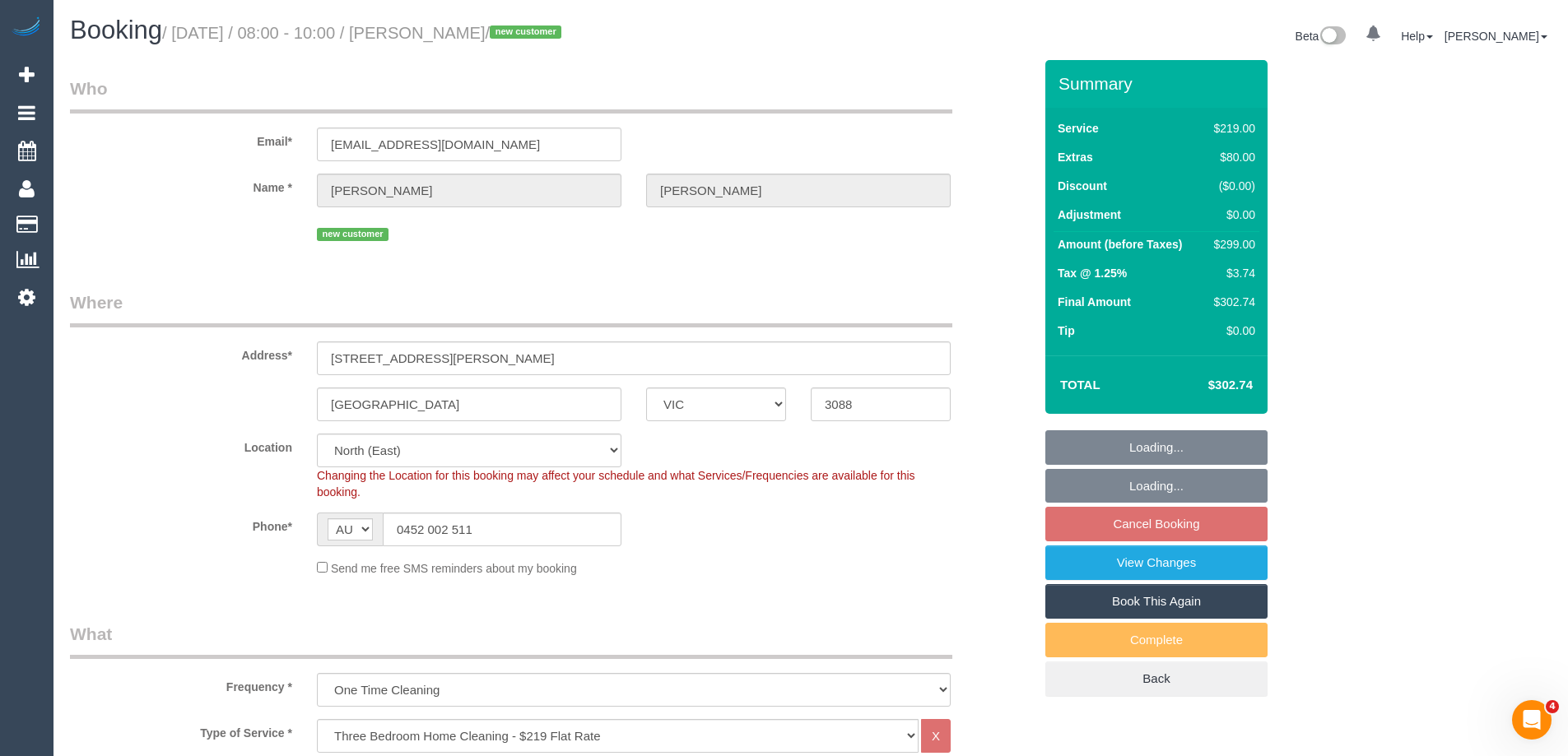
select select "number:24"
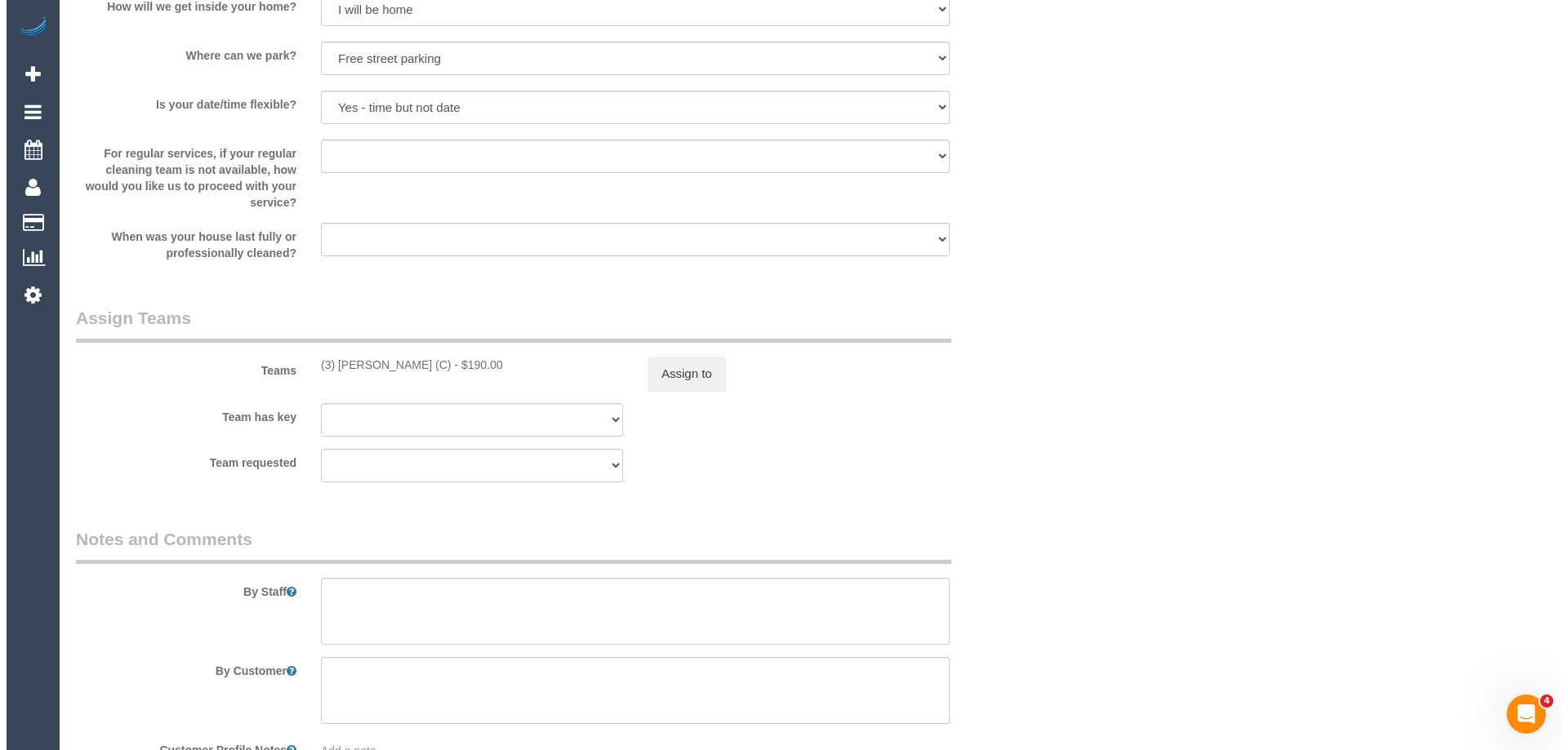
scroll to position [2286, 0]
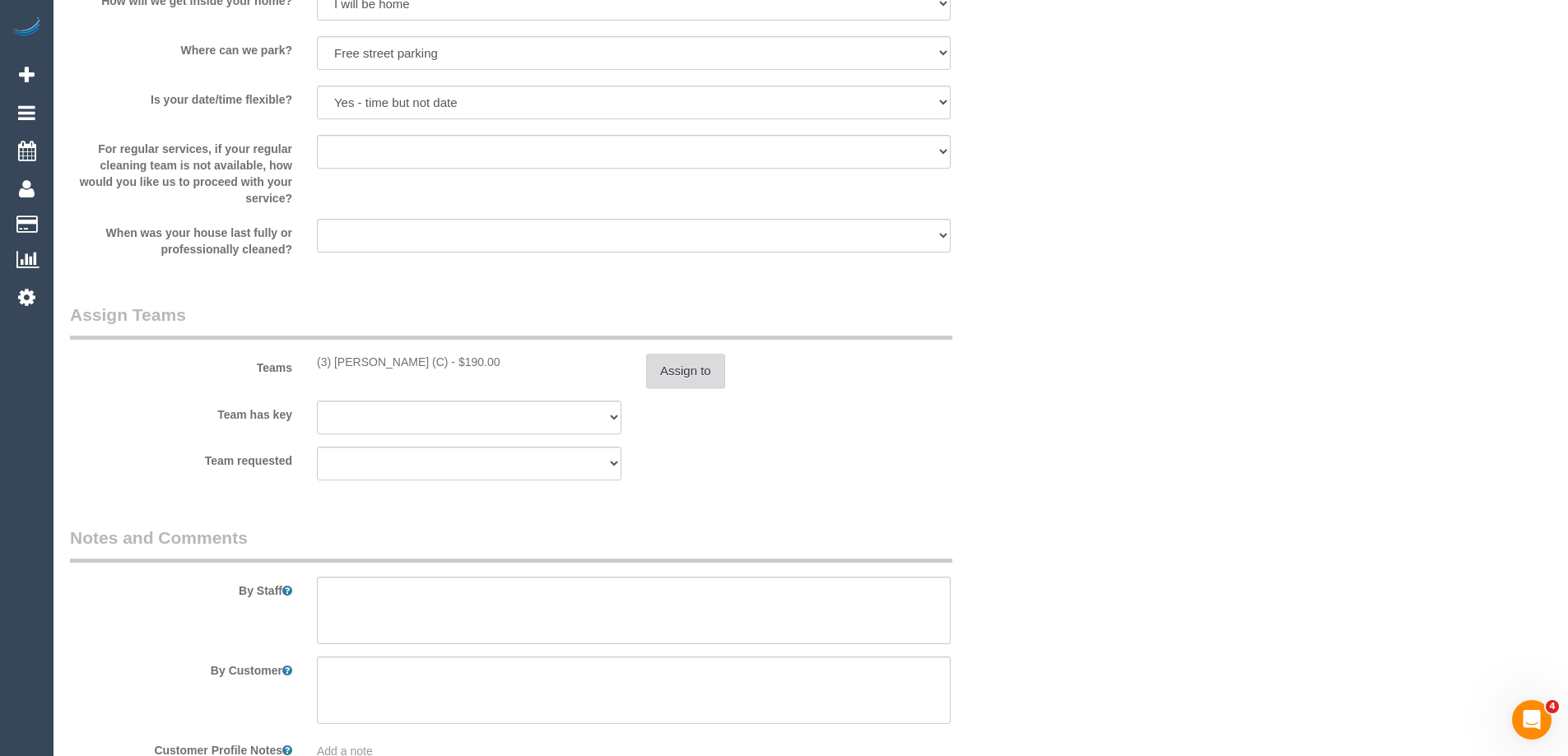
click at [696, 379] on button "Assign to" at bounding box center [686, 371] width 79 height 35
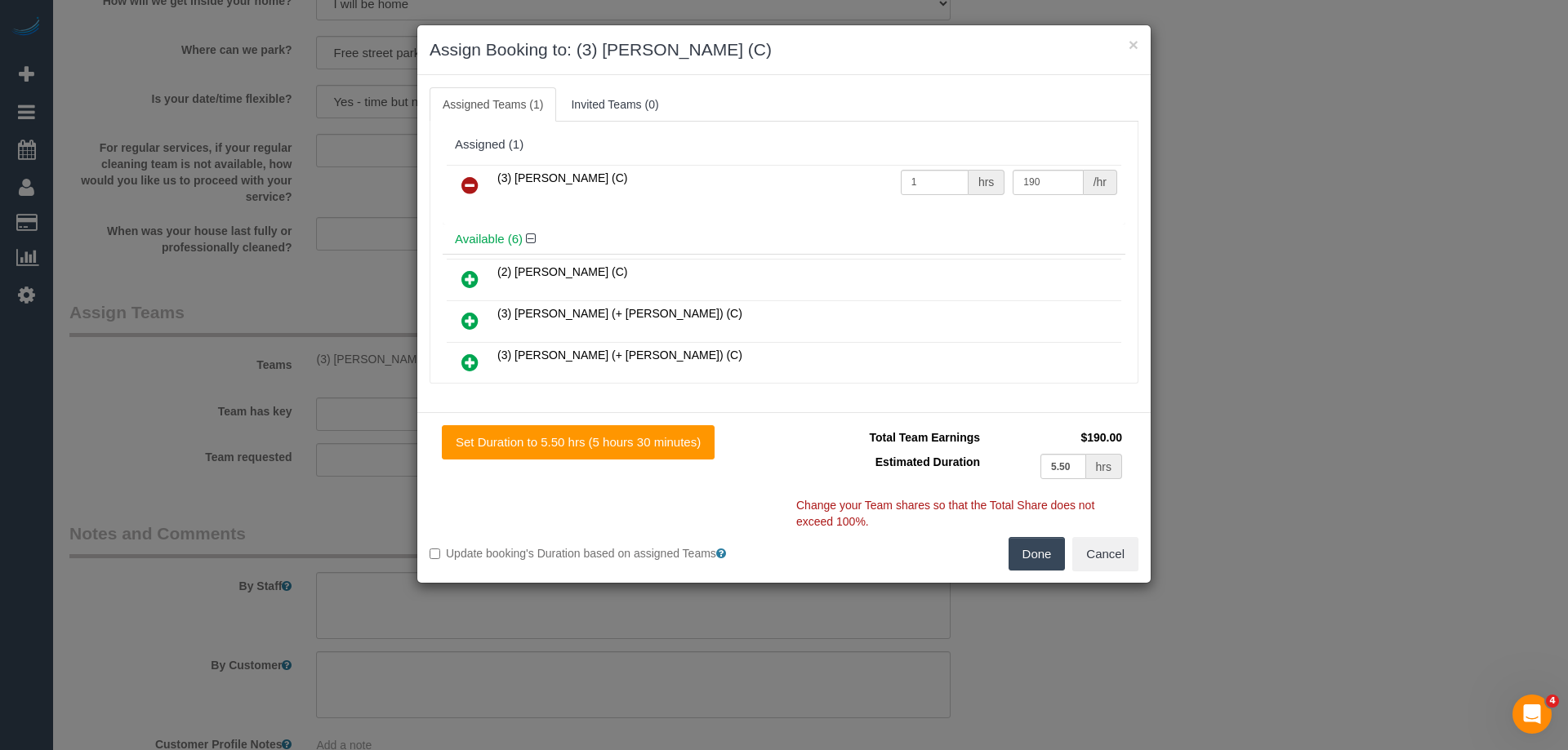
click at [471, 182] on icon at bounding box center [469, 186] width 17 height 20
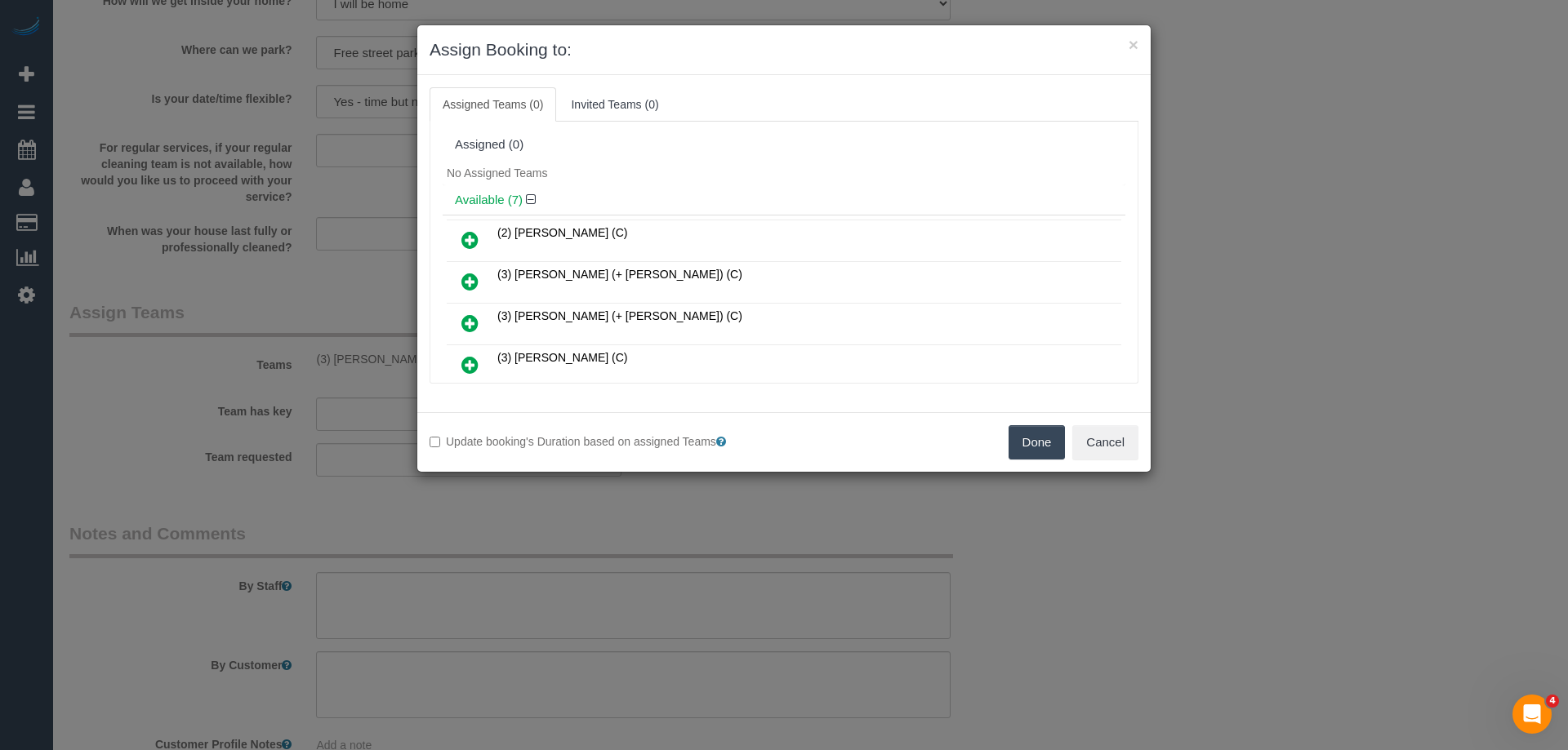
scroll to position [148, 0]
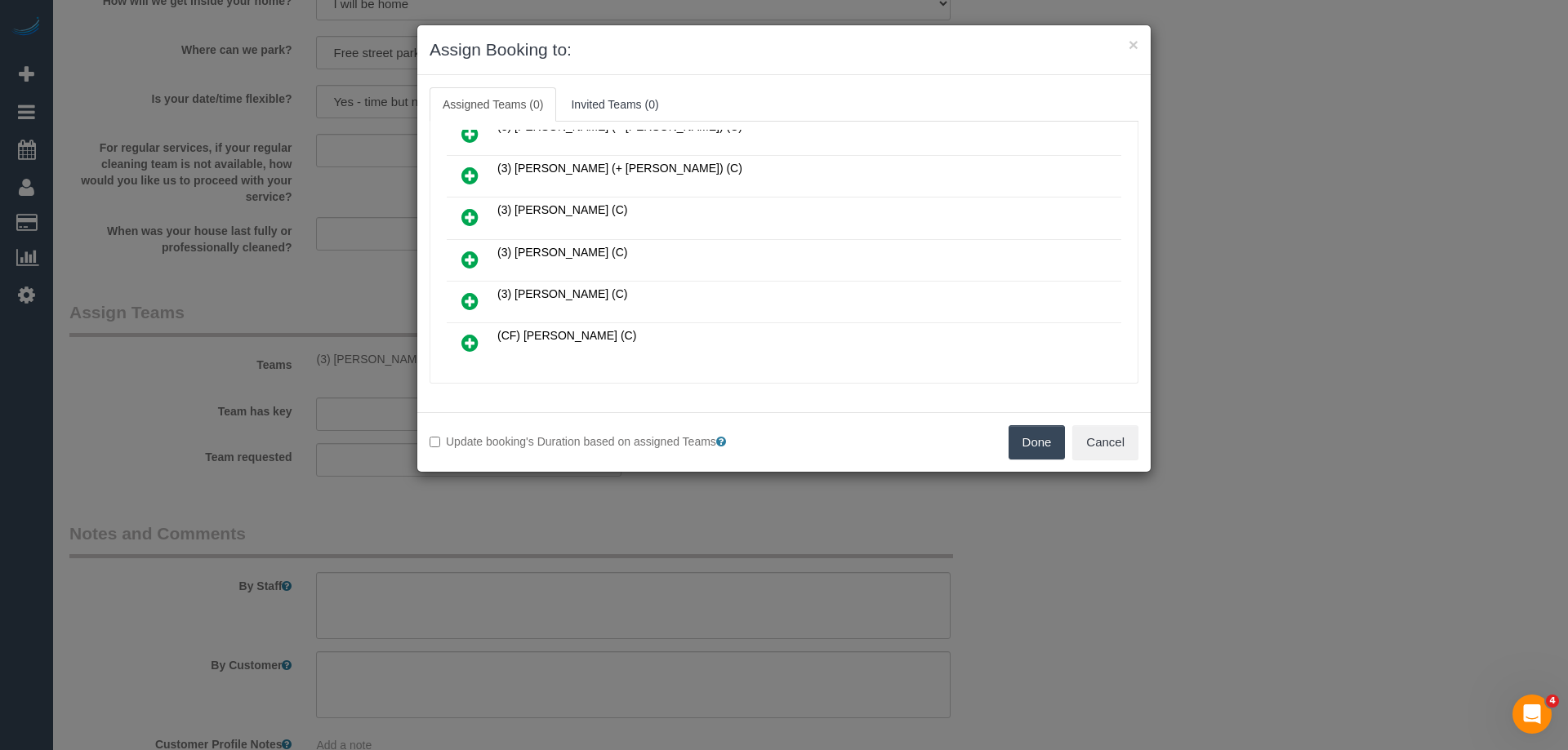
click at [468, 265] on icon at bounding box center [469, 260] width 17 height 20
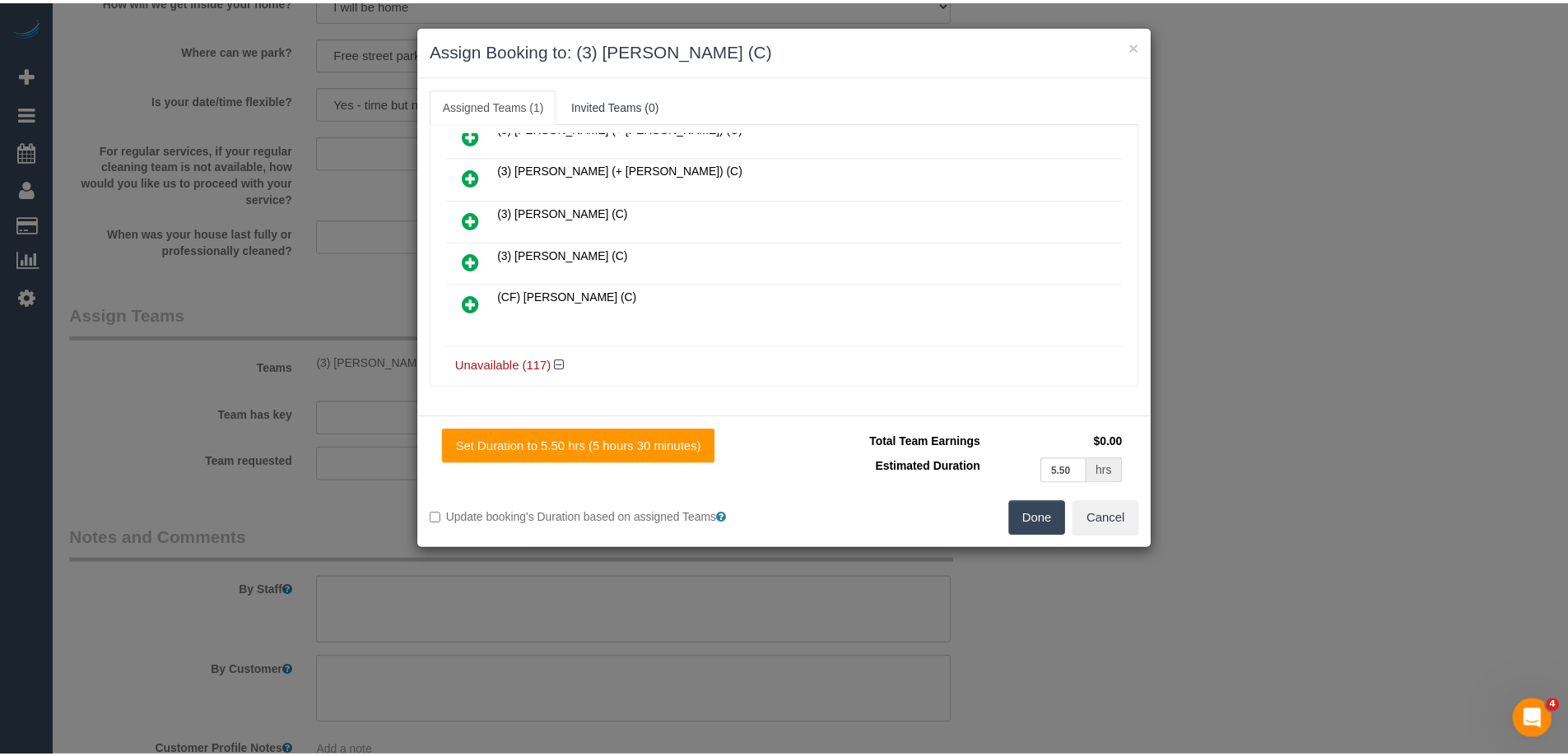
scroll to position [0, 0]
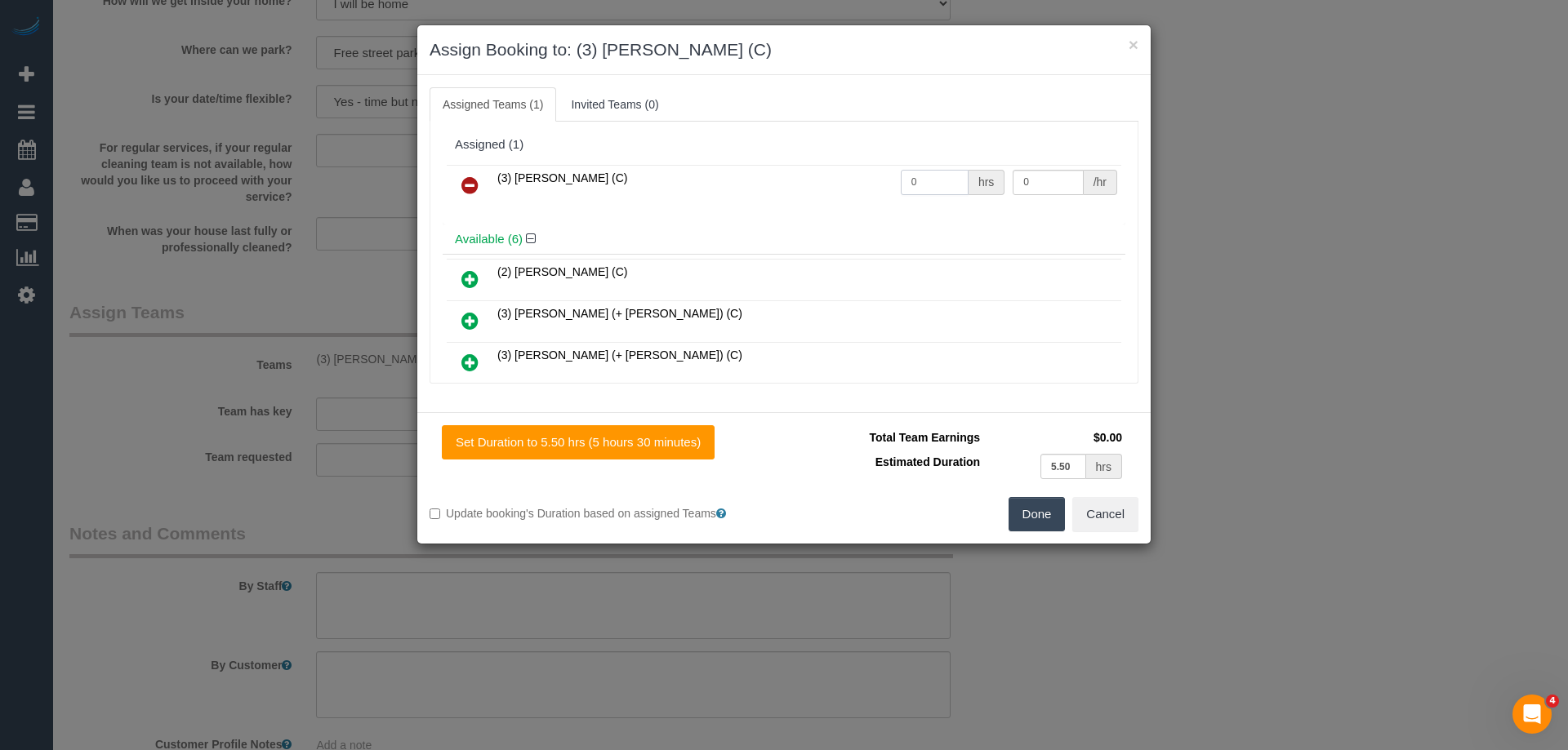
click at [947, 170] on input "0" at bounding box center [934, 183] width 68 height 26
type input "1"
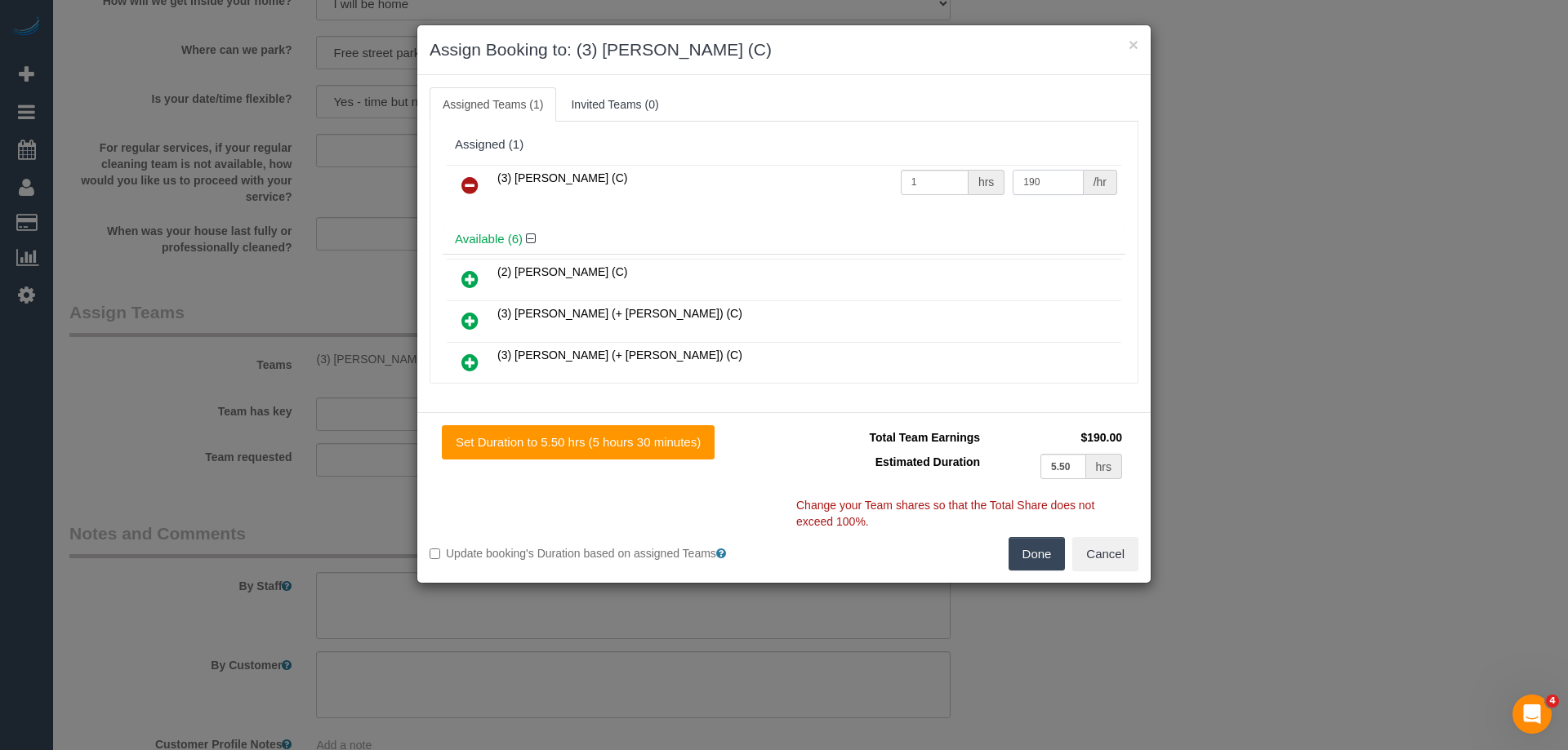
type input "190"
click at [1025, 556] on button "Done" at bounding box center [1037, 554] width 57 height 34
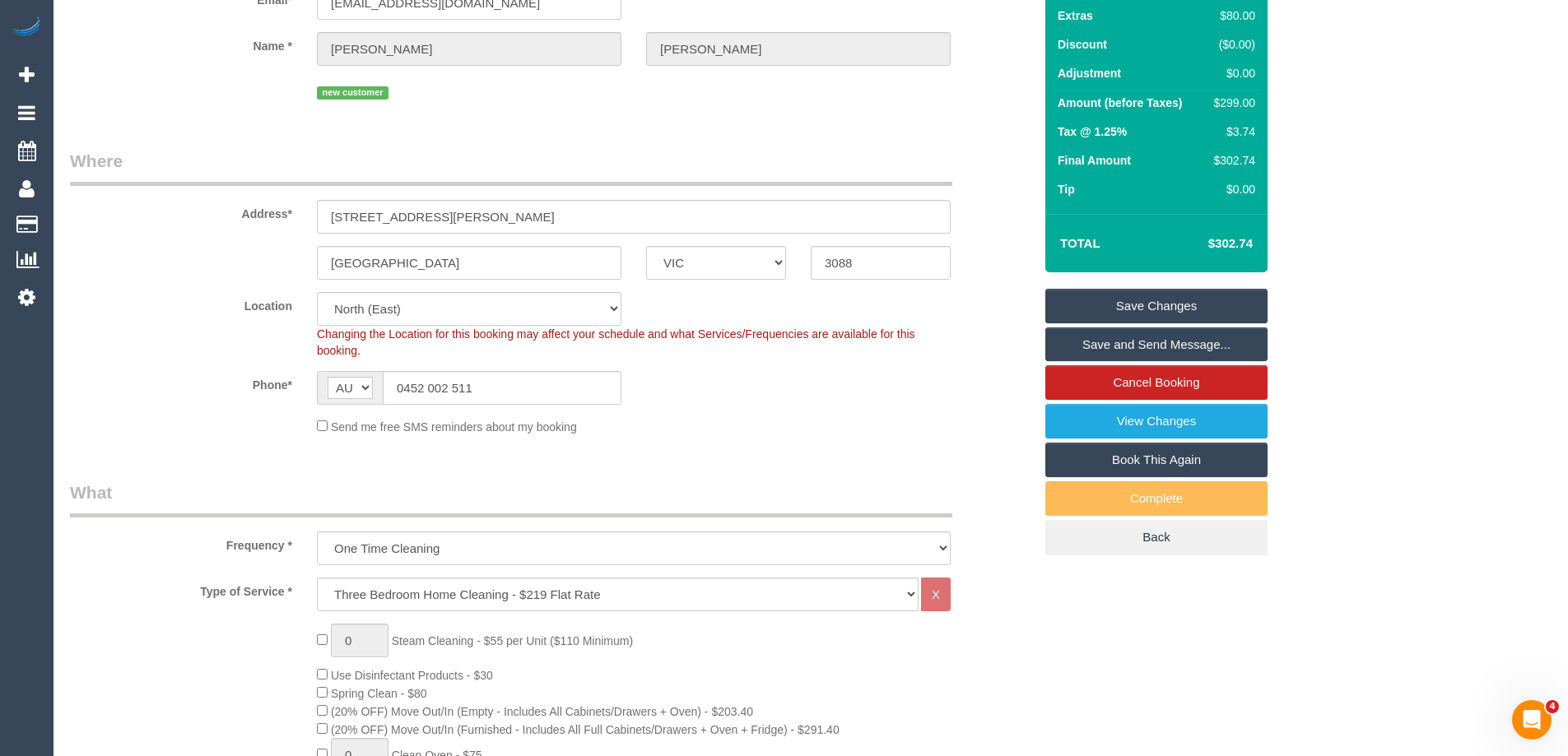
scroll to position [47, 0]
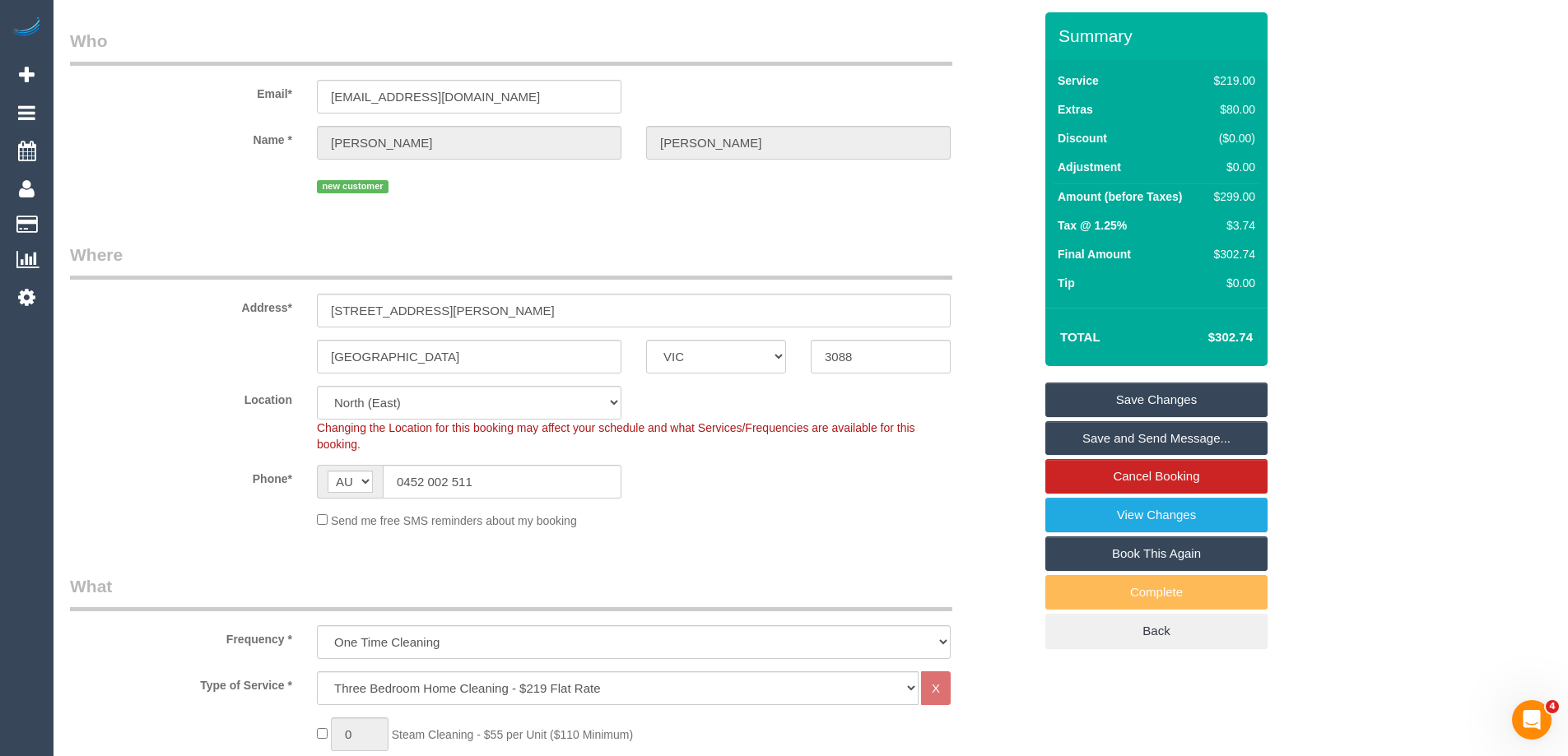
click at [1153, 399] on link "Save Changes" at bounding box center [1155, 400] width 223 height 35
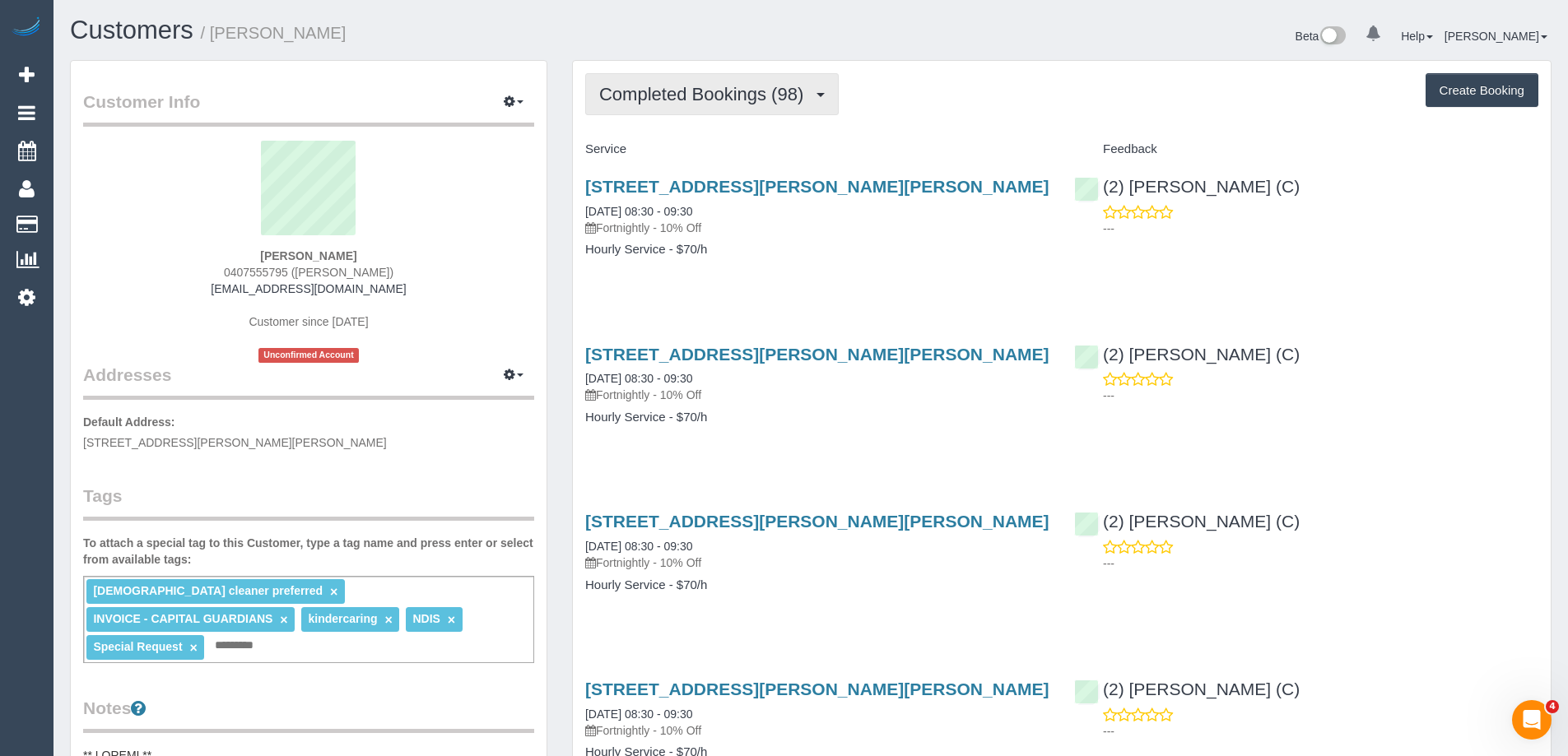
click at [740, 94] on span "Completed Bookings (98)" at bounding box center [705, 94] width 213 height 21
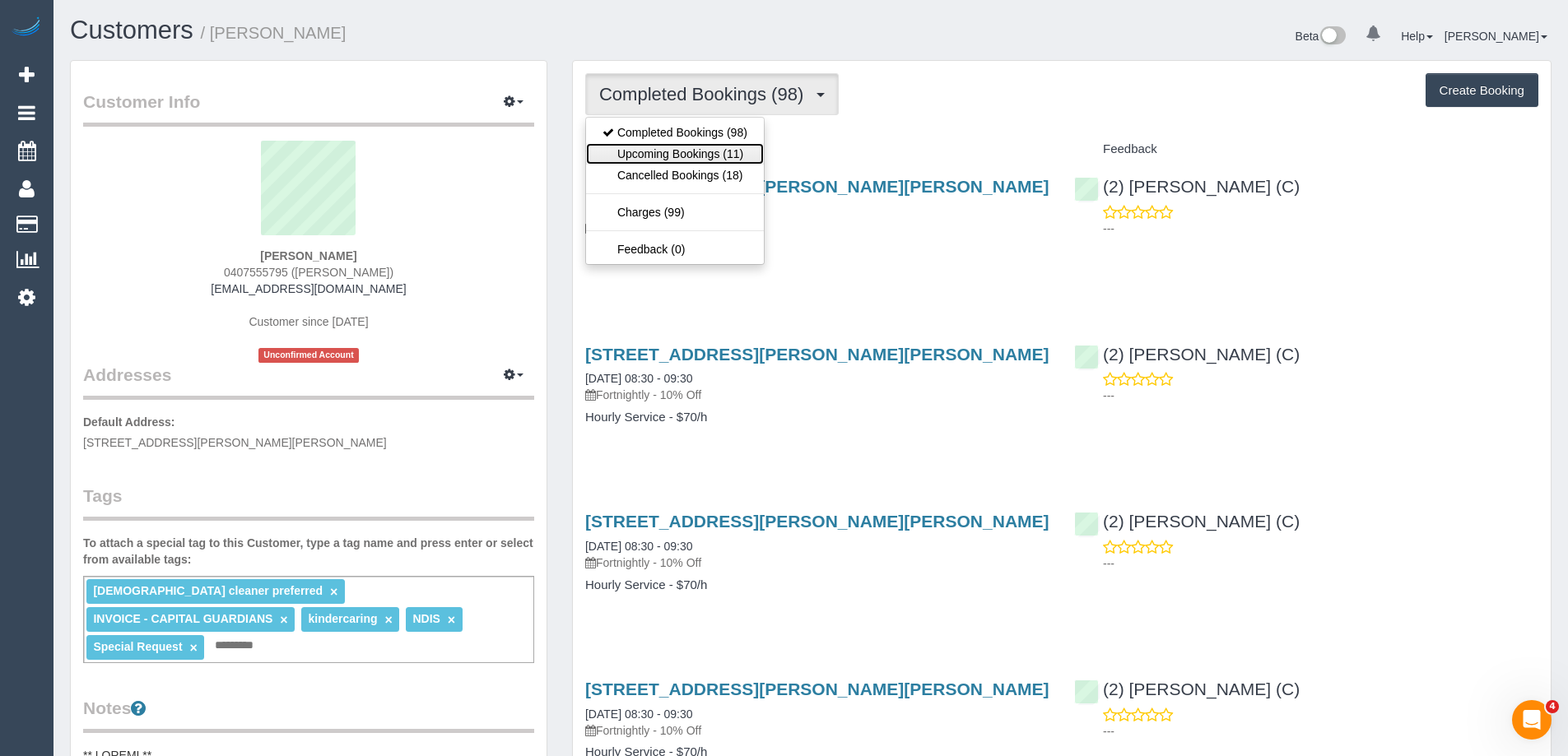
click at [696, 149] on link "Upcoming Bookings (11)" at bounding box center [675, 154] width 178 height 22
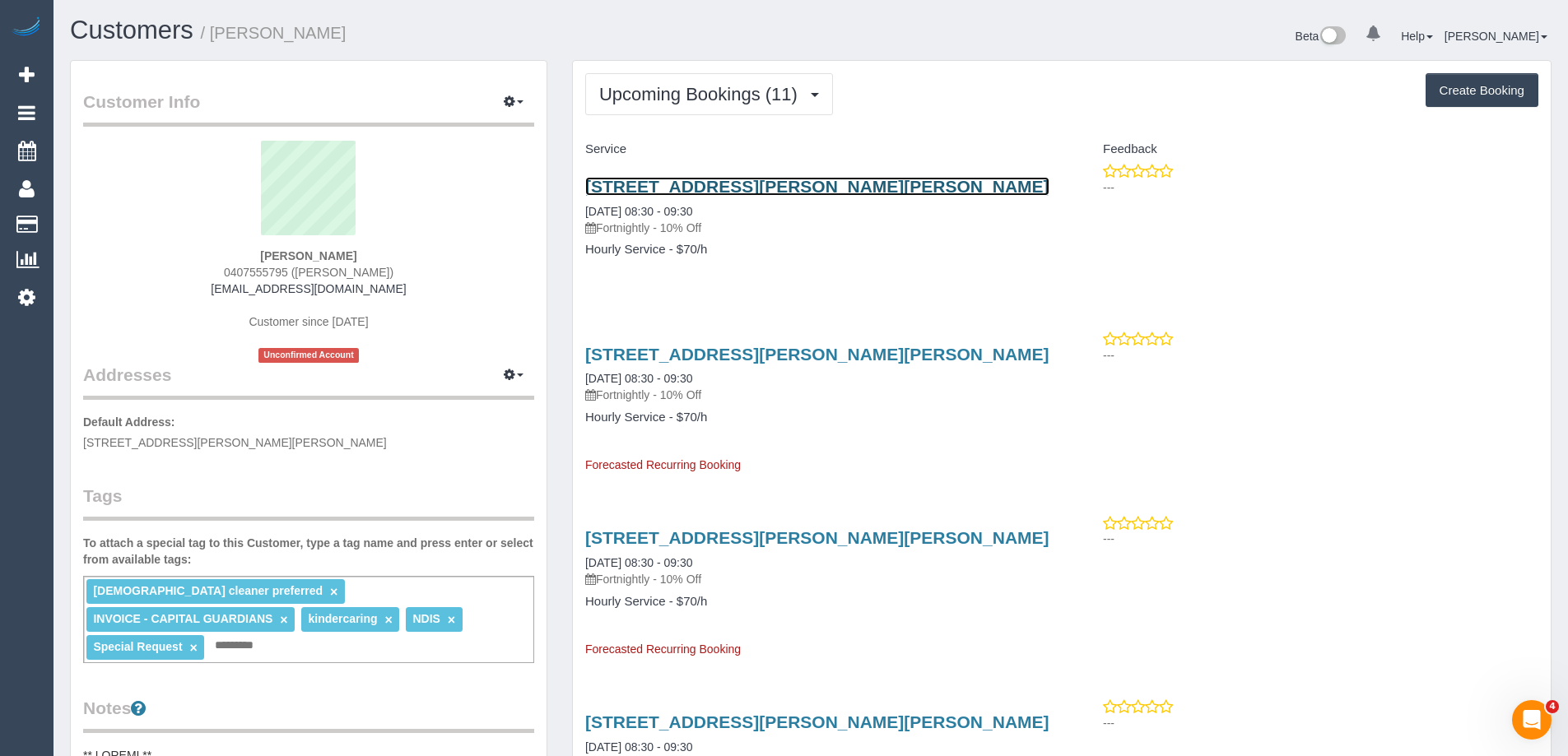
click at [731, 186] on link "[STREET_ADDRESS][PERSON_NAME][PERSON_NAME]" at bounding box center [816, 186] width 464 height 19
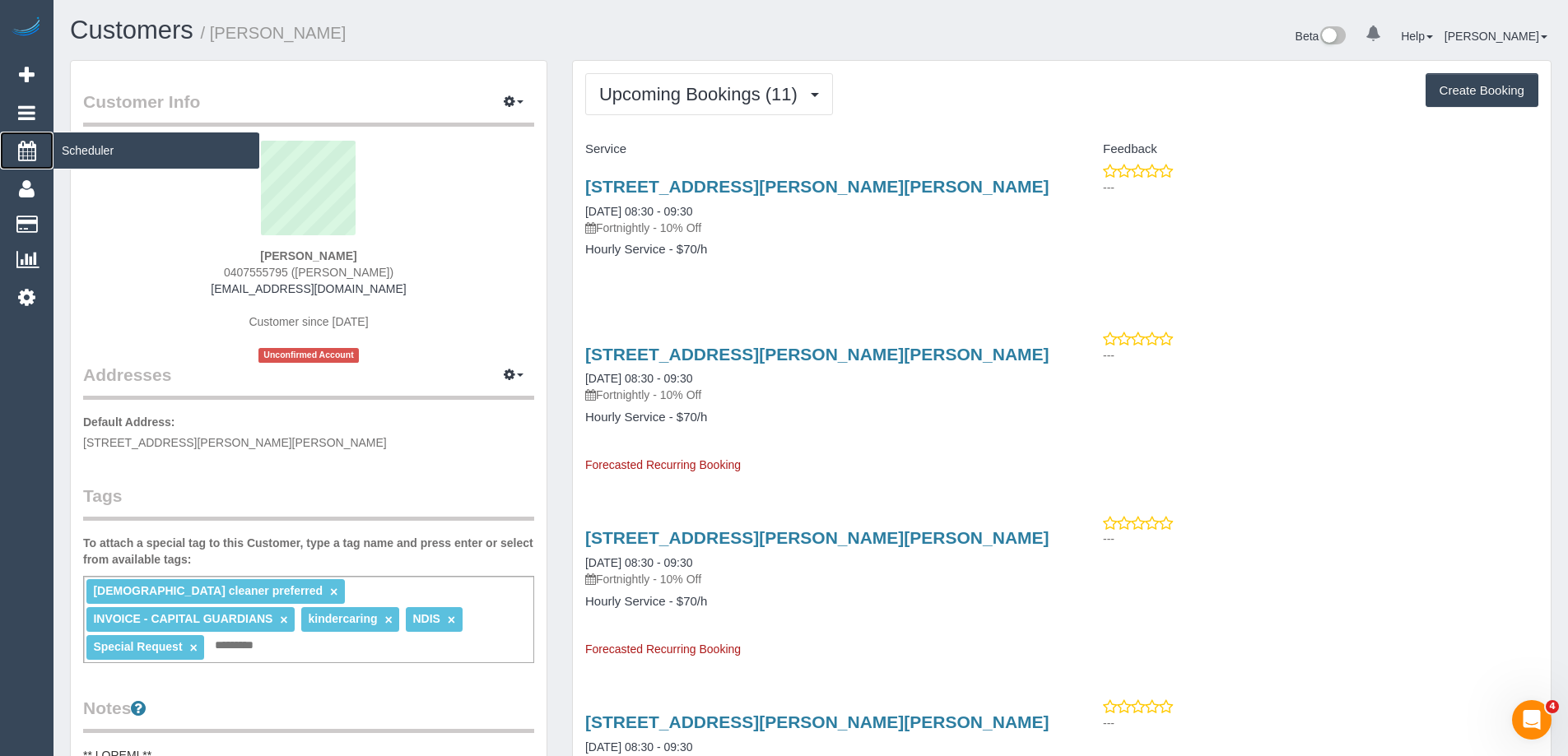
click at [73, 144] on span "Scheduler" at bounding box center [156, 150] width 206 height 38
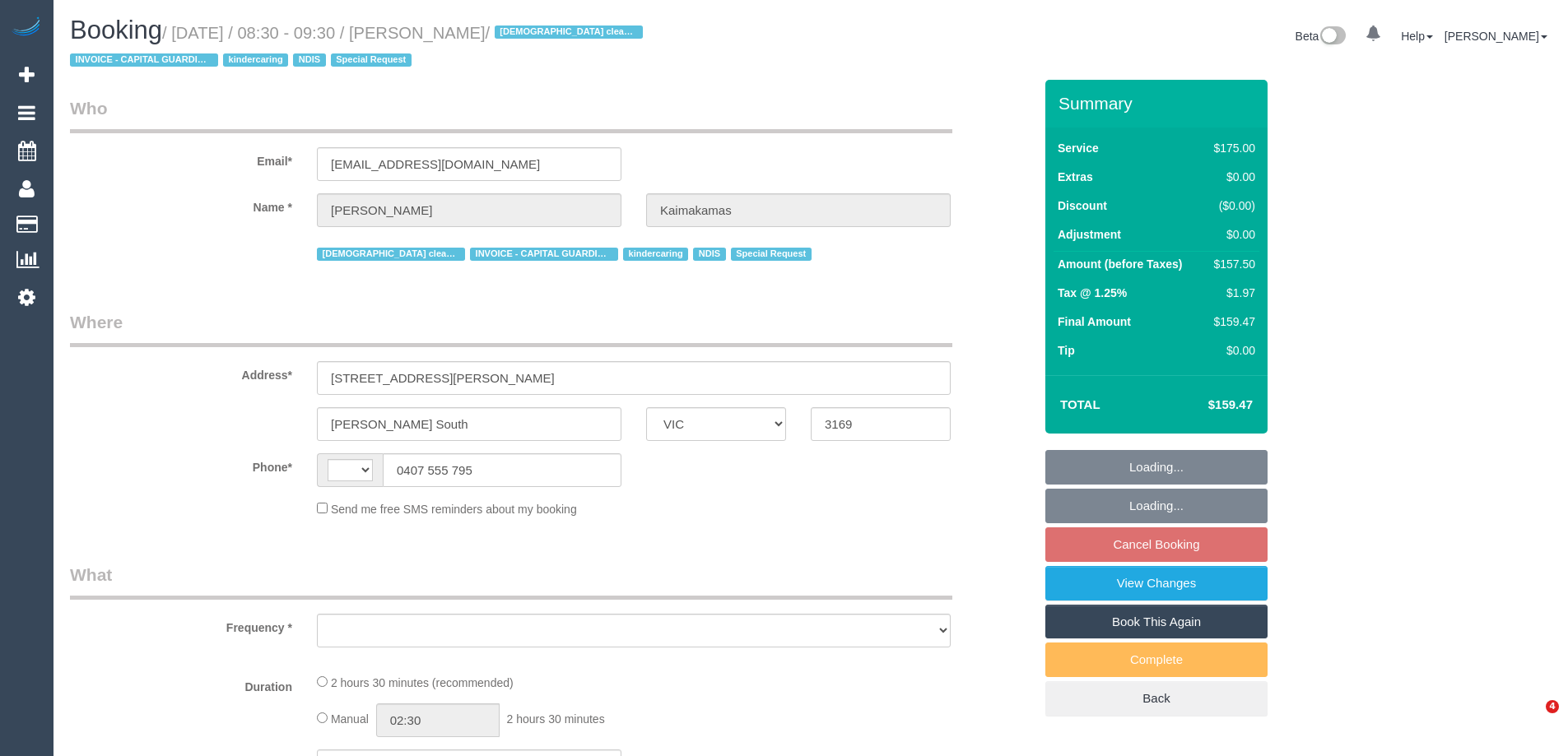
select select "VIC"
select select "object:323"
select select "string:AU"
select select "number:27"
select select "number:14"
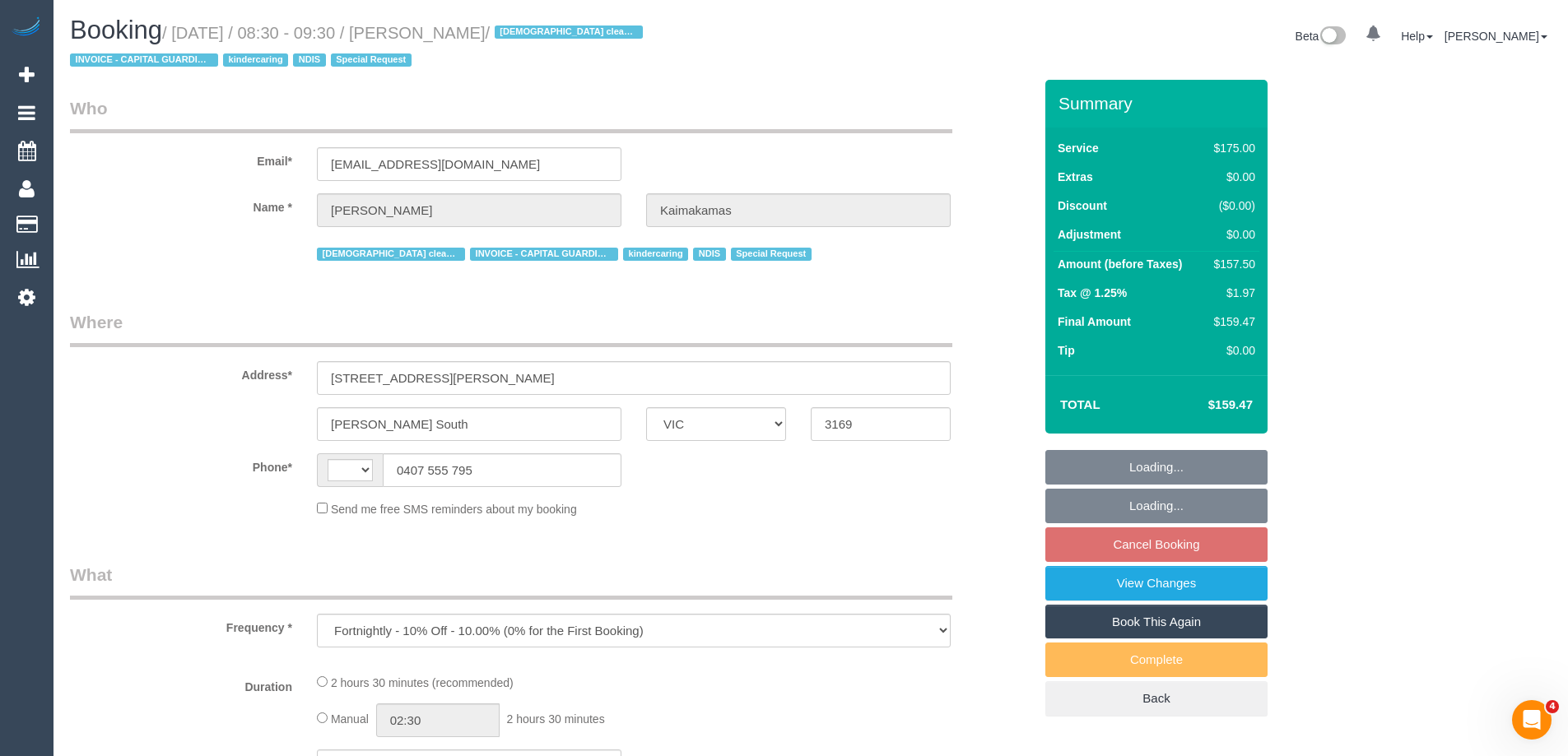
select select "number:19"
select select "number:22"
select select "number:12"
select select "150"
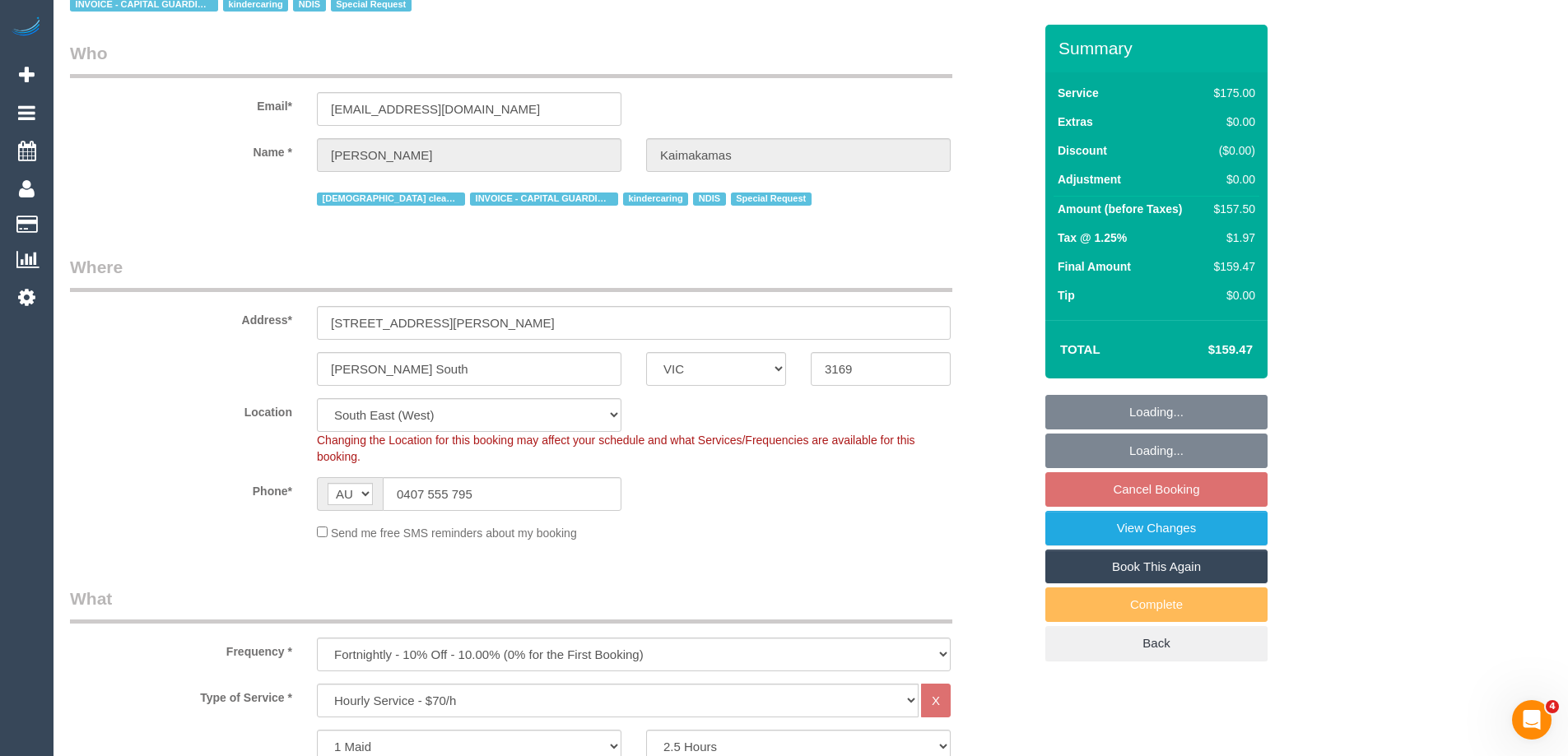
select select "object:1423"
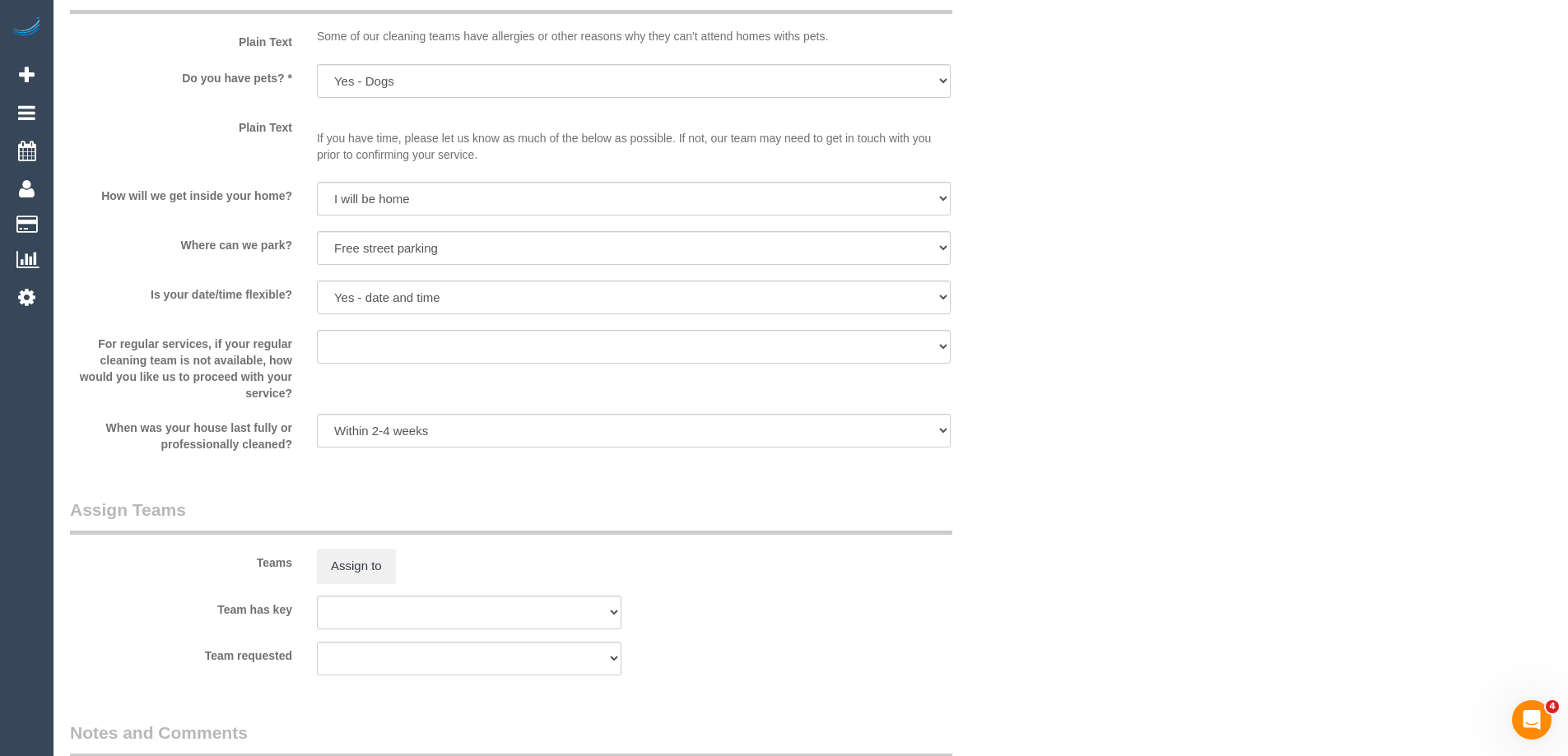
scroll to position [2222, 0]
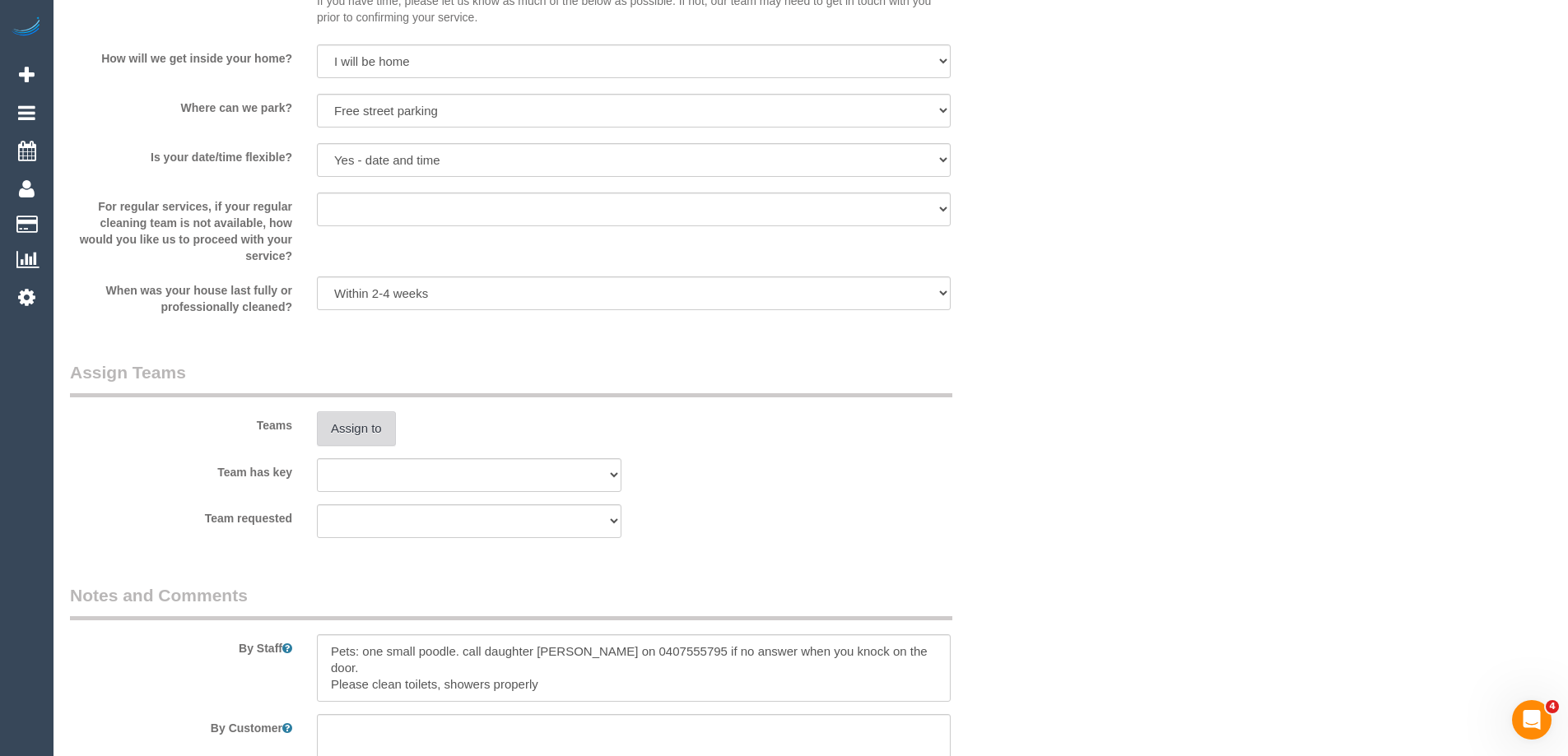
click at [369, 429] on button "Assign to" at bounding box center [356, 428] width 79 height 35
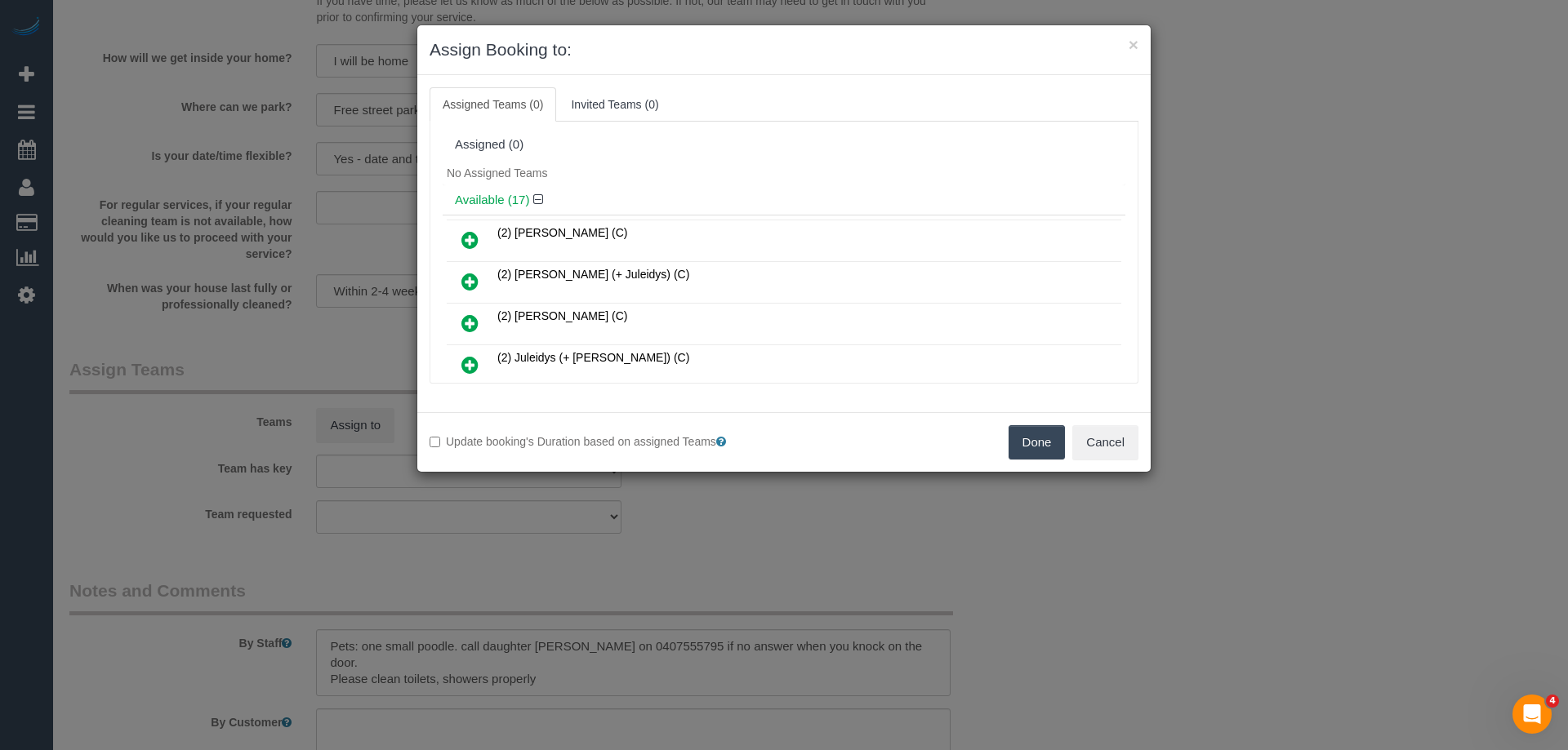
click at [1042, 527] on div "× Assign Booking to: Assigned Teams (0) Invited Teams (0) Assigned (0) No Assig…" at bounding box center [784, 375] width 1568 height 750
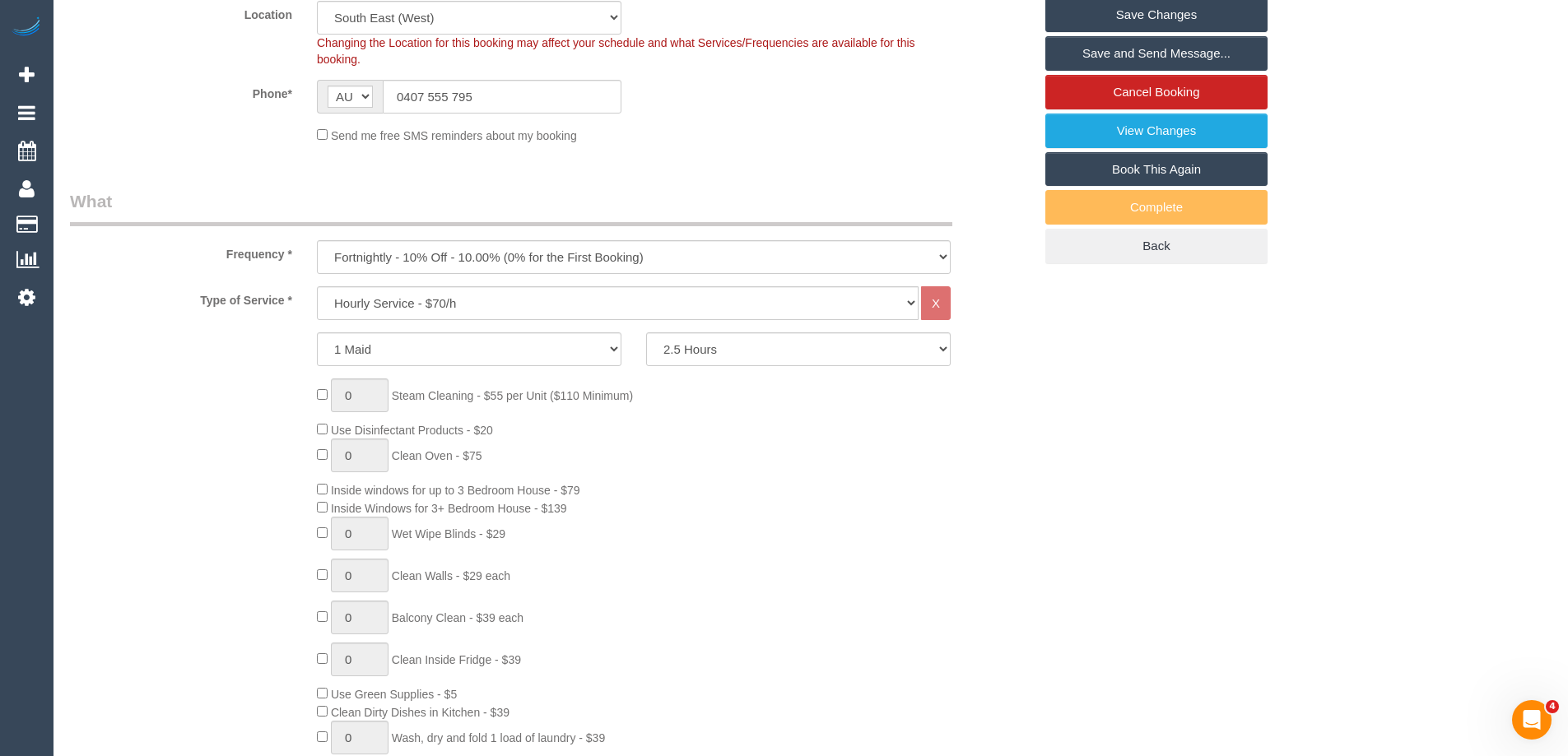
scroll to position [0, 0]
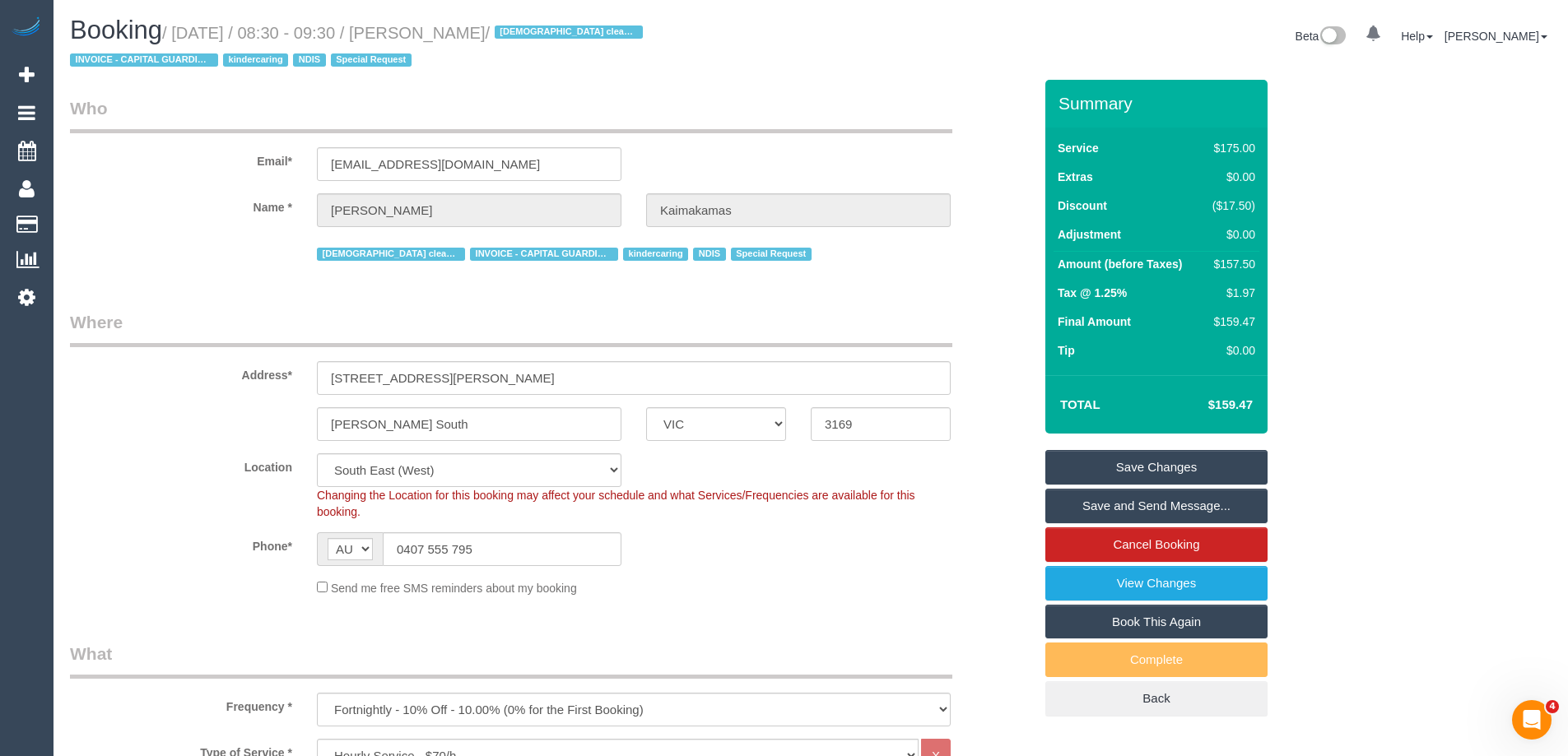
click at [142, 478] on div "Location Office City East (North) East (South) Inner East Inner North (East) In…" at bounding box center [551, 486] width 987 height 66
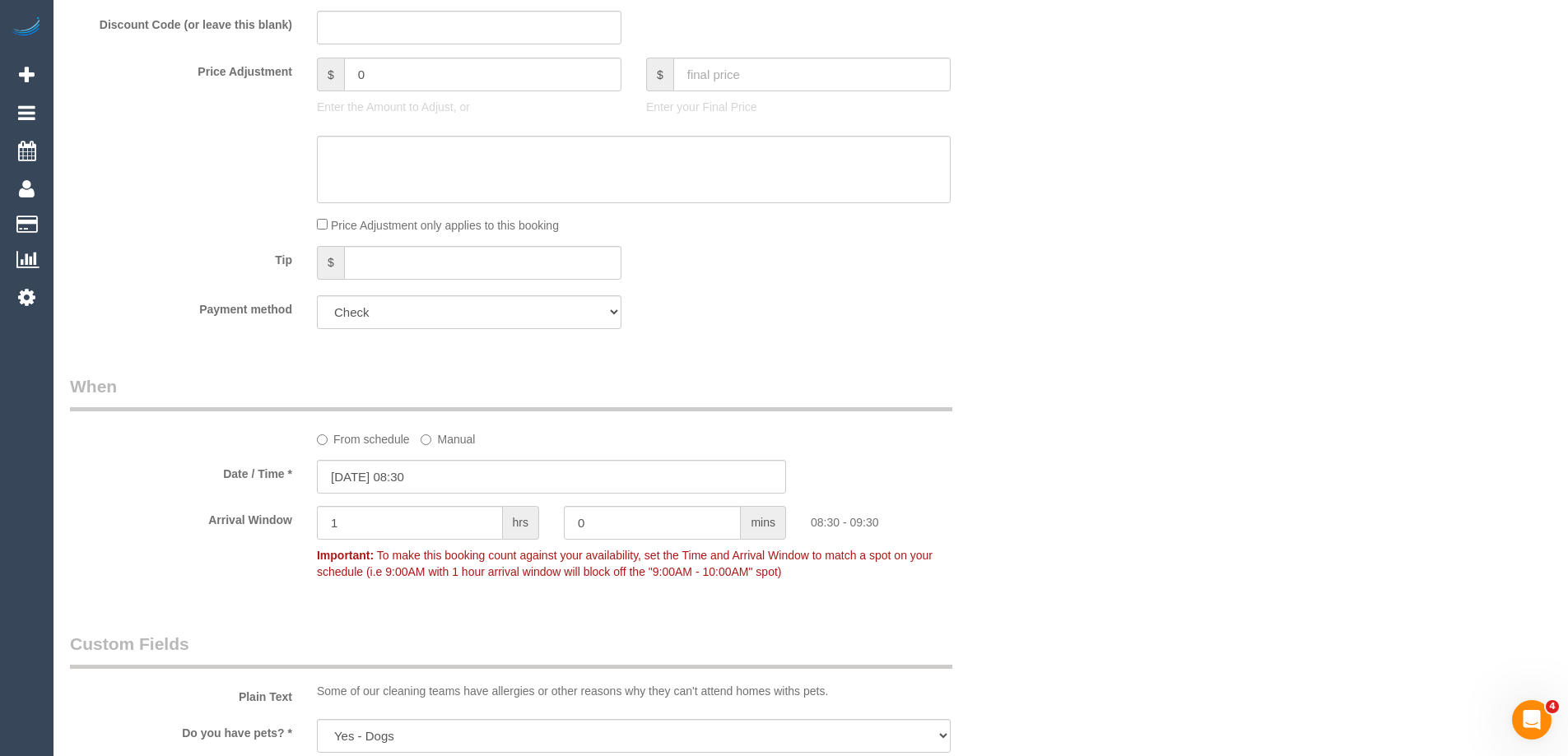
scroll to position [1481, 0]
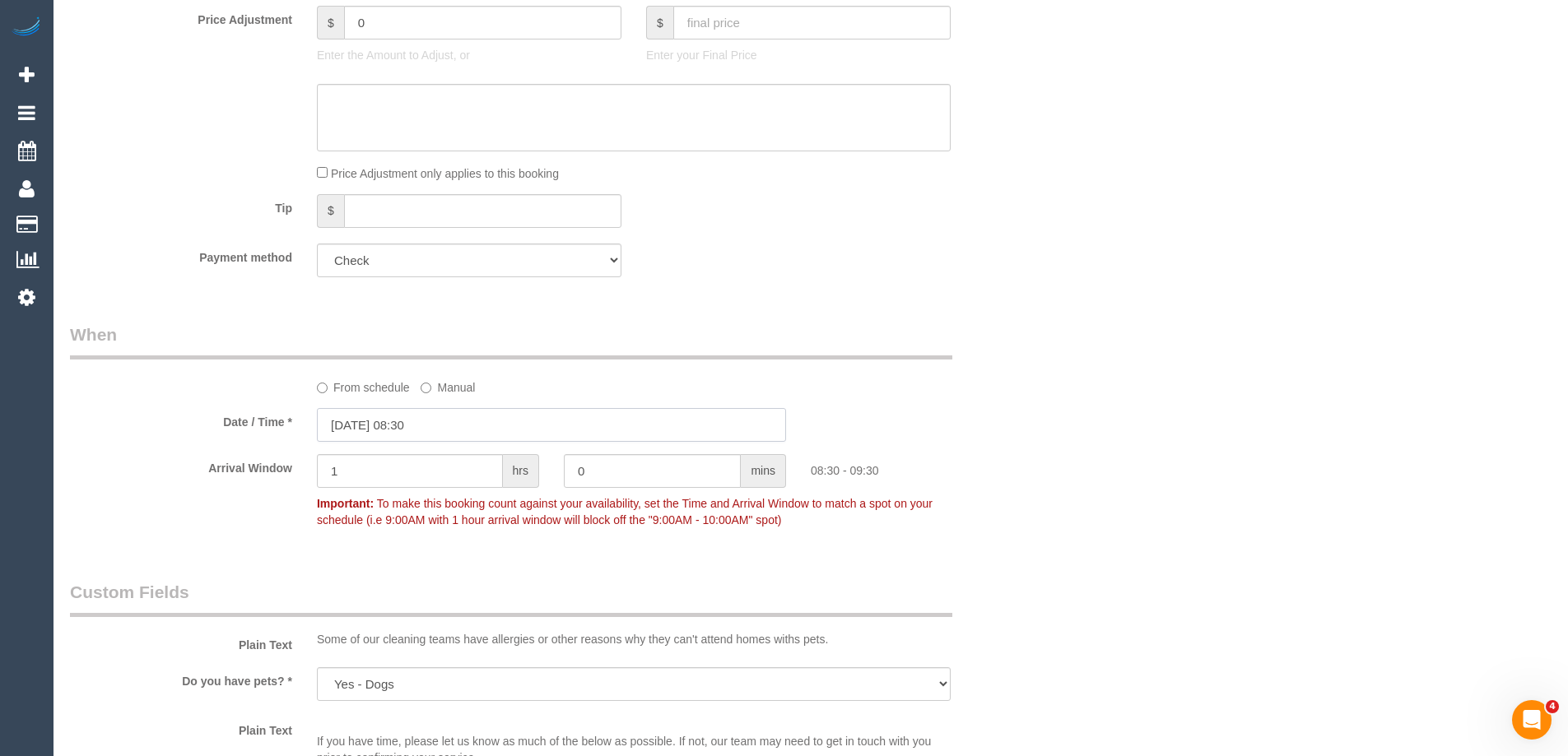
click at [376, 421] on input "06/10/2025 08:30" at bounding box center [551, 425] width 469 height 34
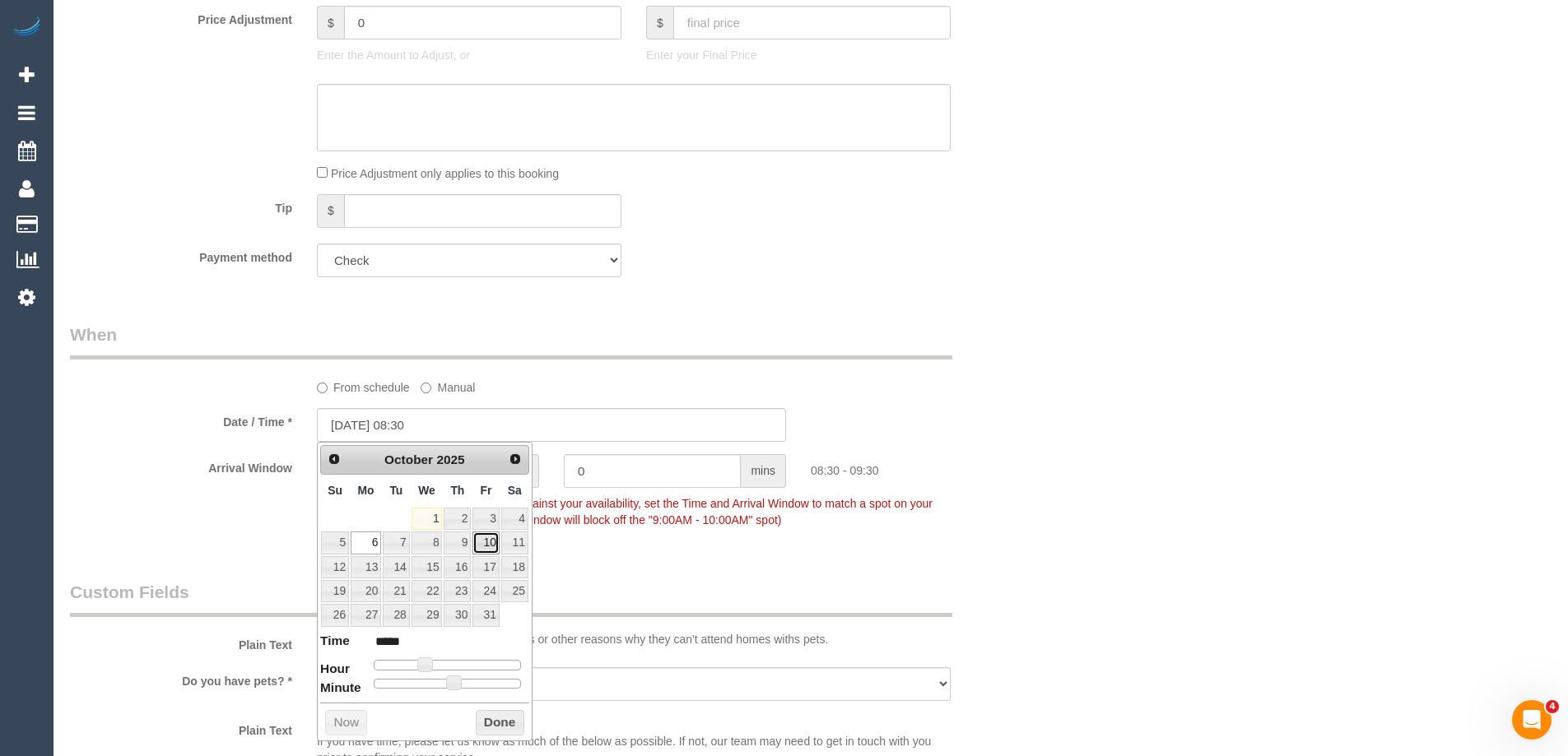
click at [492, 540] on link "10" at bounding box center [485, 542] width 27 height 22
click at [420, 663] on span at bounding box center [424, 665] width 15 height 15
click at [480, 719] on button "Done" at bounding box center [500, 723] width 48 height 27
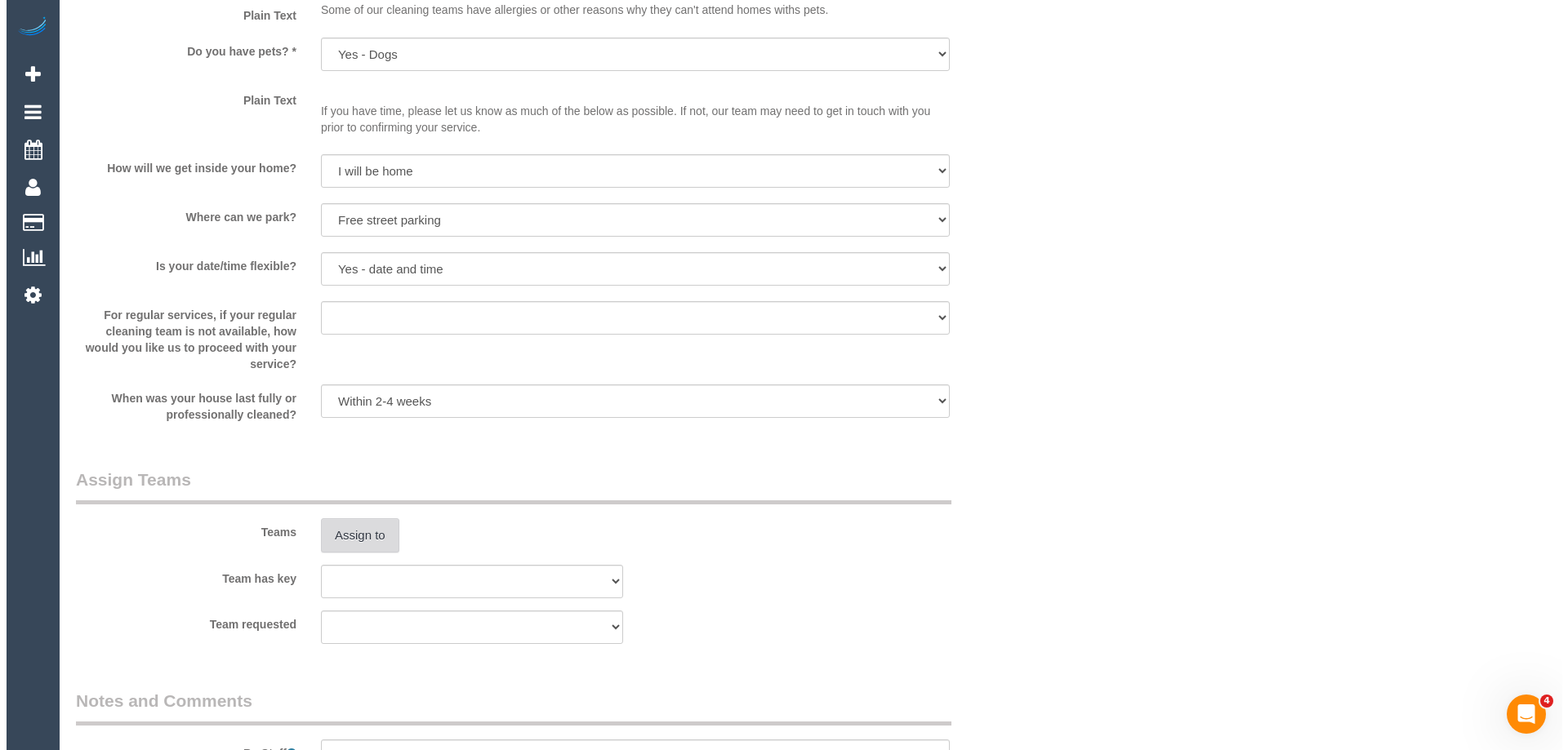
scroll to position [2123, 0]
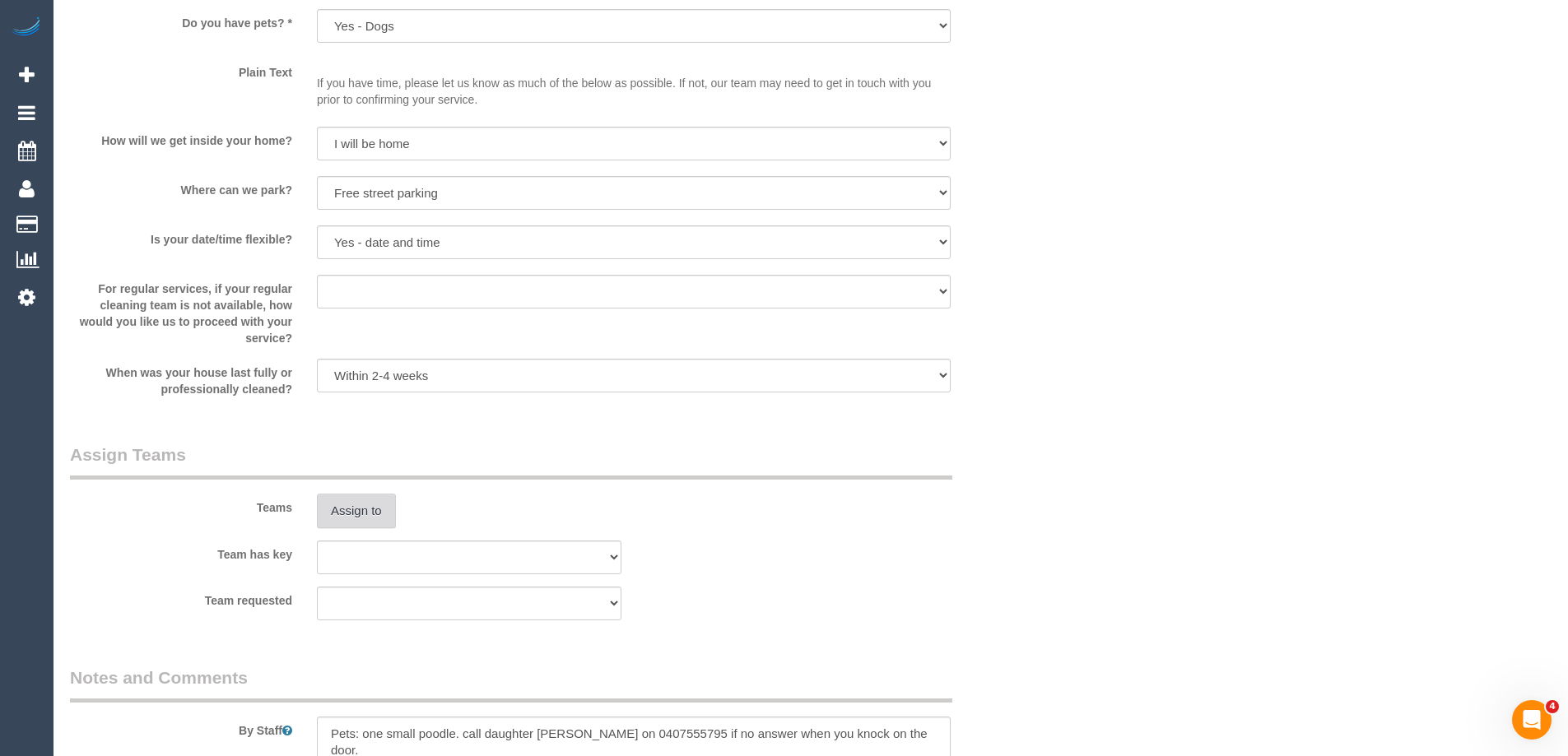
click at [357, 512] on button "Assign to" at bounding box center [356, 511] width 79 height 35
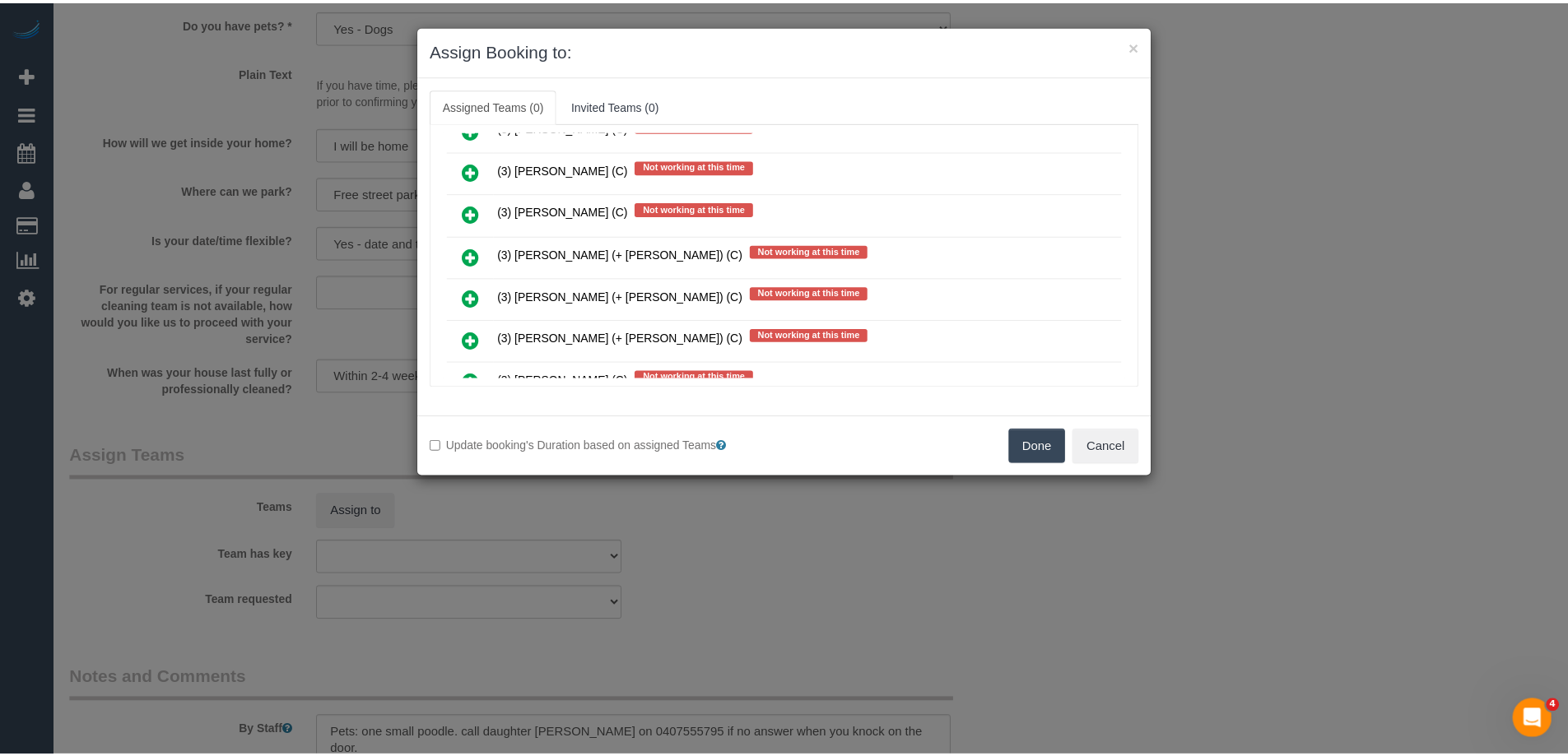
scroll to position [4211, 0]
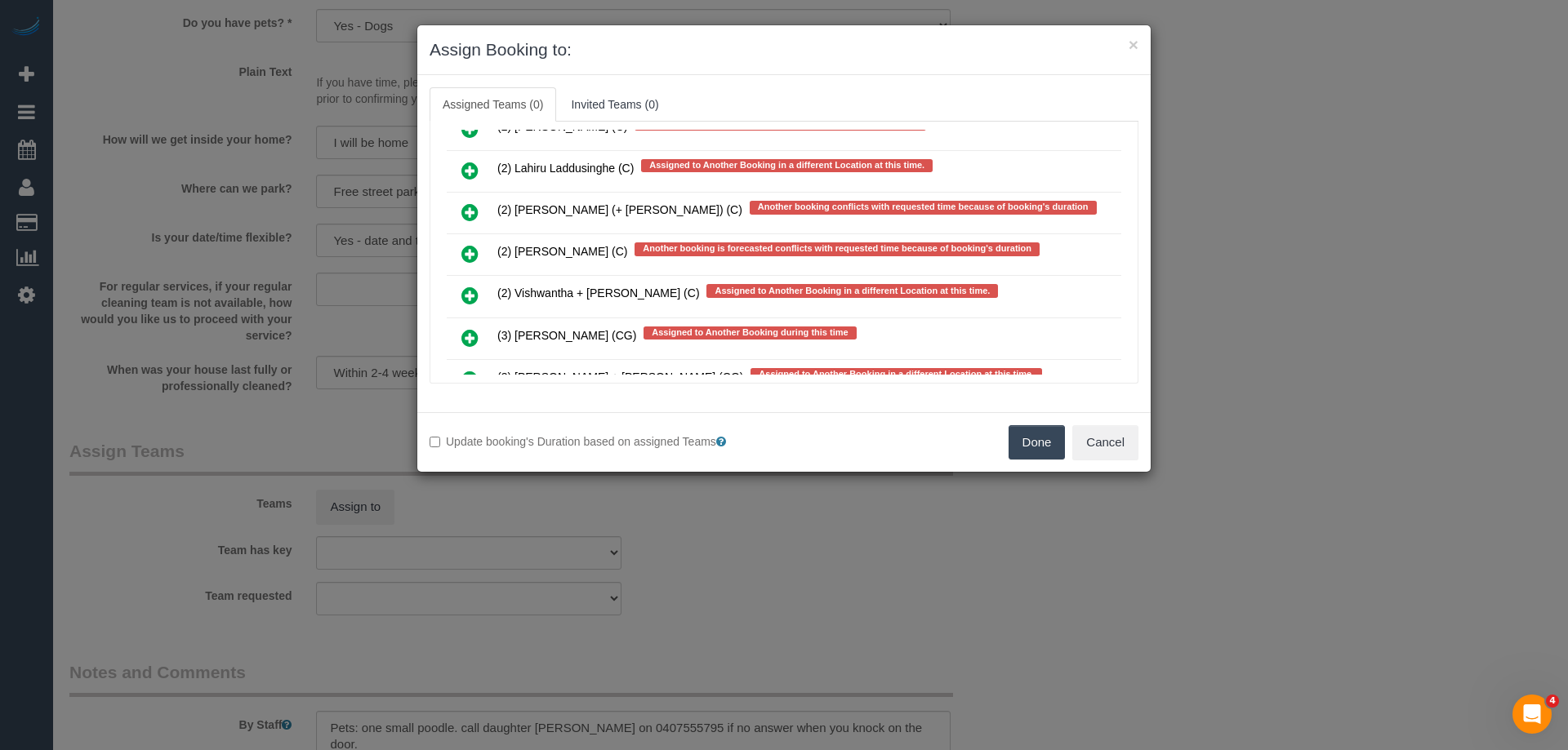
click at [1243, 305] on div "× Assign Booking to: Assigned Teams (0) Invited Teams (0) Assigned (0) No Assig…" at bounding box center [784, 375] width 1568 height 750
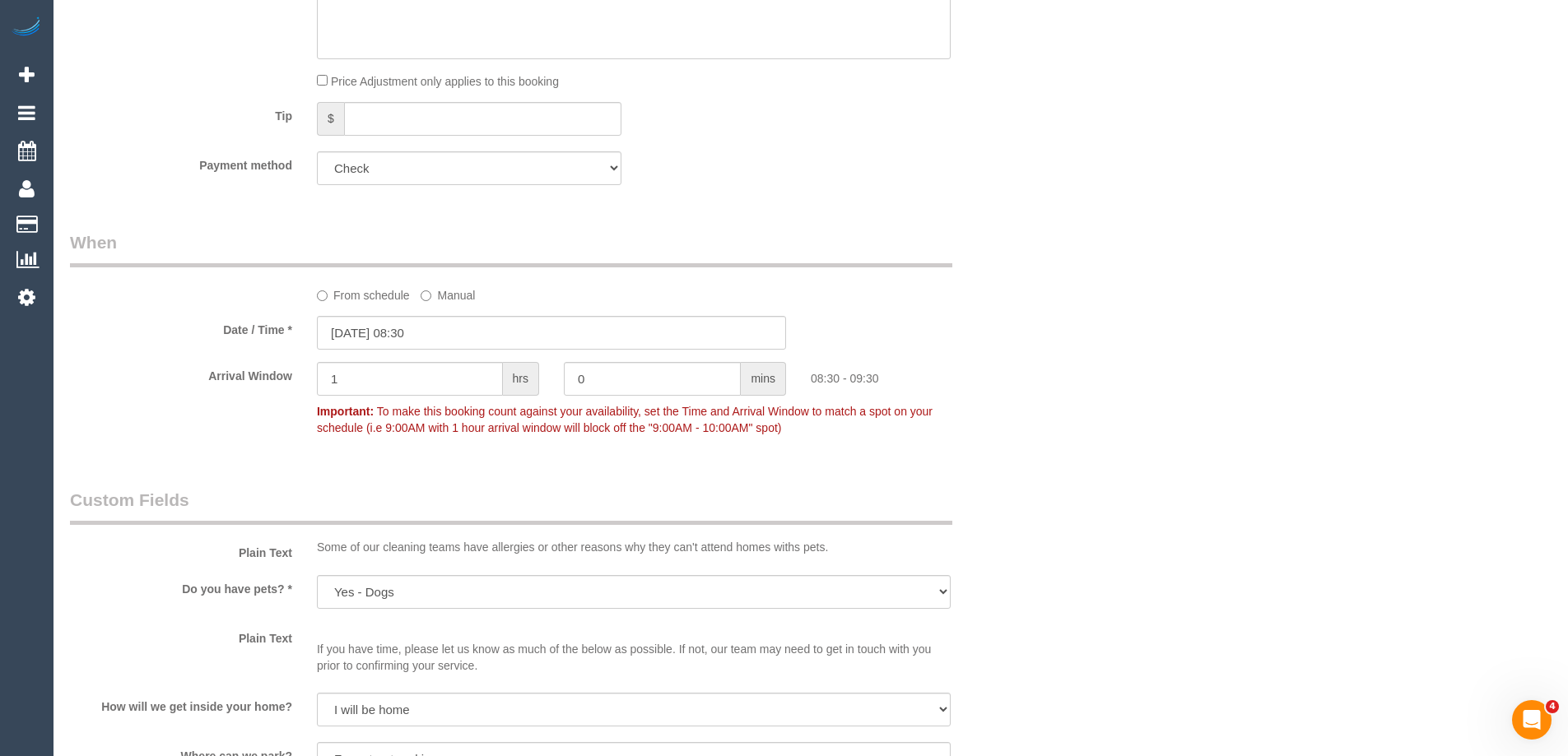
scroll to position [1481, 0]
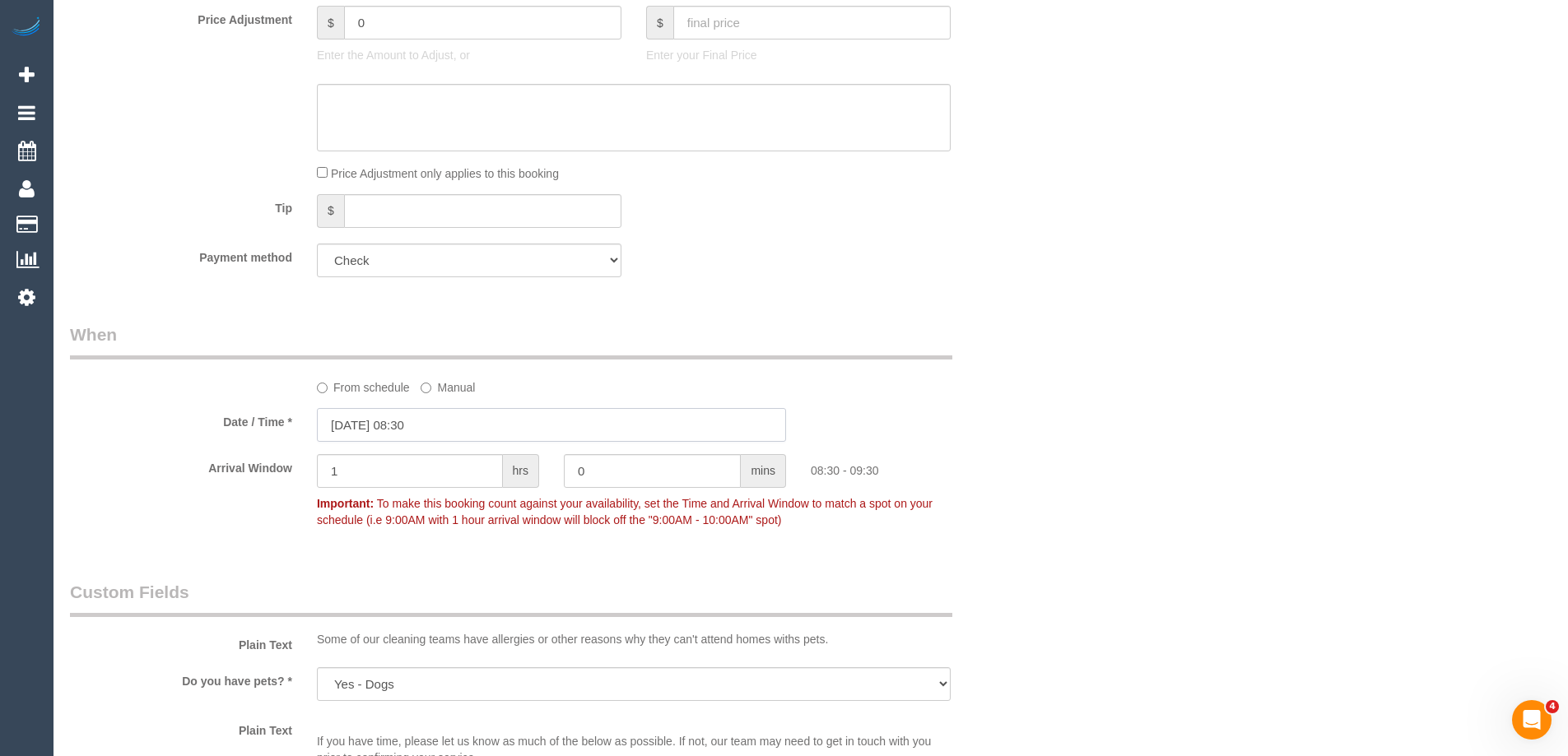
click at [398, 424] on input "10/10/2025 08:30" at bounding box center [551, 425] width 469 height 34
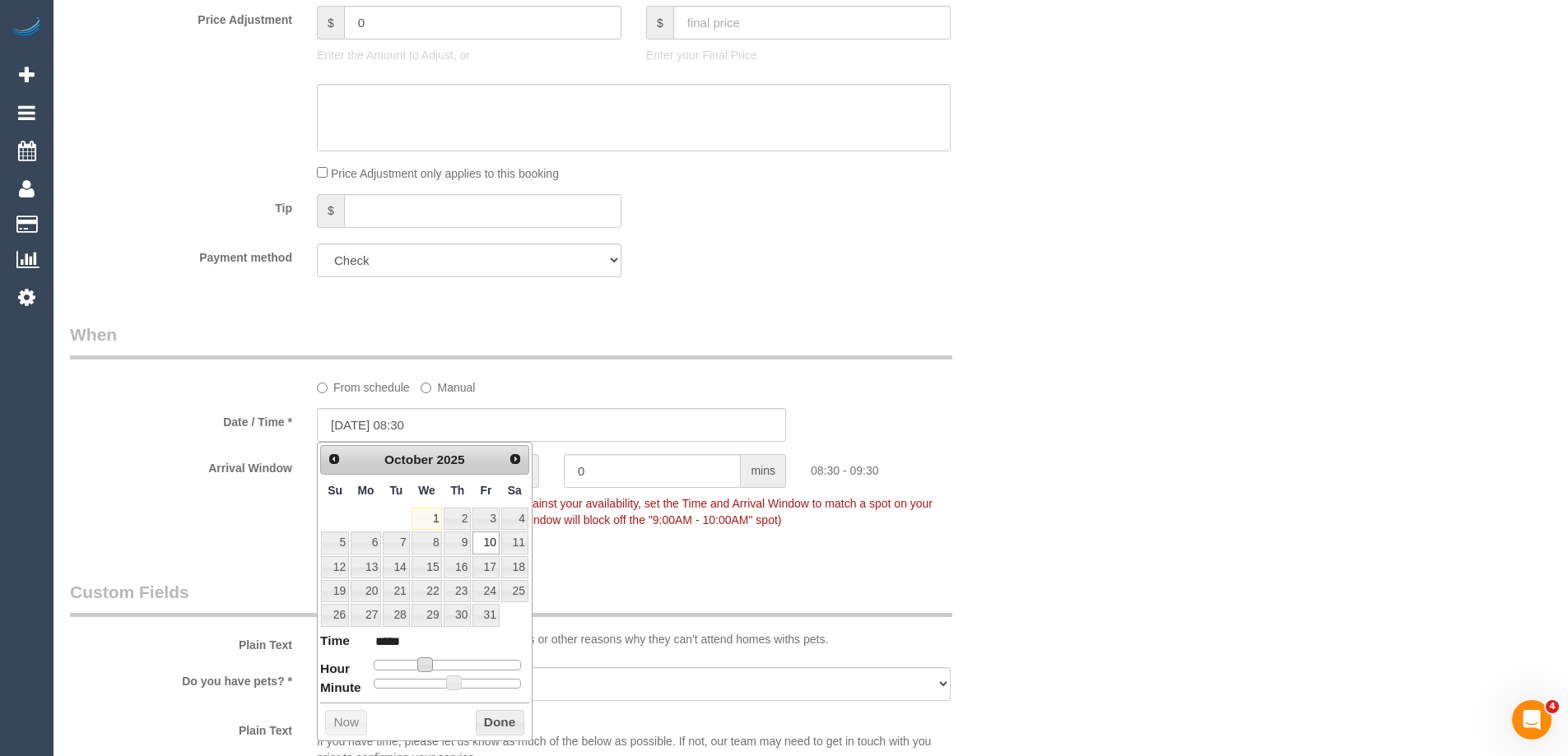
type input "10/10/2025 09:30"
type input "*****"
drag, startPoint x: 425, startPoint y: 665, endPoint x: 434, endPoint y: 662, distance: 9.5
click at [434, 662] on span at bounding box center [430, 665] width 15 height 15
click at [492, 721] on button "Done" at bounding box center [500, 723] width 48 height 27
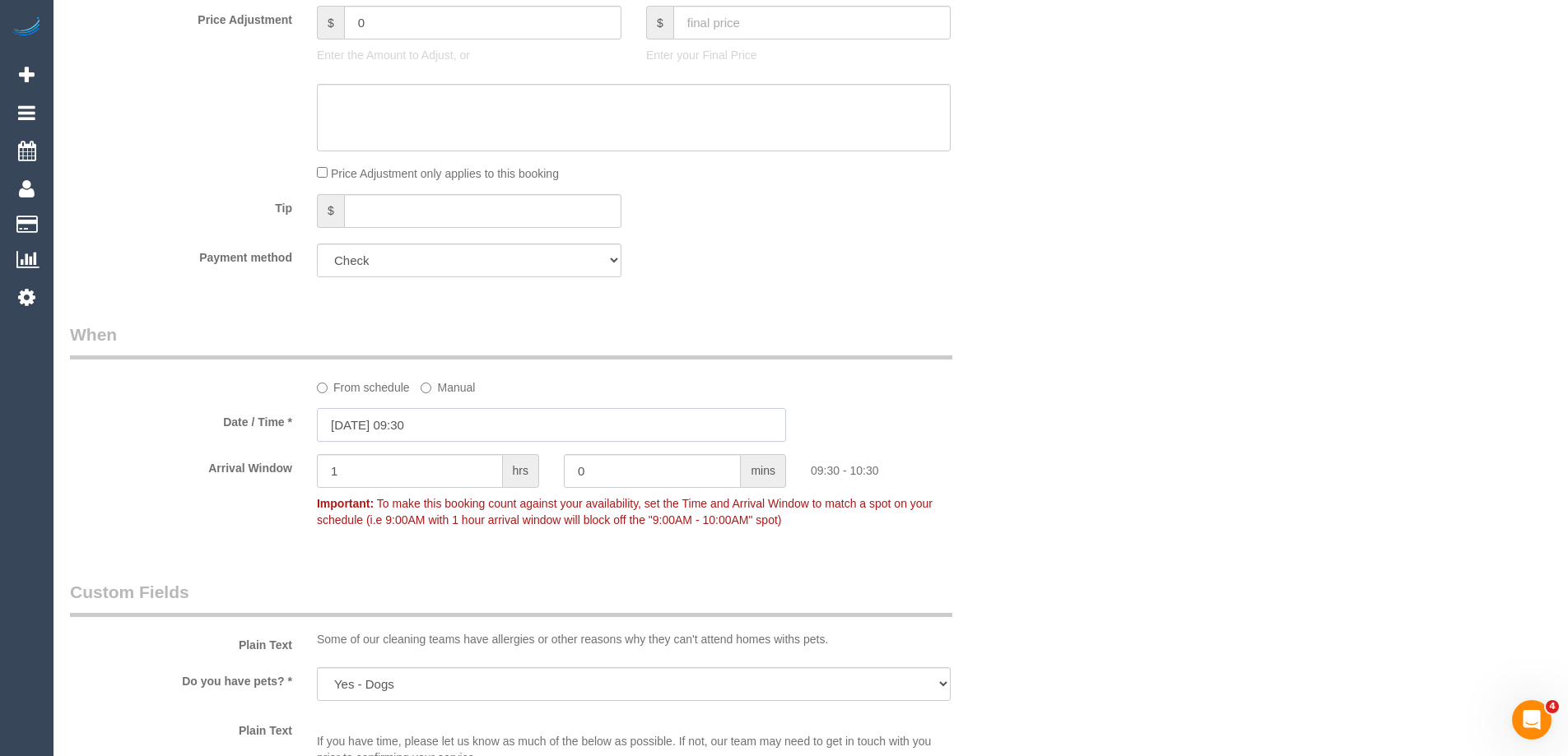
click at [429, 421] on input "10/10/2025 09:30" at bounding box center [551, 425] width 469 height 34
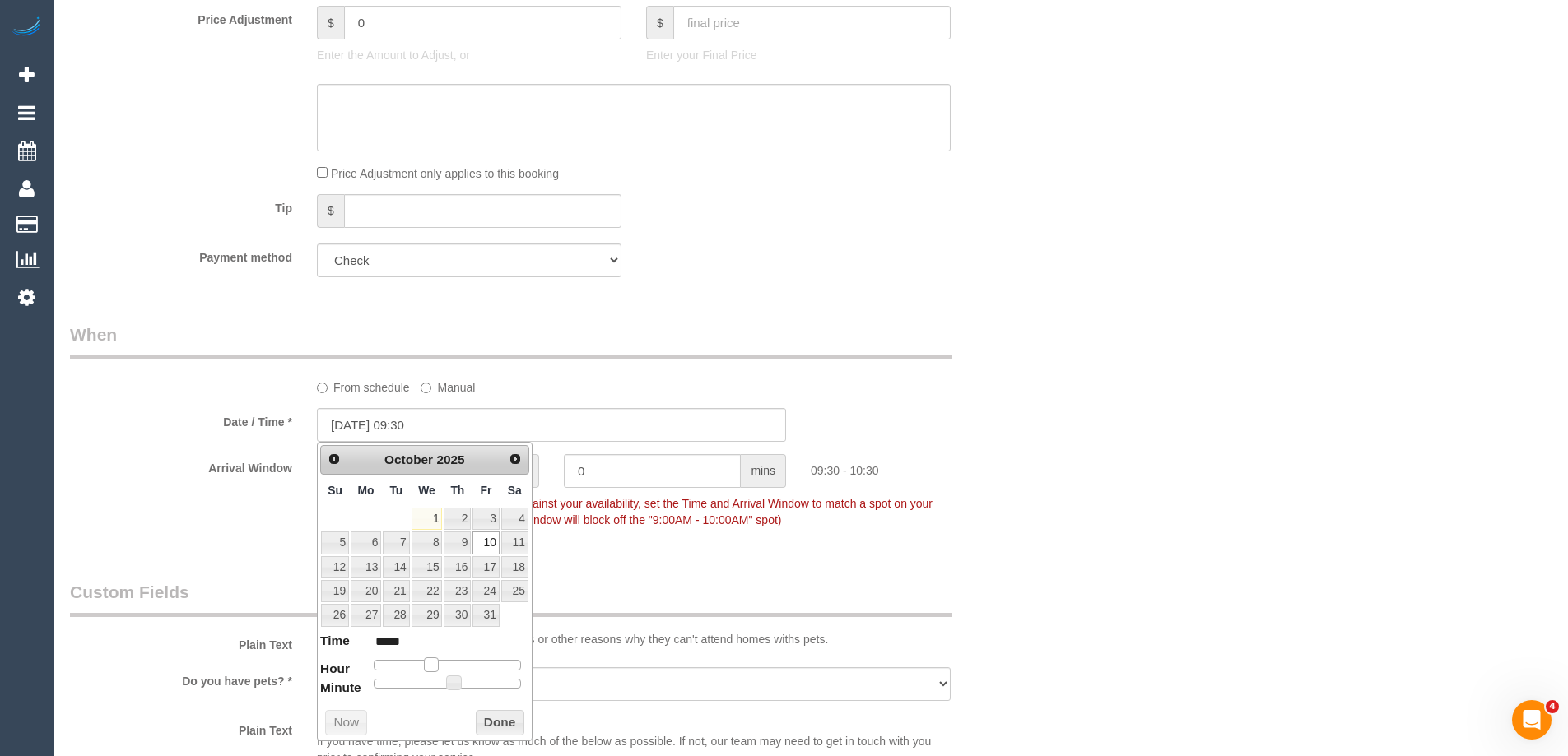
type input "10/10/2025 10:30"
type input "*****"
type input "10/10/2025 11:30"
type input "*****"
type input "10/10/2025 10:30"
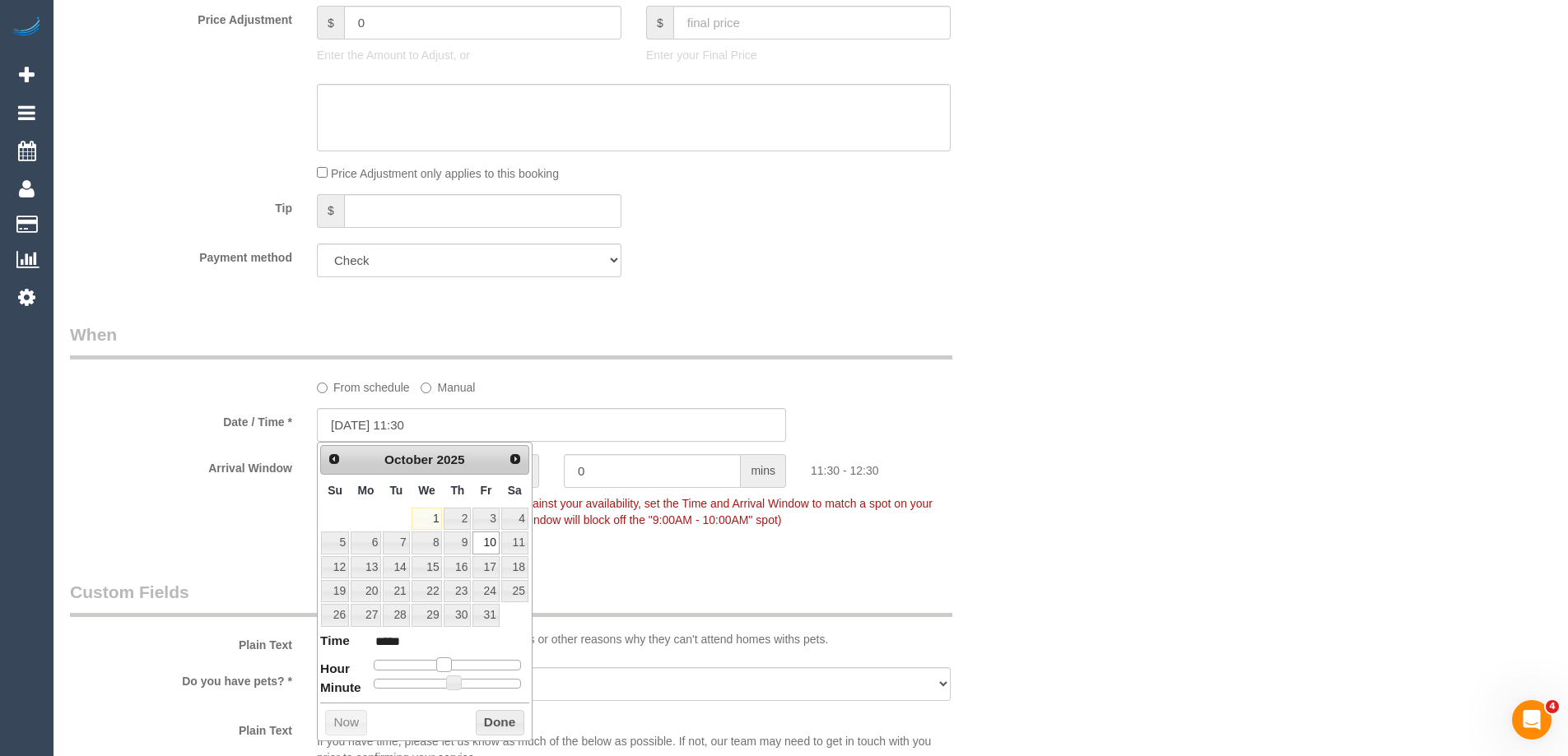
type input "*****"
click at [442, 664] on span at bounding box center [437, 665] width 15 height 15
drag, startPoint x: 488, startPoint y: 727, endPoint x: 490, endPoint y: 718, distance: 9.2
click at [490, 727] on button "Done" at bounding box center [500, 723] width 48 height 27
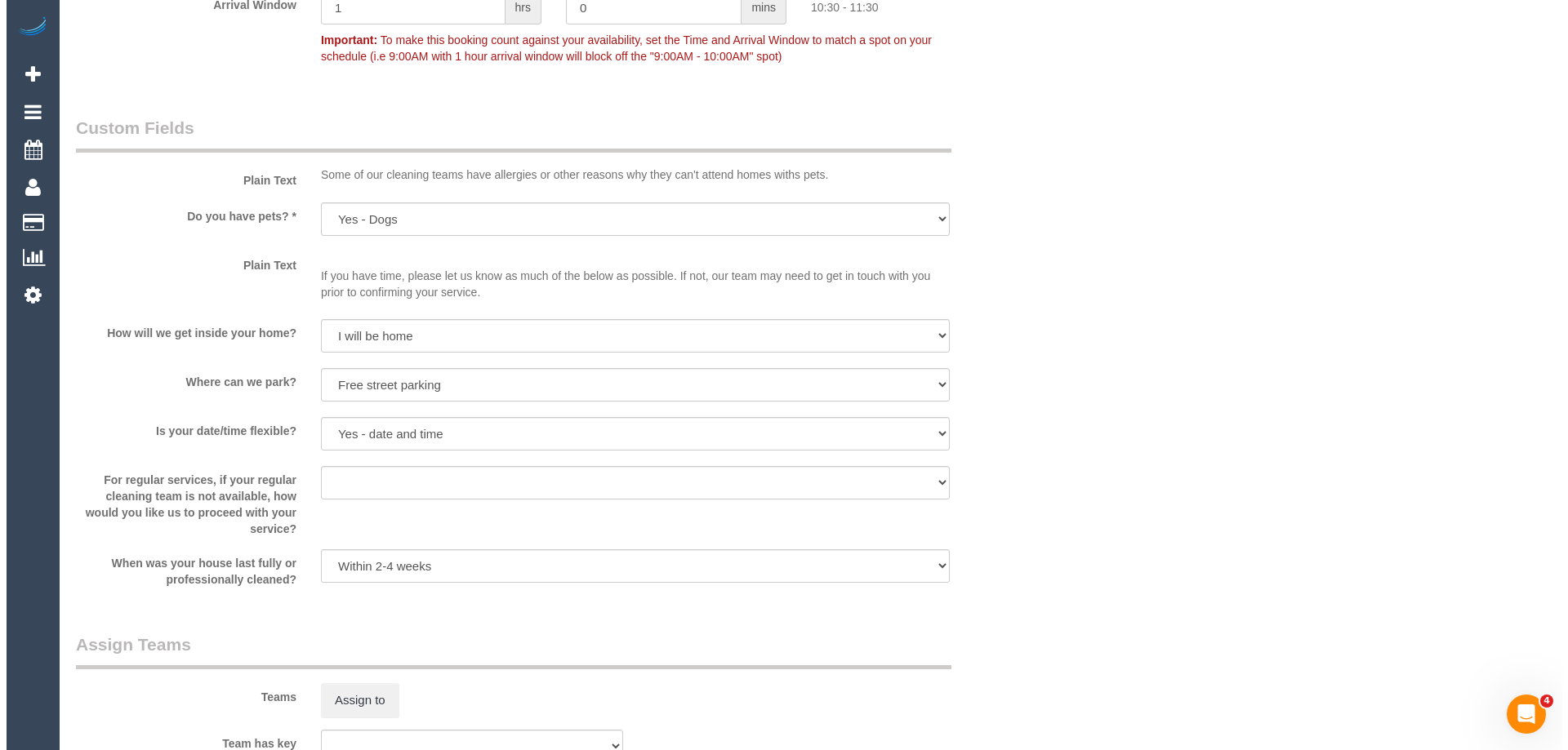
scroll to position [2123, 0]
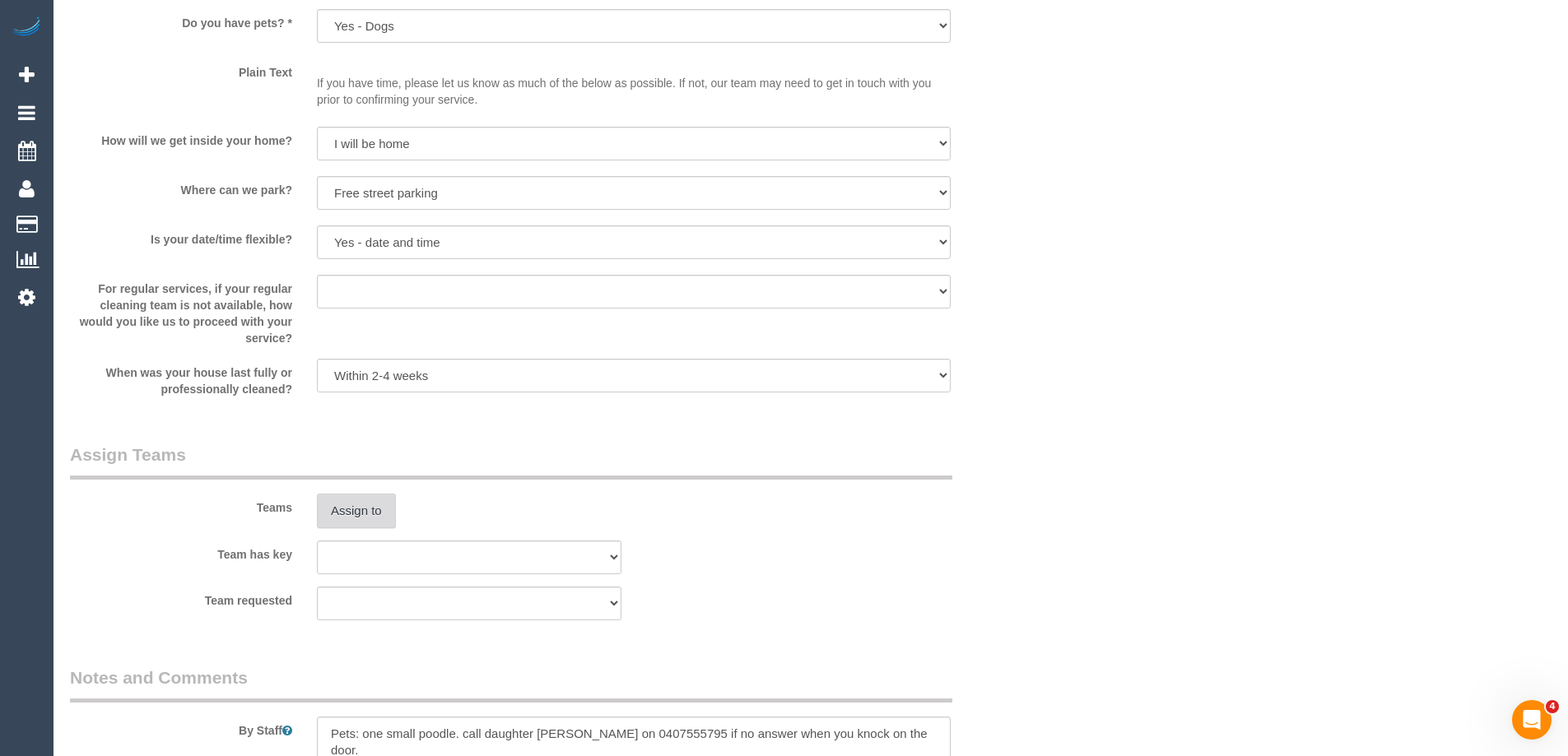
click at [335, 510] on button "Assign to" at bounding box center [356, 511] width 79 height 35
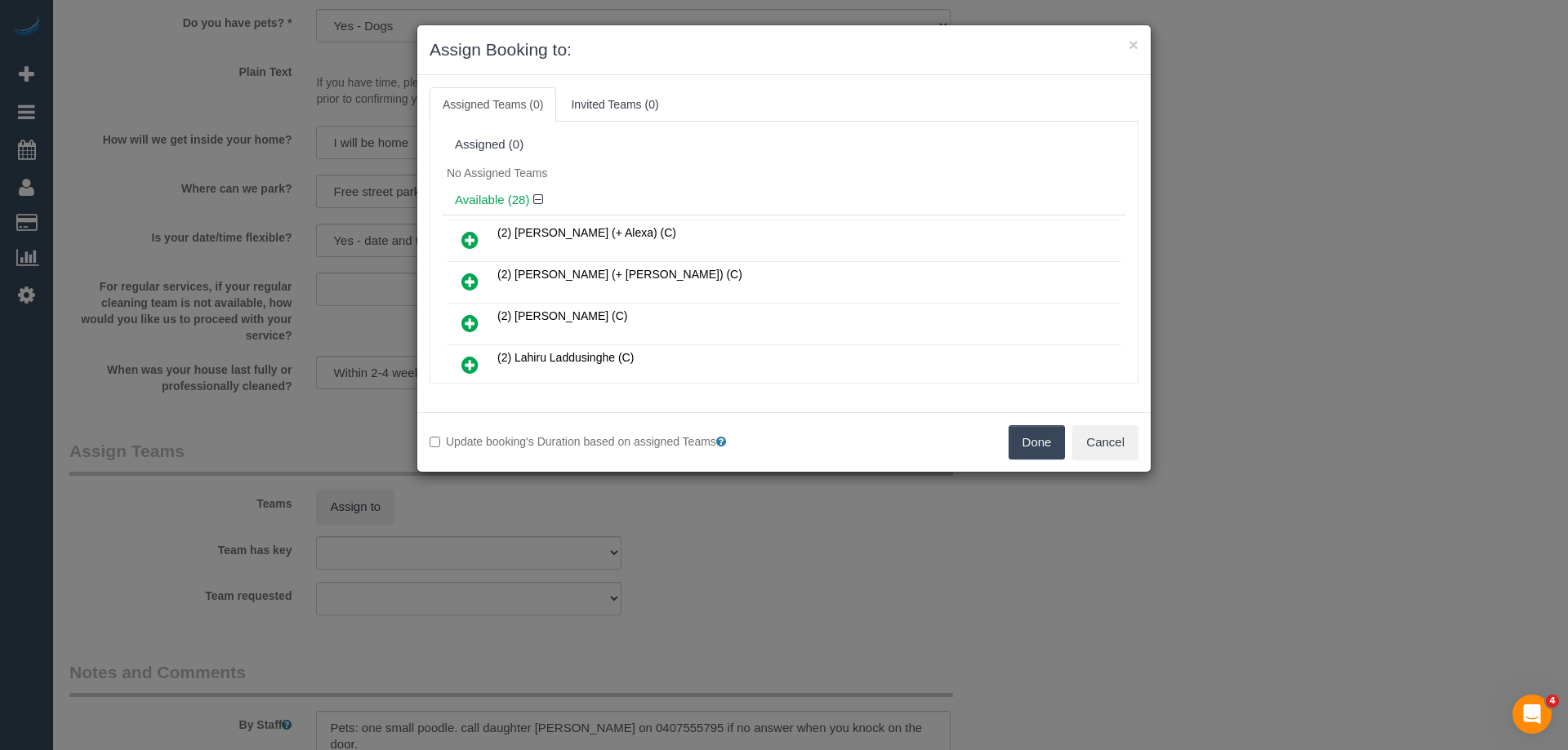
scroll to position [189, 0]
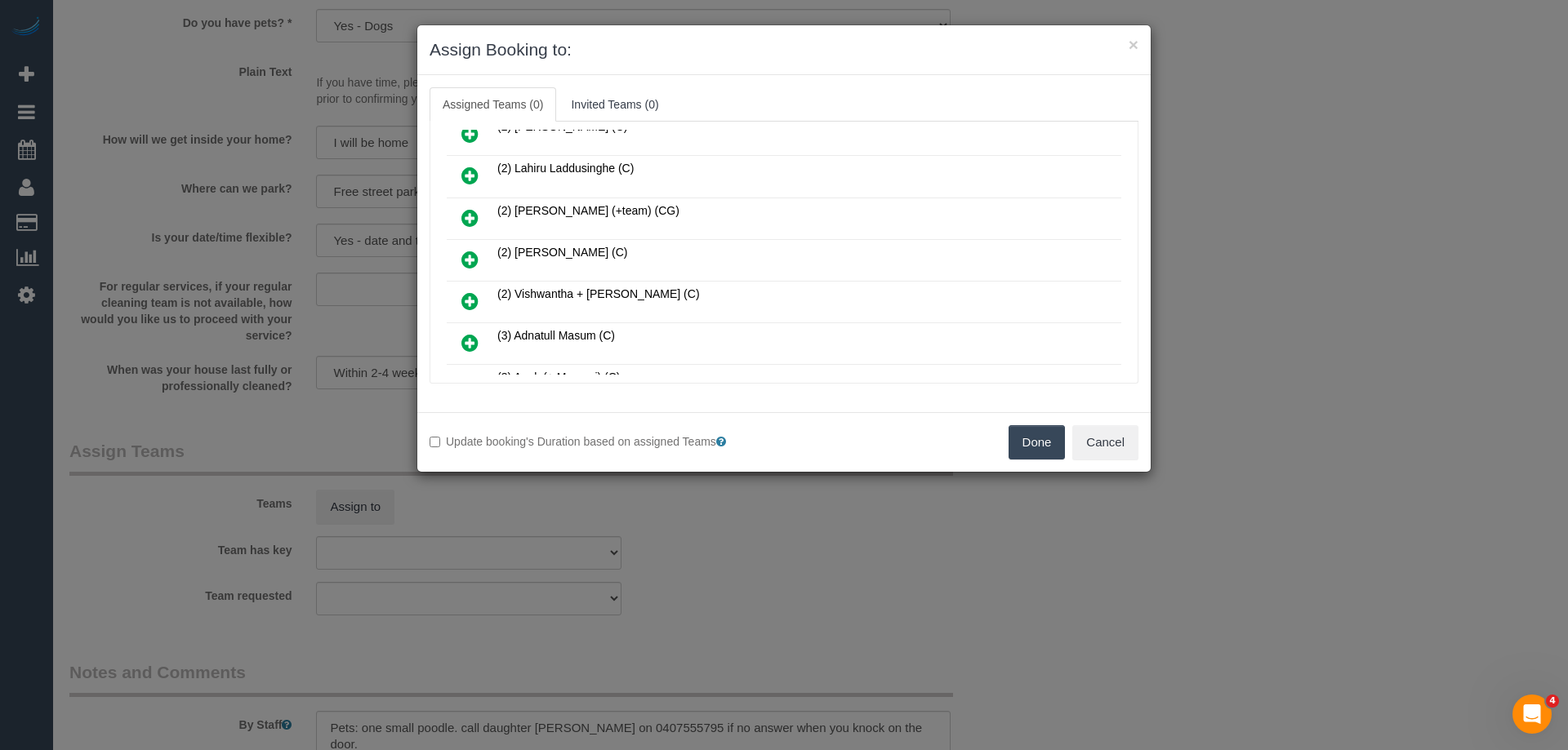
click at [472, 264] on icon at bounding box center [469, 260] width 17 height 20
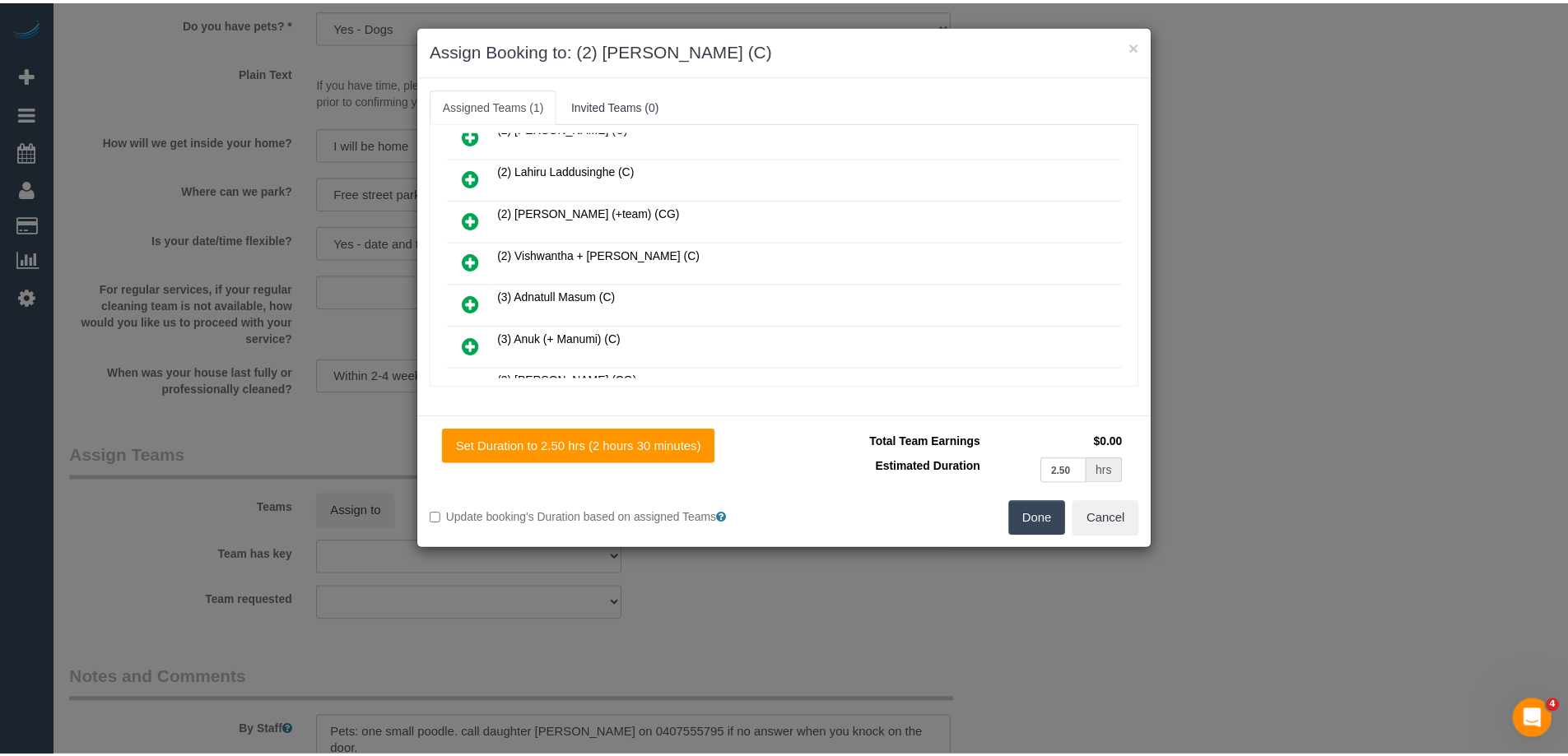
scroll to position [0, 0]
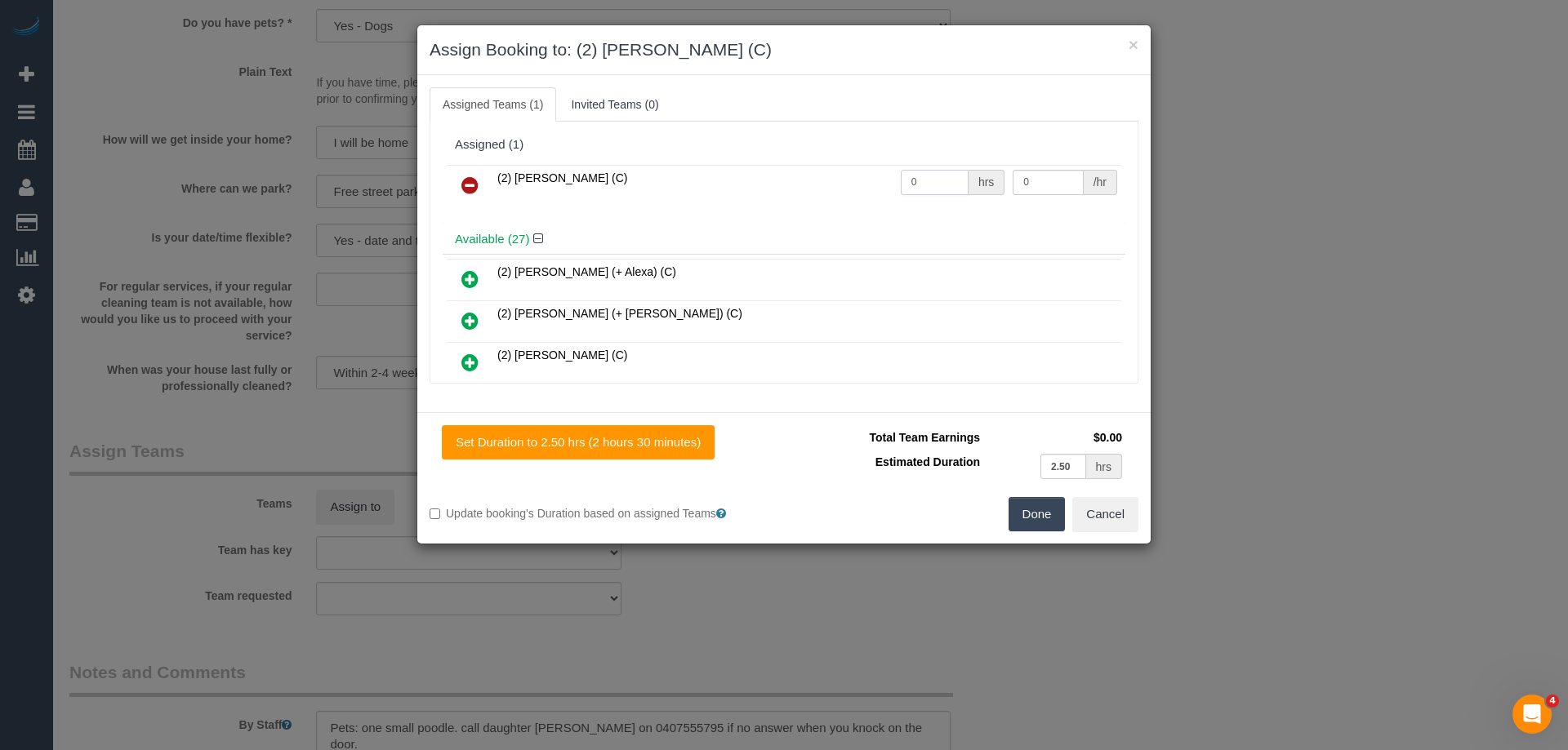
click at [915, 188] on input "0" at bounding box center [934, 183] width 68 height 26
type input "2.5"
type input "37.5"
click at [1036, 503] on button "Done" at bounding box center [1037, 514] width 57 height 34
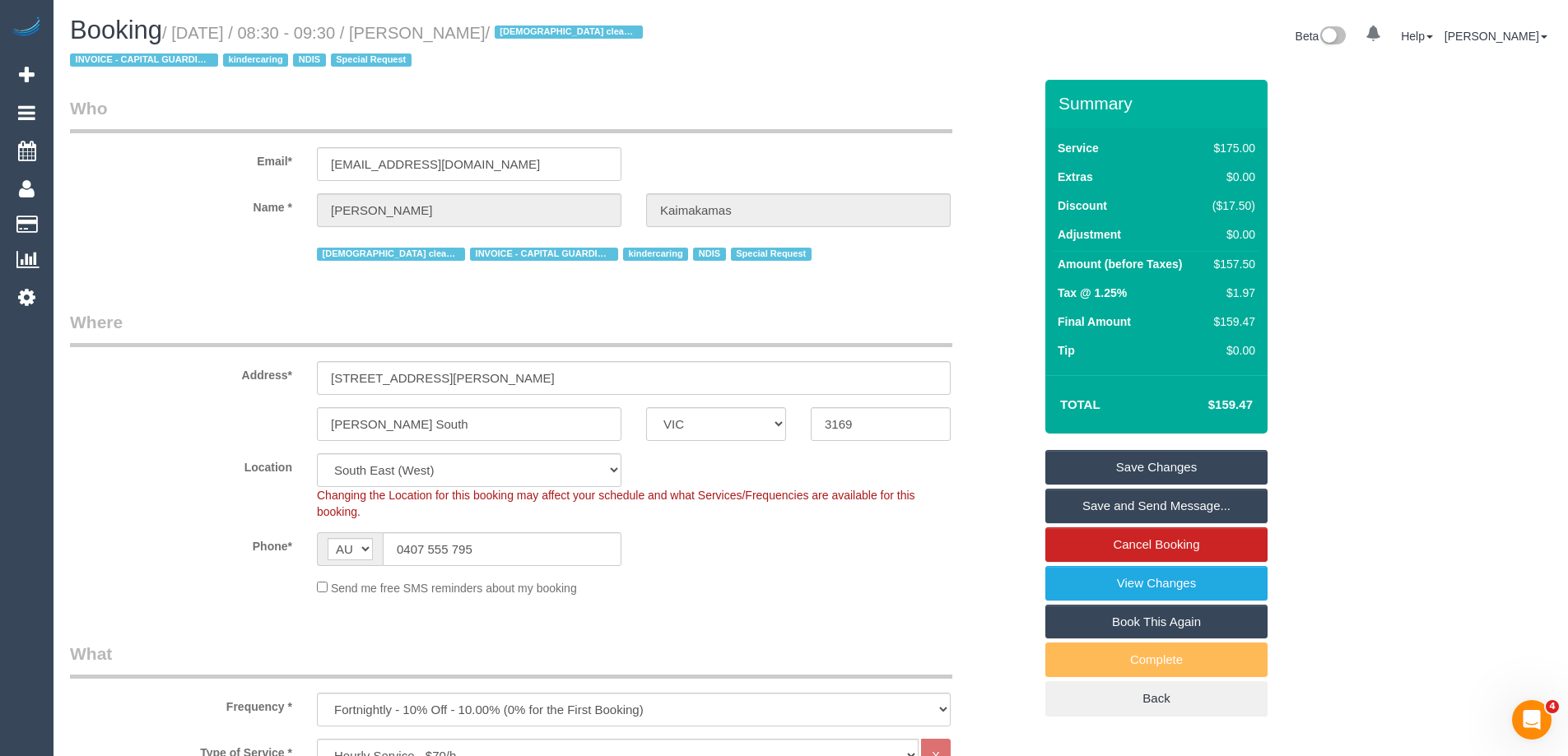
click at [189, 243] on div "Female cleaner preferred INVOICE - CAPITAL GUARDIANS kindercaring NDIS Special …" at bounding box center [551, 252] width 987 height 26
click at [1112, 508] on link "Save and Send Message..." at bounding box center [1155, 506] width 223 height 35
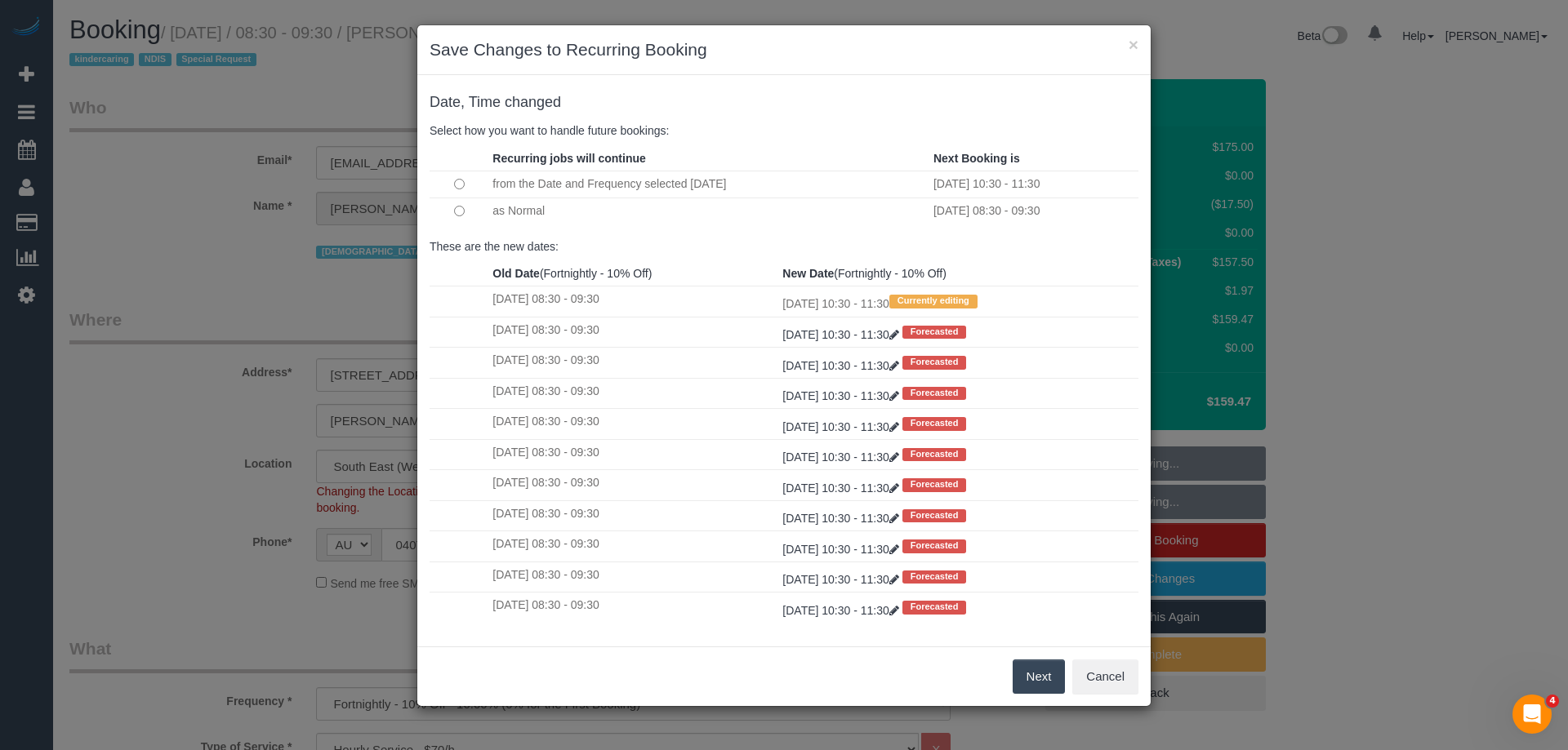
click at [1042, 677] on button "Next" at bounding box center [1039, 676] width 53 height 34
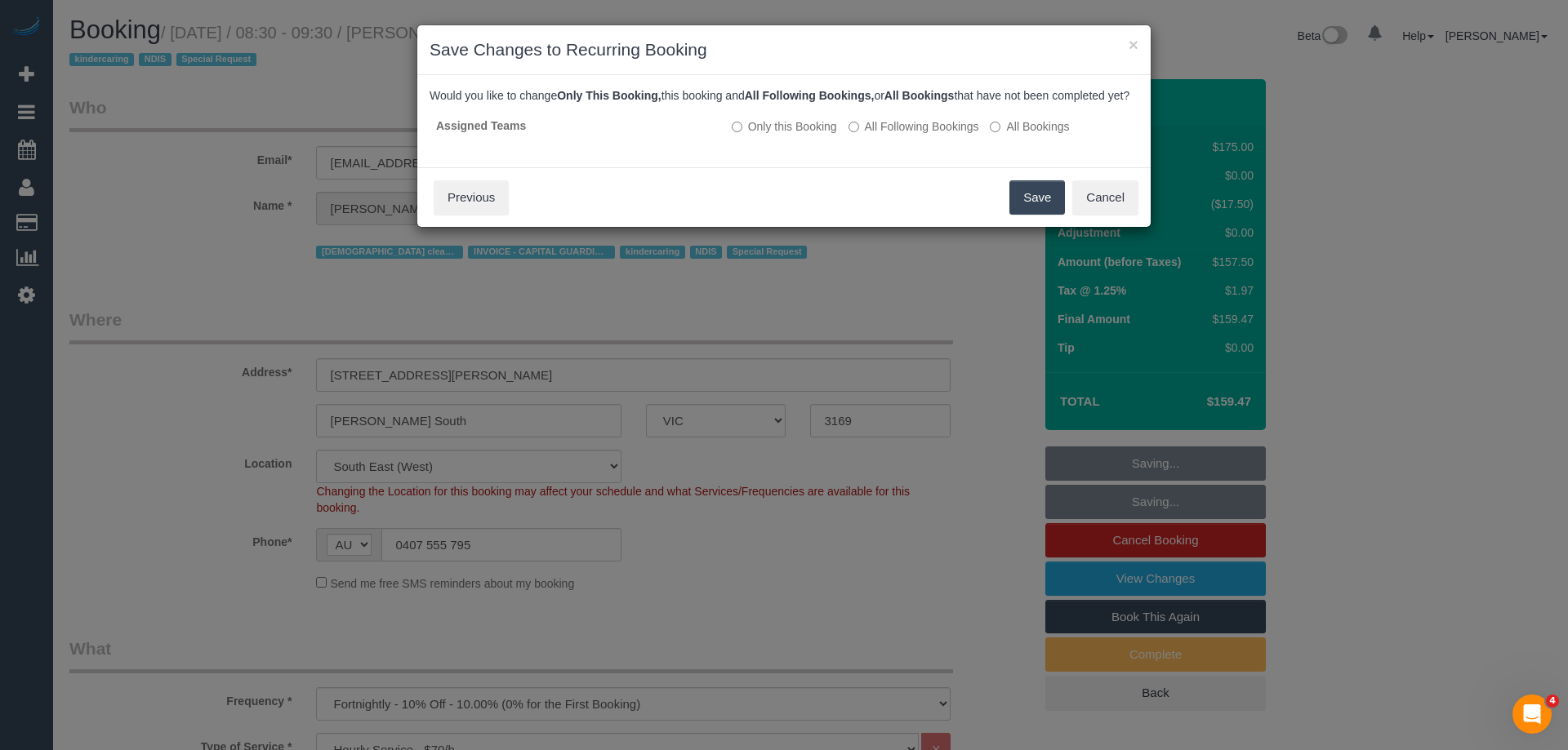
click at [1029, 215] on button "Save" at bounding box center [1037, 197] width 56 height 34
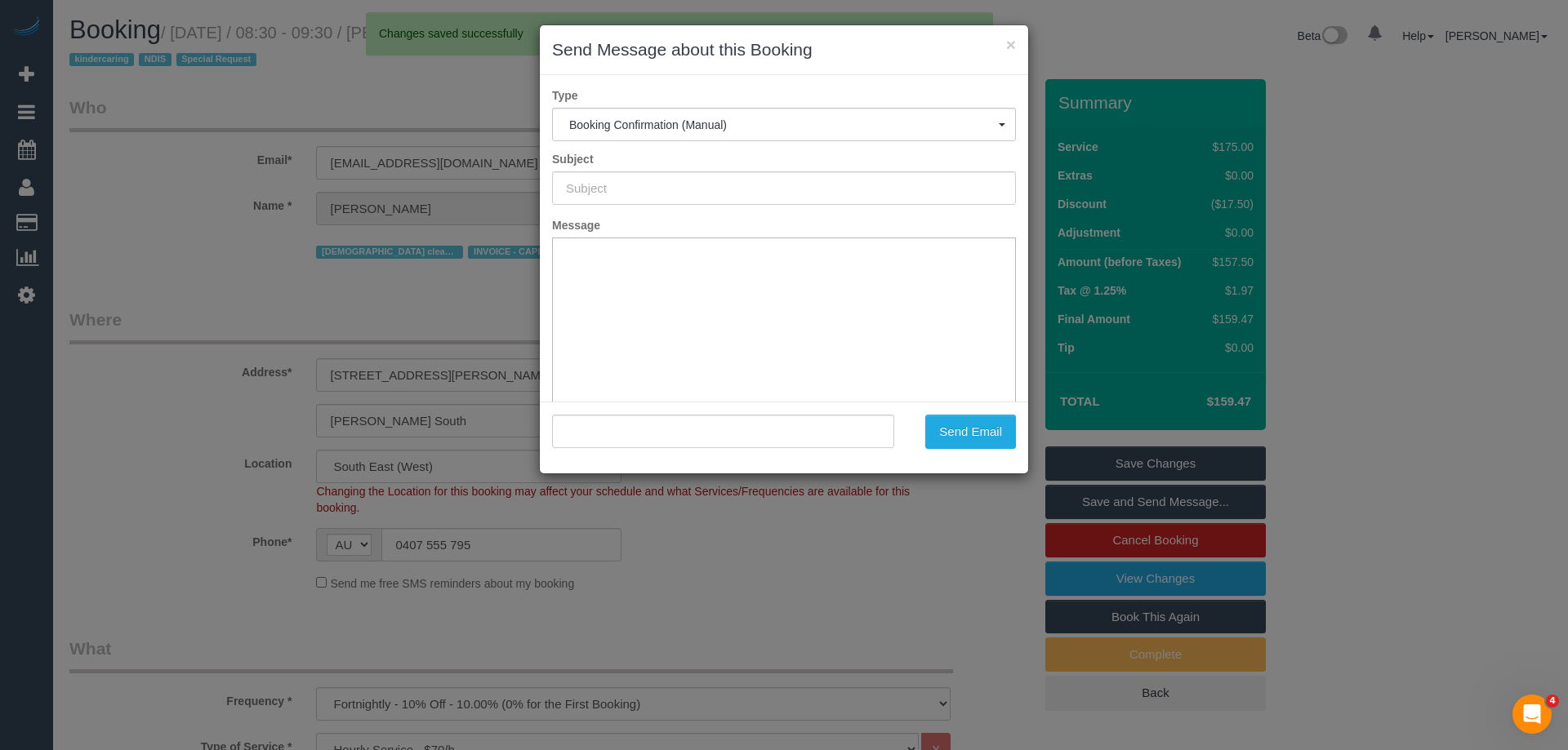
type input "Booking Confirmed"
type input ""Vicki Kaimakamas" <chrisoula1965@hotmail.com>"
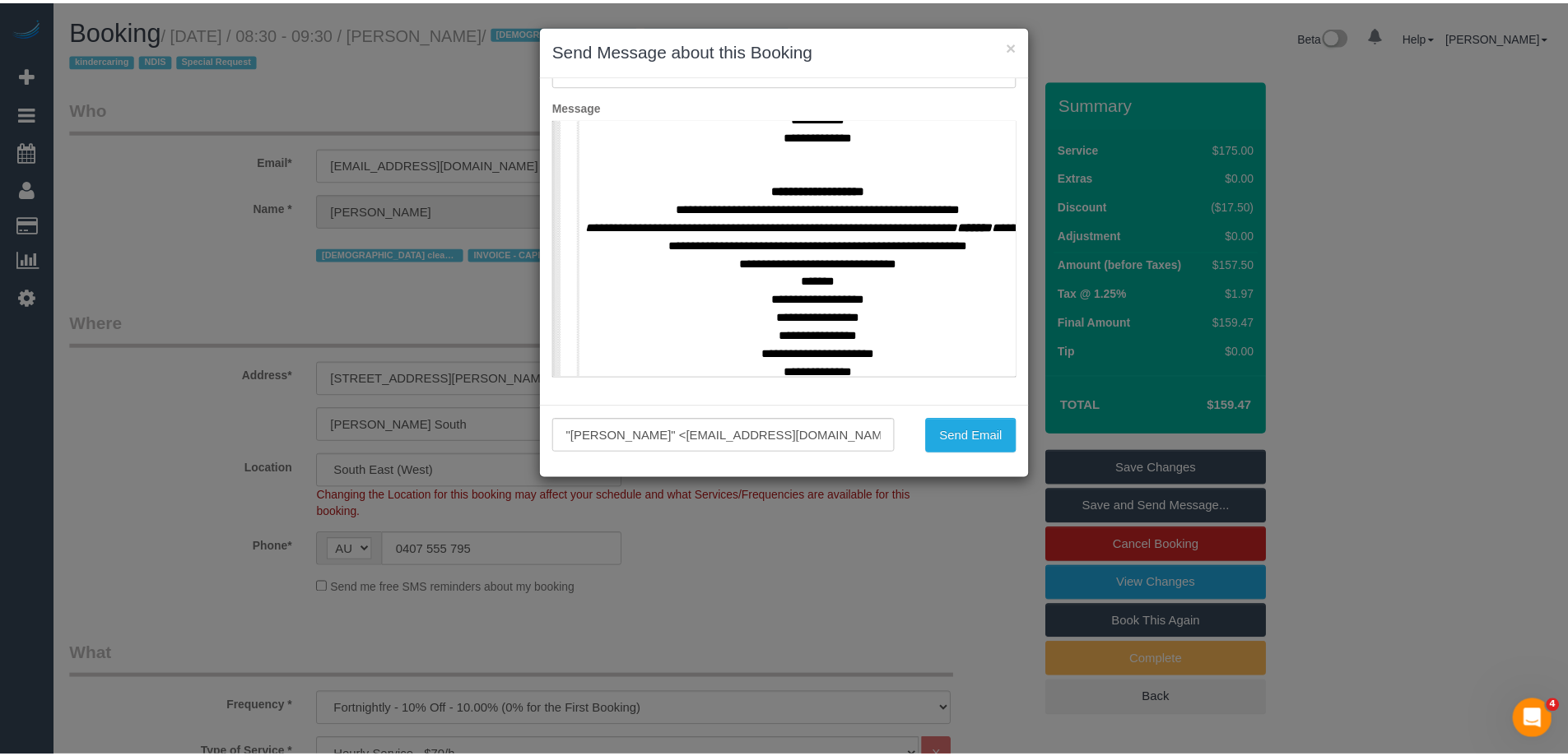
scroll to position [741, 0]
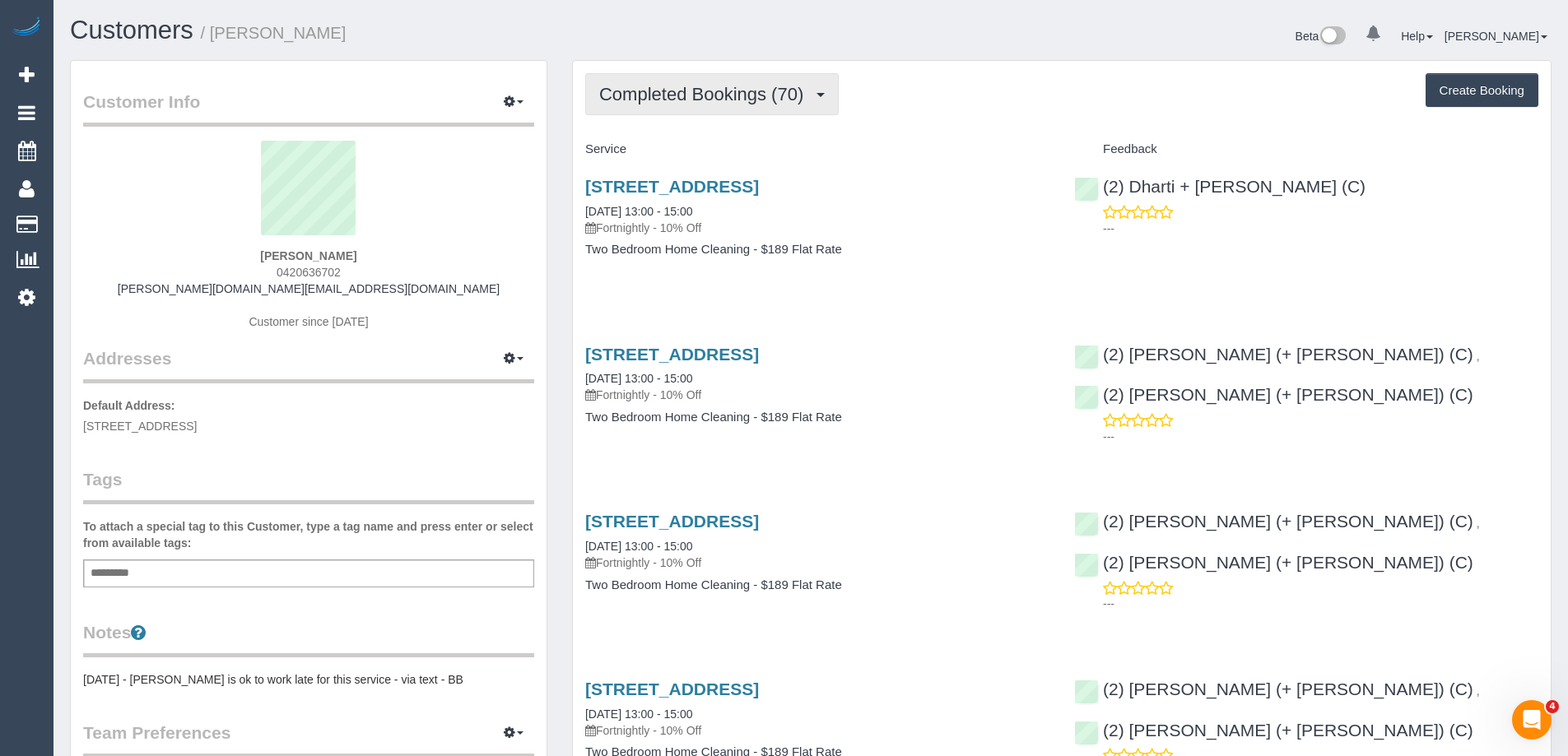
click at [776, 80] on button "Completed Bookings (70)" at bounding box center [711, 94] width 253 height 42
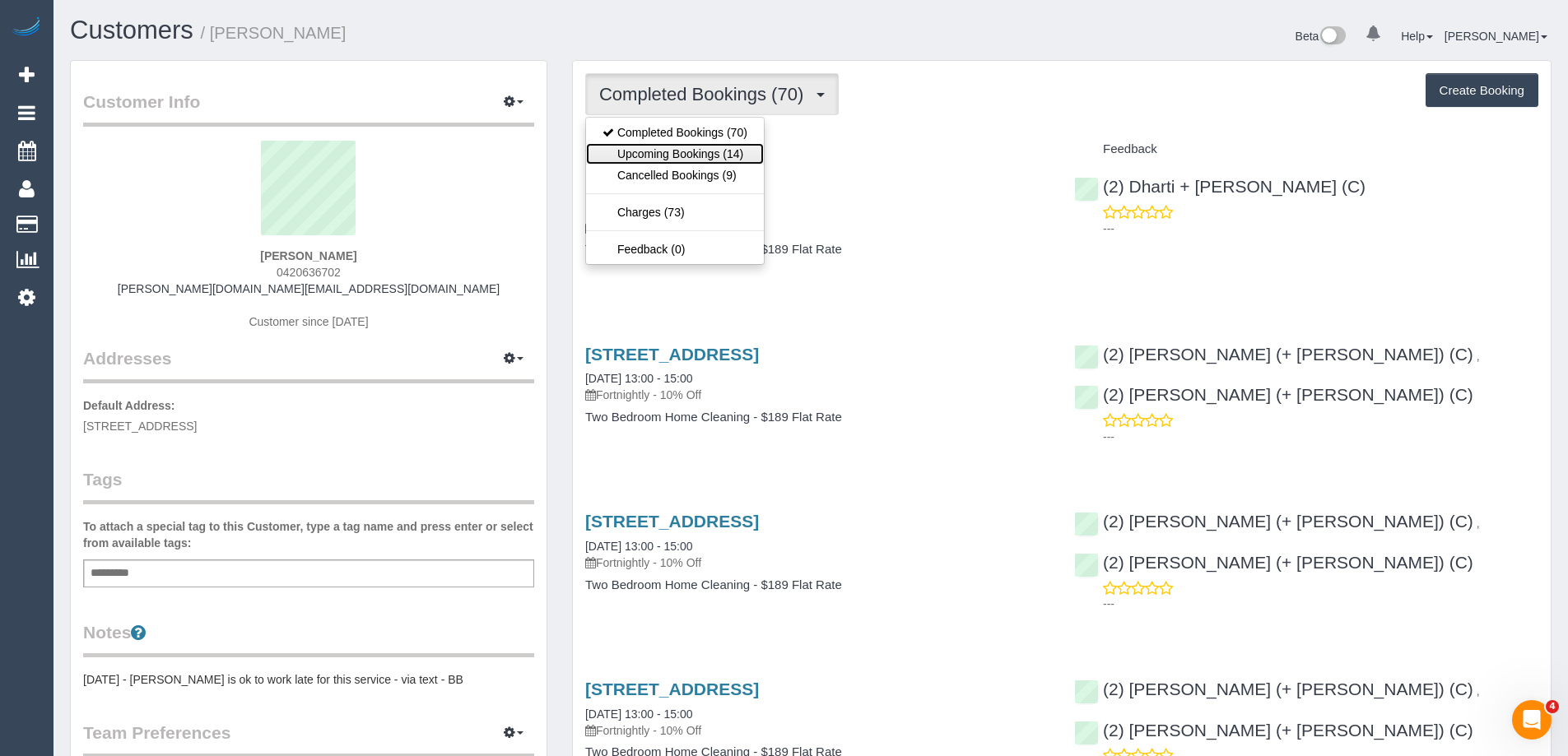
click at [664, 151] on link "Upcoming Bookings (14)" at bounding box center [675, 154] width 178 height 22
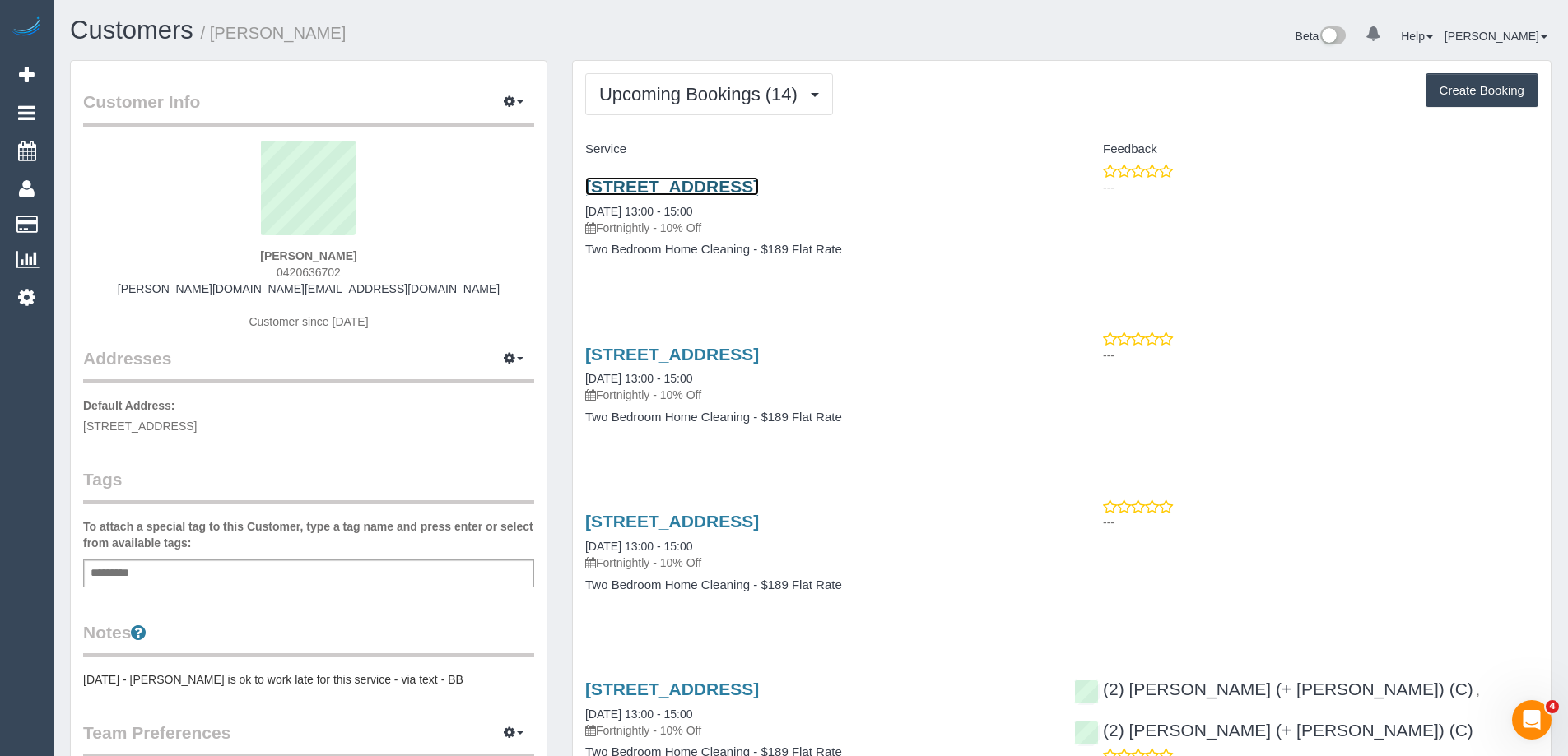
click at [759, 185] on link "3 Sedgman St, Brunswick East, Melbourne, VIC 3057" at bounding box center [672, 186] width 174 height 19
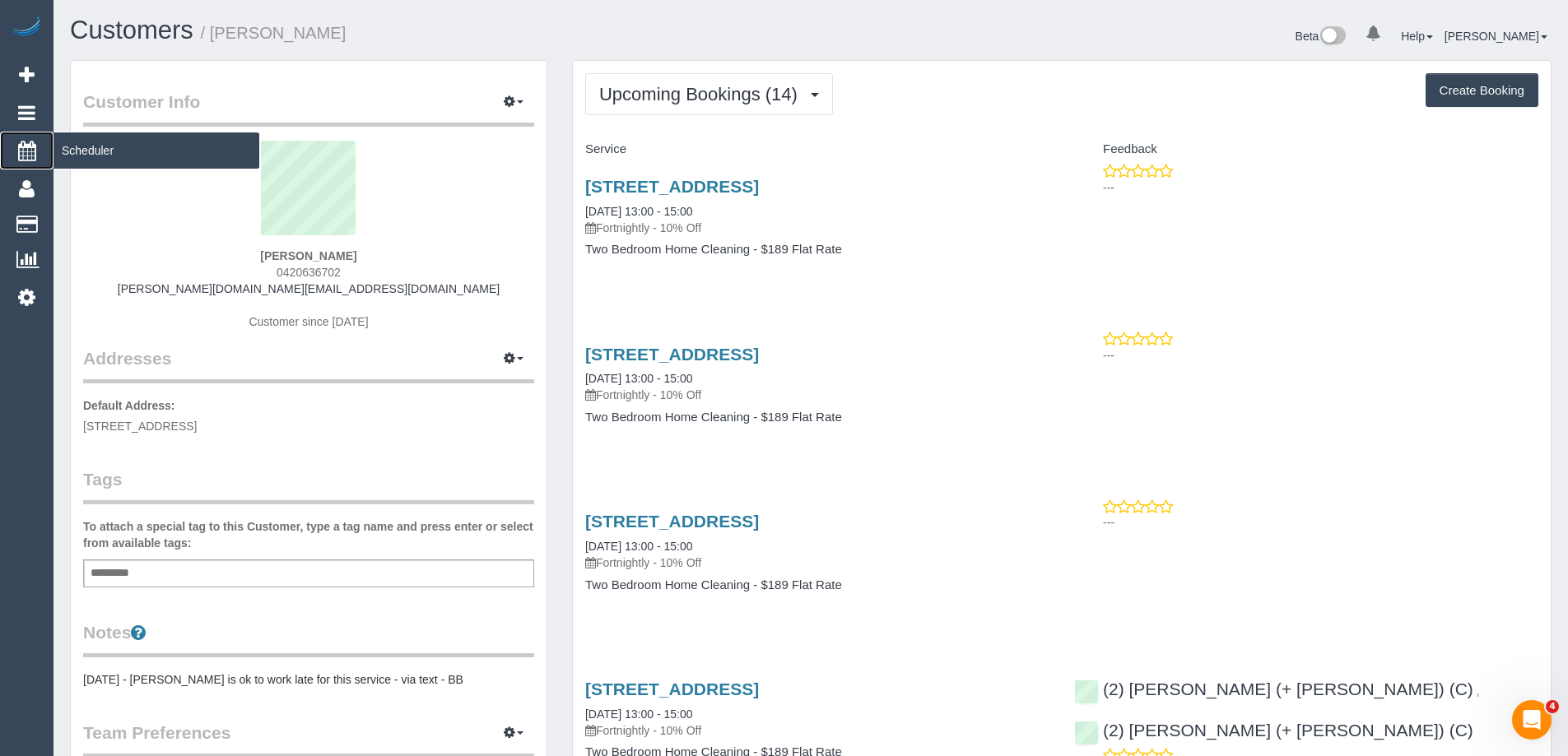
click at [33, 154] on icon at bounding box center [27, 150] width 18 height 20
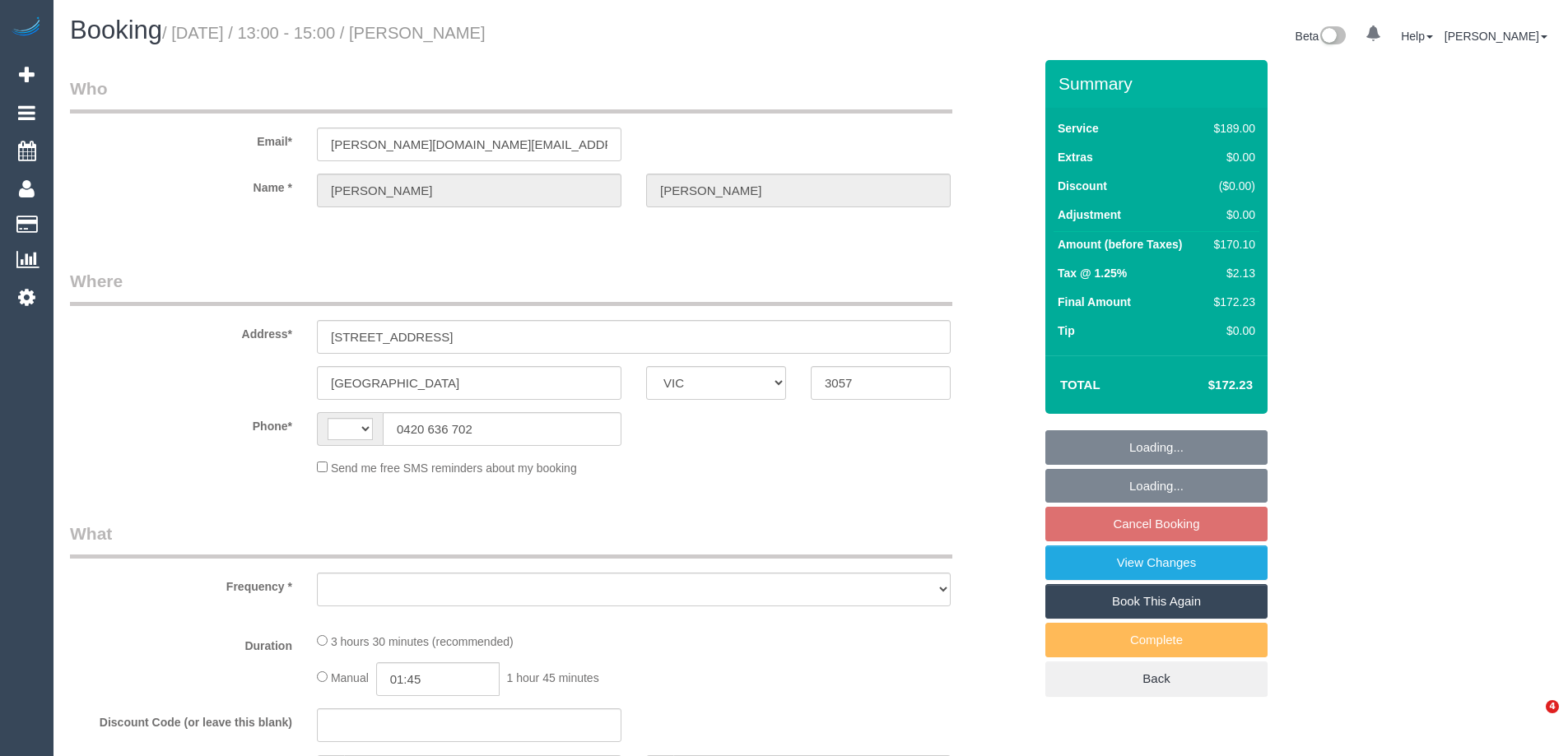
select select "VIC"
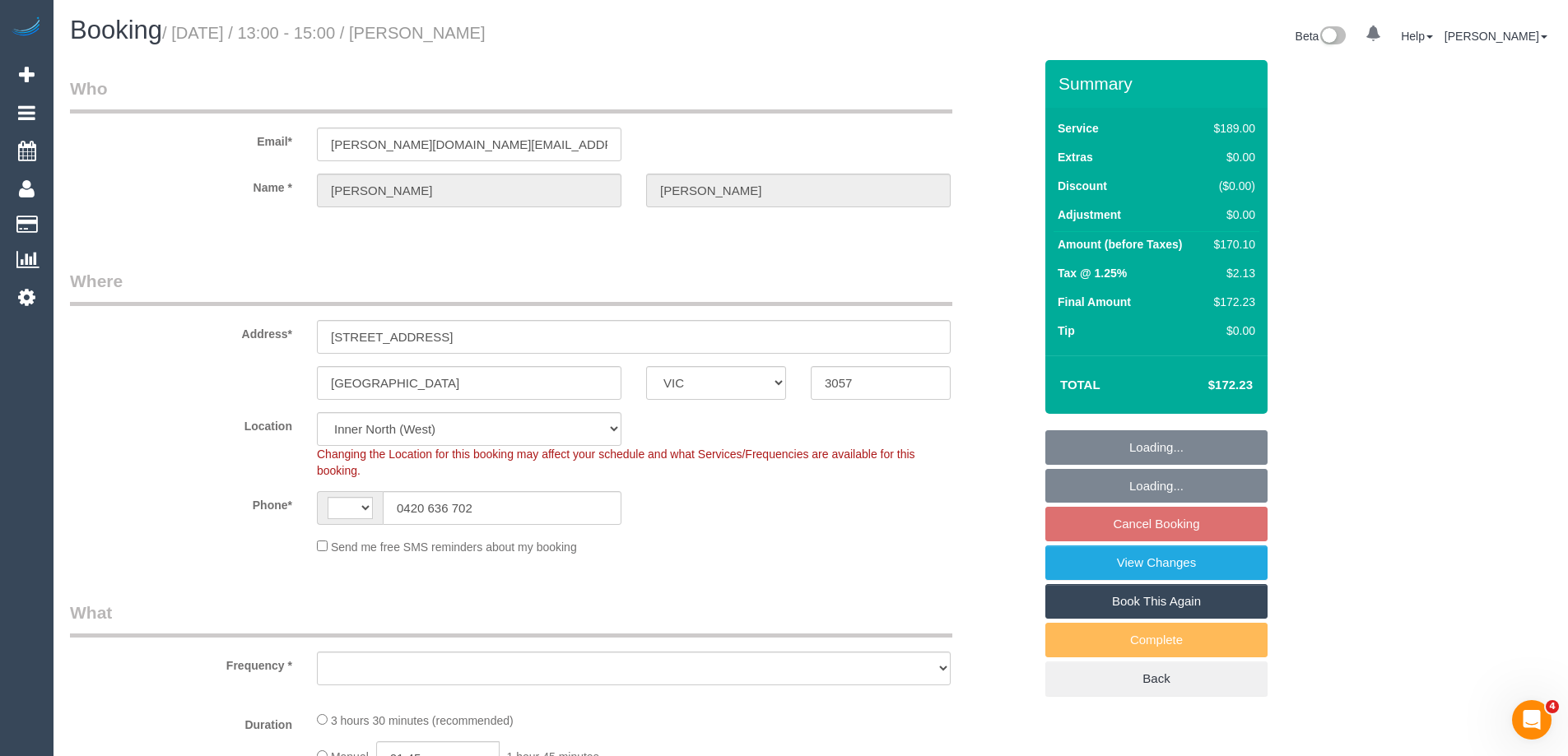
select select "string:AU"
select select "number:28"
select select "number:16"
select select "number:19"
select select "number:23"
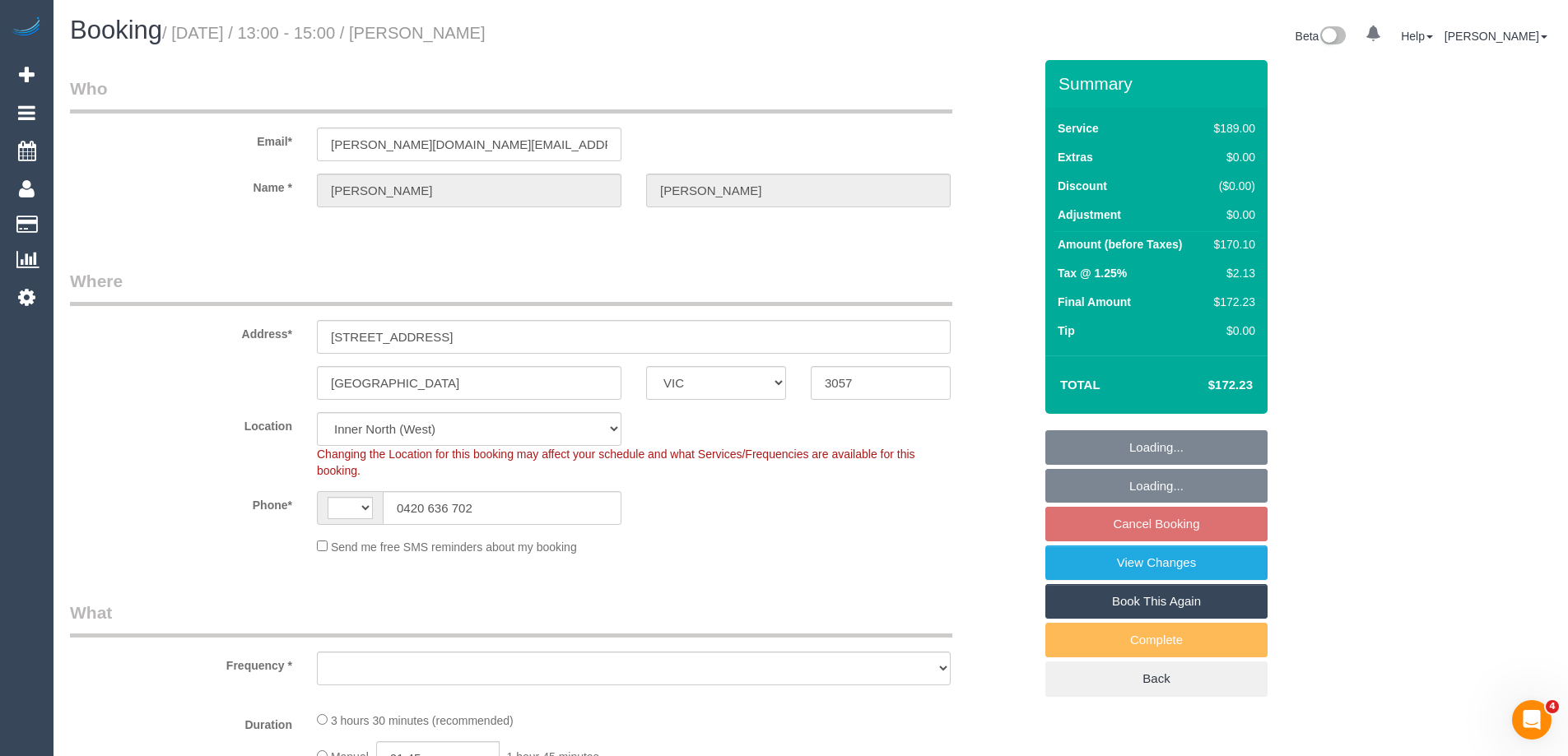
select select "number:35"
select select "number:26"
select select "object:823"
select select "string:stripe-pm_1Ljd4p2GScqysDRVO7uyB0E7"
select select "object:828"
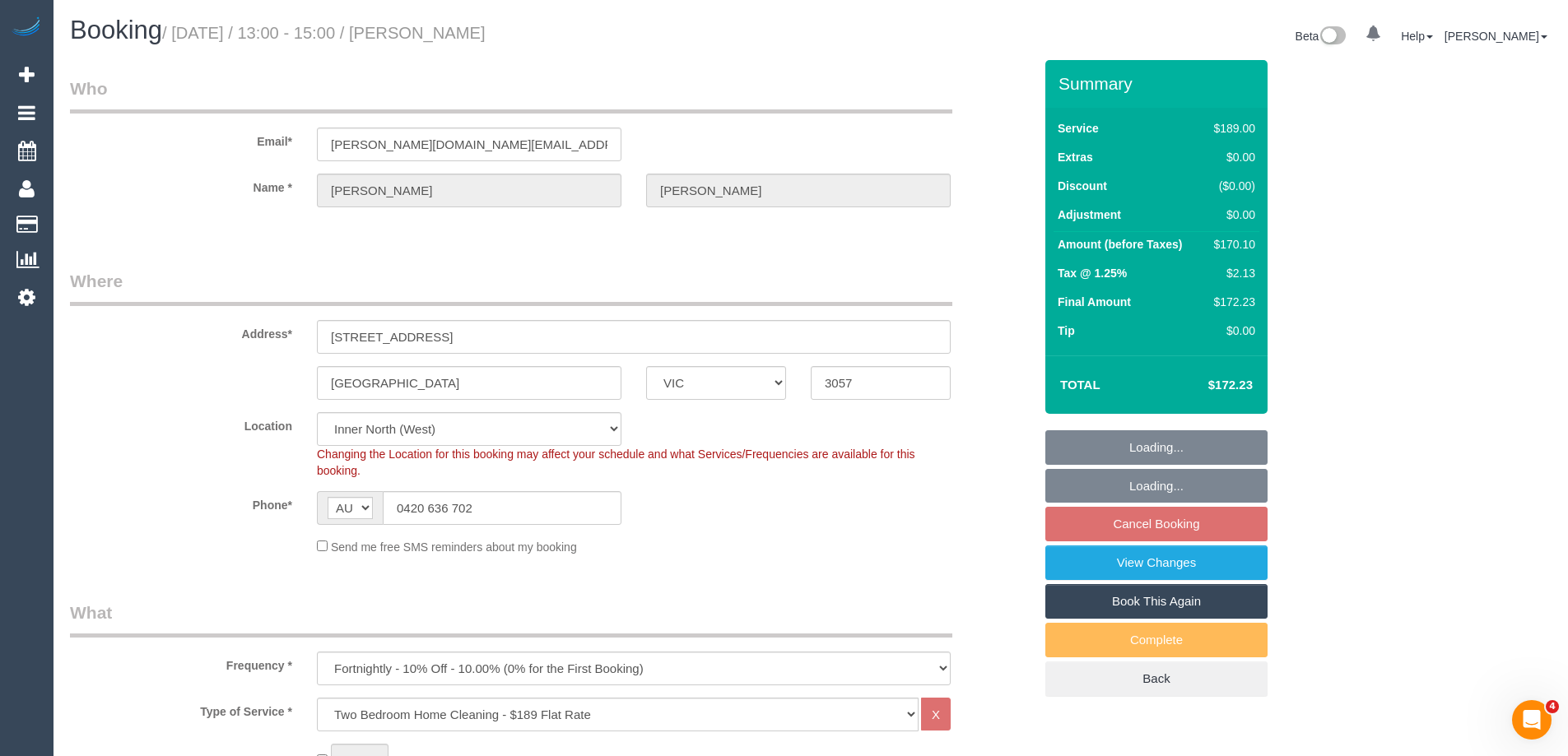
select select "spot7"
